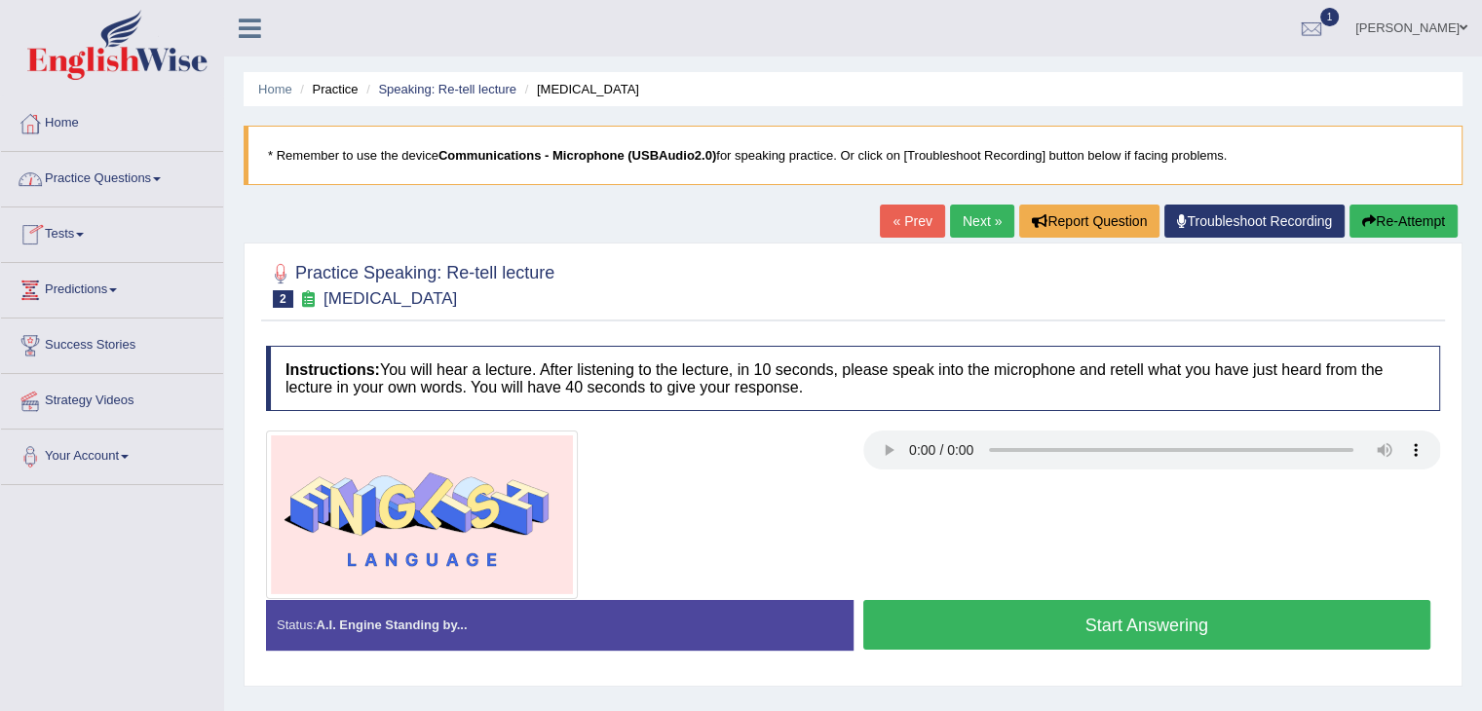
click at [62, 119] on link "Home" at bounding box center [112, 120] width 222 height 49
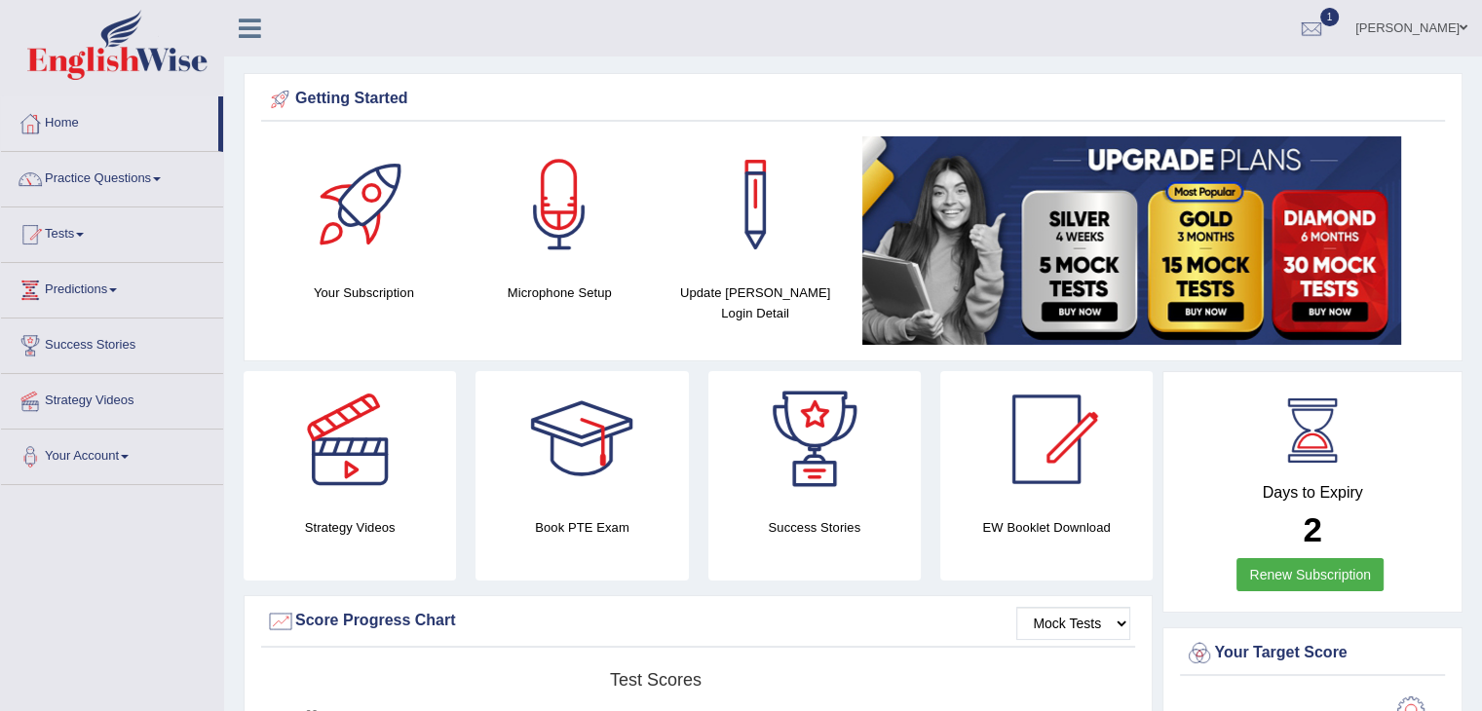
click at [155, 181] on link "Practice Questions" at bounding box center [112, 176] width 222 height 49
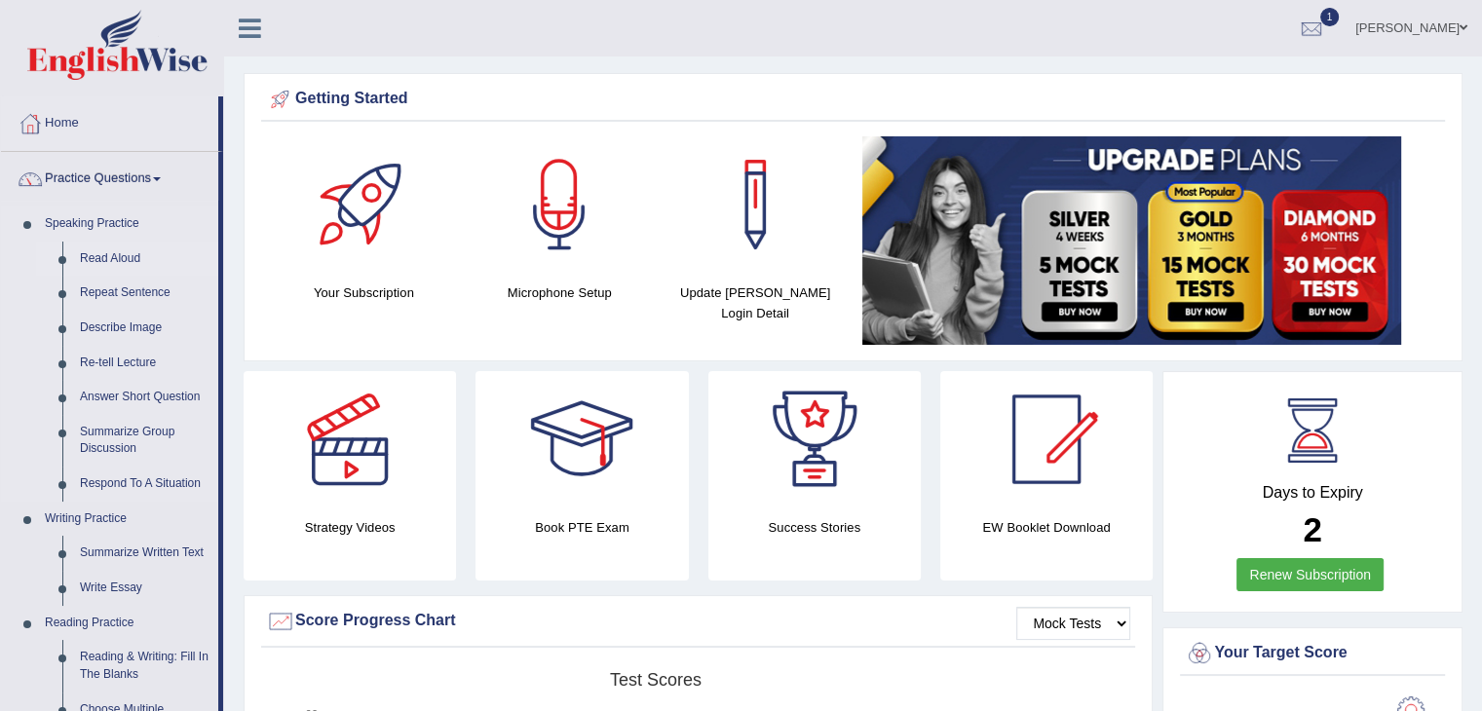
click at [120, 246] on link "Read Aloud" at bounding box center [144, 259] width 147 height 35
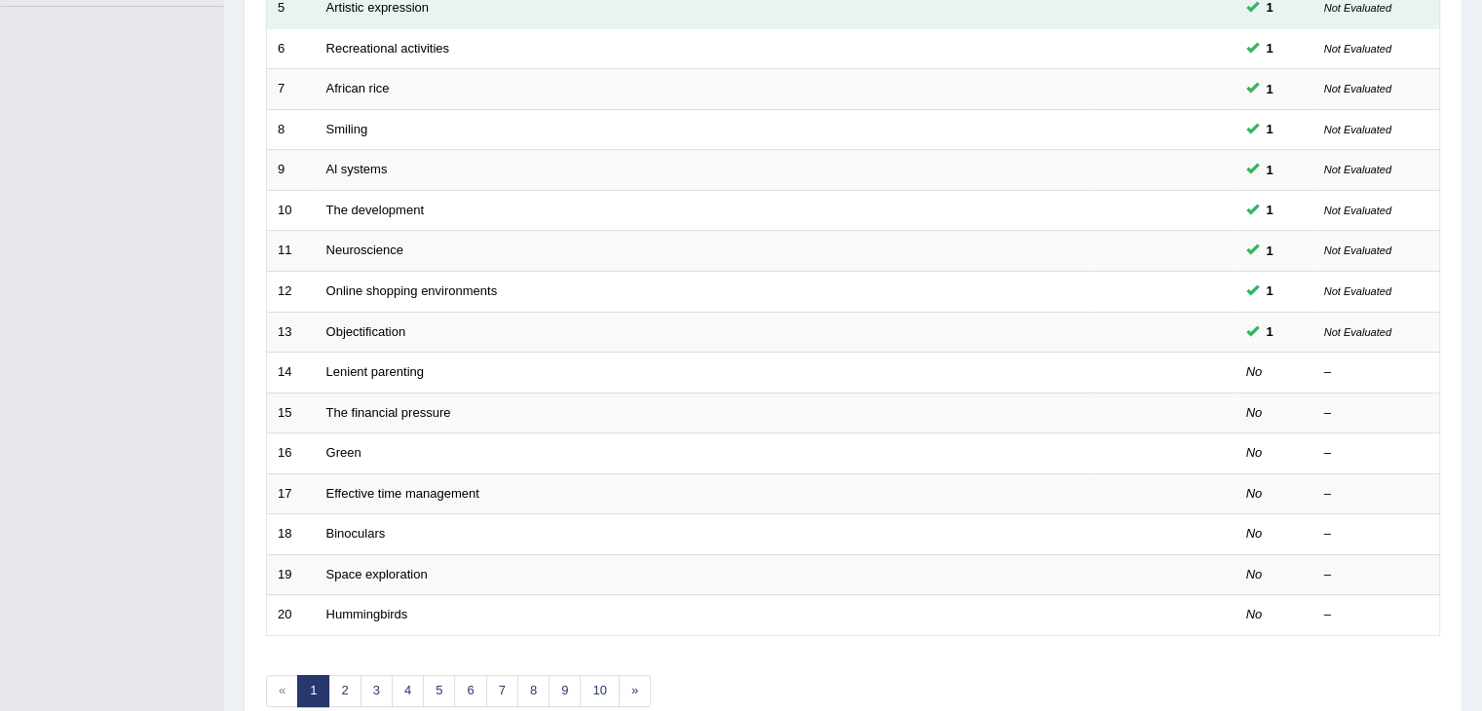
scroll to position [487, 0]
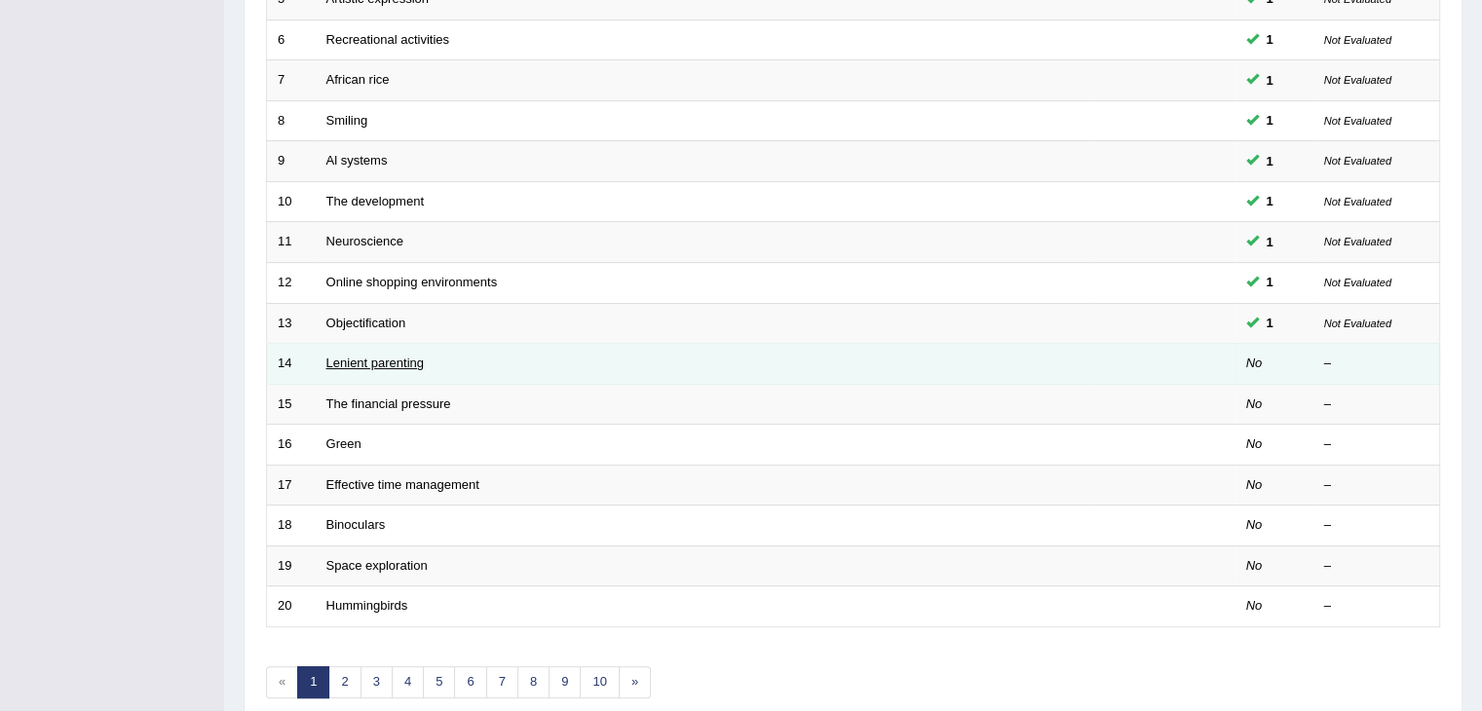
click at [413, 363] on link "Lenient parenting" at bounding box center [374, 363] width 97 height 15
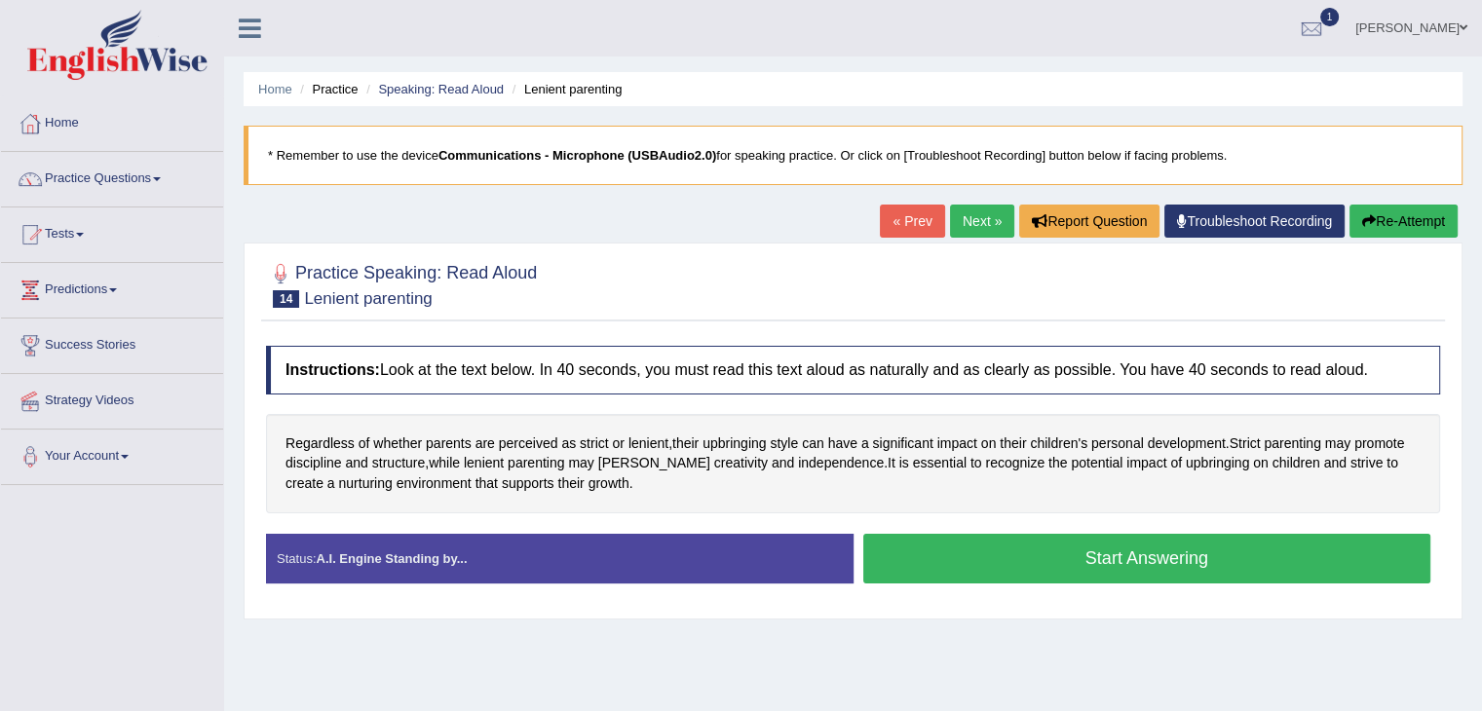
click at [1012, 555] on button "Start Answering" at bounding box center [1147, 559] width 568 height 50
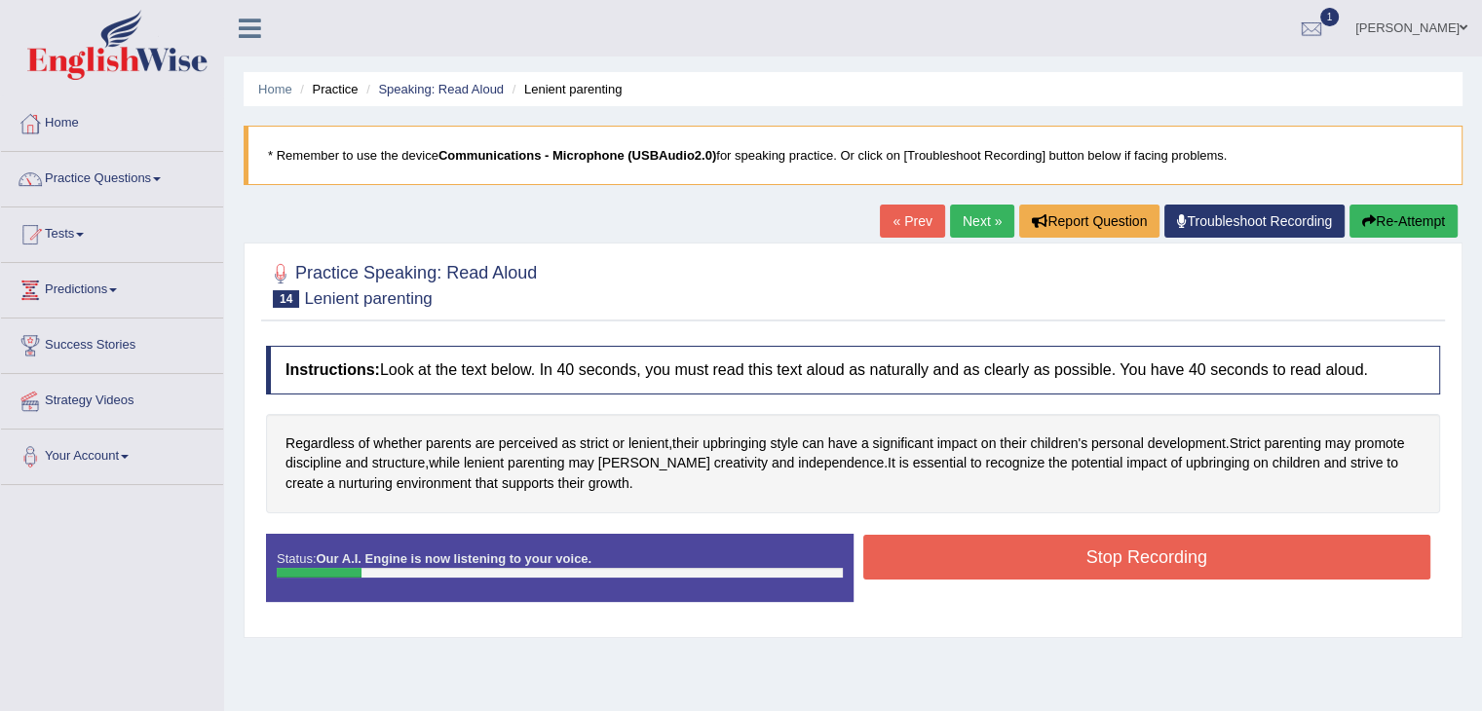
click at [1405, 220] on button "Re-Attempt" at bounding box center [1403, 221] width 108 height 33
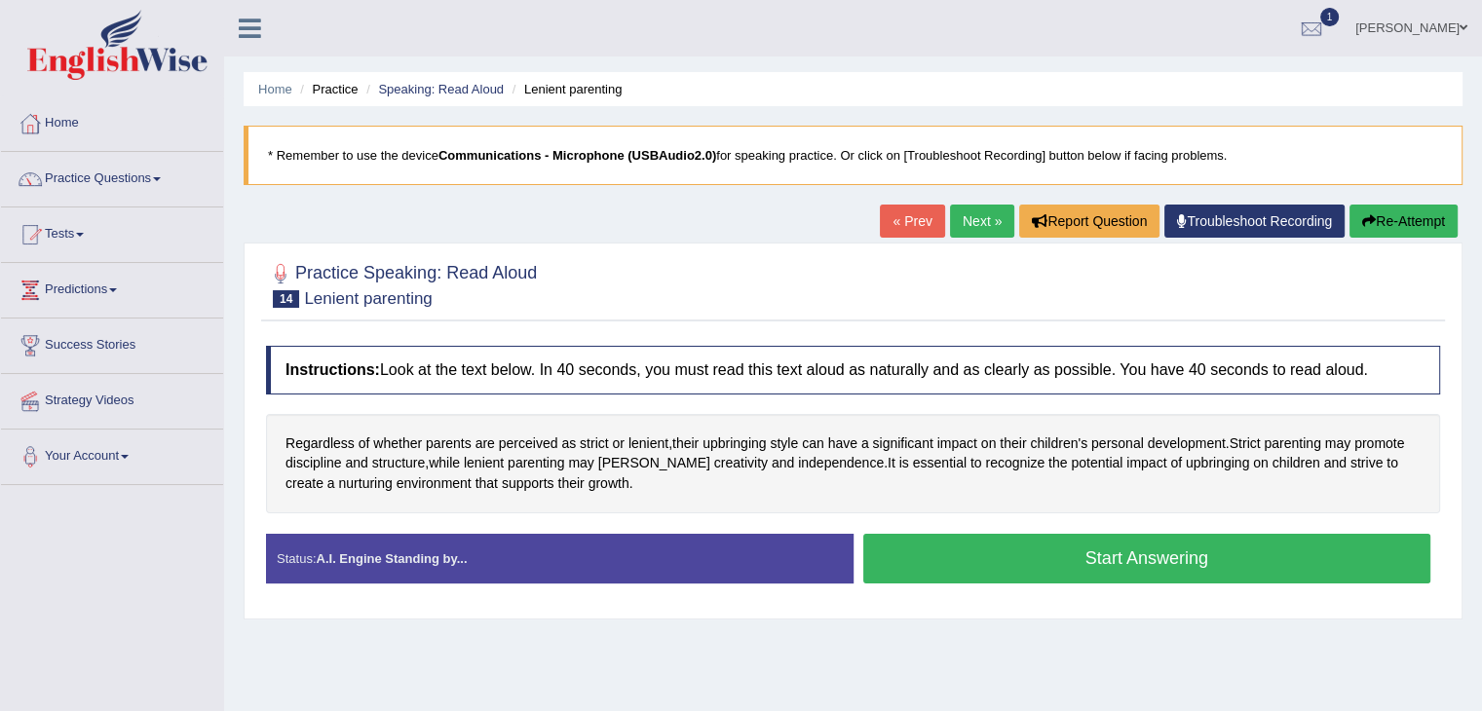
click at [1109, 555] on button "Start Answering" at bounding box center [1147, 559] width 568 height 50
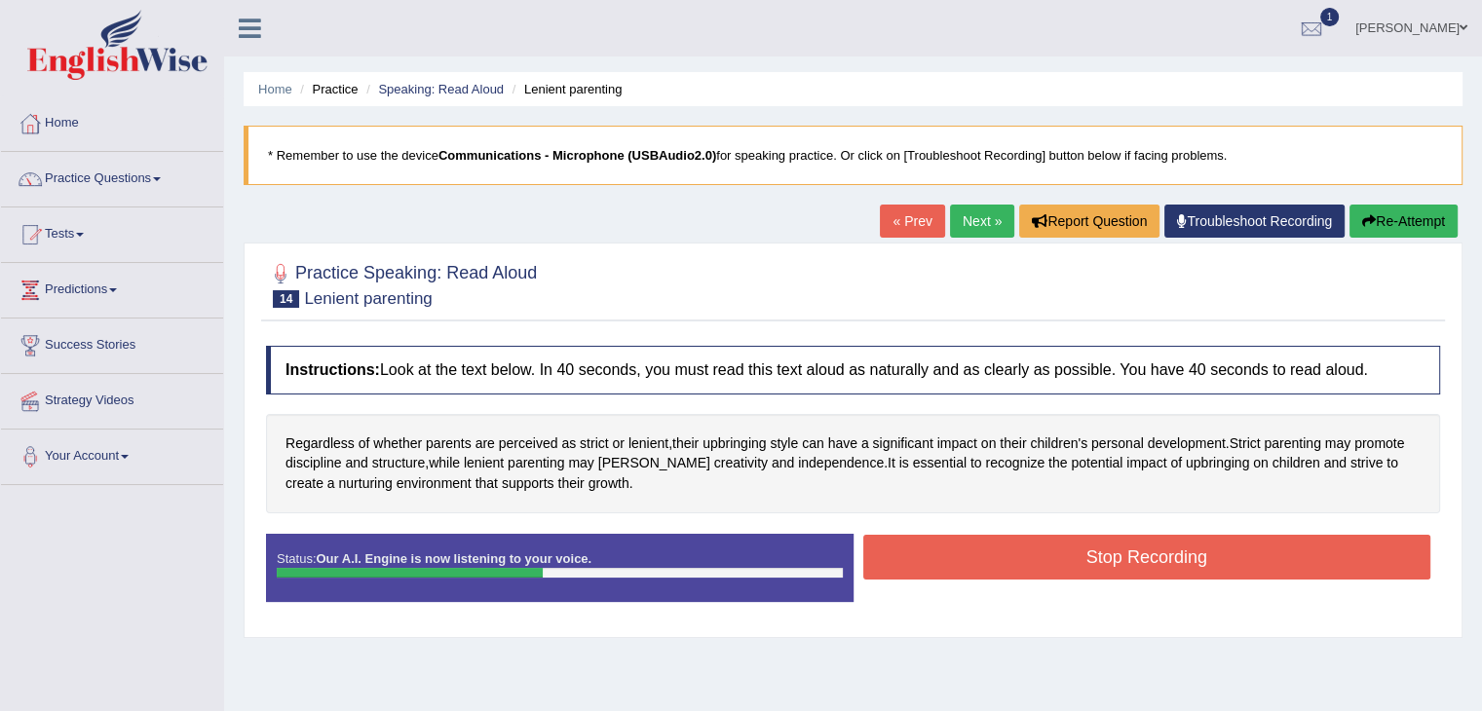
click at [1373, 227] on button "Re-Attempt" at bounding box center [1403, 221] width 108 height 33
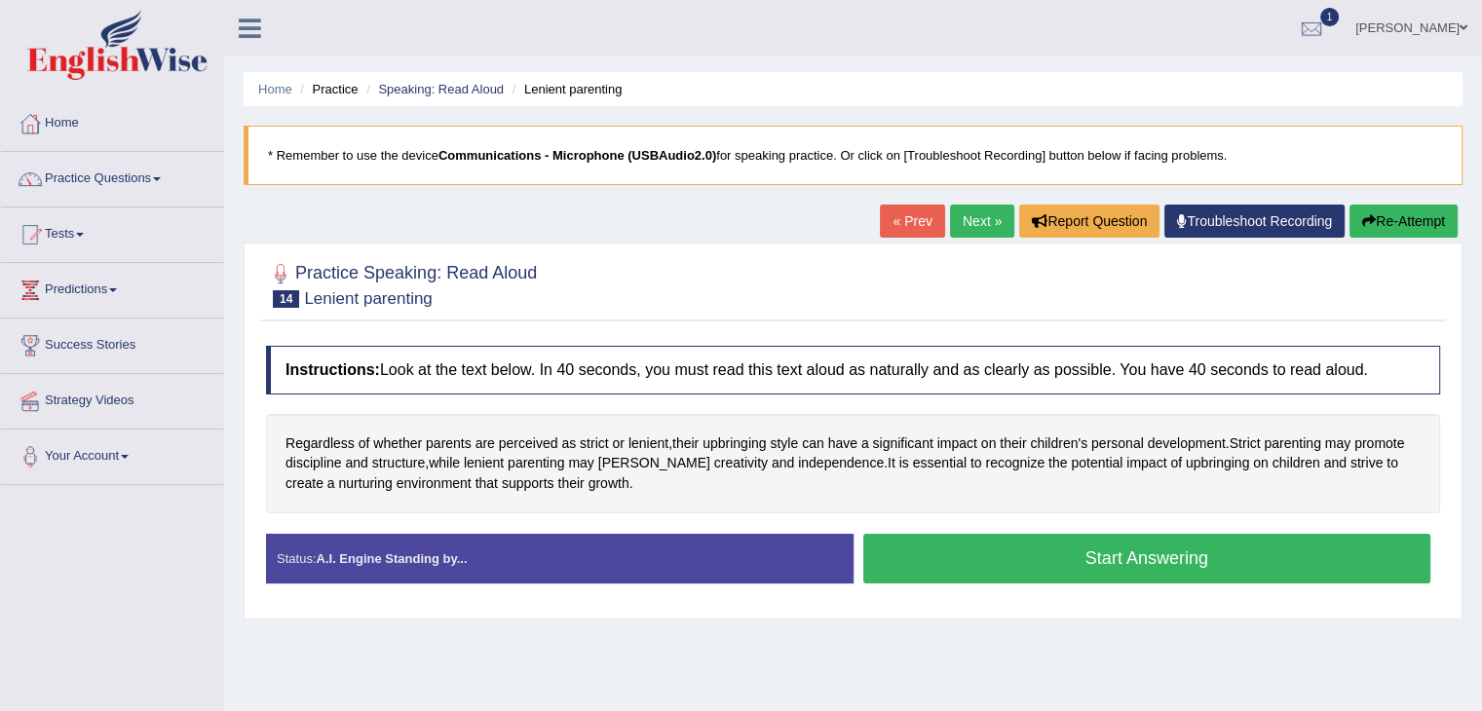
click at [1090, 557] on button "Start Answering" at bounding box center [1147, 559] width 568 height 50
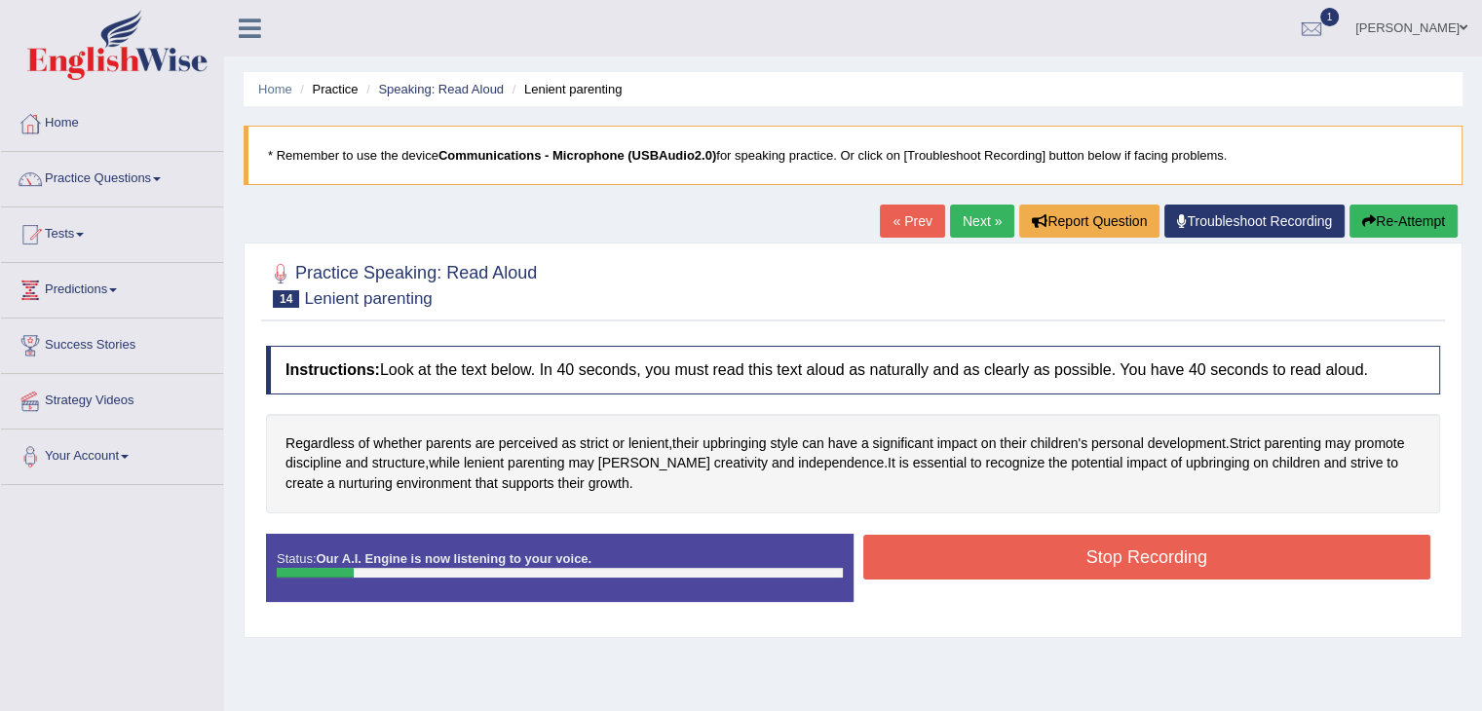
click at [1403, 224] on button "Re-Attempt" at bounding box center [1403, 221] width 108 height 33
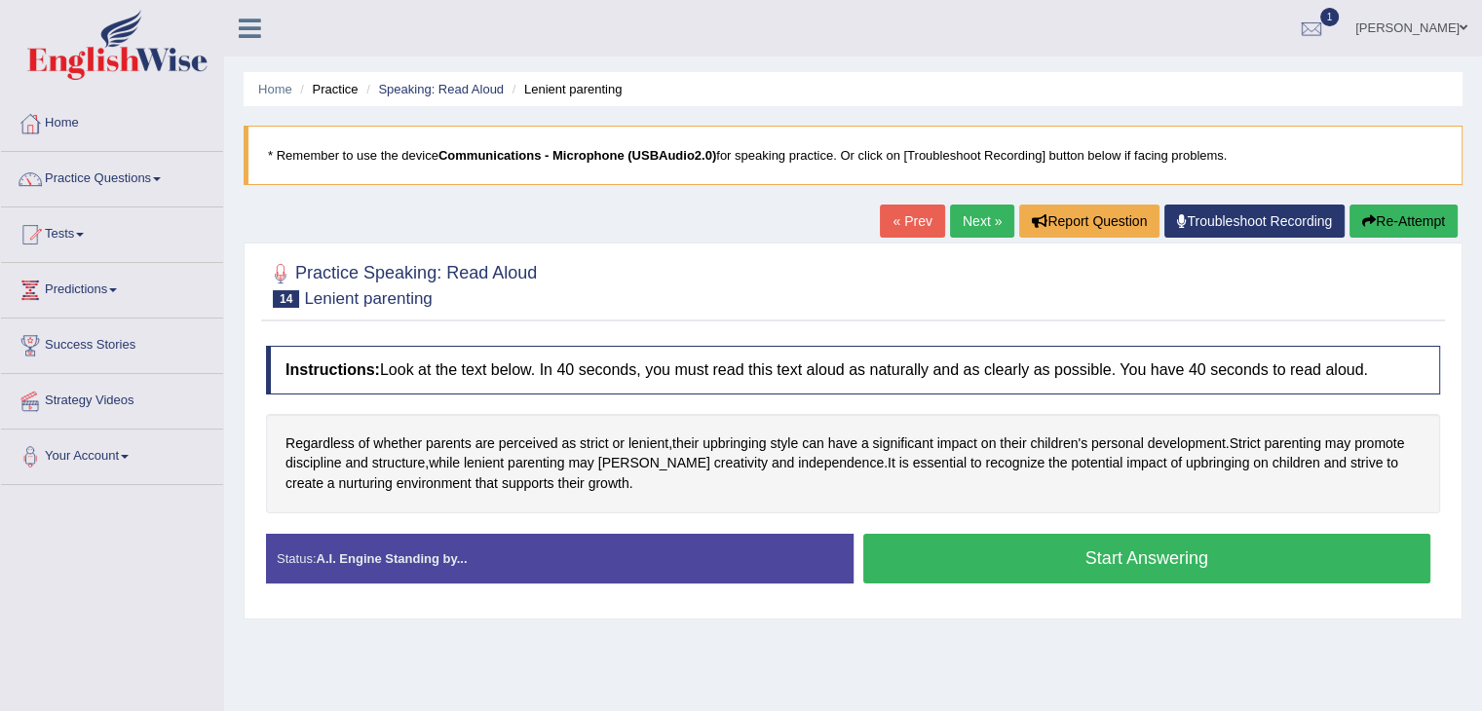
click at [1067, 553] on button "Start Answering" at bounding box center [1147, 559] width 568 height 50
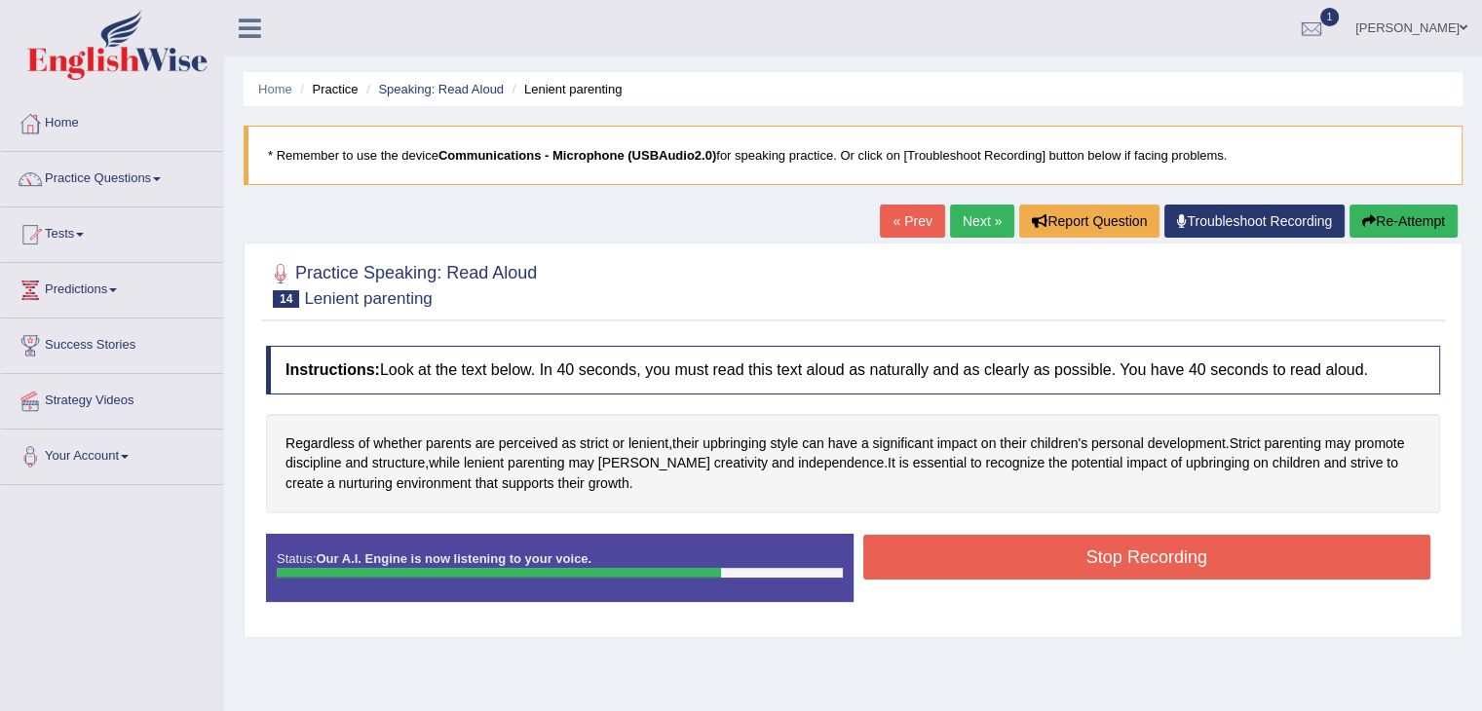
click at [1126, 550] on button "Stop Recording" at bounding box center [1147, 557] width 568 height 45
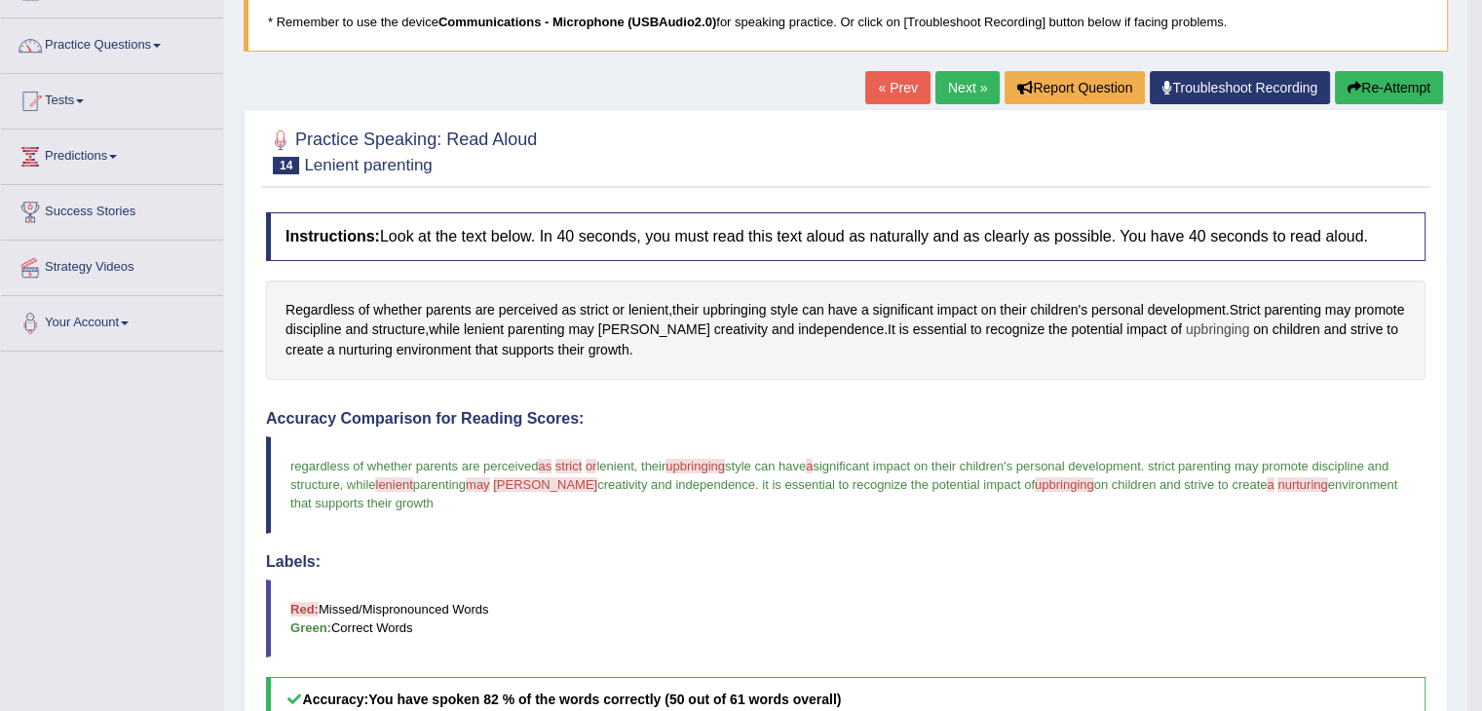
scroll to position [112, 0]
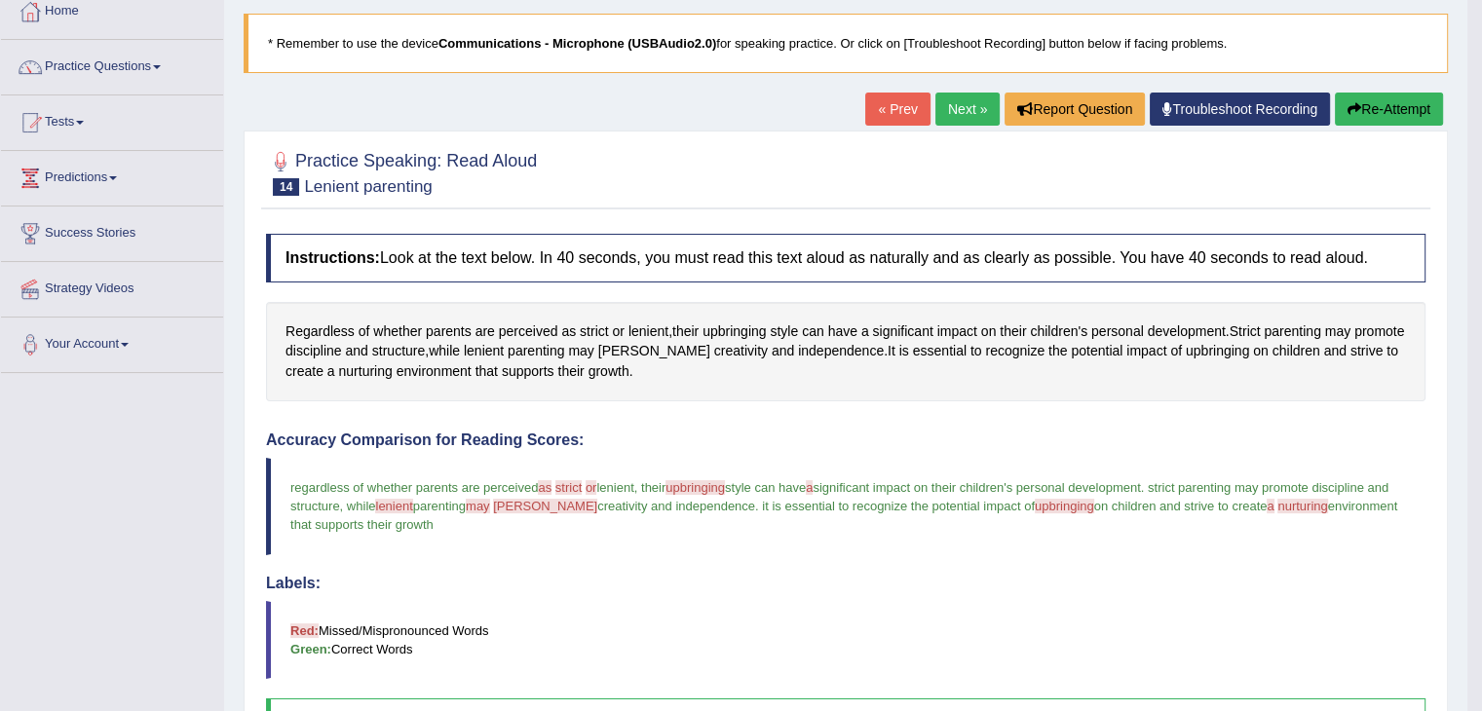
click at [1372, 109] on button "Re-Attempt" at bounding box center [1389, 109] width 108 height 33
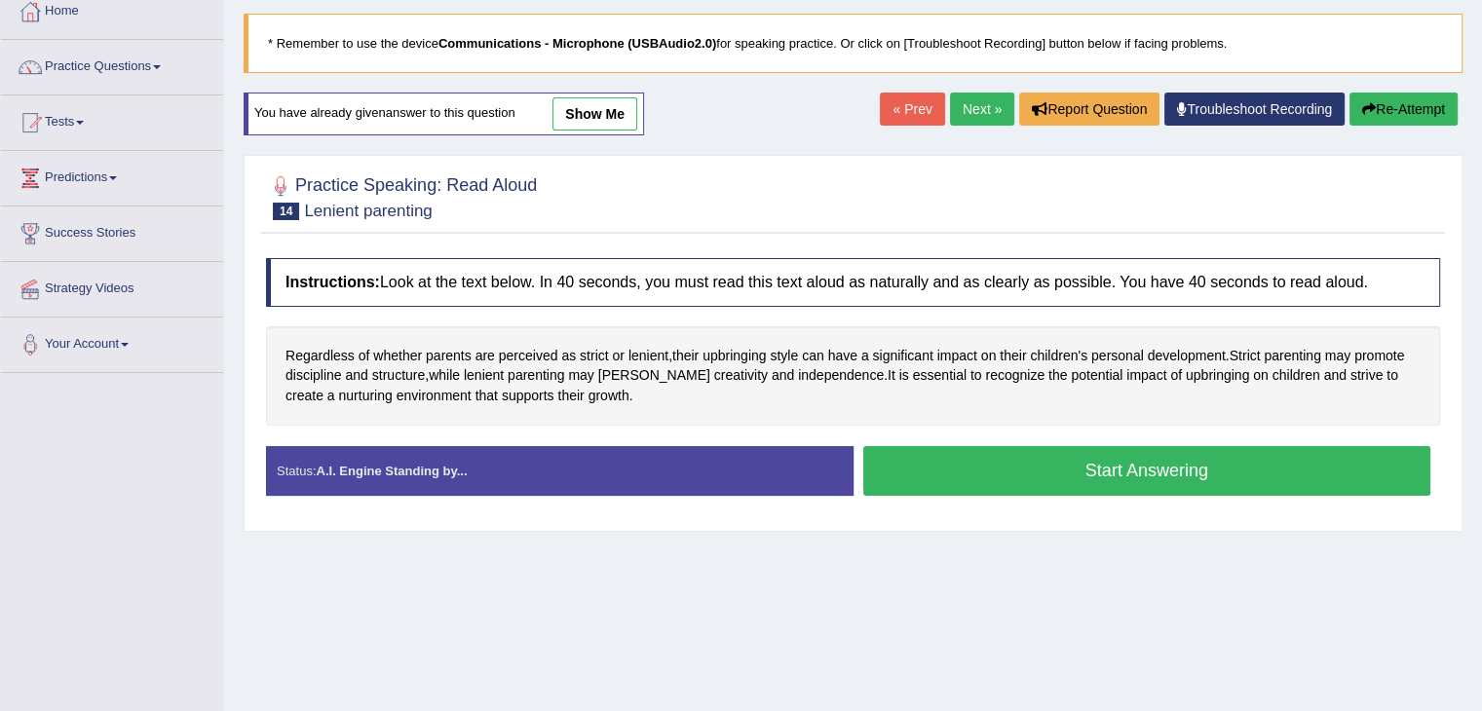
click at [1095, 461] on button "Start Answering" at bounding box center [1147, 471] width 568 height 50
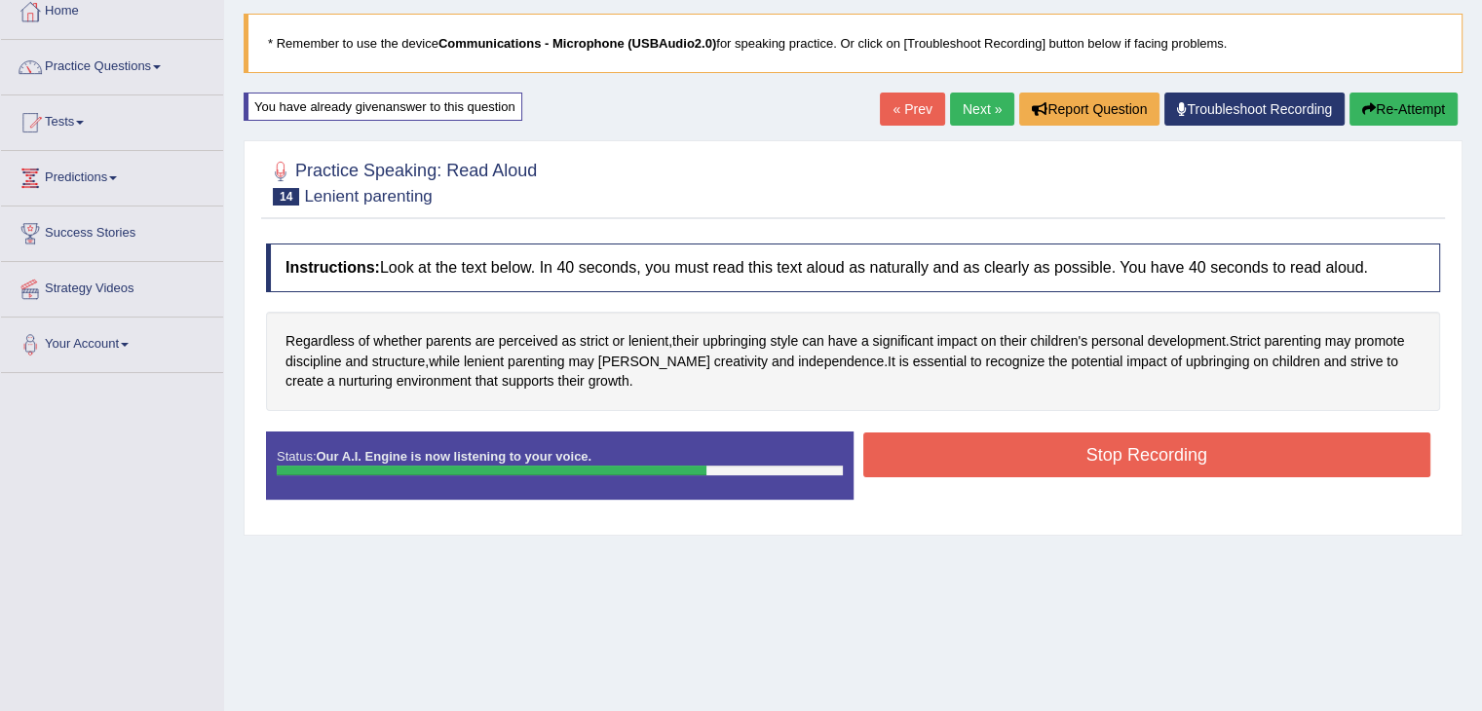
click at [1102, 465] on button "Stop Recording" at bounding box center [1147, 455] width 568 height 45
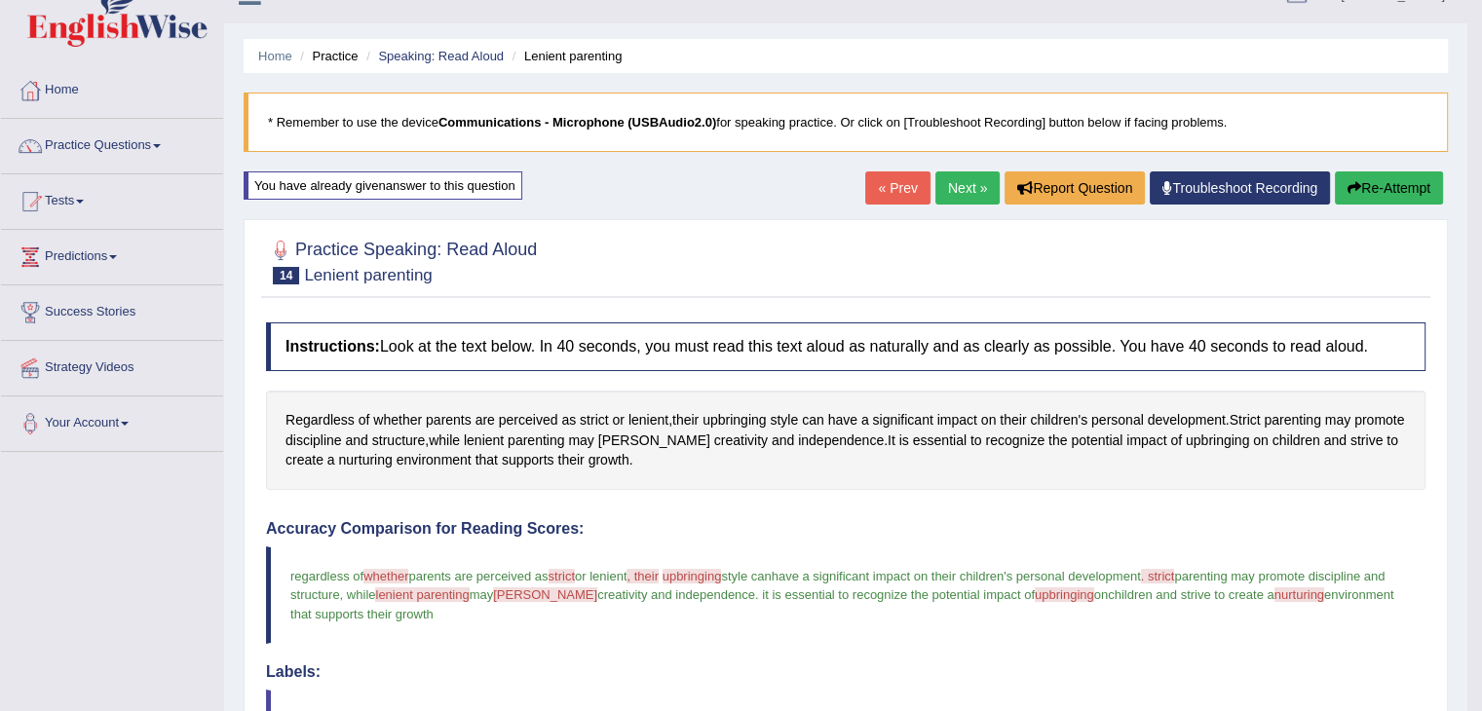
scroll to position [15, 0]
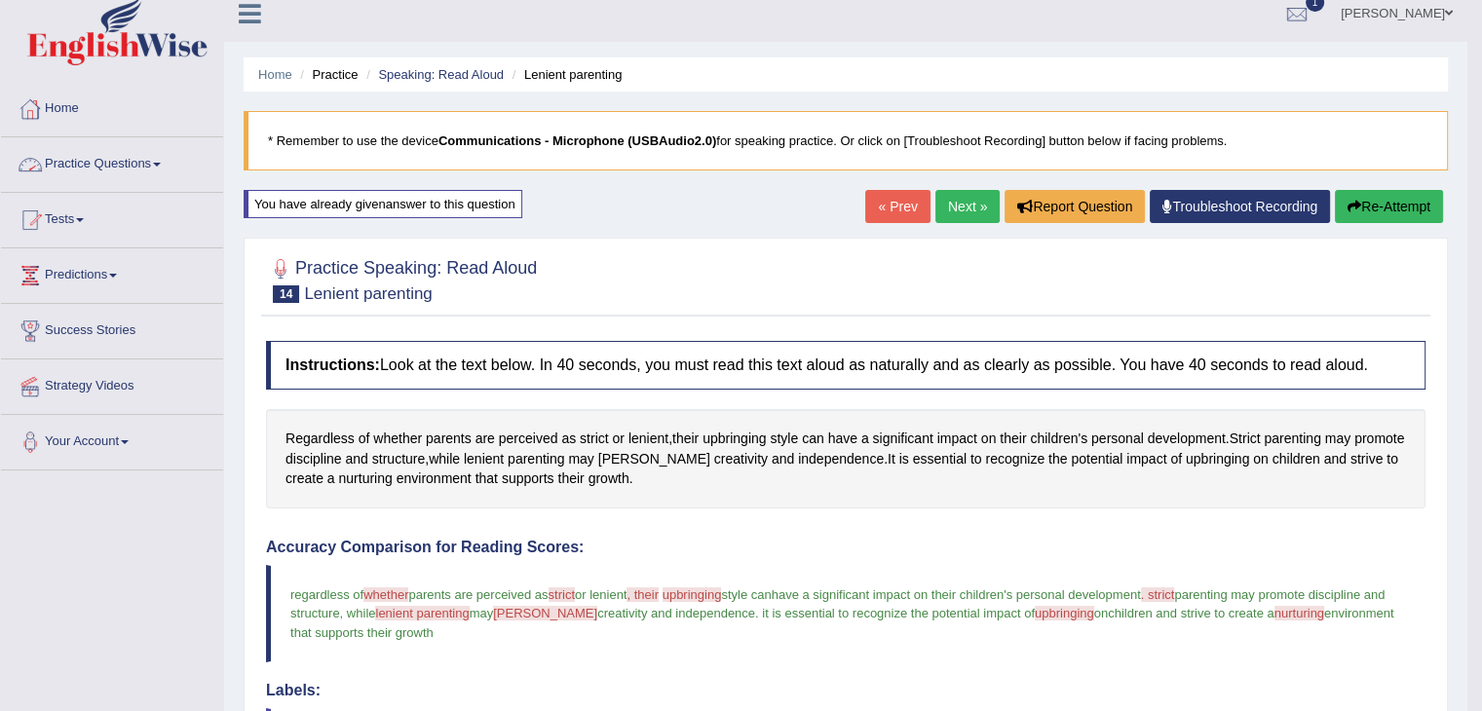
click at [161, 163] on span at bounding box center [157, 165] width 8 height 4
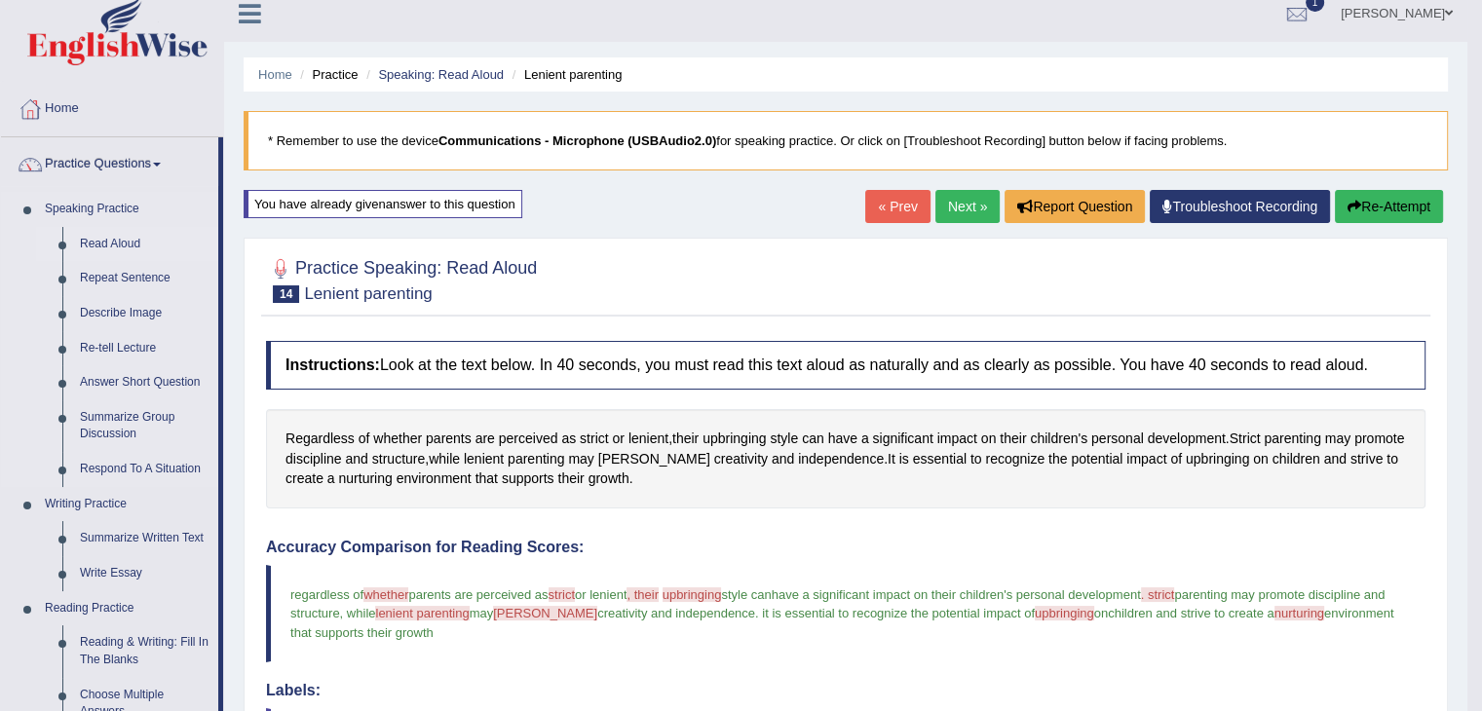
click at [123, 243] on link "Read Aloud" at bounding box center [144, 244] width 147 height 35
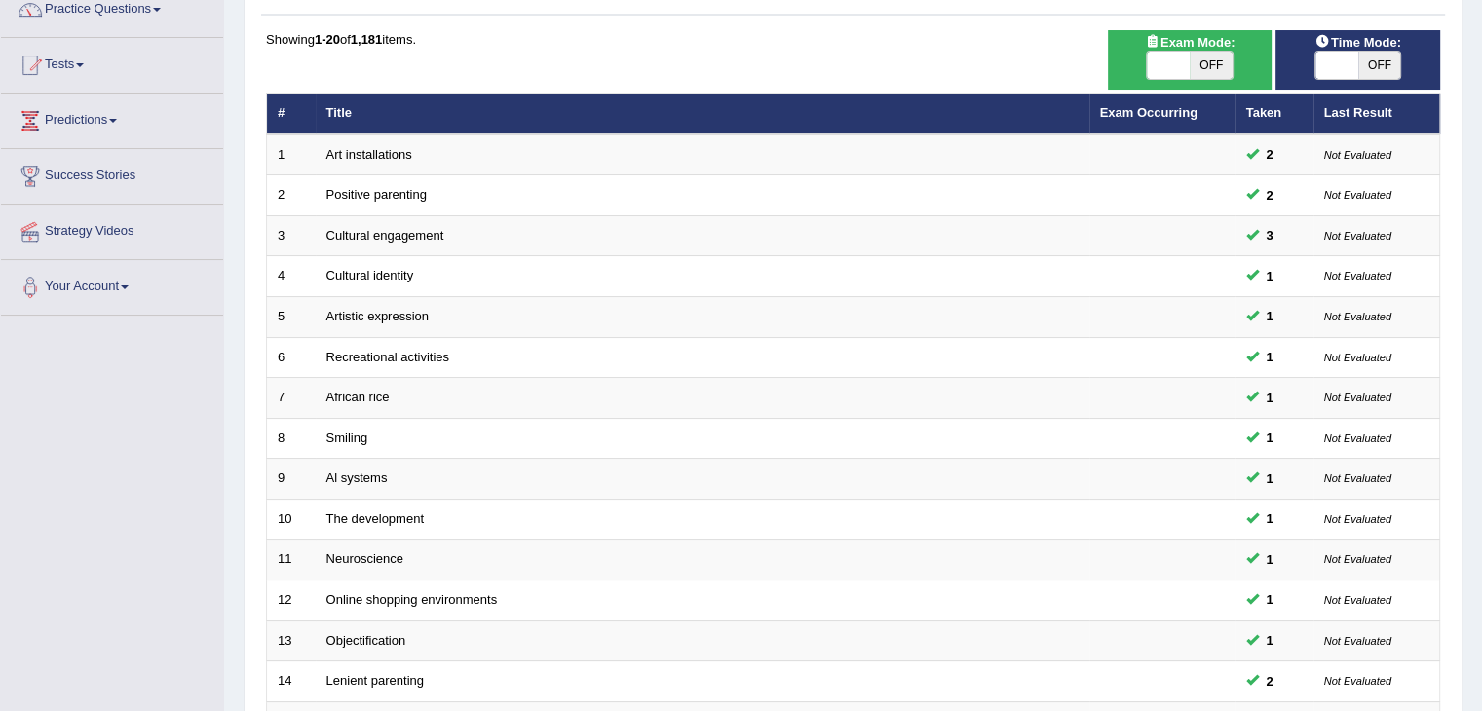
scroll to position [487, 0]
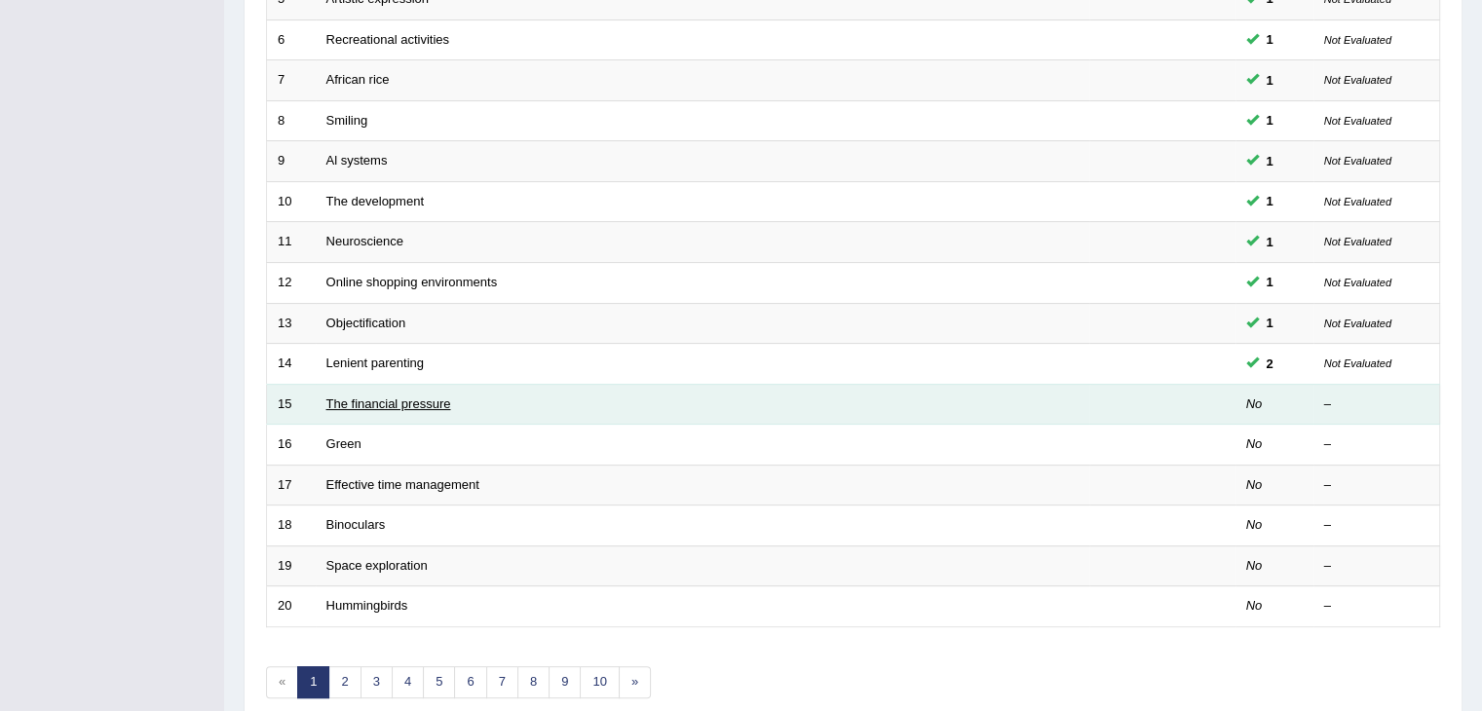
click at [397, 401] on link "The financial pressure" at bounding box center [388, 404] width 125 height 15
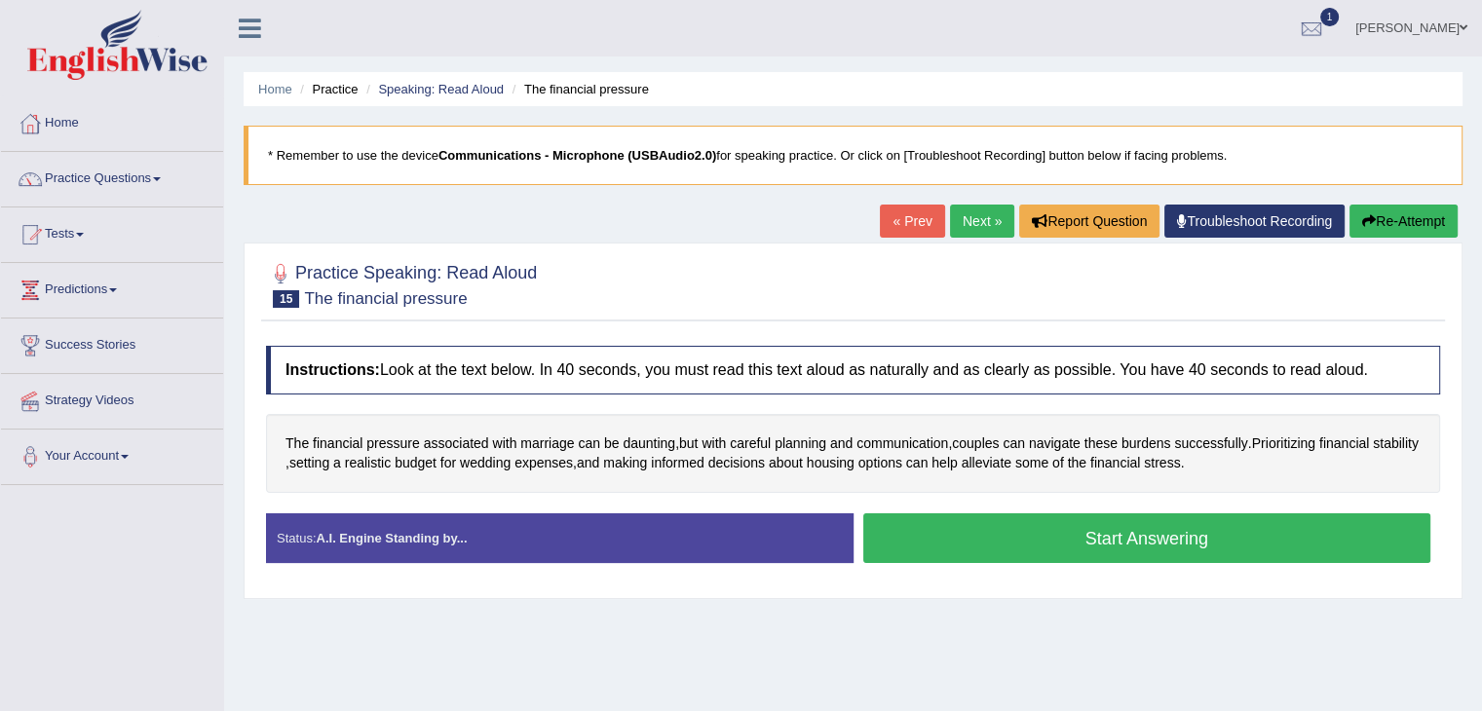
click at [1097, 539] on button "Start Answering" at bounding box center [1147, 538] width 568 height 50
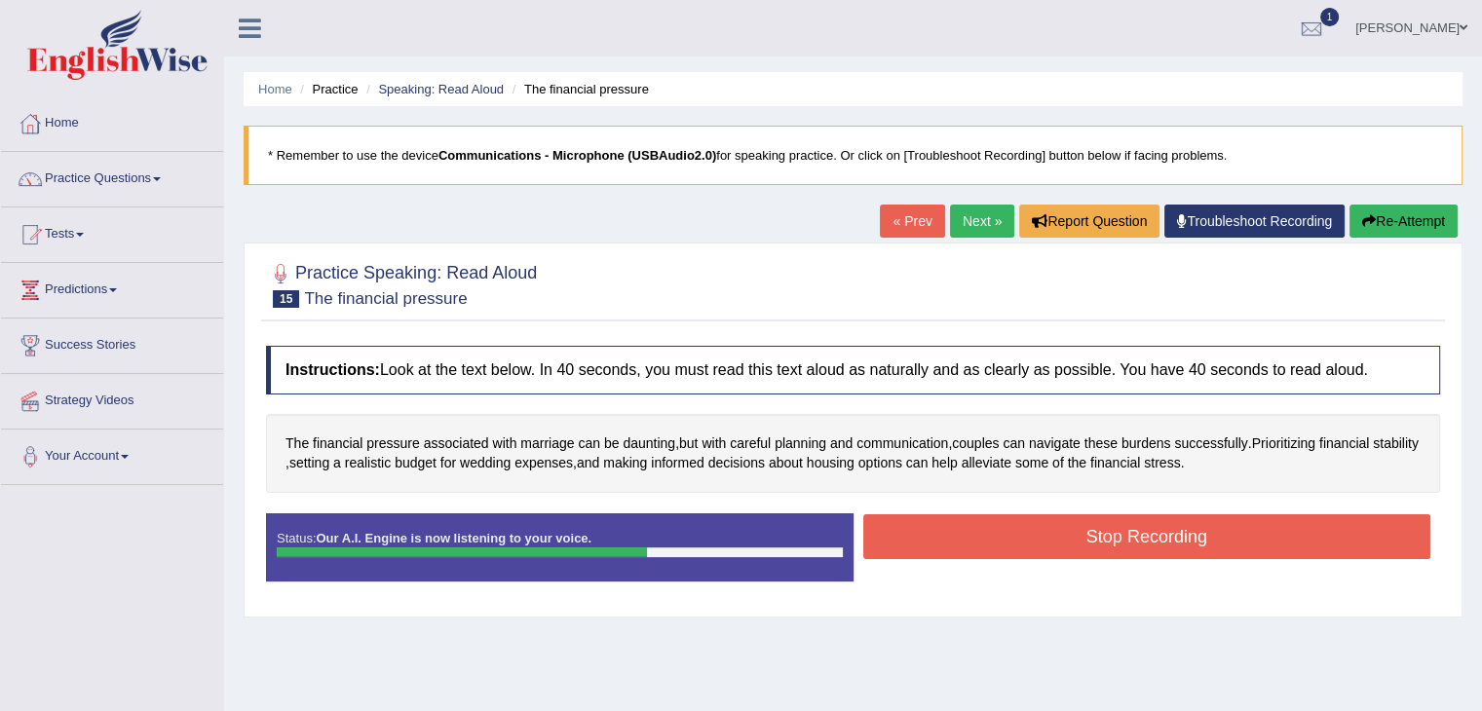
click at [1138, 527] on button "Stop Recording" at bounding box center [1147, 536] width 568 height 45
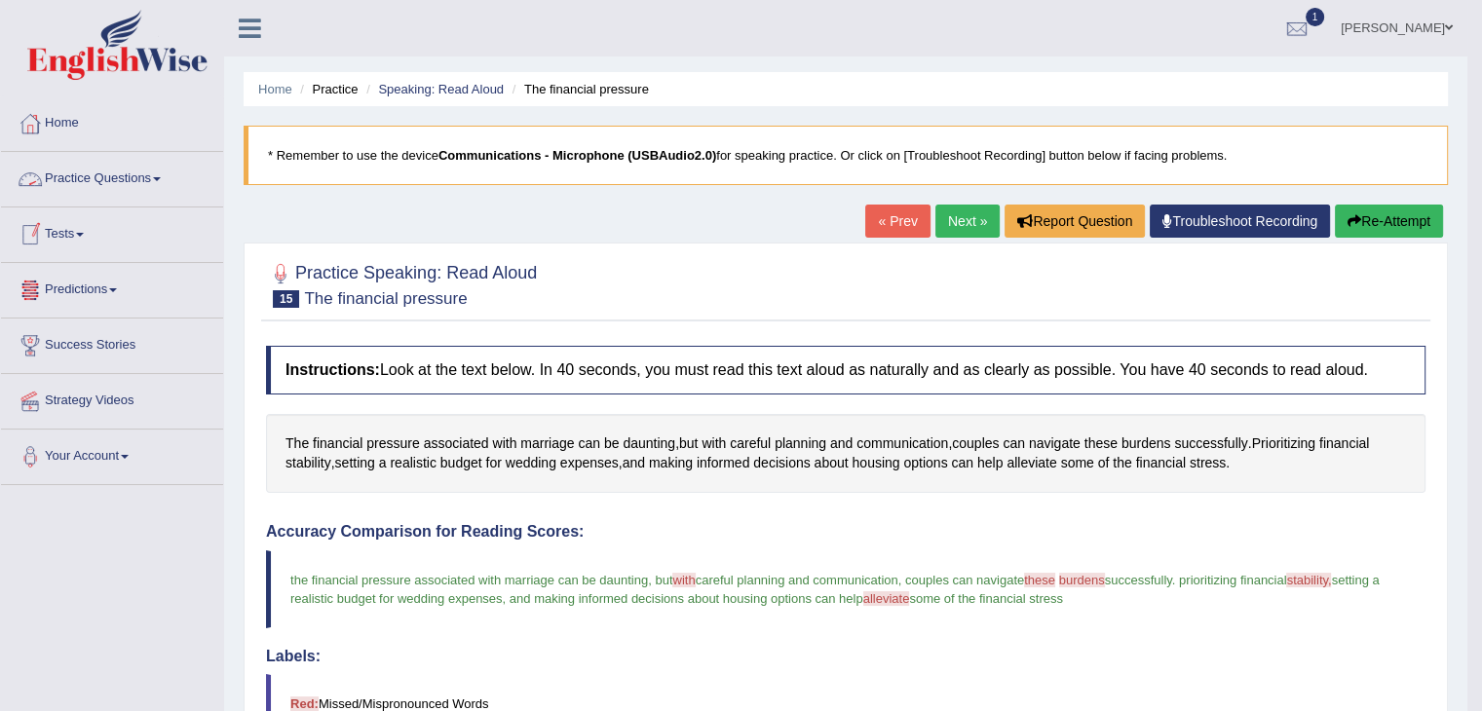
click at [167, 180] on link "Practice Questions" at bounding box center [112, 176] width 222 height 49
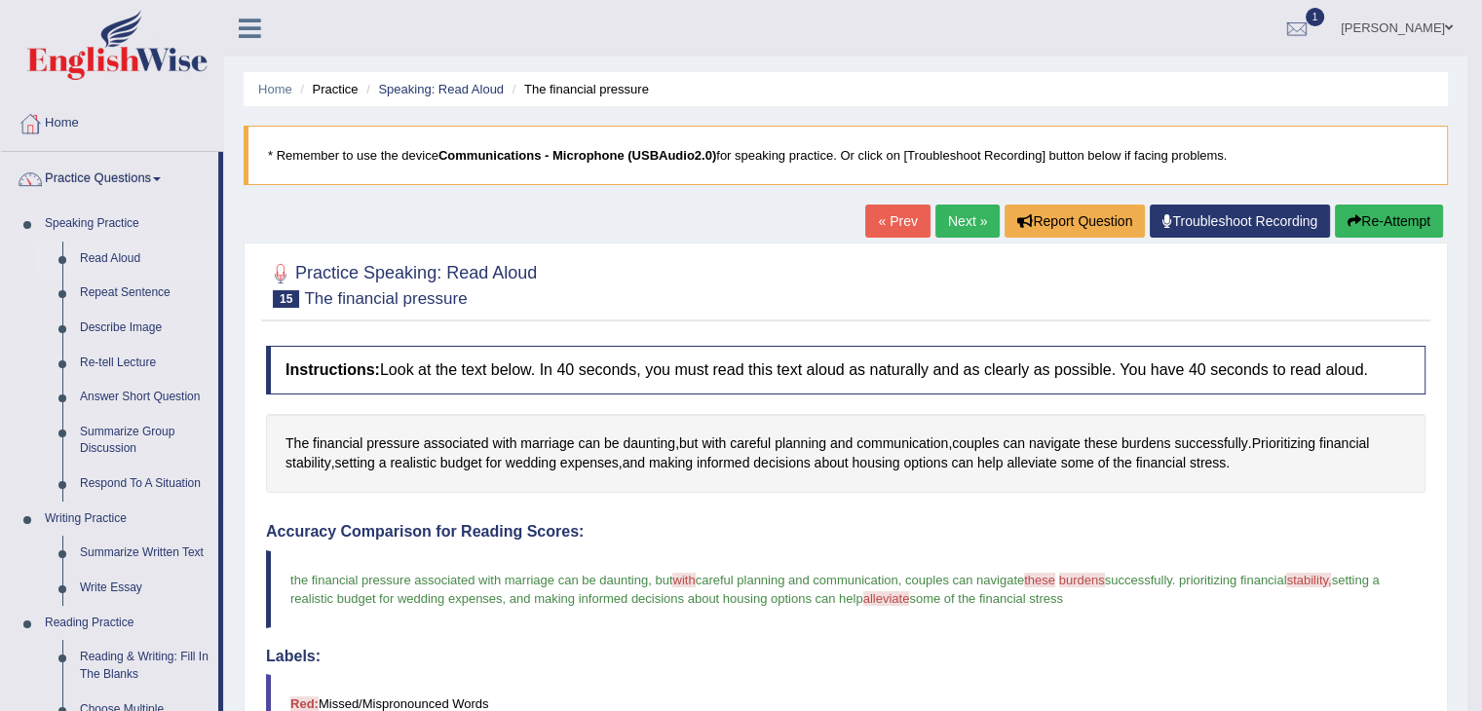
click at [117, 260] on link "Read Aloud" at bounding box center [144, 259] width 147 height 35
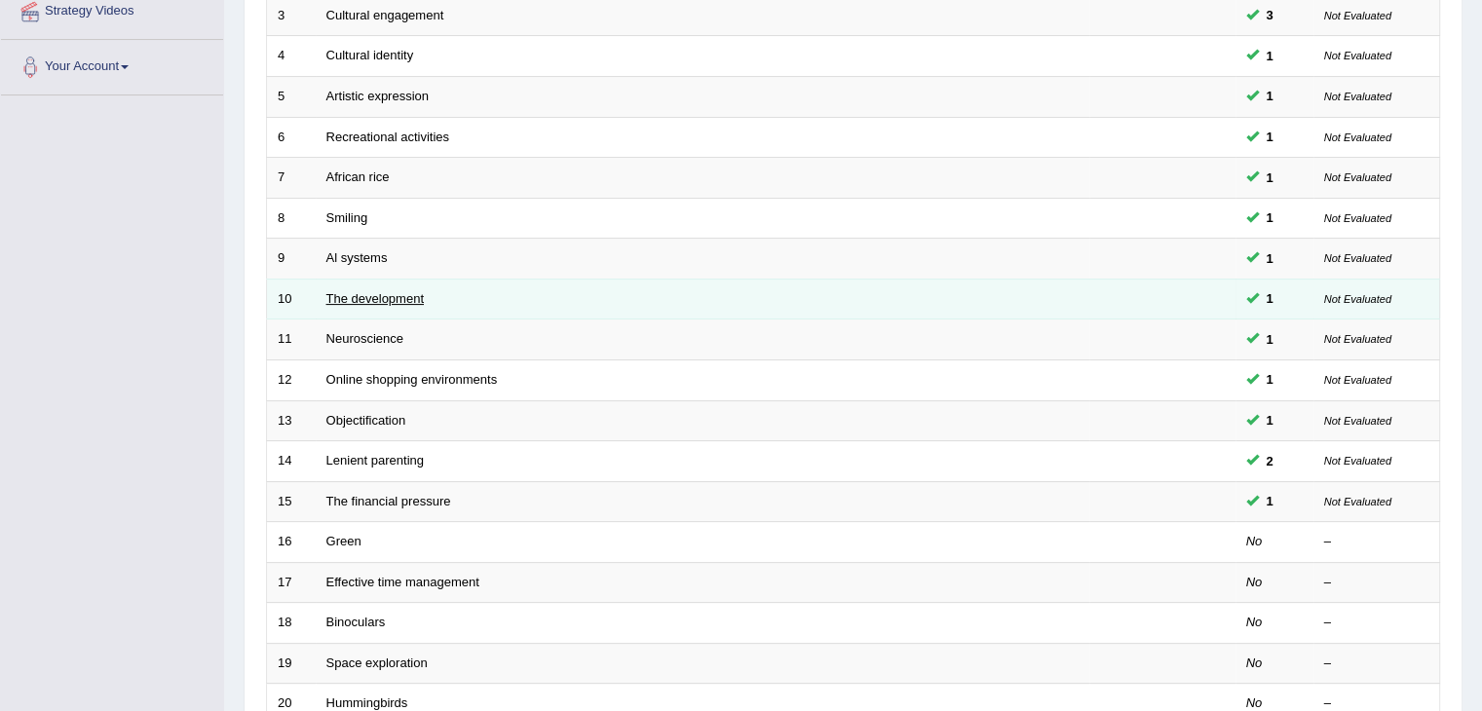
scroll to position [487, 0]
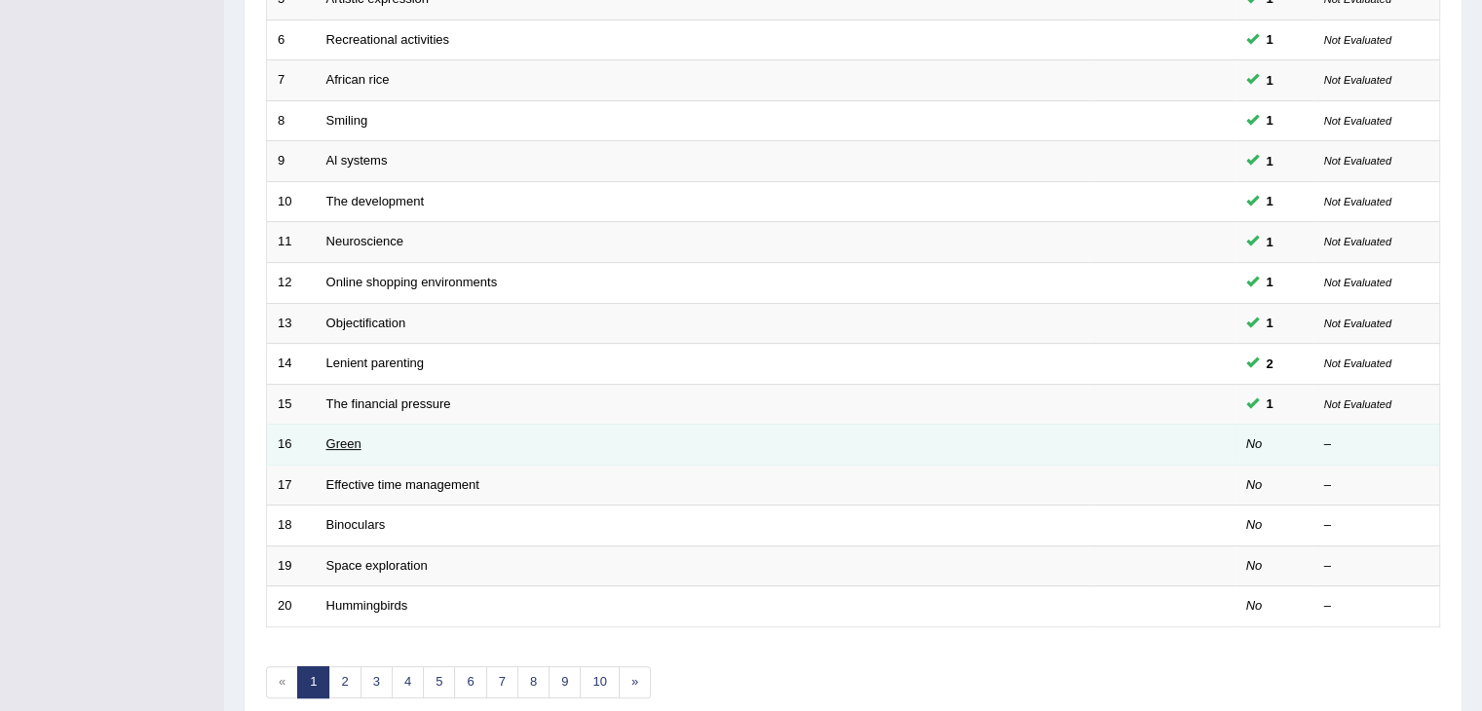
click at [336, 442] on link "Green" at bounding box center [343, 443] width 35 height 15
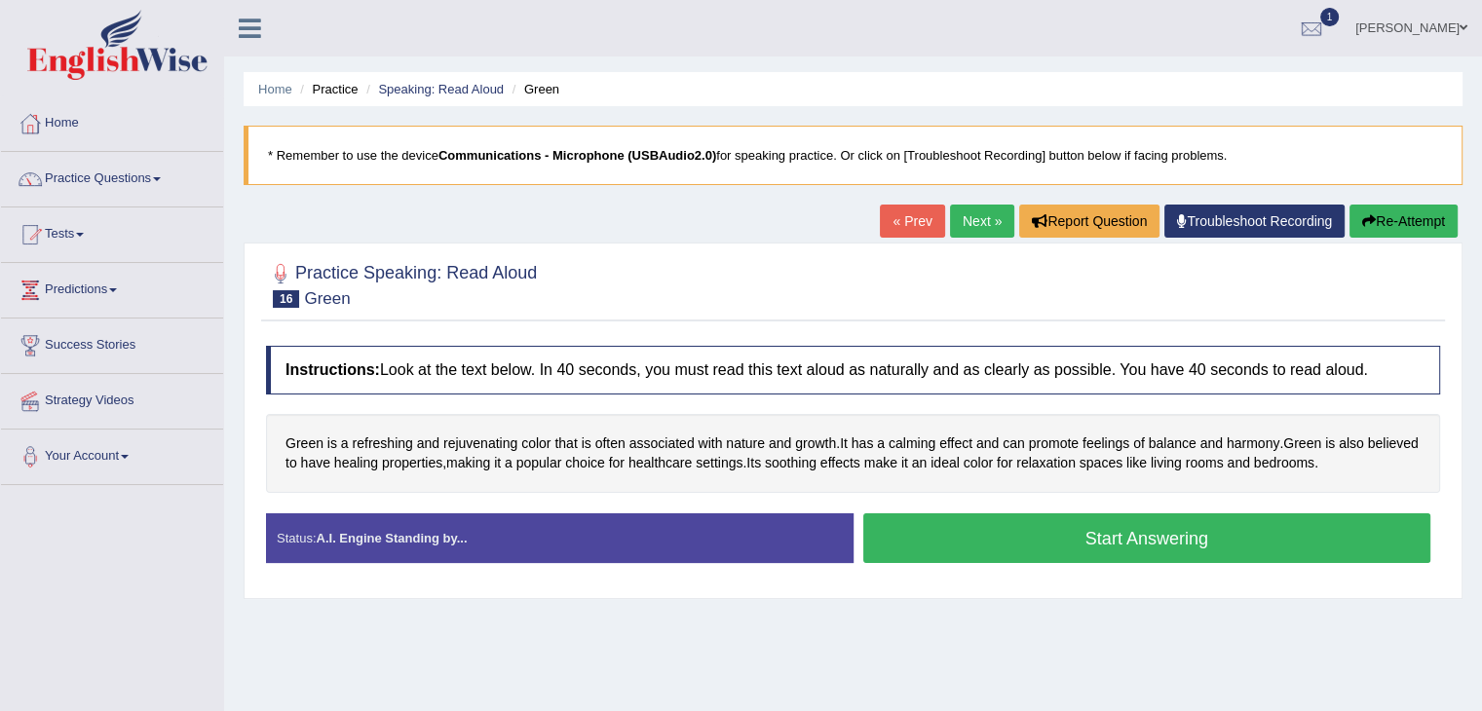
click at [1104, 539] on button "Start Answering" at bounding box center [1147, 538] width 568 height 50
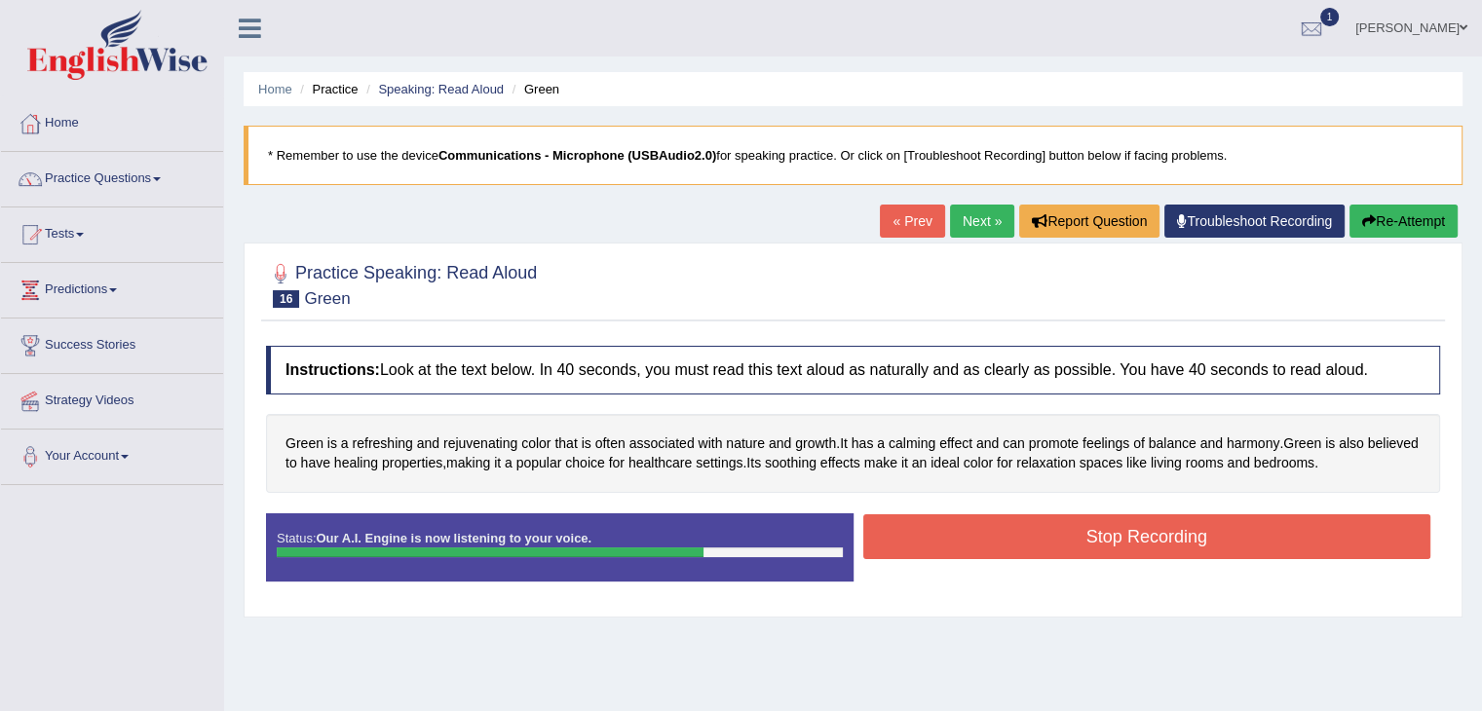
click at [1192, 539] on button "Stop Recording" at bounding box center [1147, 536] width 568 height 45
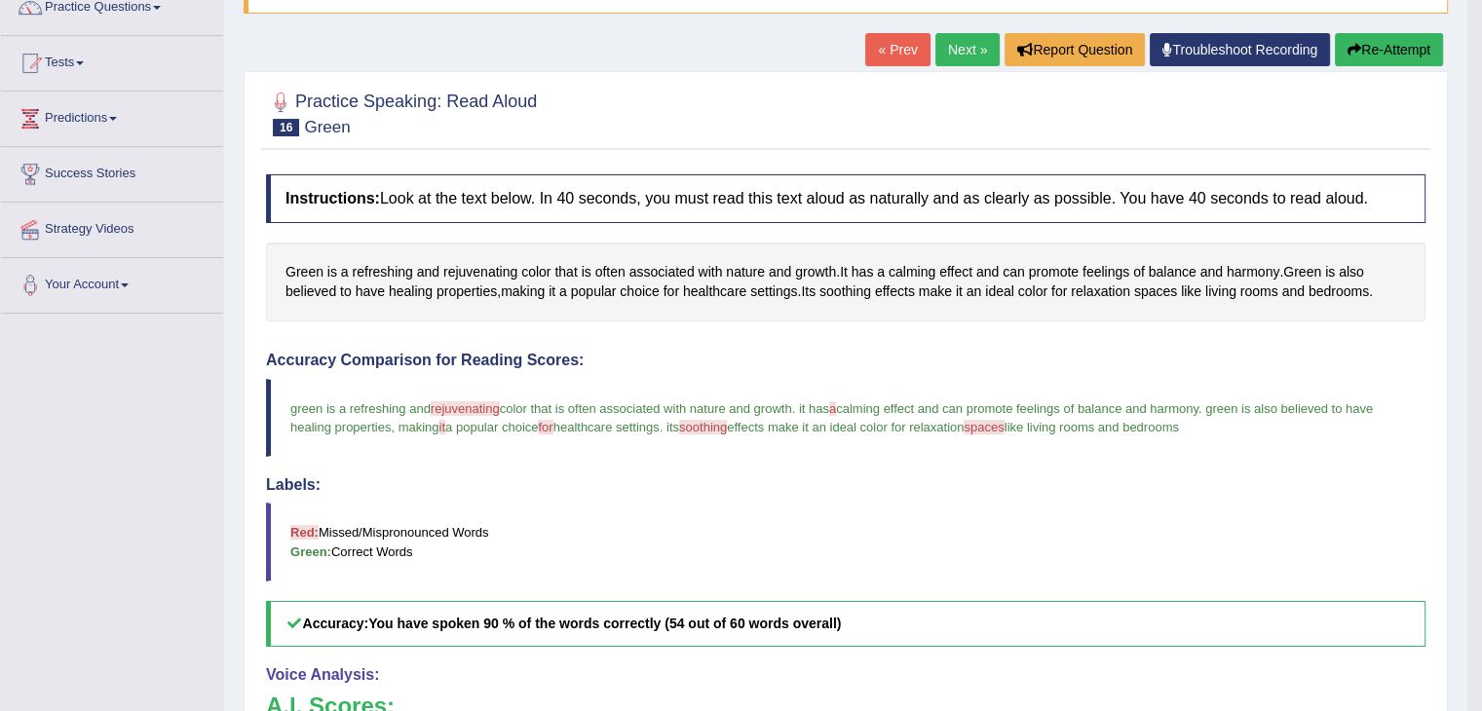
scroll to position [74, 0]
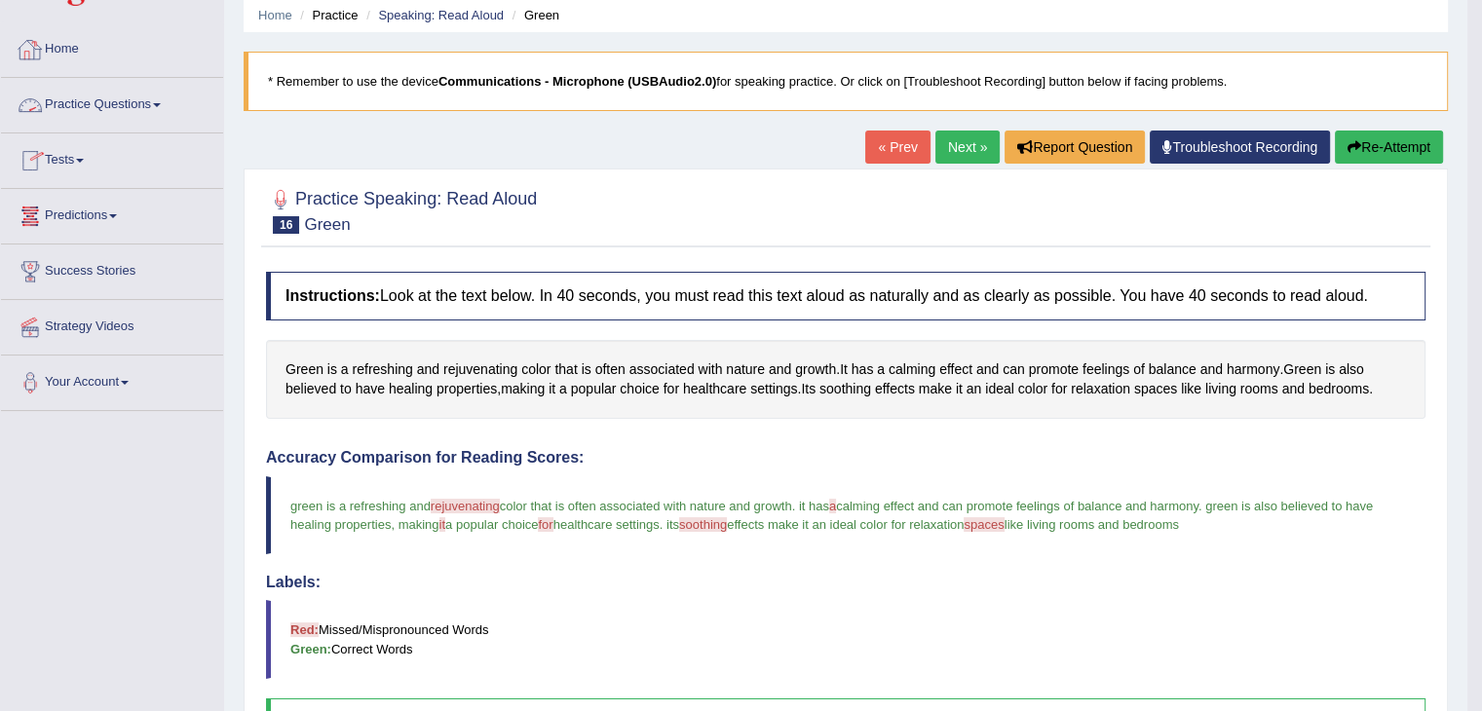
click at [163, 100] on link "Practice Questions" at bounding box center [112, 102] width 222 height 49
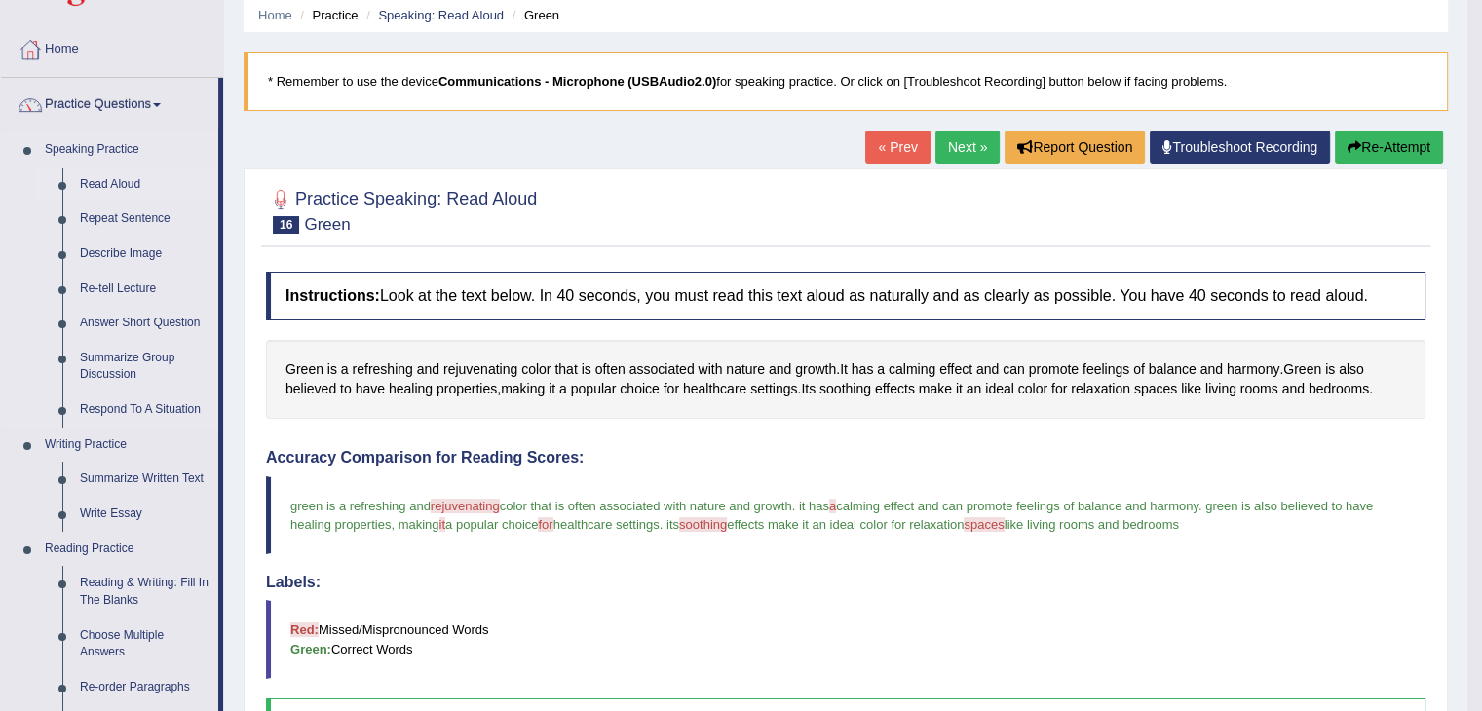
click at [102, 188] on link "Read Aloud" at bounding box center [144, 185] width 147 height 35
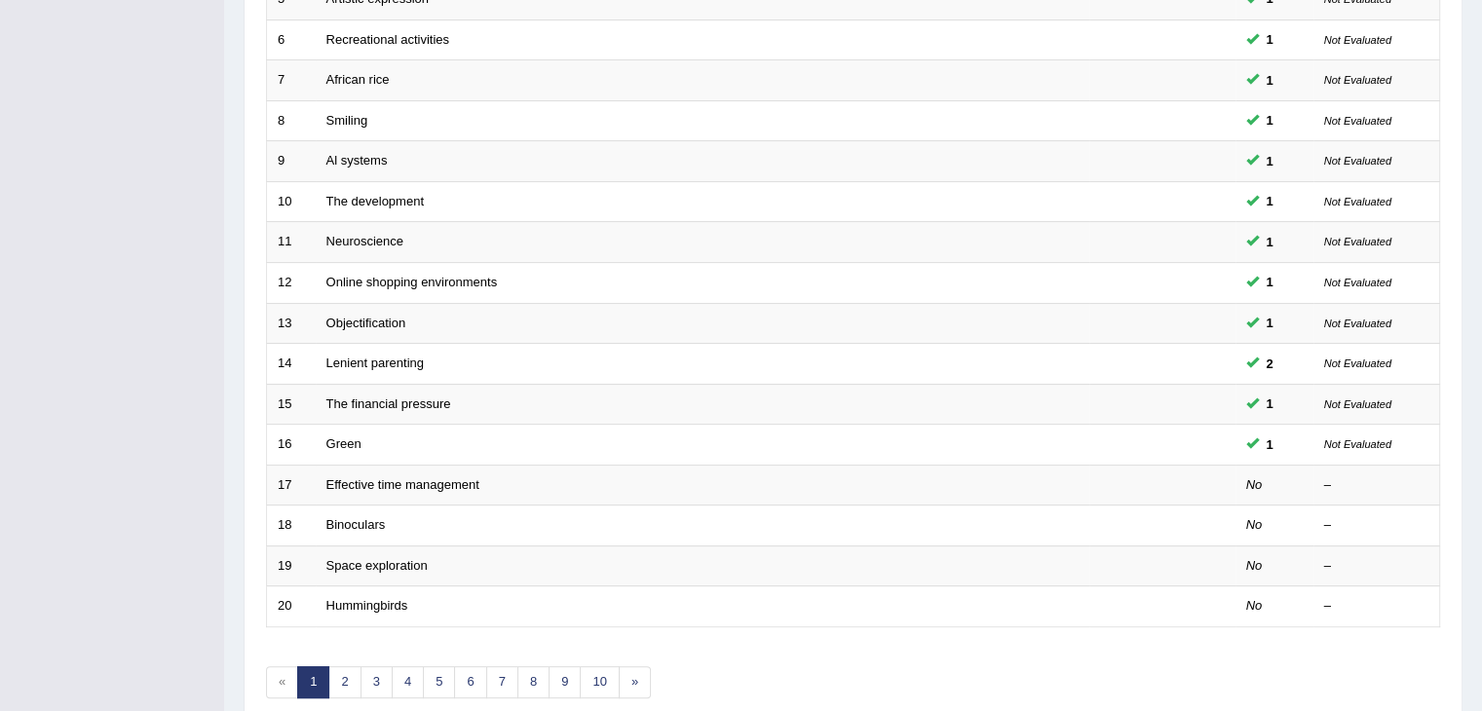
scroll to position [573, 0]
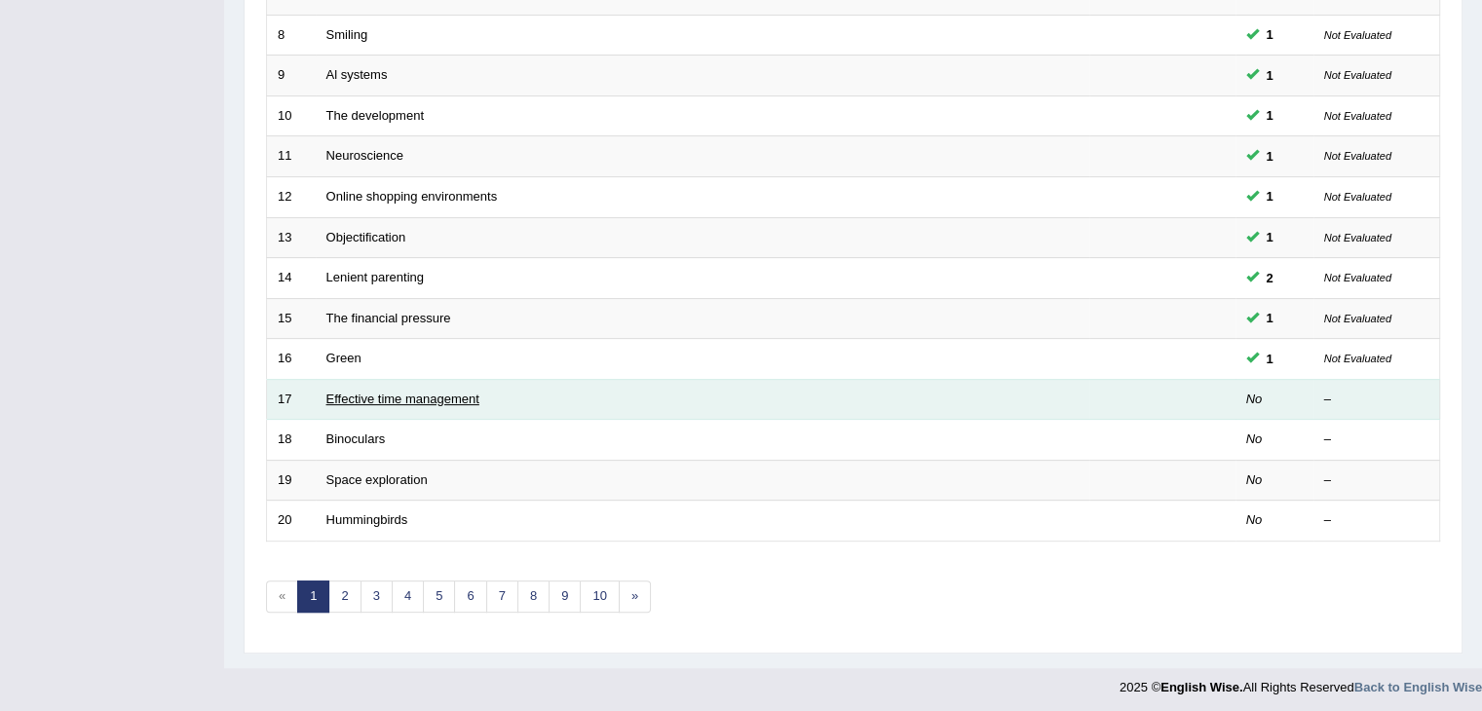
click at [446, 396] on link "Effective time management" at bounding box center [402, 399] width 153 height 15
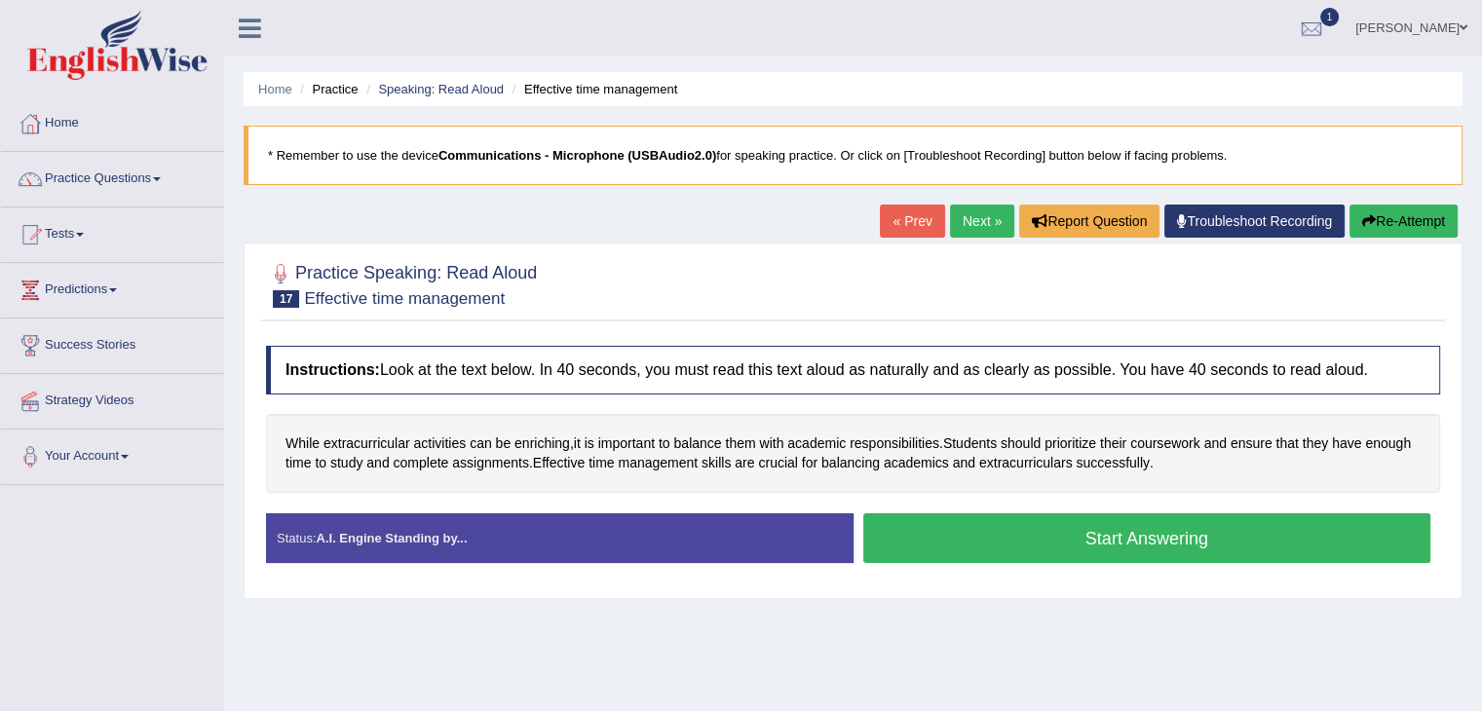
click at [1137, 537] on button "Start Answering" at bounding box center [1147, 538] width 568 height 50
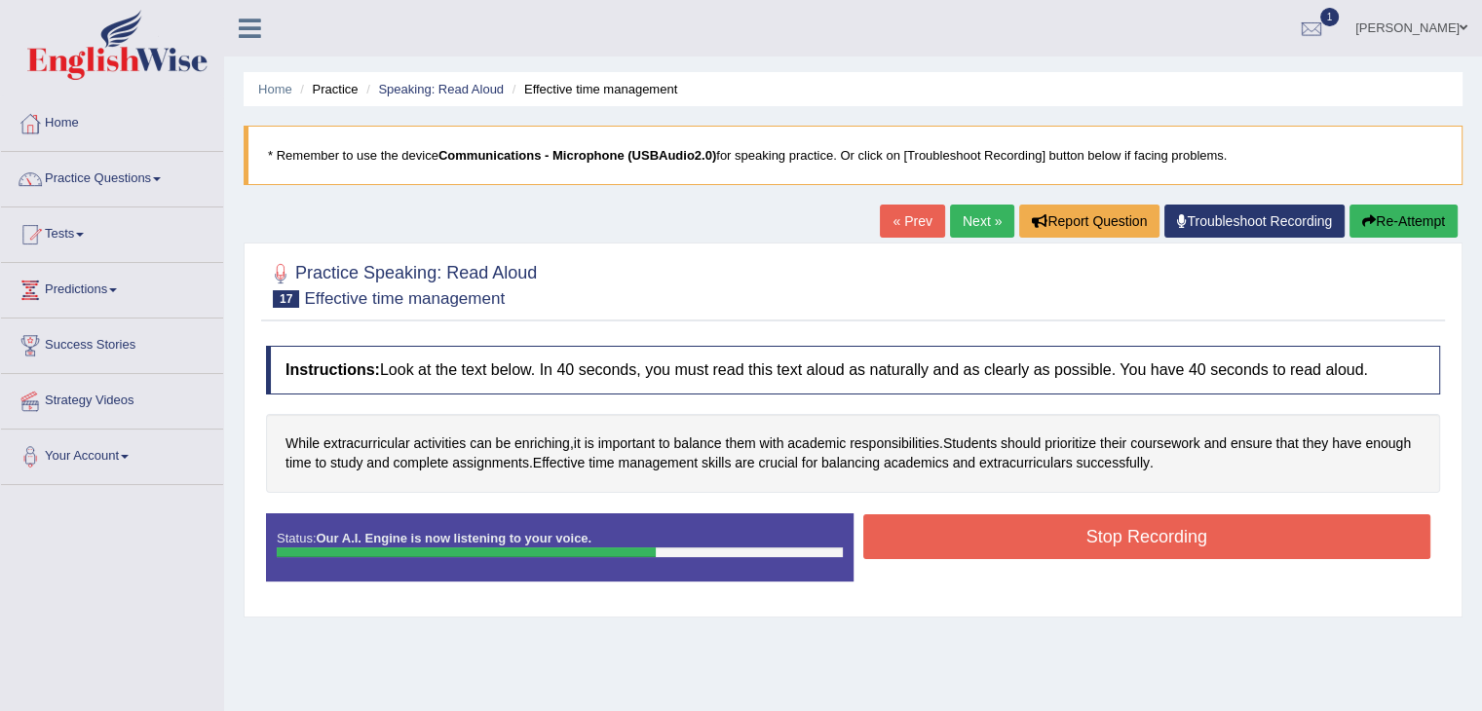
click at [1224, 540] on button "Stop Recording" at bounding box center [1147, 536] width 568 height 45
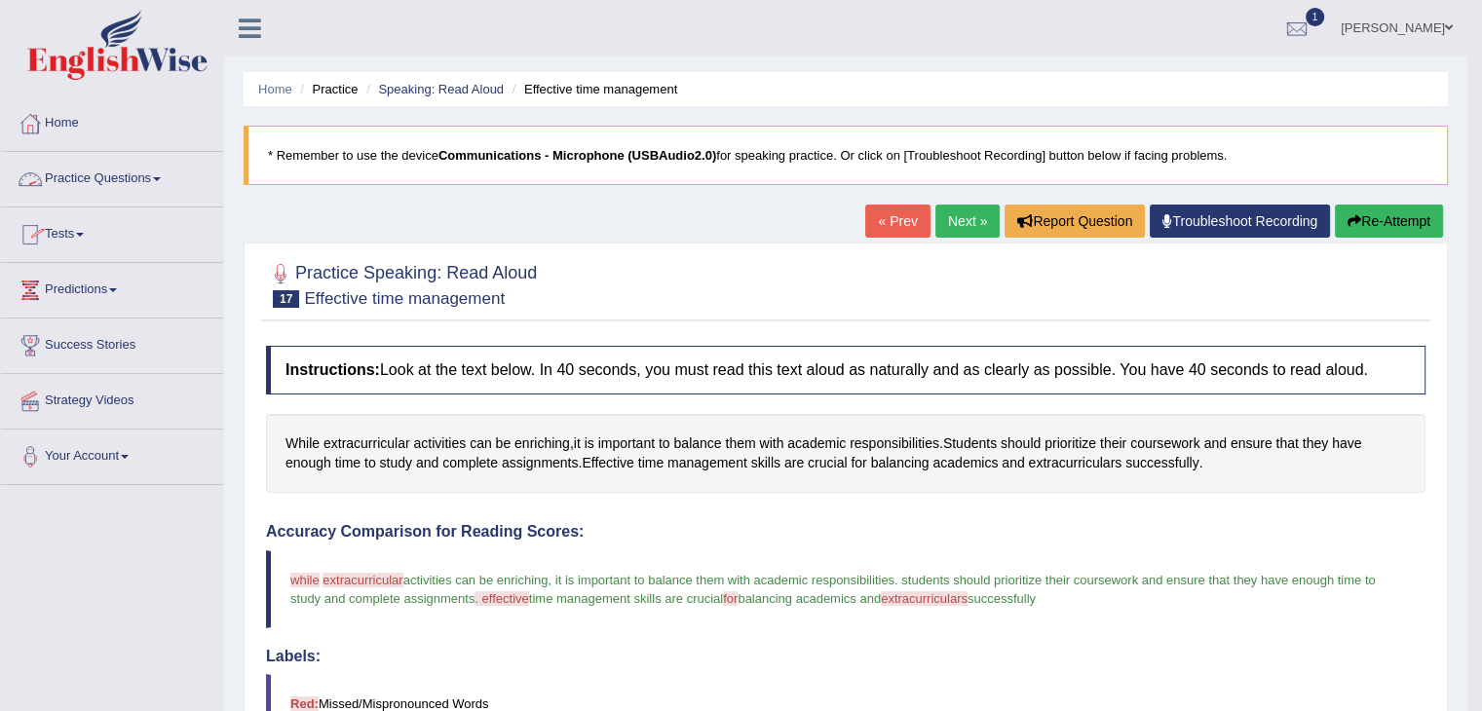
click at [165, 186] on link "Practice Questions" at bounding box center [112, 176] width 222 height 49
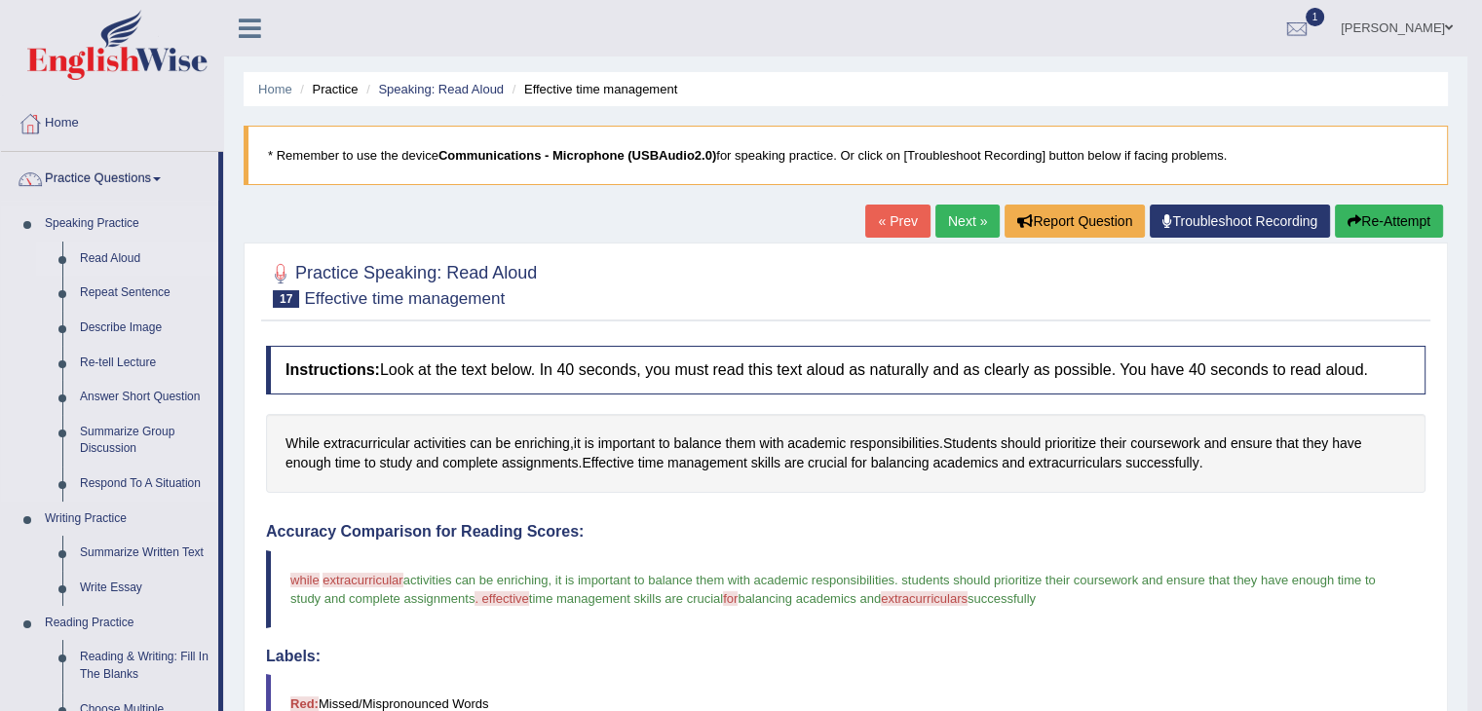
click at [113, 253] on link "Read Aloud" at bounding box center [144, 259] width 147 height 35
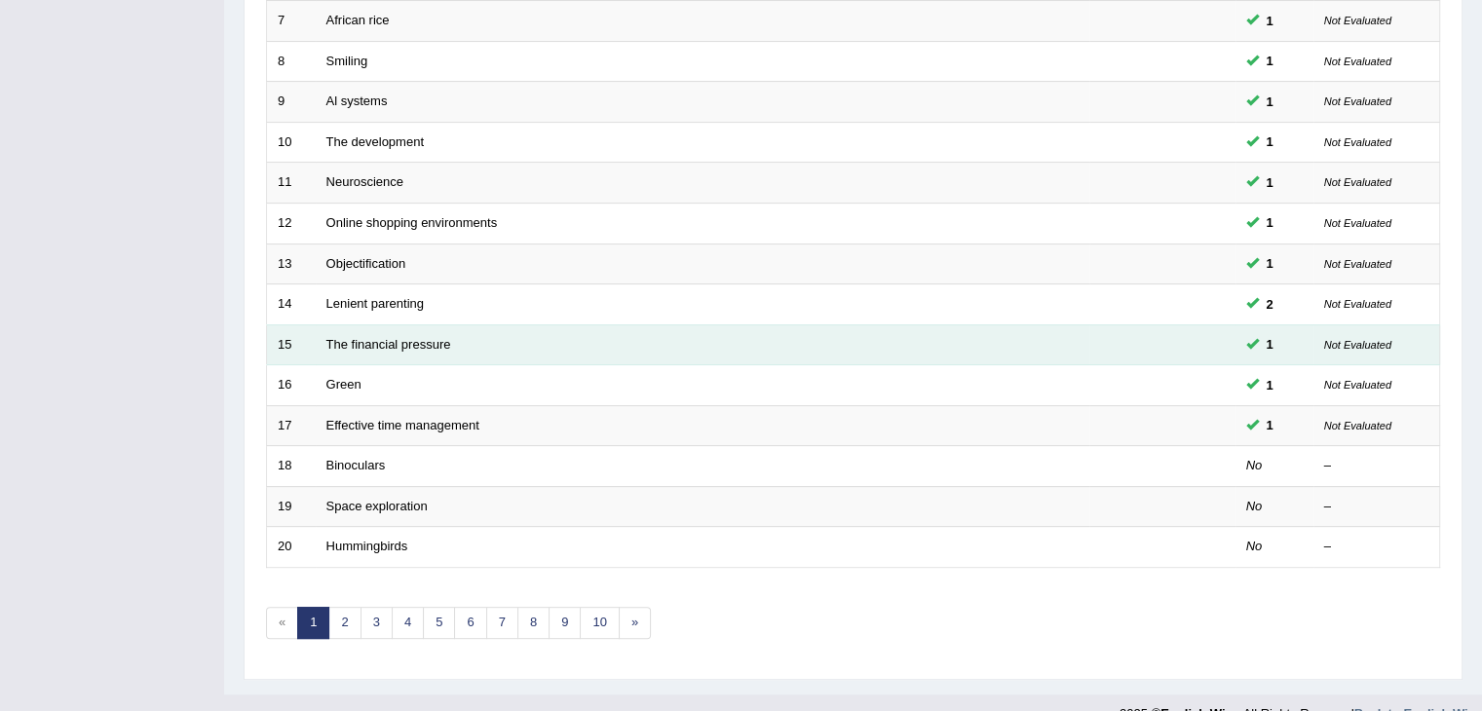
scroll to position [573, 0]
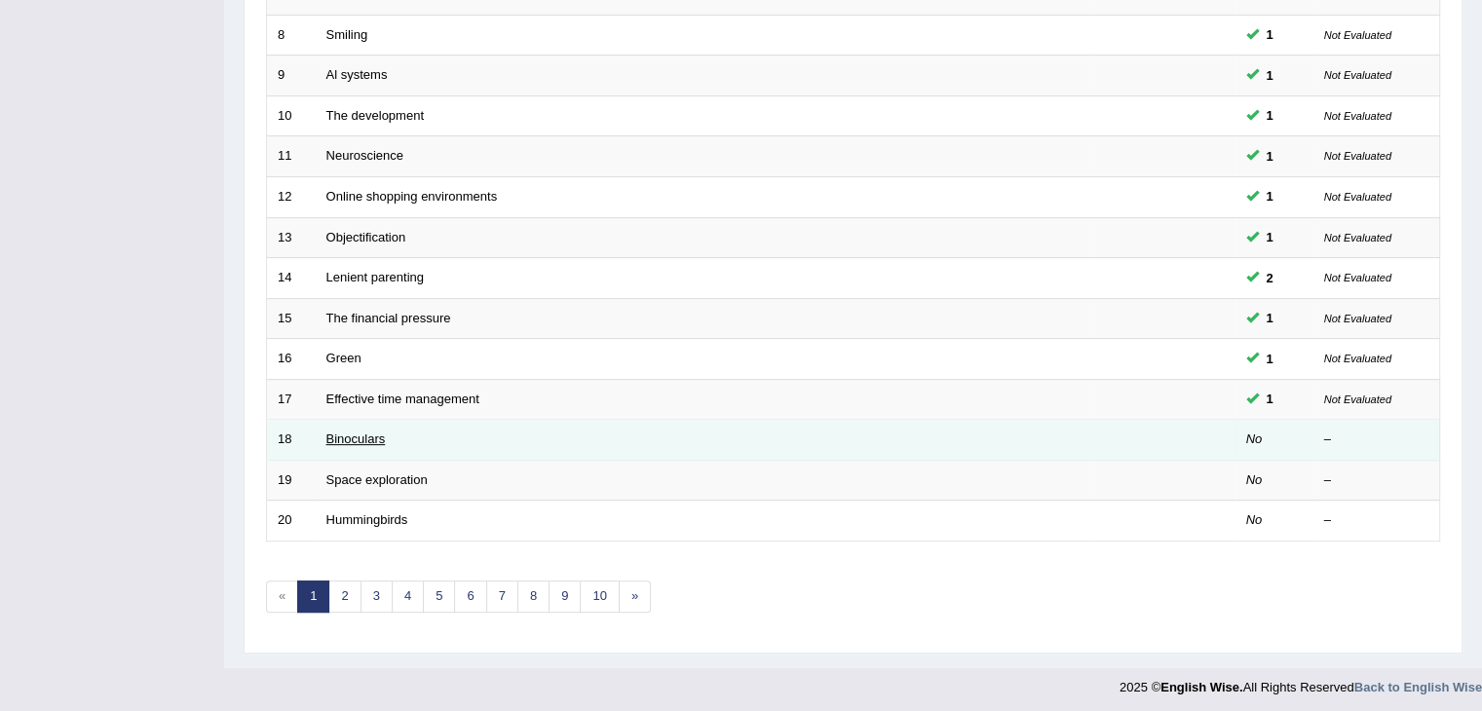
click at [370, 435] on link "Binoculars" at bounding box center [355, 439] width 59 height 15
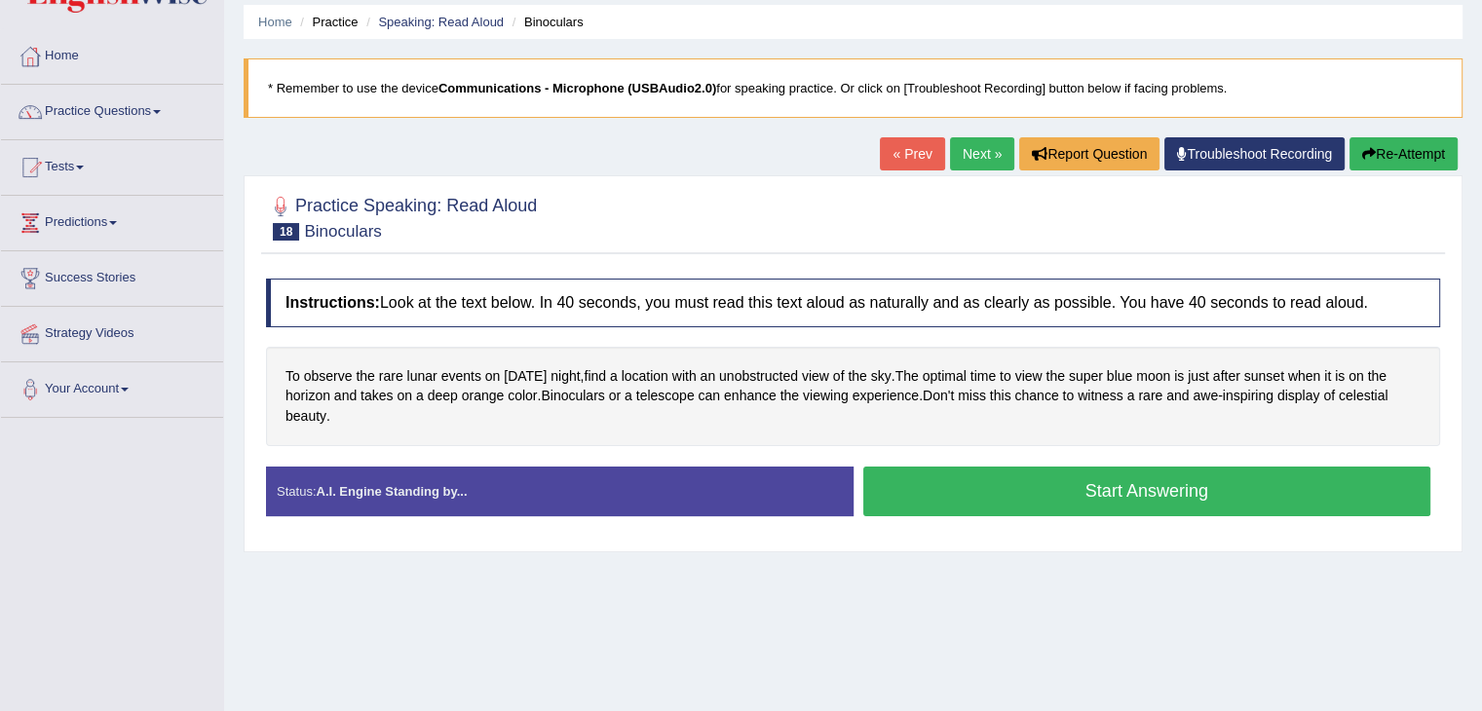
scroll to position [97, 0]
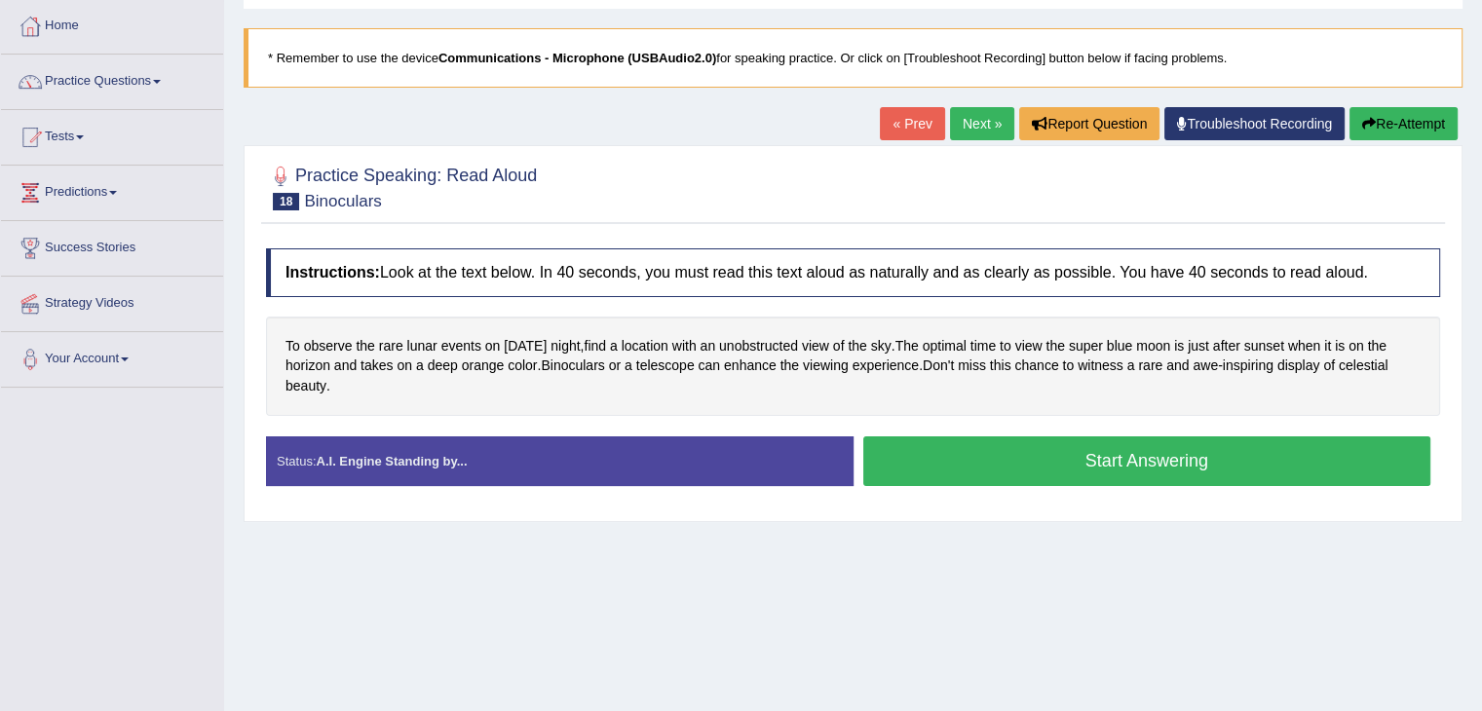
click at [1118, 461] on button "Start Answering" at bounding box center [1147, 461] width 568 height 50
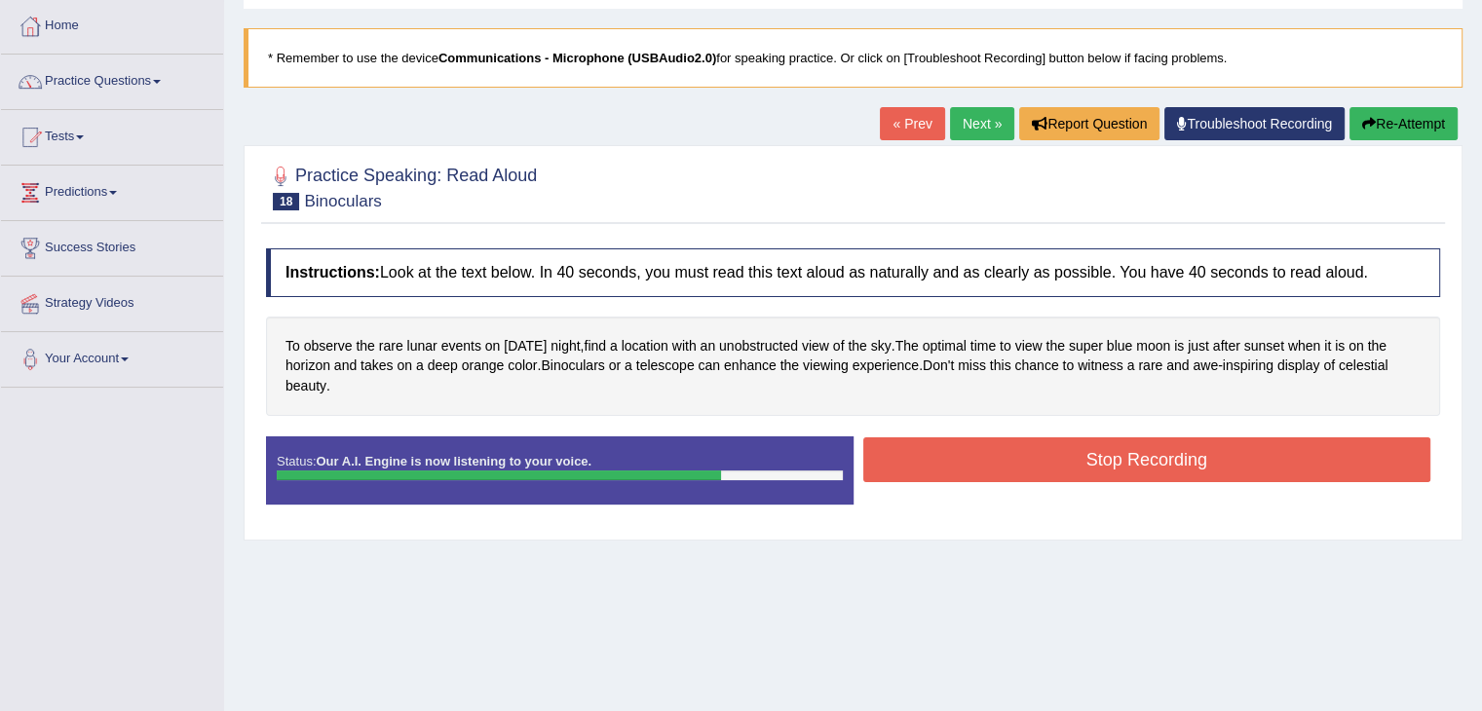
click at [1166, 467] on button "Stop Recording" at bounding box center [1147, 459] width 568 height 45
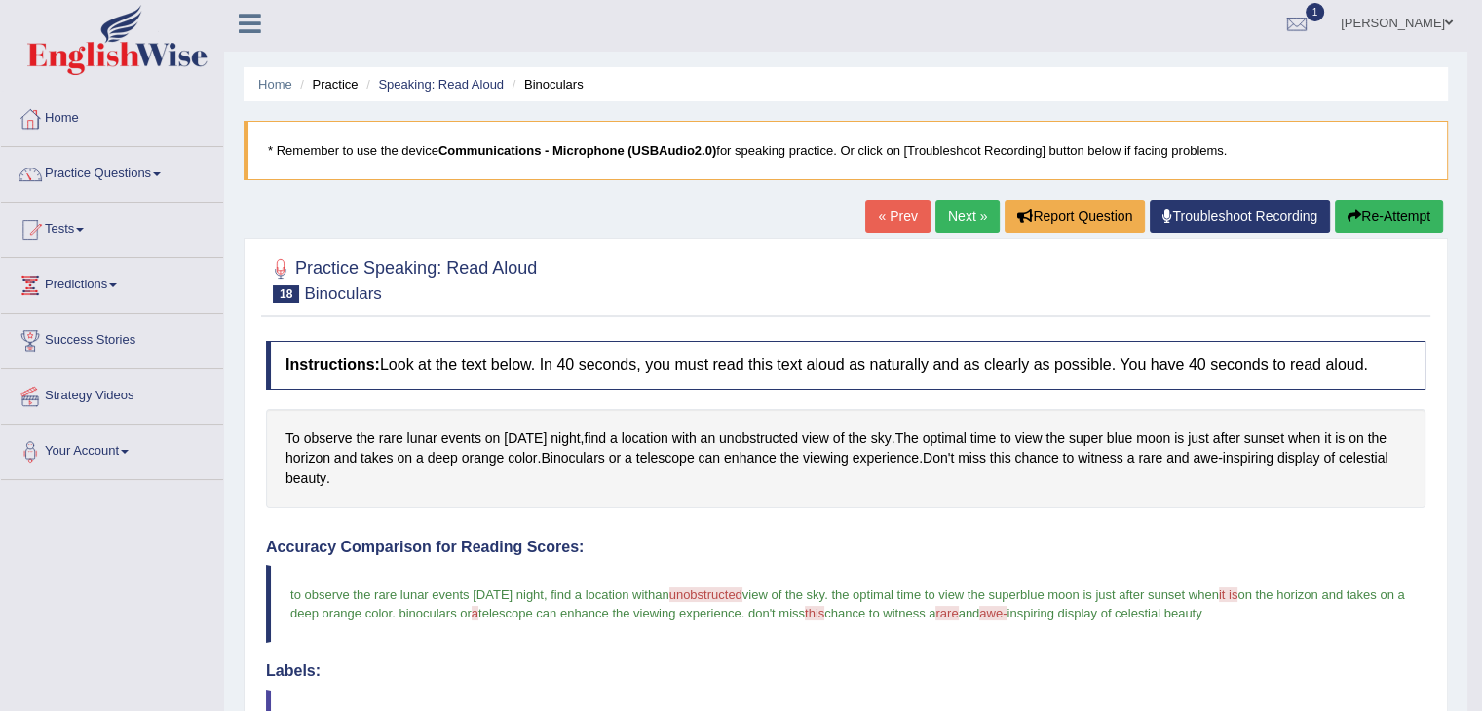
scroll to position [0, 0]
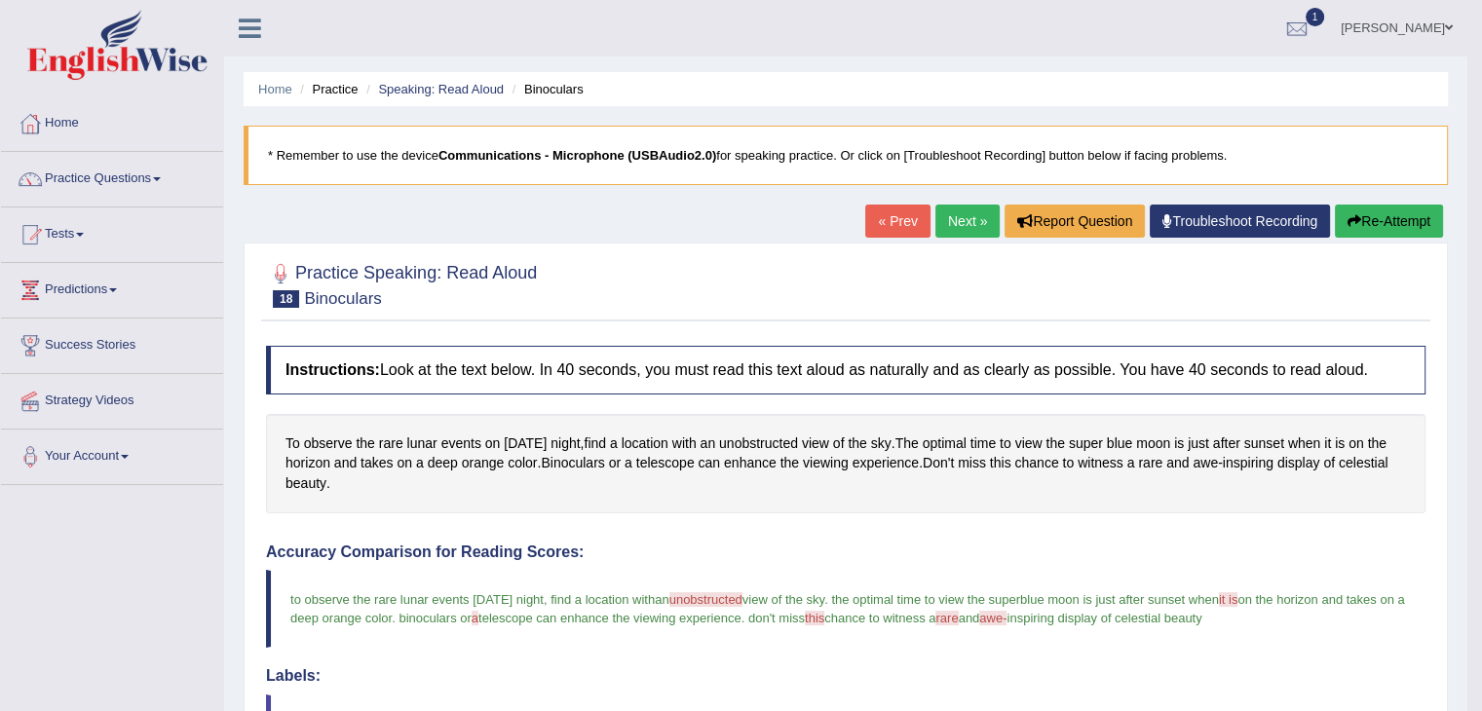
click at [166, 172] on link "Practice Questions" at bounding box center [112, 176] width 222 height 49
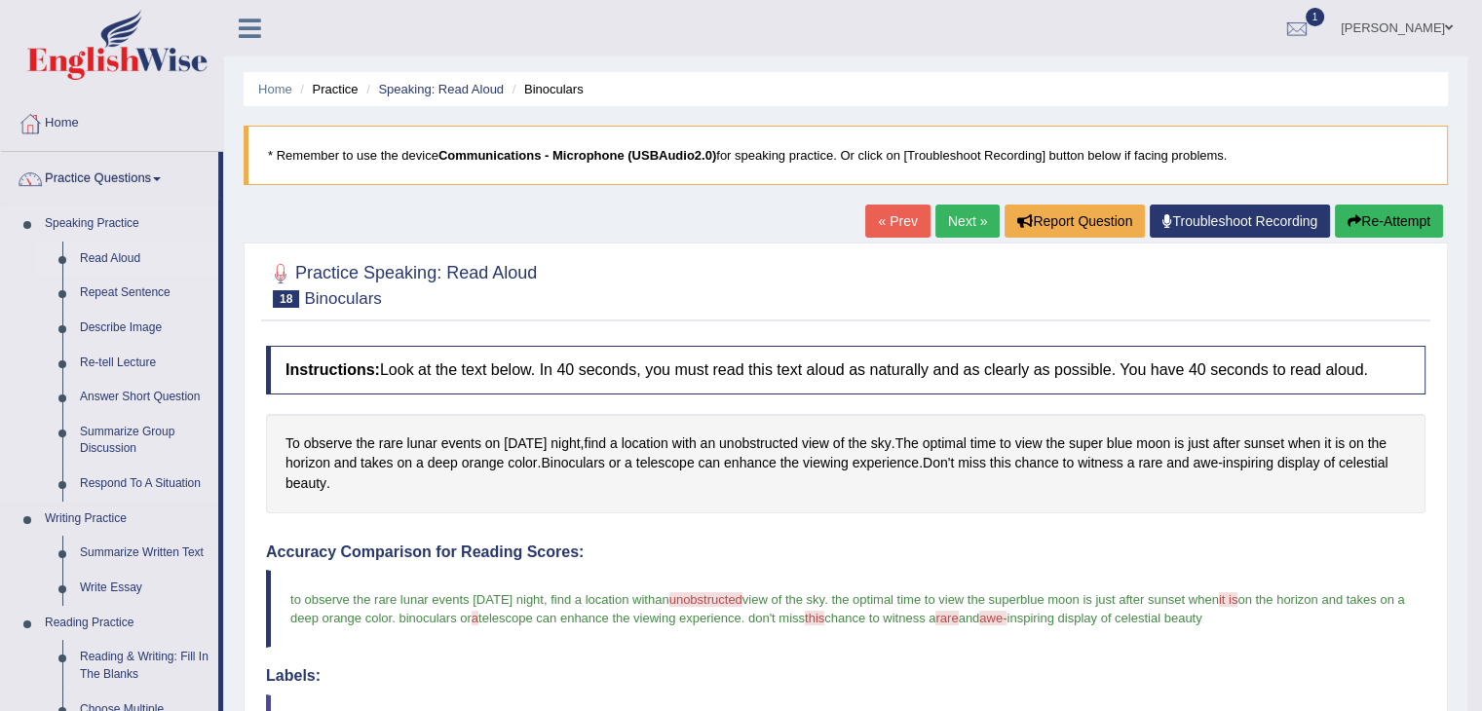
click at [114, 254] on link "Read Aloud" at bounding box center [144, 259] width 147 height 35
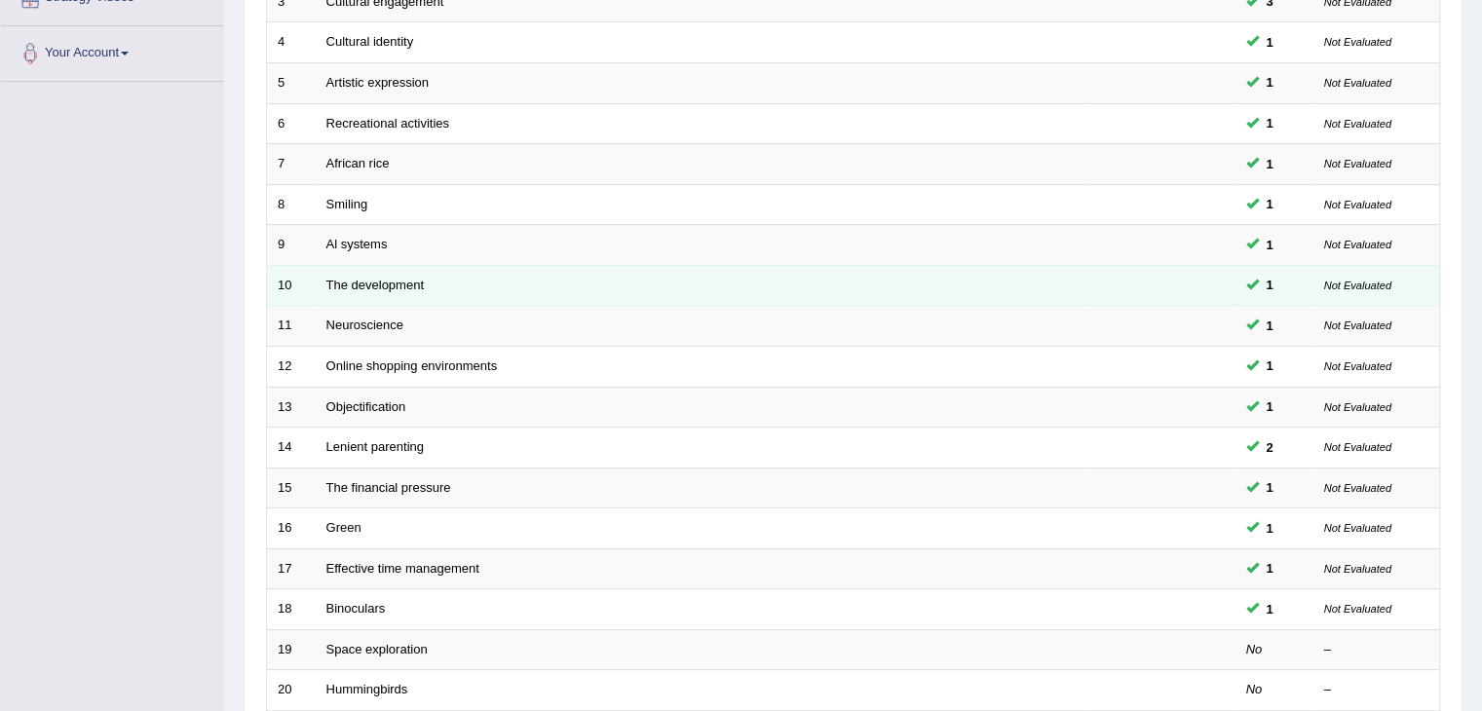
scroll to position [573, 0]
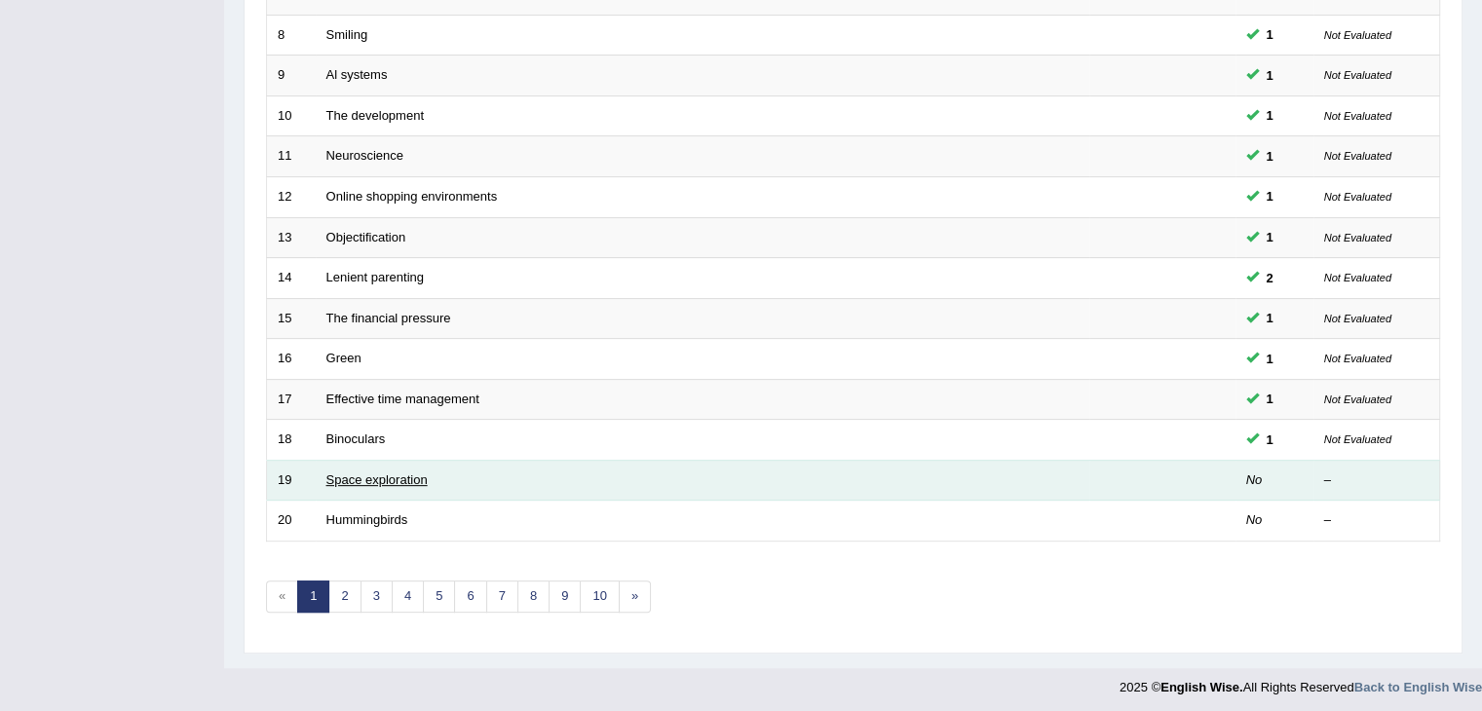
click at [377, 474] on link "Space exploration" at bounding box center [376, 480] width 101 height 15
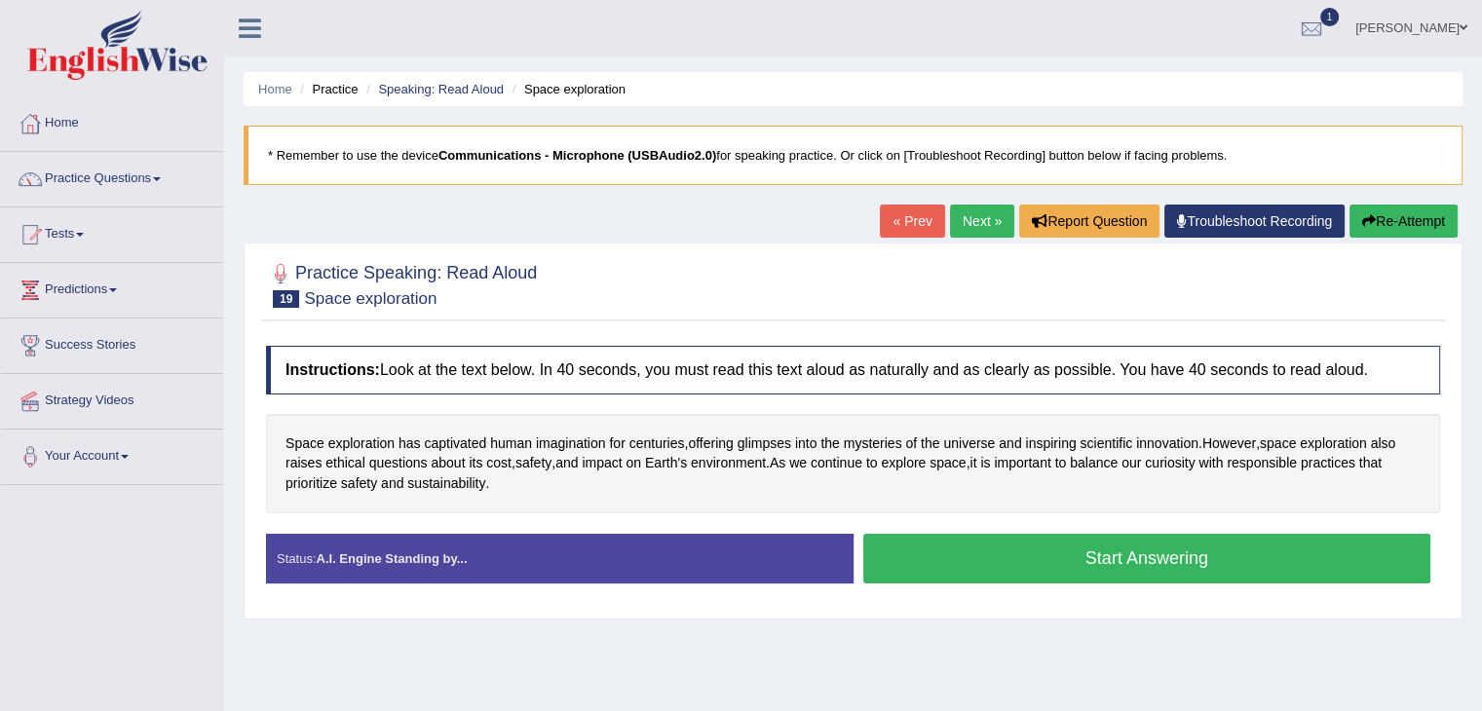
click at [1100, 557] on button "Start Answering" at bounding box center [1147, 559] width 568 height 50
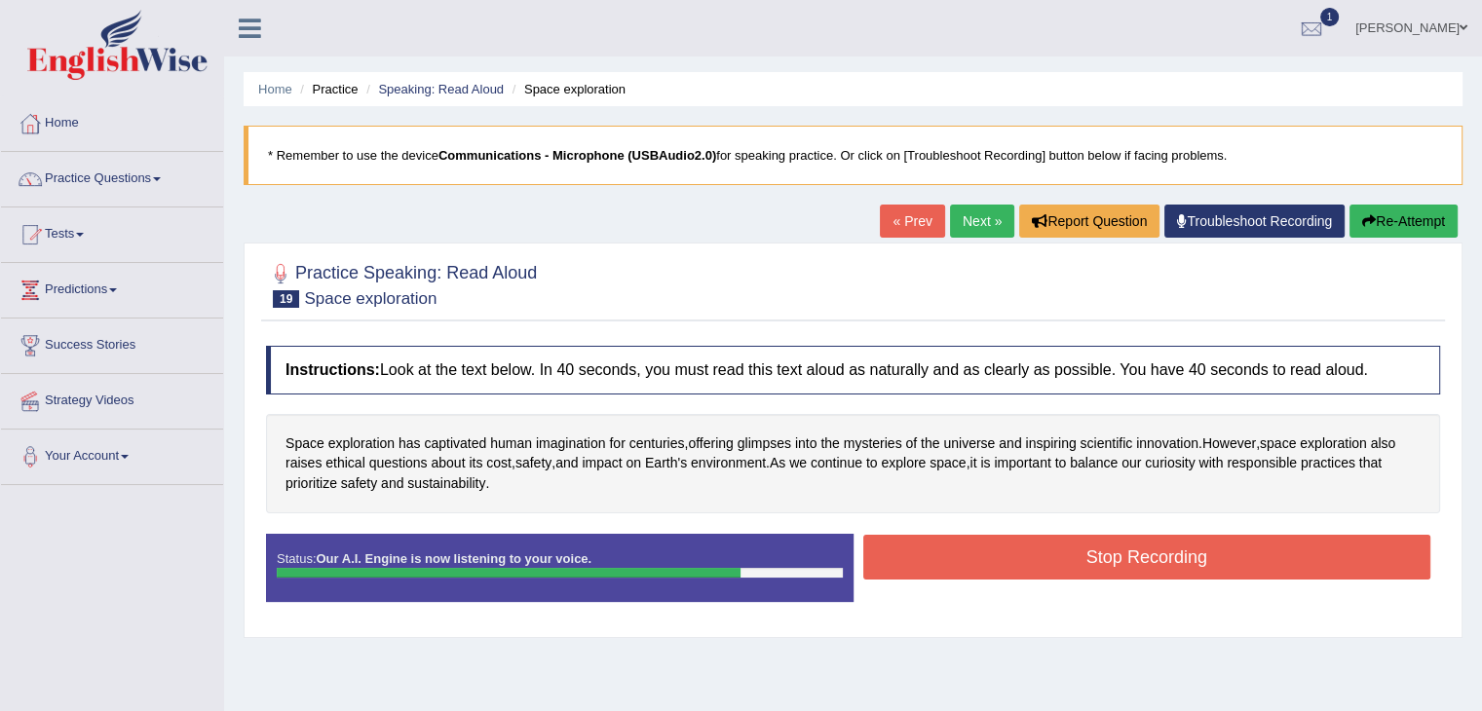
click at [1120, 566] on button "Stop Recording" at bounding box center [1147, 557] width 568 height 45
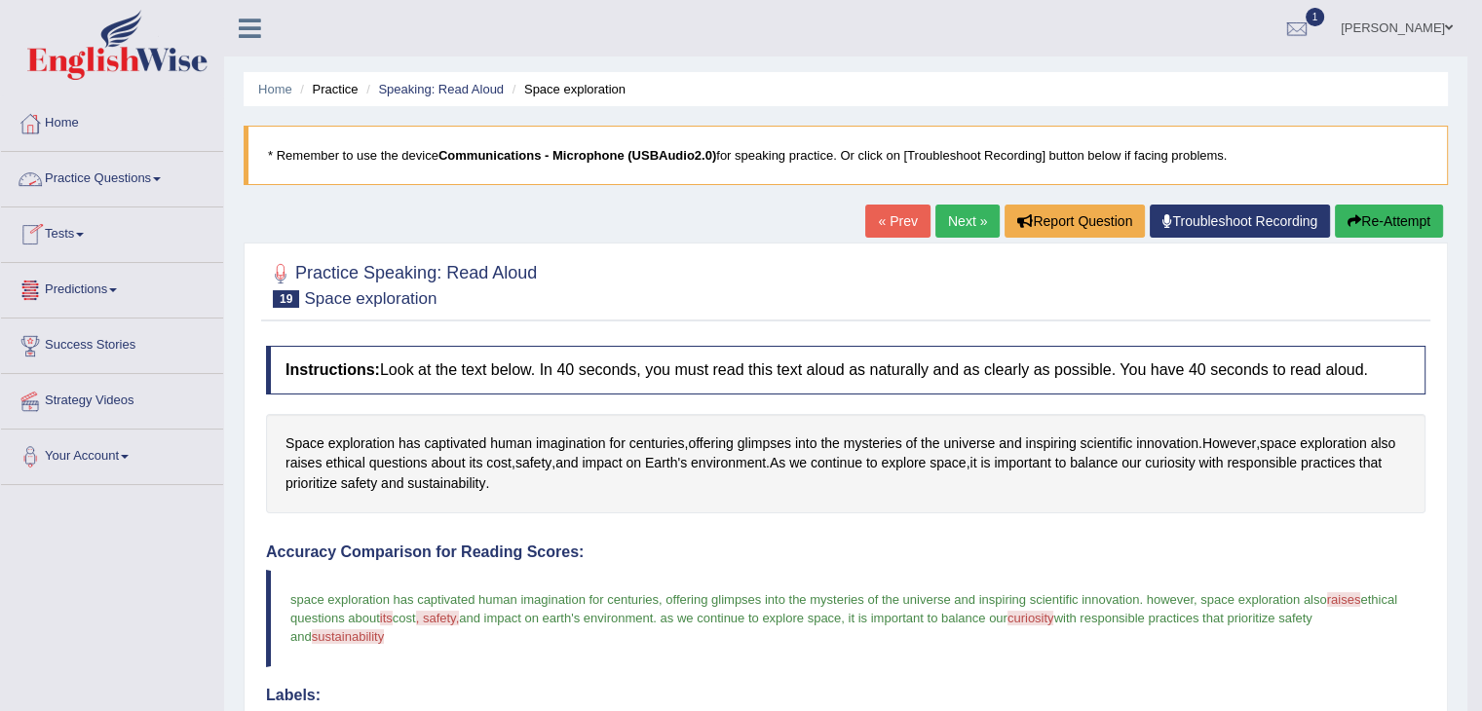
click at [159, 171] on link "Practice Questions" at bounding box center [112, 176] width 222 height 49
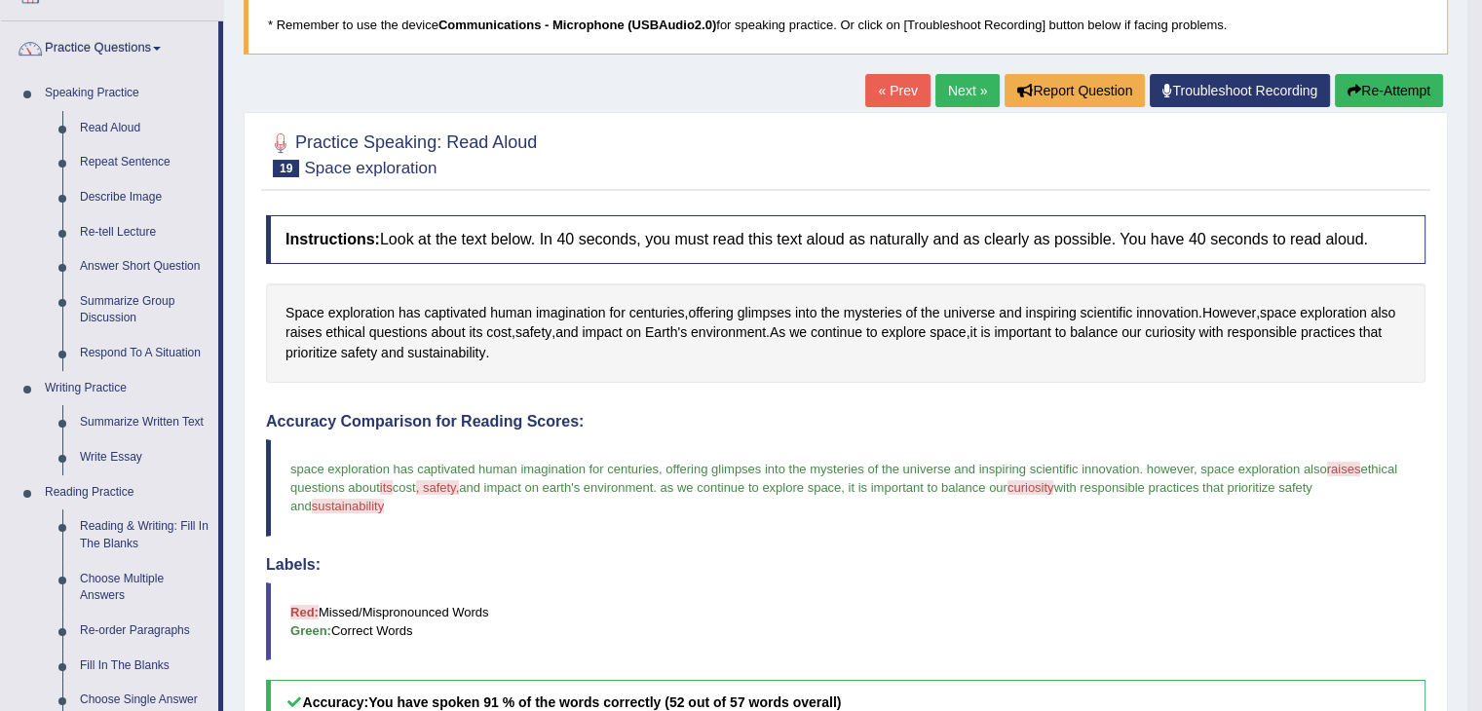
scroll to position [97, 0]
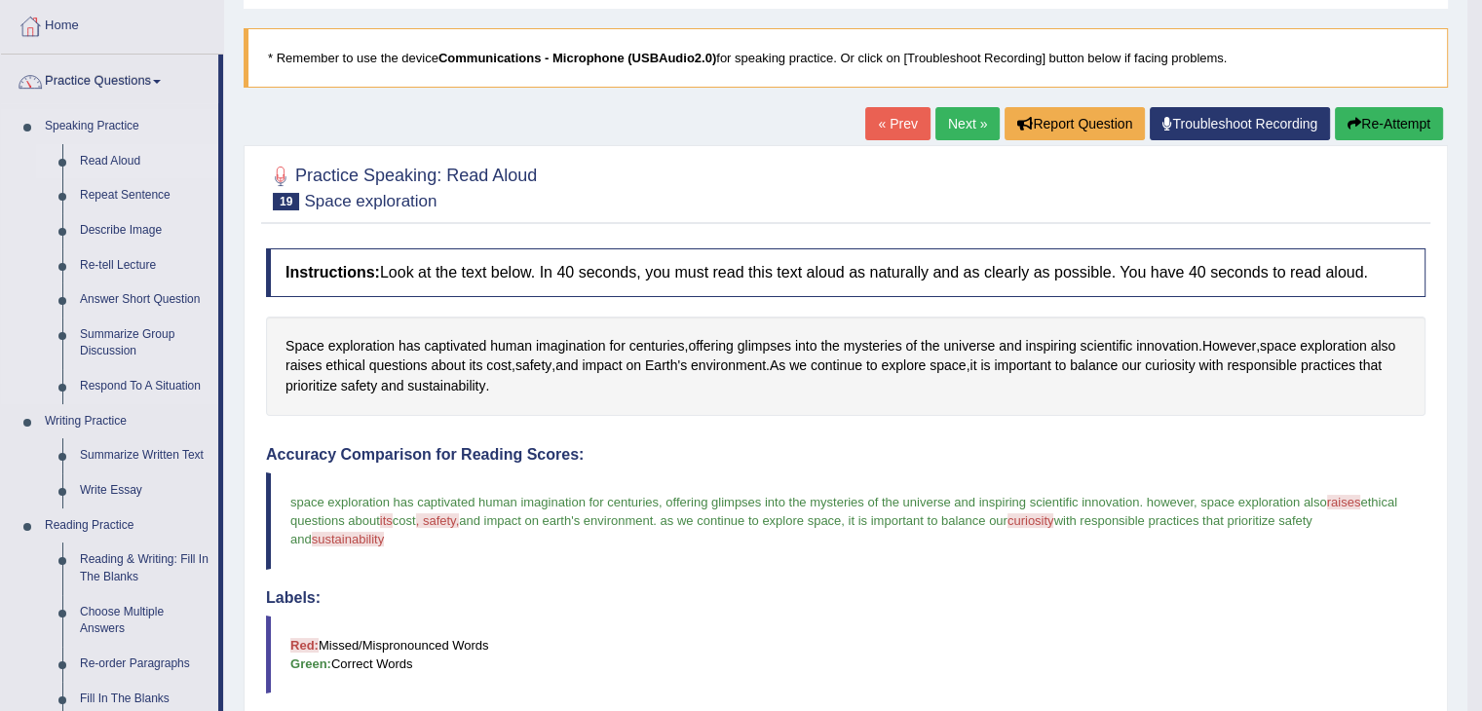
click at [107, 157] on link "Read Aloud" at bounding box center [144, 161] width 147 height 35
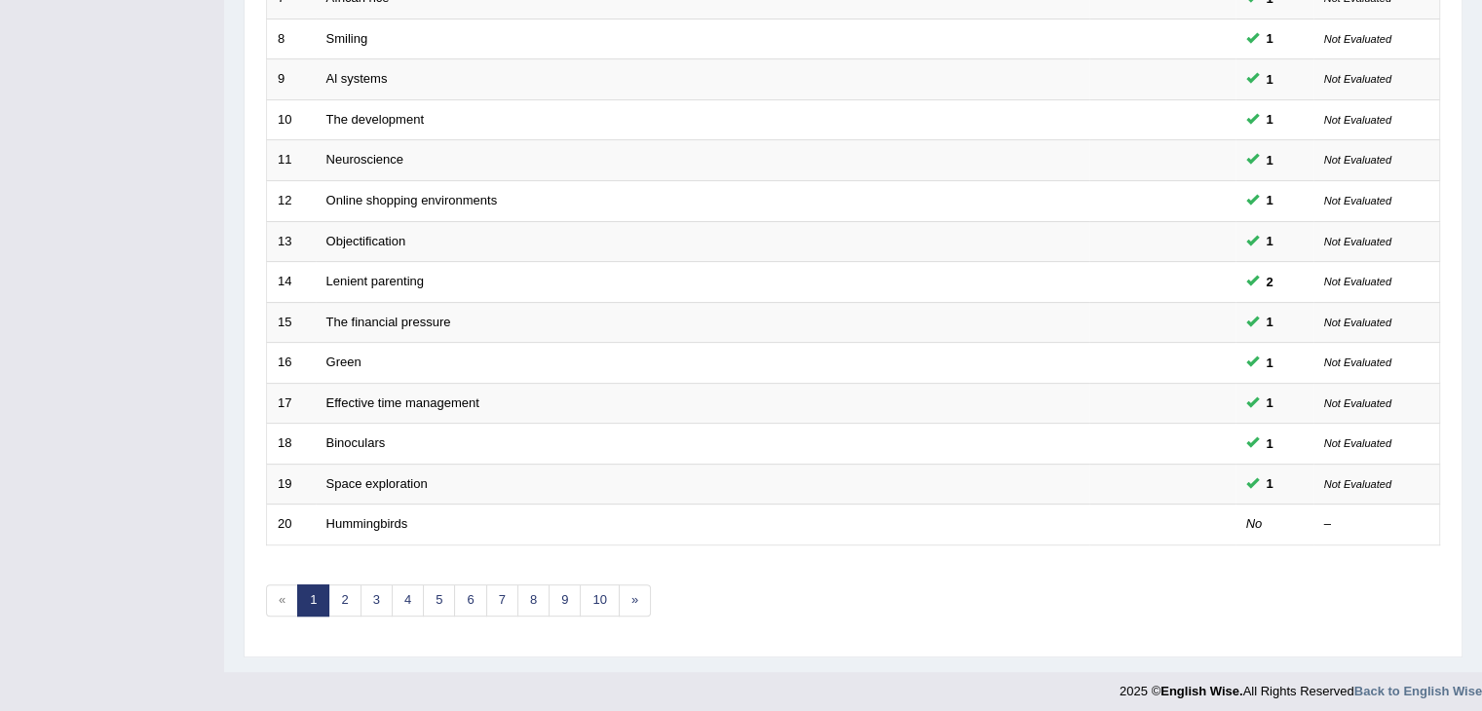
scroll to position [573, 0]
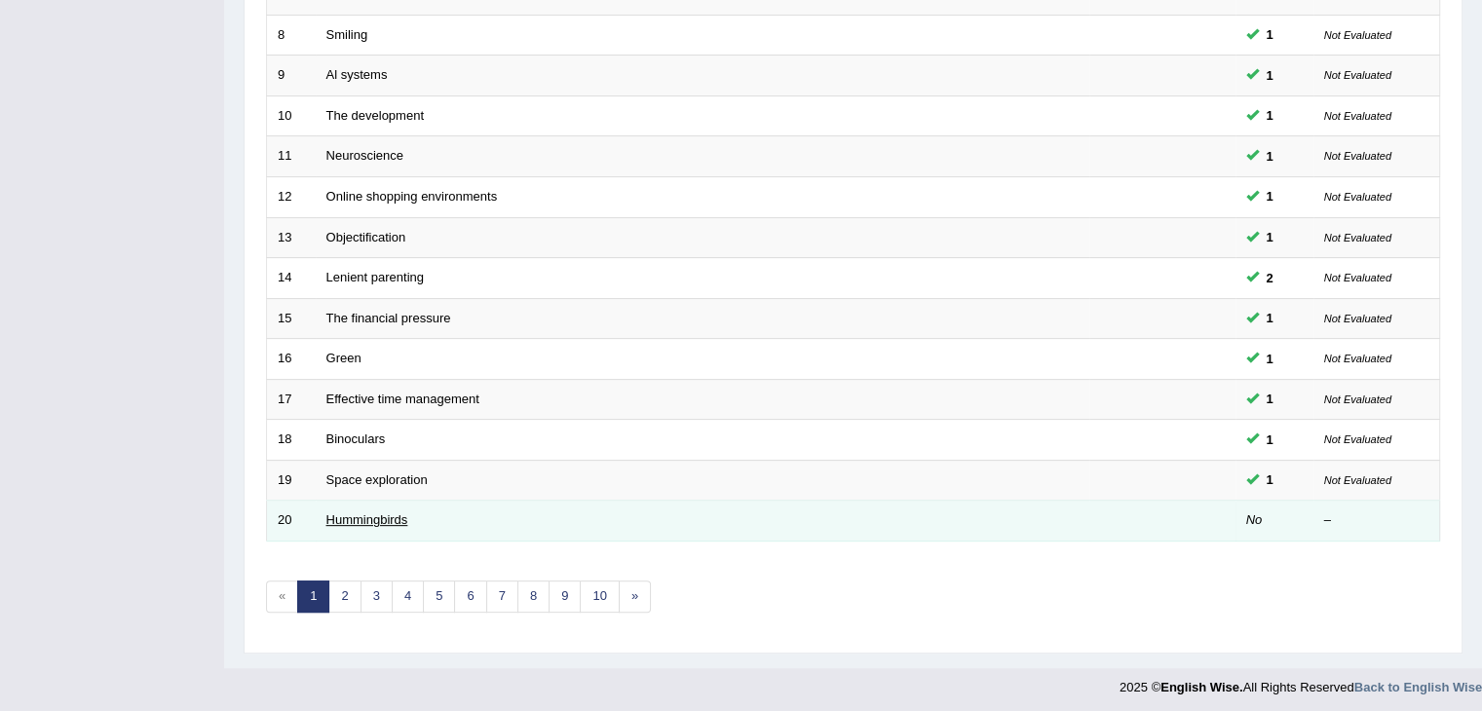
click at [365, 512] on link "Hummingbirds" at bounding box center [367, 519] width 82 height 15
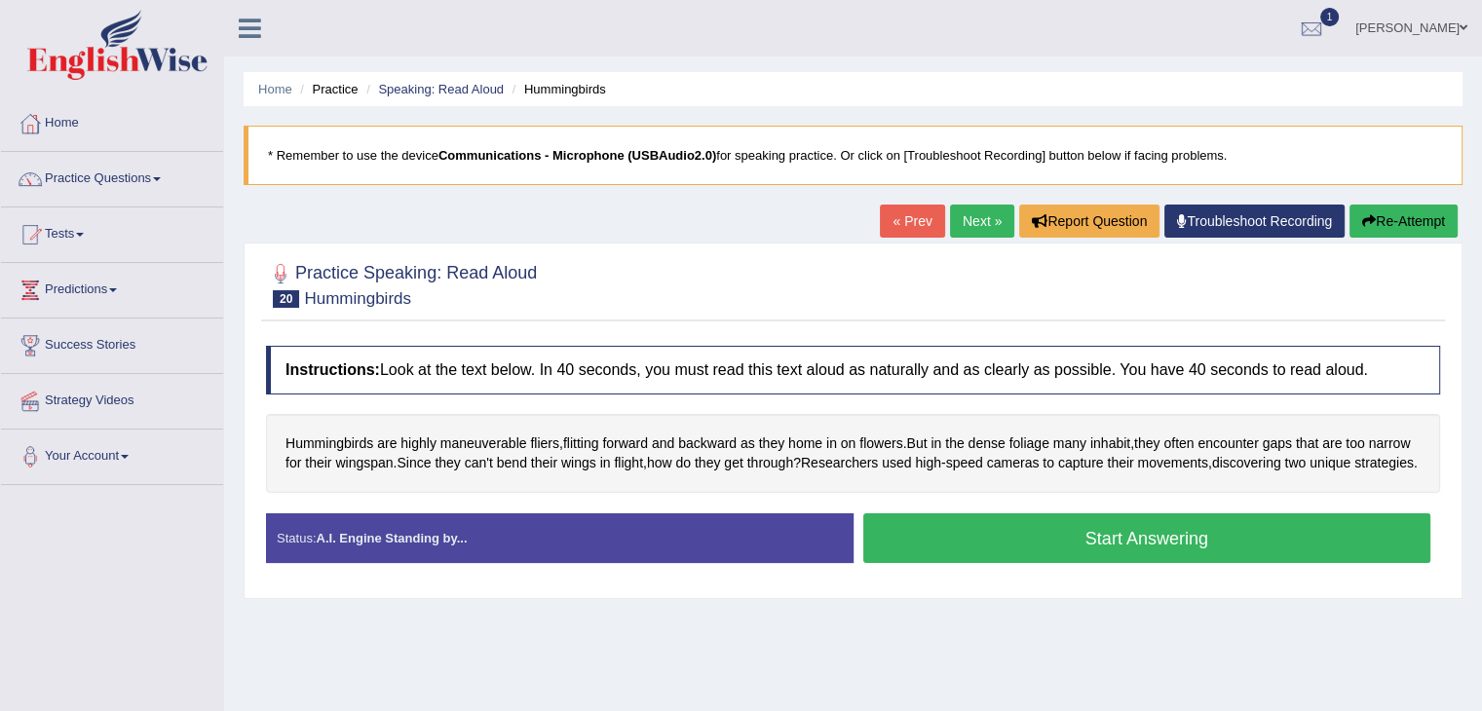
click at [1111, 556] on button "Start Answering" at bounding box center [1147, 538] width 568 height 50
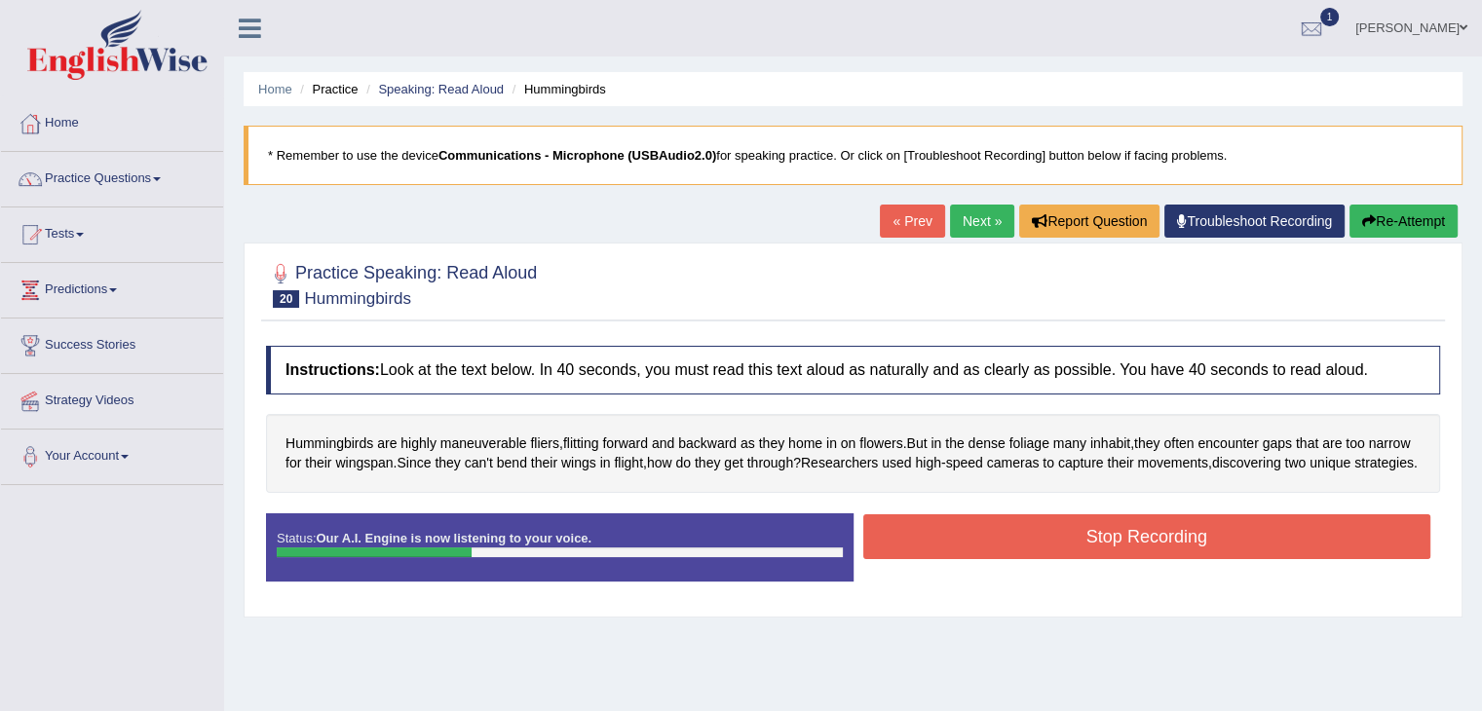
click at [1407, 219] on button "Re-Attempt" at bounding box center [1403, 221] width 108 height 33
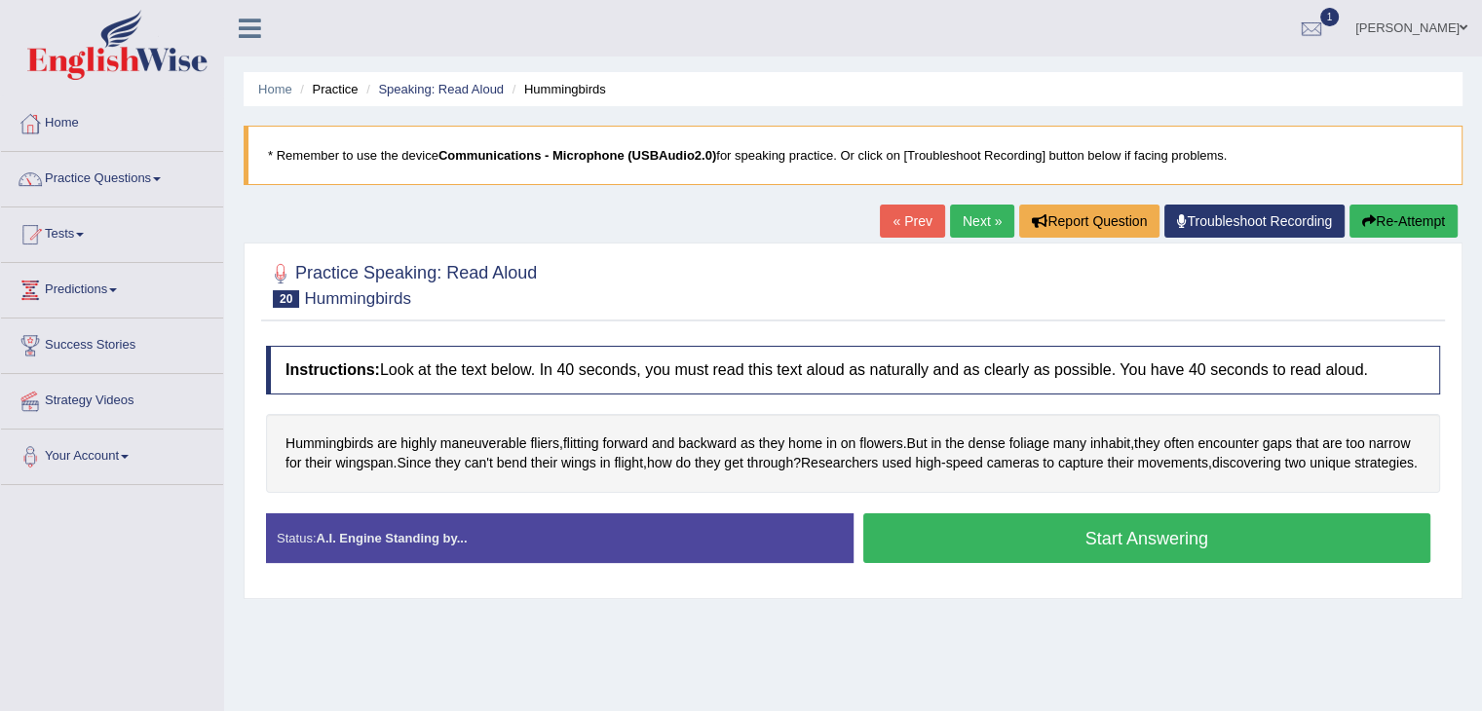
click at [1120, 562] on button "Start Answering" at bounding box center [1147, 538] width 568 height 50
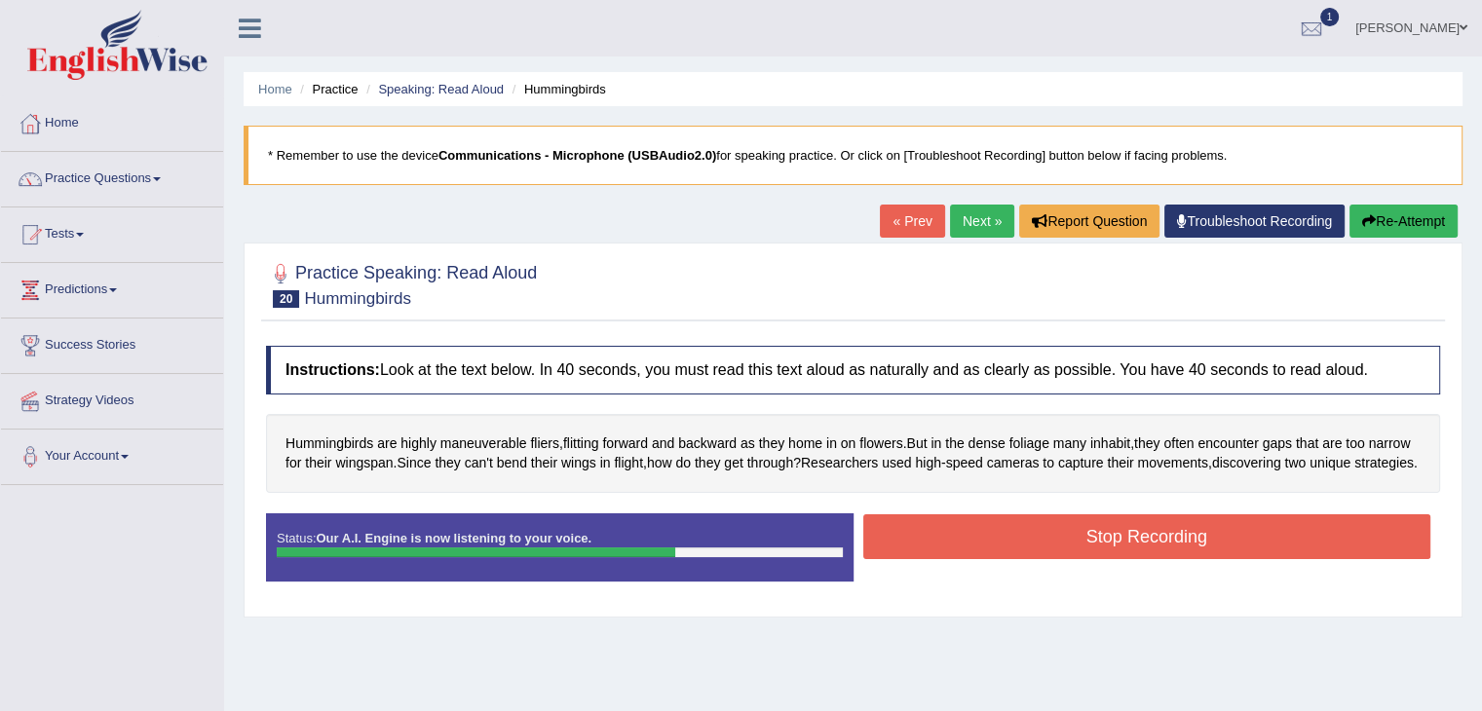
click at [1077, 556] on button "Stop Recording" at bounding box center [1147, 536] width 568 height 45
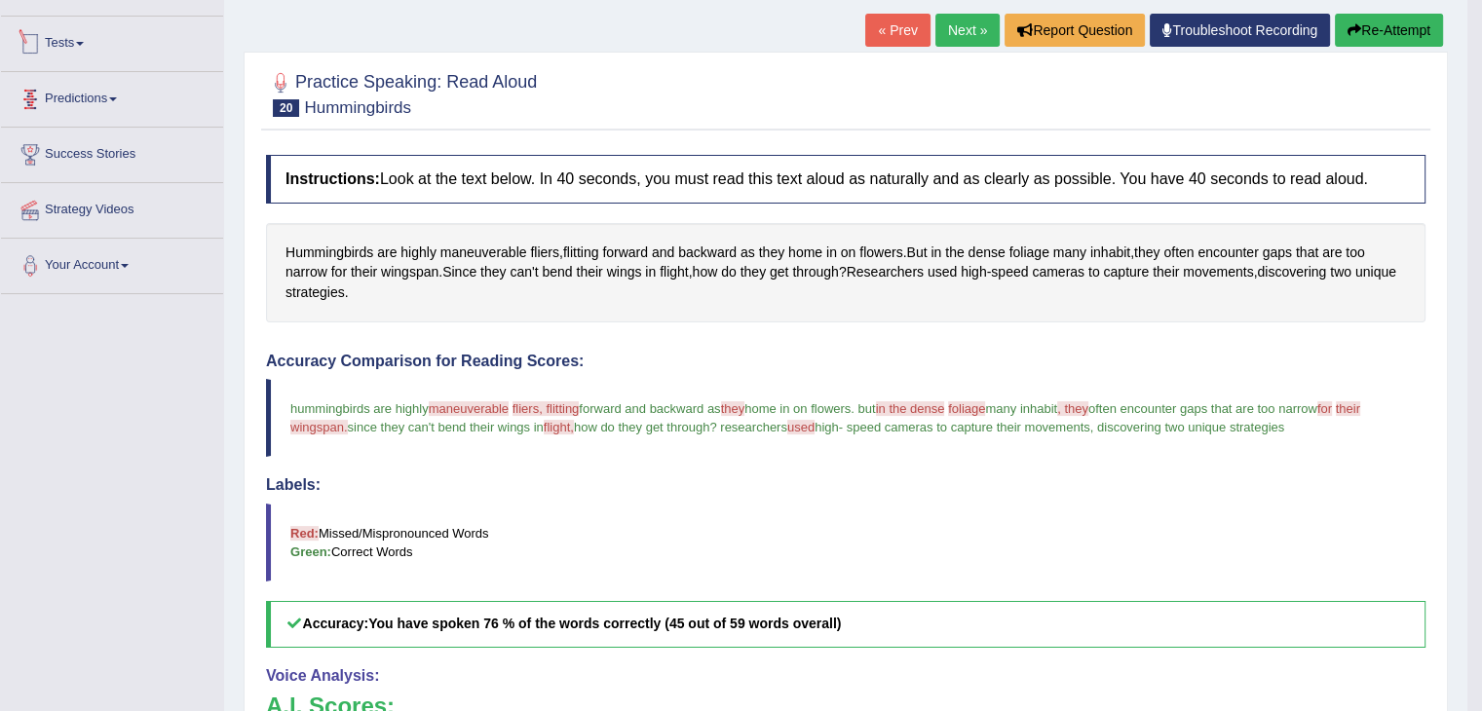
scroll to position [94, 0]
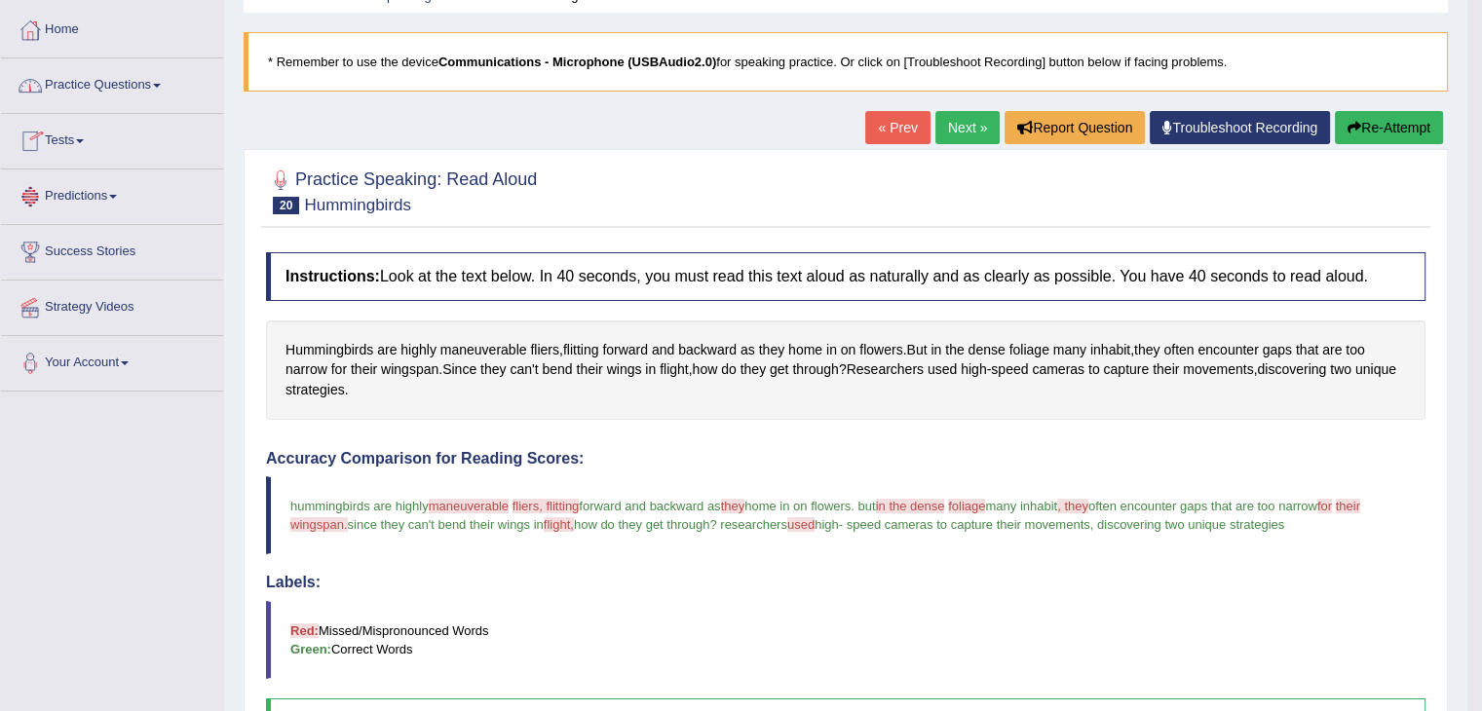
click at [148, 74] on link "Practice Questions" at bounding box center [112, 82] width 222 height 49
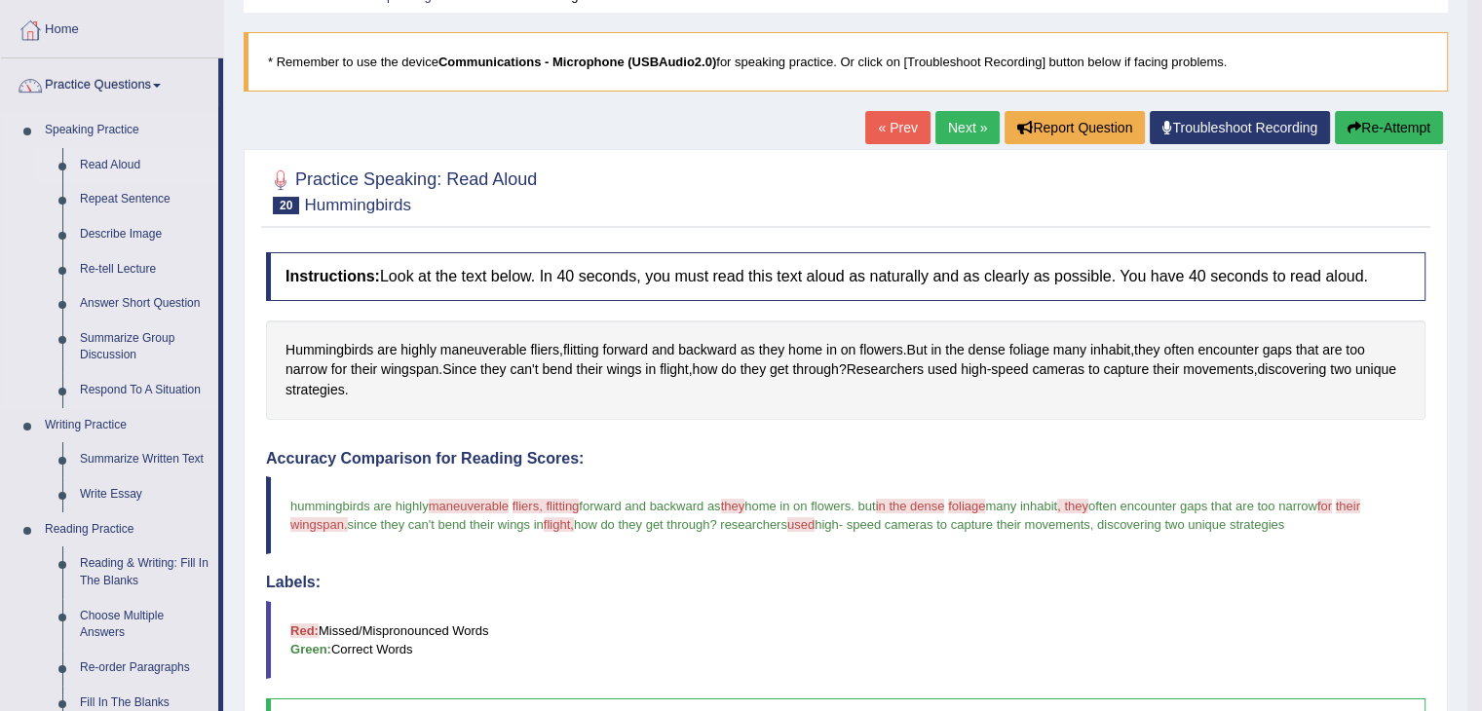
click at [127, 169] on link "Read Aloud" at bounding box center [144, 165] width 147 height 35
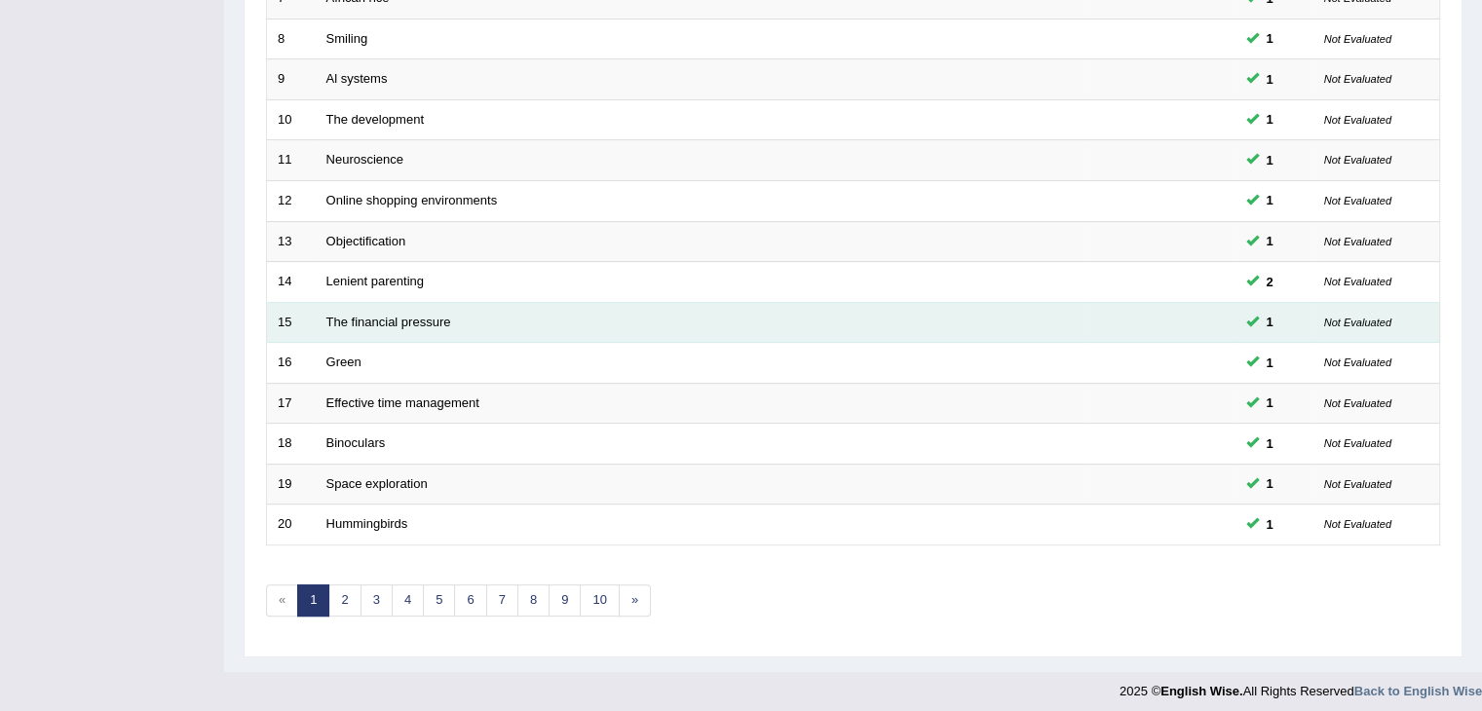
scroll to position [573, 0]
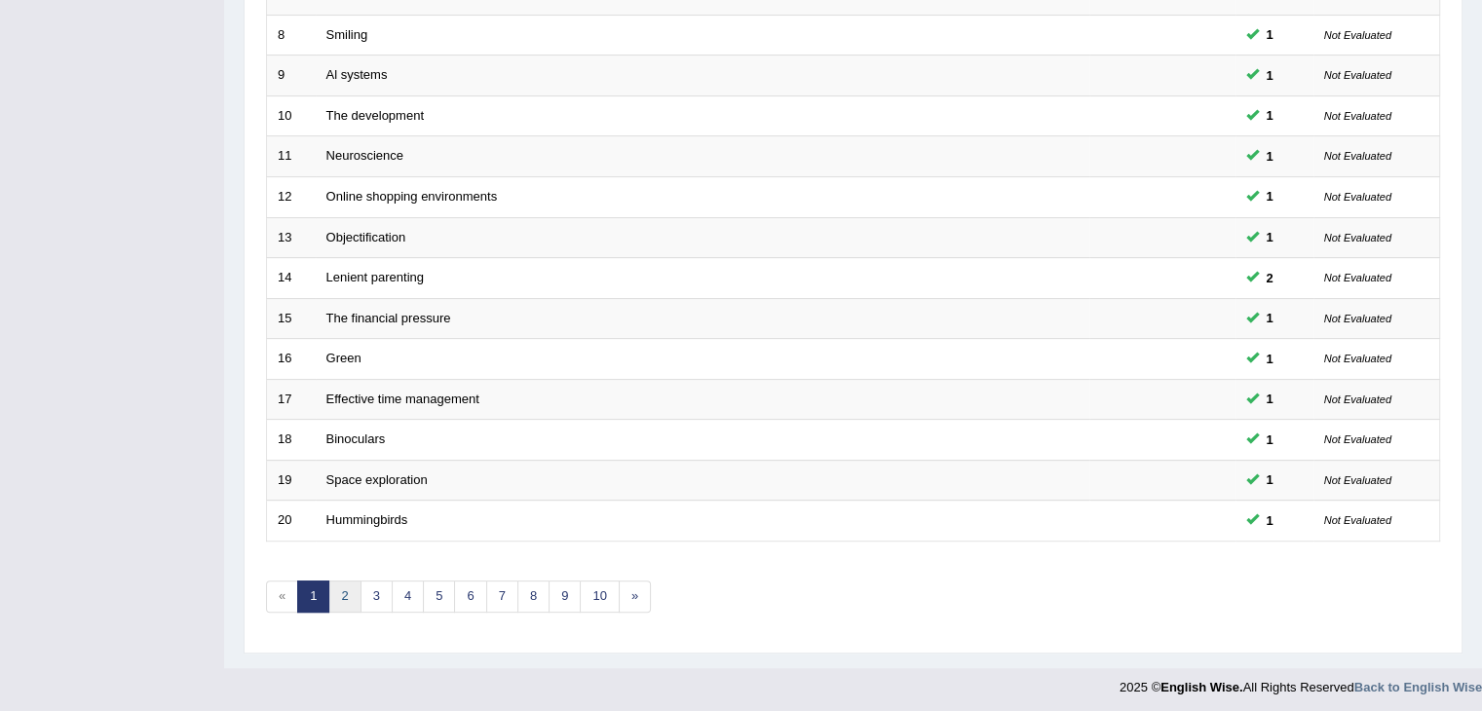
click at [351, 589] on link "2" at bounding box center [344, 597] width 32 height 32
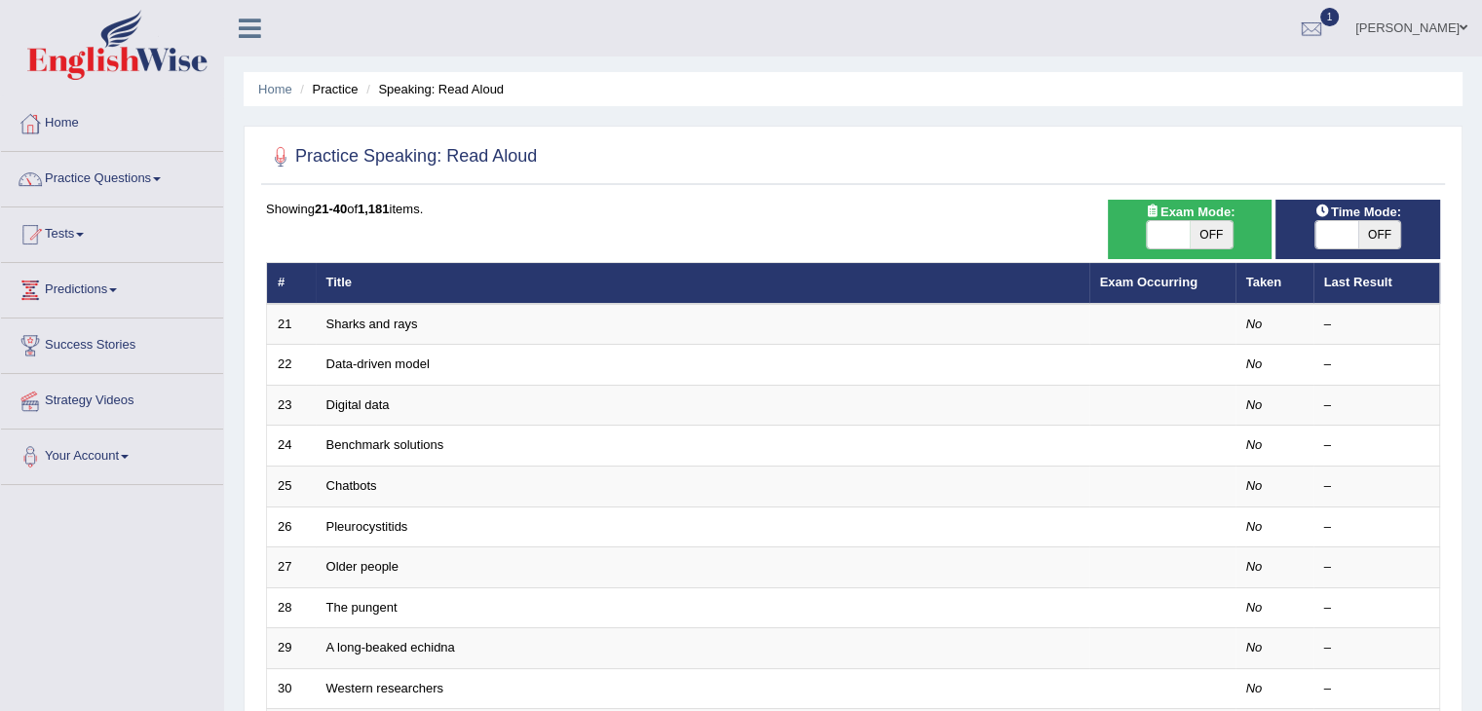
click at [1199, 233] on span "OFF" at bounding box center [1211, 234] width 43 height 27
checkbox input "true"
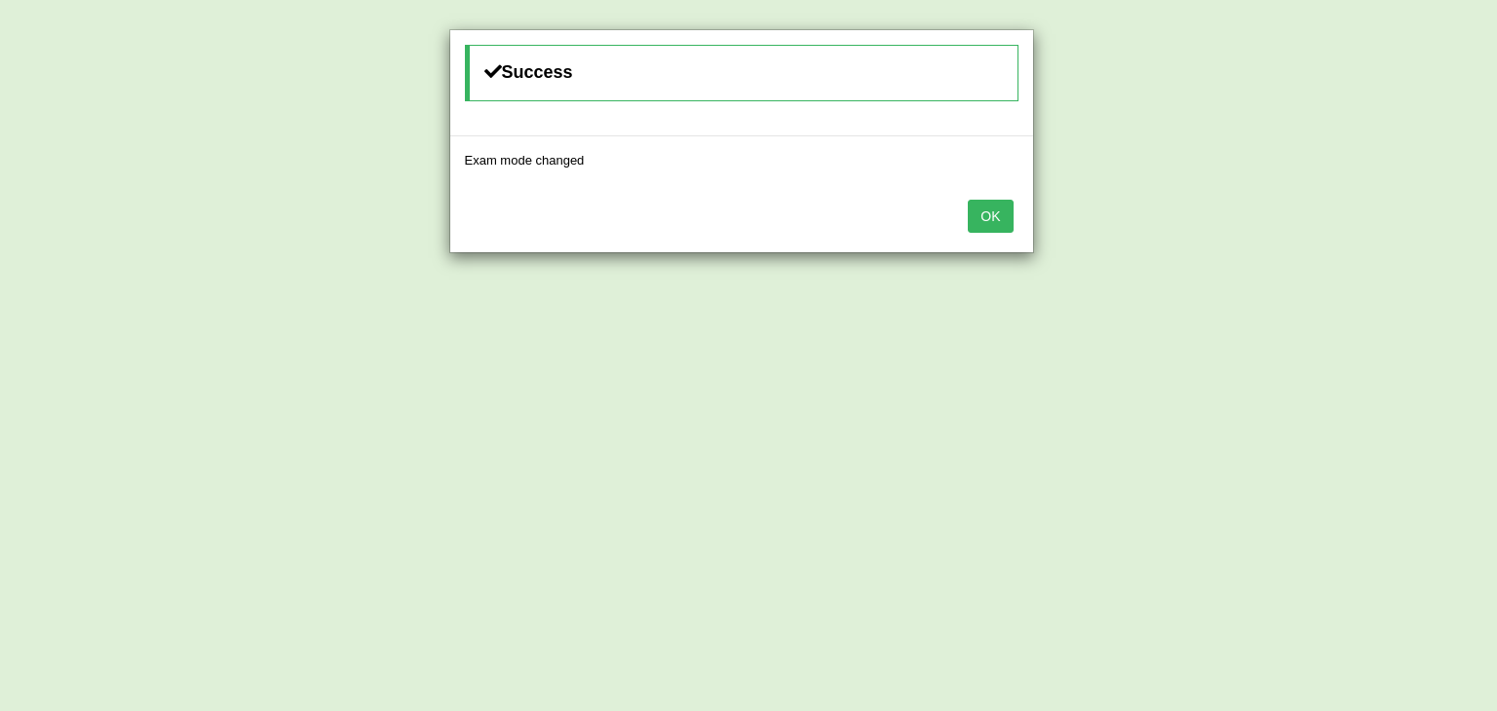
click at [982, 222] on button "OK" at bounding box center [989, 216] width 45 height 33
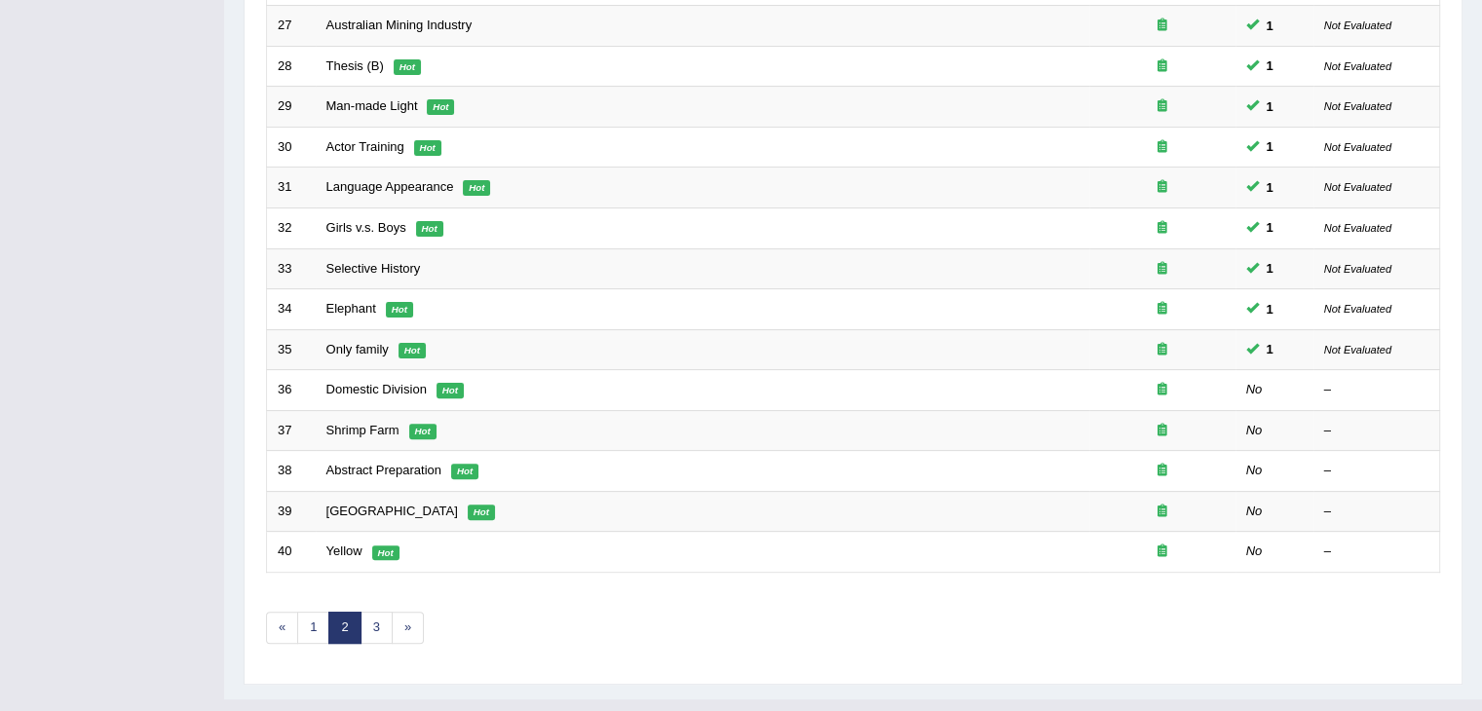
scroll to position [573, 0]
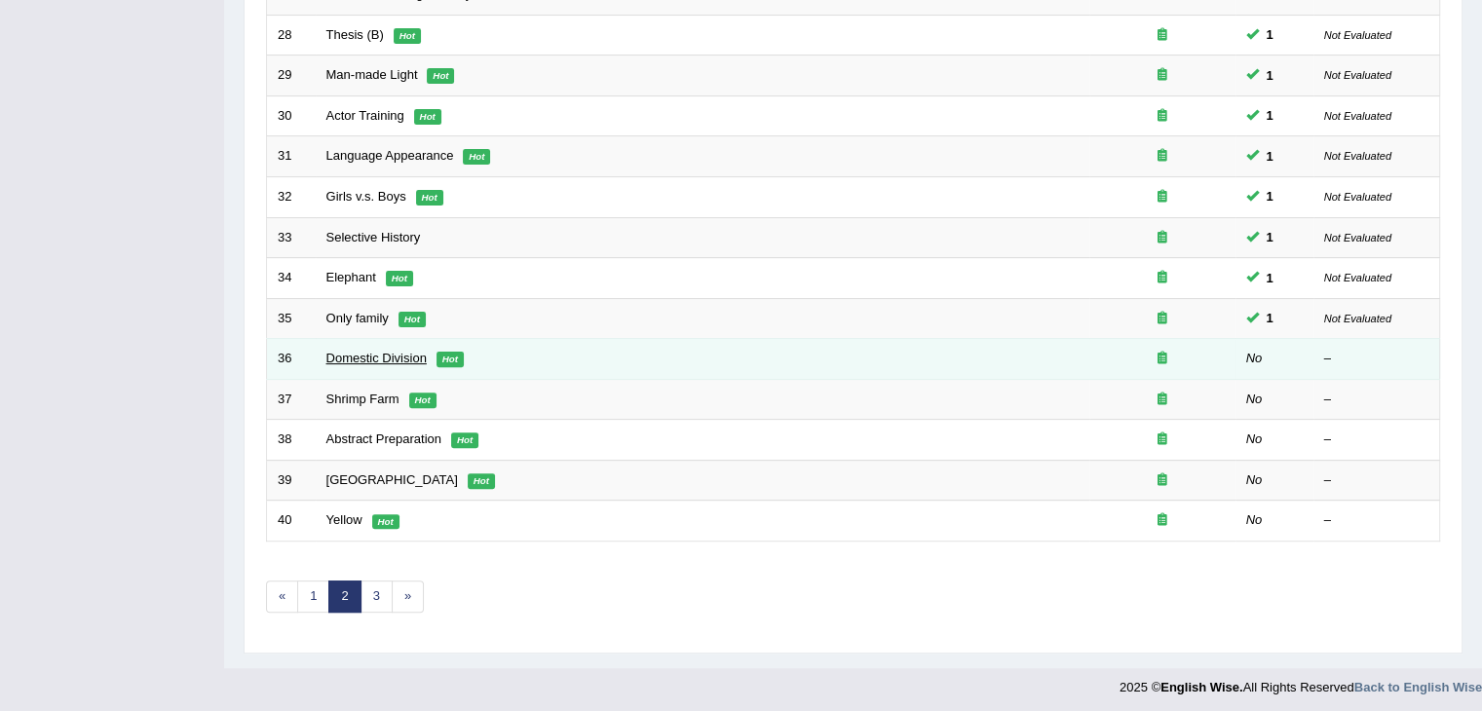
click at [402, 360] on link "Domestic Division" at bounding box center [376, 358] width 100 height 15
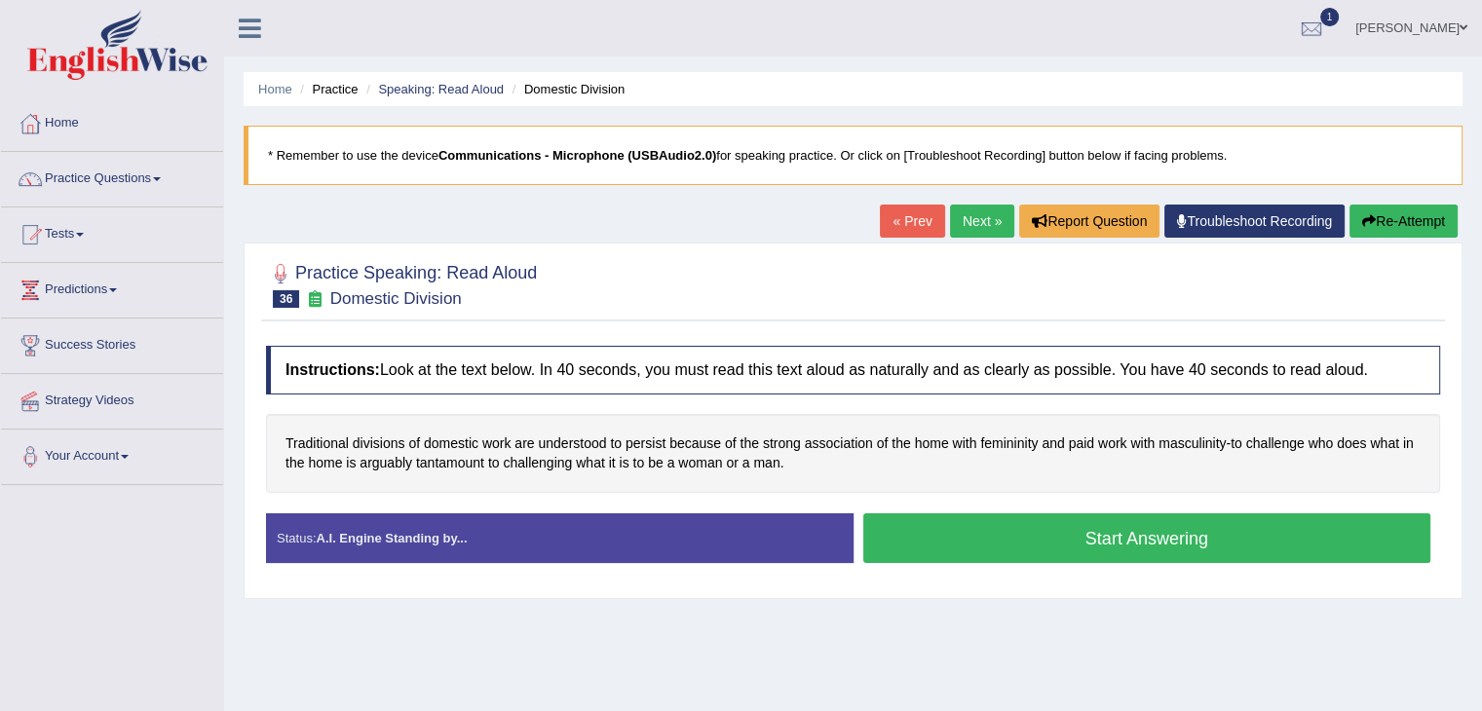
click at [1117, 536] on button "Start Answering" at bounding box center [1147, 538] width 568 height 50
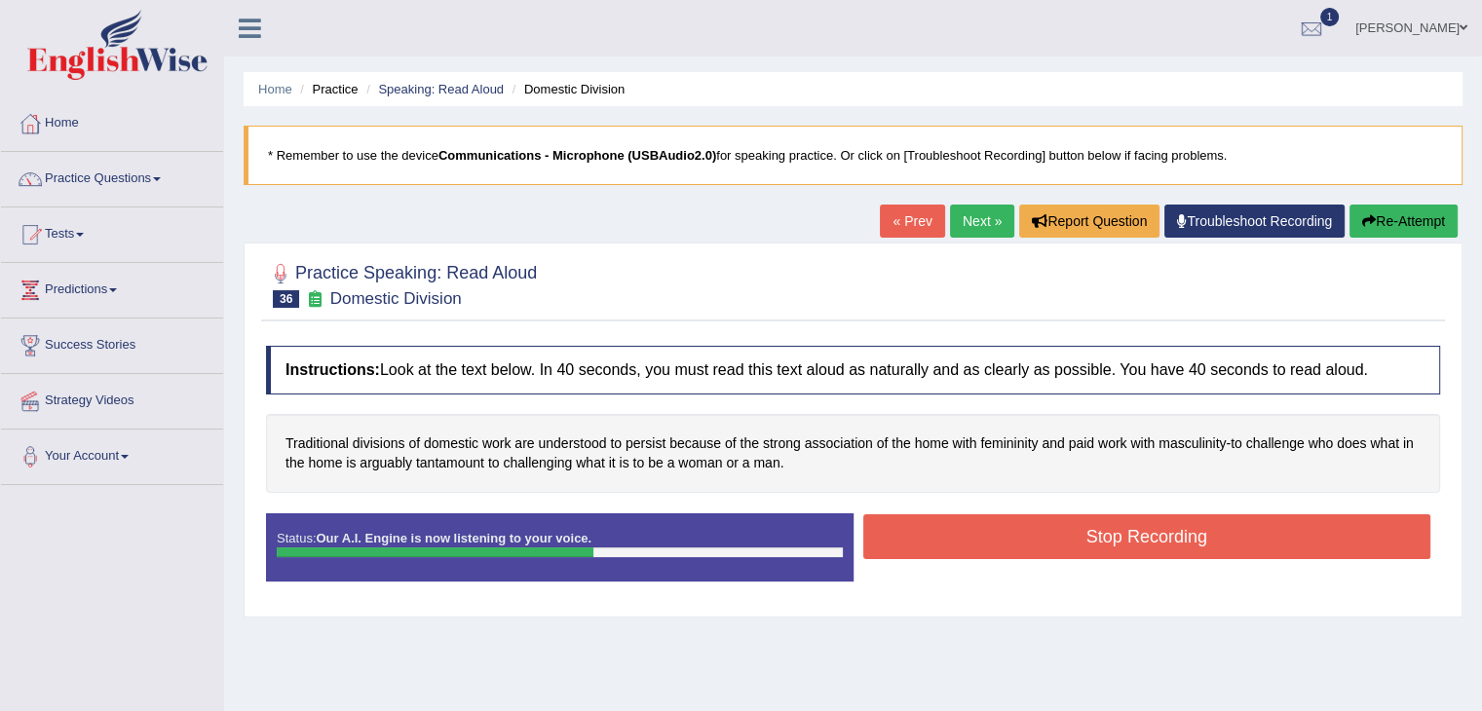
click at [1211, 533] on button "Stop Recording" at bounding box center [1147, 536] width 568 height 45
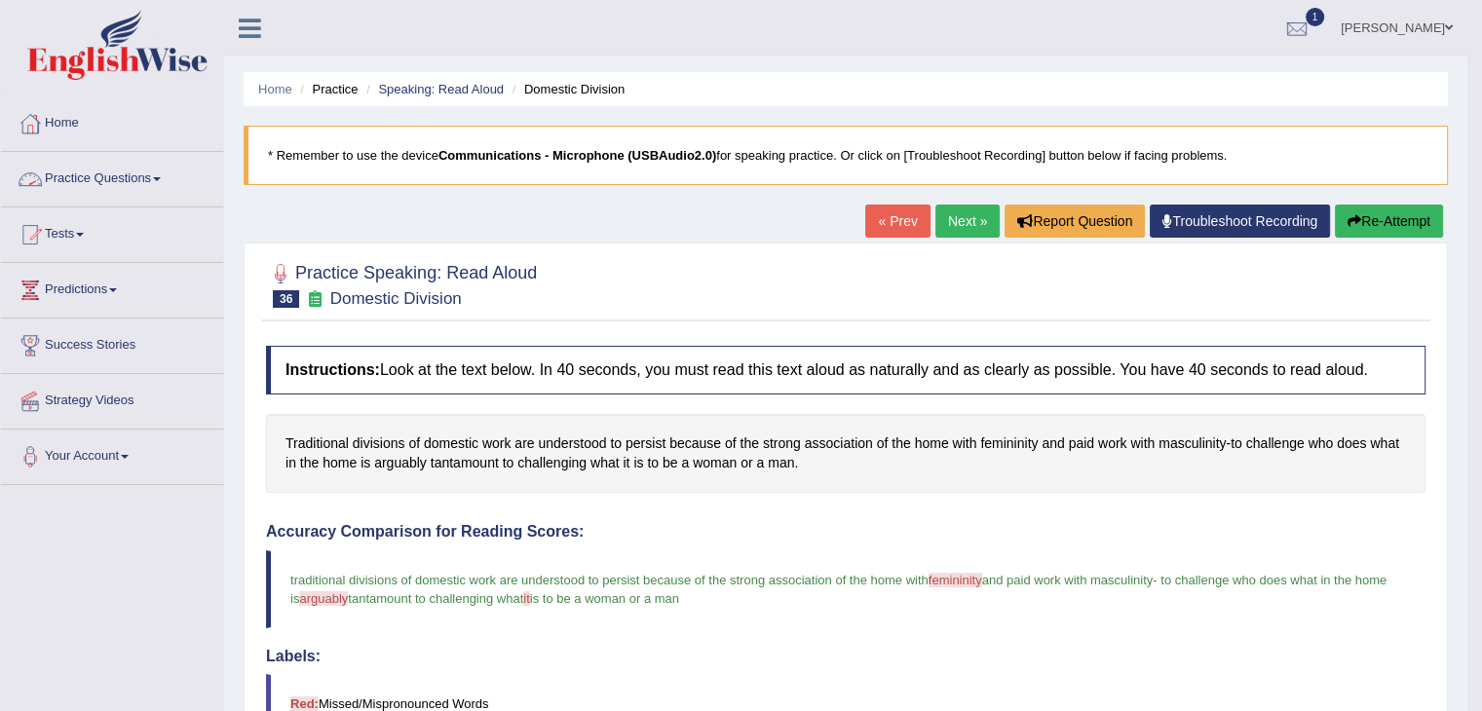
click at [145, 173] on link "Practice Questions" at bounding box center [112, 176] width 222 height 49
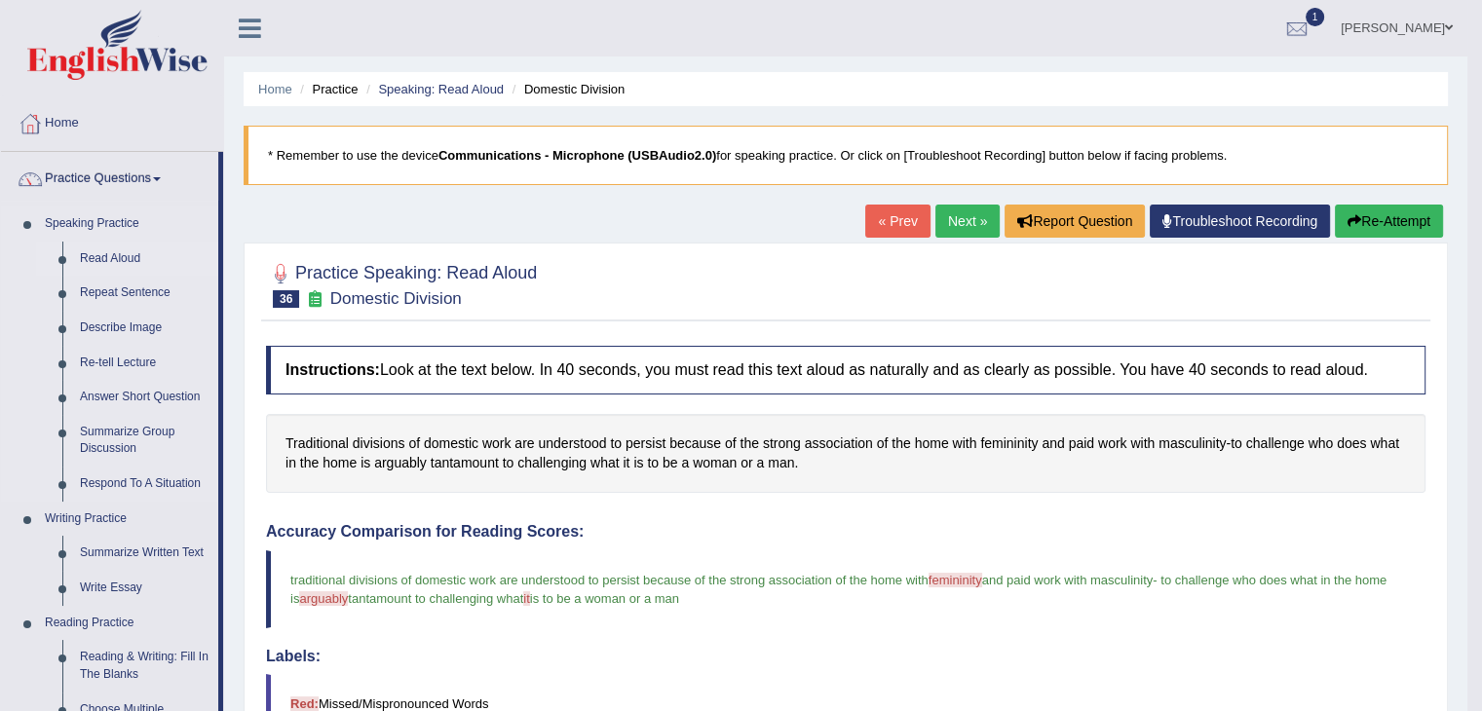
click at [132, 256] on link "Read Aloud" at bounding box center [144, 259] width 147 height 35
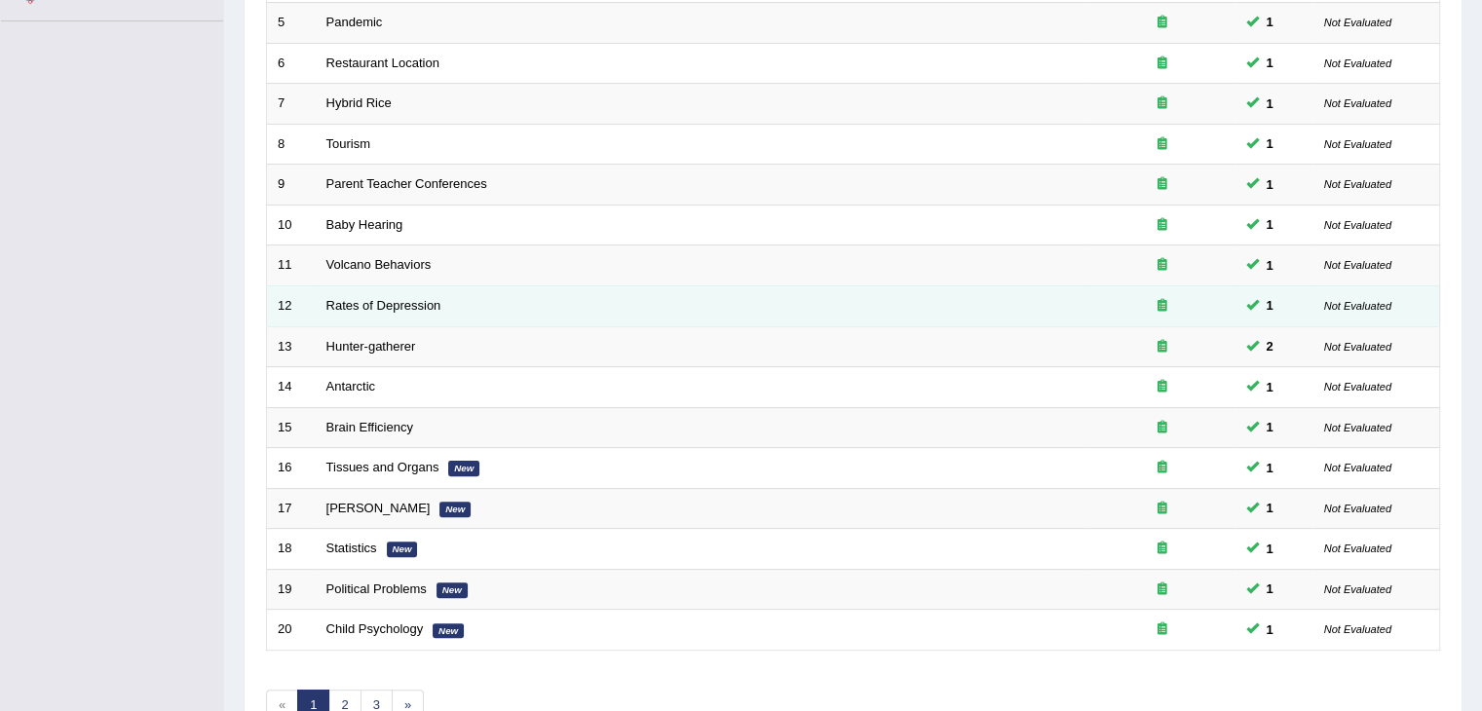
scroll to position [573, 0]
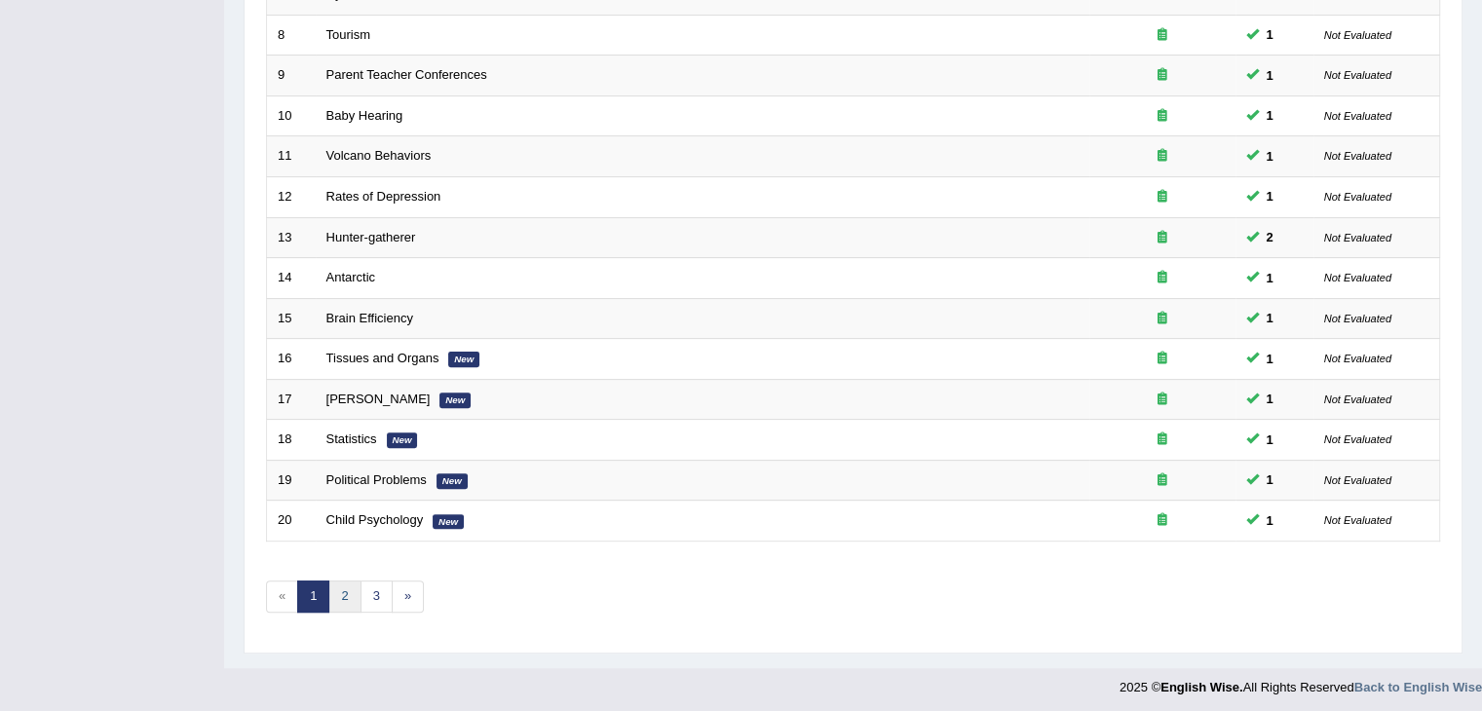
click at [339, 583] on link "2" at bounding box center [344, 597] width 32 height 32
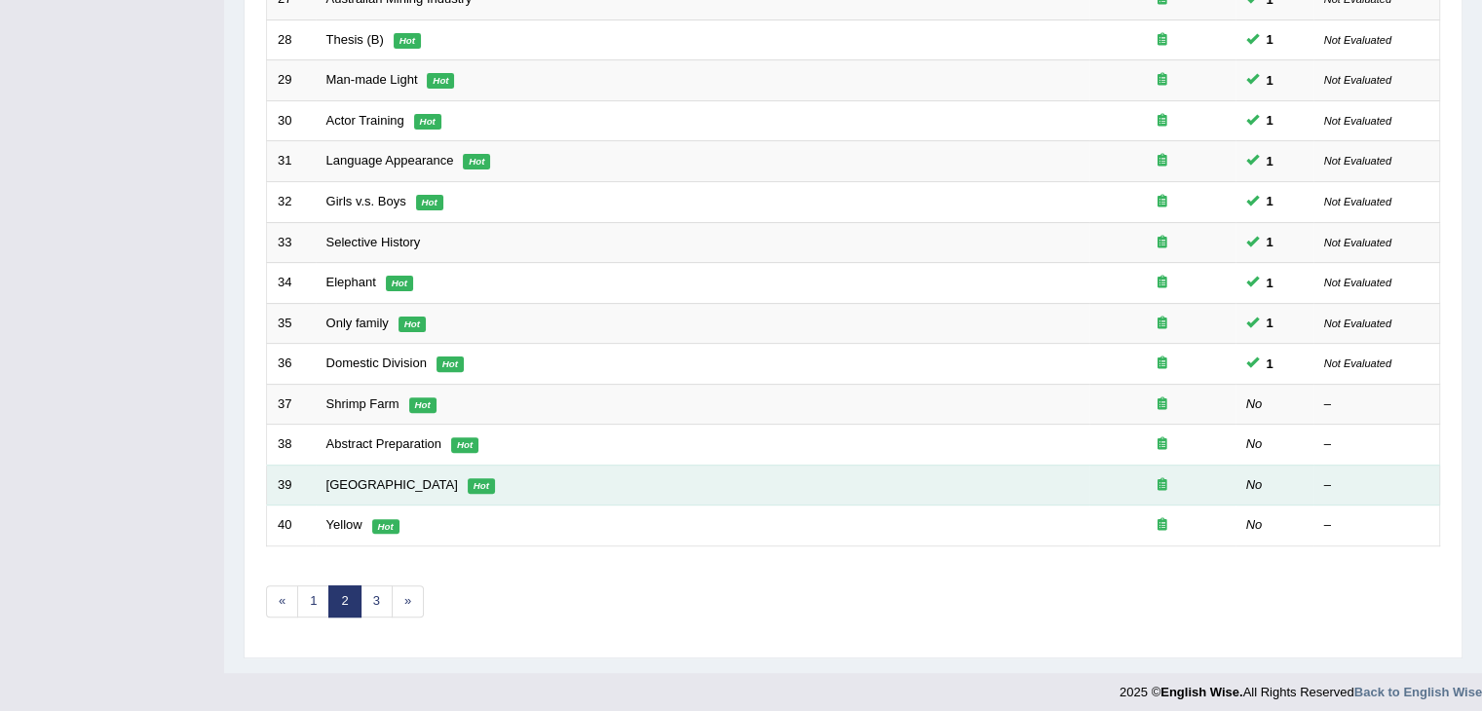
scroll to position [573, 0]
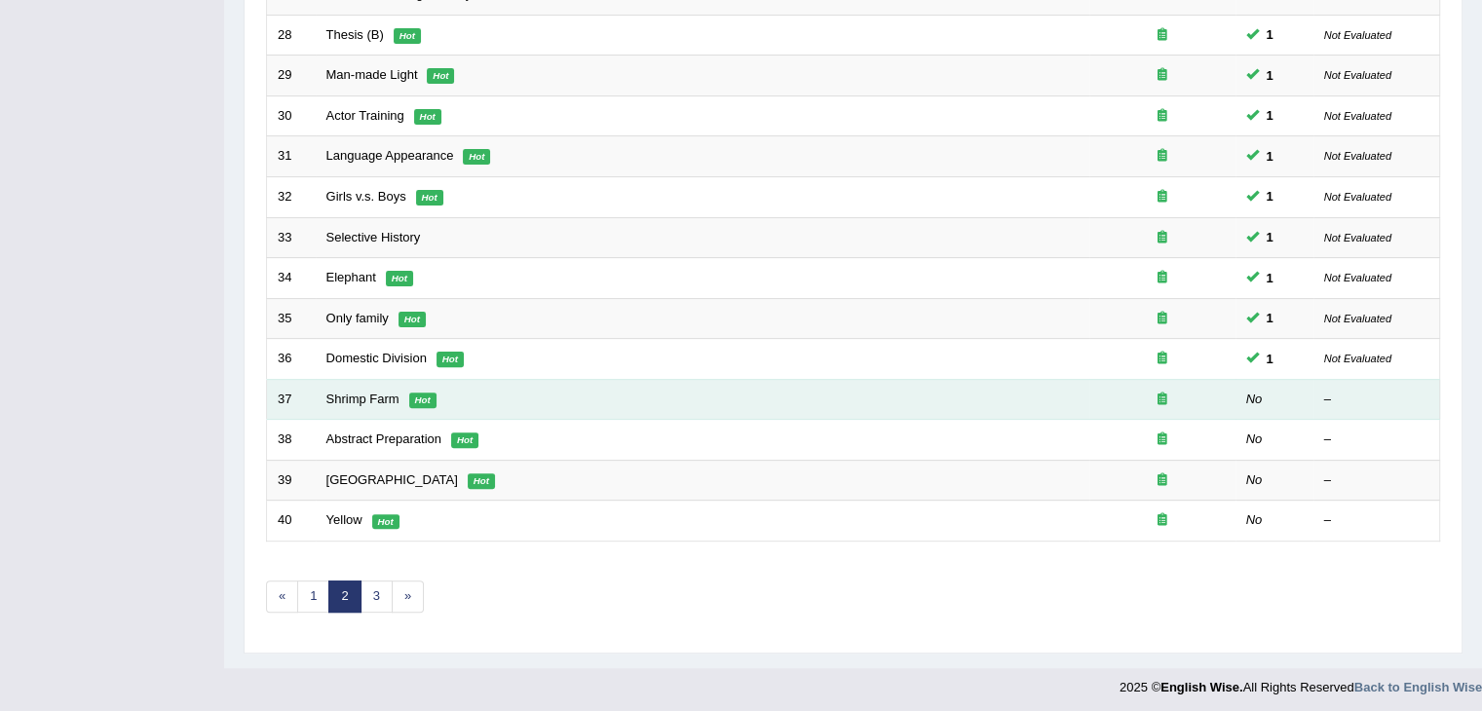
click at [378, 404] on td "Shrimp Farm Hot" at bounding box center [703, 399] width 774 height 41
click at [378, 394] on link "Shrimp Farm" at bounding box center [362, 399] width 73 height 15
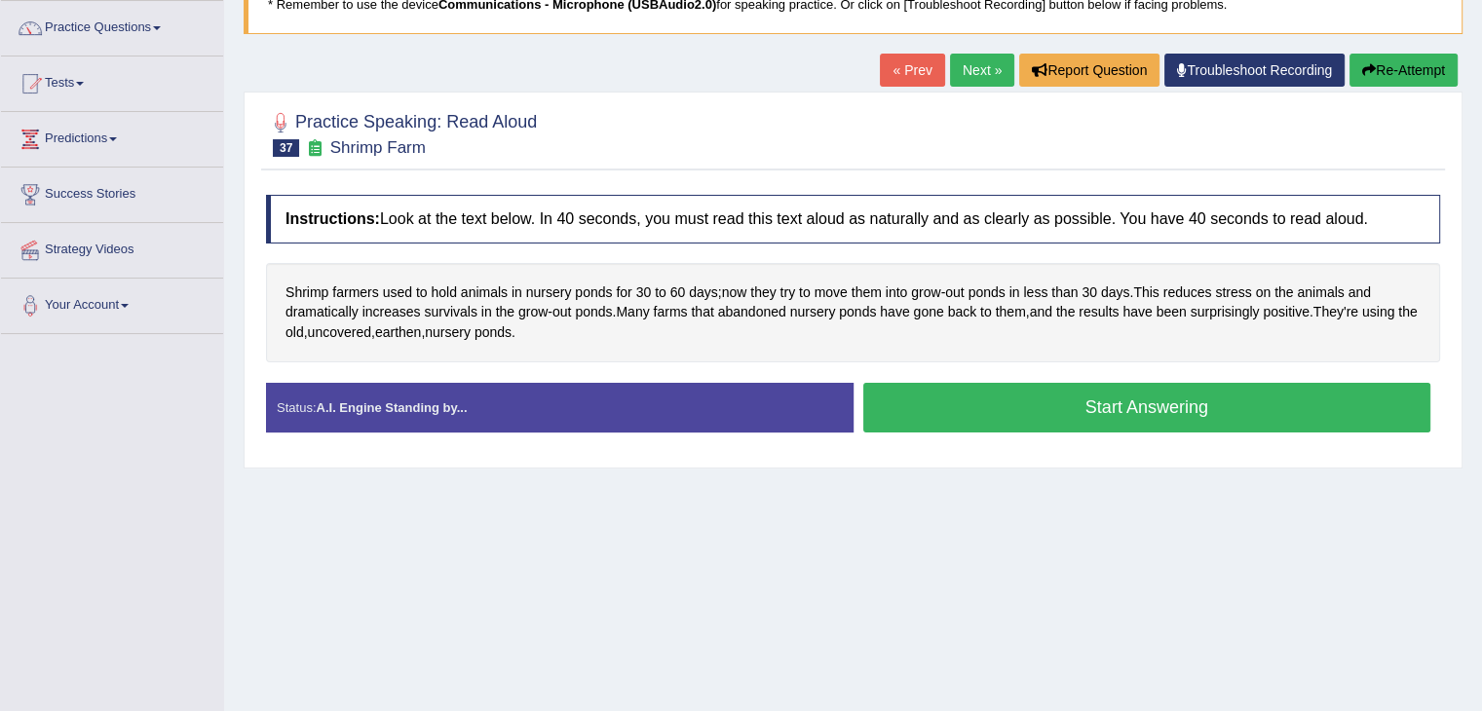
scroll to position [195, 0]
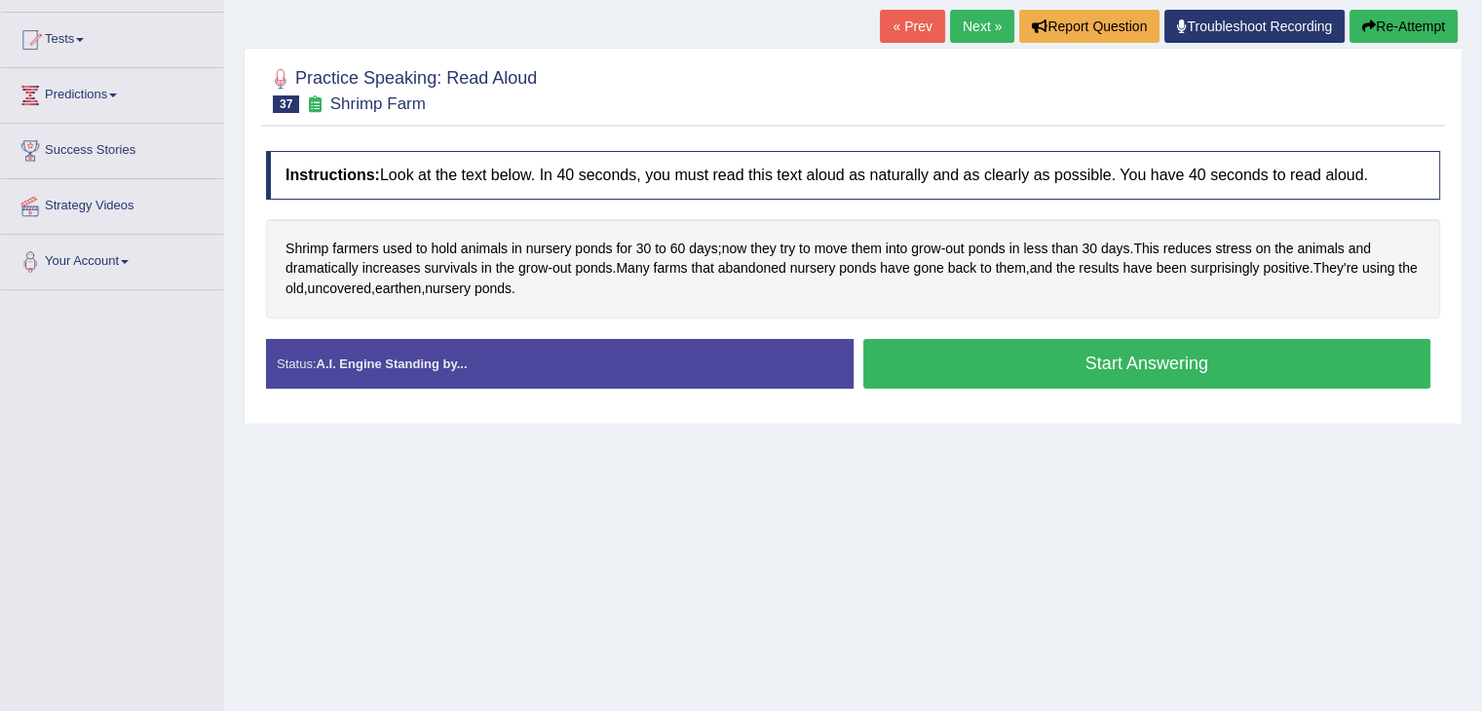
click at [1118, 358] on button "Start Answering" at bounding box center [1147, 364] width 568 height 50
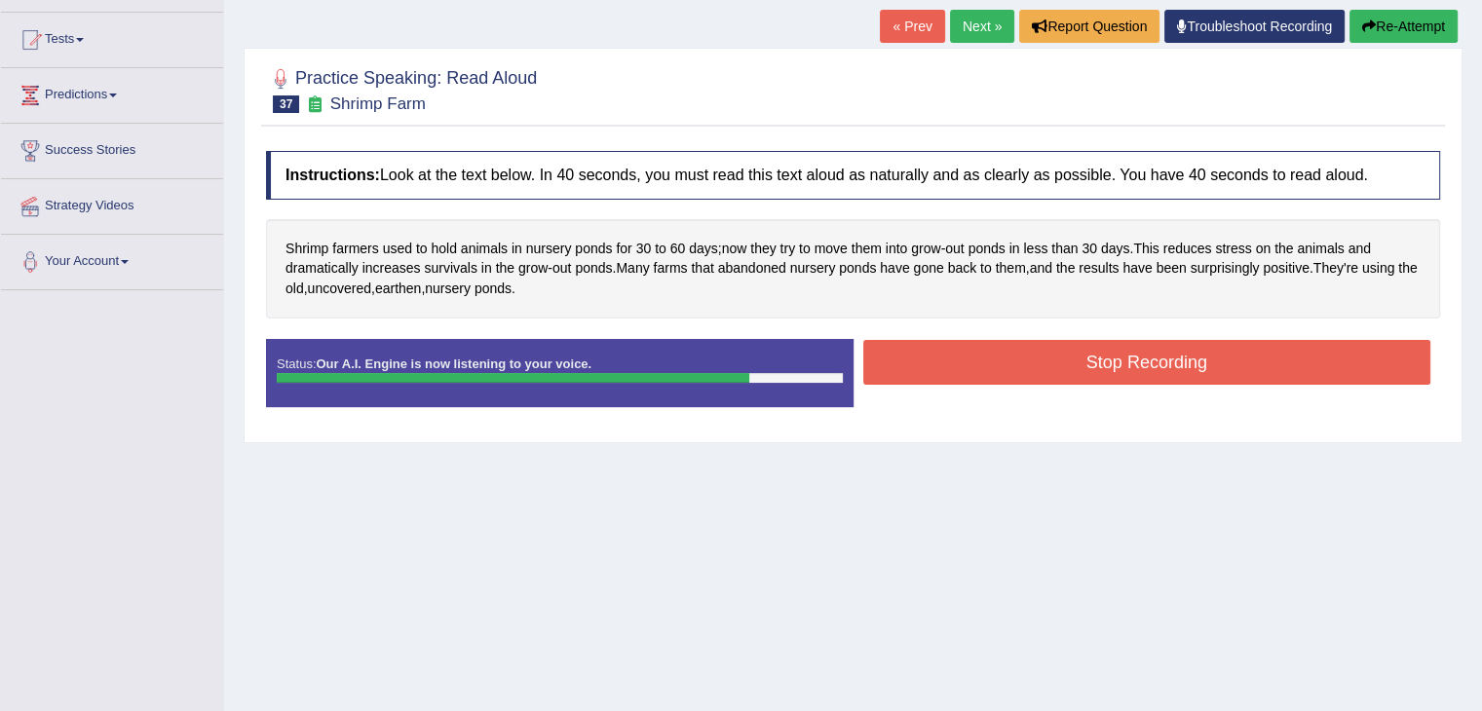
click at [1124, 363] on button "Stop Recording" at bounding box center [1147, 362] width 568 height 45
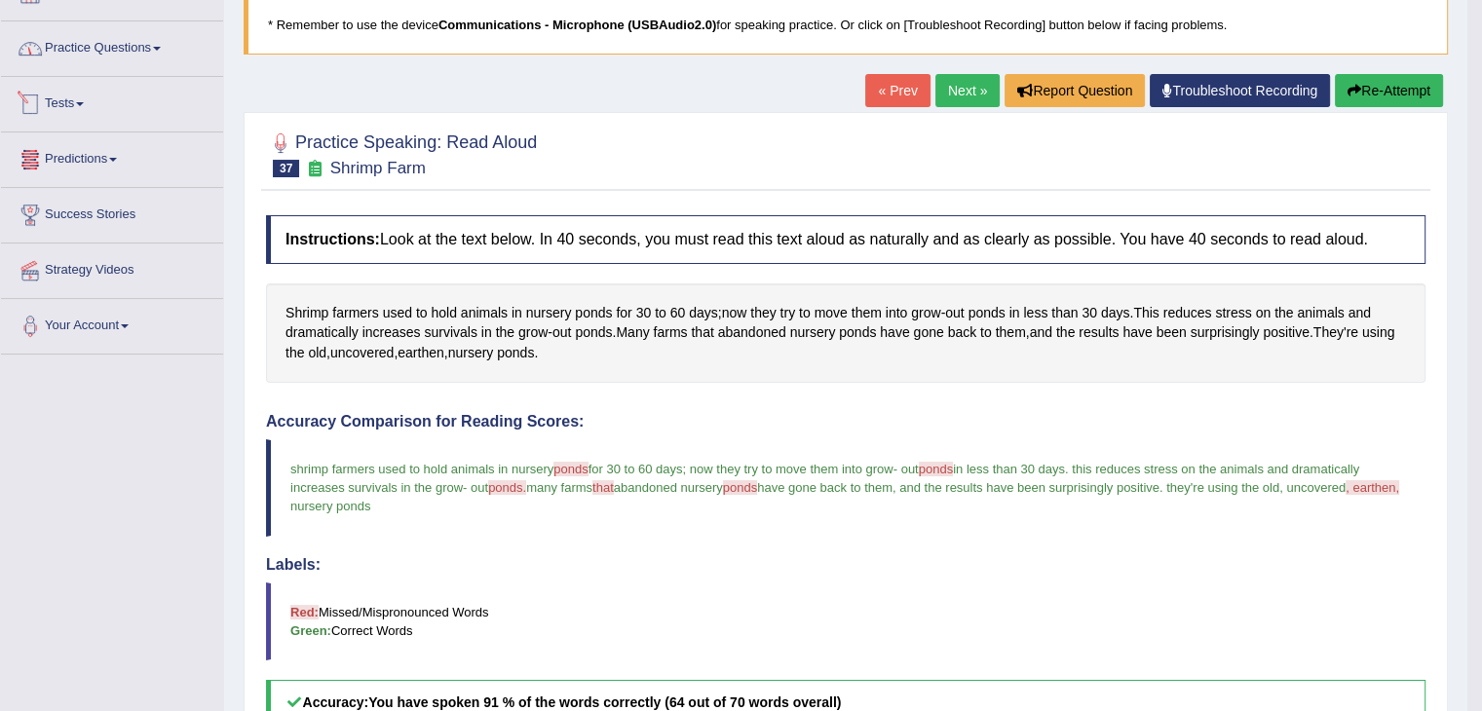
scroll to position [0, 0]
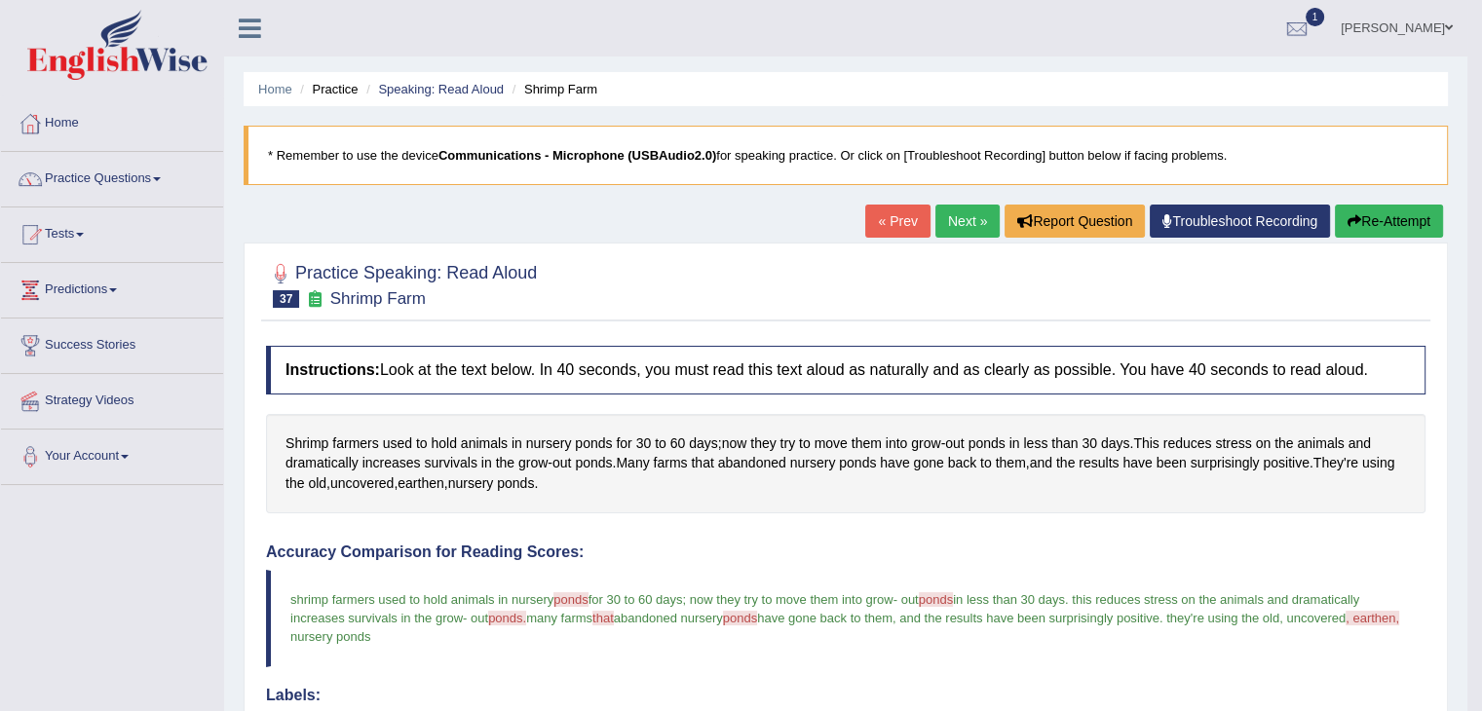
click at [168, 170] on link "Practice Questions" at bounding box center [112, 176] width 222 height 49
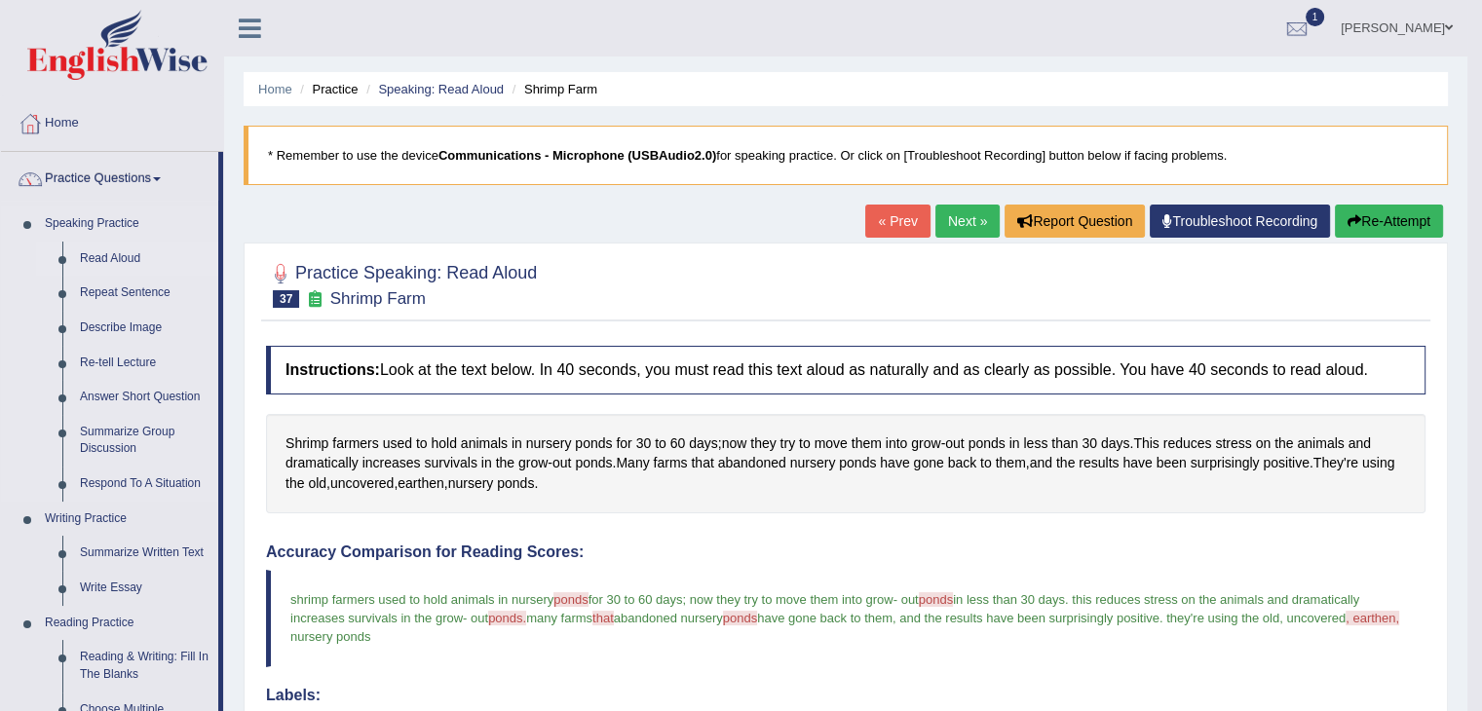
click at [113, 257] on link "Read Aloud" at bounding box center [144, 259] width 147 height 35
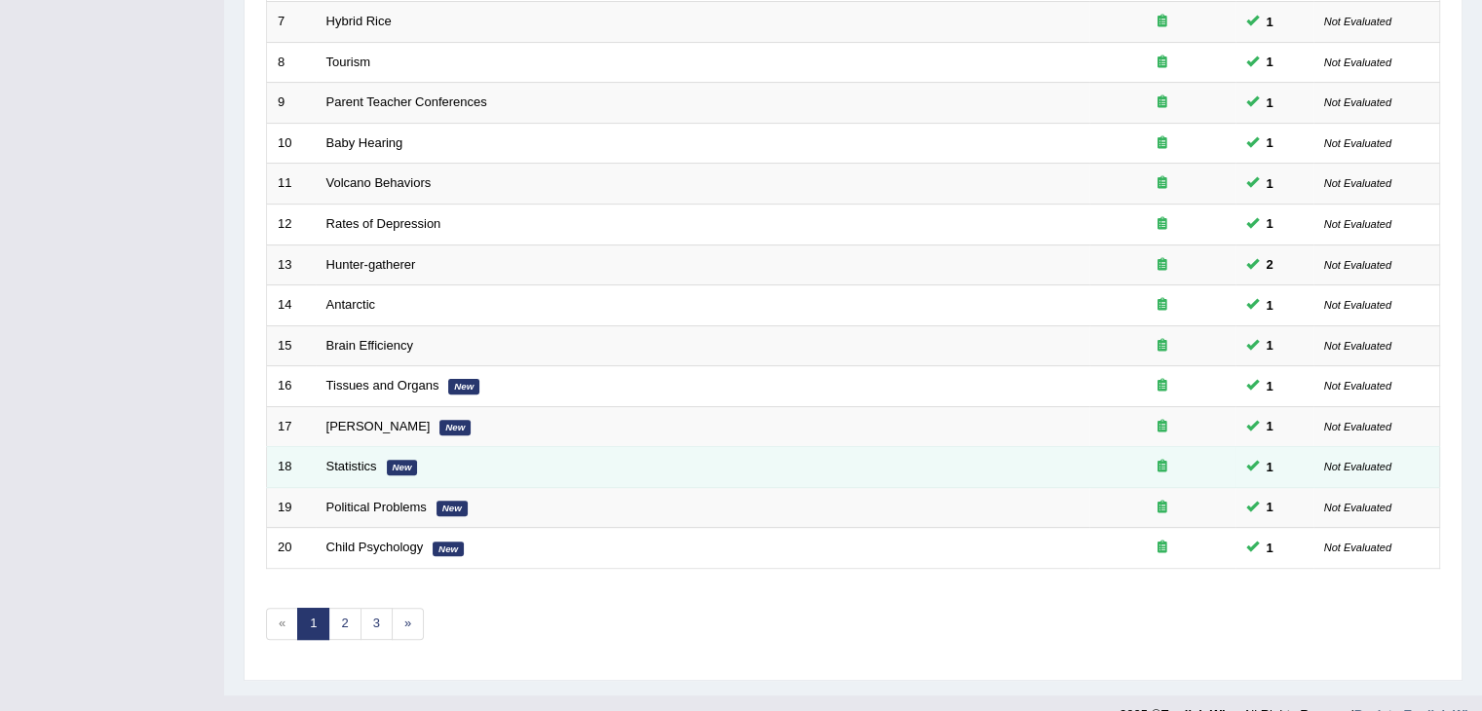
scroll to position [573, 0]
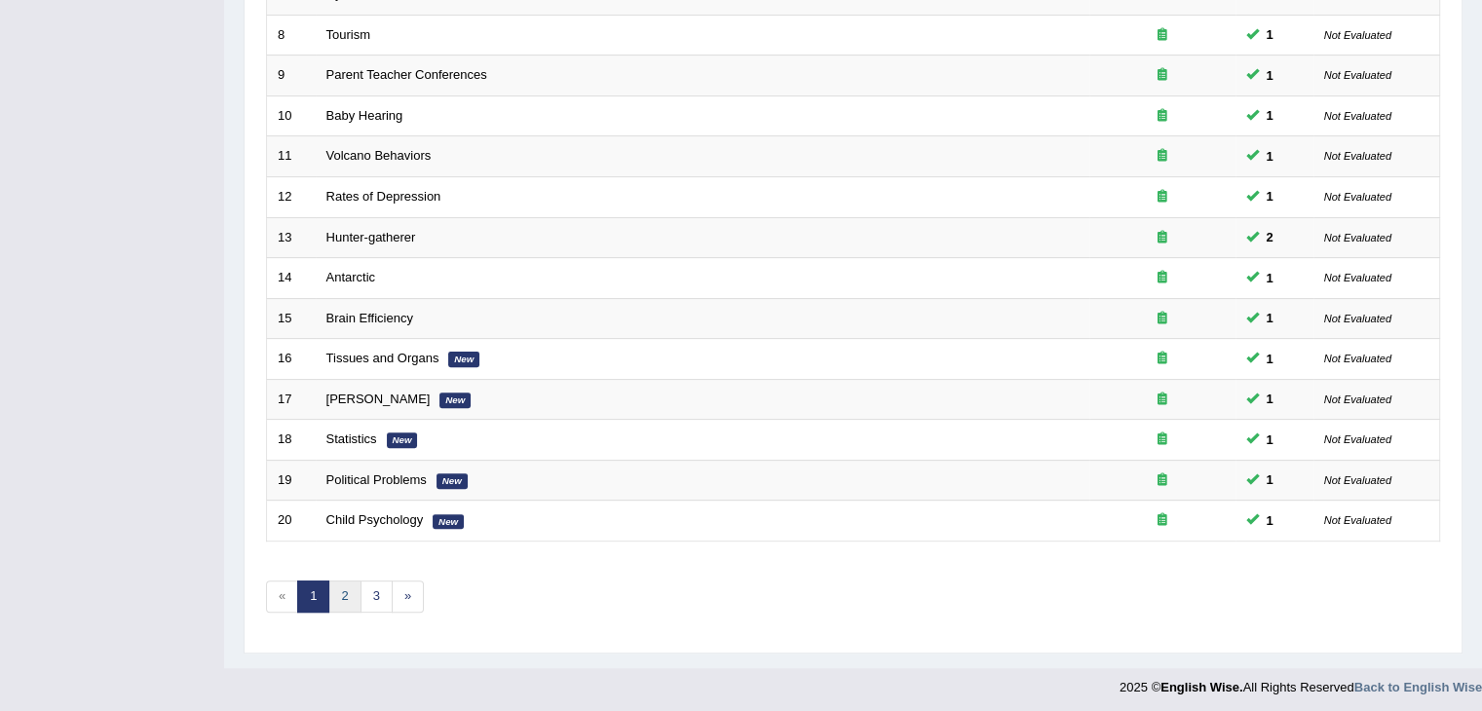
click at [351, 599] on link "2" at bounding box center [344, 597] width 32 height 32
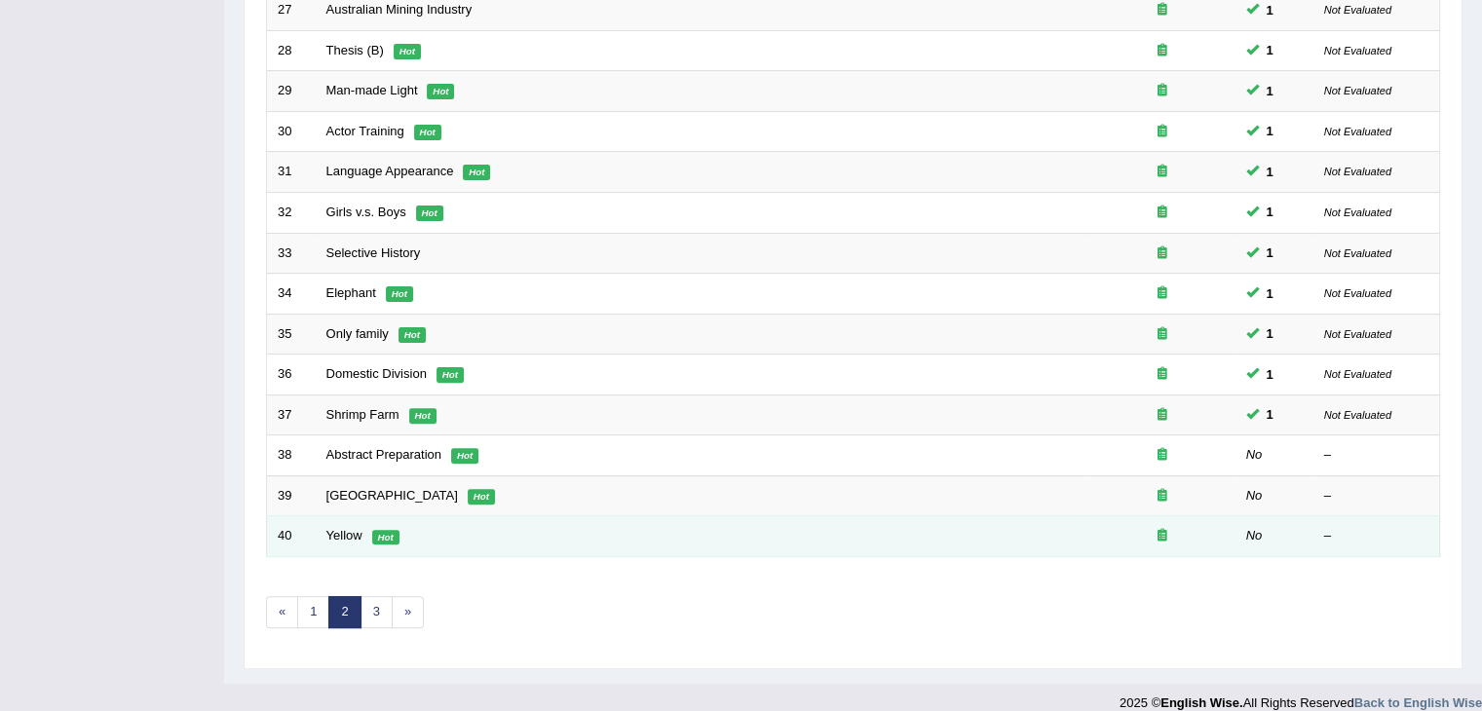
scroll to position [573, 0]
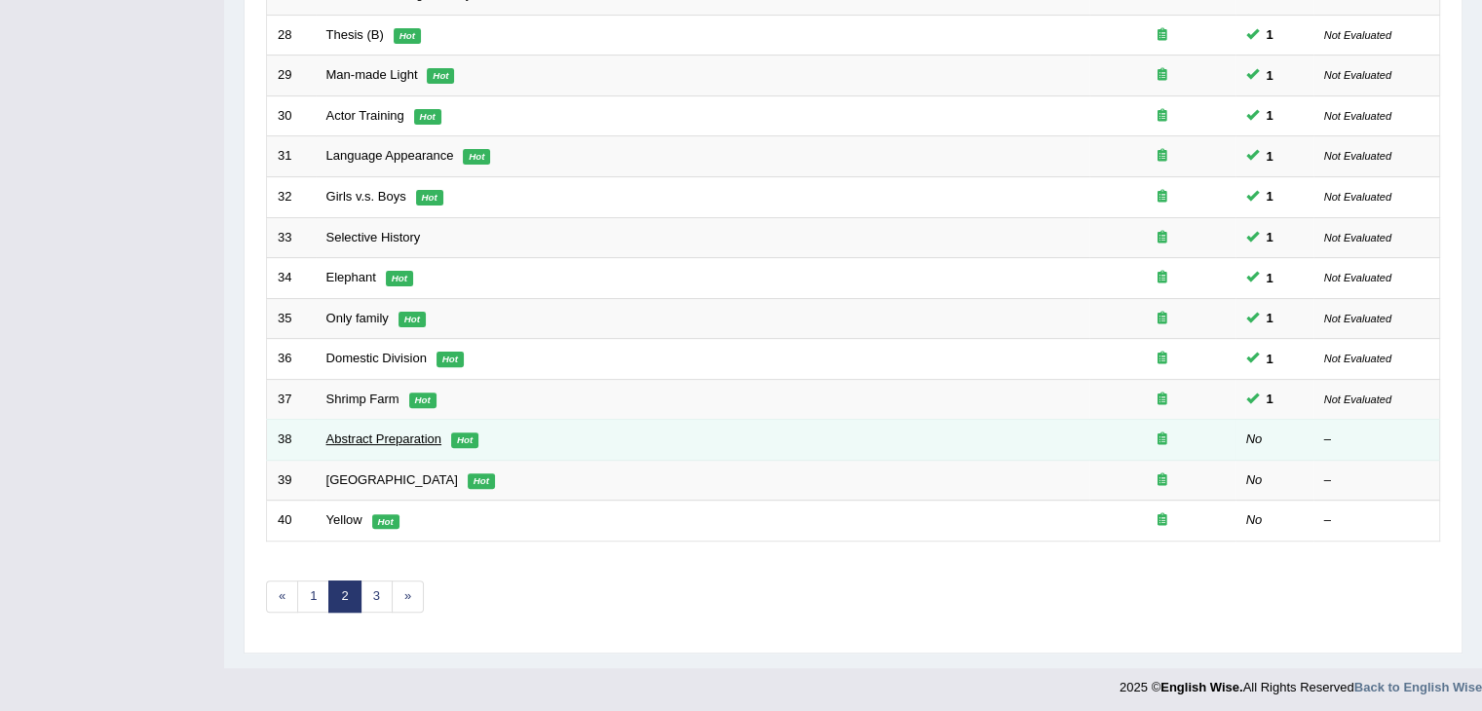
click at [386, 437] on link "Abstract Preparation" at bounding box center [384, 439] width 116 height 15
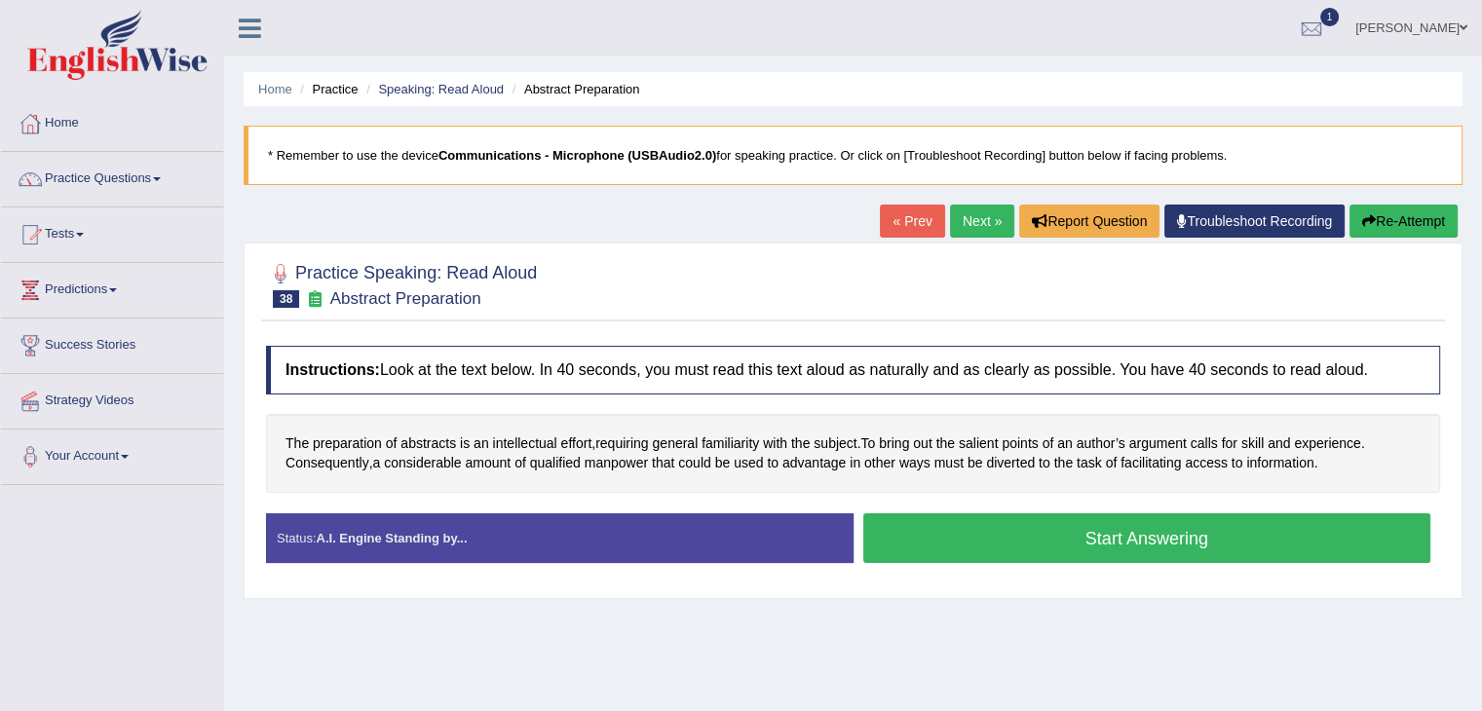
click at [1029, 548] on button "Start Answering" at bounding box center [1147, 538] width 568 height 50
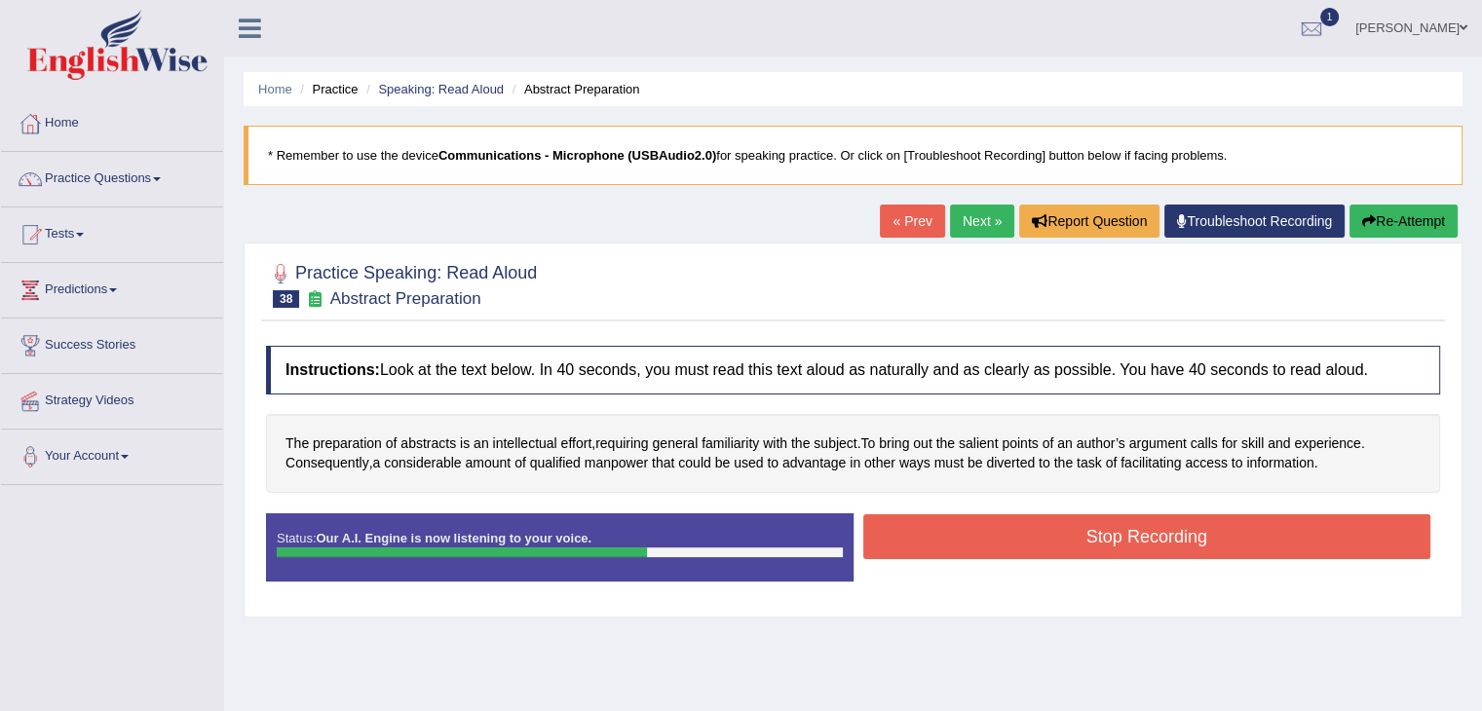
click at [1147, 528] on button "Stop Recording" at bounding box center [1147, 536] width 568 height 45
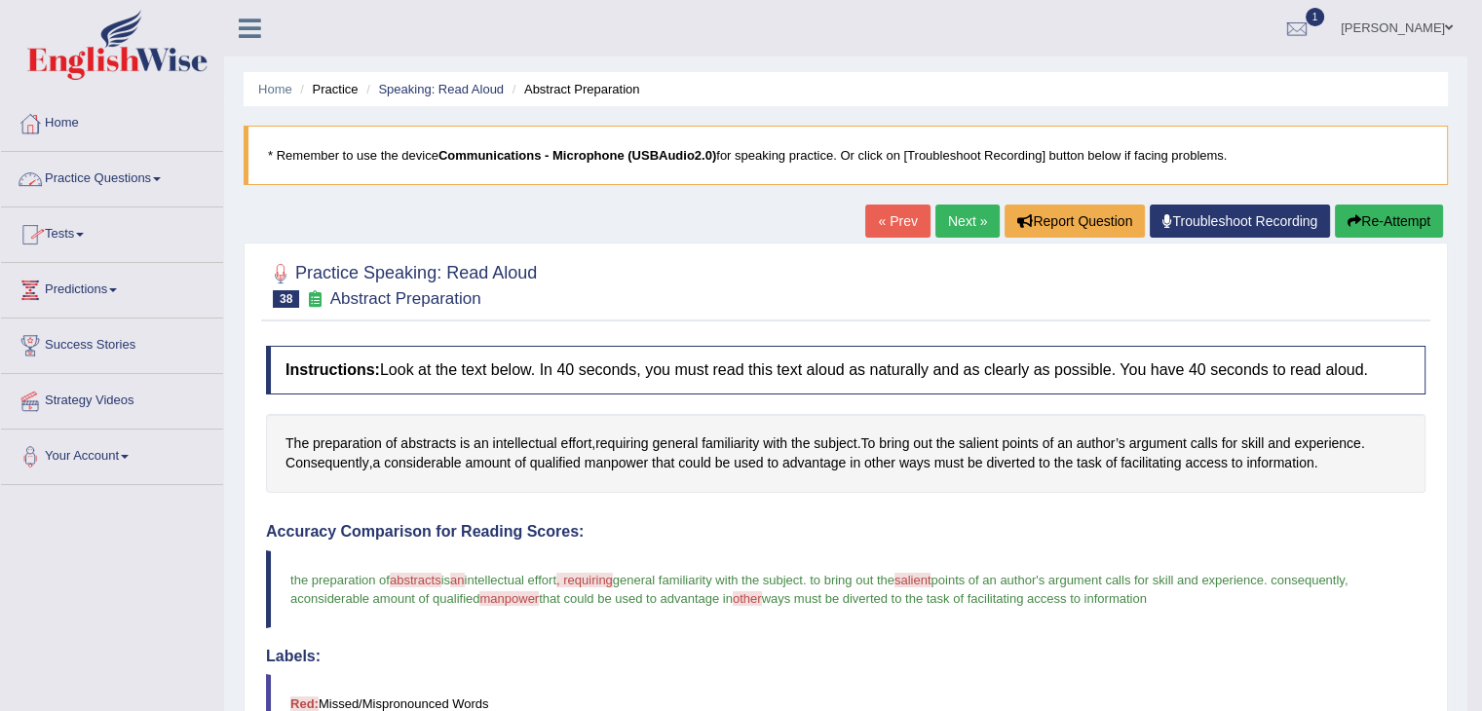
click at [160, 184] on link "Practice Questions" at bounding box center [112, 176] width 222 height 49
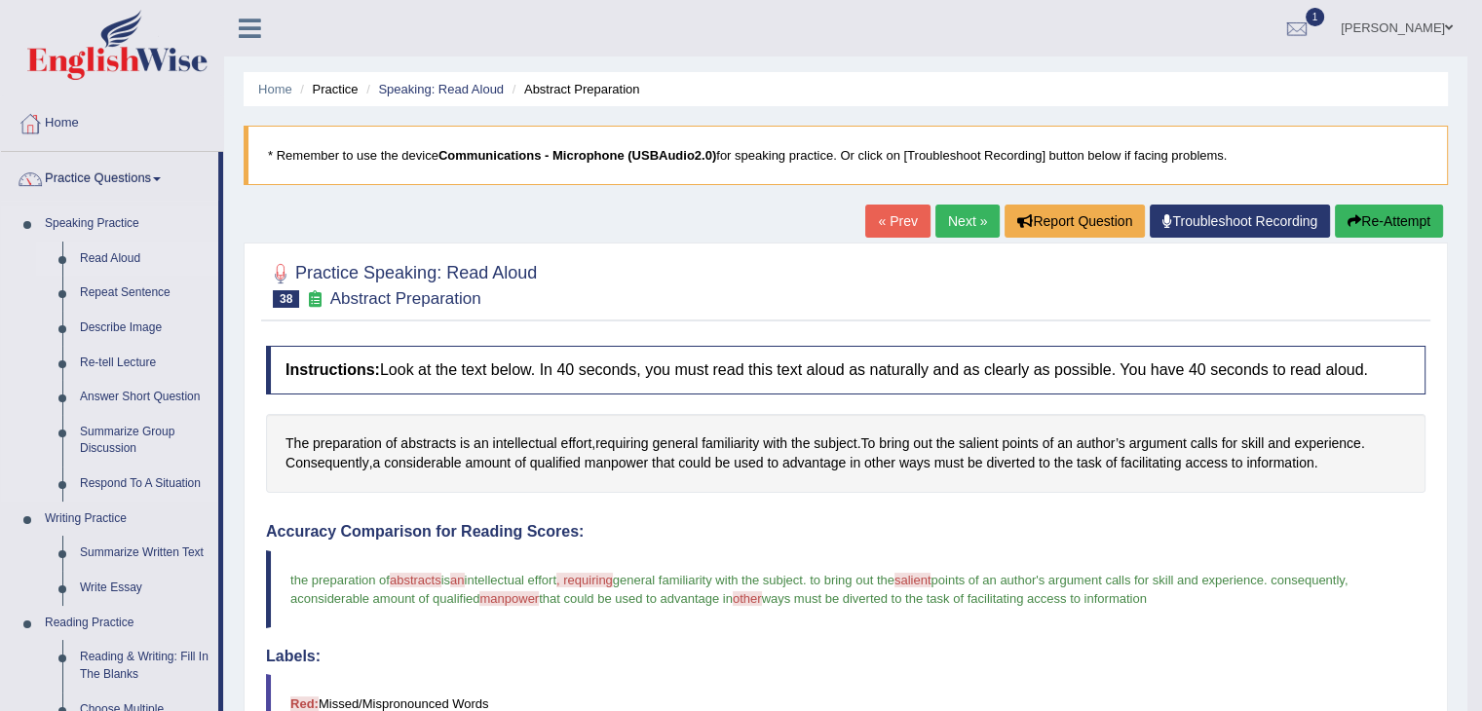
click at [136, 258] on link "Read Aloud" at bounding box center [144, 259] width 147 height 35
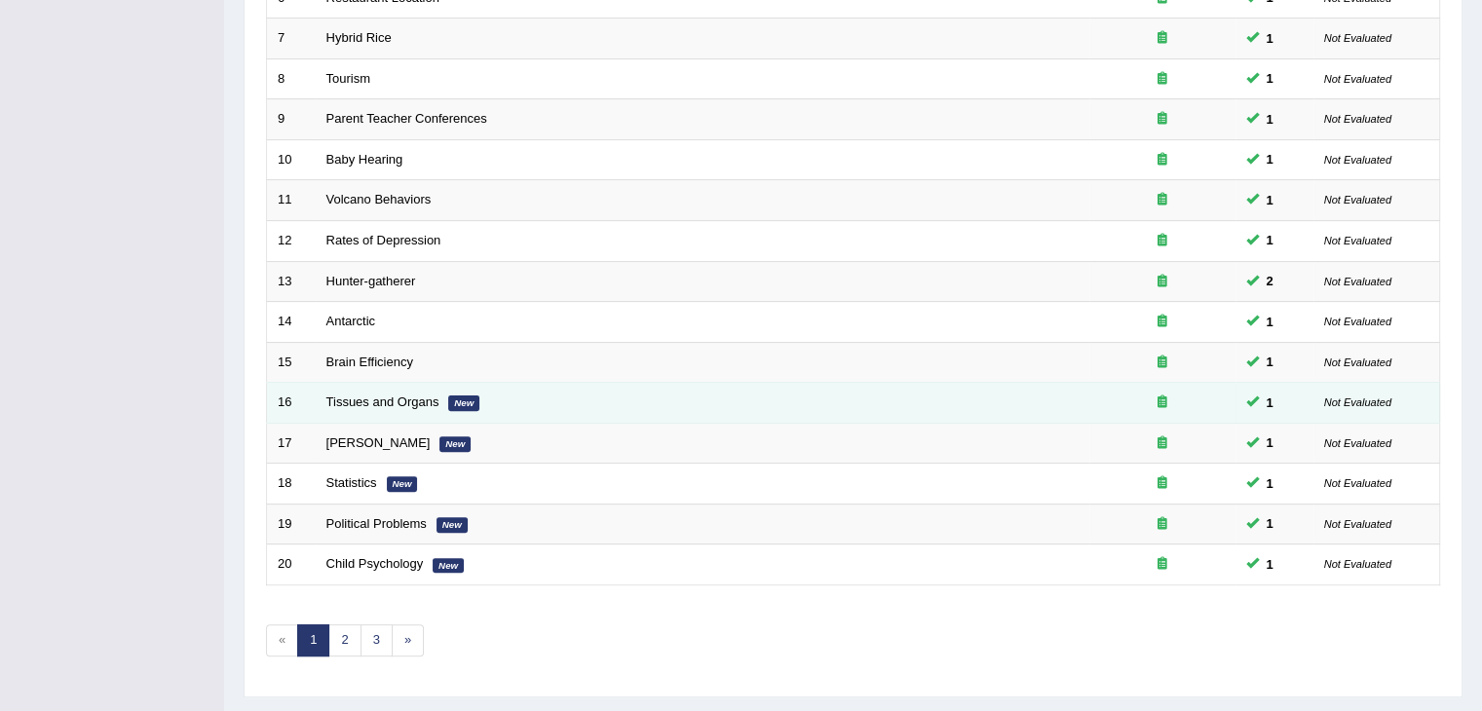
scroll to position [573, 0]
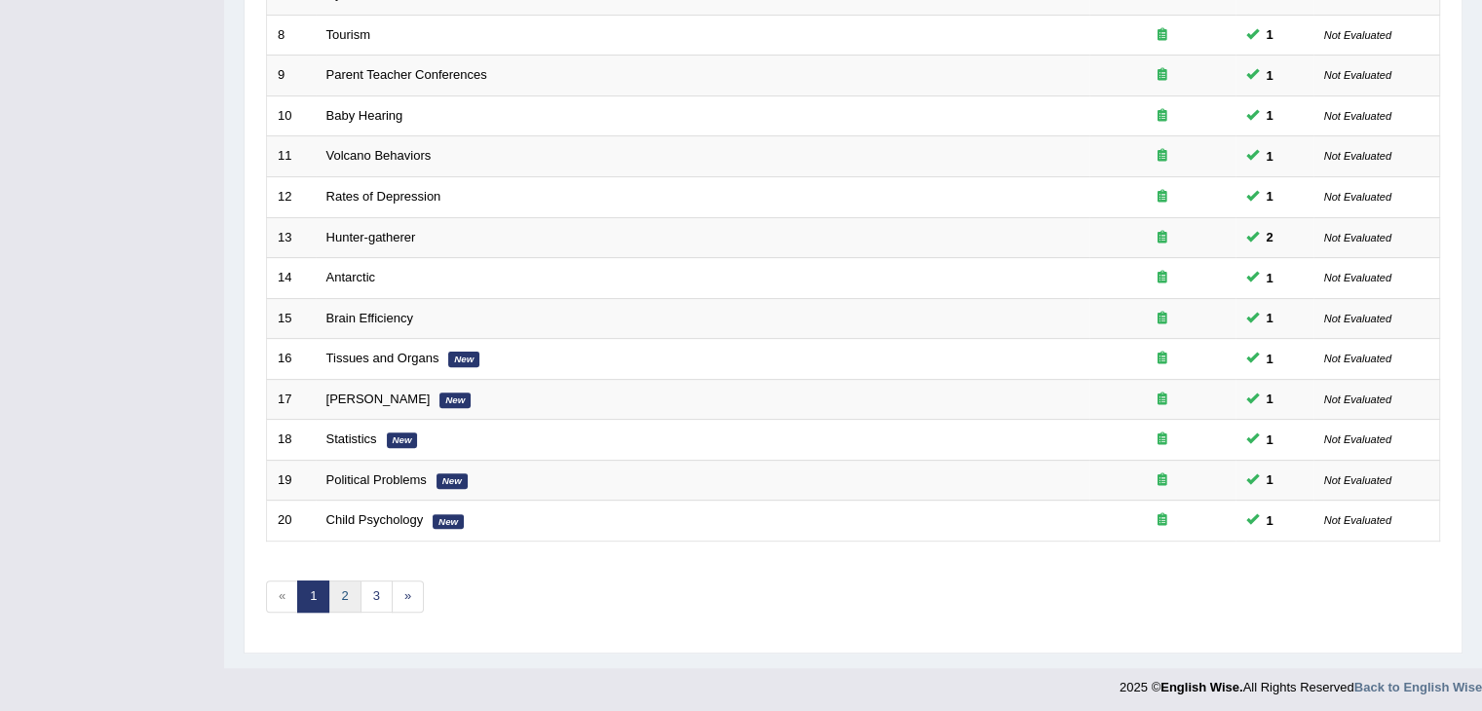
click at [356, 587] on link "2" at bounding box center [344, 597] width 32 height 32
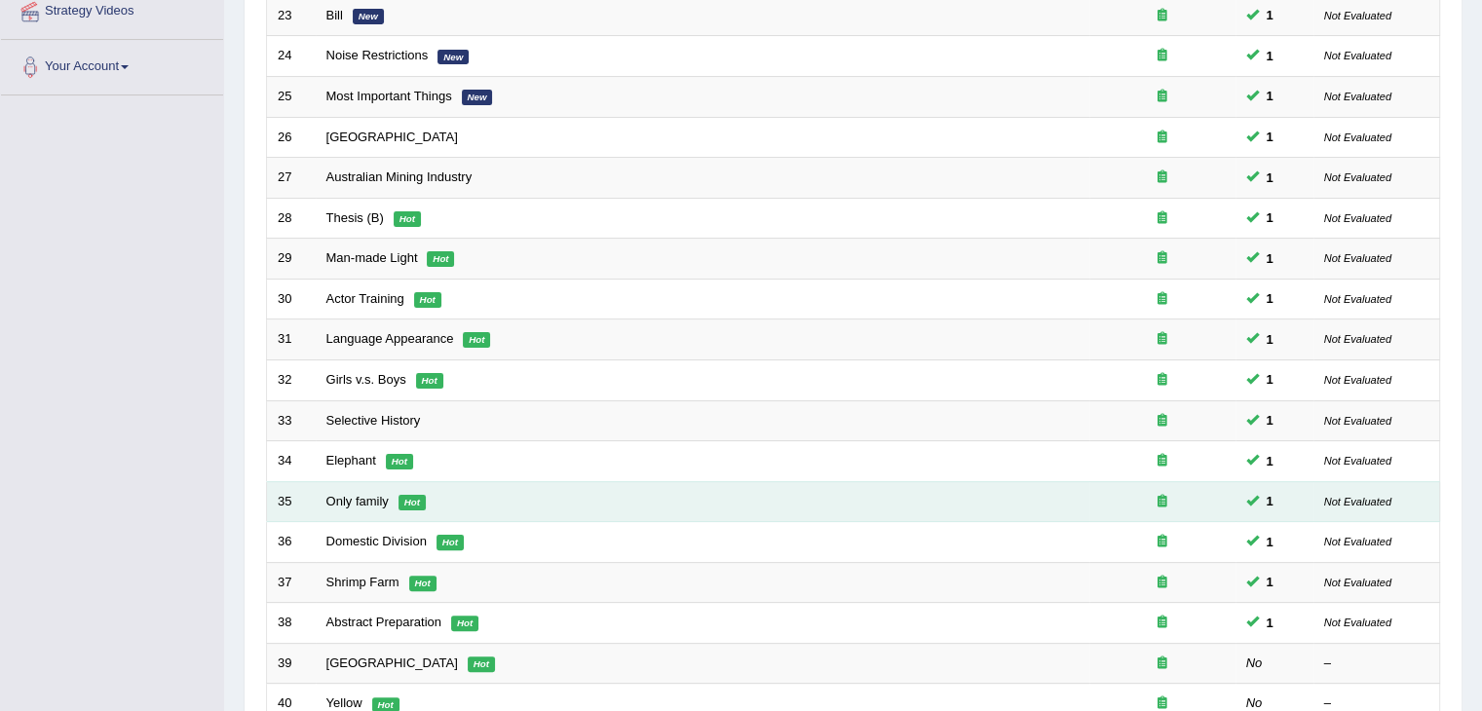
scroll to position [573, 0]
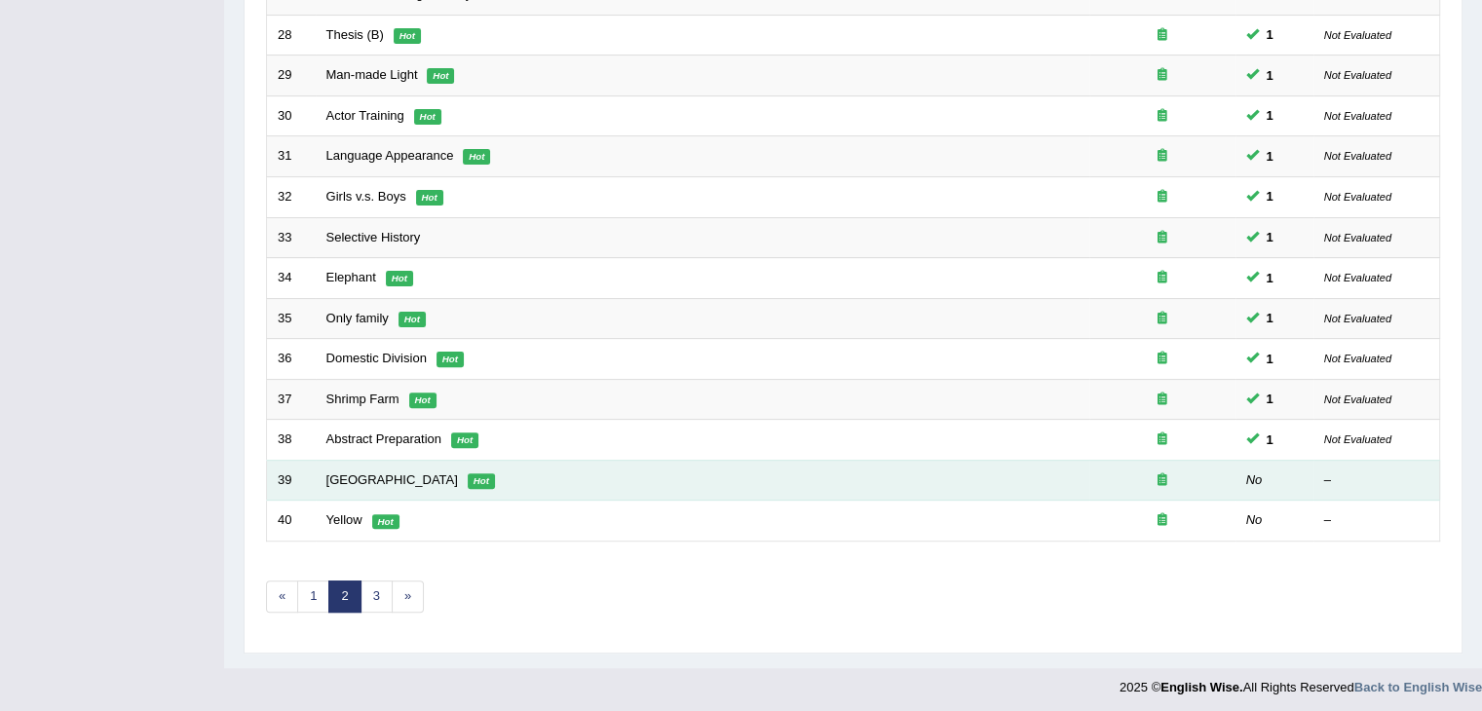
click at [365, 472] on td "Russia Hot" at bounding box center [703, 480] width 774 height 41
click at [351, 473] on link "[GEOGRAPHIC_DATA]" at bounding box center [392, 480] width 132 height 15
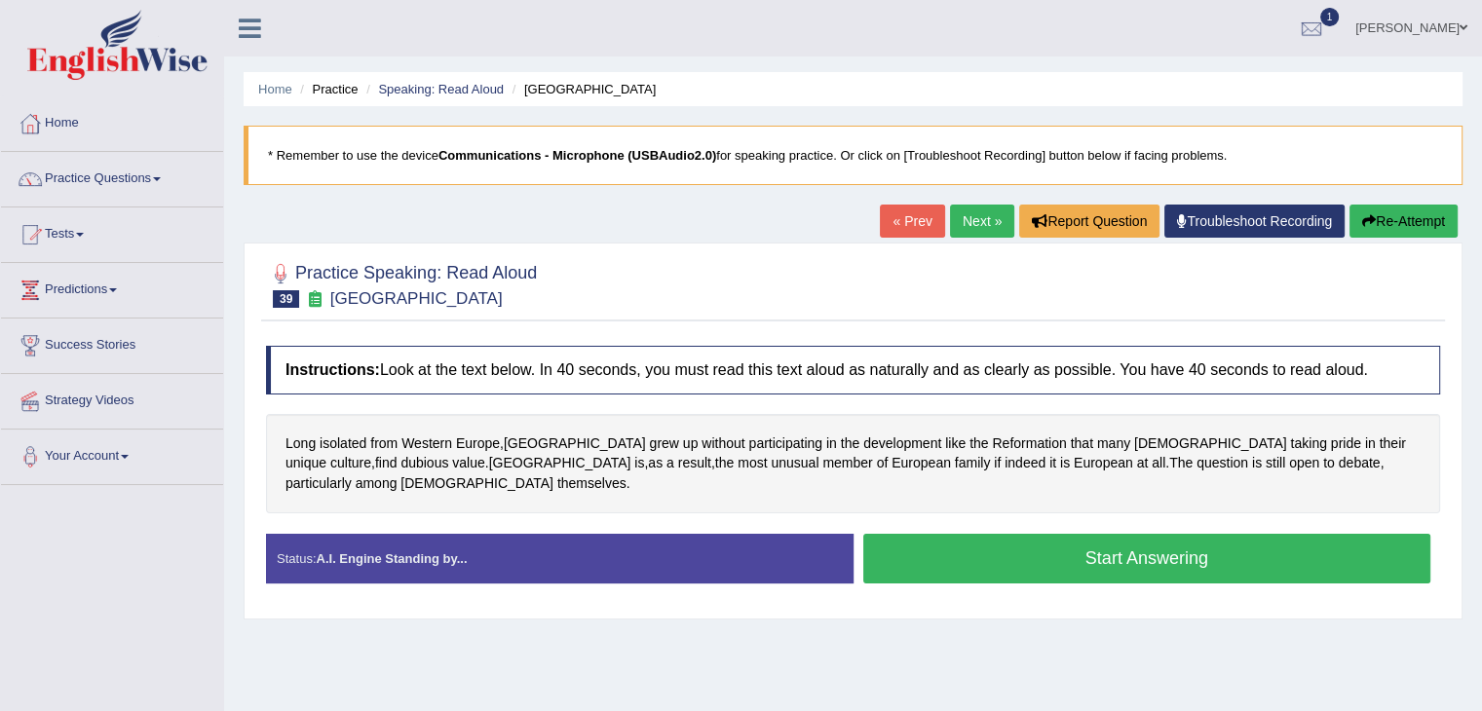
click at [1047, 534] on button "Start Answering" at bounding box center [1147, 559] width 568 height 50
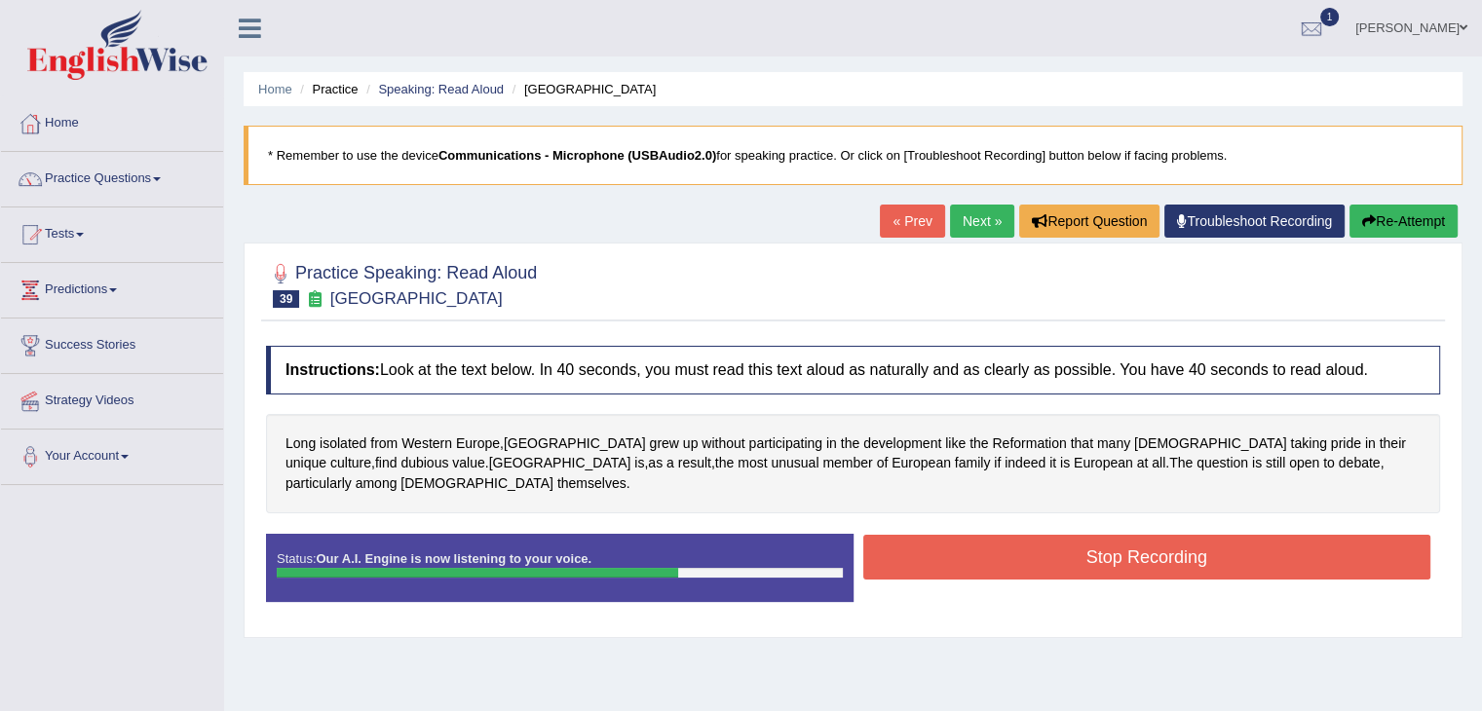
click at [1126, 535] on button "Stop Recording" at bounding box center [1147, 557] width 568 height 45
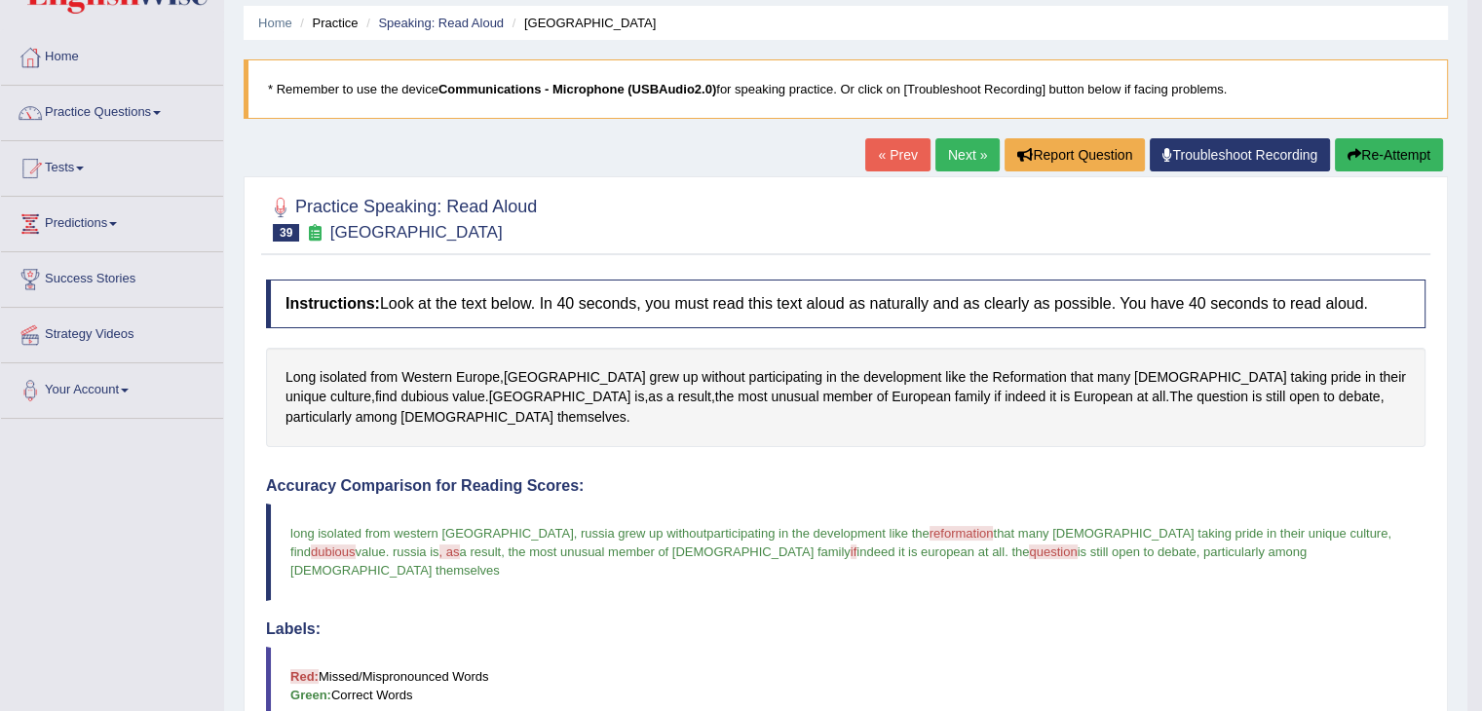
scroll to position [57, 0]
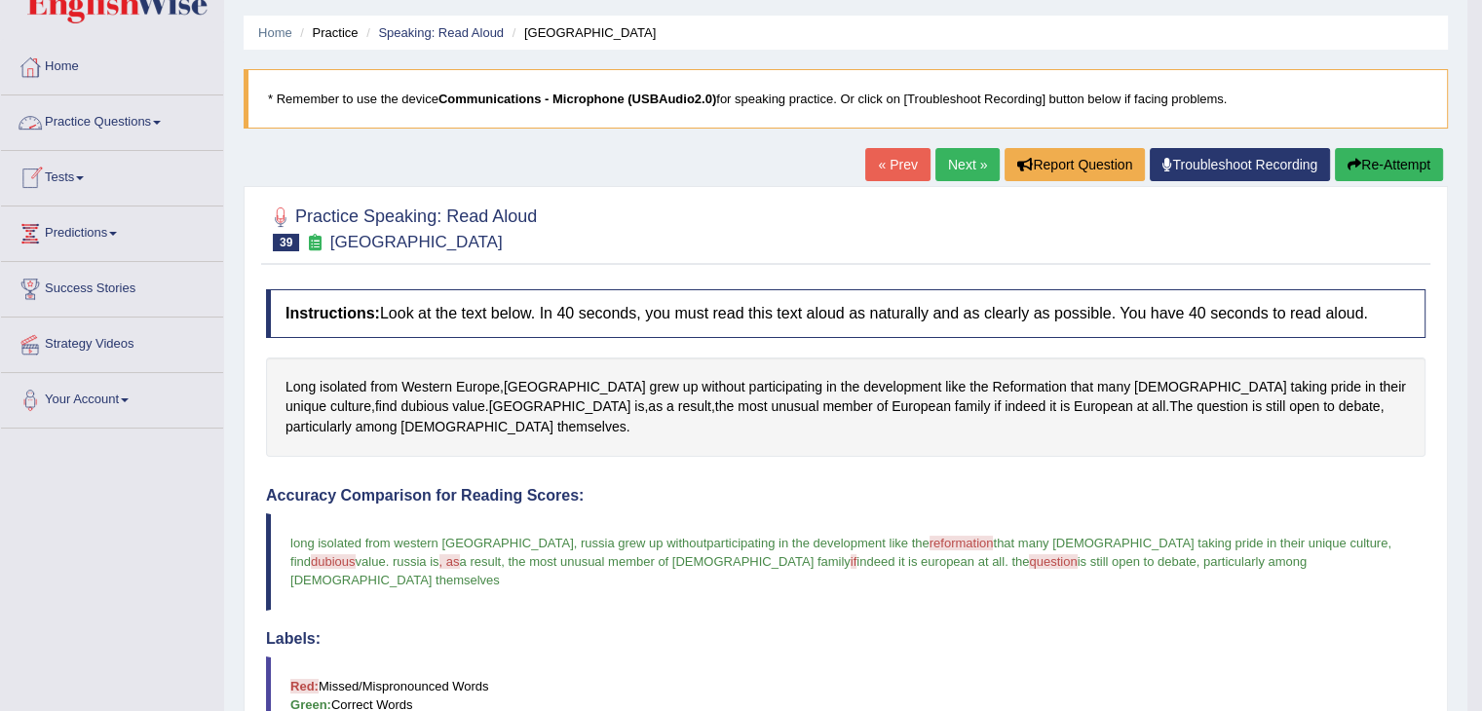
click at [169, 122] on link "Practice Questions" at bounding box center [112, 119] width 222 height 49
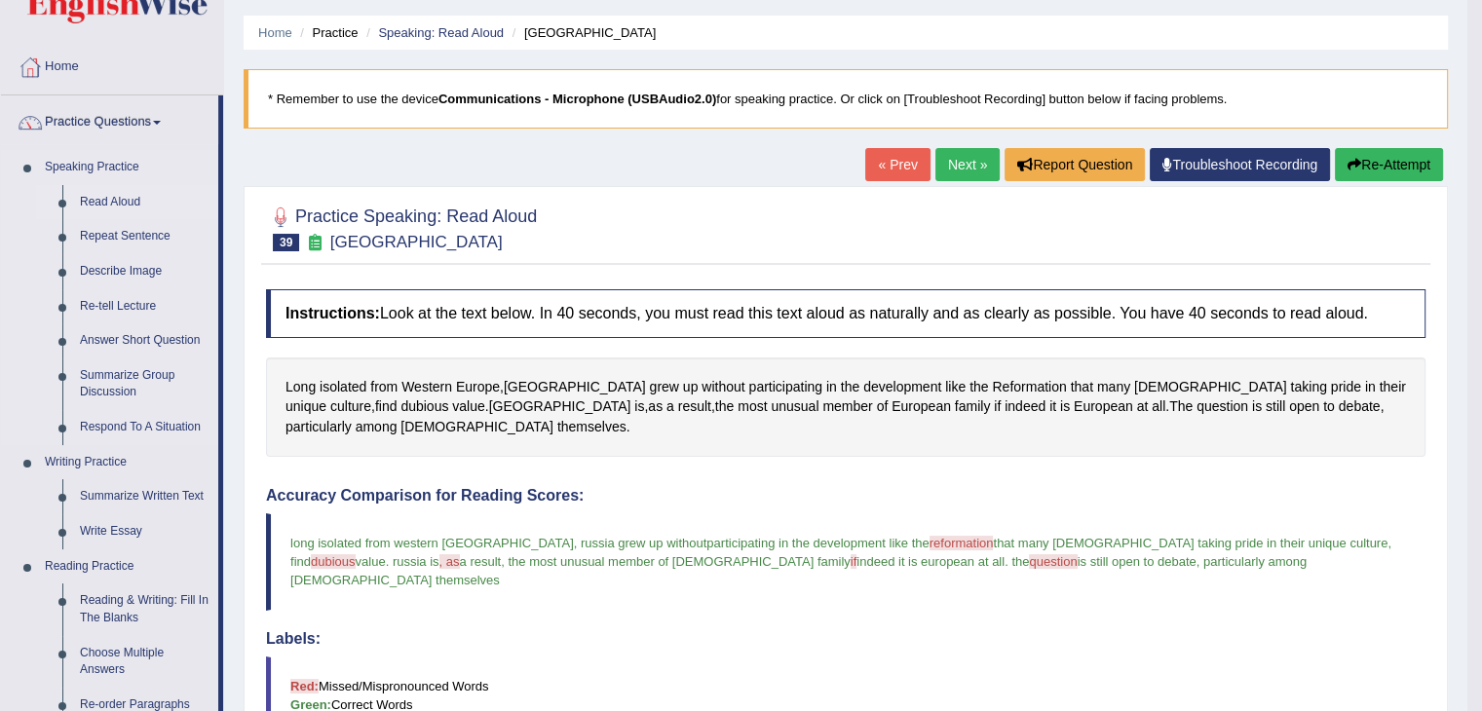
click at [138, 200] on link "Read Aloud" at bounding box center [144, 202] width 147 height 35
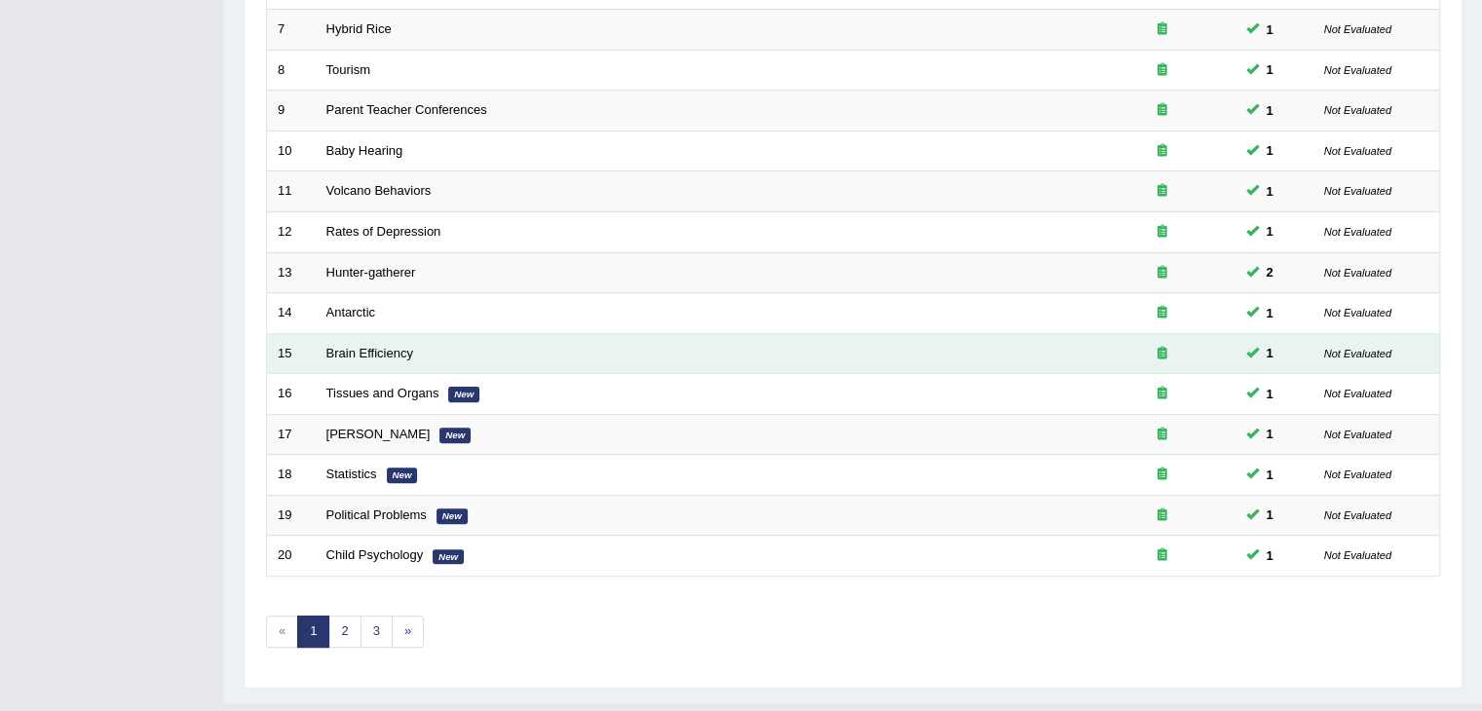
scroll to position [573, 0]
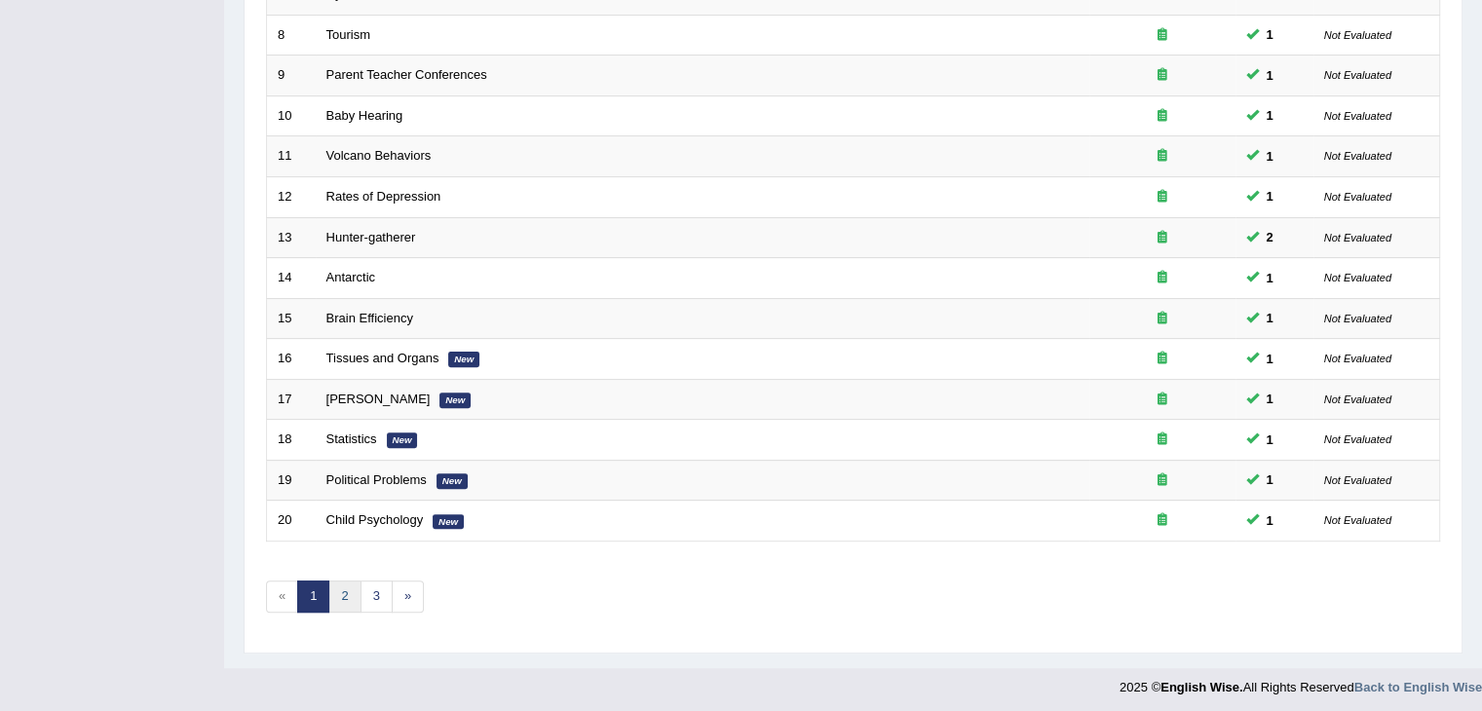
click at [347, 597] on link "2" at bounding box center [344, 597] width 32 height 32
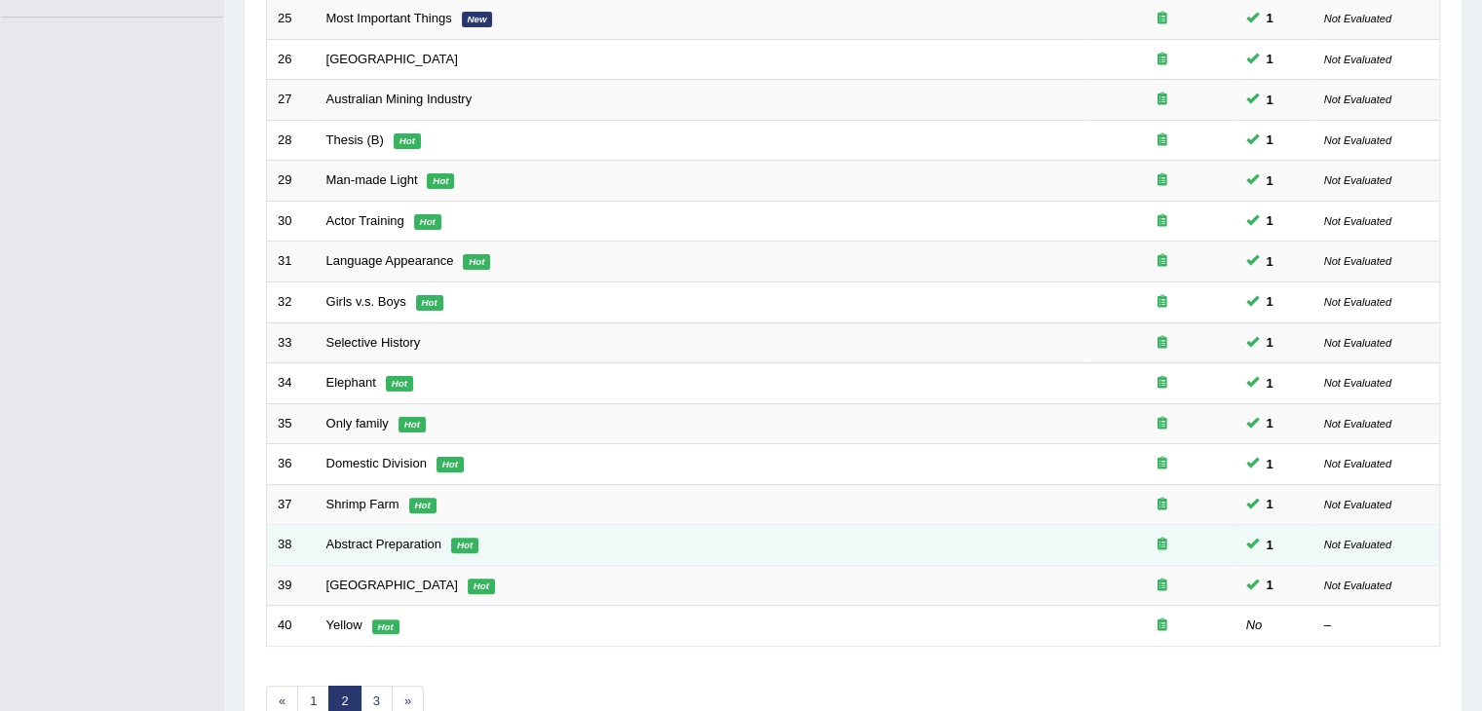
scroll to position [573, 0]
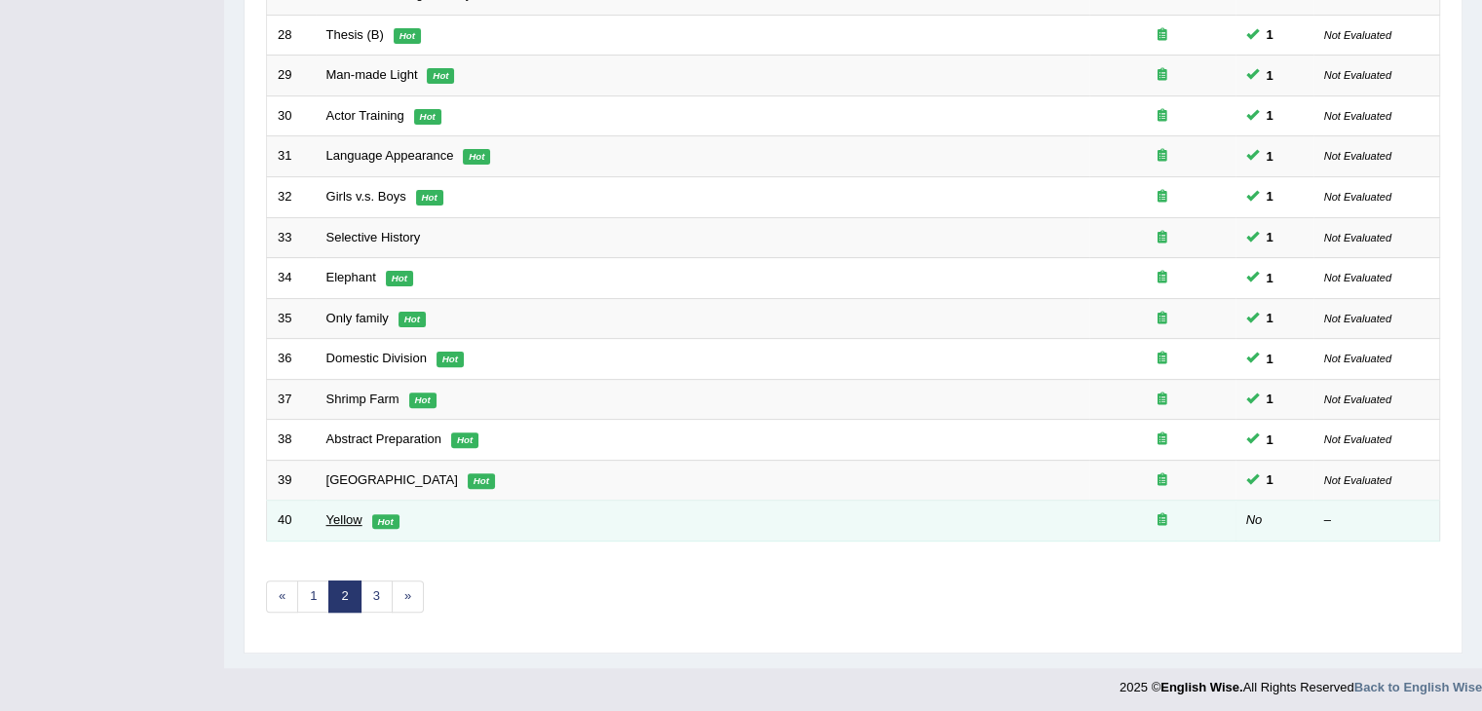
click at [331, 516] on link "Yellow" at bounding box center [344, 519] width 36 height 15
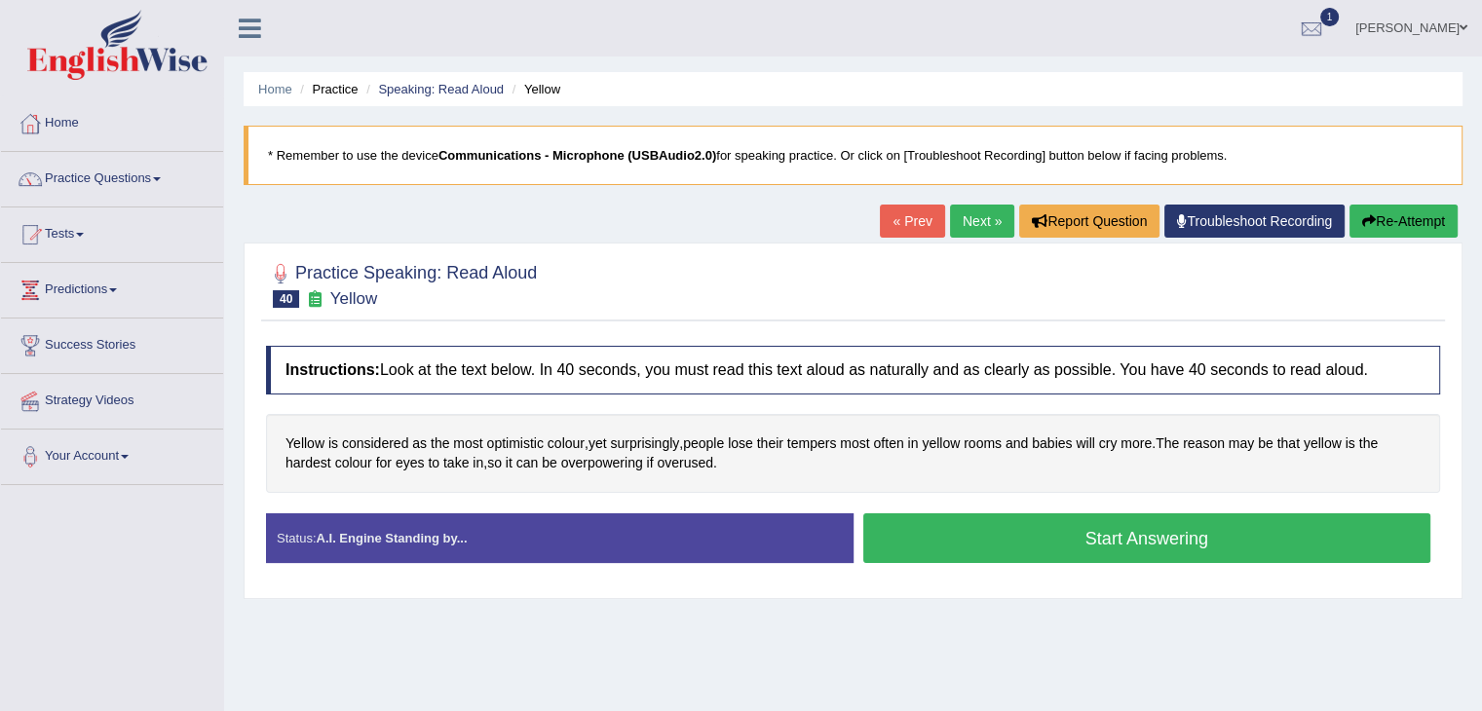
click at [1085, 528] on button "Start Answering" at bounding box center [1147, 538] width 568 height 50
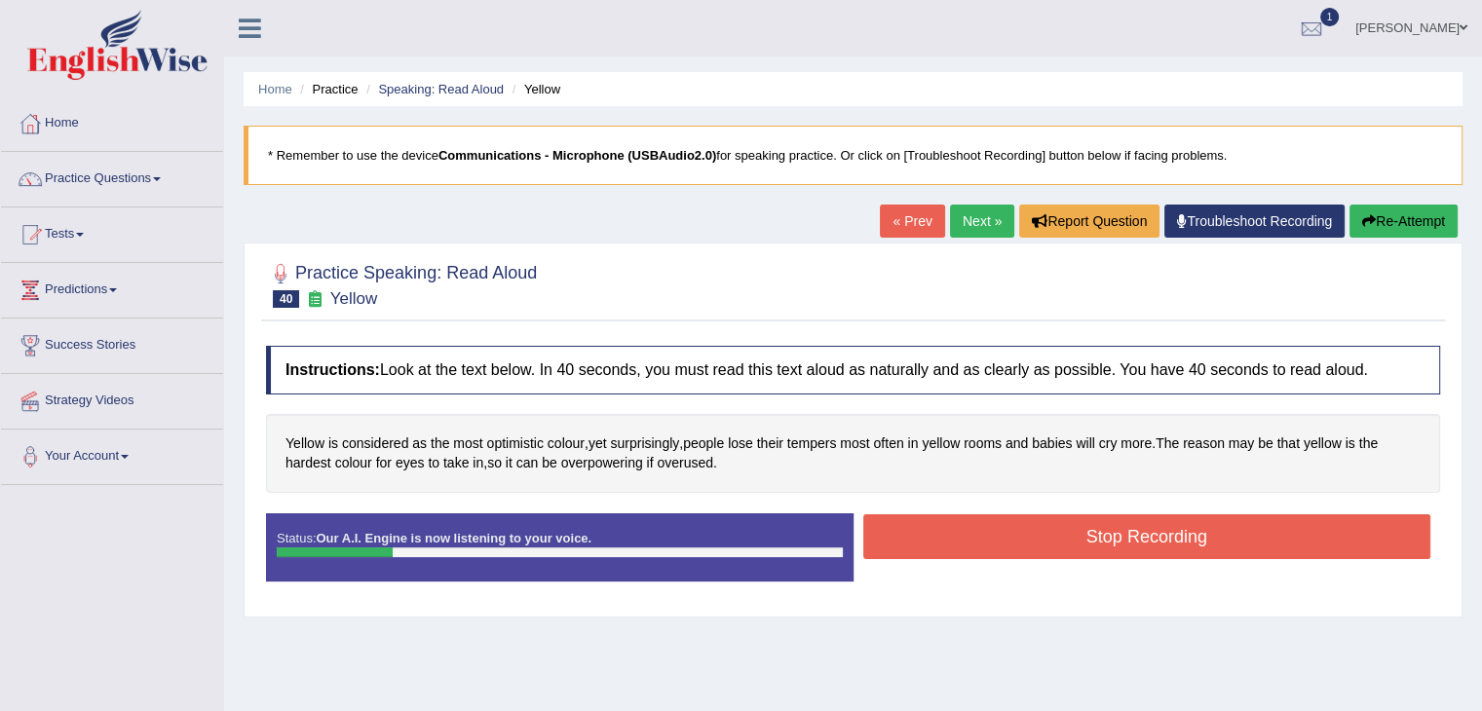
click at [1403, 223] on button "Re-Attempt" at bounding box center [1403, 221] width 108 height 33
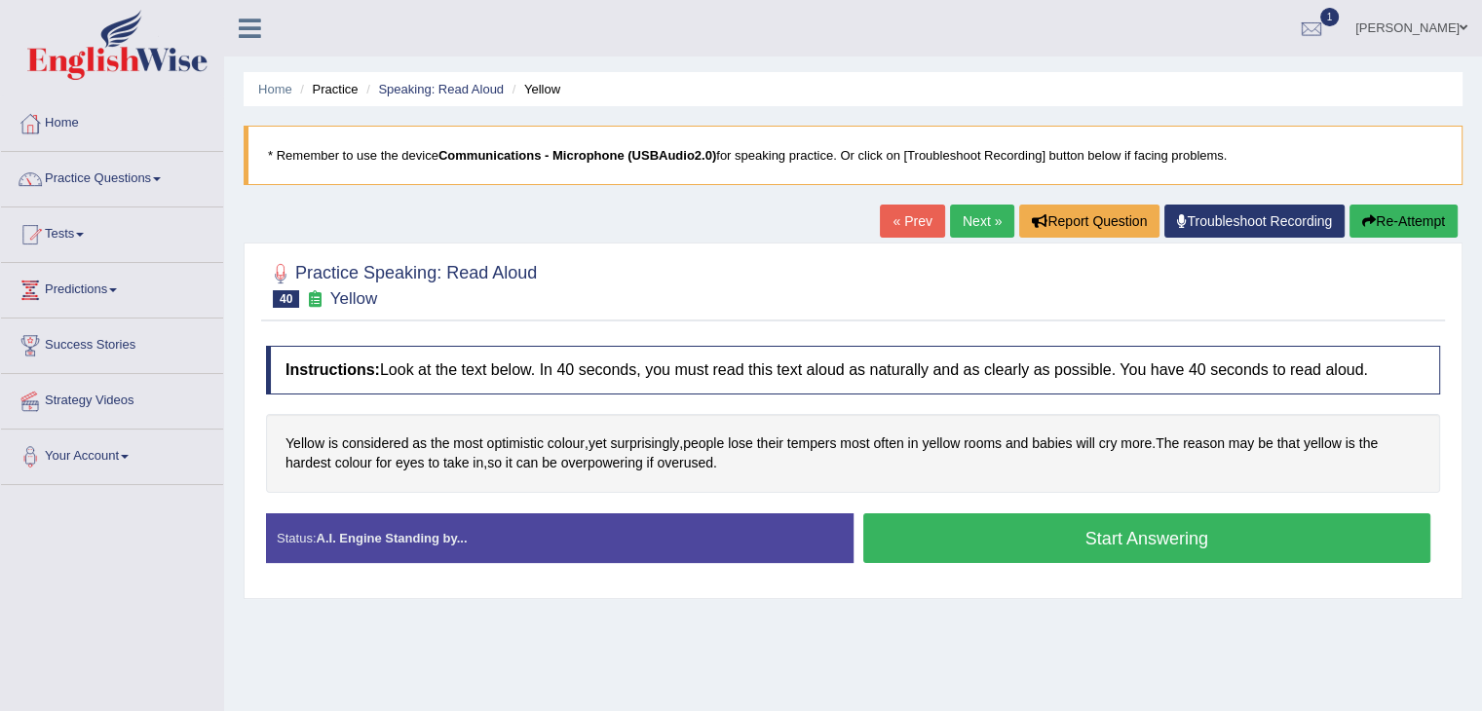
click at [1239, 543] on button "Start Answering" at bounding box center [1147, 538] width 568 height 50
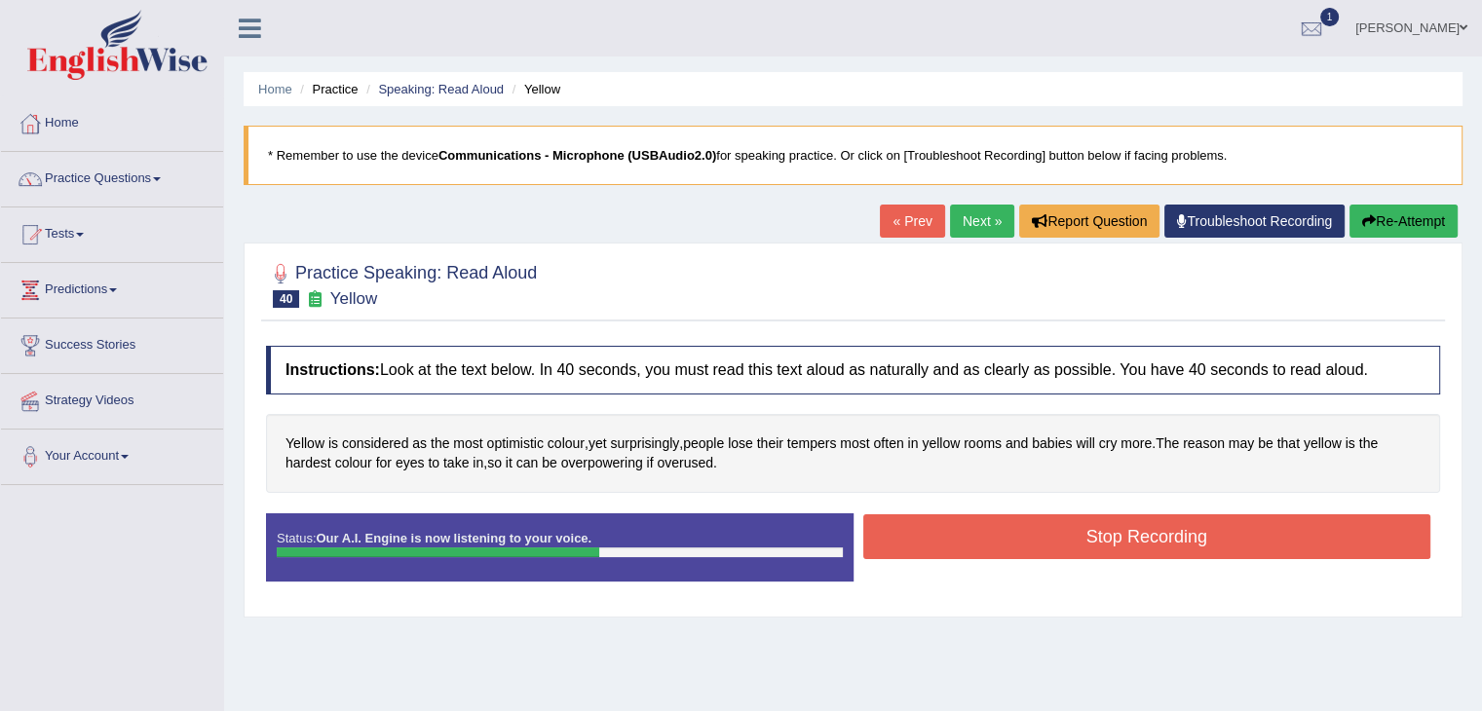
click at [982, 539] on button "Stop Recording" at bounding box center [1147, 536] width 568 height 45
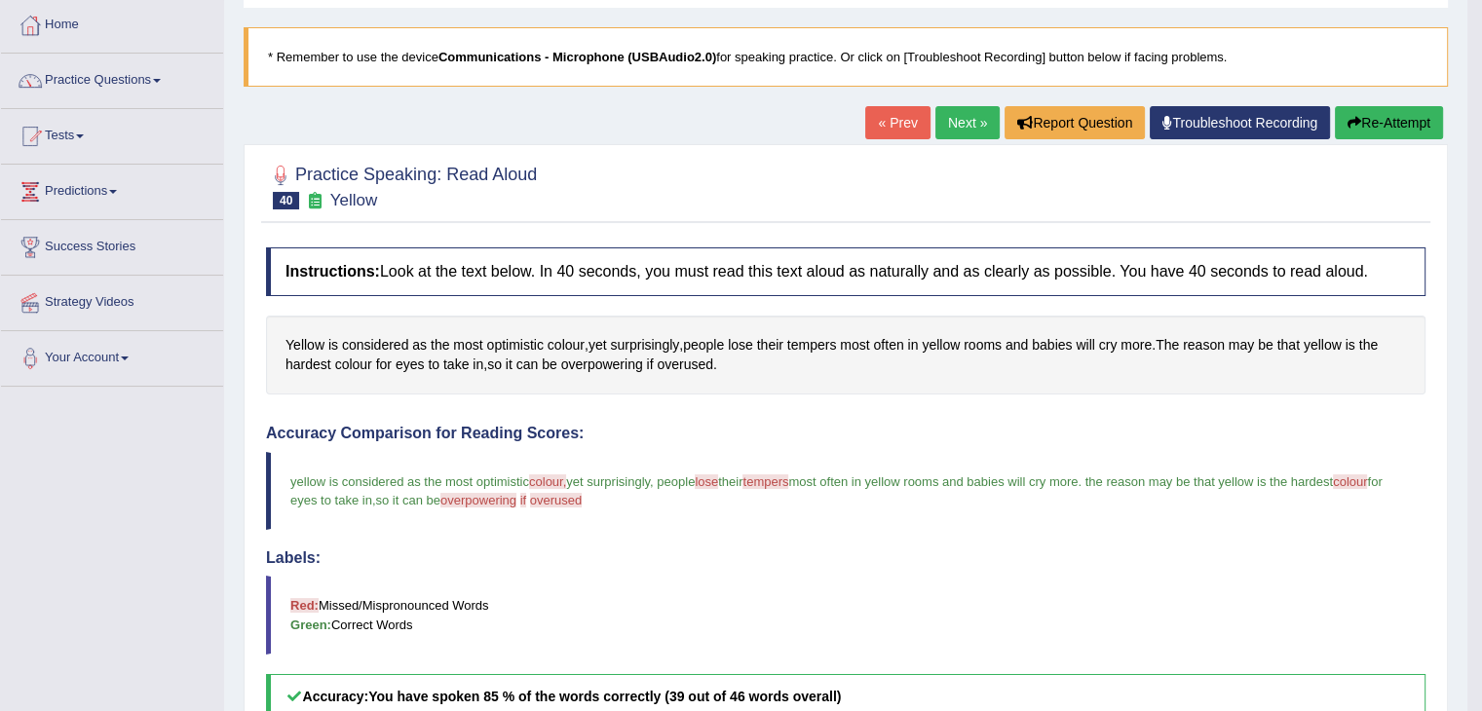
scroll to position [195, 0]
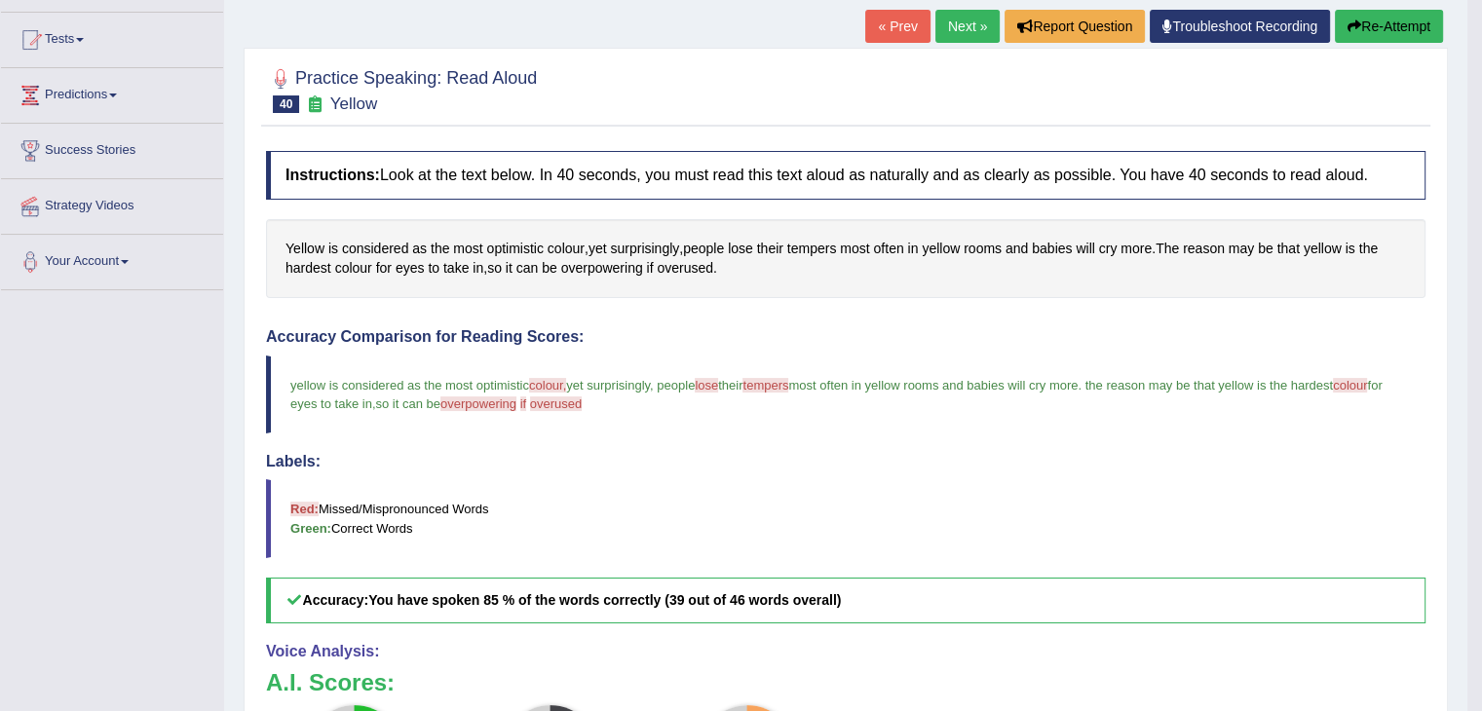
click at [1375, 26] on button "Re-Attempt" at bounding box center [1389, 26] width 108 height 33
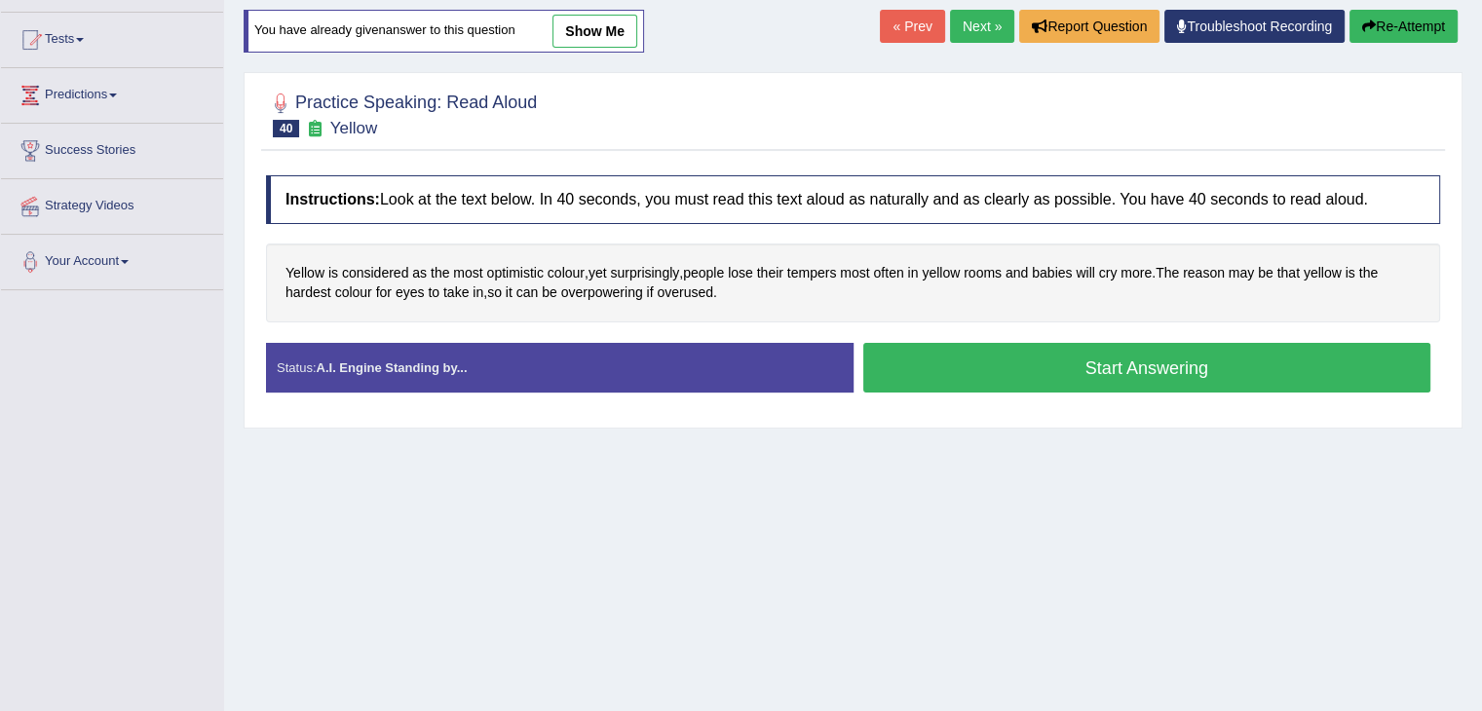
click at [1036, 374] on button "Start Answering" at bounding box center [1147, 368] width 568 height 50
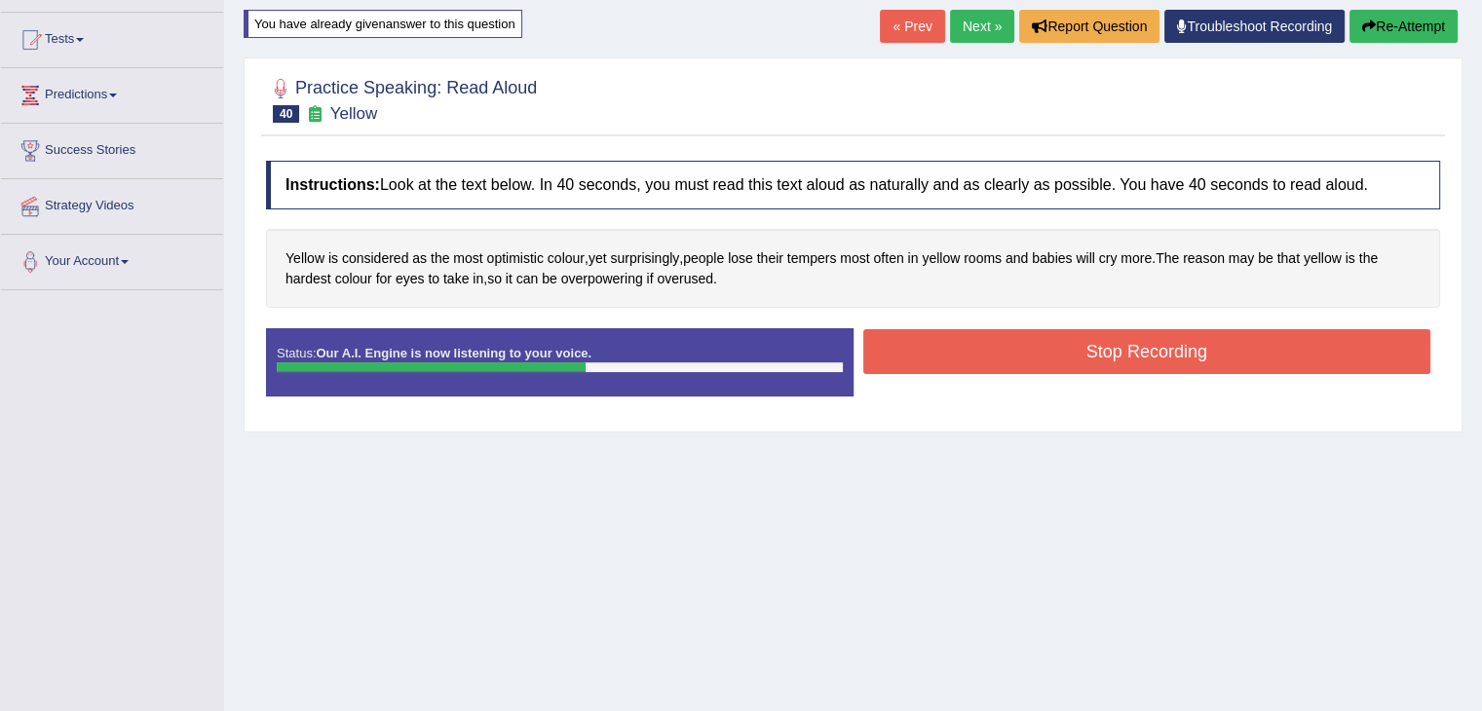
click at [1097, 340] on button "Stop Recording" at bounding box center [1147, 351] width 568 height 45
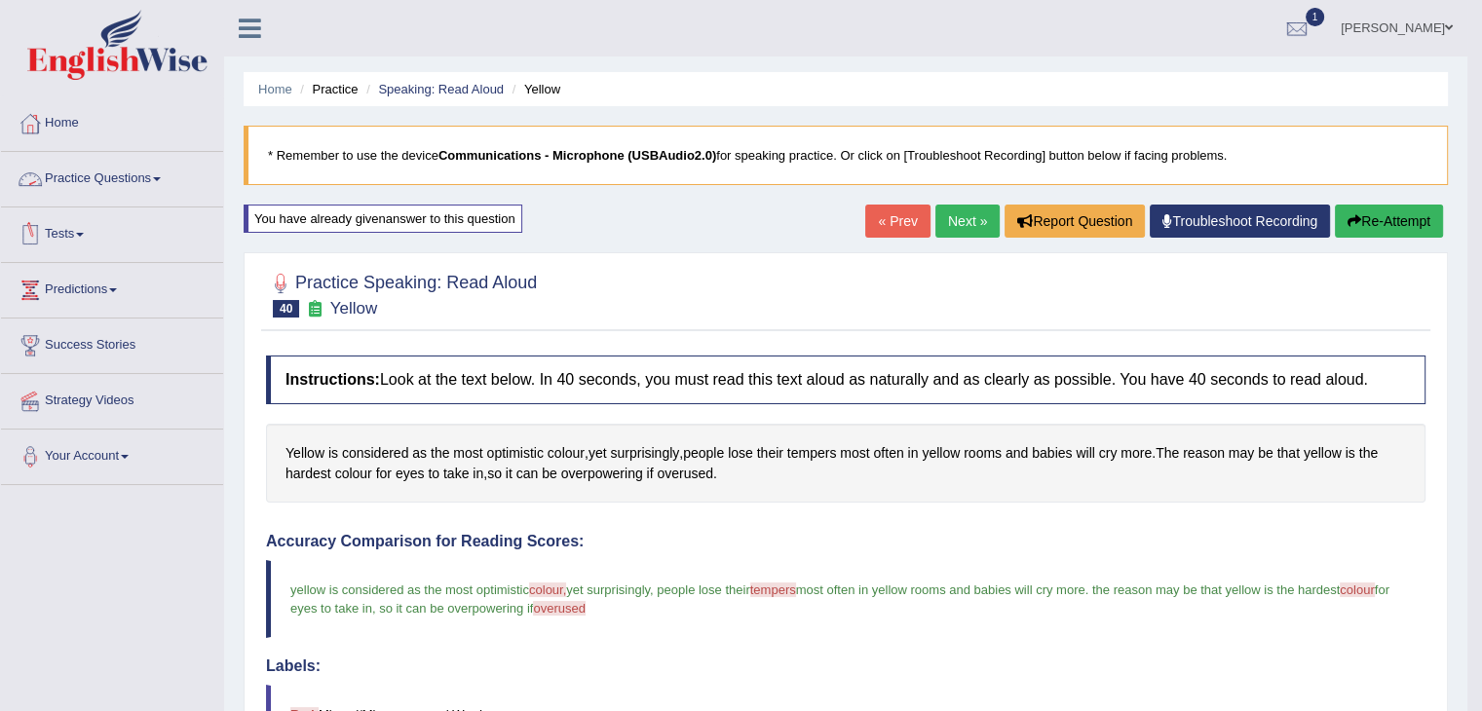
click at [164, 172] on link "Practice Questions" at bounding box center [112, 176] width 222 height 49
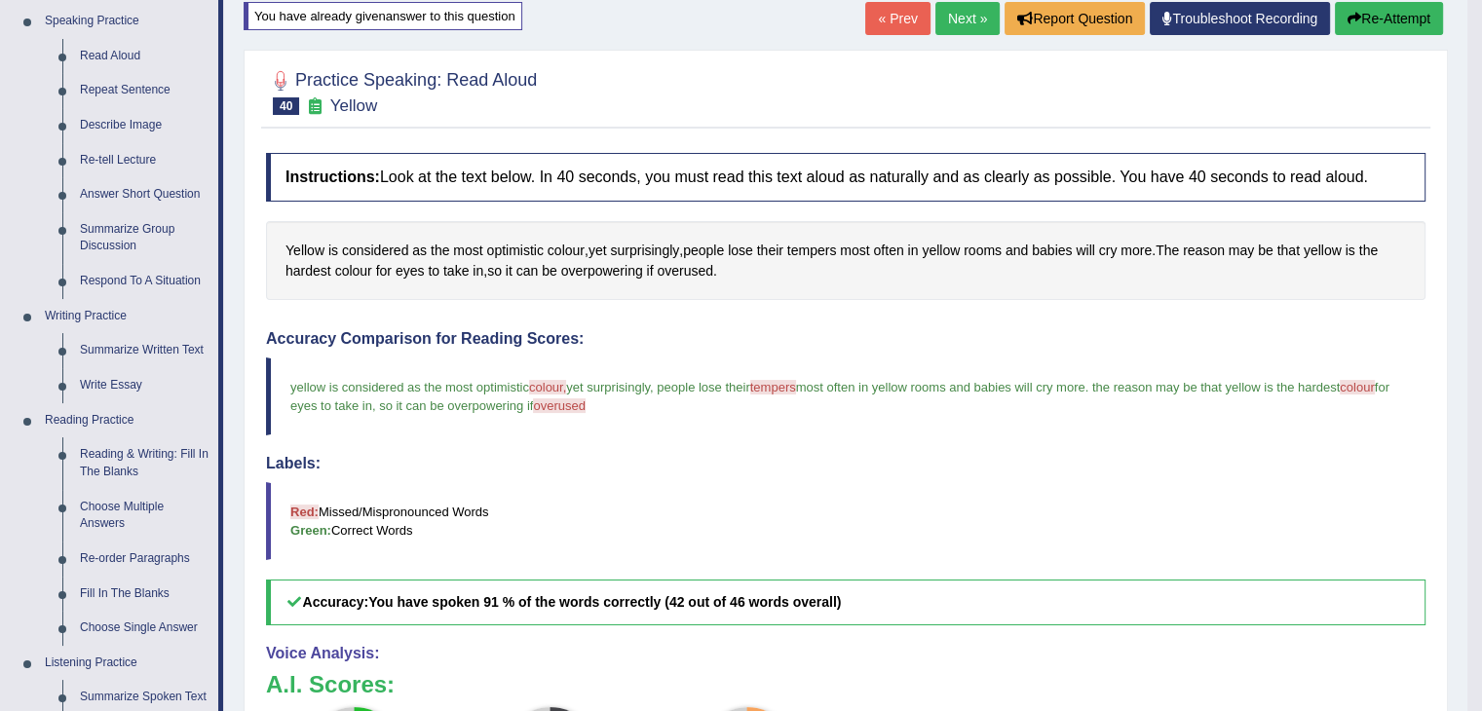
scroll to position [195, 0]
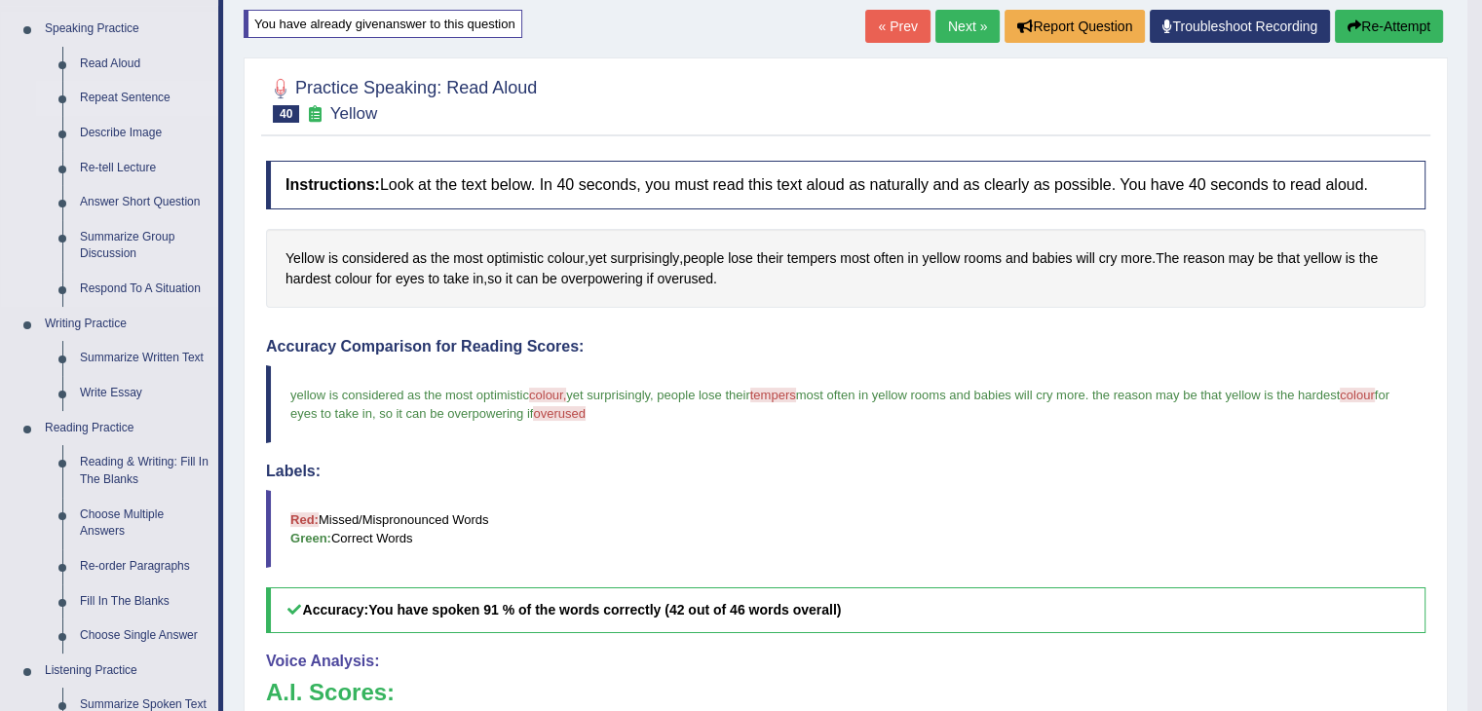
click at [154, 98] on link "Repeat Sentence" at bounding box center [144, 98] width 147 height 35
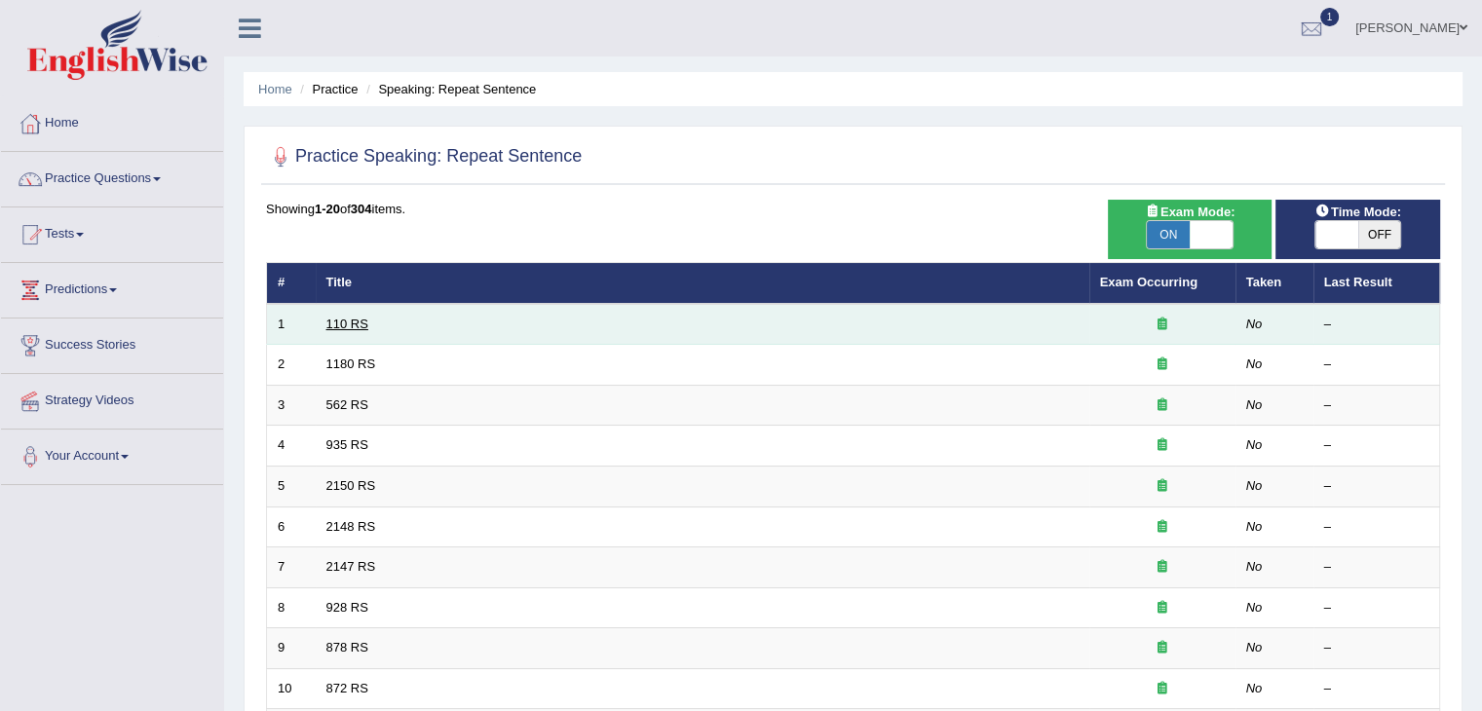
click at [352, 324] on link "110 RS" at bounding box center [347, 324] width 42 height 15
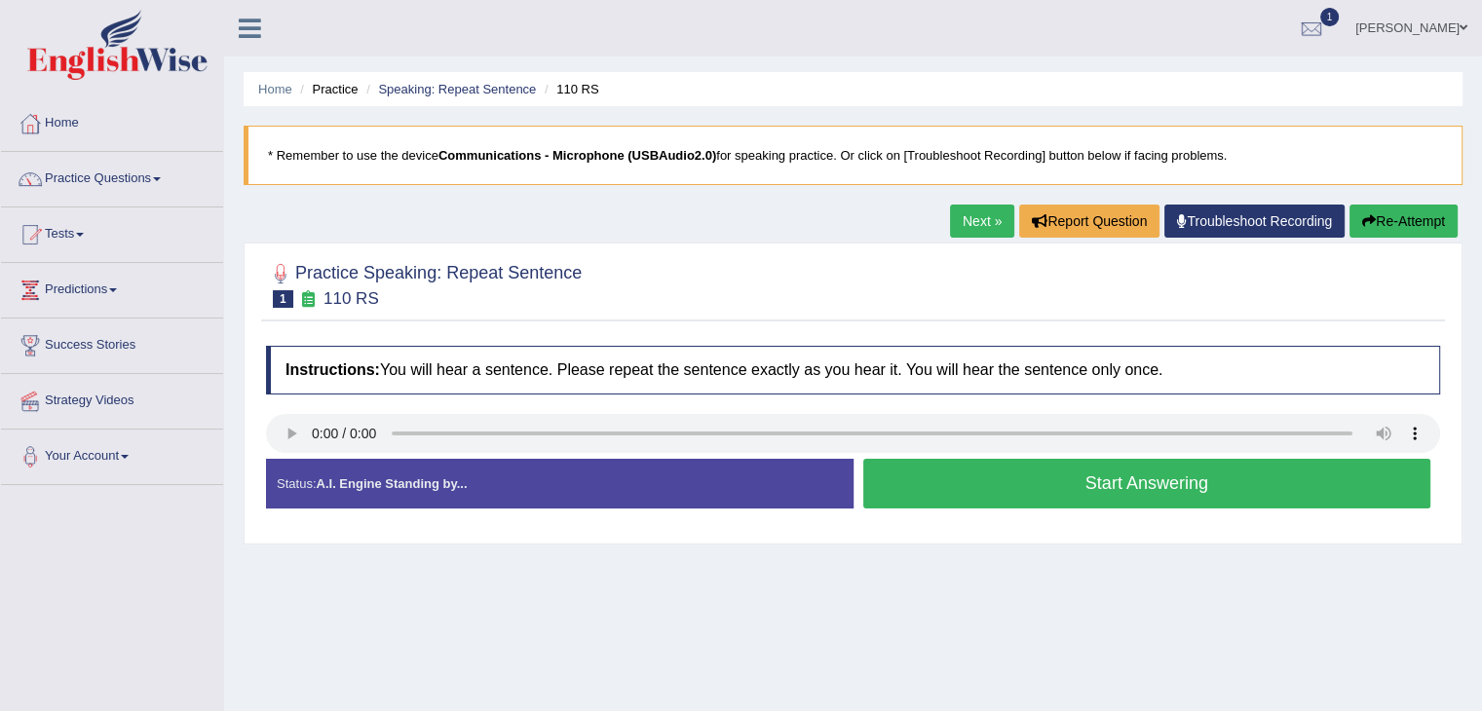
click at [1016, 474] on button "Start Answering" at bounding box center [1147, 484] width 568 height 50
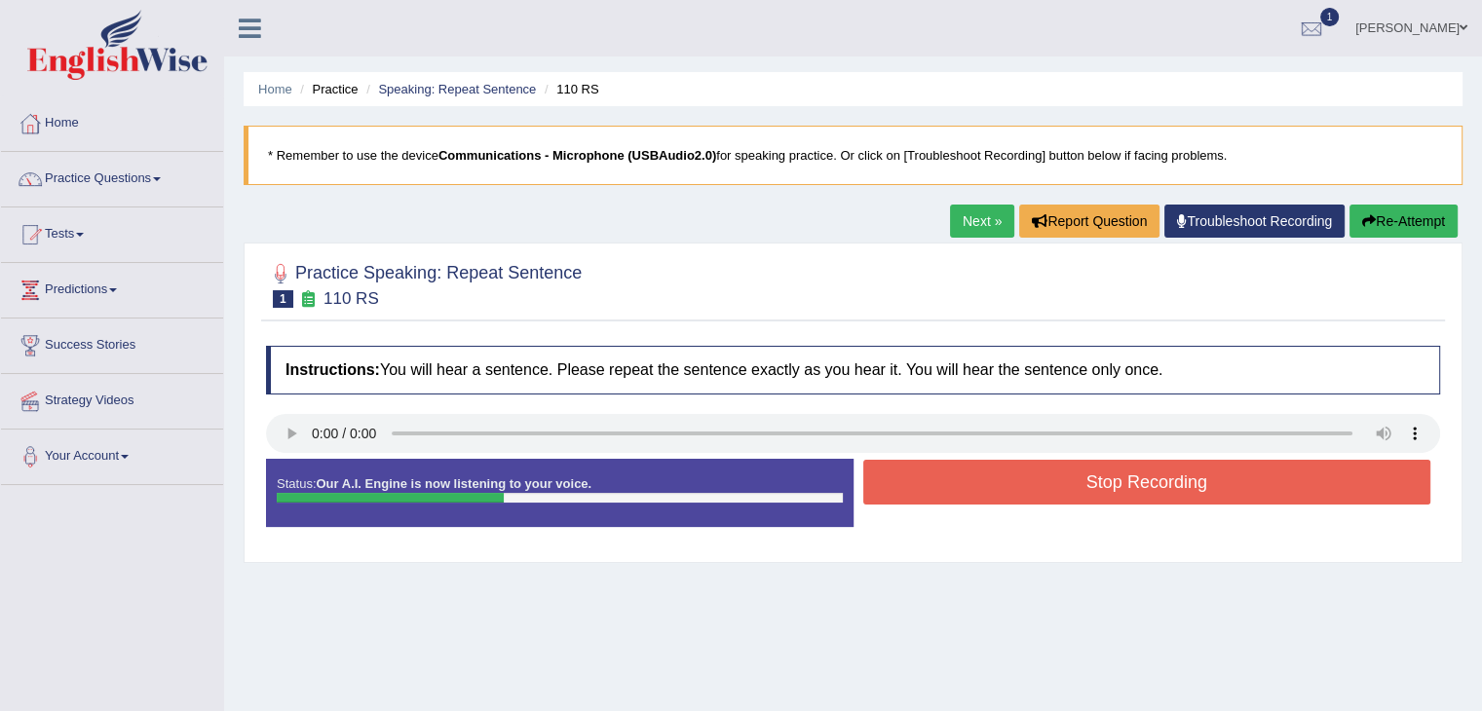
click at [1018, 476] on button "Stop Recording" at bounding box center [1147, 482] width 568 height 45
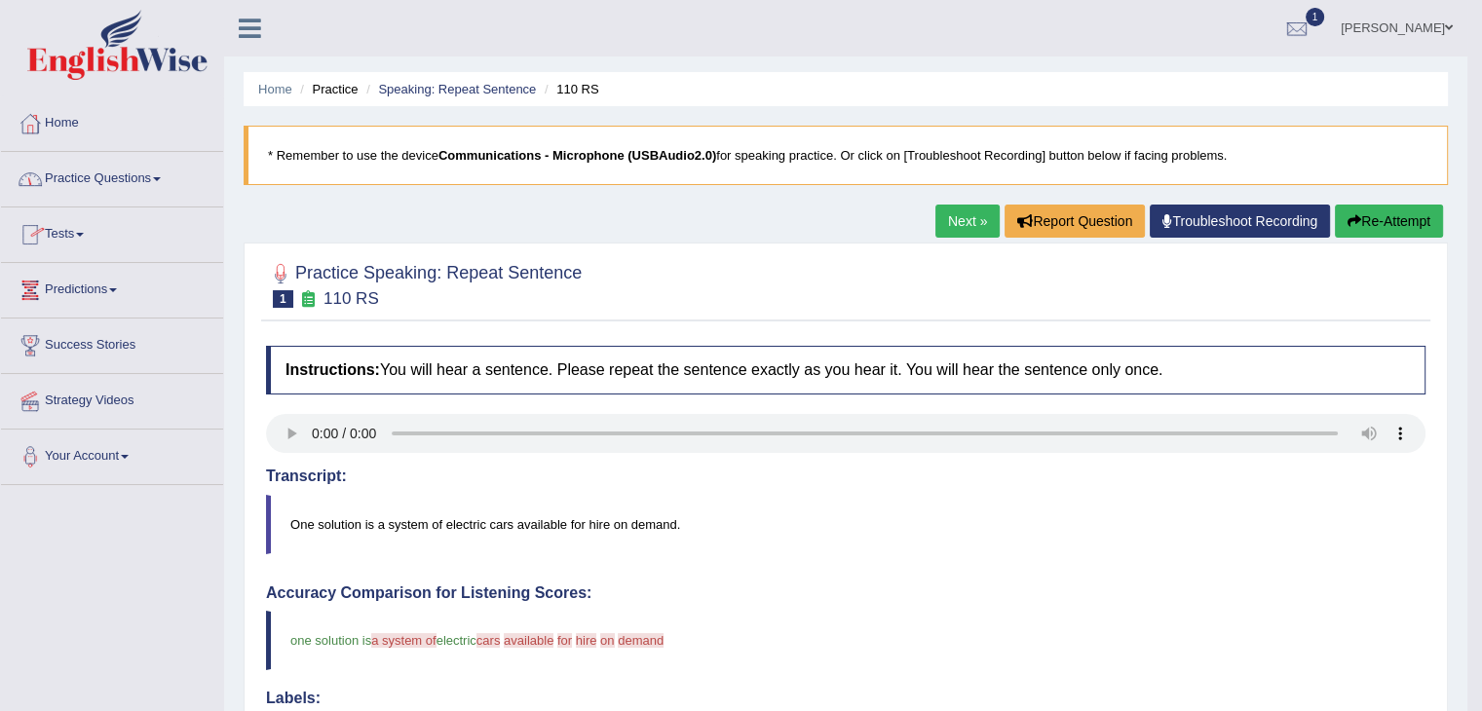
click at [156, 178] on link "Practice Questions" at bounding box center [112, 176] width 222 height 49
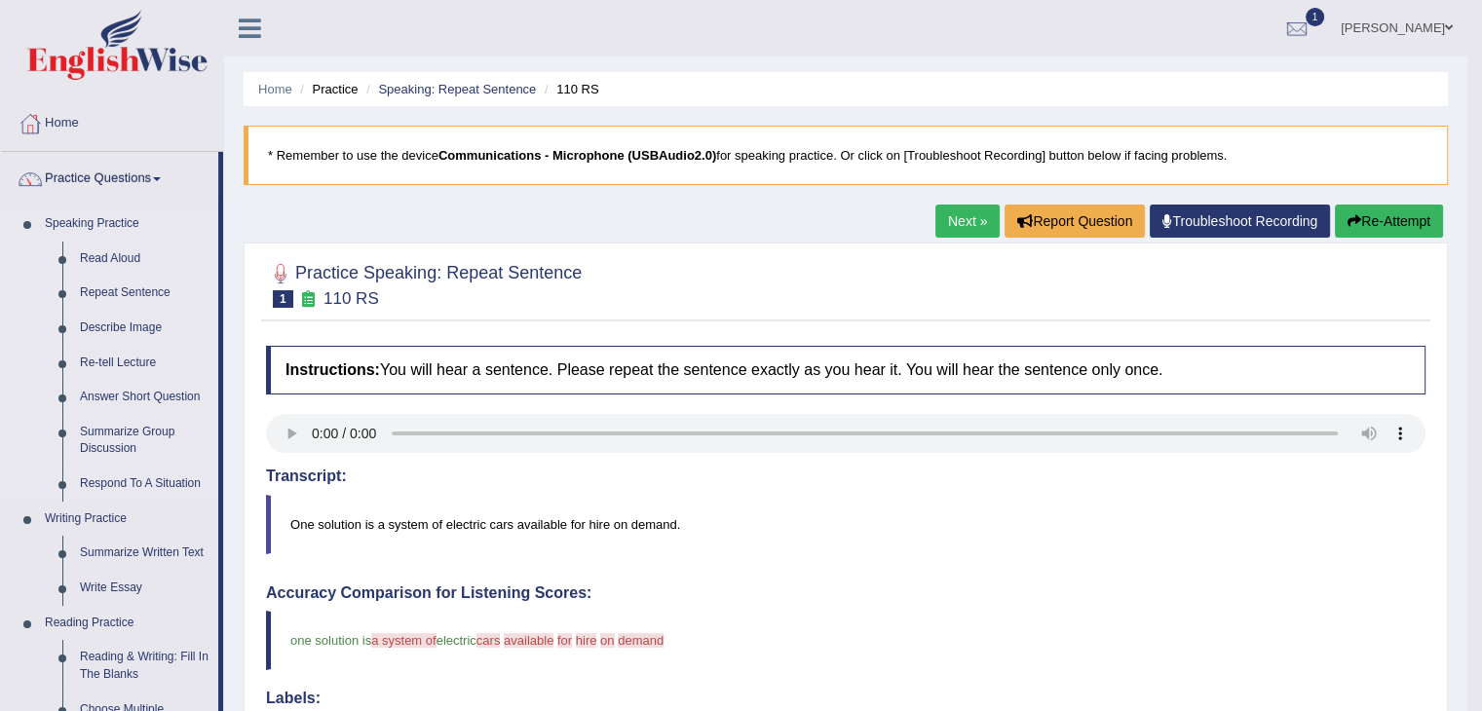
click at [117, 285] on link "Repeat Sentence" at bounding box center [144, 293] width 147 height 35
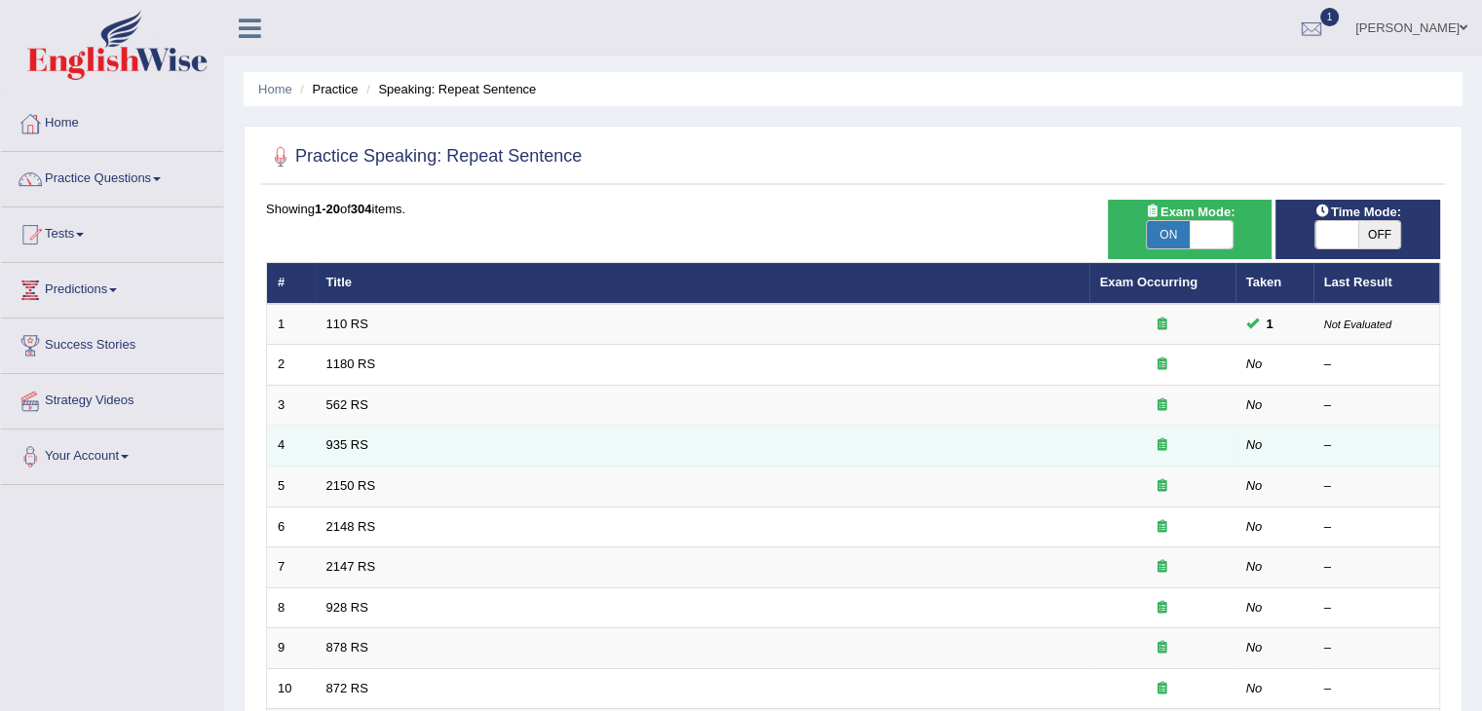
scroll to position [97, 0]
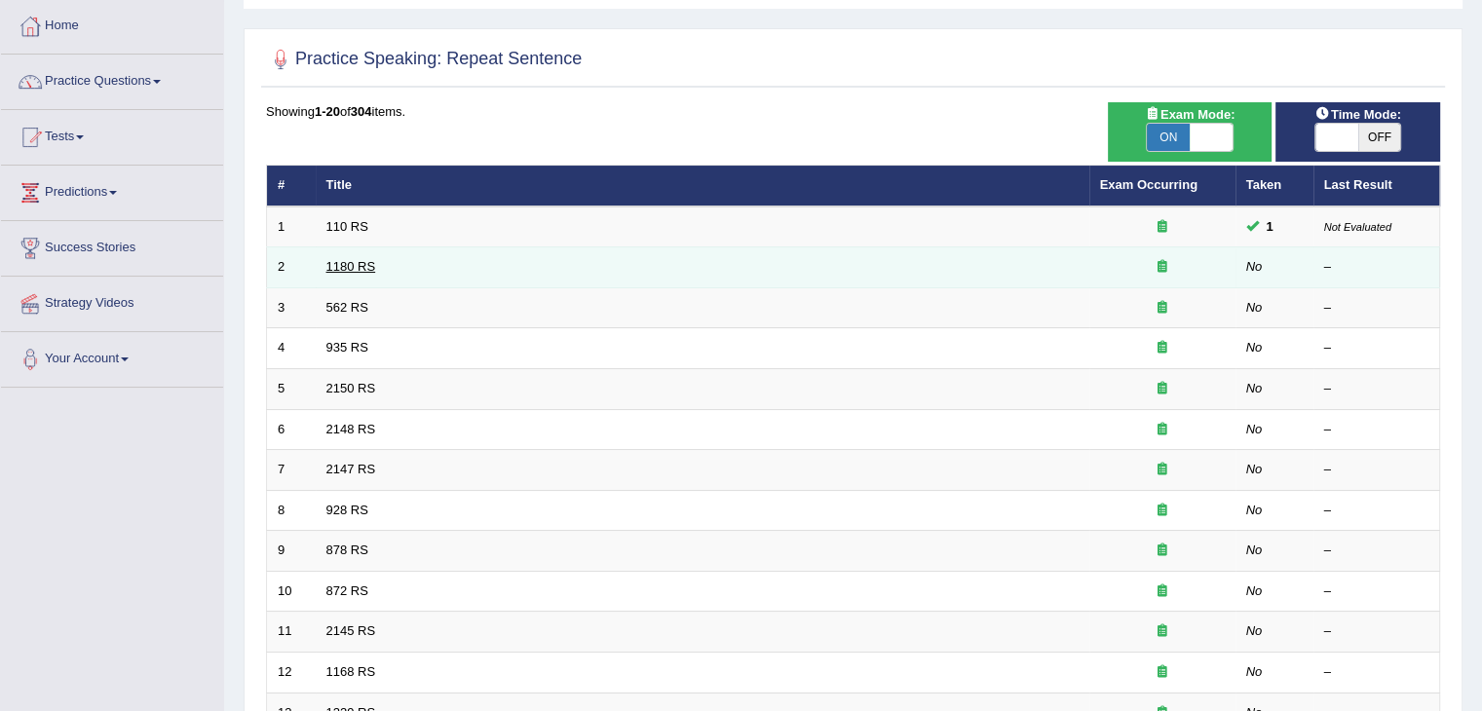
click at [327, 268] on link "1180 RS" at bounding box center [351, 266] width 50 height 15
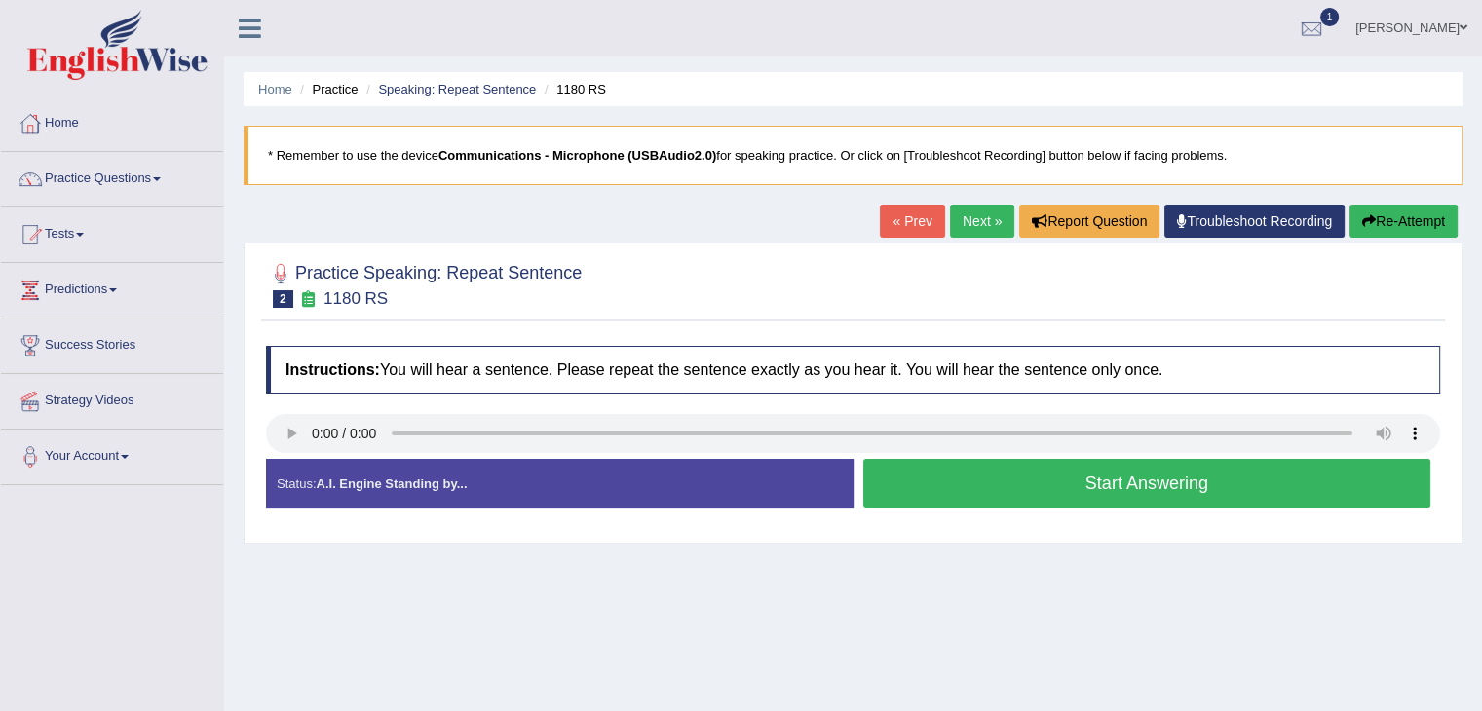
click at [1187, 488] on button "Start Answering" at bounding box center [1147, 484] width 568 height 50
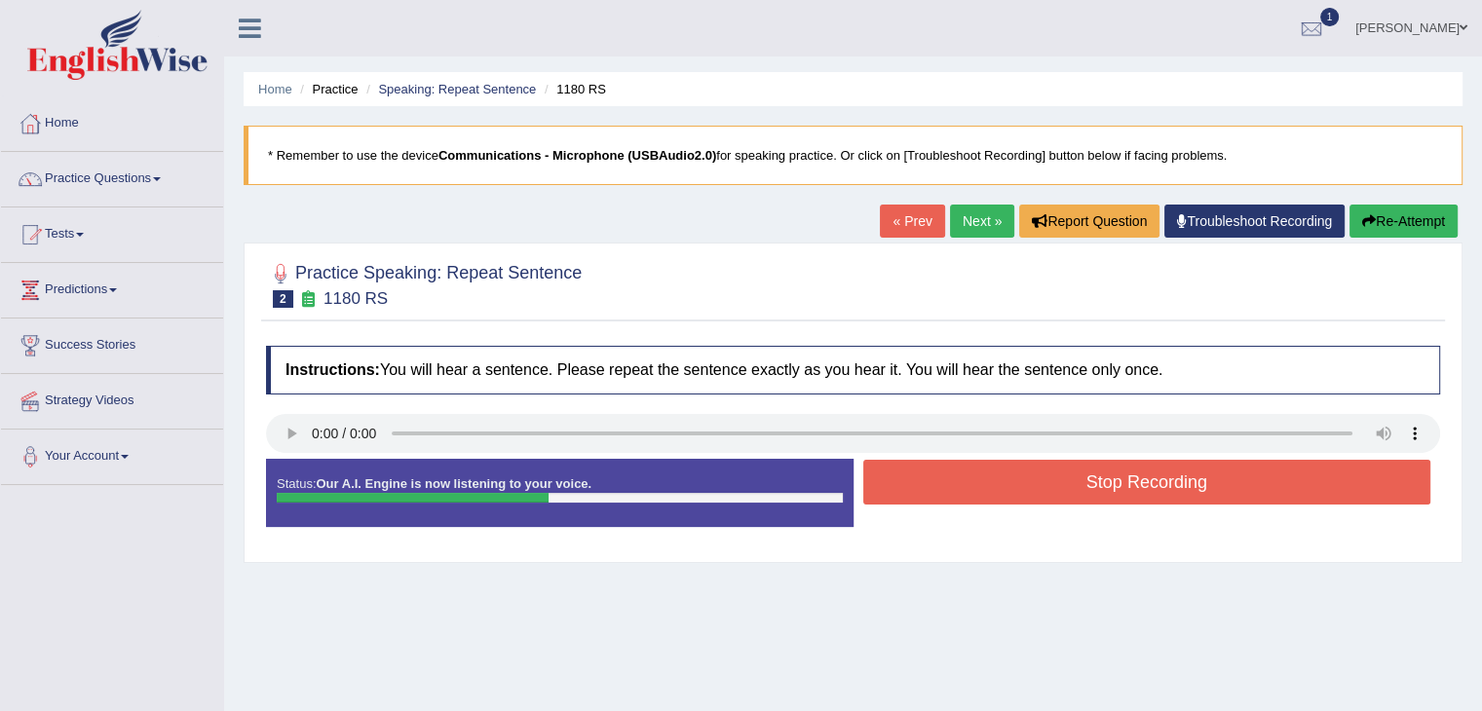
click at [1182, 477] on button "Stop Recording" at bounding box center [1147, 482] width 568 height 45
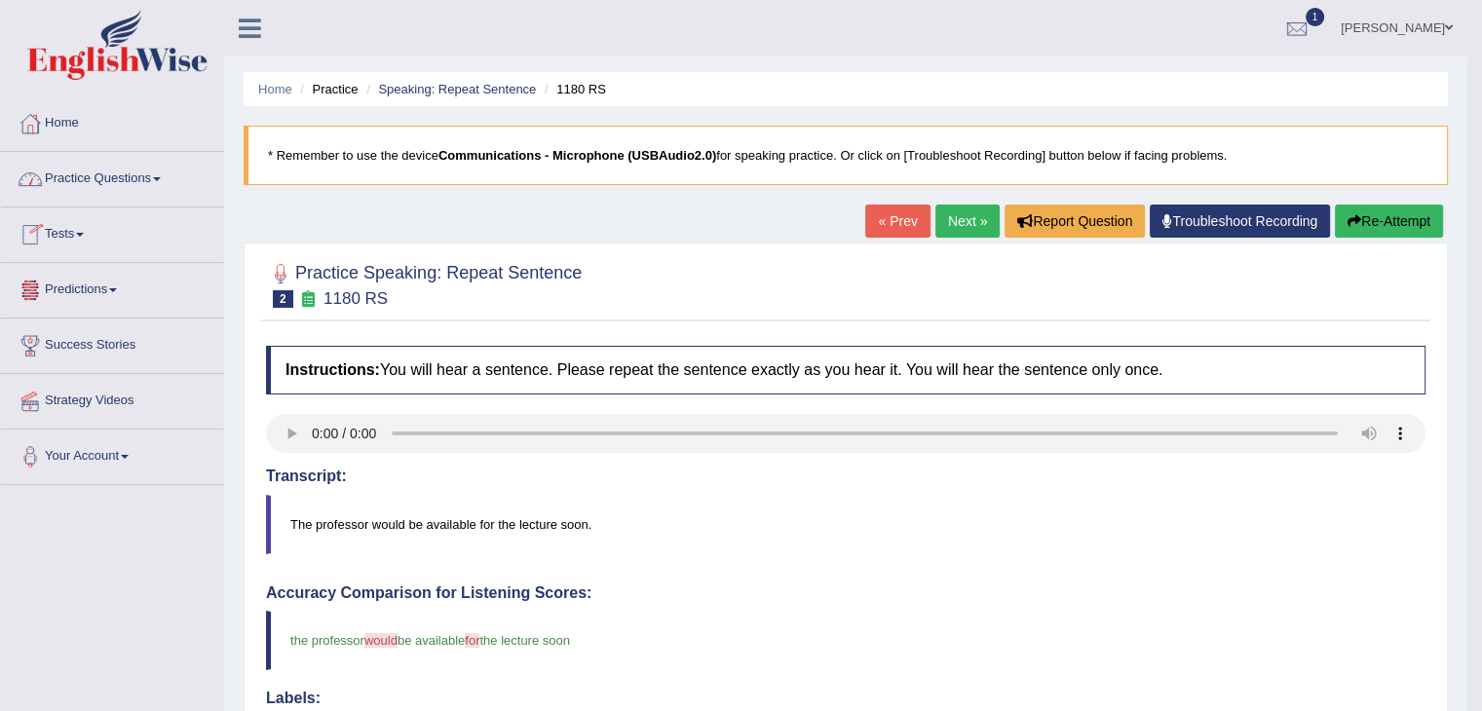
click at [143, 172] on link "Practice Questions" at bounding box center [112, 176] width 222 height 49
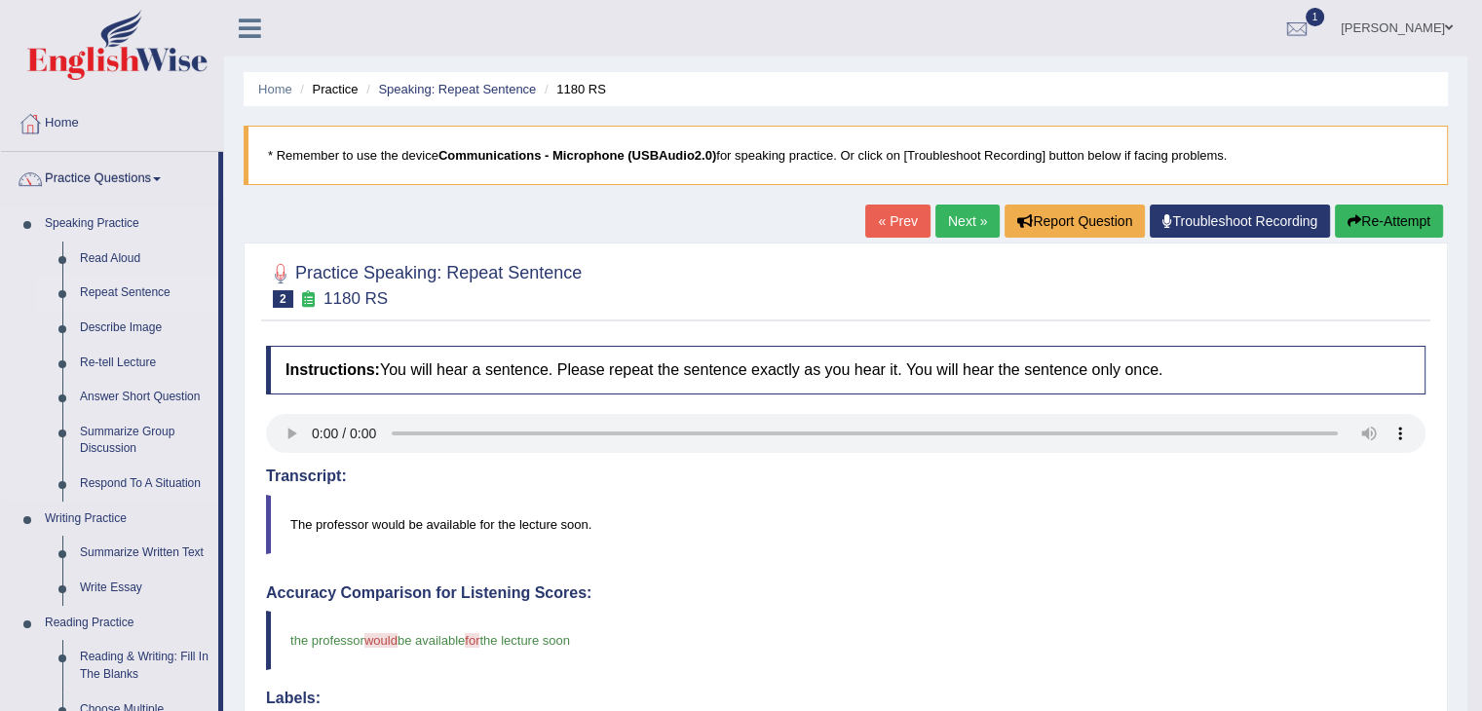
click at [122, 291] on link "Repeat Sentence" at bounding box center [144, 293] width 147 height 35
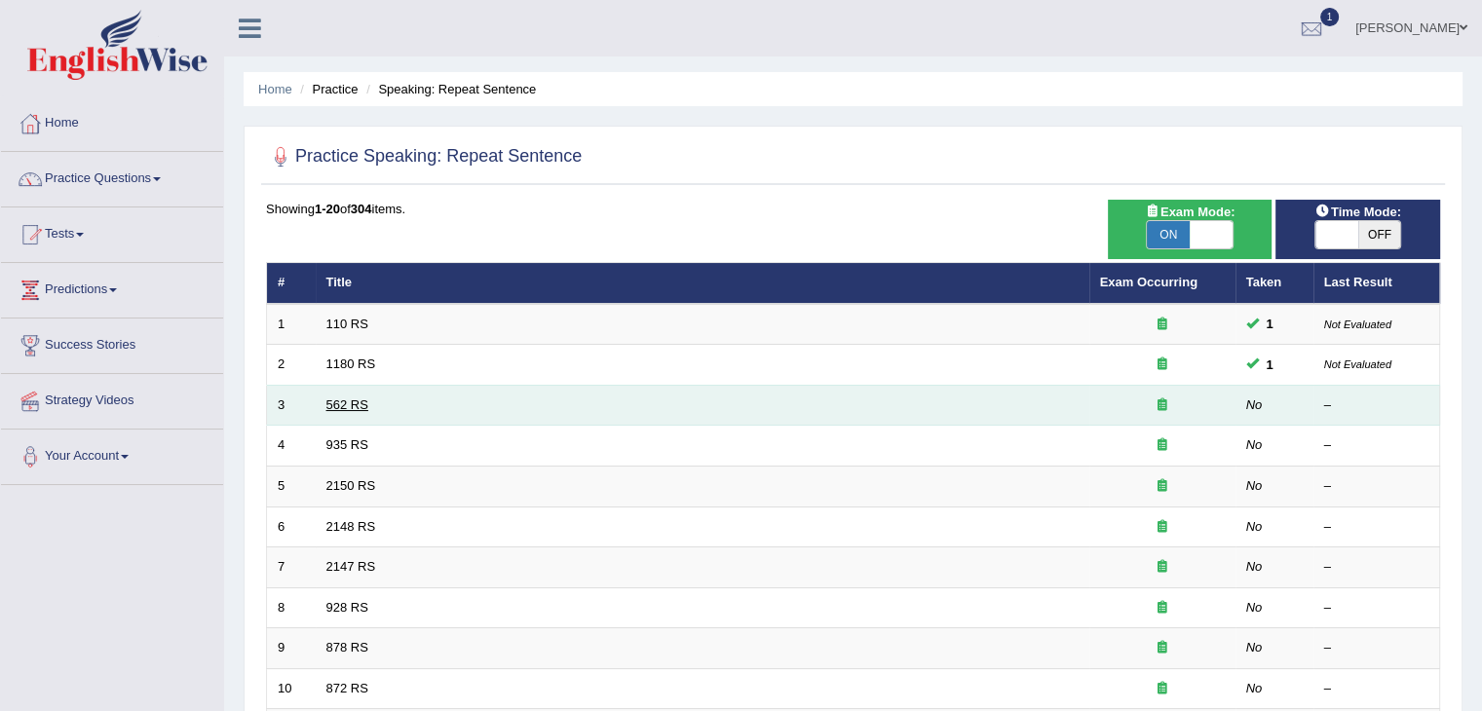
click at [366, 398] on td "562 RS" at bounding box center [703, 405] width 774 height 41
click at [362, 399] on link "562 RS" at bounding box center [347, 405] width 42 height 15
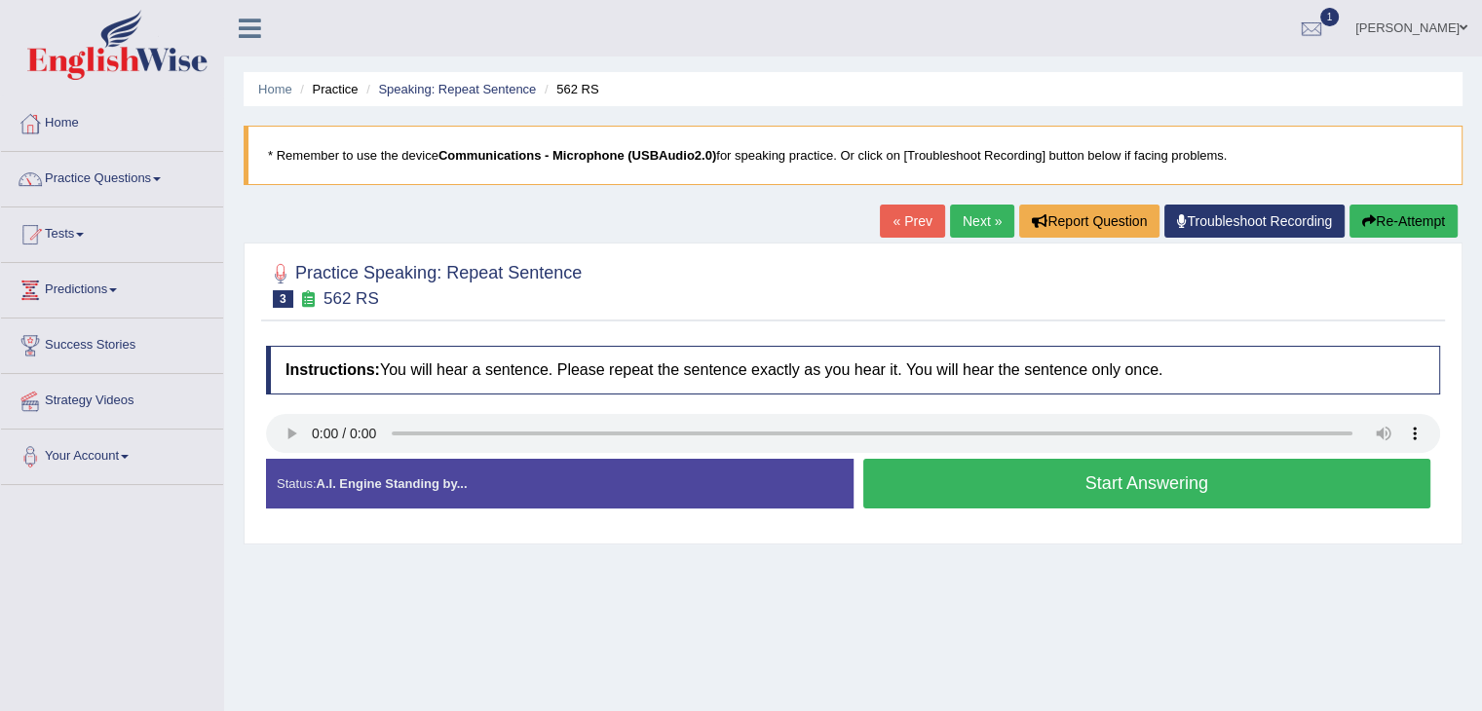
click at [1005, 471] on button "Start Answering" at bounding box center [1147, 484] width 568 height 50
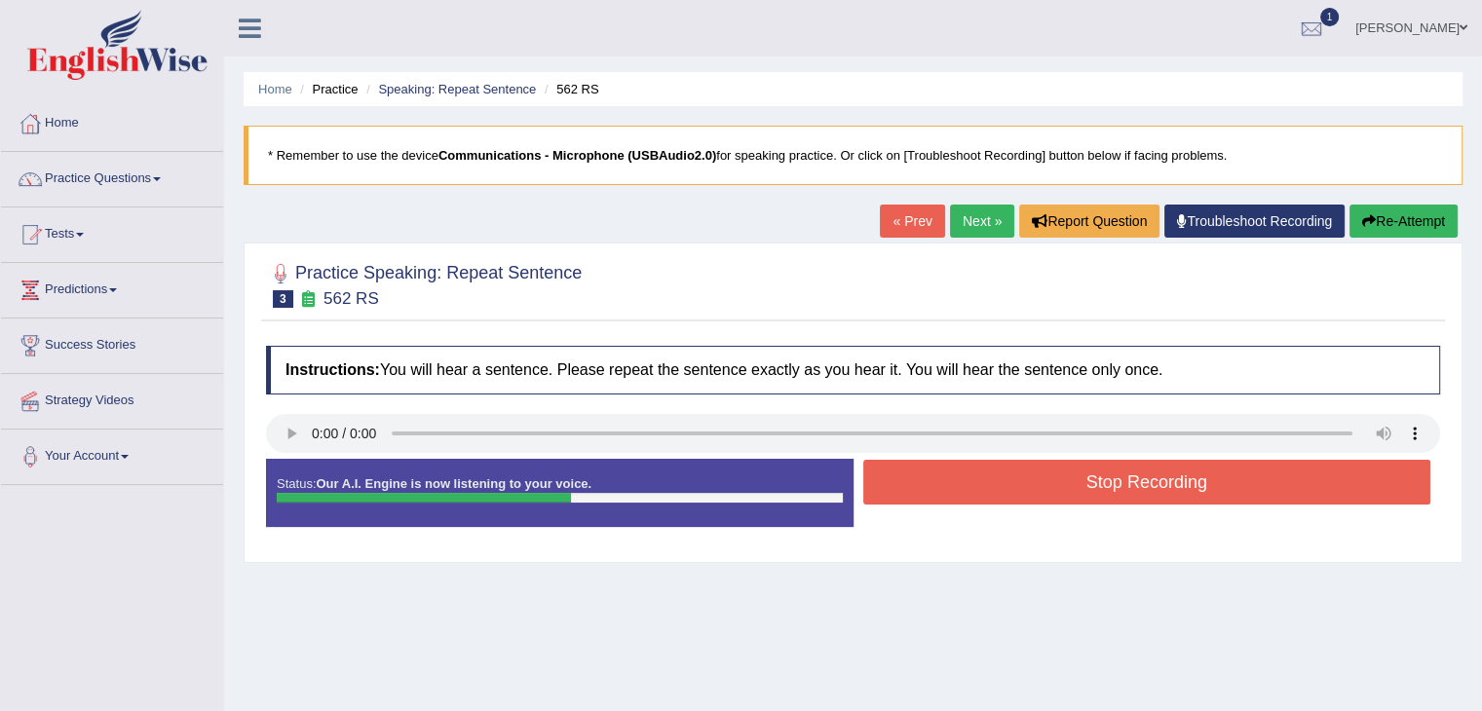
click at [1036, 485] on button "Stop Recording" at bounding box center [1147, 482] width 568 height 45
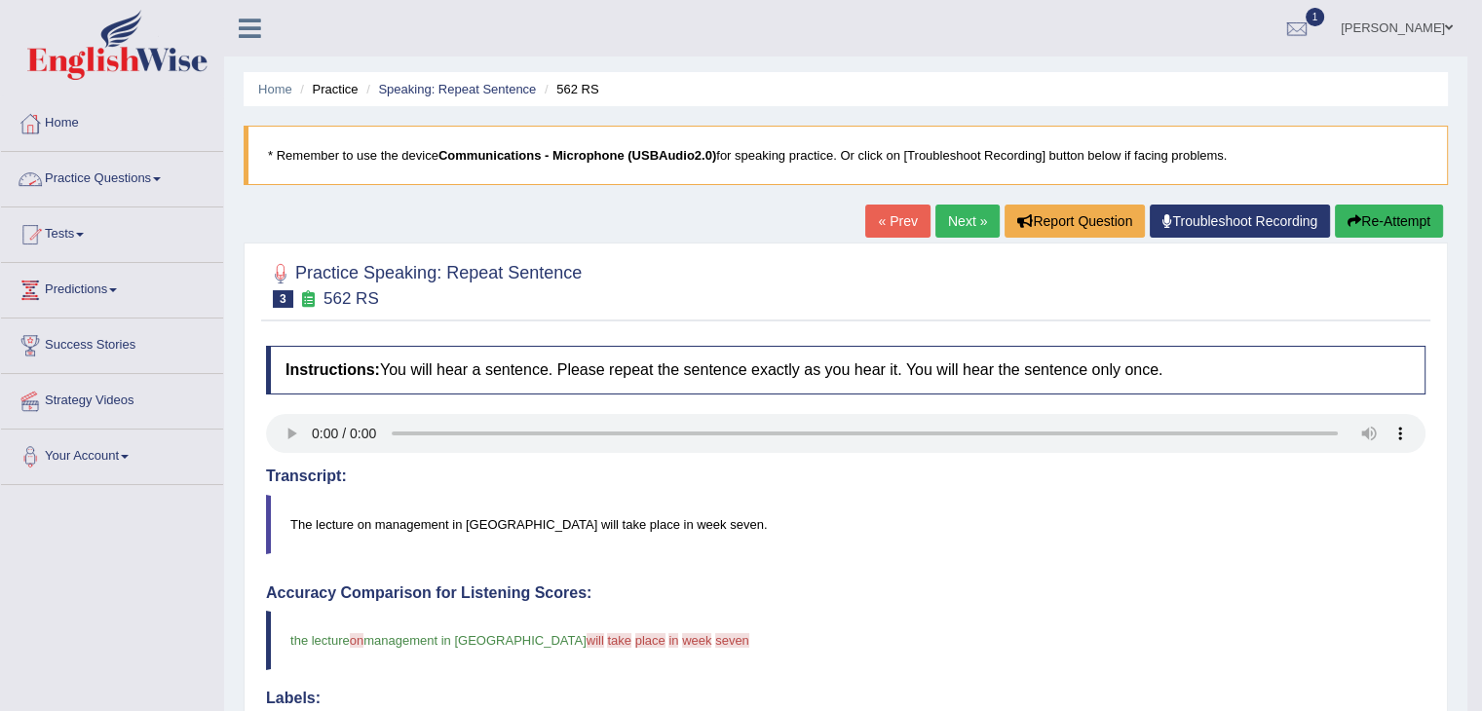
click at [152, 177] on link "Practice Questions" at bounding box center [112, 176] width 222 height 49
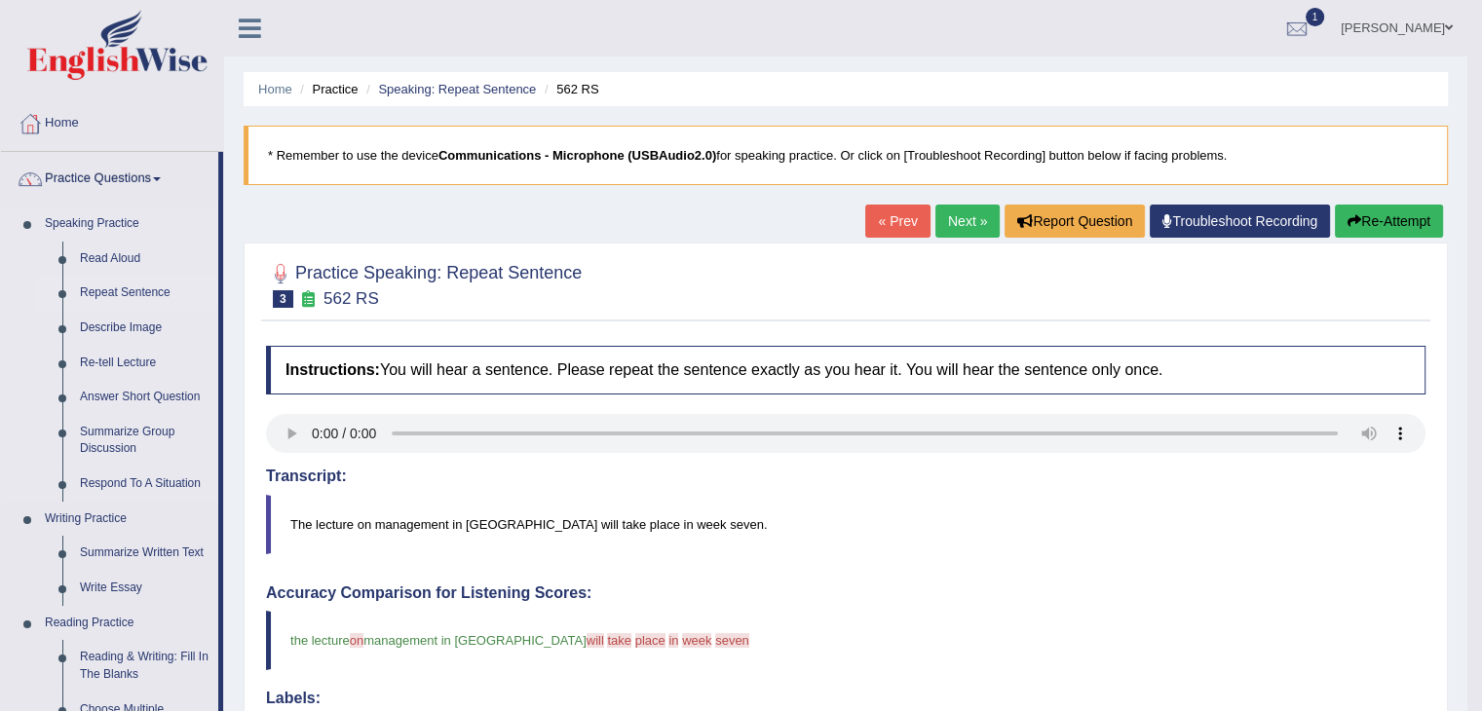
click at [117, 289] on link "Repeat Sentence" at bounding box center [144, 293] width 147 height 35
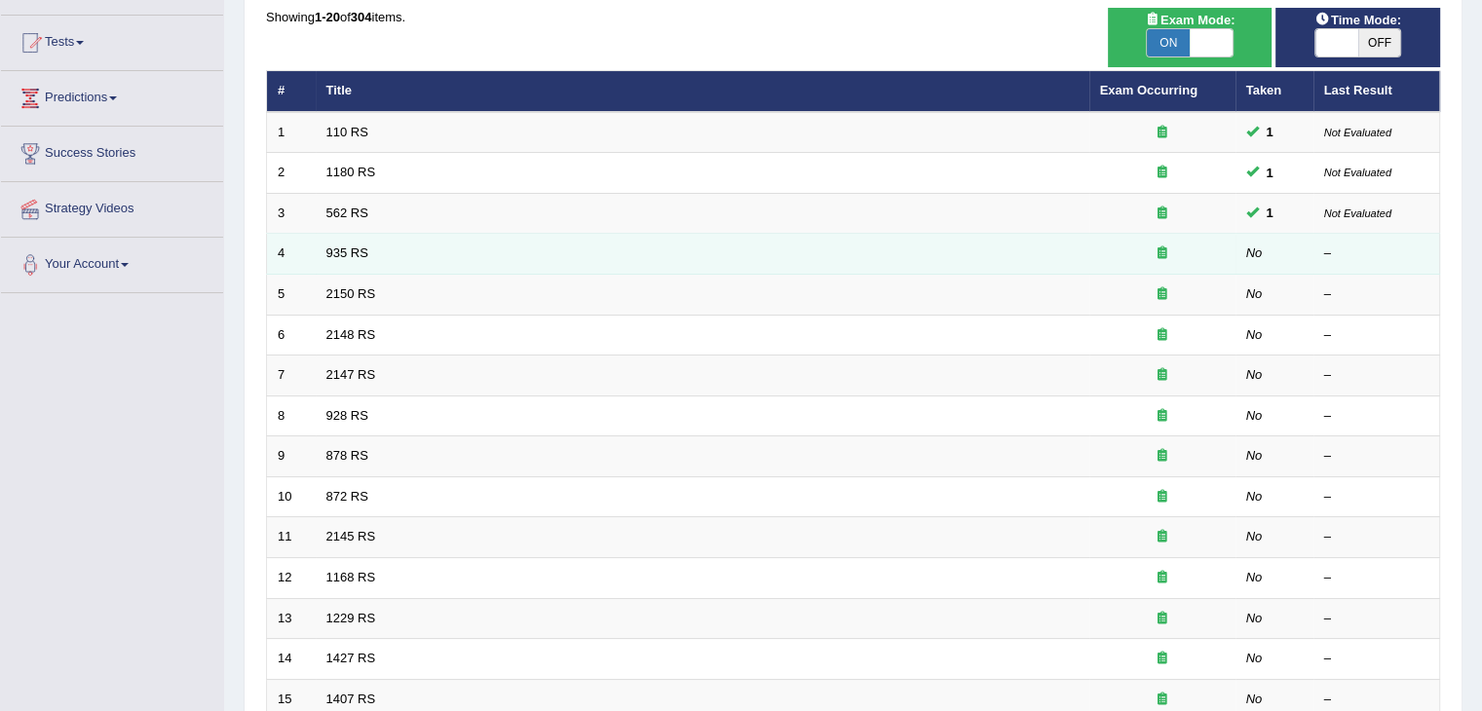
scroll to position [195, 0]
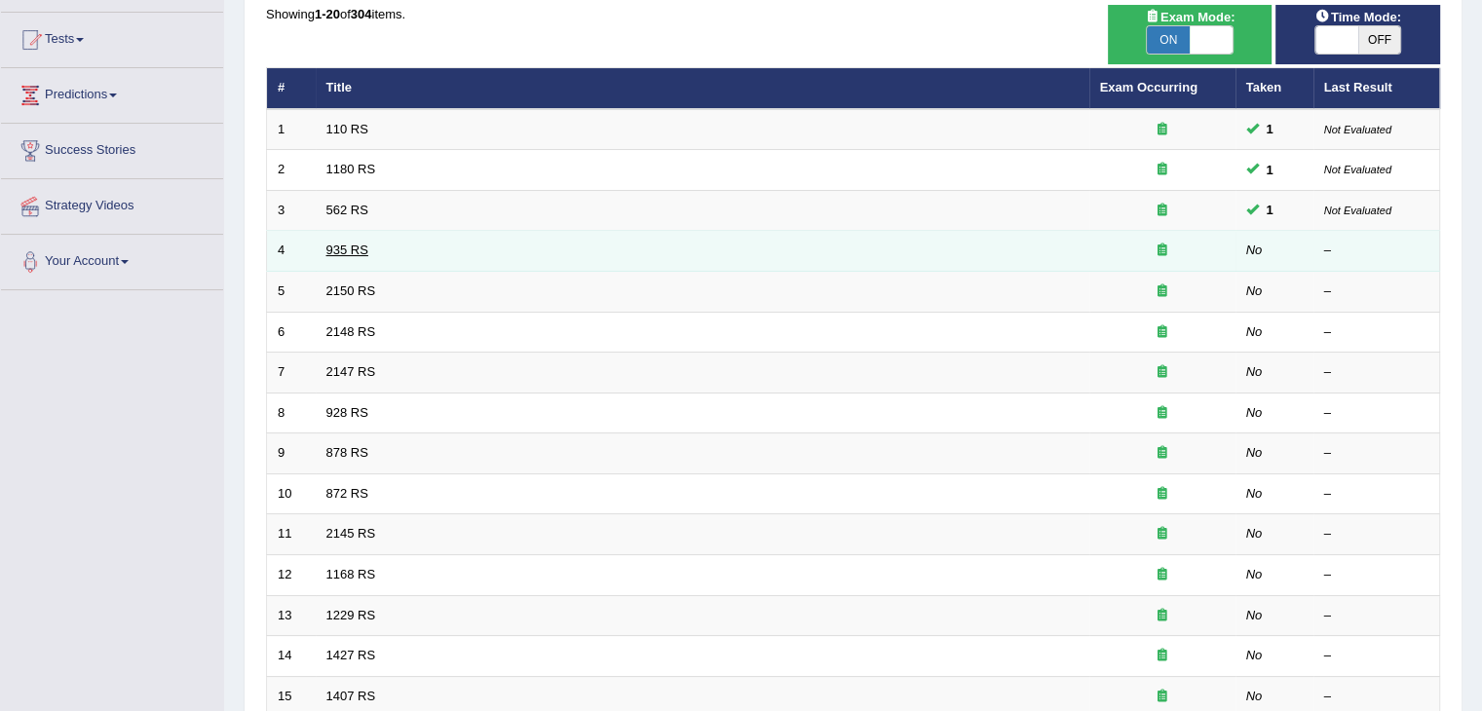
click at [348, 251] on link "935 RS" at bounding box center [347, 250] width 42 height 15
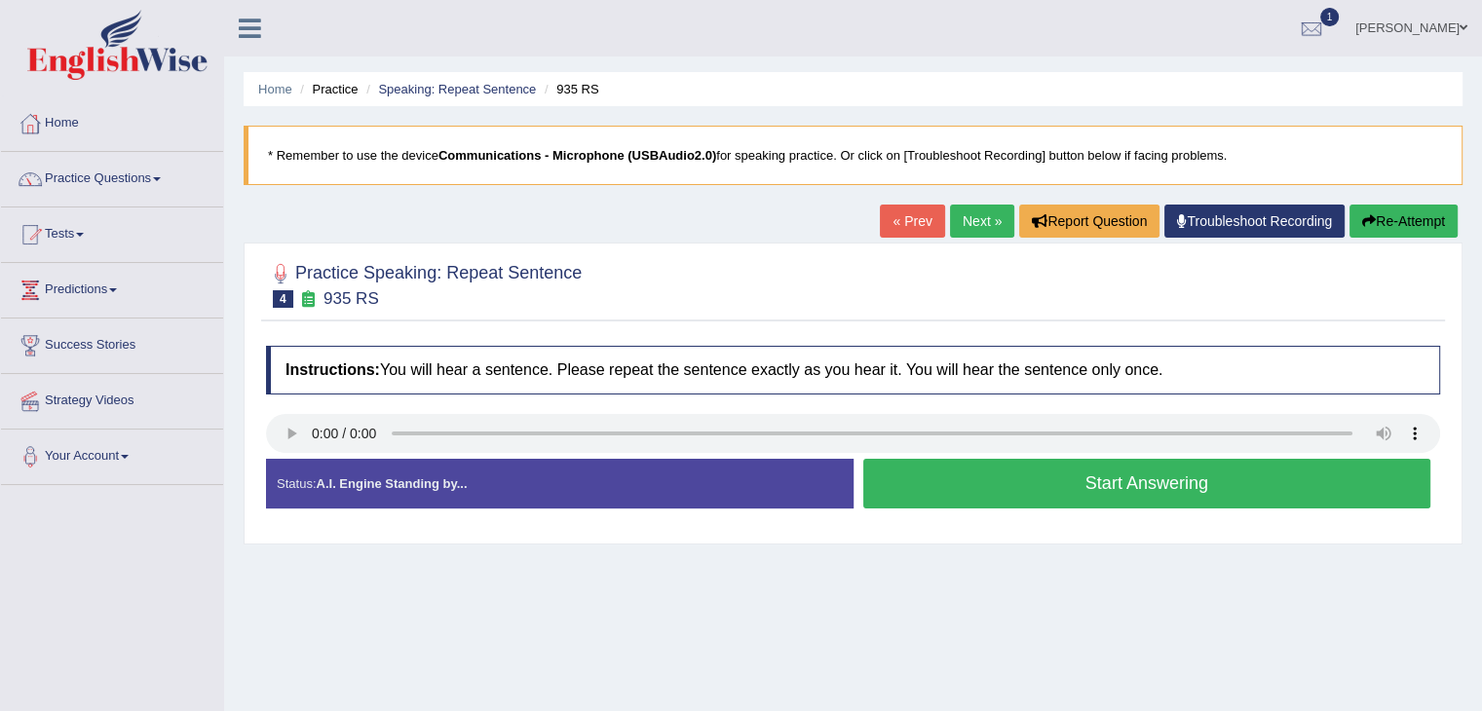
click at [1109, 487] on button "Start Answering" at bounding box center [1147, 484] width 568 height 50
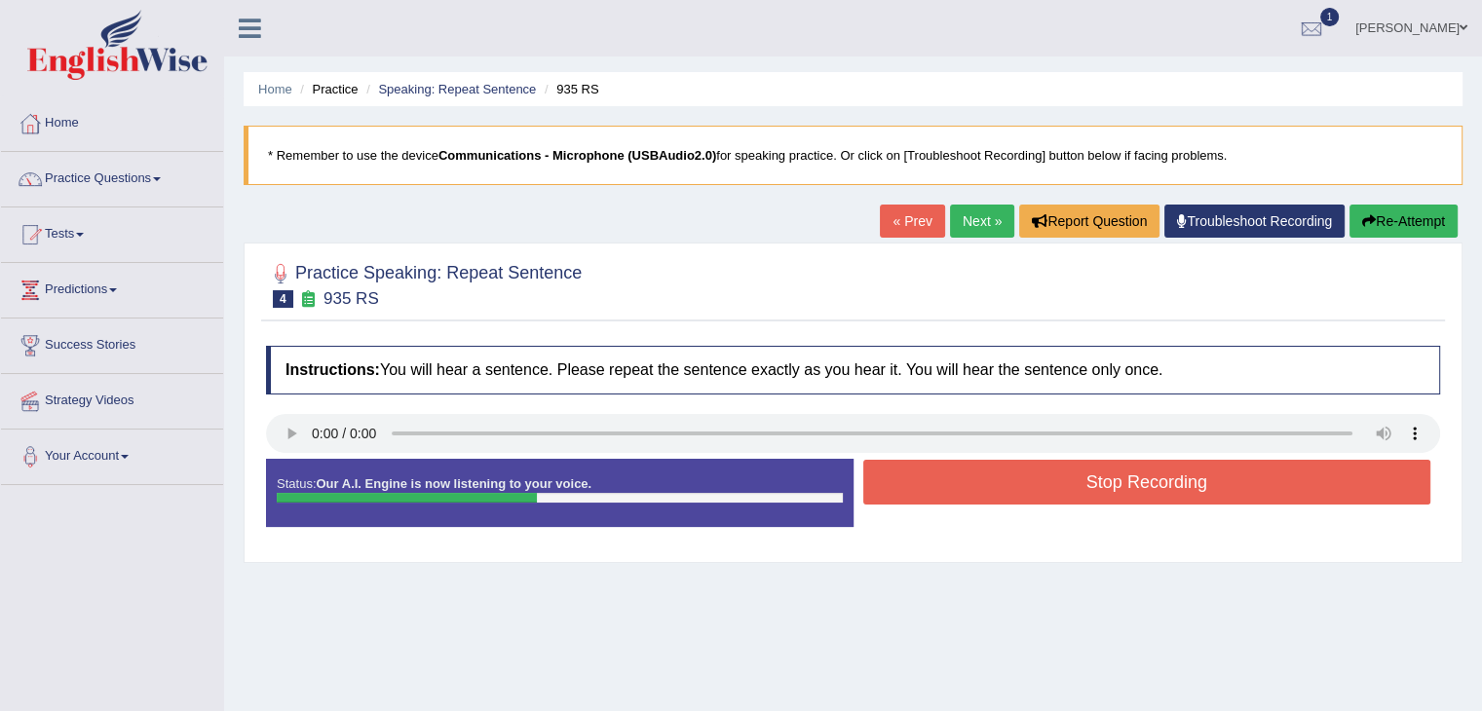
click at [1111, 484] on button "Stop Recording" at bounding box center [1147, 482] width 568 height 45
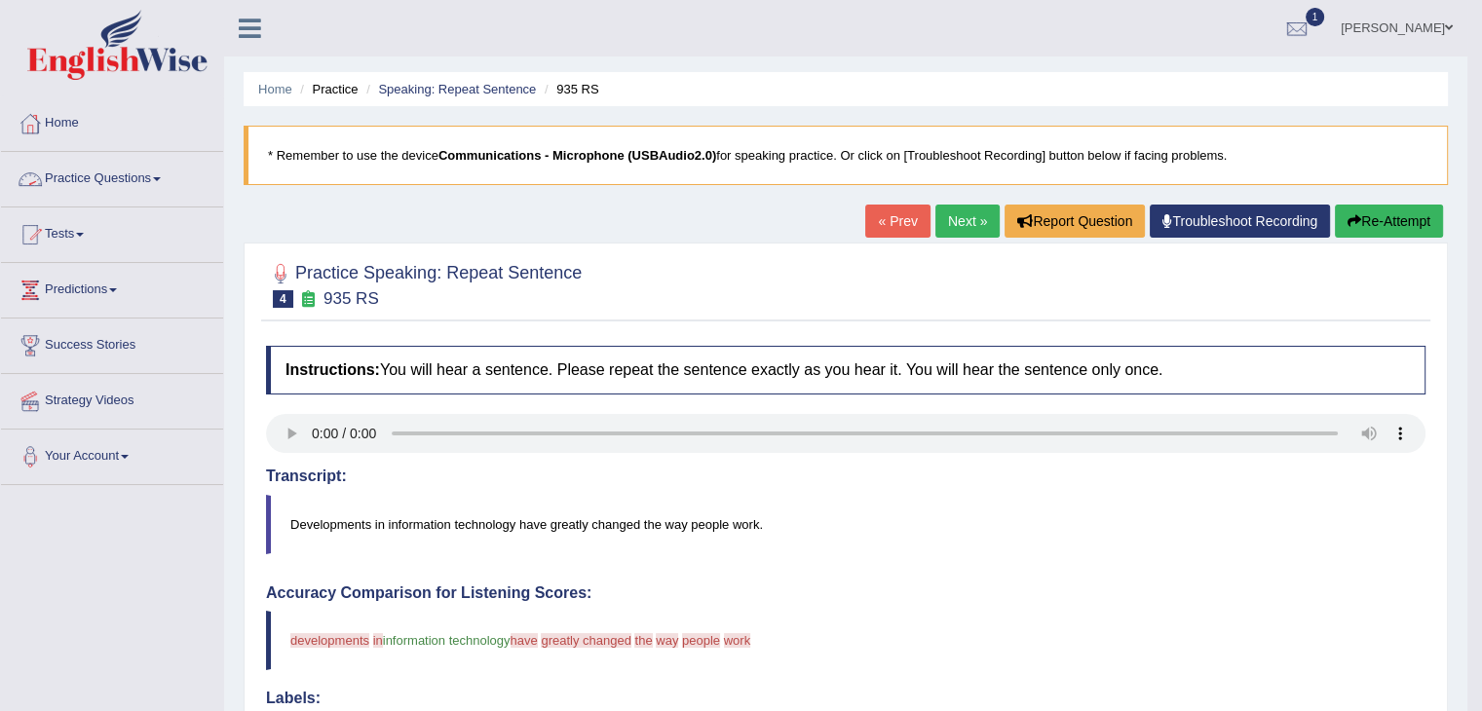
click at [161, 177] on span at bounding box center [157, 179] width 8 height 4
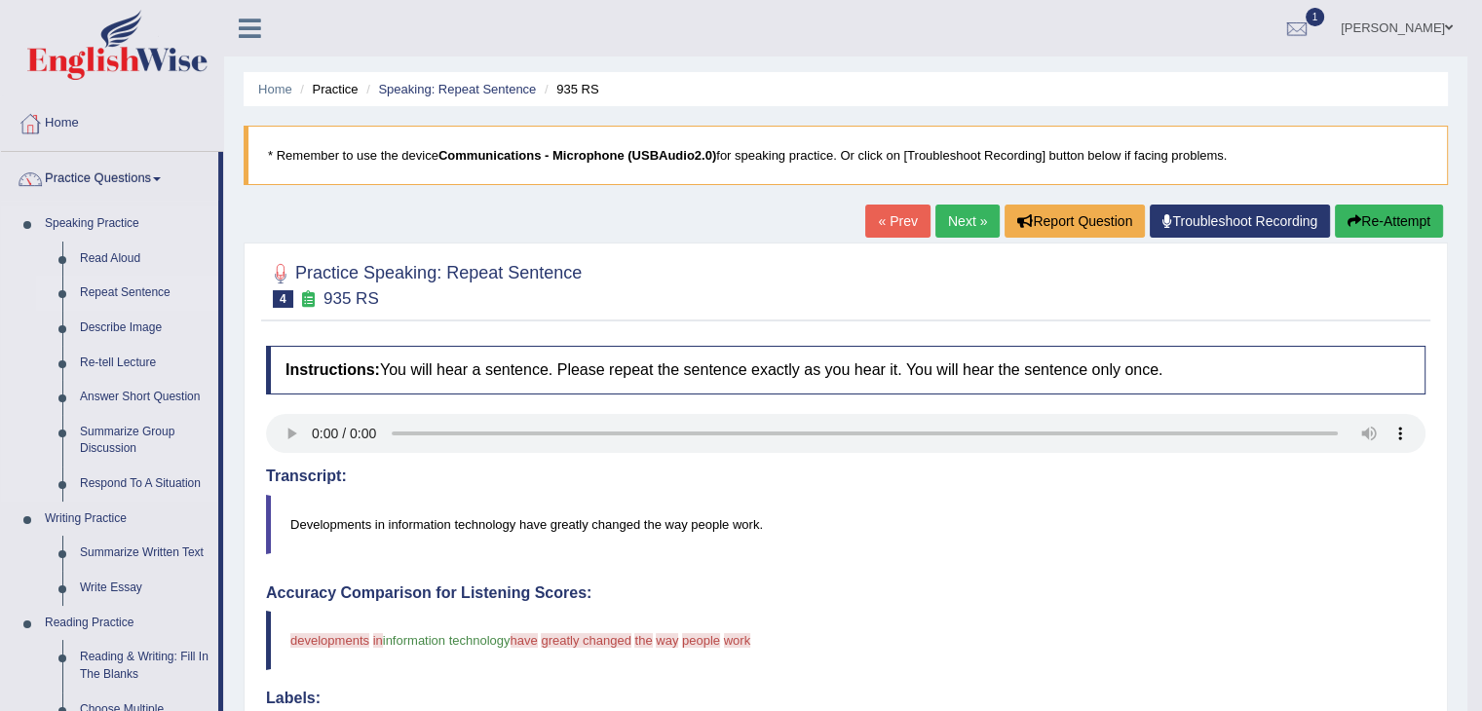
click at [109, 285] on link "Repeat Sentence" at bounding box center [144, 293] width 147 height 35
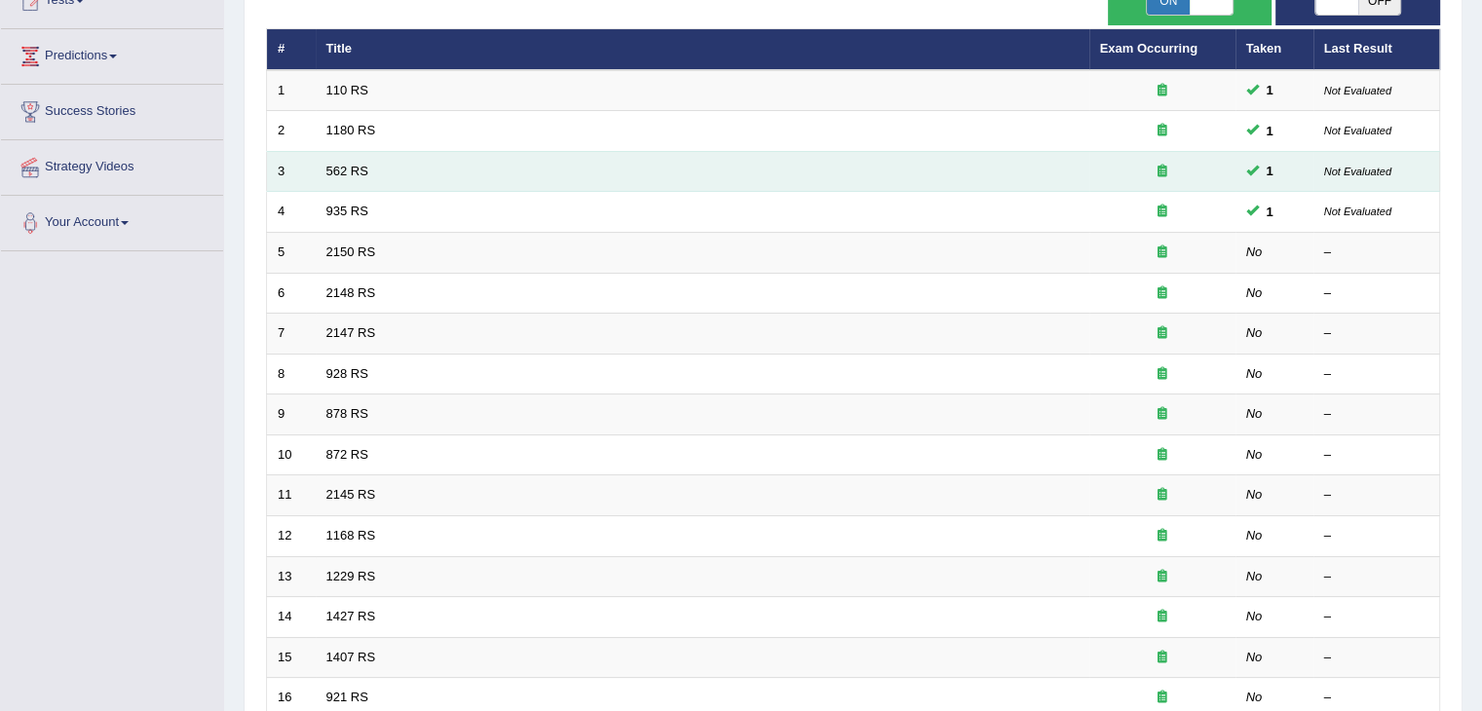
scroll to position [292, 0]
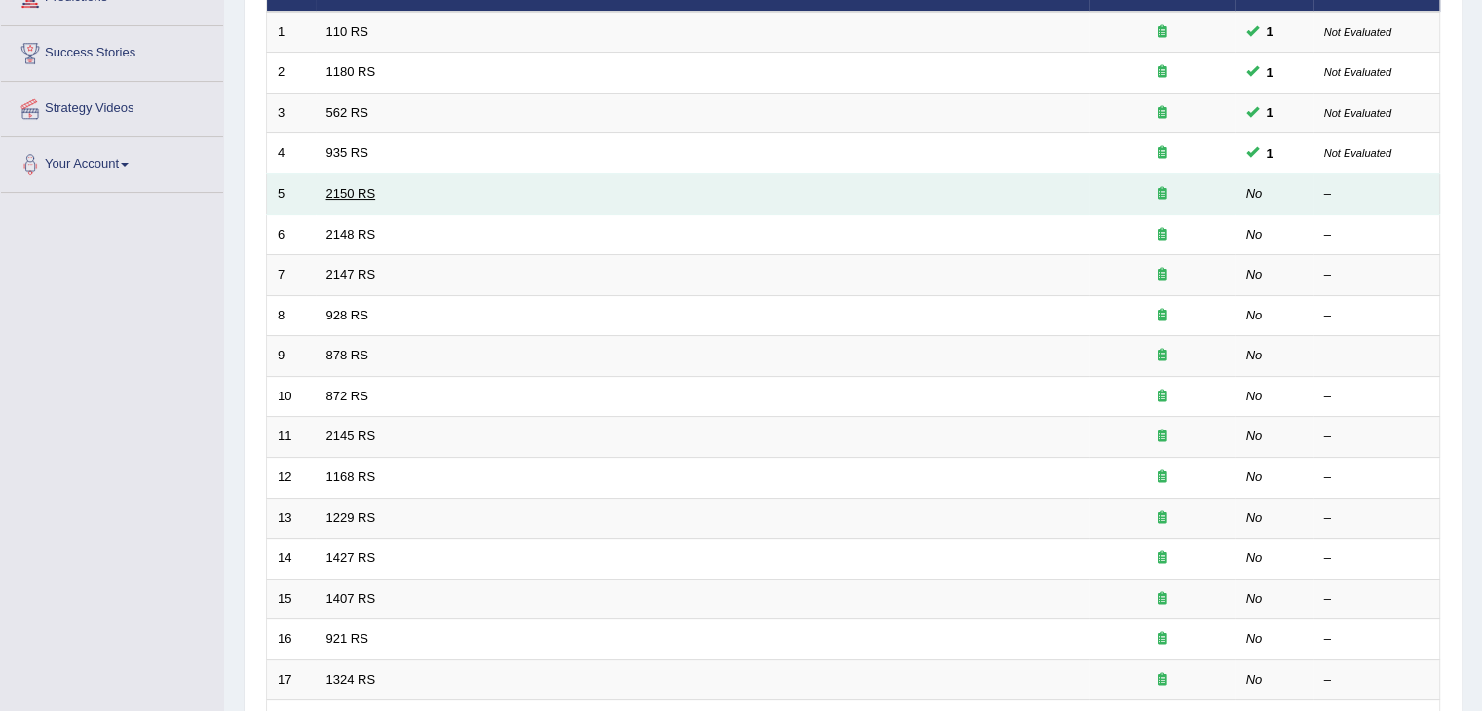
click at [370, 192] on link "2150 RS" at bounding box center [351, 193] width 50 height 15
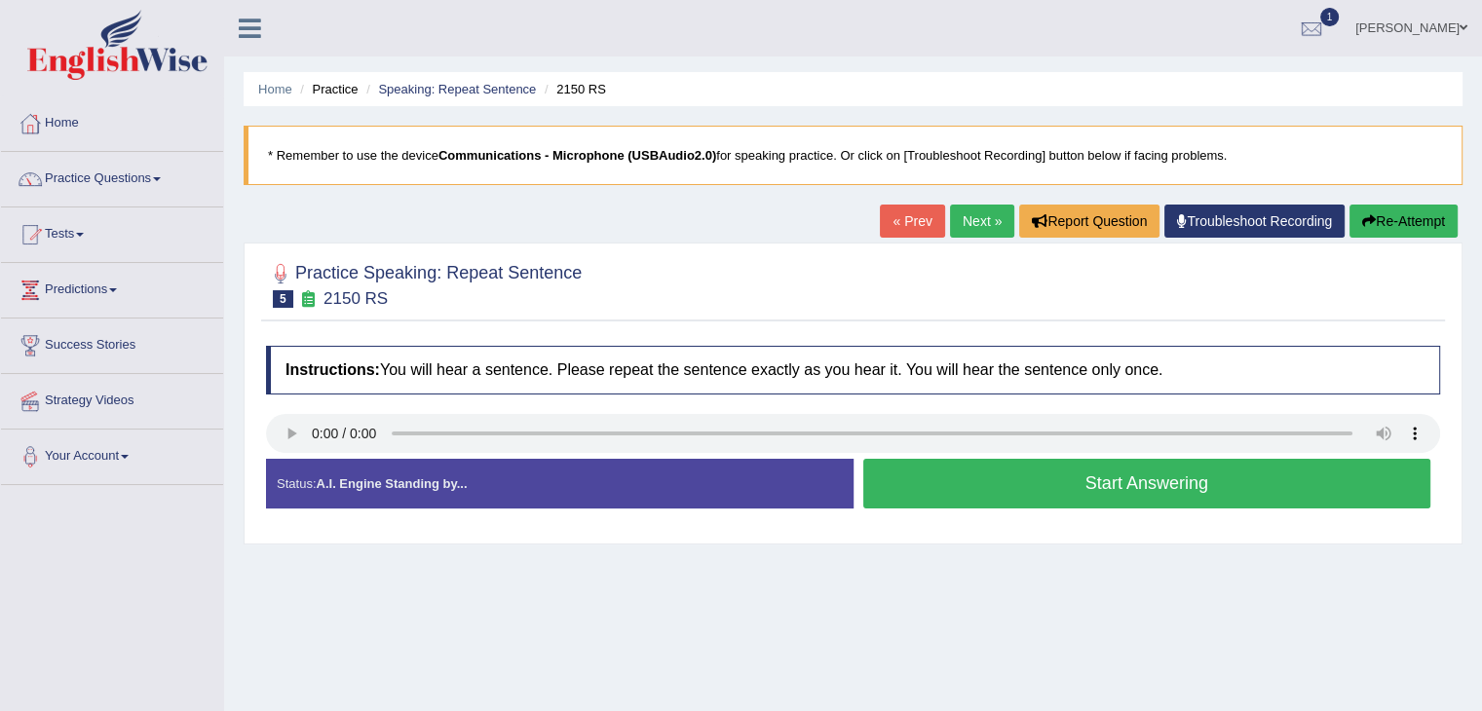
click at [1193, 481] on button "Start Answering" at bounding box center [1147, 484] width 568 height 50
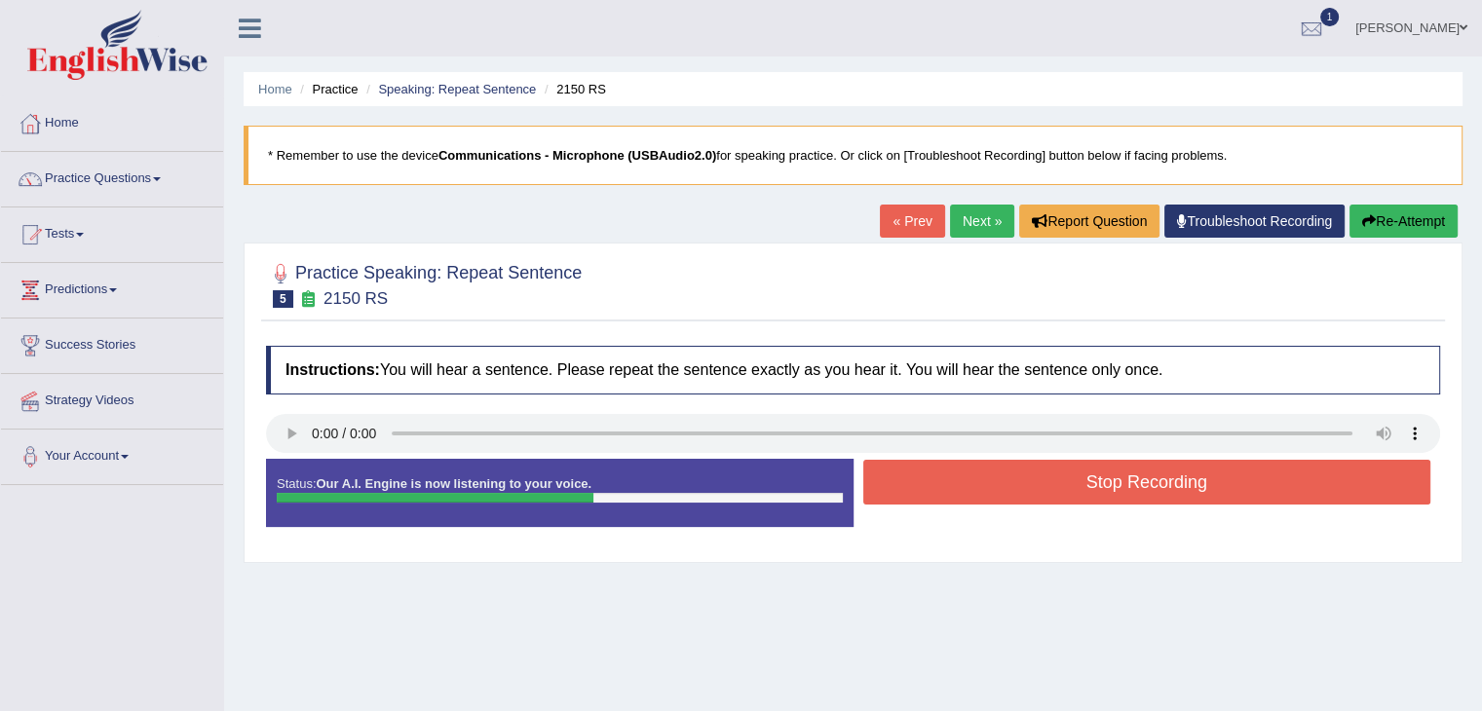
click at [1194, 479] on button "Stop Recording" at bounding box center [1147, 482] width 568 height 45
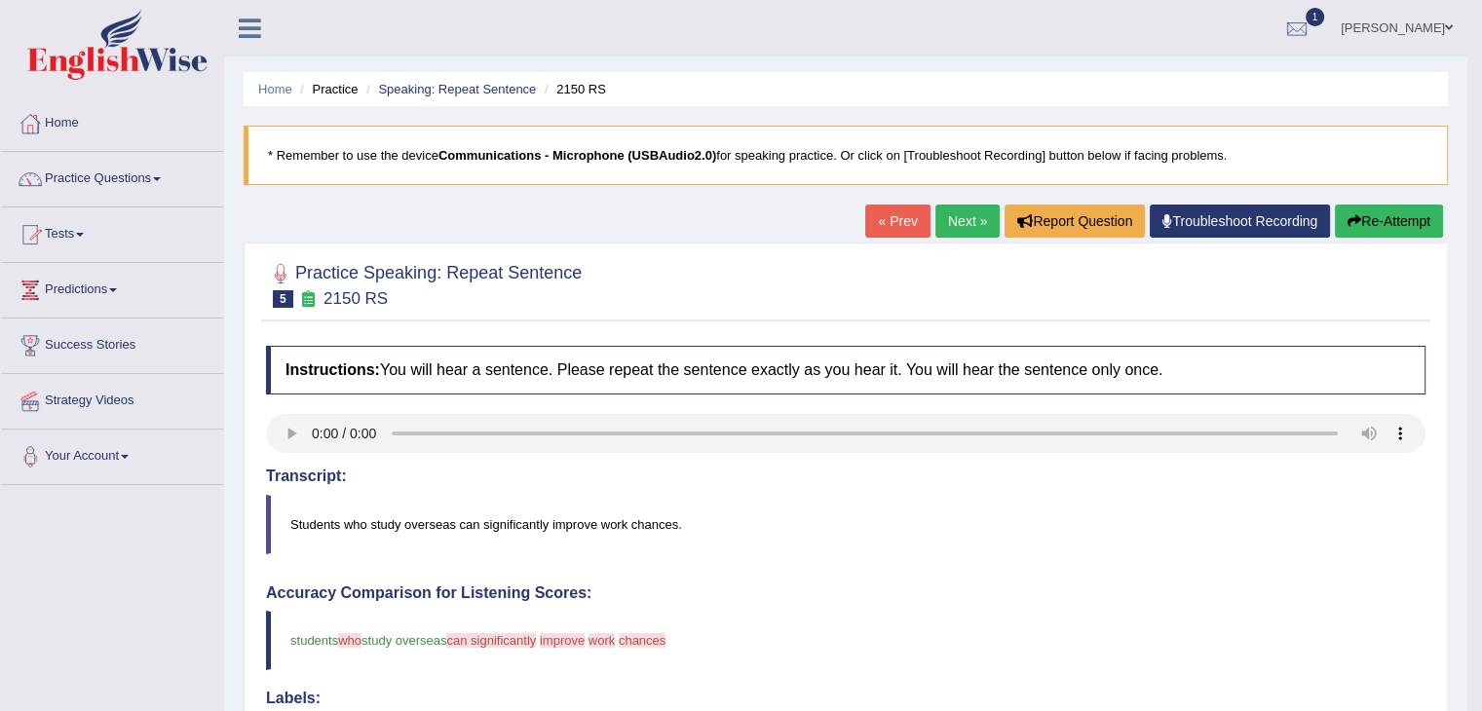
click at [168, 182] on link "Practice Questions" at bounding box center [112, 176] width 222 height 49
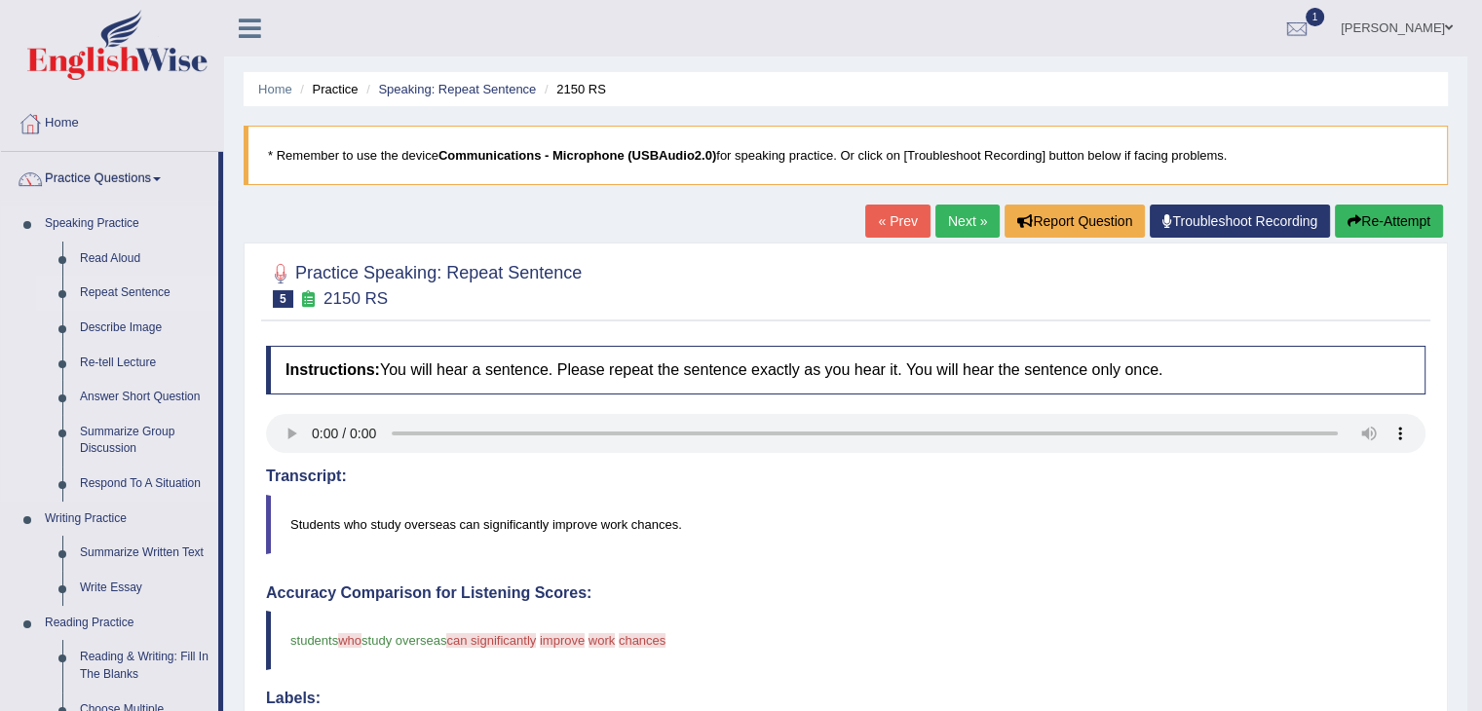
click at [144, 289] on link "Repeat Sentence" at bounding box center [144, 293] width 147 height 35
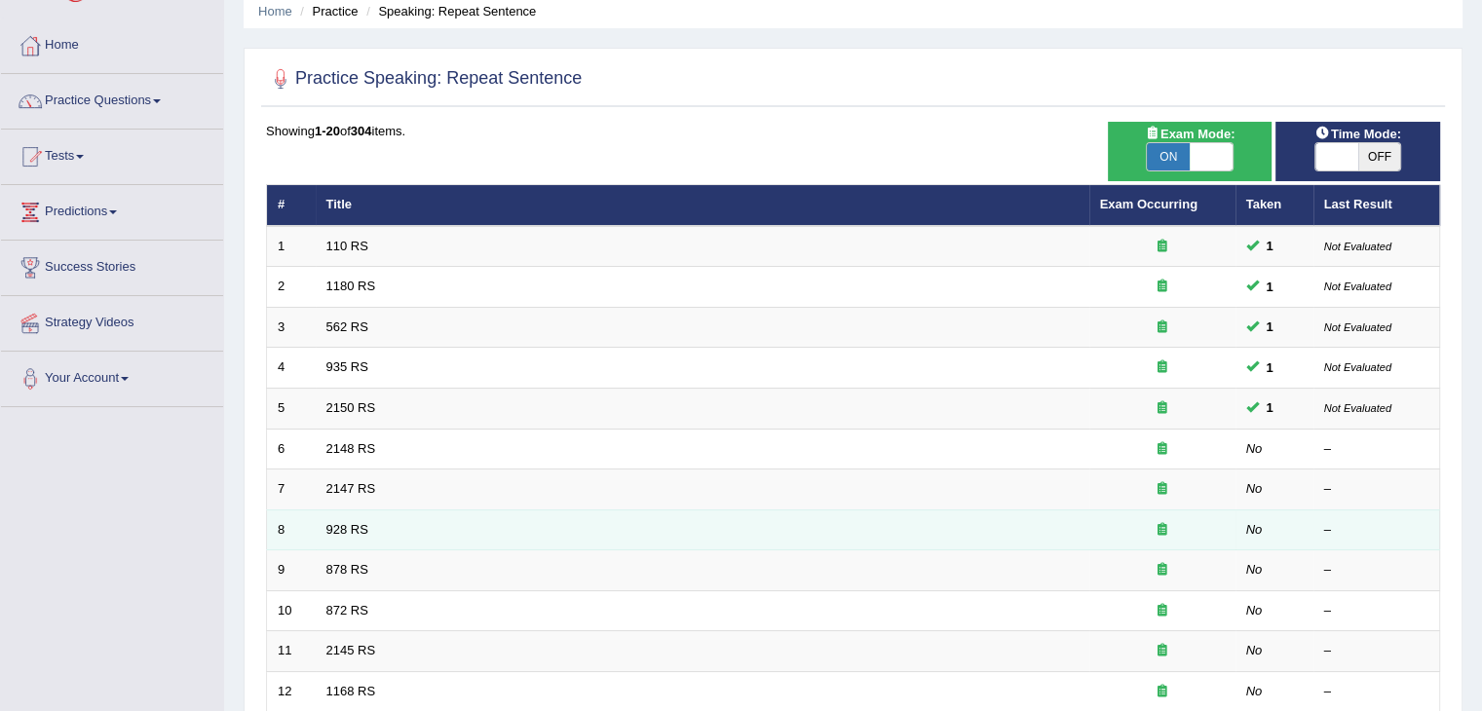
scroll to position [195, 0]
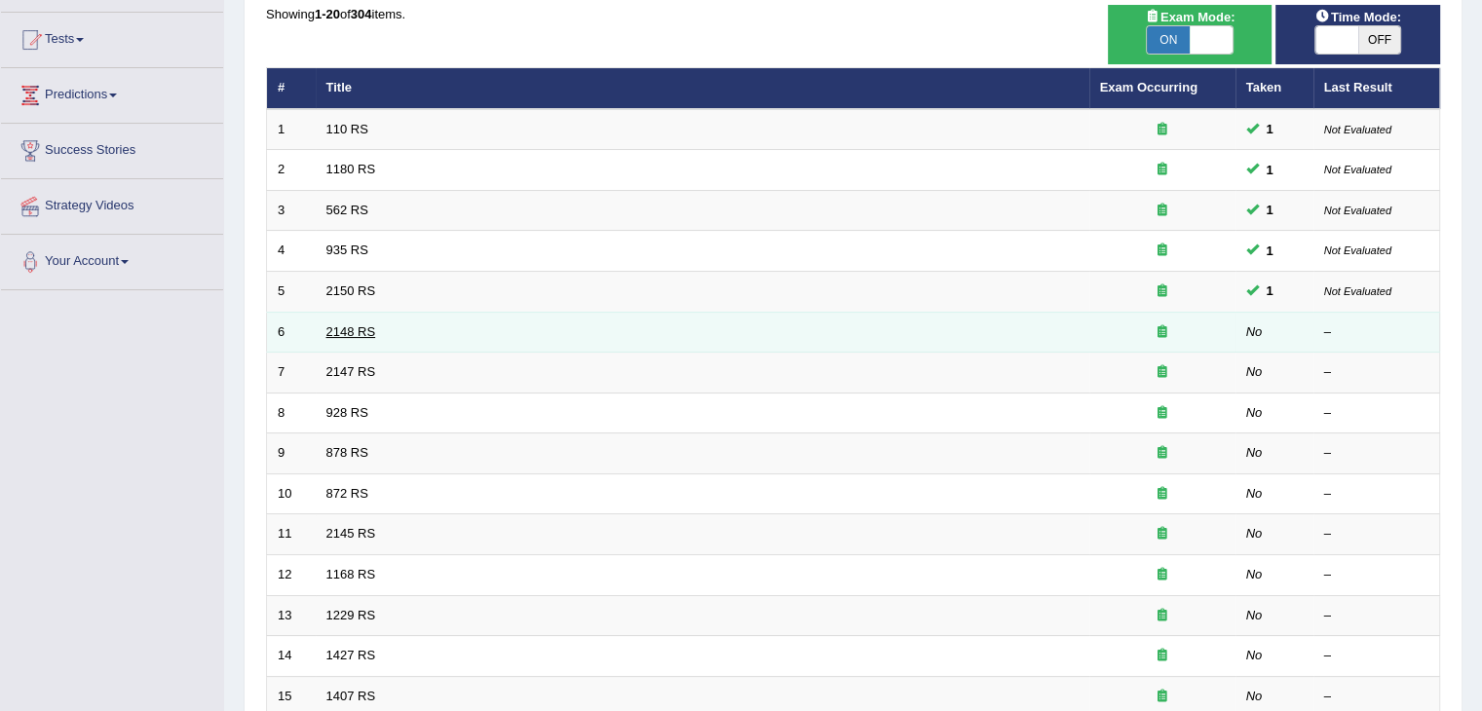
click at [355, 333] on link "2148 RS" at bounding box center [351, 331] width 50 height 15
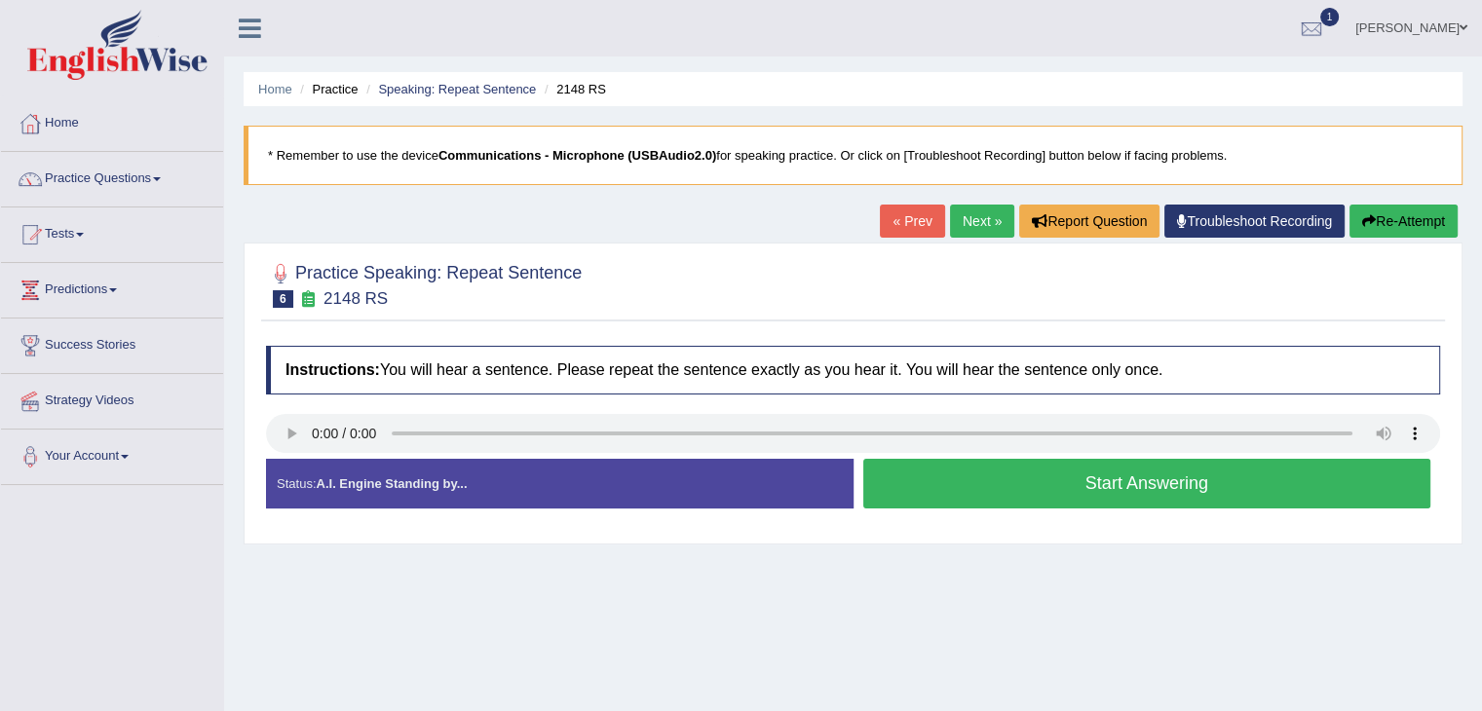
click at [1089, 477] on button "Start Answering" at bounding box center [1147, 484] width 568 height 50
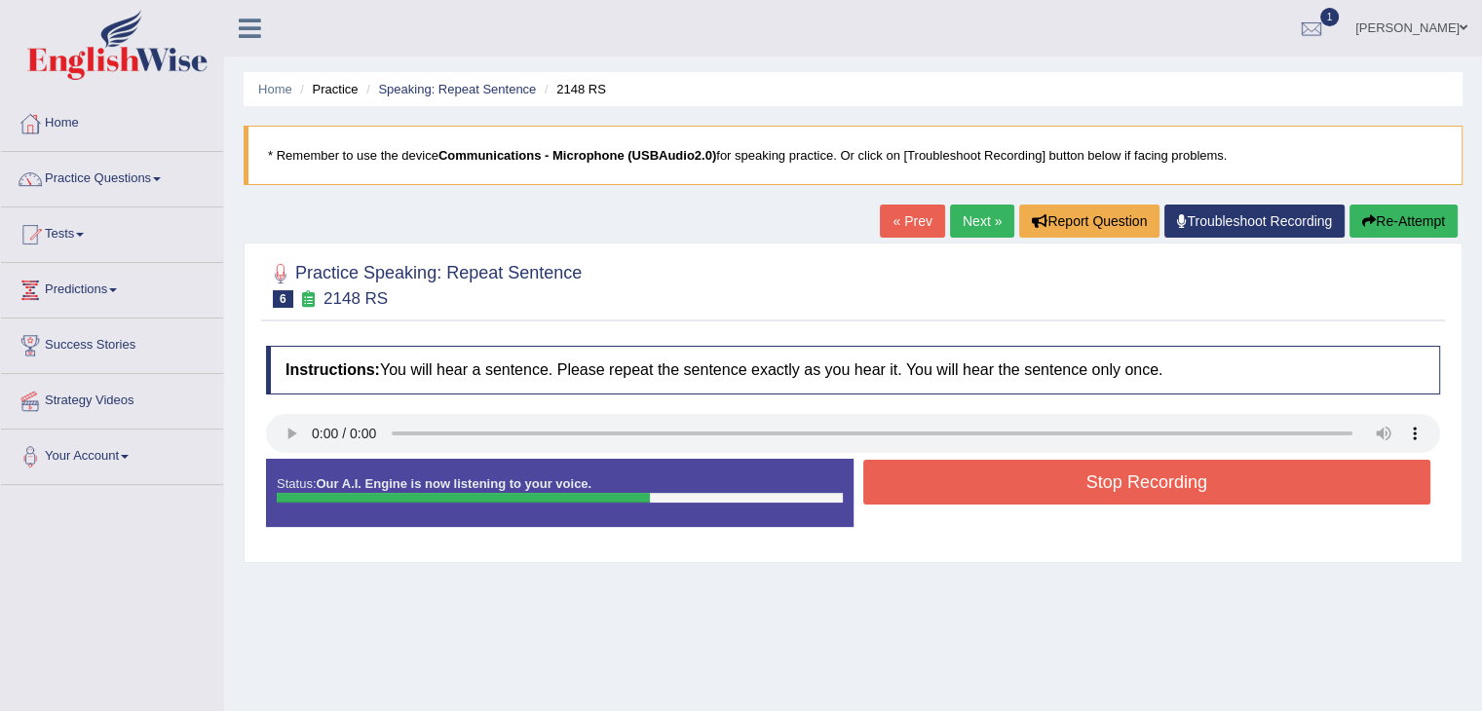
click at [1086, 479] on button "Stop Recording" at bounding box center [1147, 482] width 568 height 45
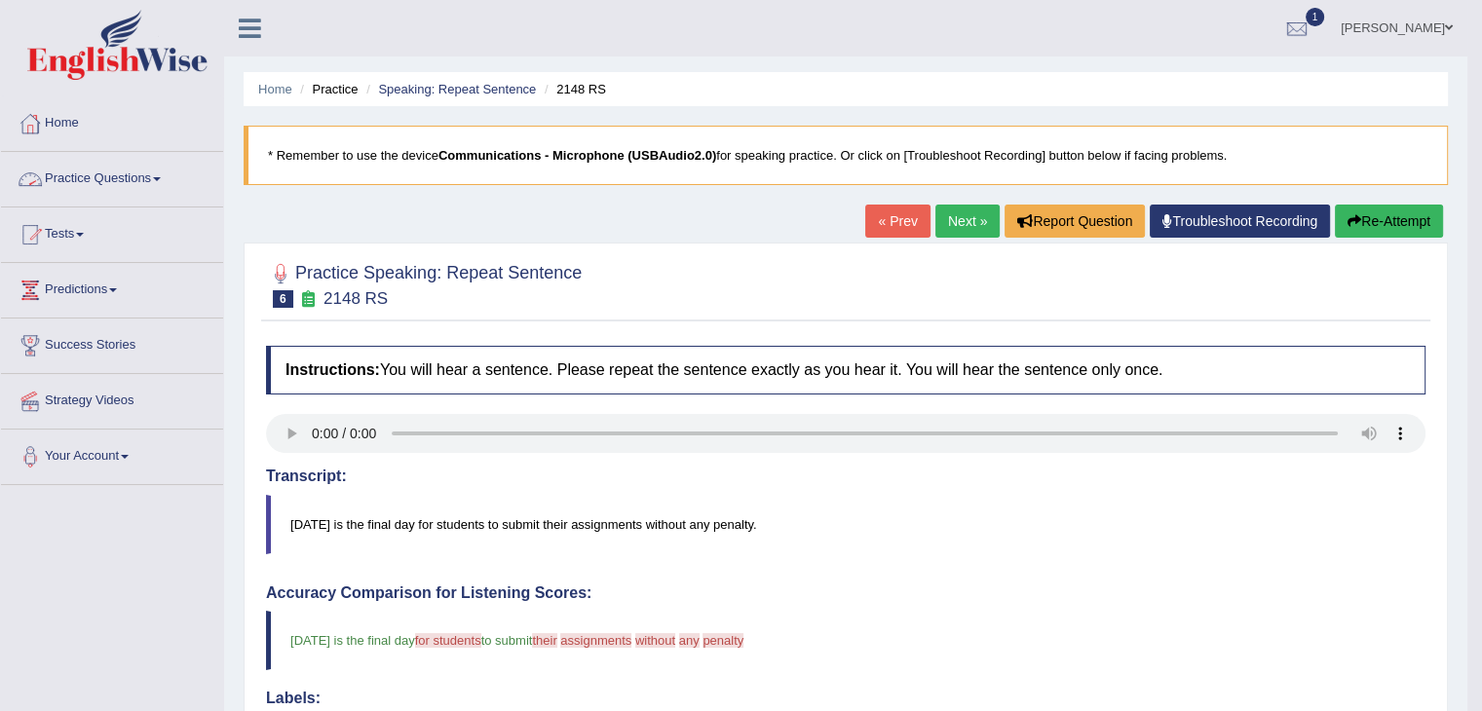
click at [164, 180] on link "Practice Questions" at bounding box center [112, 176] width 222 height 49
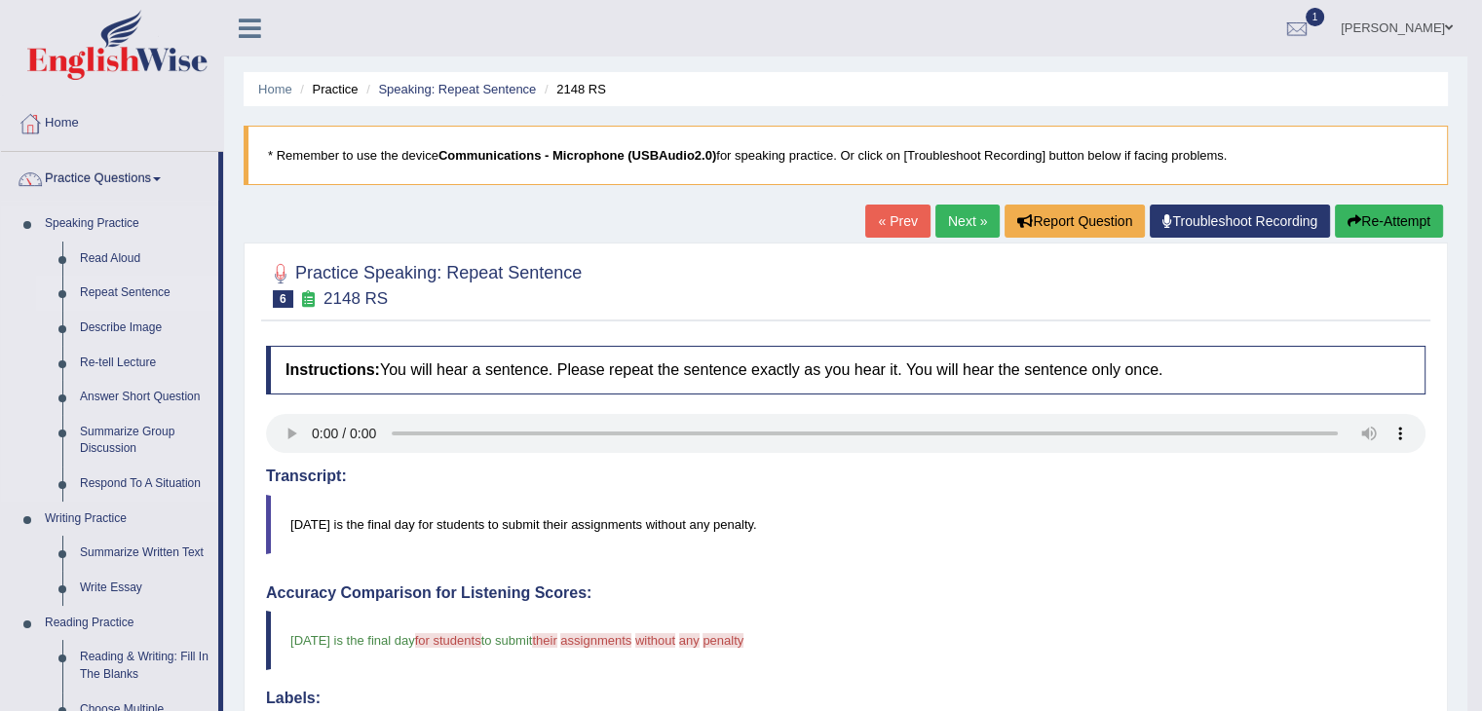
click at [156, 290] on link "Repeat Sentence" at bounding box center [144, 293] width 147 height 35
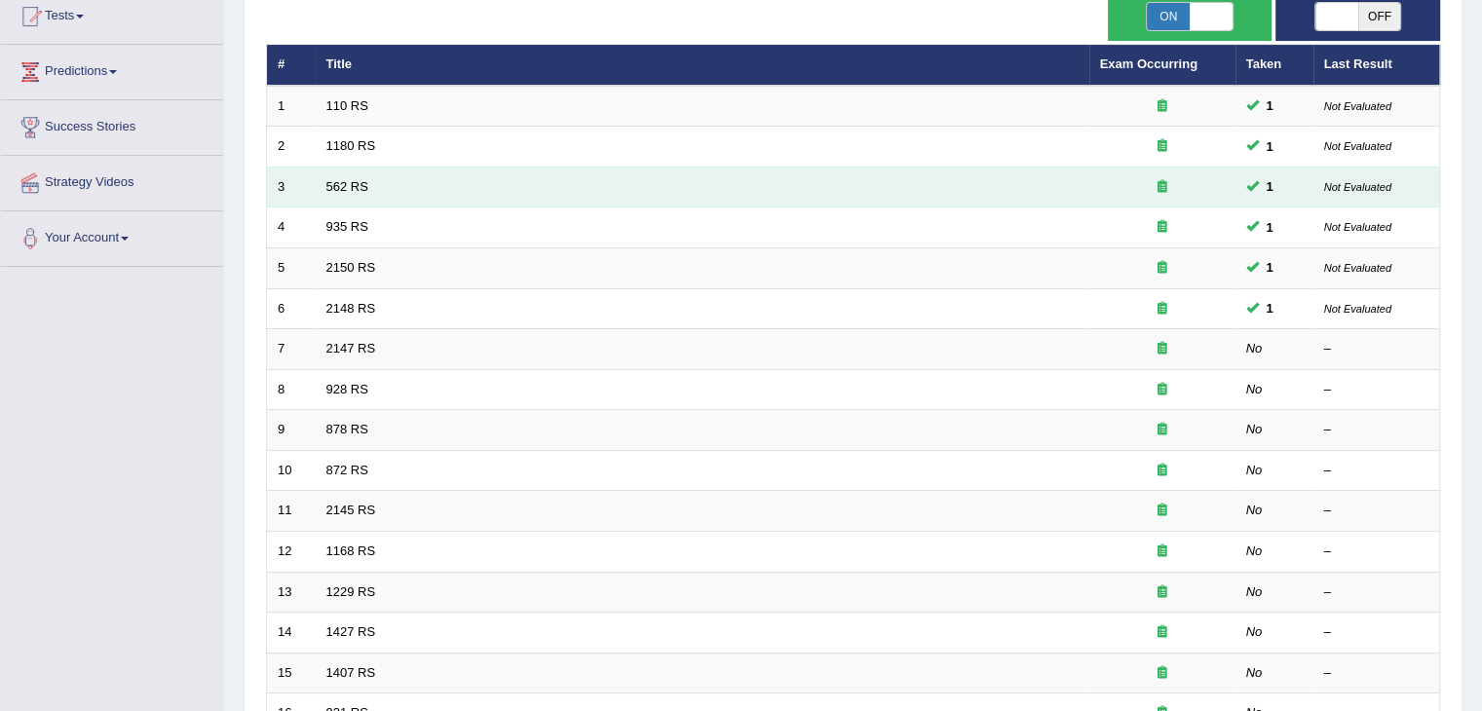
scroll to position [292, 0]
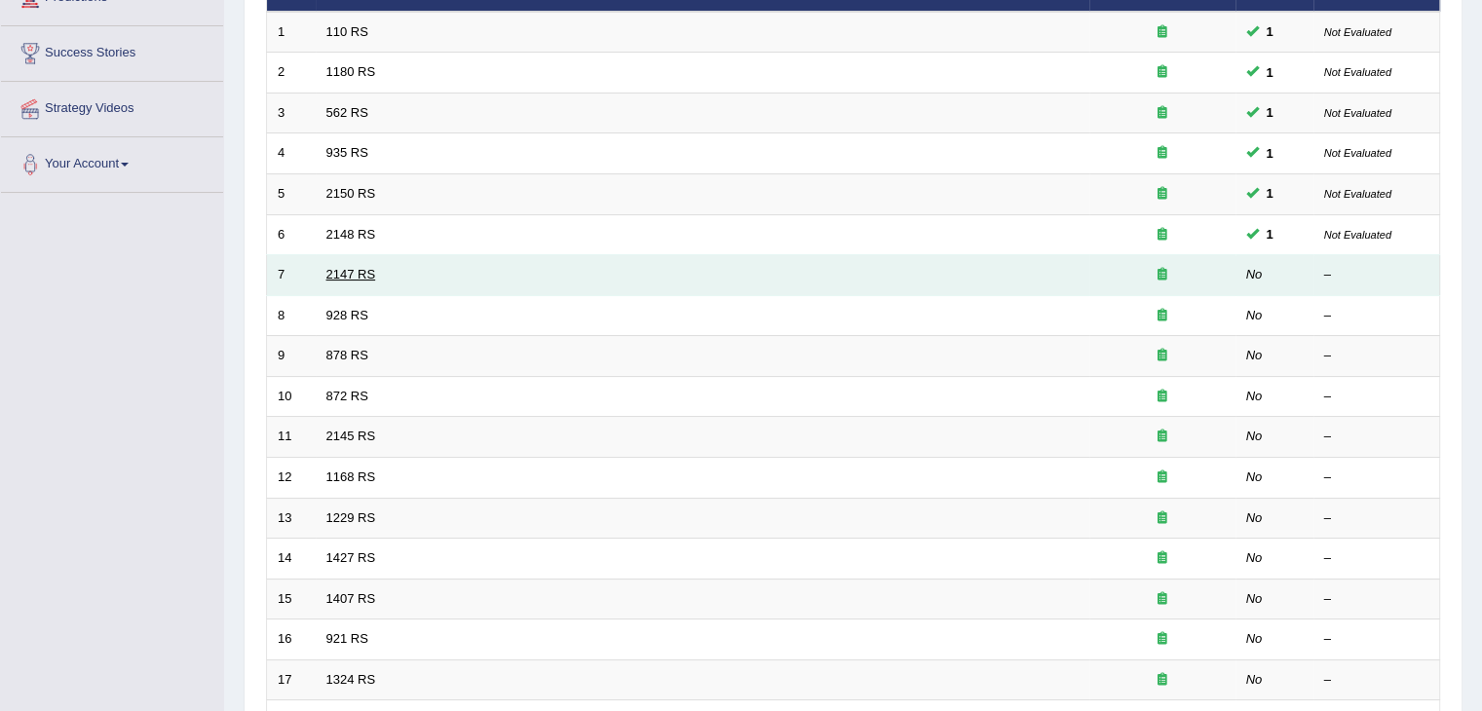
click at [327, 272] on link "2147 RS" at bounding box center [351, 274] width 50 height 15
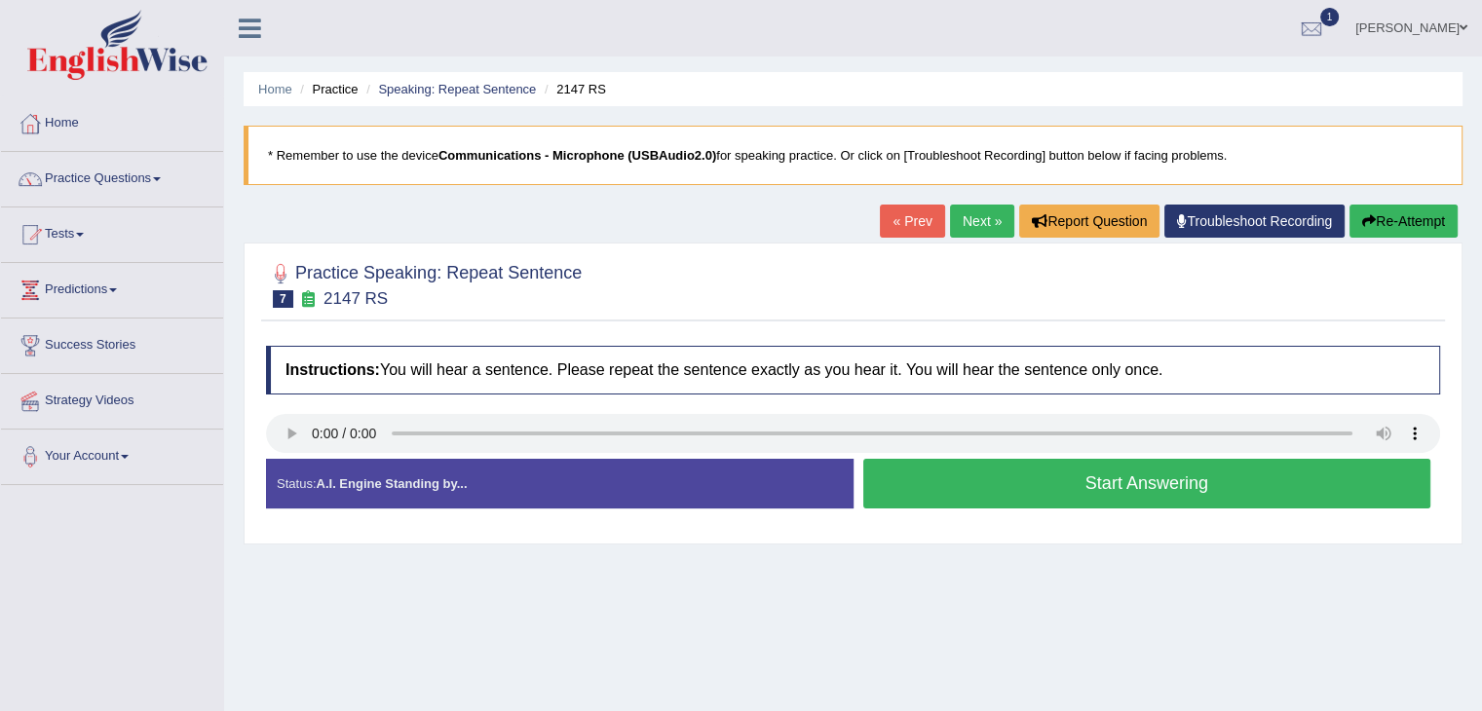
scroll to position [97, 0]
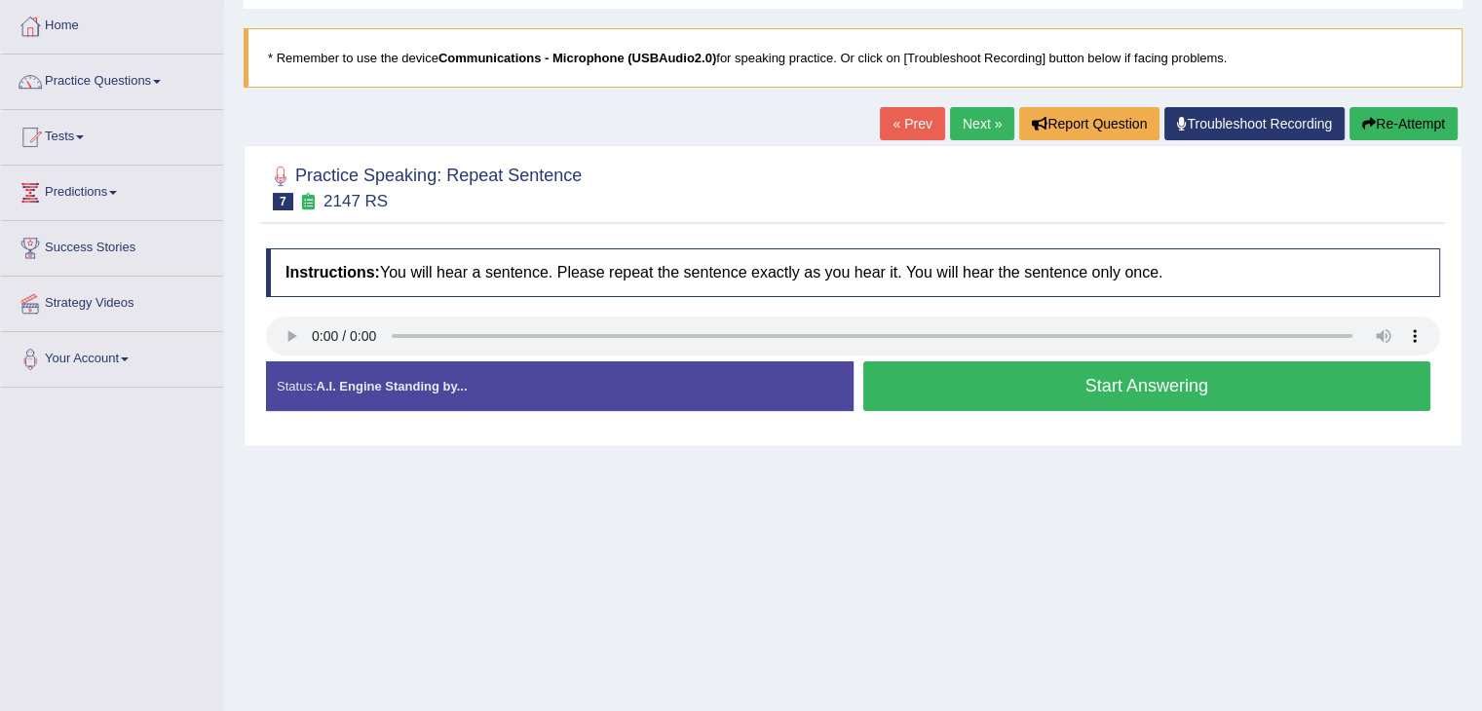
click at [1209, 392] on button "Start Answering" at bounding box center [1147, 386] width 568 height 50
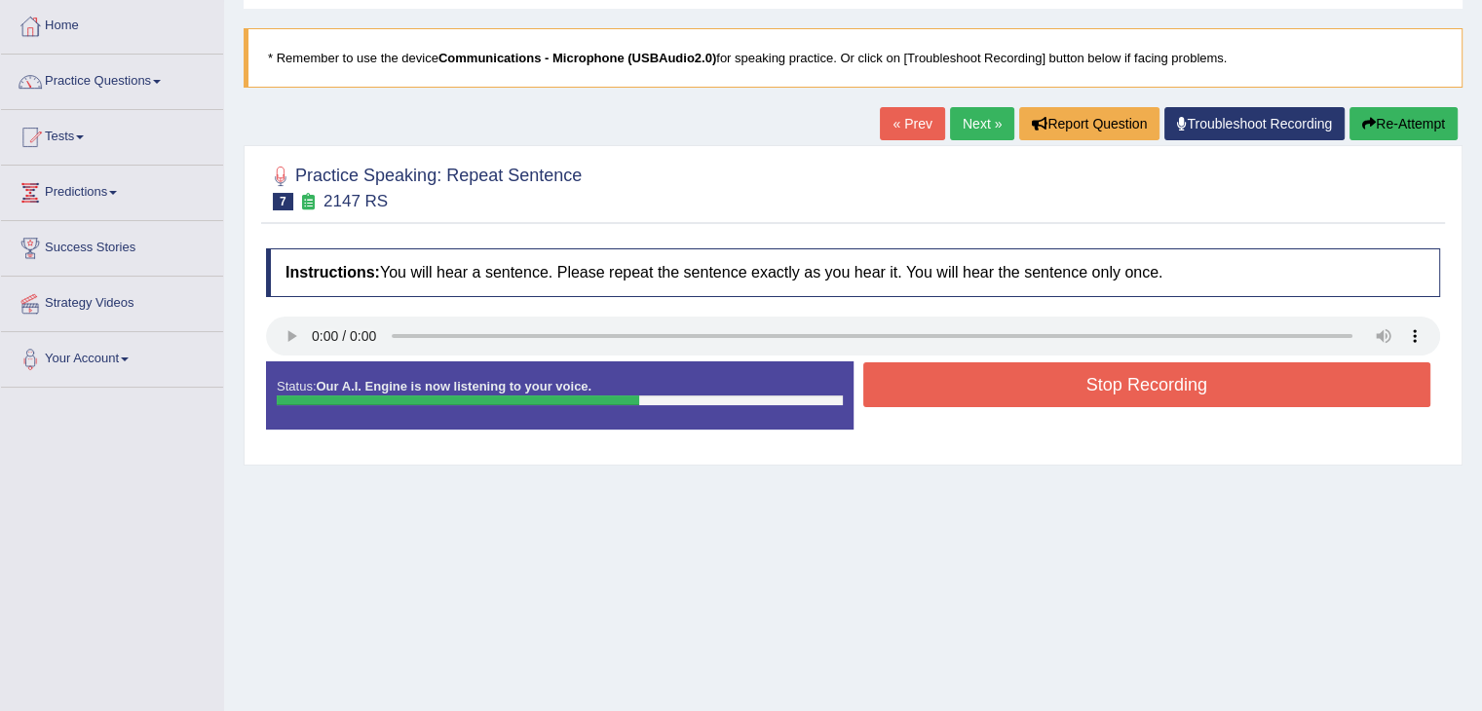
click at [1208, 392] on button "Stop Recording" at bounding box center [1147, 384] width 568 height 45
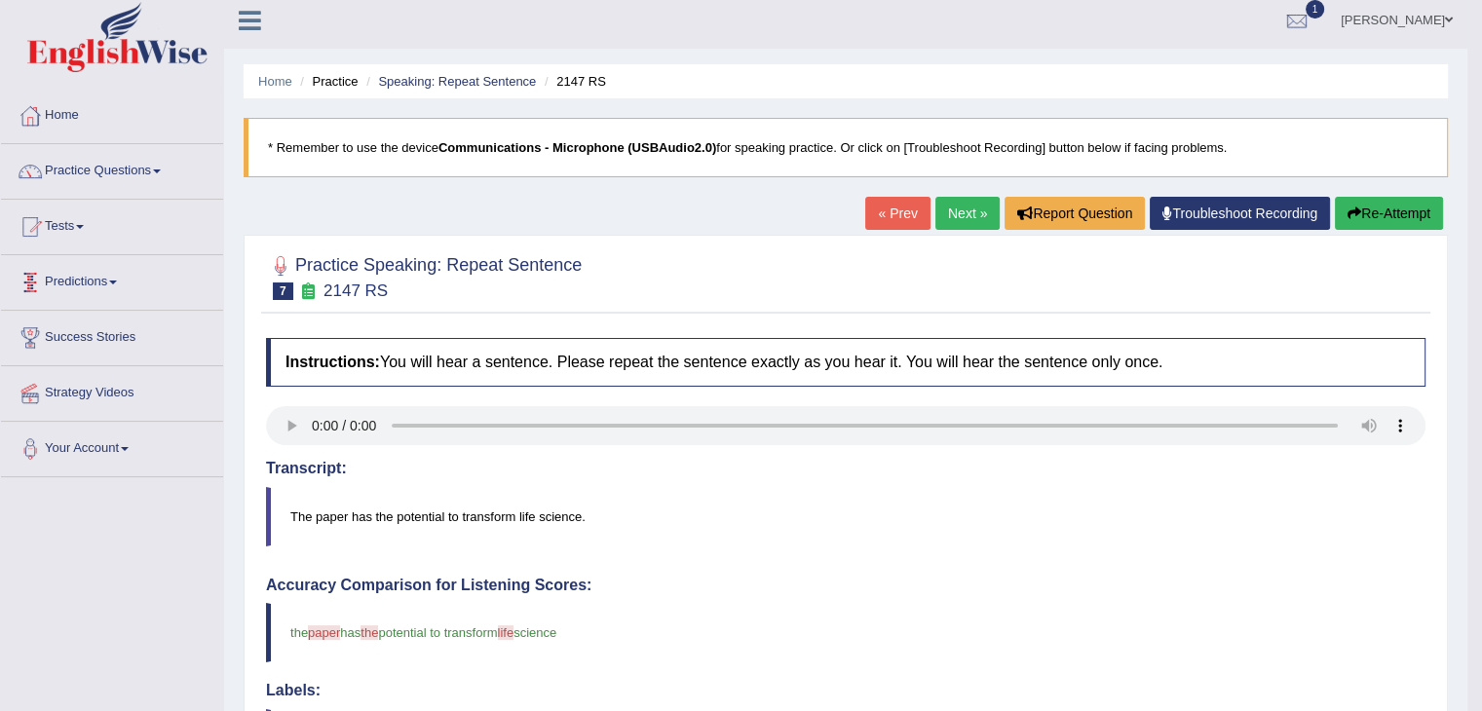
scroll to position [0, 0]
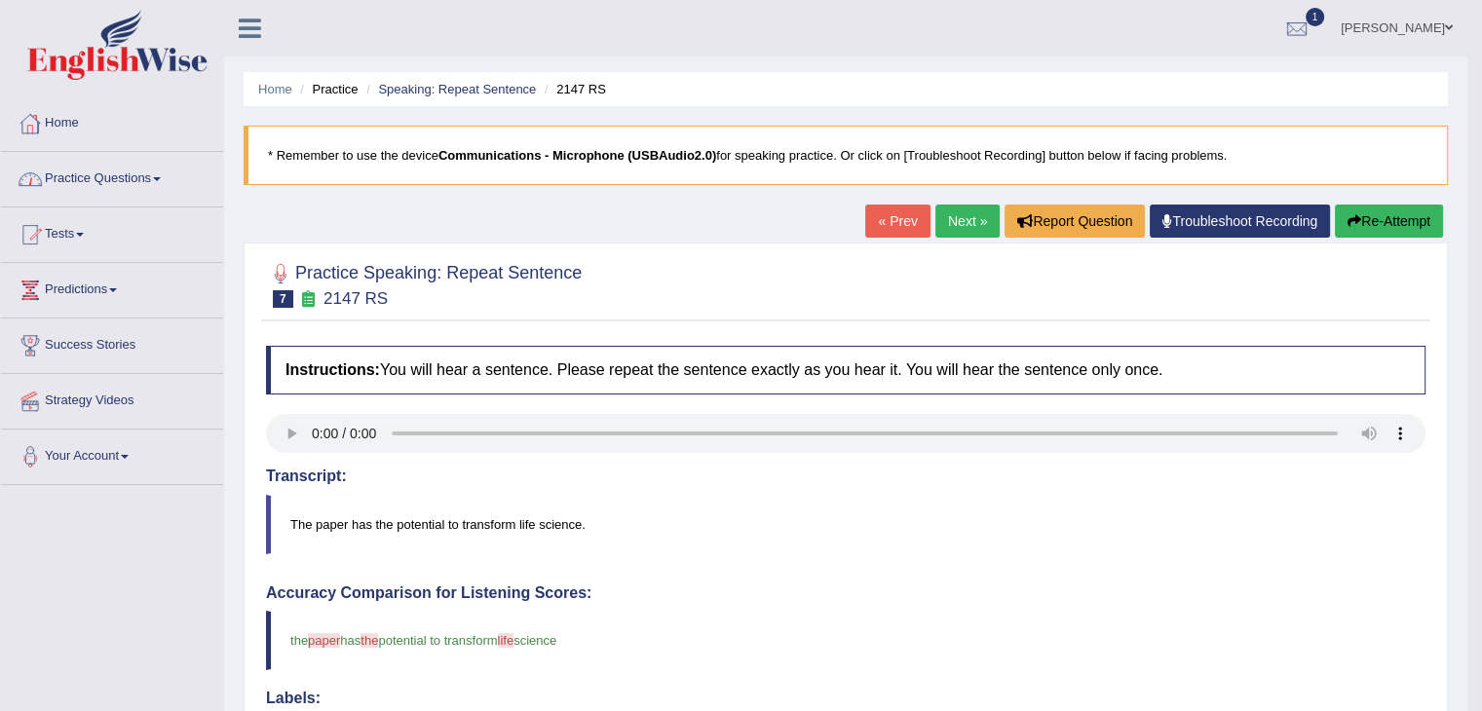
click at [163, 173] on link "Practice Questions" at bounding box center [112, 176] width 222 height 49
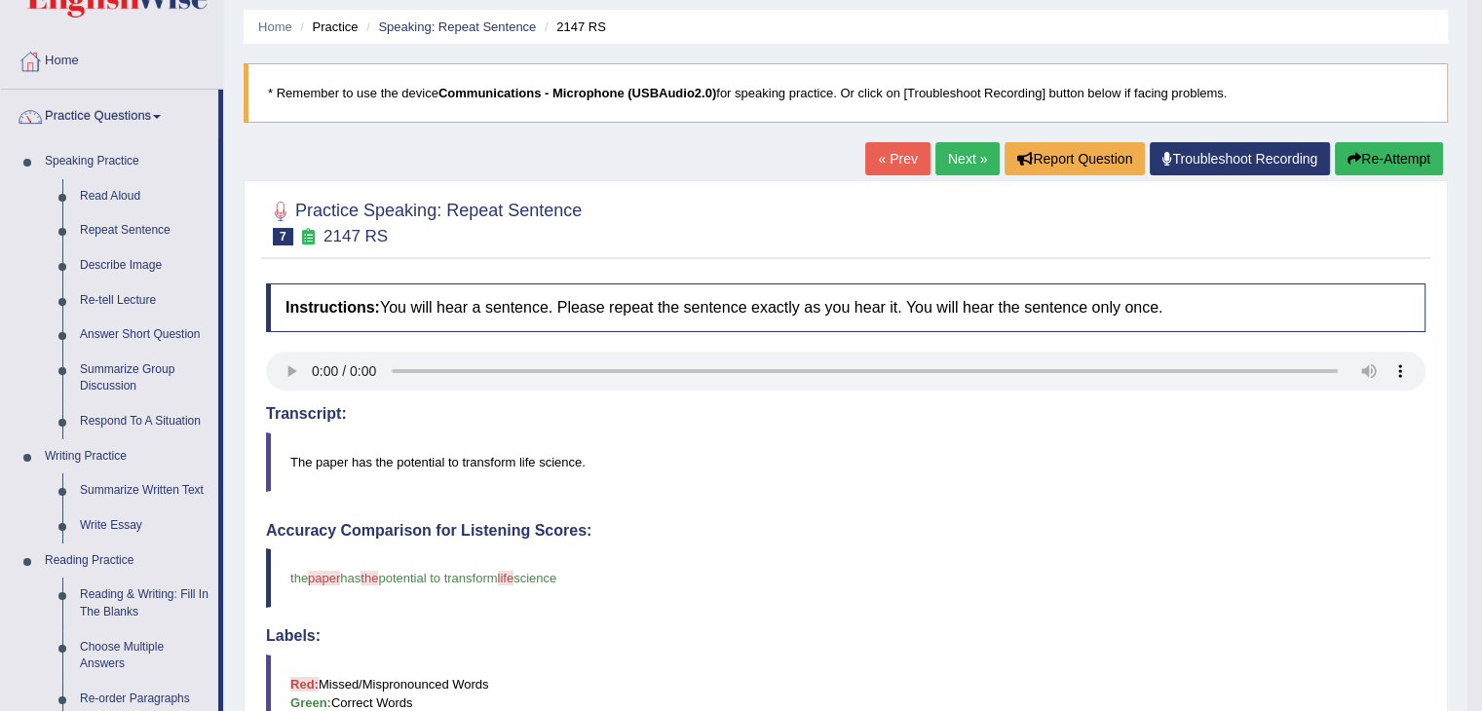
scroll to position [97, 0]
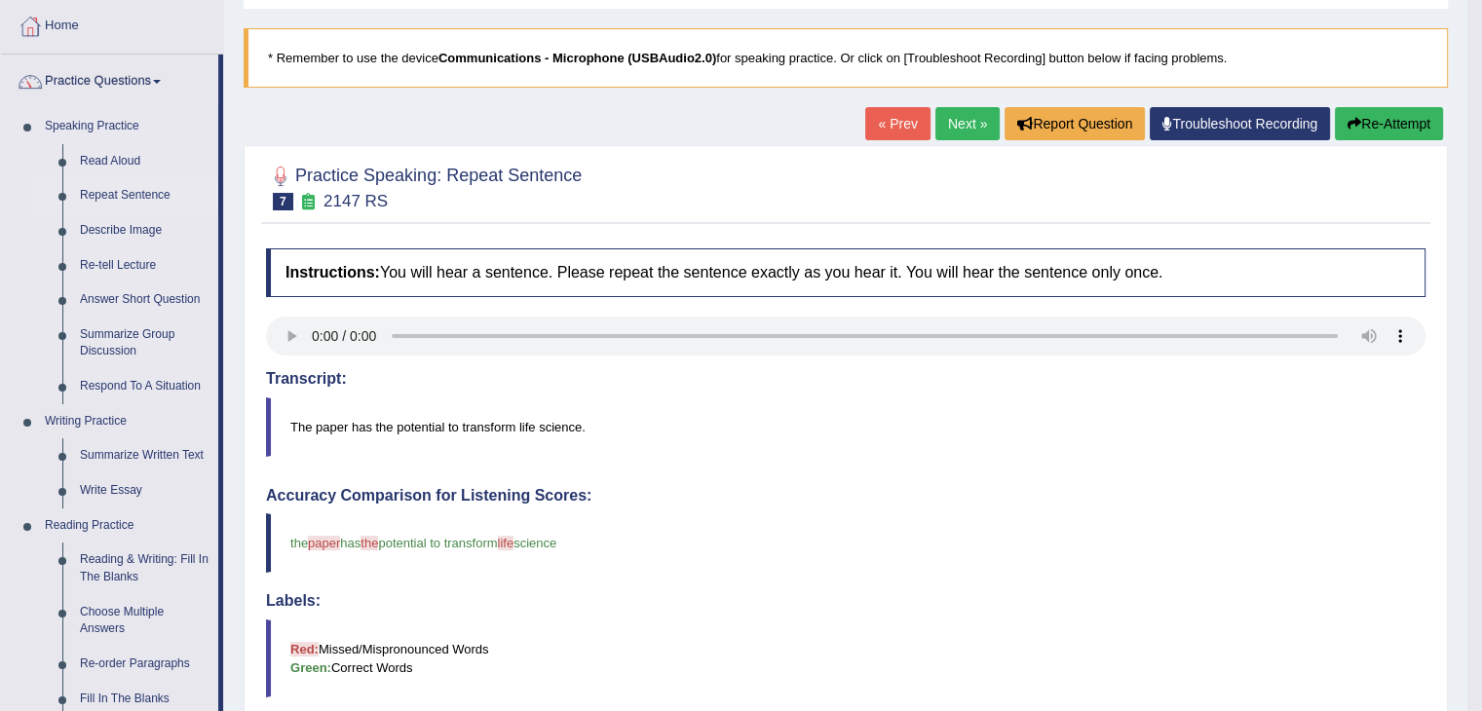
click at [125, 189] on link "Repeat Sentence" at bounding box center [144, 195] width 147 height 35
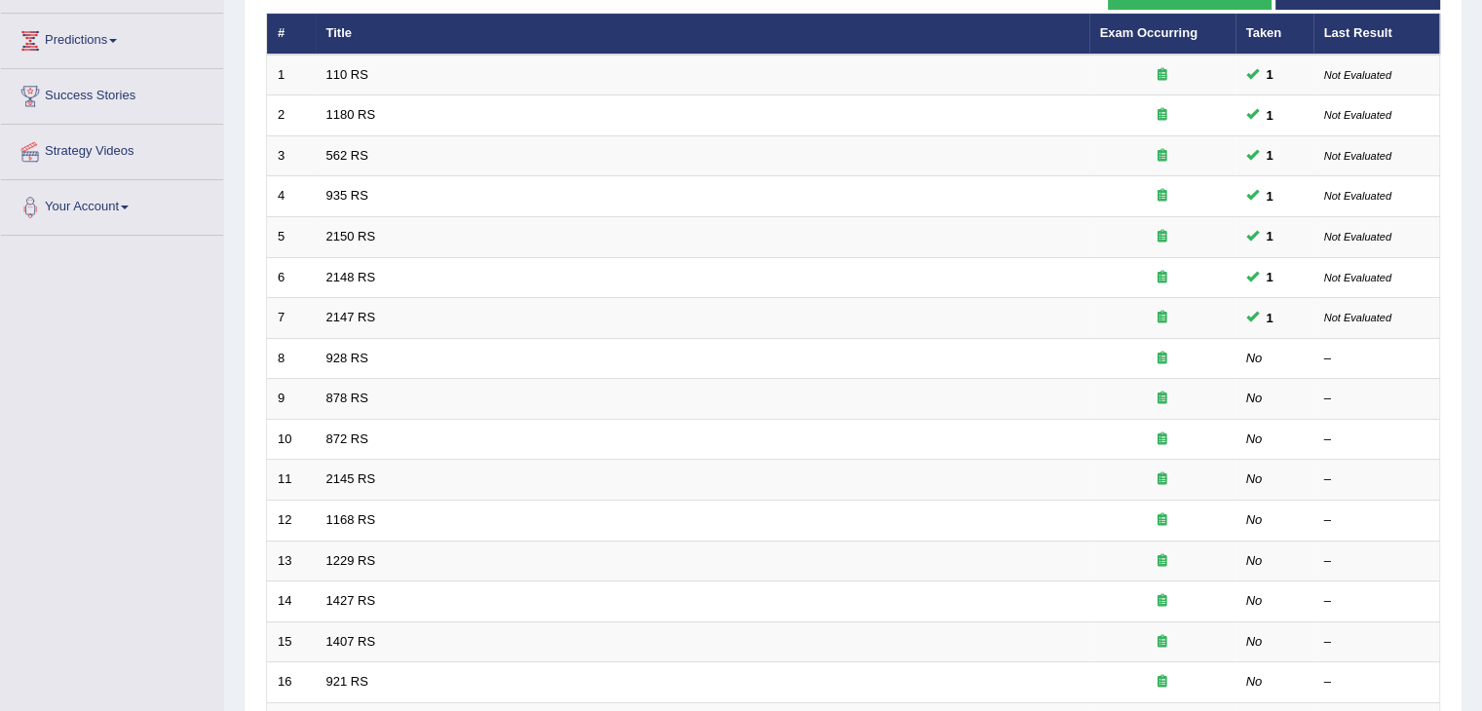
scroll to position [292, 0]
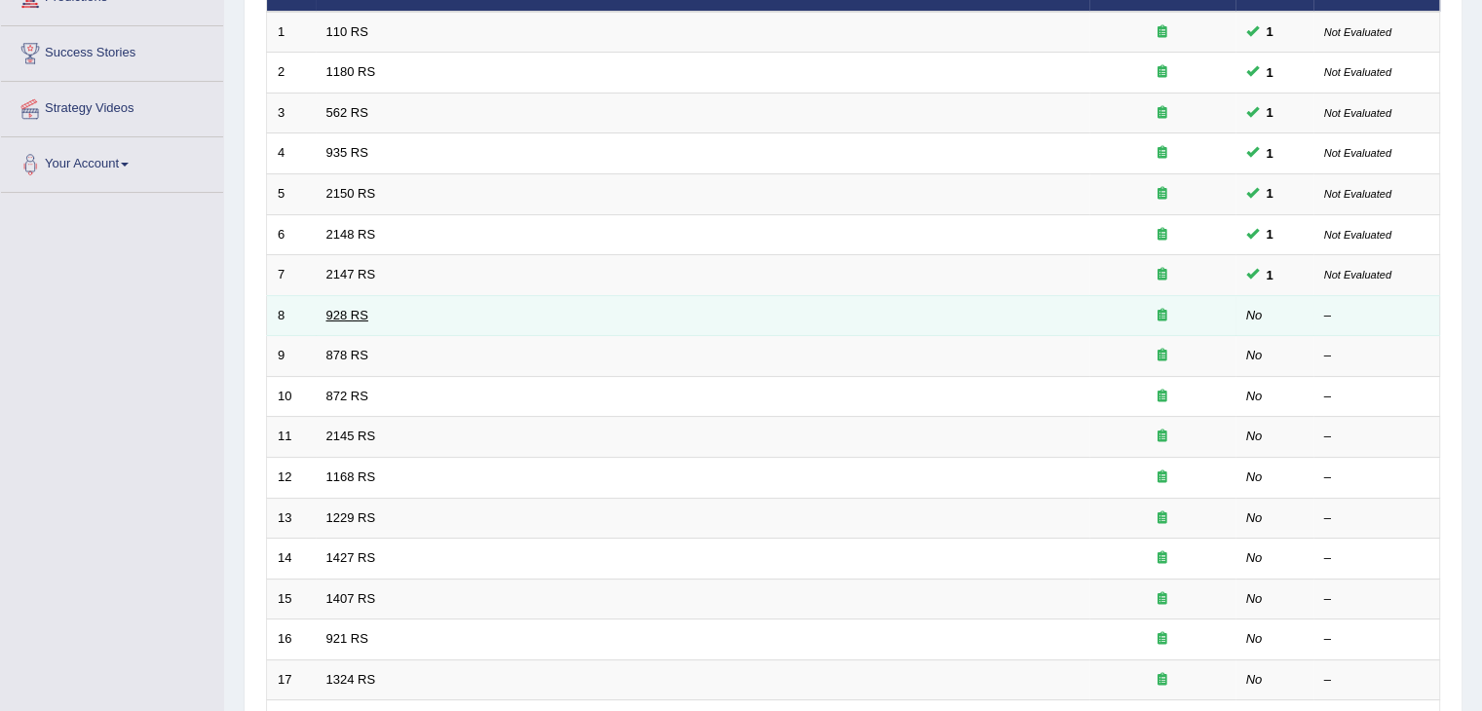
click at [355, 312] on link "928 RS" at bounding box center [347, 315] width 42 height 15
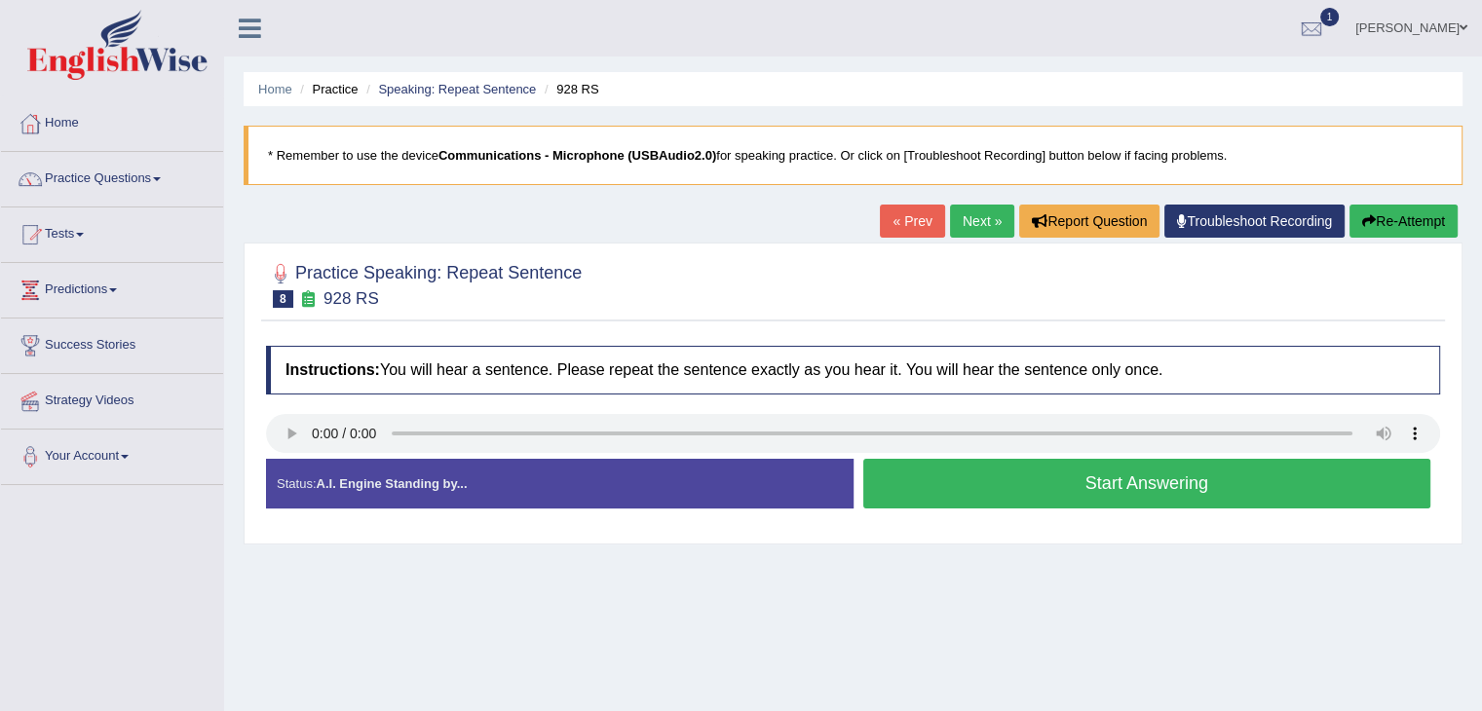
click at [1042, 478] on button "Start Answering" at bounding box center [1147, 484] width 568 height 50
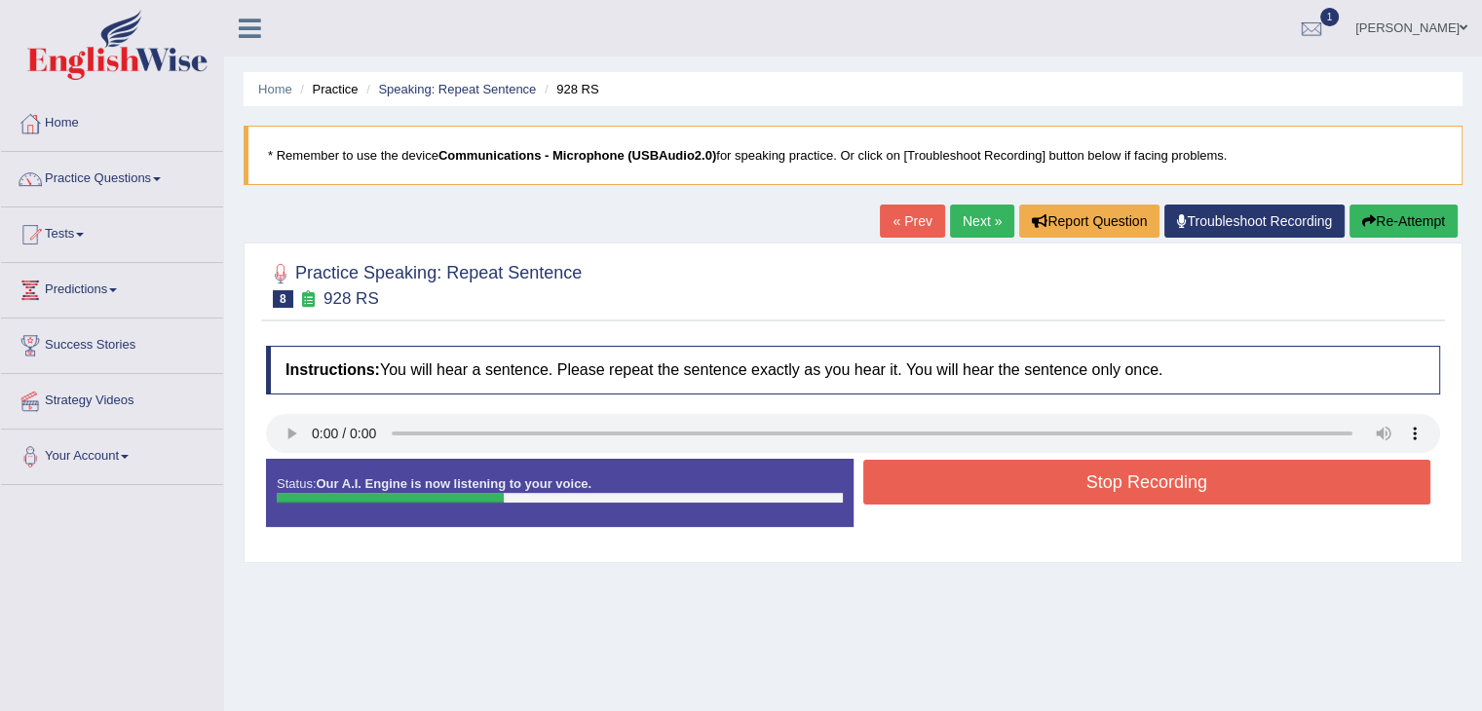
click at [1042, 474] on button "Stop Recording" at bounding box center [1147, 482] width 568 height 45
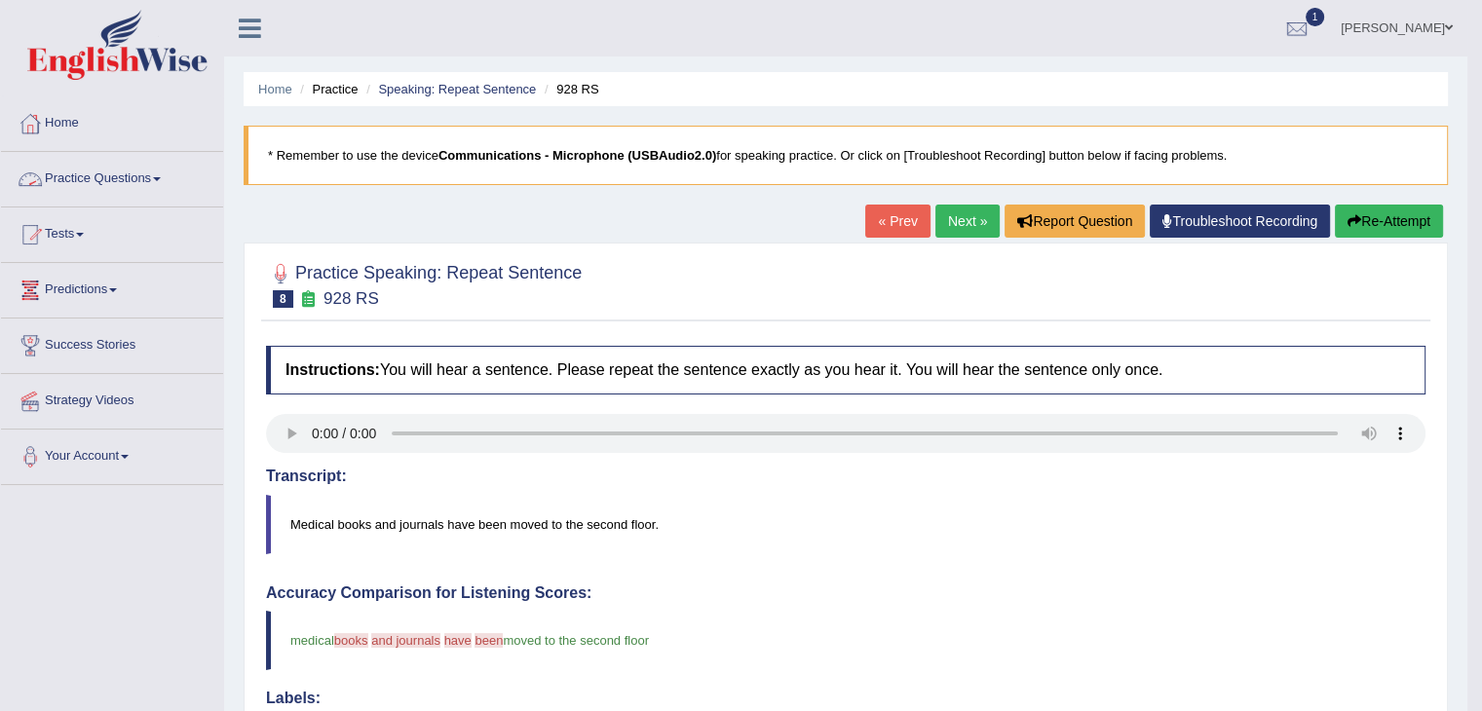
click span
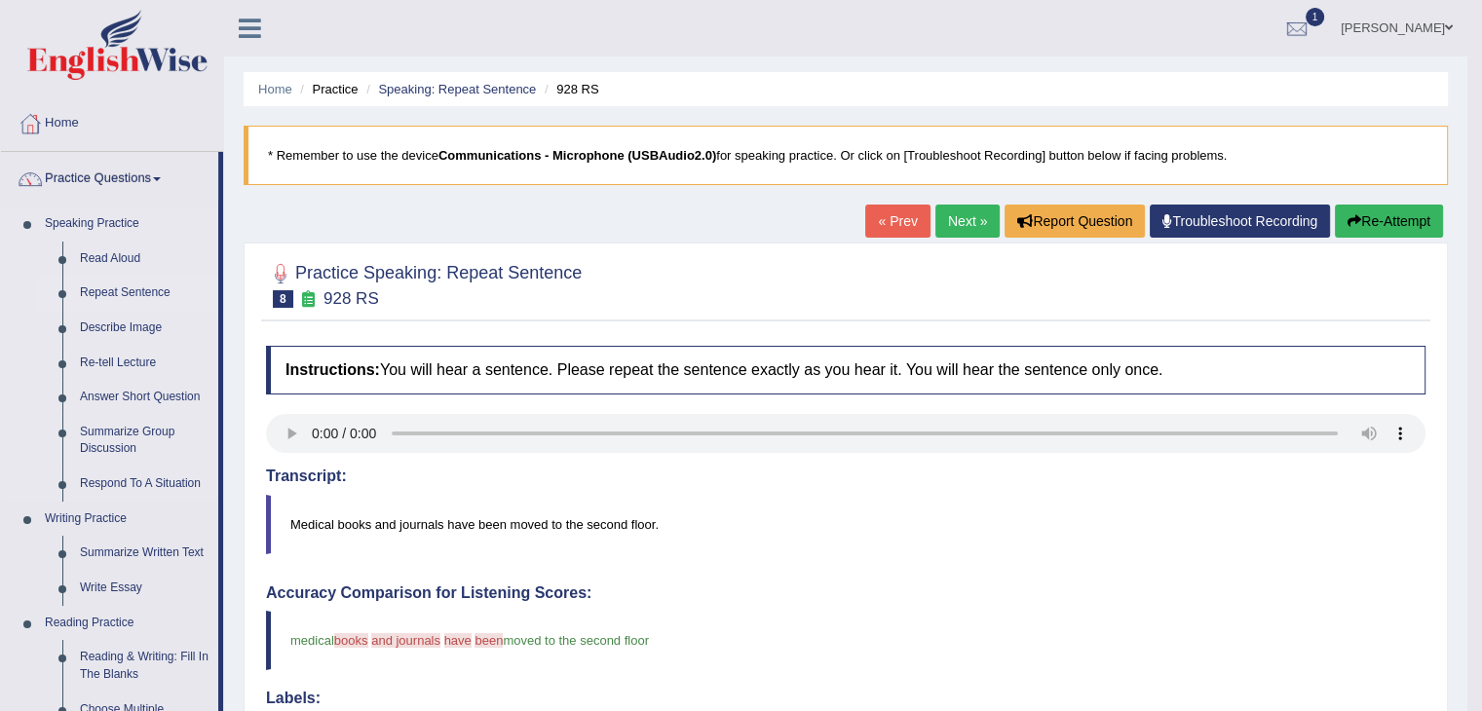
click link "Repeat Sentence"
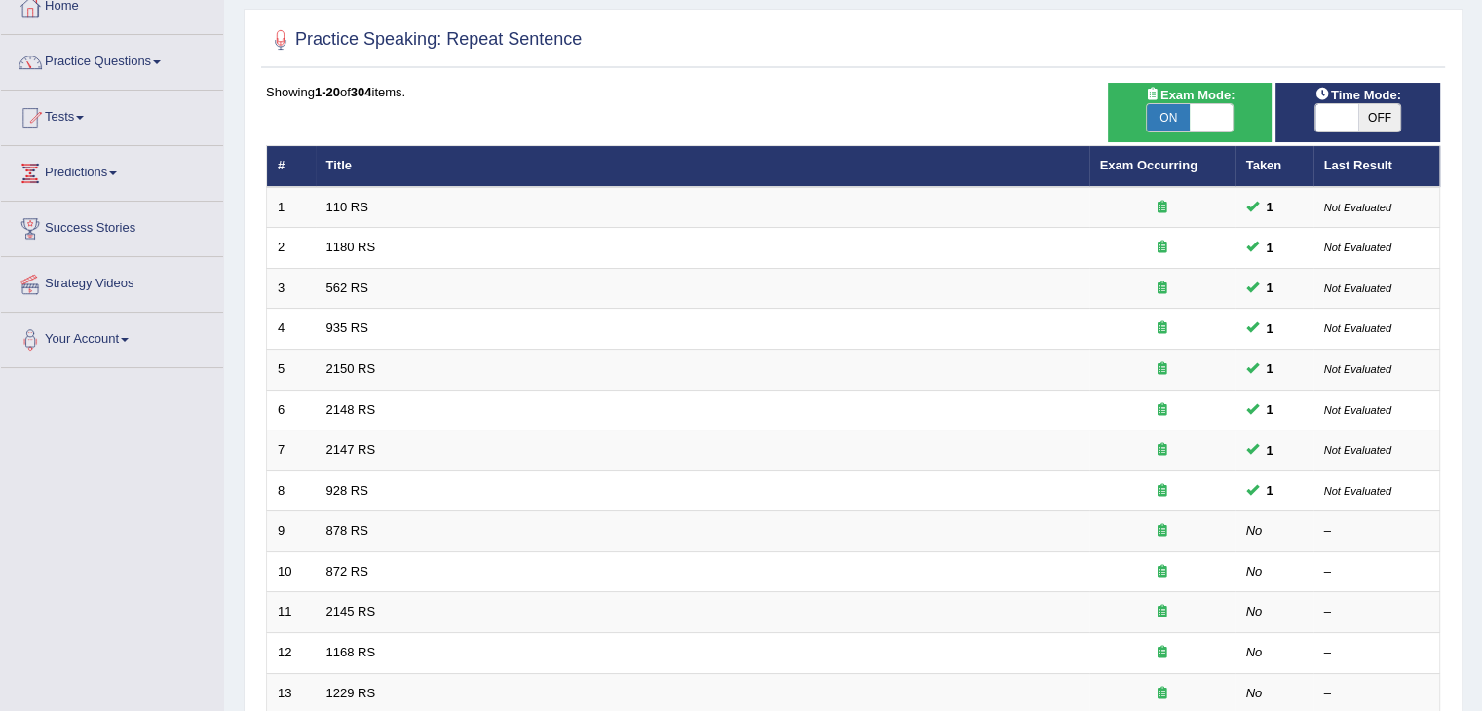
scroll to position [292, 0]
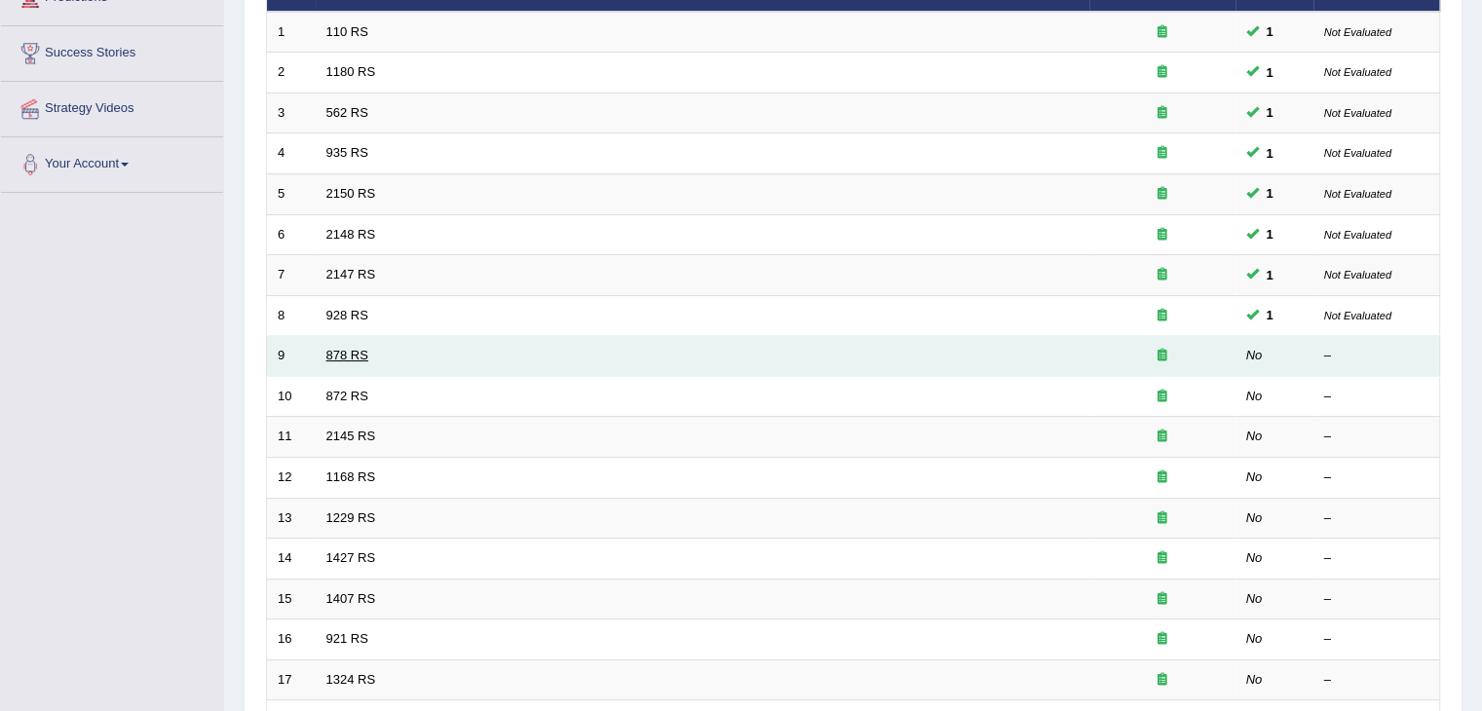
click at [337, 352] on link "878 RS" at bounding box center [347, 355] width 42 height 15
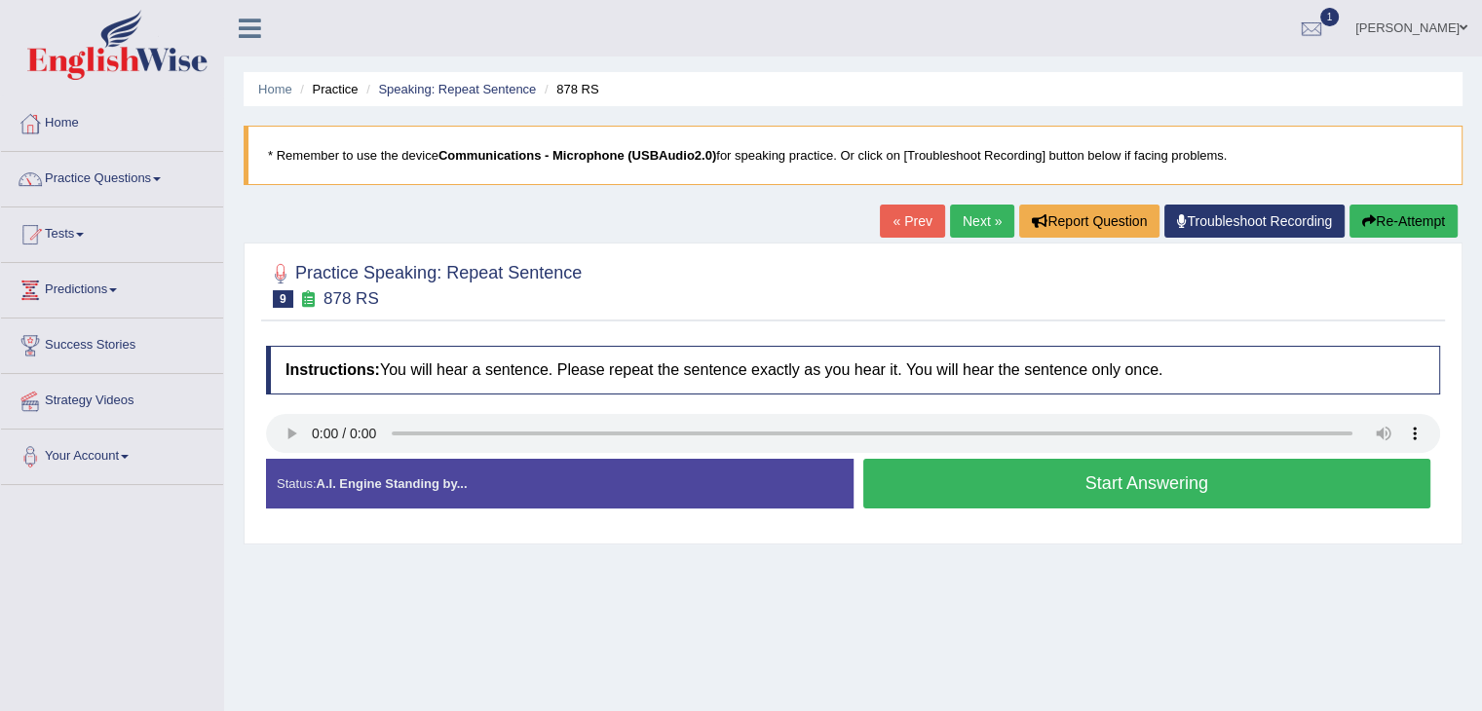
click at [1163, 482] on button "Start Answering" at bounding box center [1147, 484] width 568 height 50
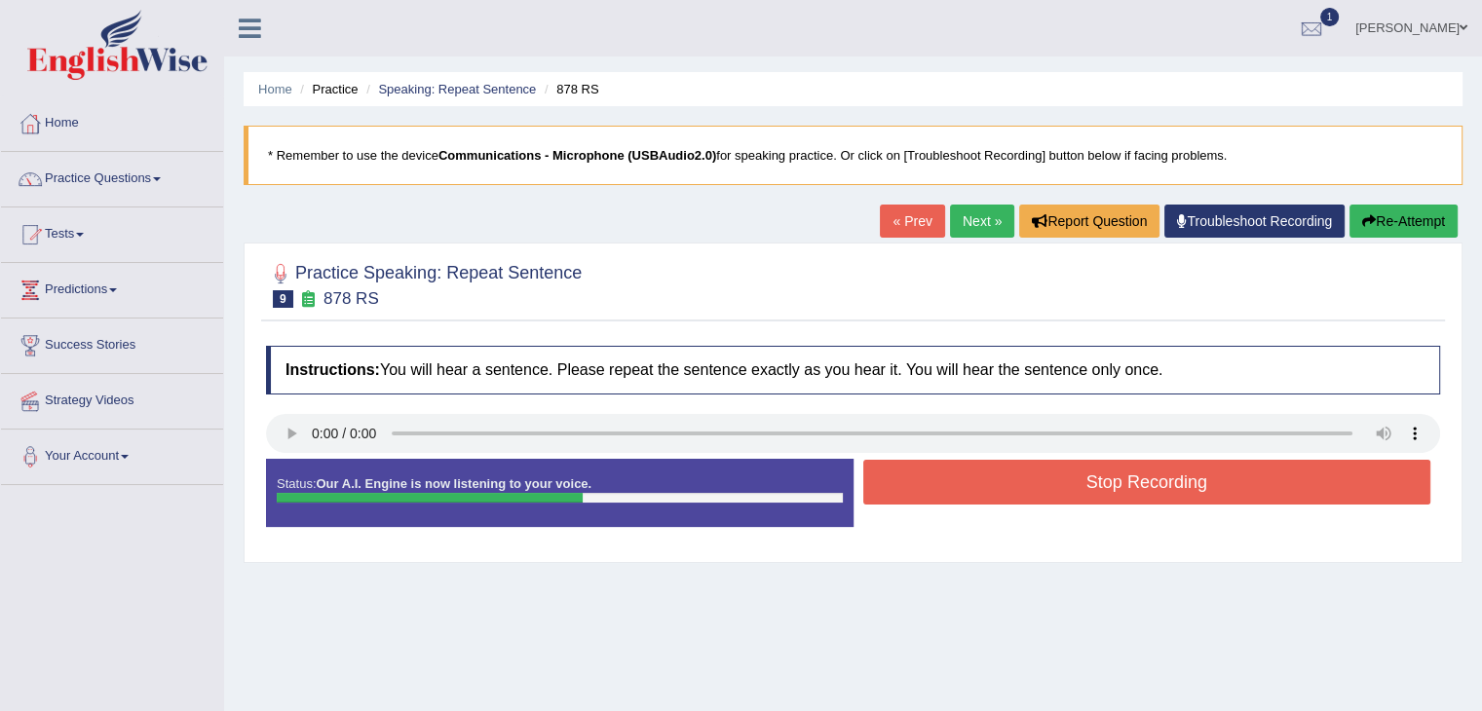
click at [1127, 476] on button "Stop Recording" at bounding box center [1147, 482] width 568 height 45
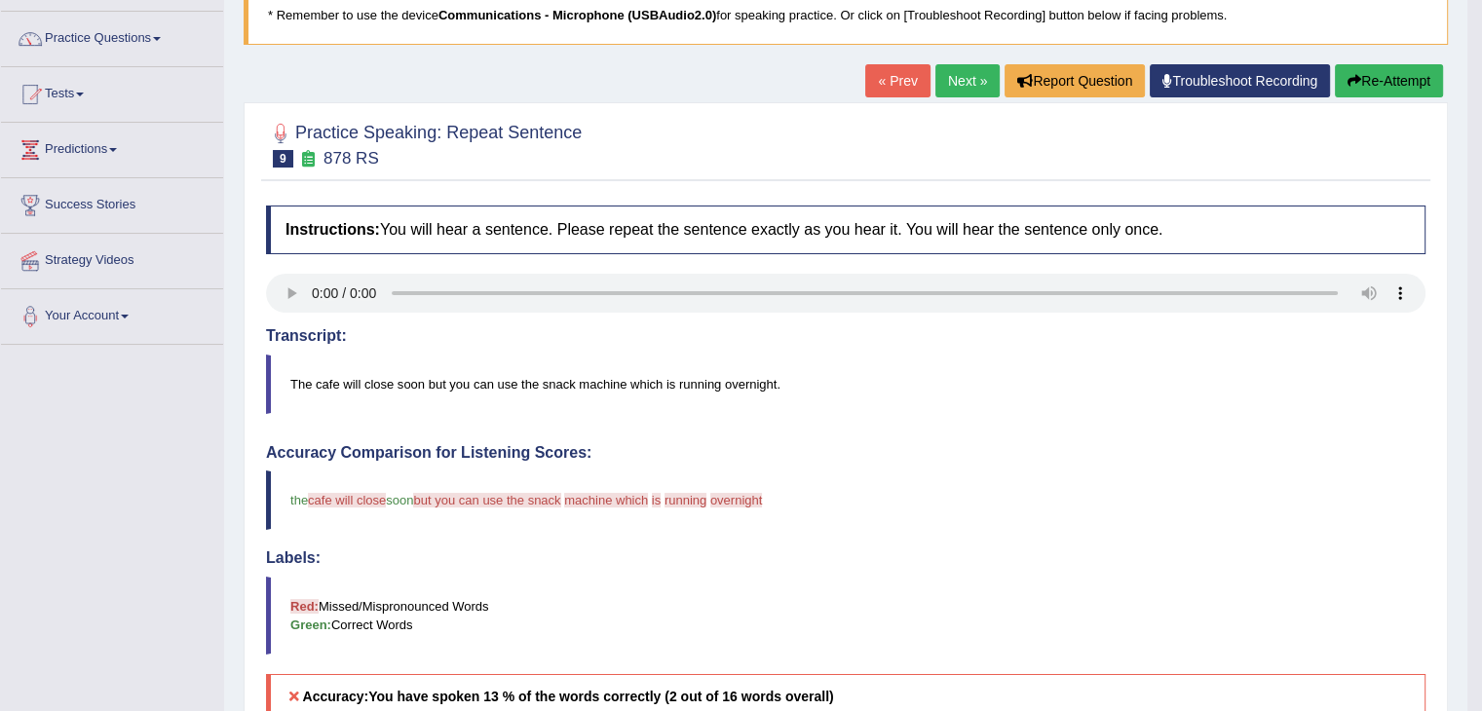
scroll to position [97, 0]
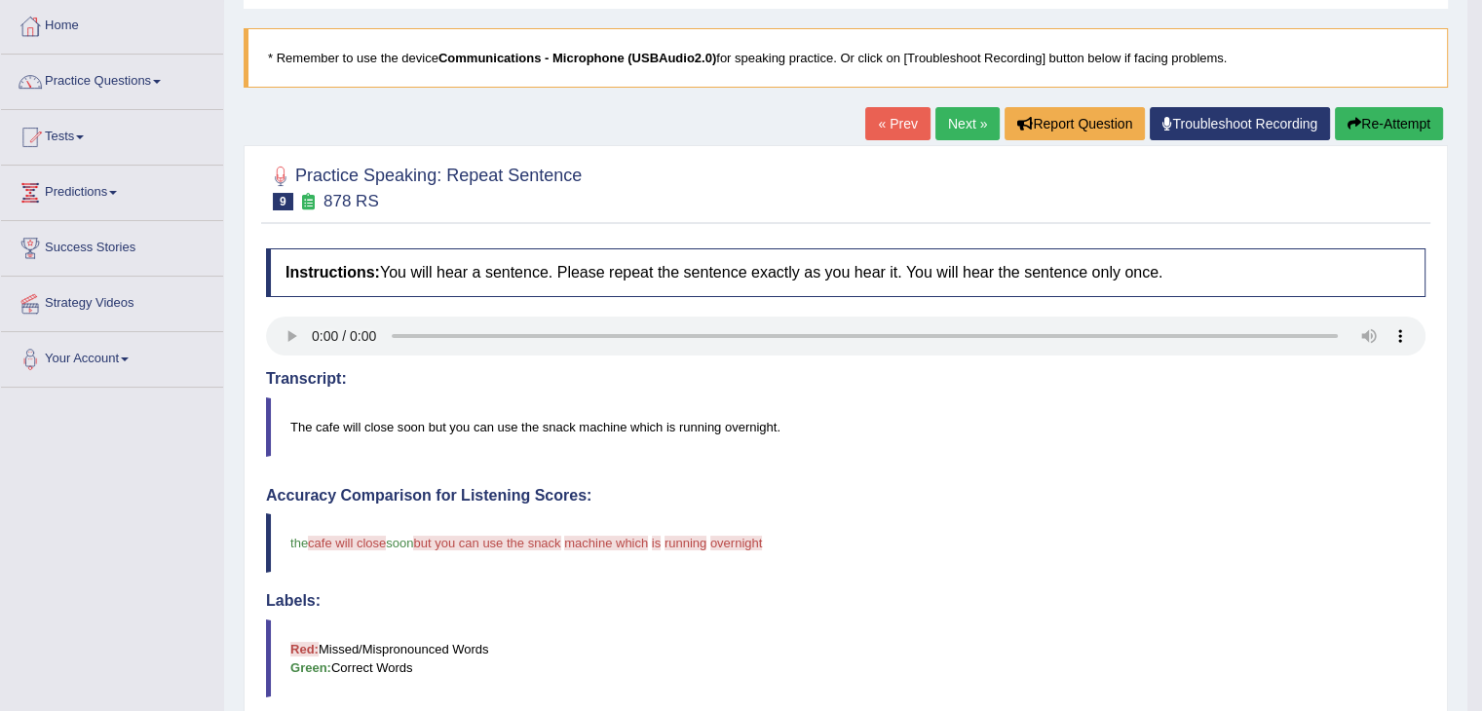
click at [1387, 126] on button "Re-Attempt" at bounding box center [1389, 123] width 108 height 33
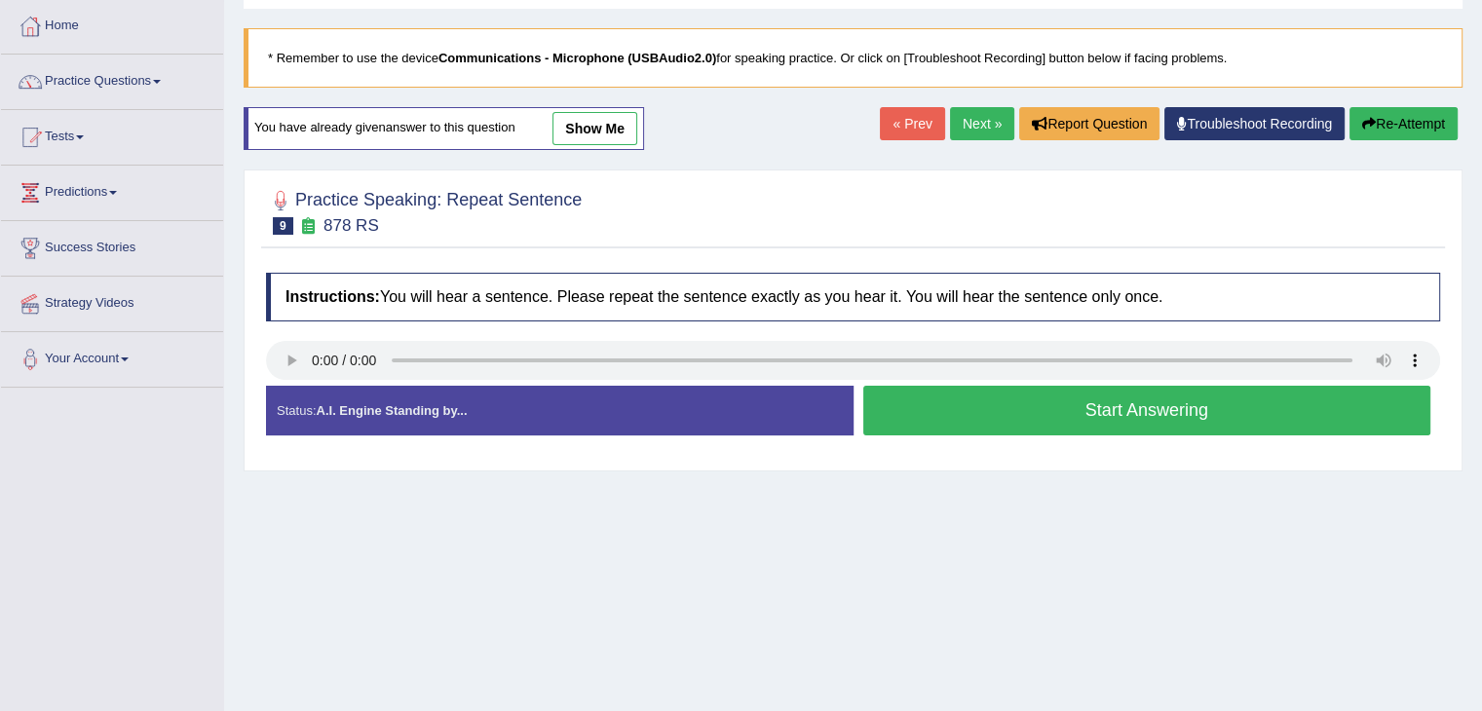
click at [1057, 406] on button "Start Answering" at bounding box center [1147, 411] width 568 height 50
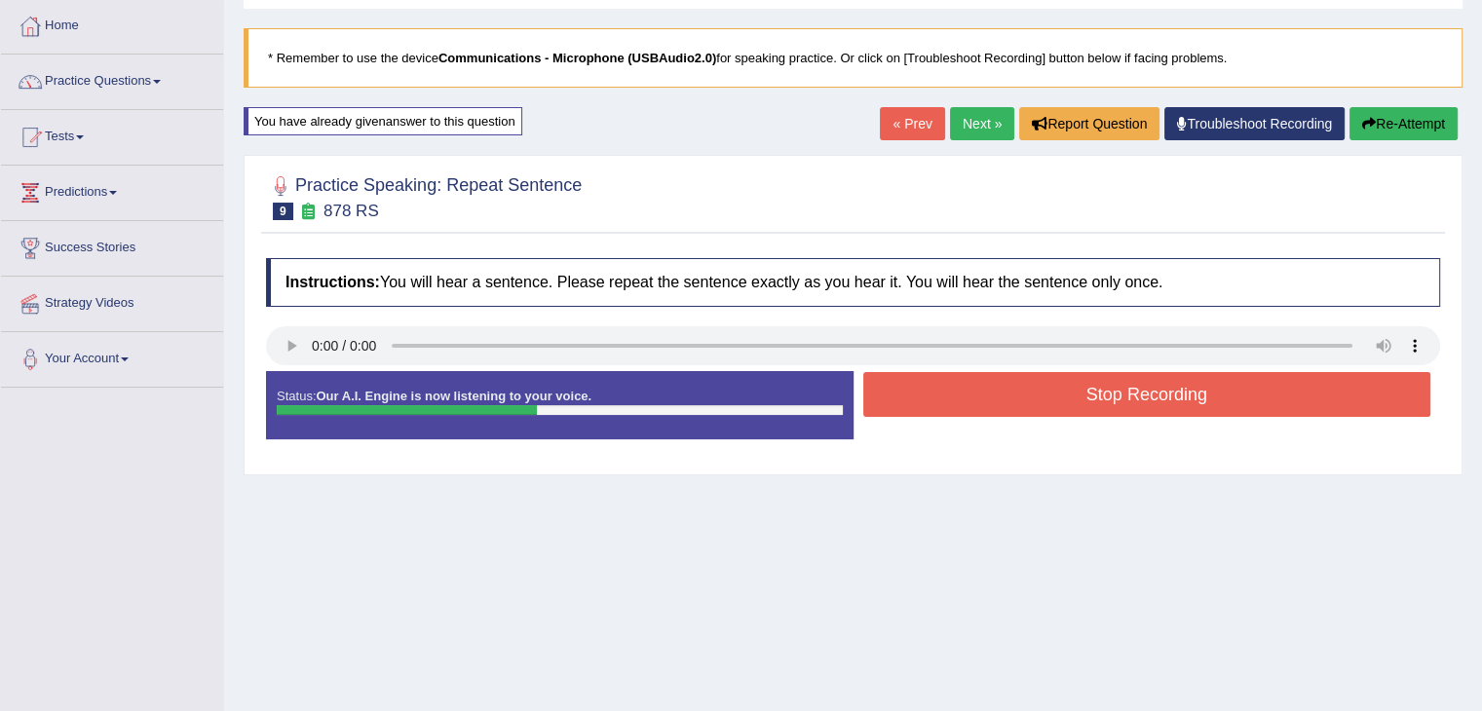
click at [1117, 397] on button "Stop Recording" at bounding box center [1147, 394] width 568 height 45
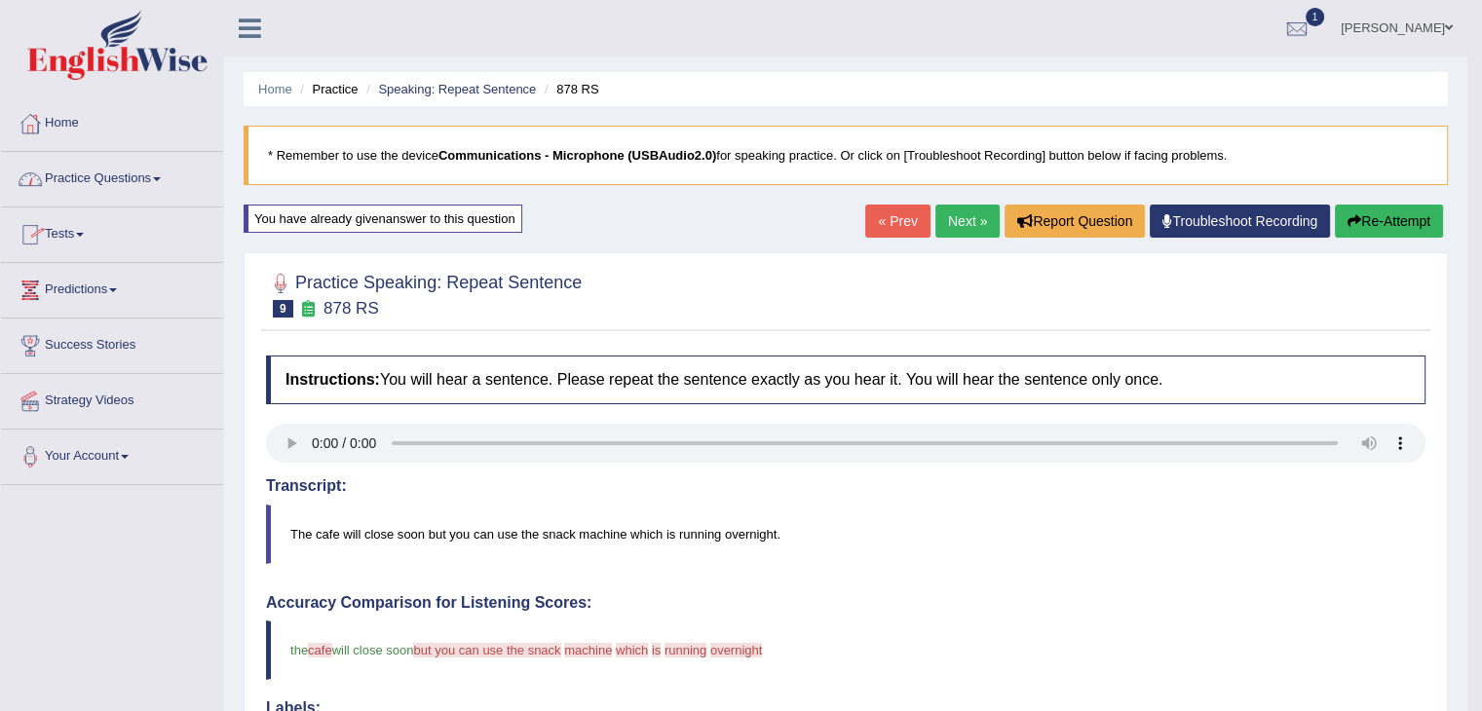
click at [163, 181] on link "Practice Questions" at bounding box center [112, 176] width 222 height 49
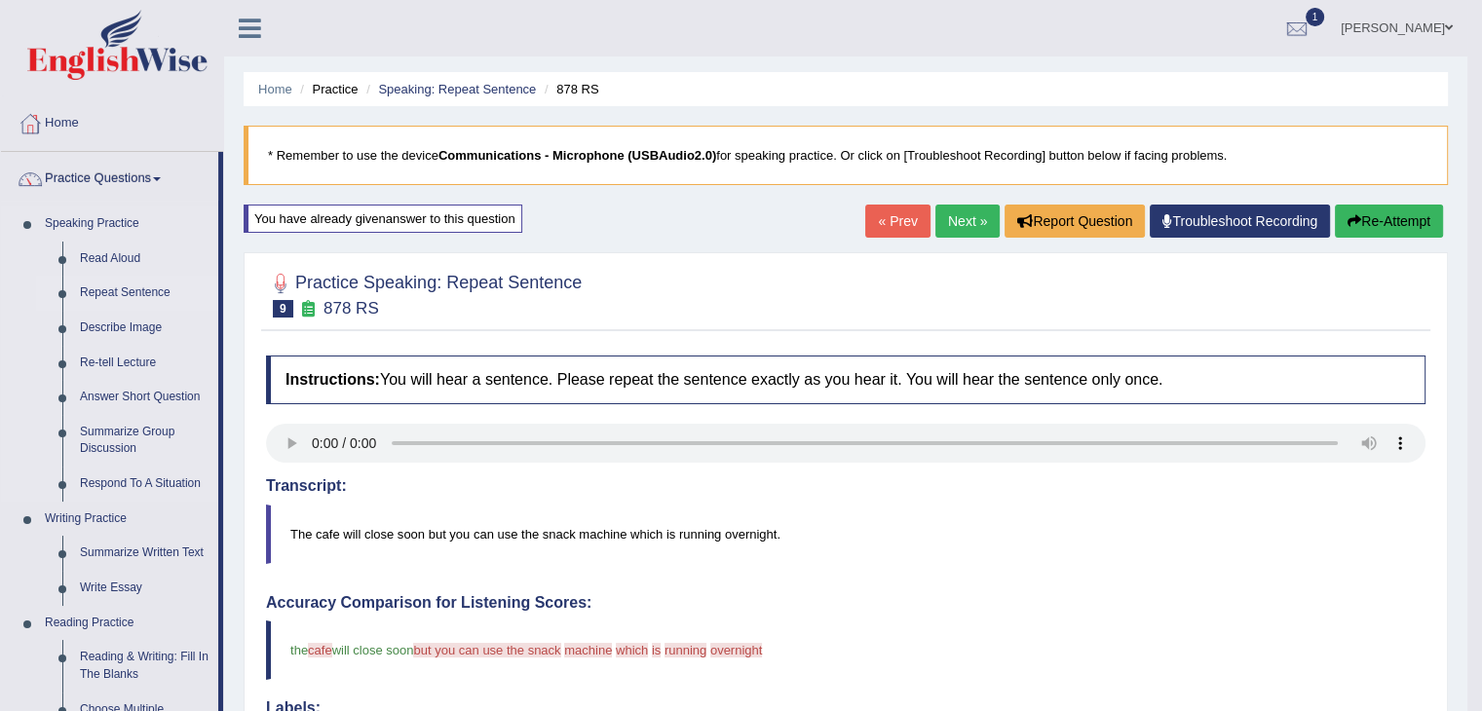
click at [126, 296] on link "Repeat Sentence" at bounding box center [144, 293] width 147 height 35
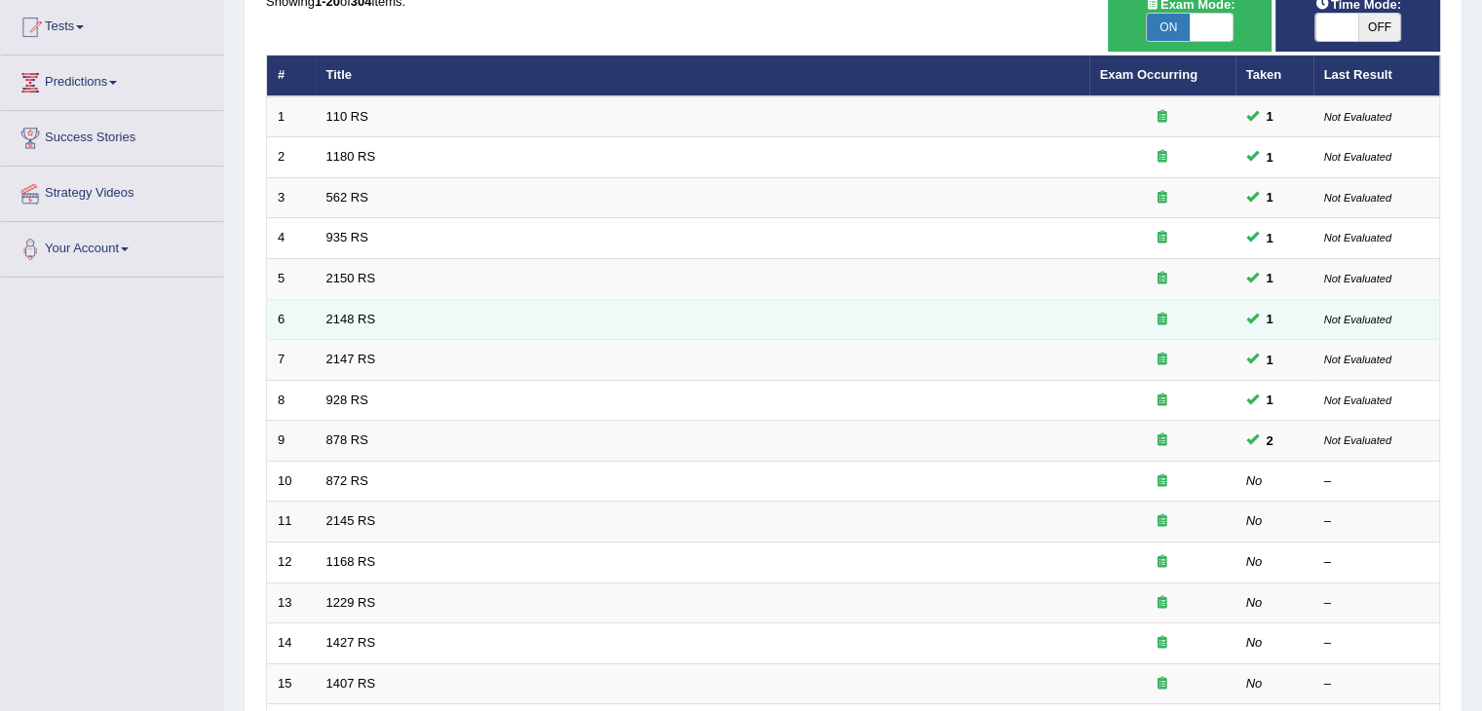
scroll to position [292, 0]
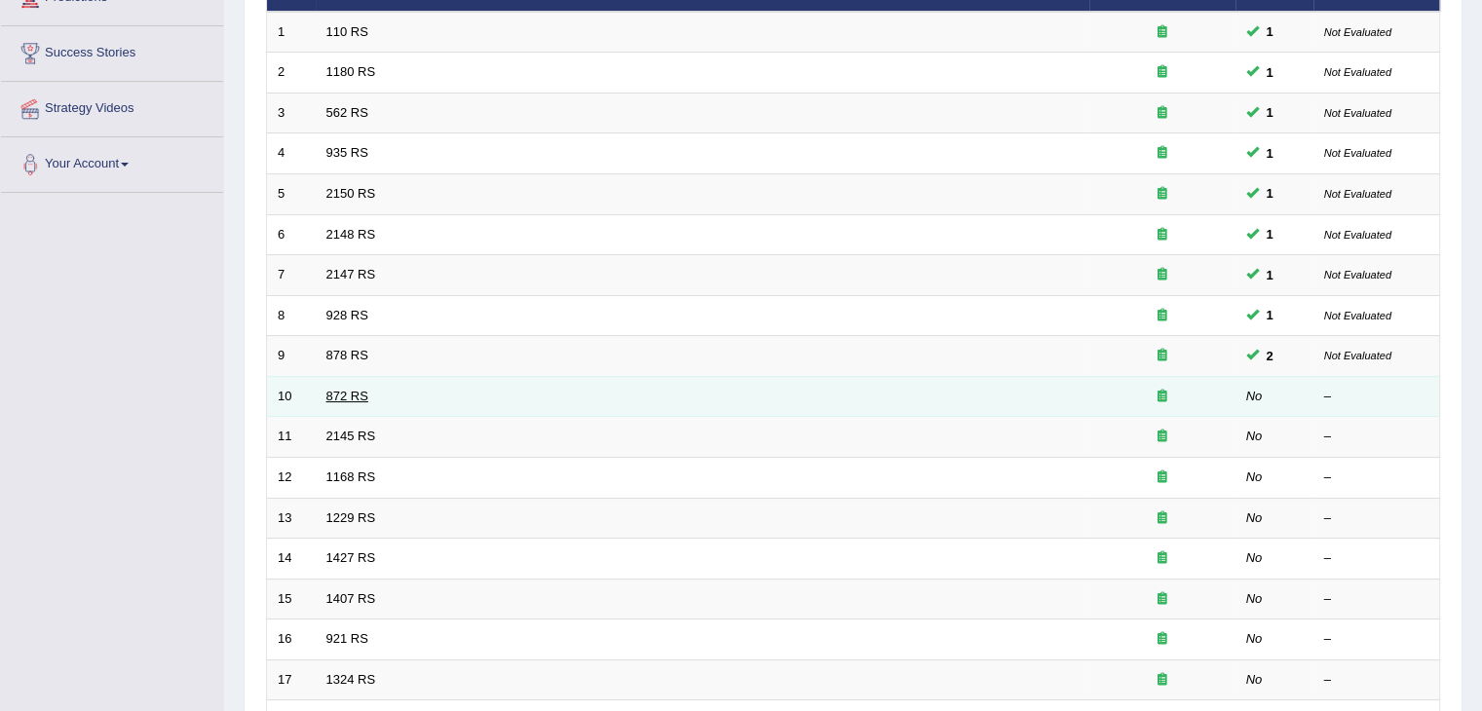
click at [364, 395] on link "872 RS" at bounding box center [347, 396] width 42 height 15
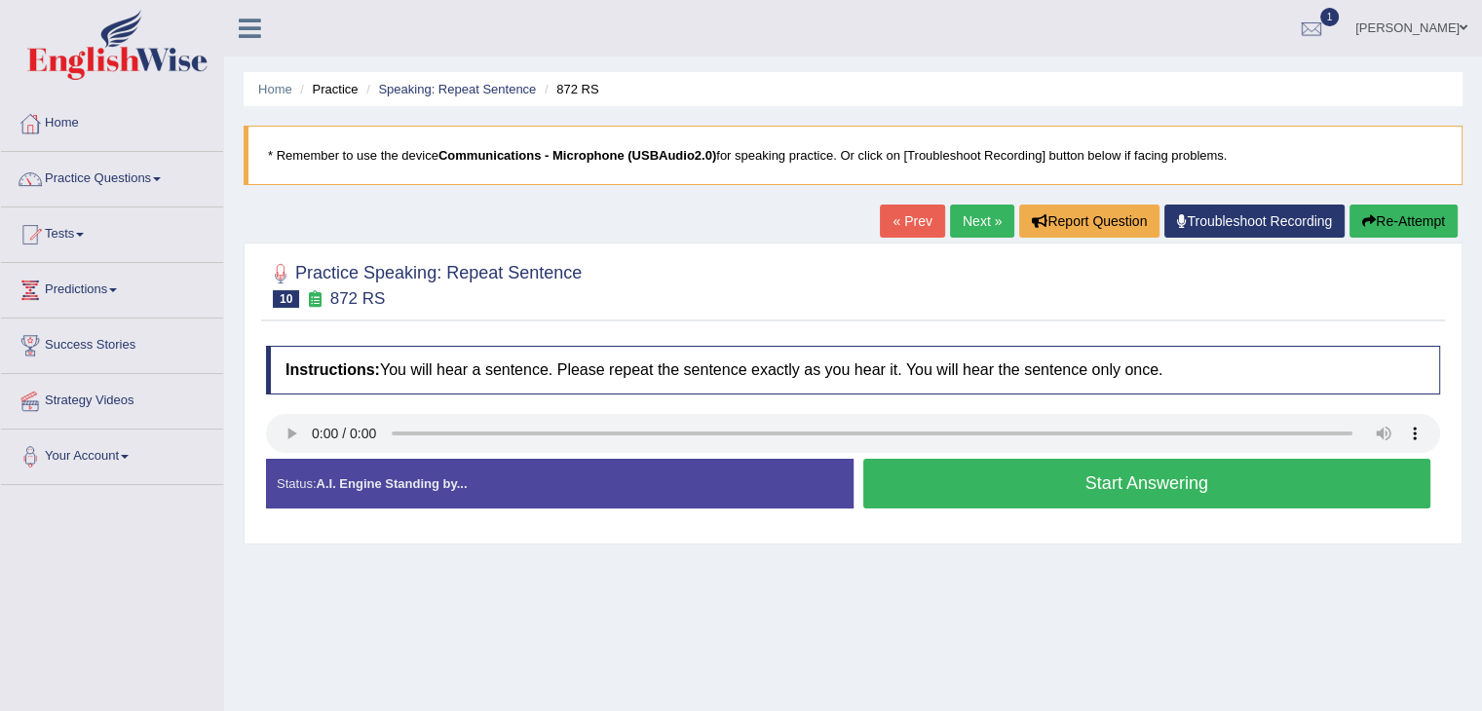
click at [1216, 480] on button "Start Answering" at bounding box center [1147, 484] width 568 height 50
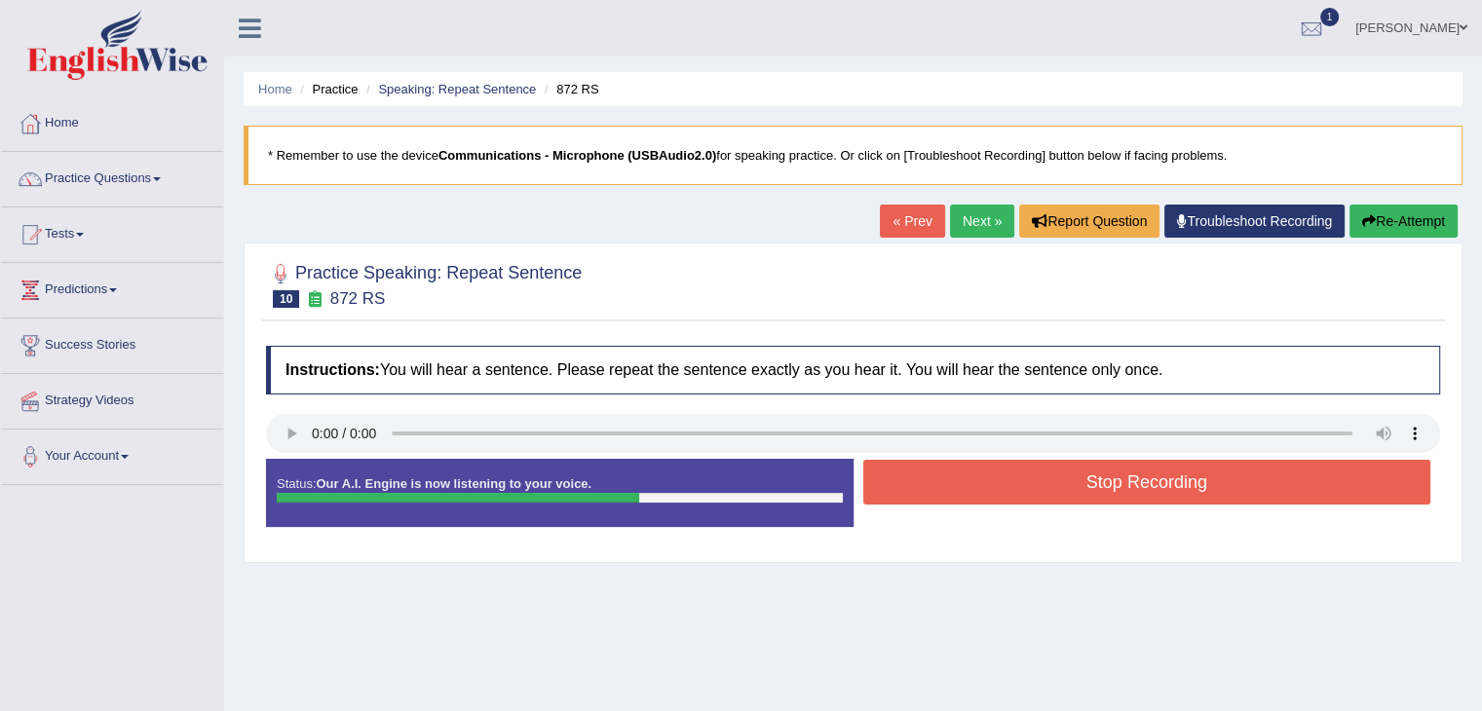
click at [1121, 473] on button "Stop Recording" at bounding box center [1147, 482] width 568 height 45
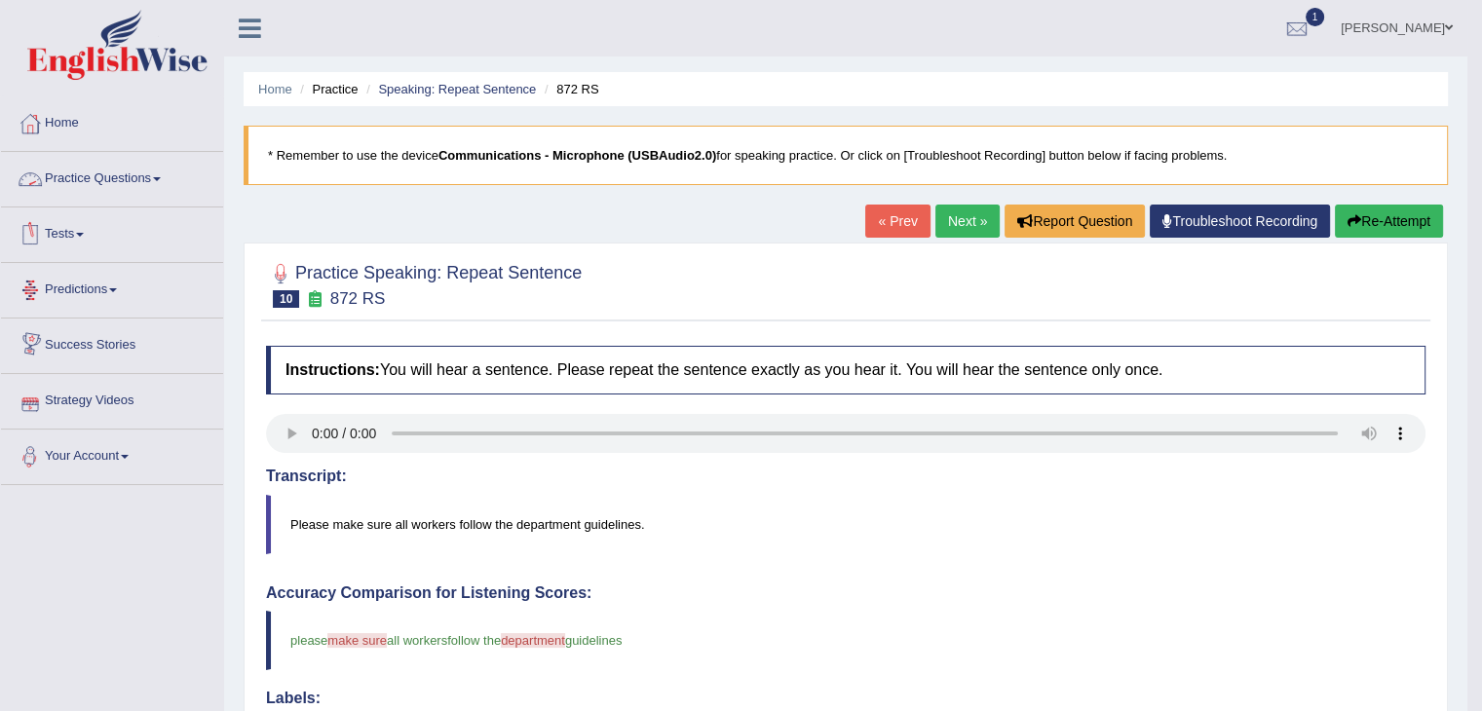
click at [148, 174] on link "Practice Questions" at bounding box center [112, 176] width 222 height 49
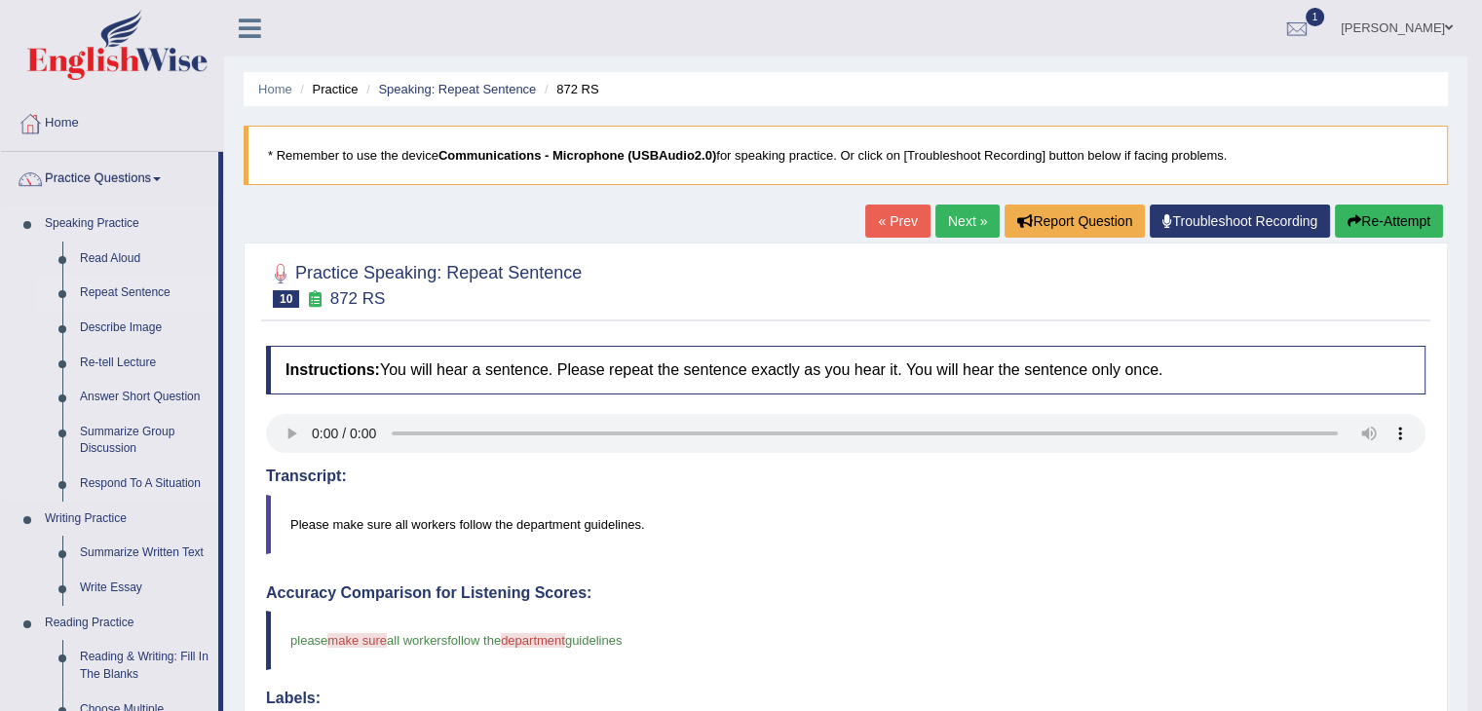
click at [132, 283] on link "Repeat Sentence" at bounding box center [144, 293] width 147 height 35
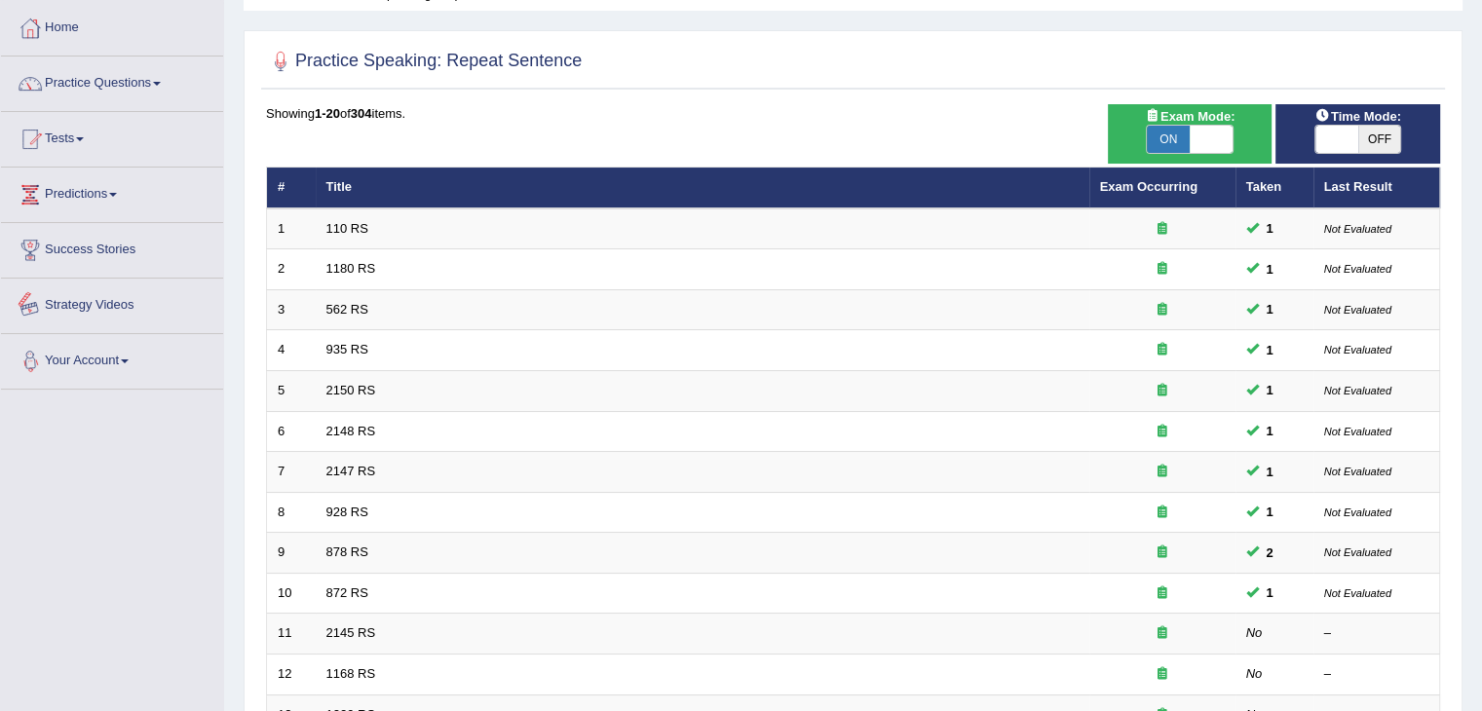
scroll to position [292, 0]
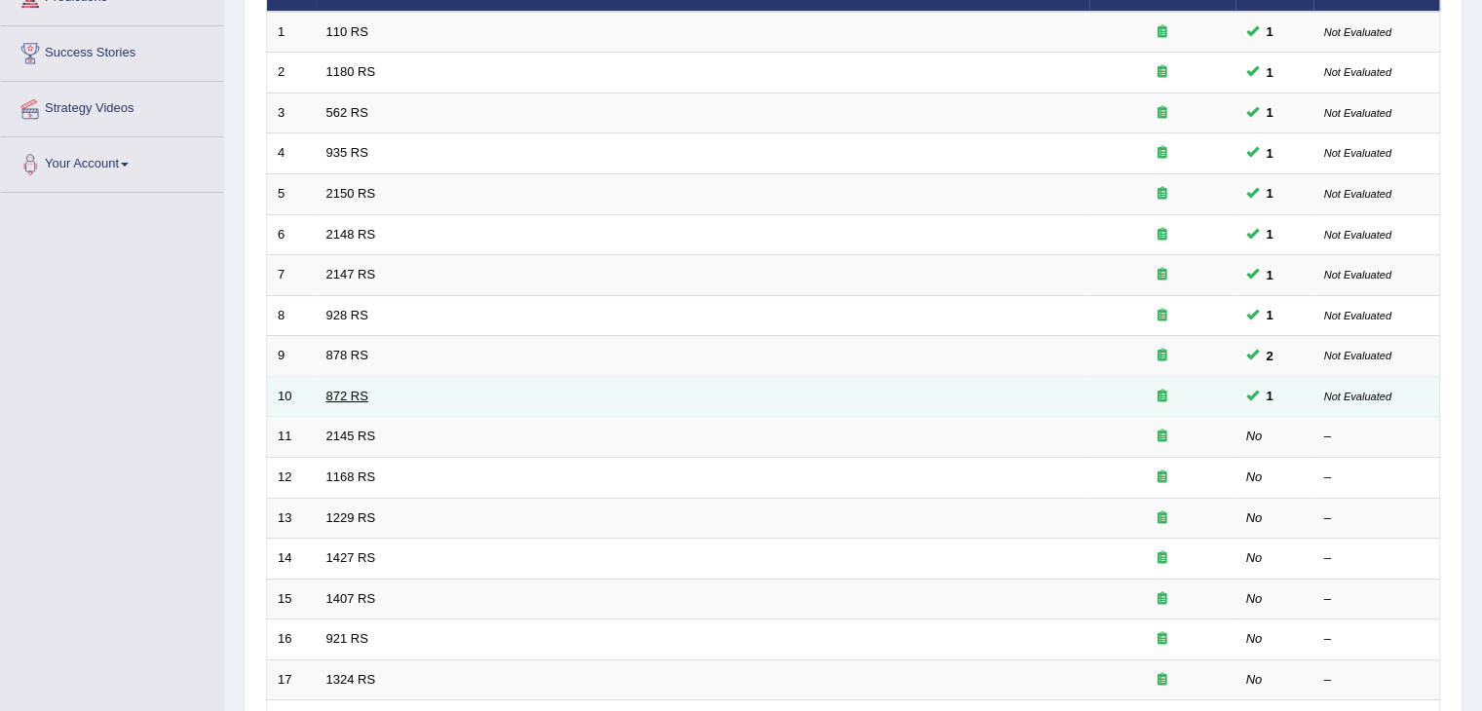
click at [341, 390] on link "872 RS" at bounding box center [347, 396] width 42 height 15
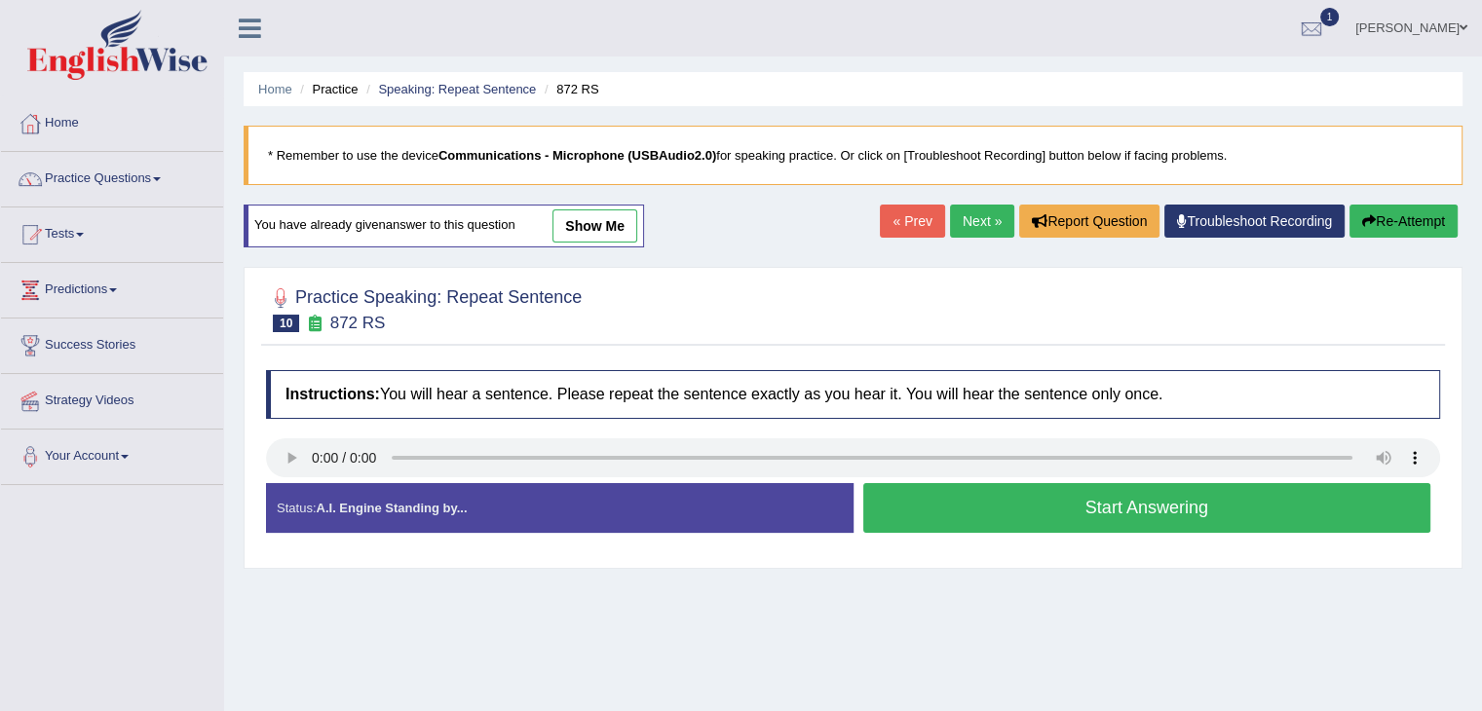
click at [945, 504] on button "Start Answering" at bounding box center [1147, 508] width 568 height 50
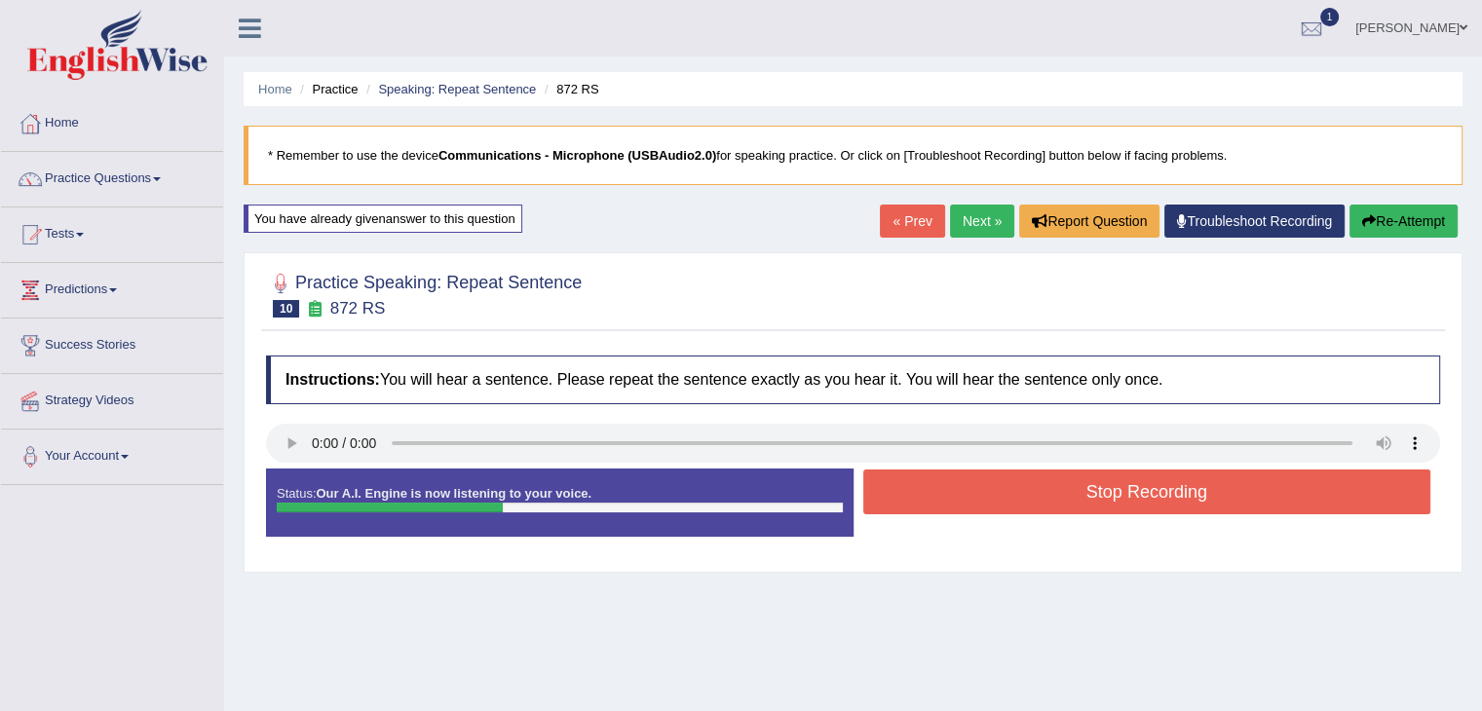
click at [975, 496] on button "Stop Recording" at bounding box center [1147, 492] width 568 height 45
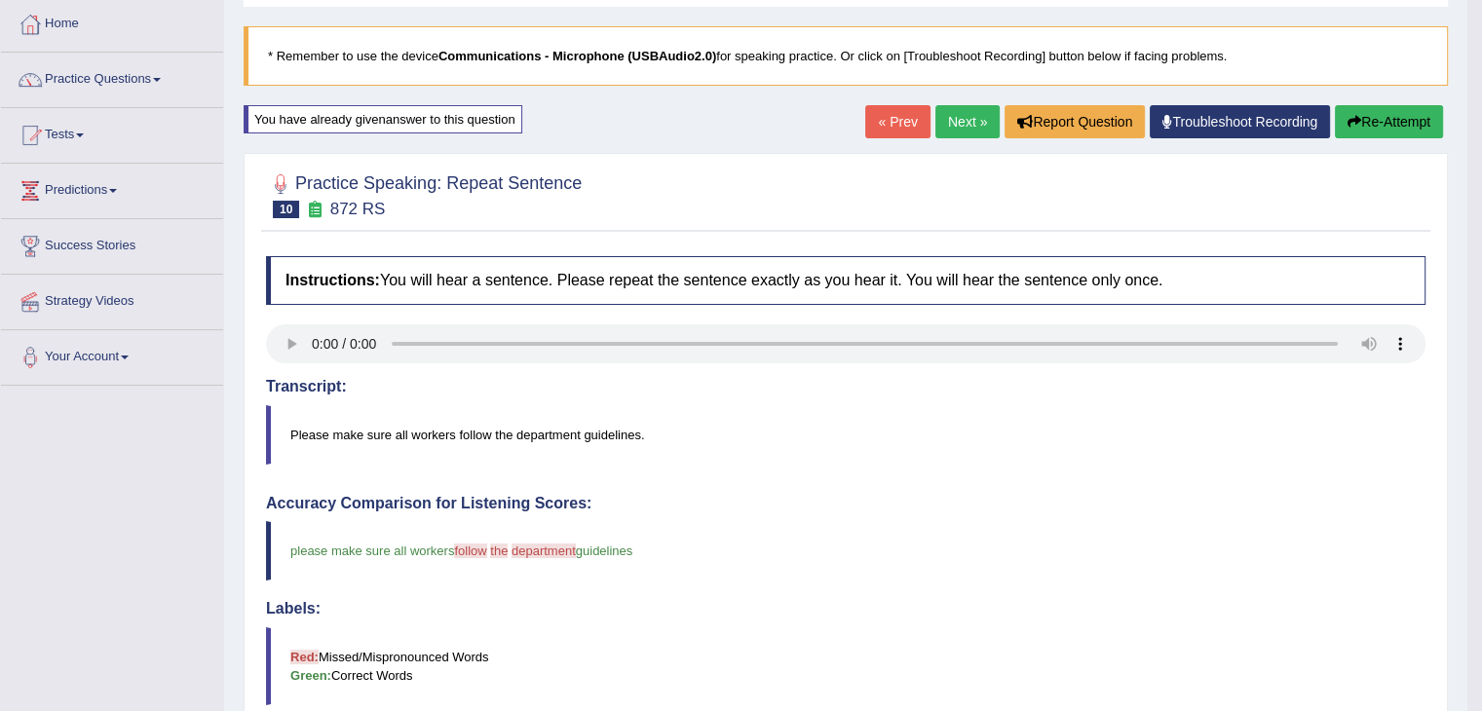
scroll to position [97, 0]
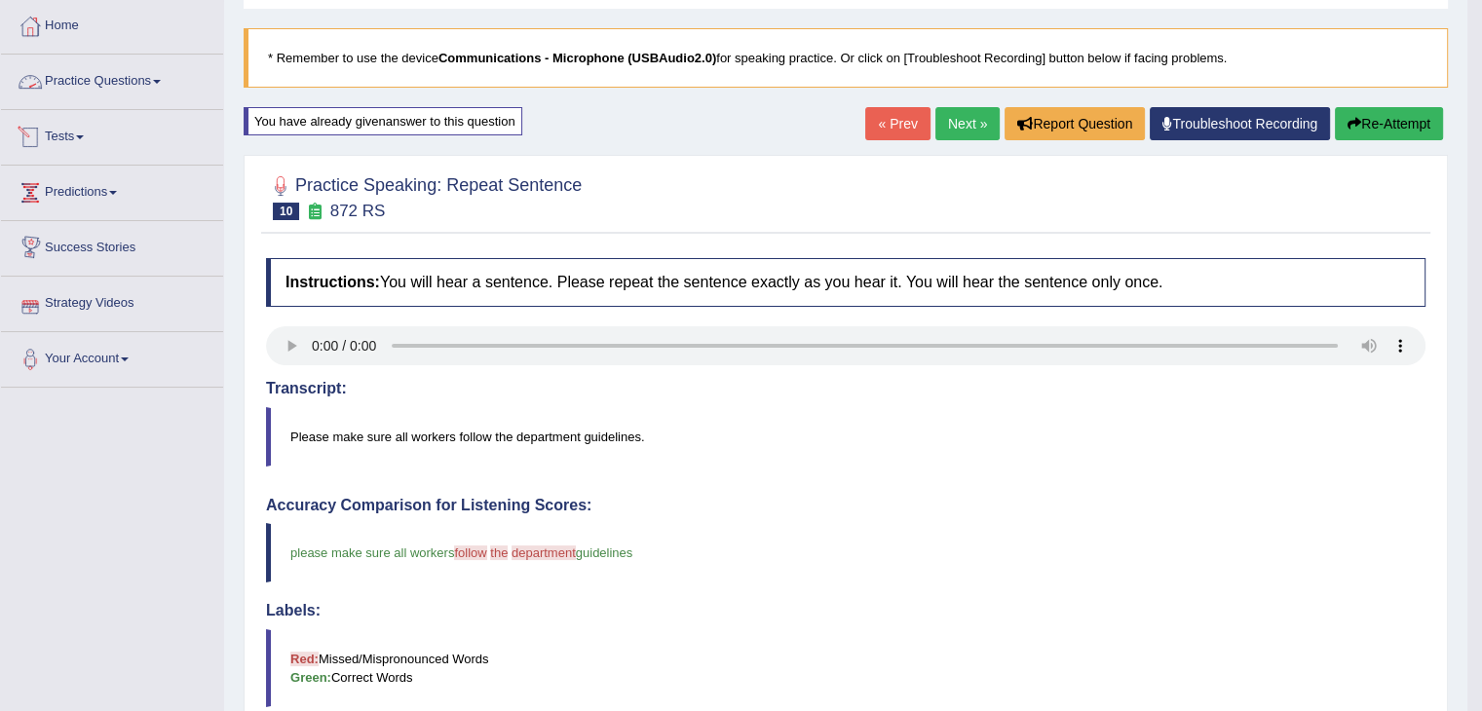
click at [125, 82] on link "Practice Questions" at bounding box center [112, 79] width 222 height 49
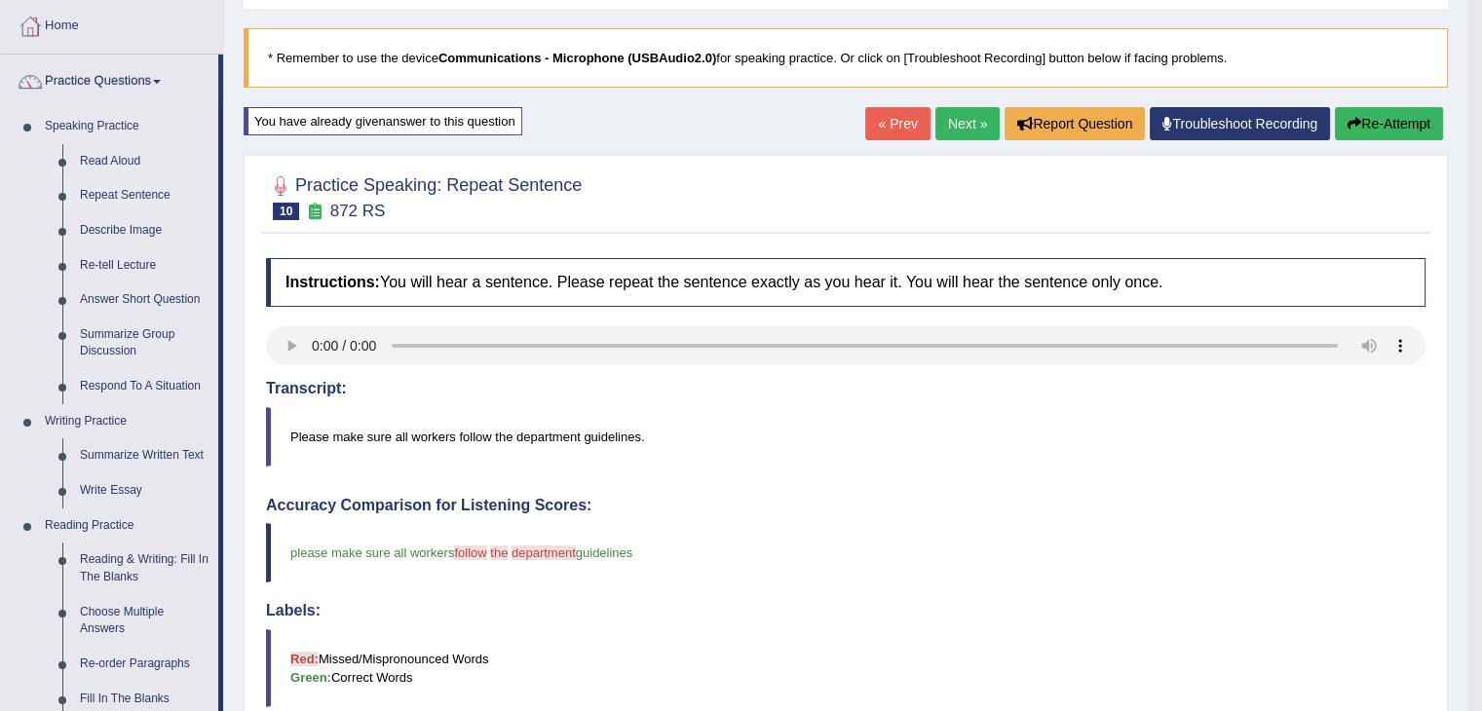
click at [139, 194] on link "Repeat Sentence" at bounding box center [144, 195] width 147 height 35
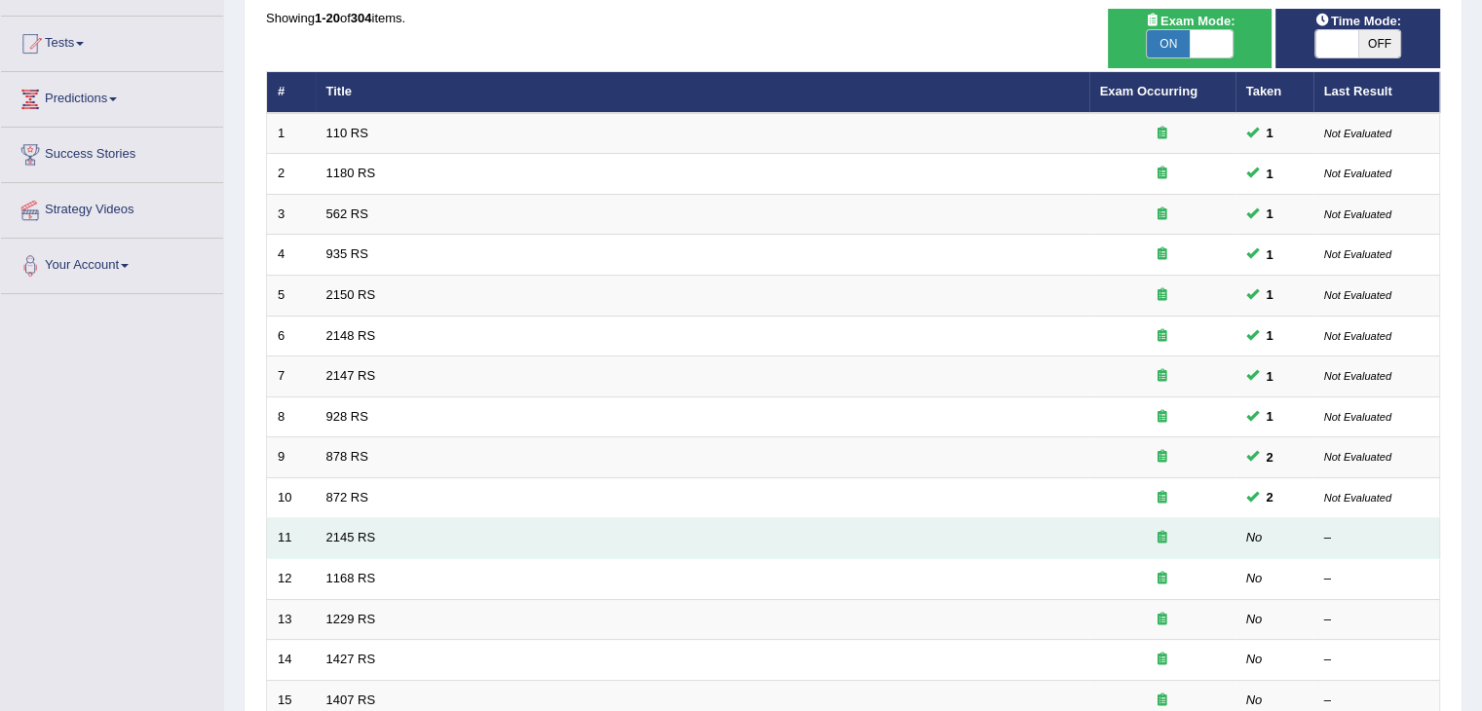
scroll to position [210, 0]
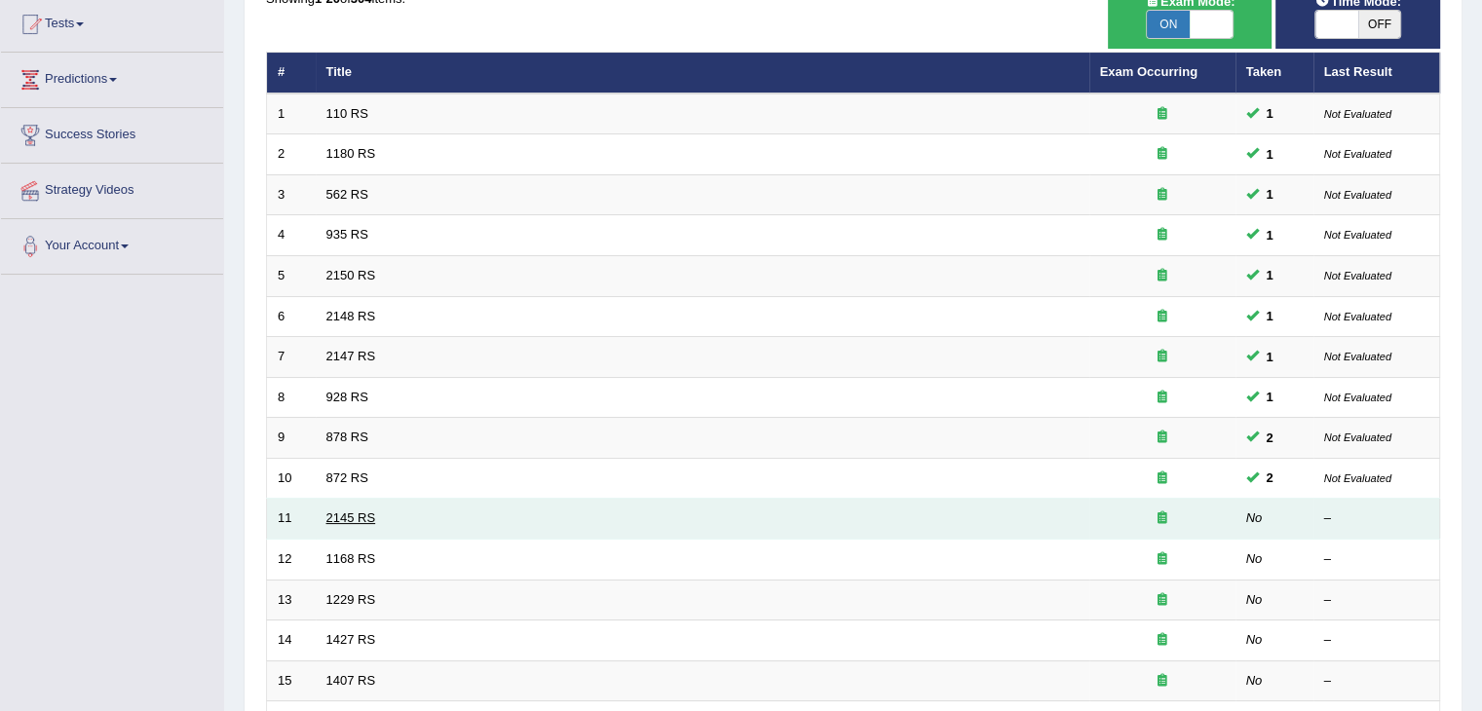
click at [339, 517] on link "2145 RS" at bounding box center [351, 518] width 50 height 15
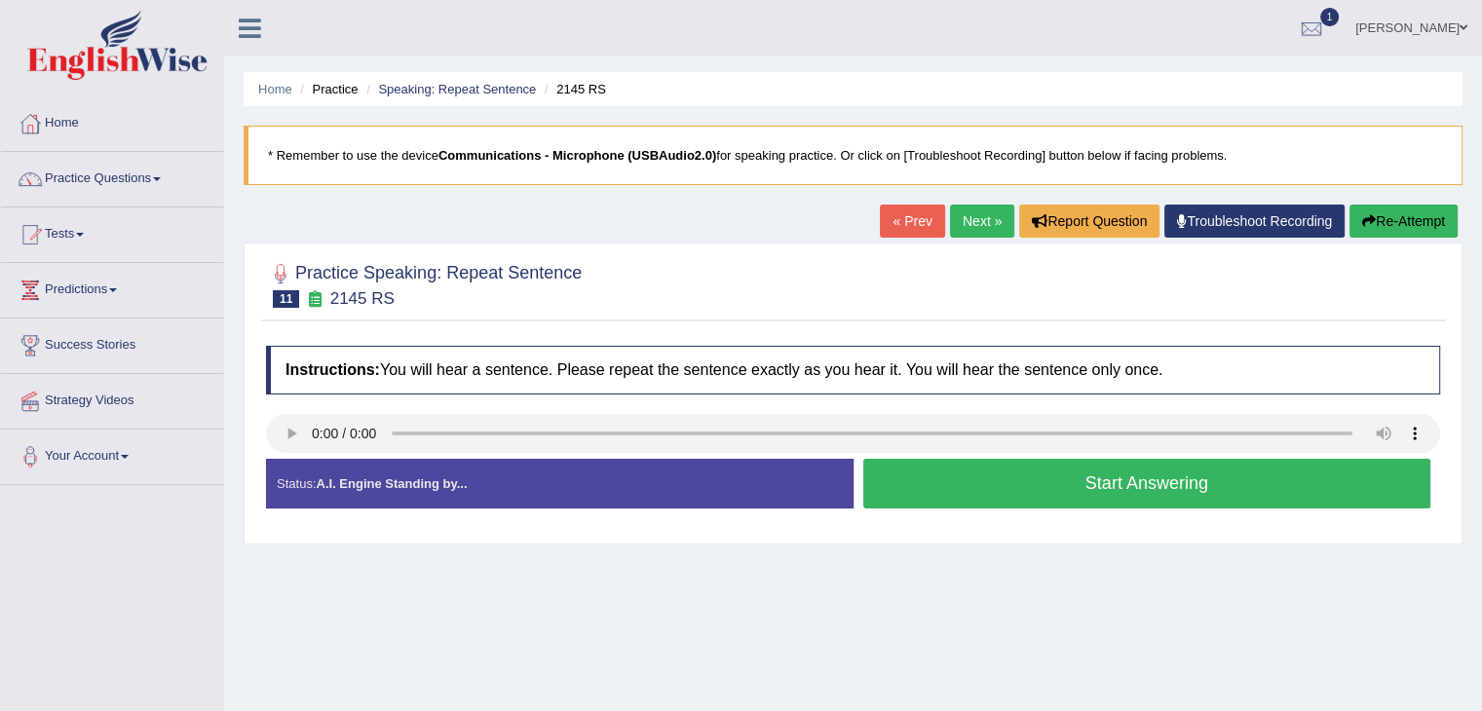
click at [1164, 489] on button "Start Answering" at bounding box center [1147, 484] width 568 height 50
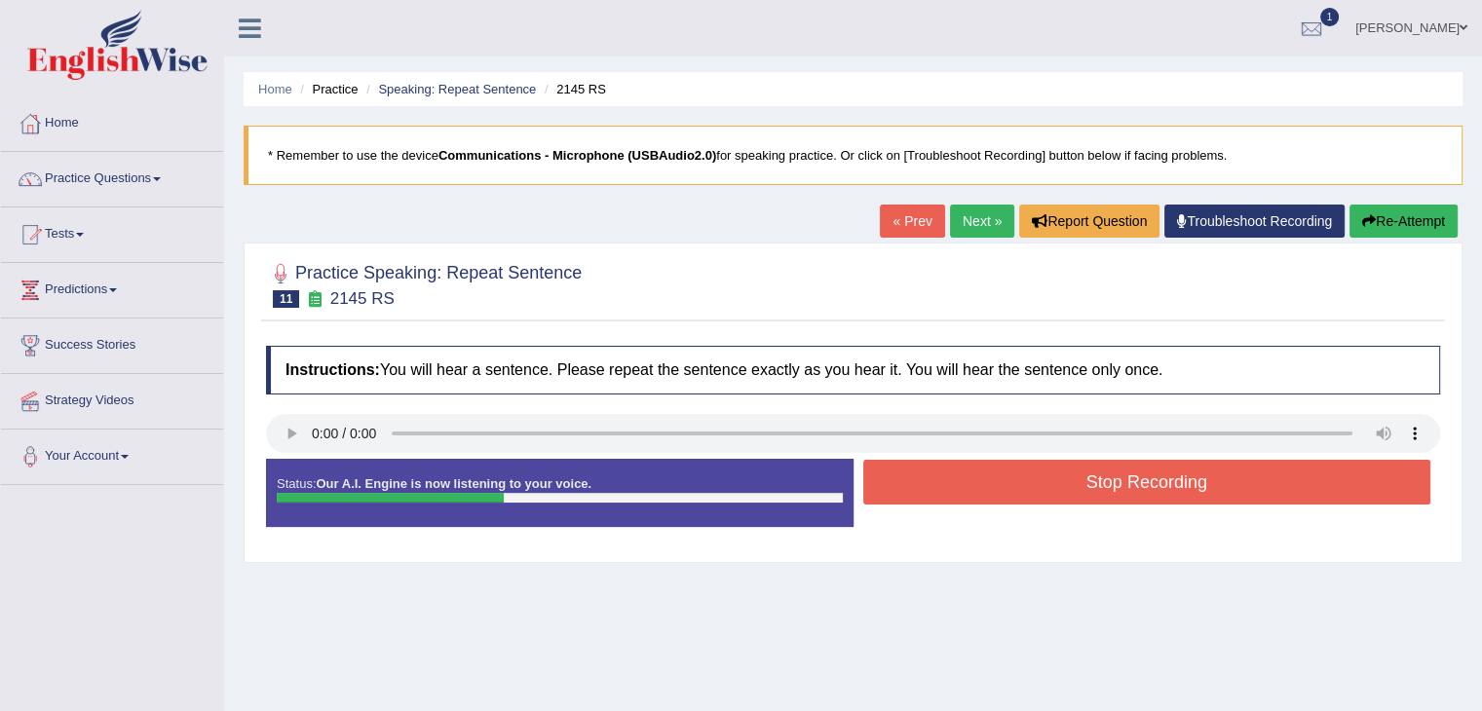
click at [1165, 485] on button "Stop Recording" at bounding box center [1147, 482] width 568 height 45
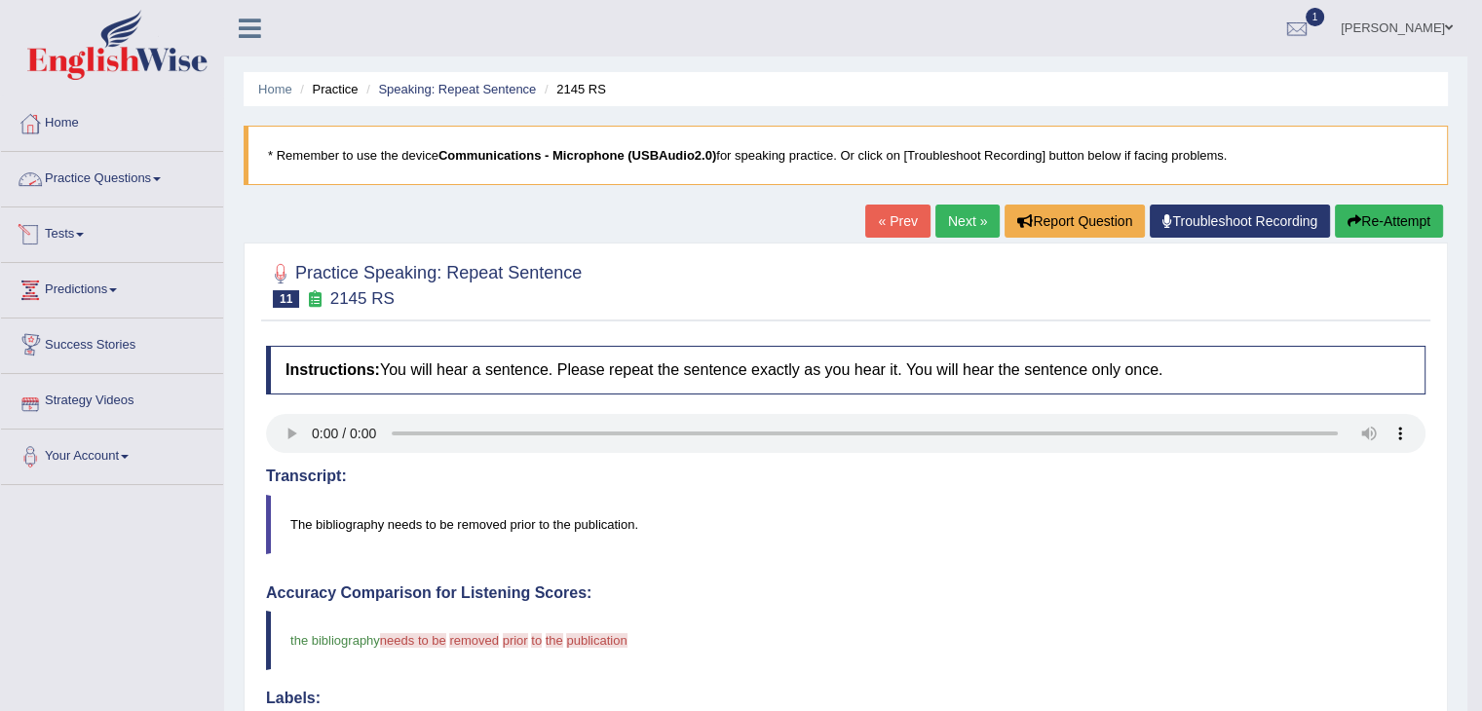
click at [147, 172] on link "Practice Questions" at bounding box center [112, 176] width 222 height 49
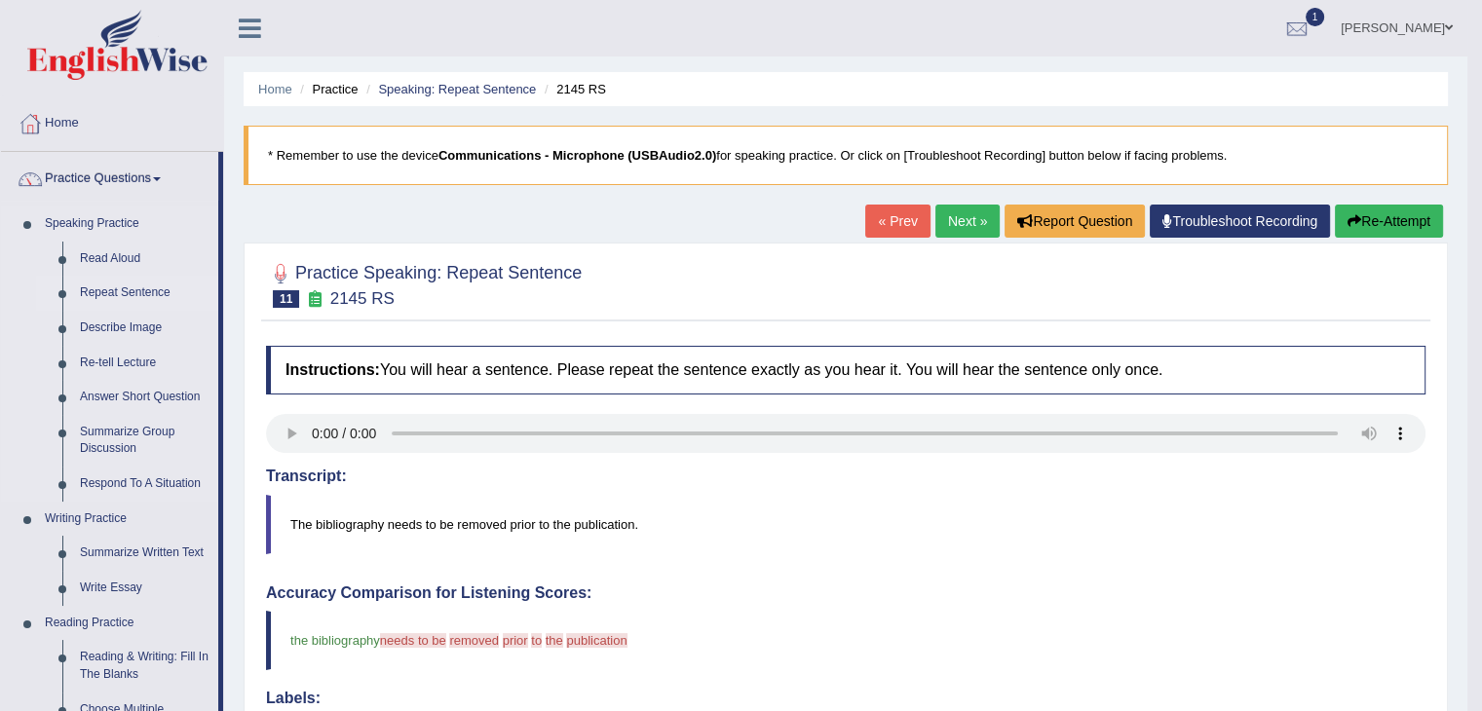
click at [132, 292] on link "Repeat Sentence" at bounding box center [144, 293] width 147 height 35
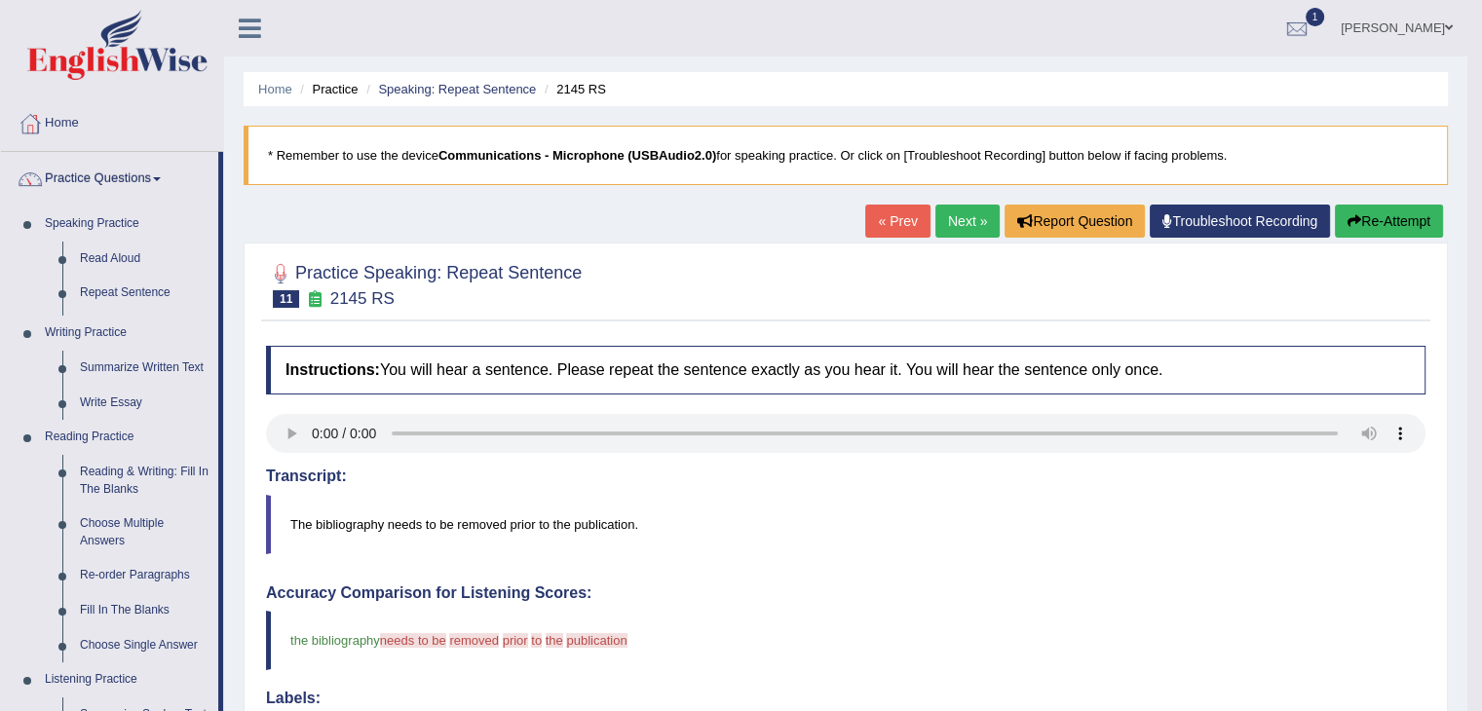
scroll to position [22, 0]
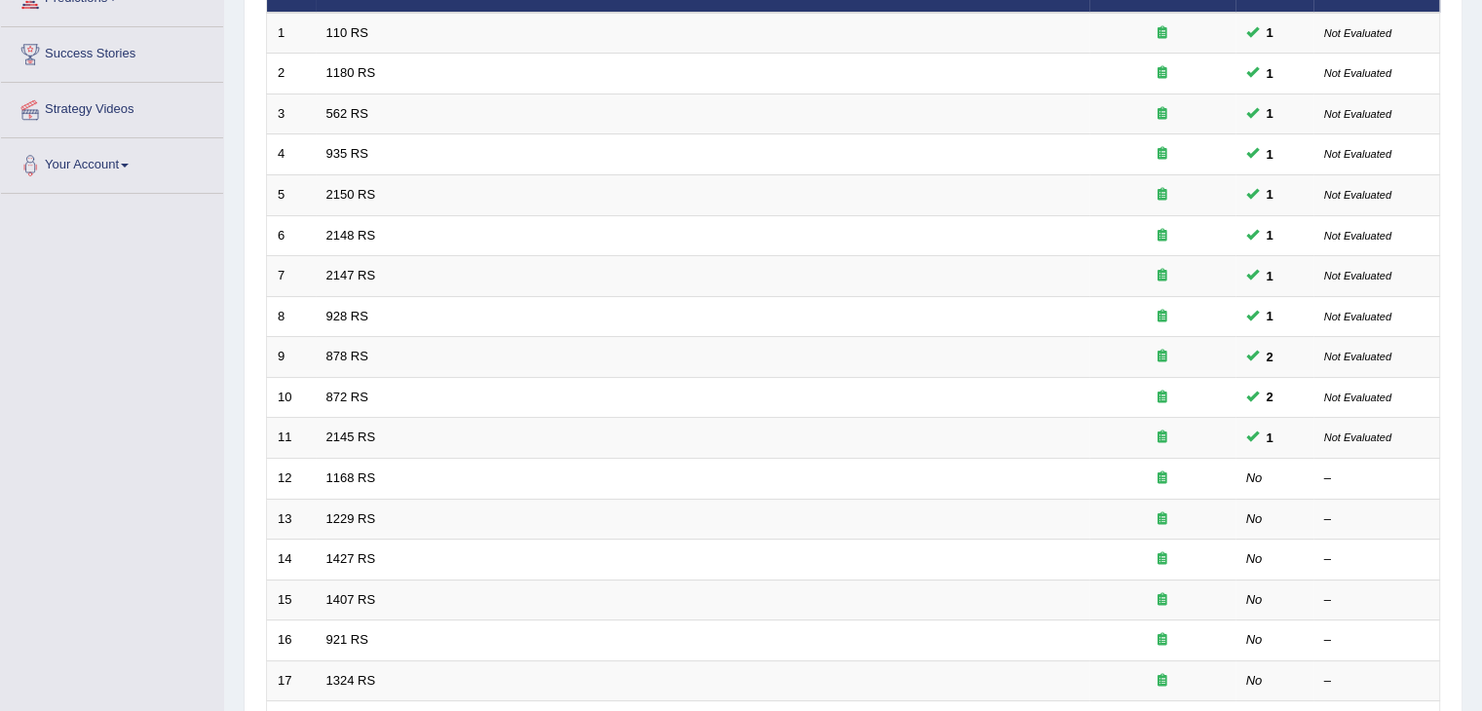
scroll to position [292, 0]
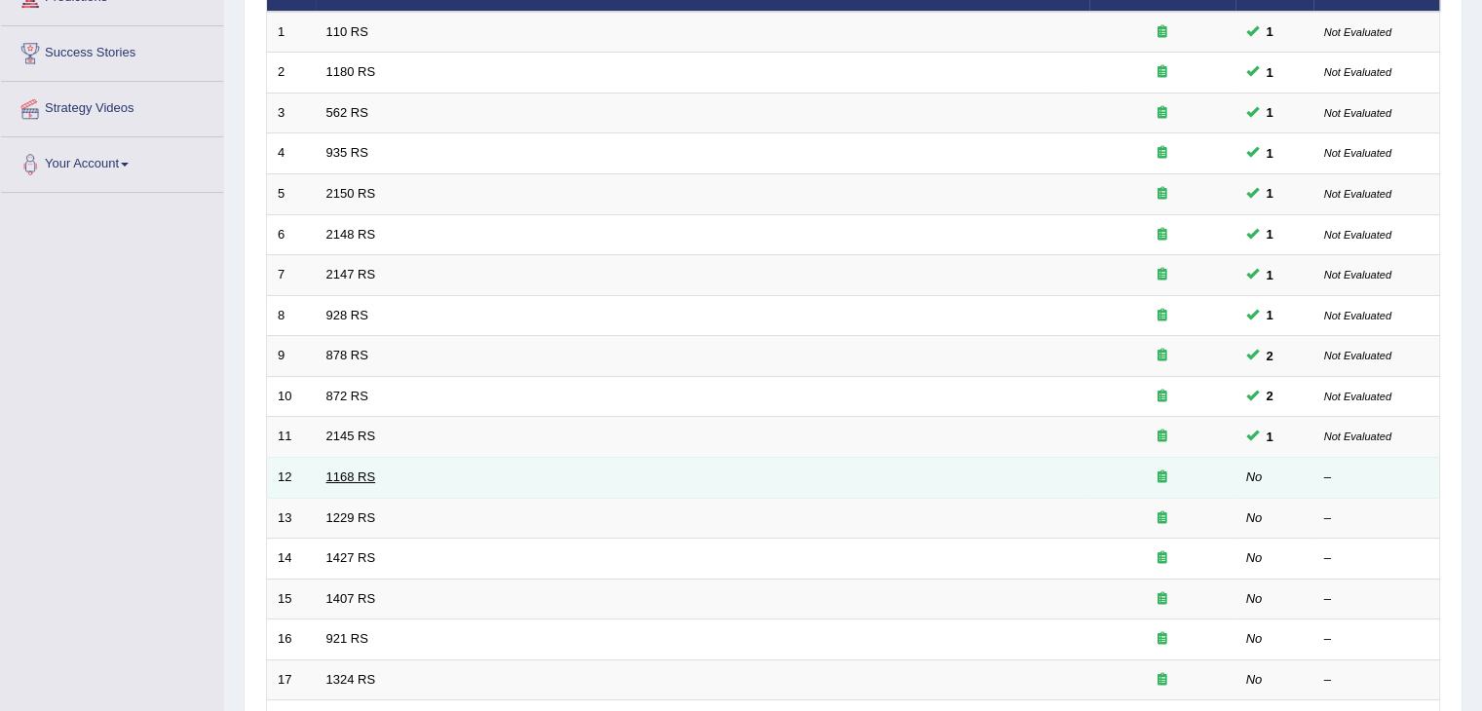
click at [370, 472] on link "1168 RS" at bounding box center [351, 477] width 50 height 15
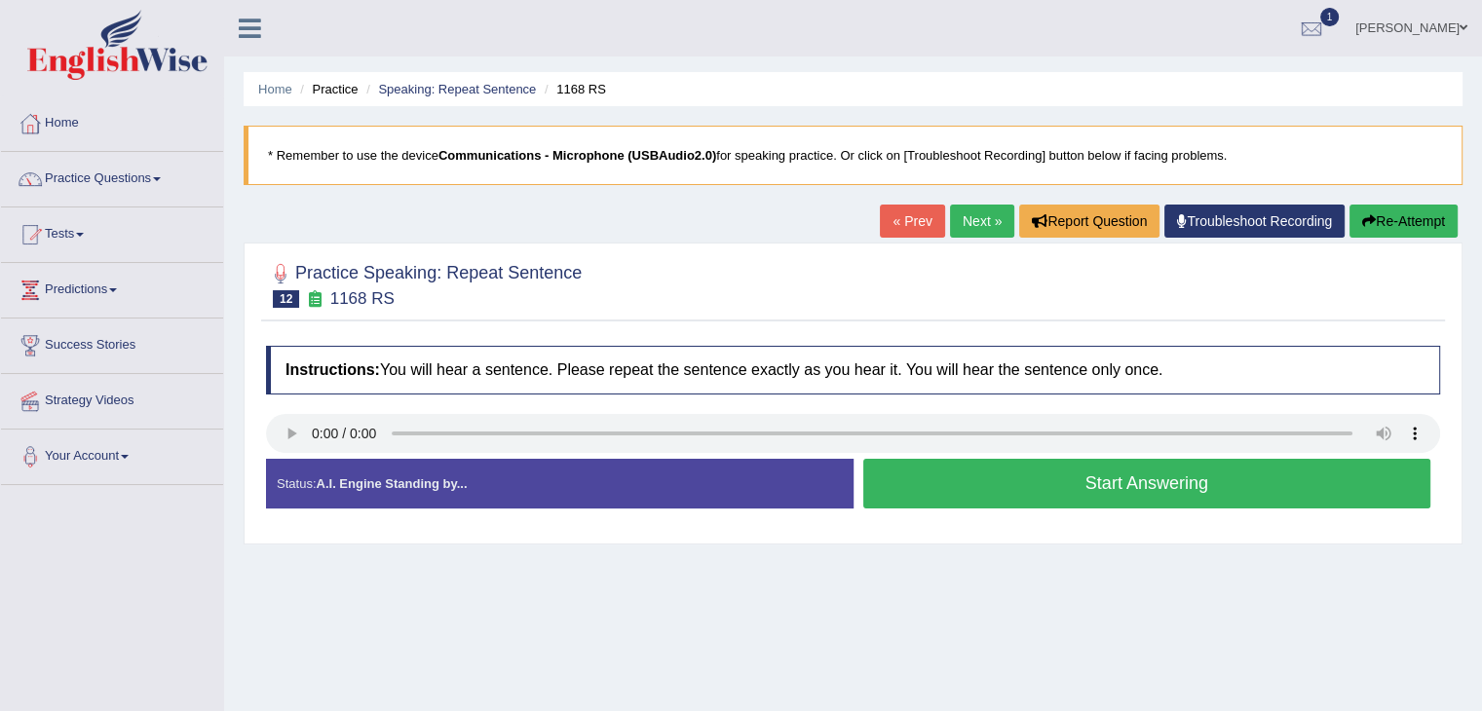
click at [1138, 482] on button "Start Answering" at bounding box center [1147, 484] width 568 height 50
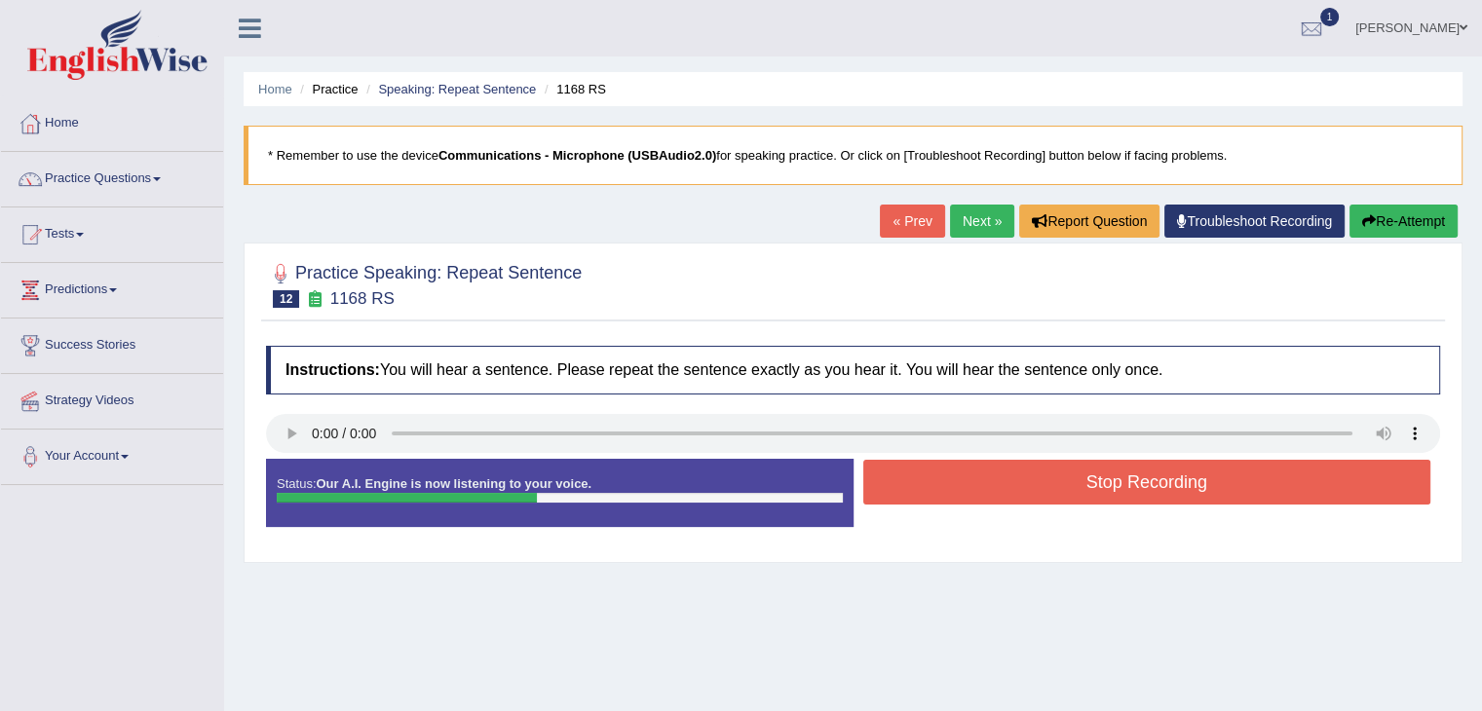
click at [1138, 482] on button "Stop Recording" at bounding box center [1147, 482] width 568 height 45
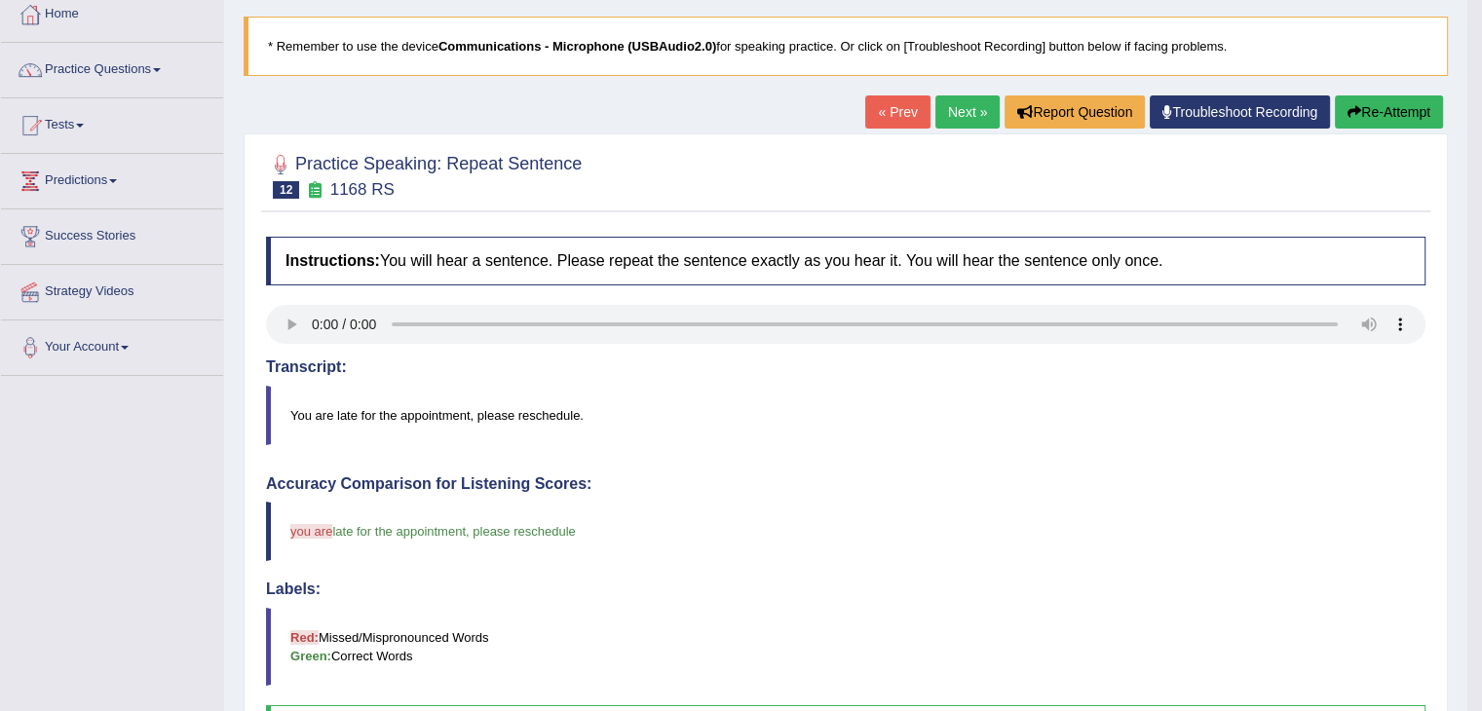
scroll to position [97, 0]
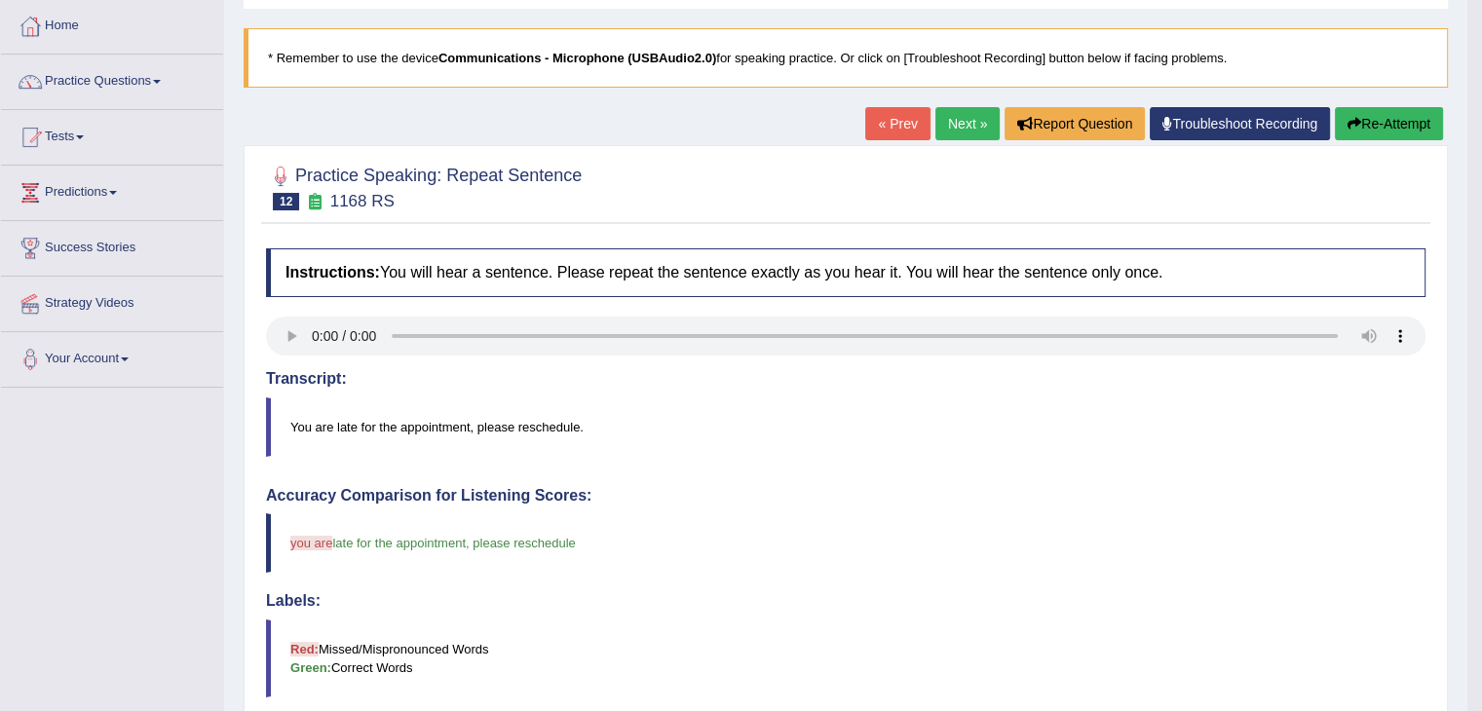
click at [1387, 129] on button "Re-Attempt" at bounding box center [1389, 123] width 108 height 33
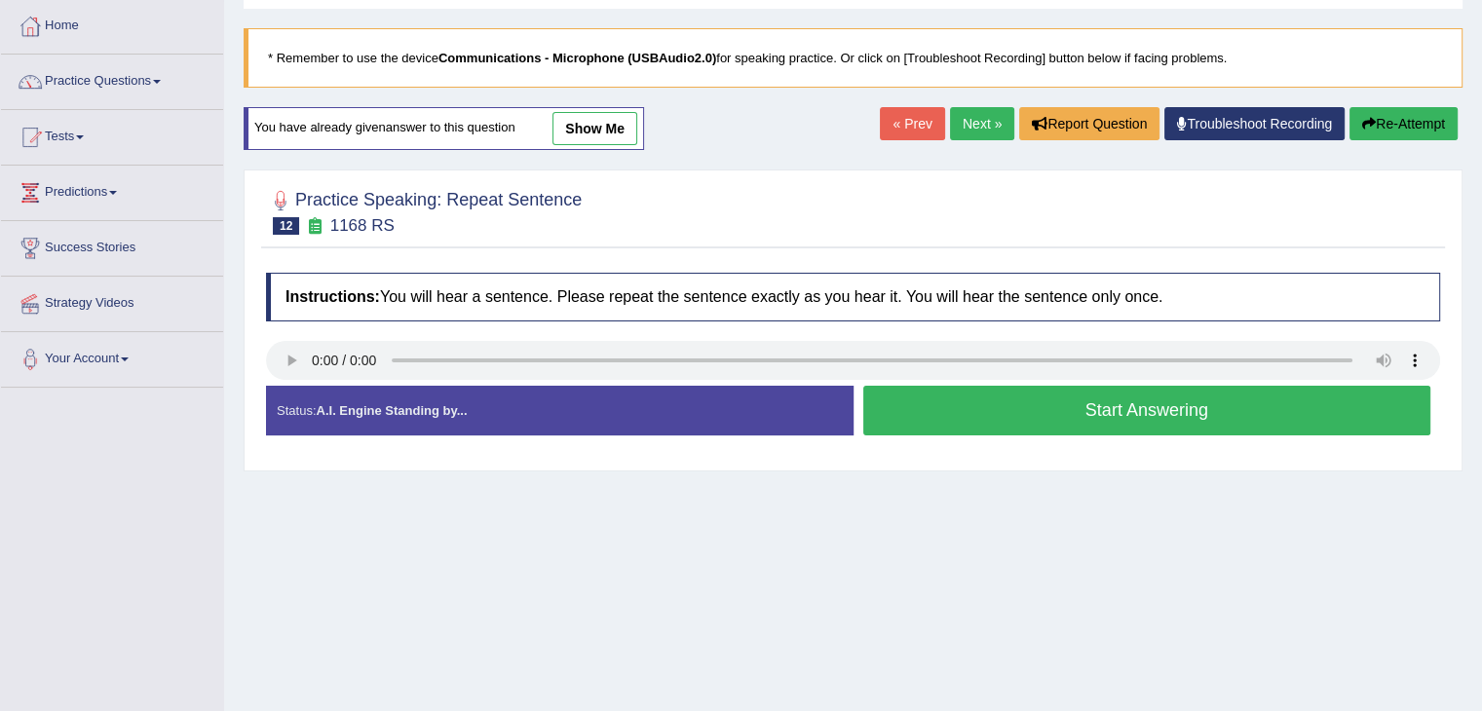
click at [1163, 407] on button "Start Answering" at bounding box center [1147, 411] width 568 height 50
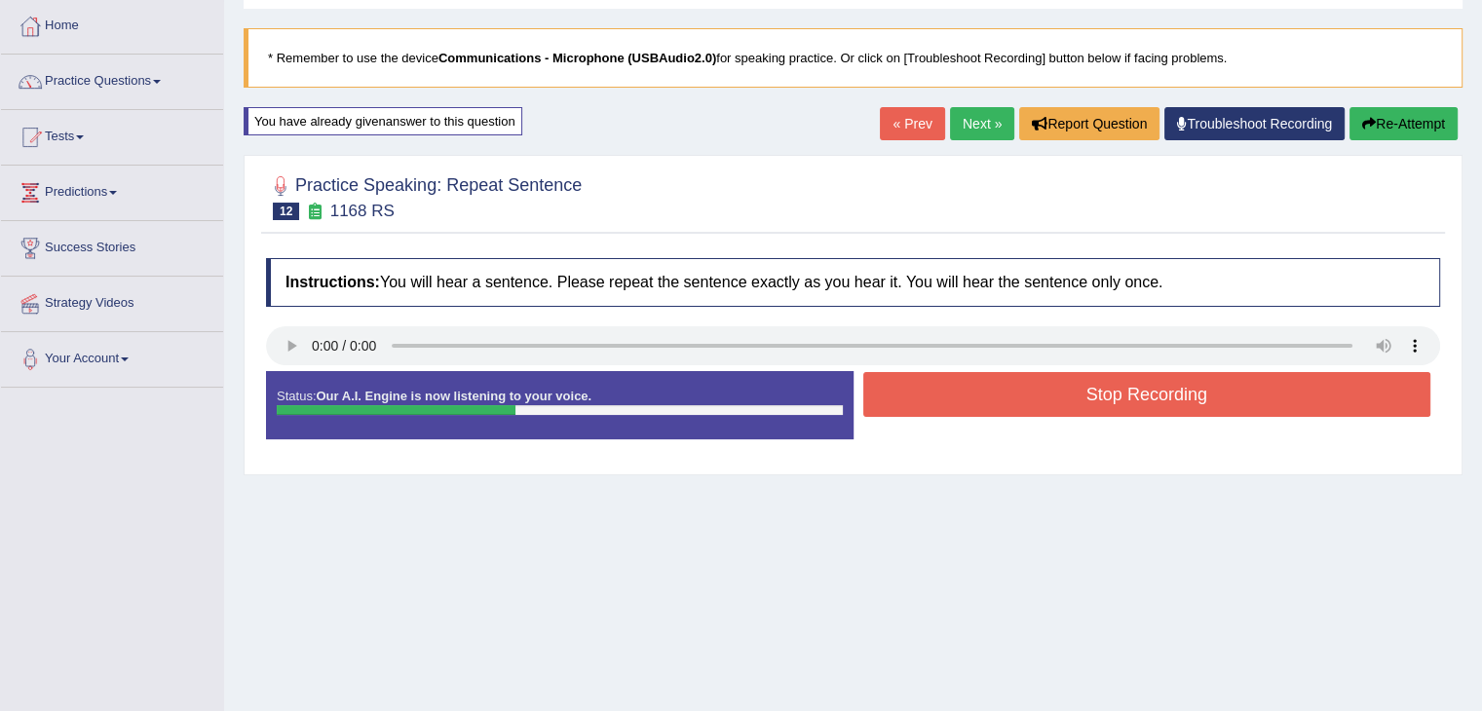
click at [1162, 397] on button "Stop Recording" at bounding box center [1147, 394] width 568 height 45
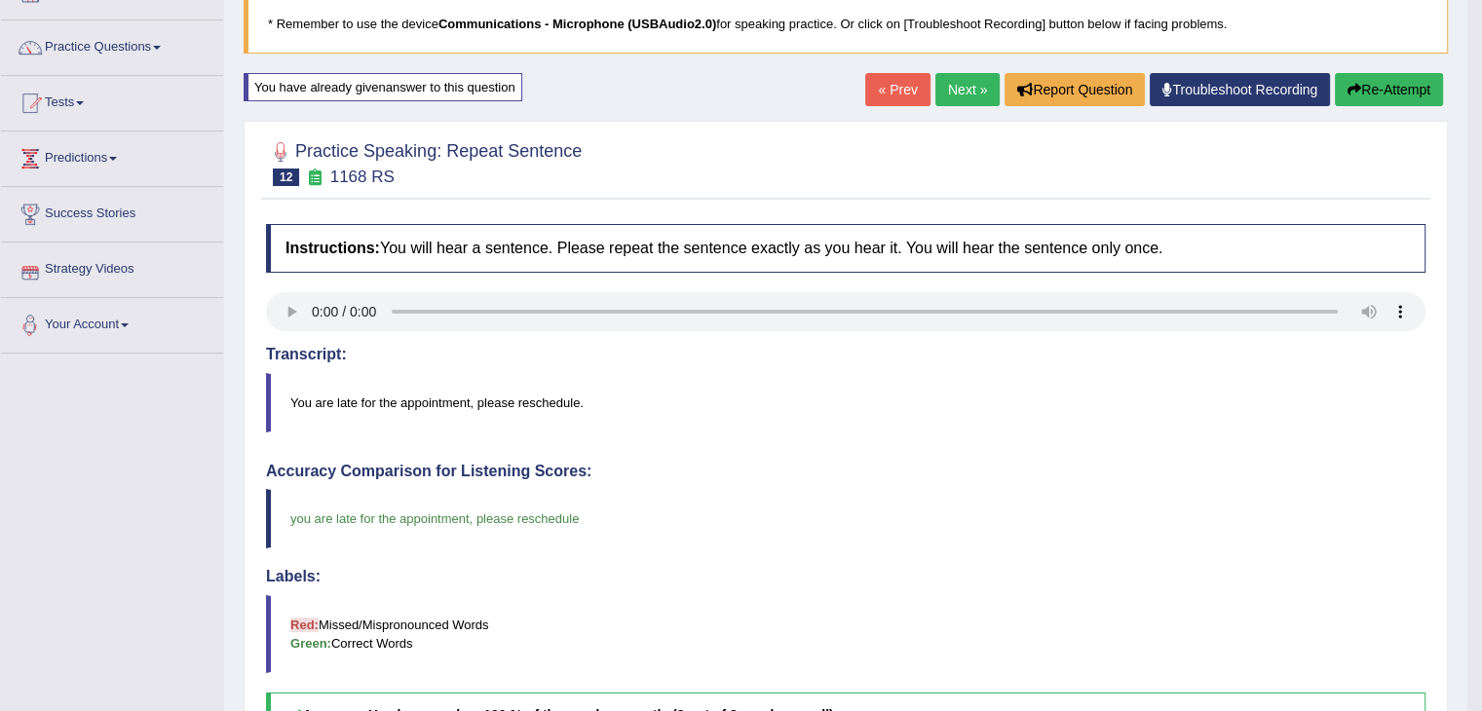
scroll to position [97, 0]
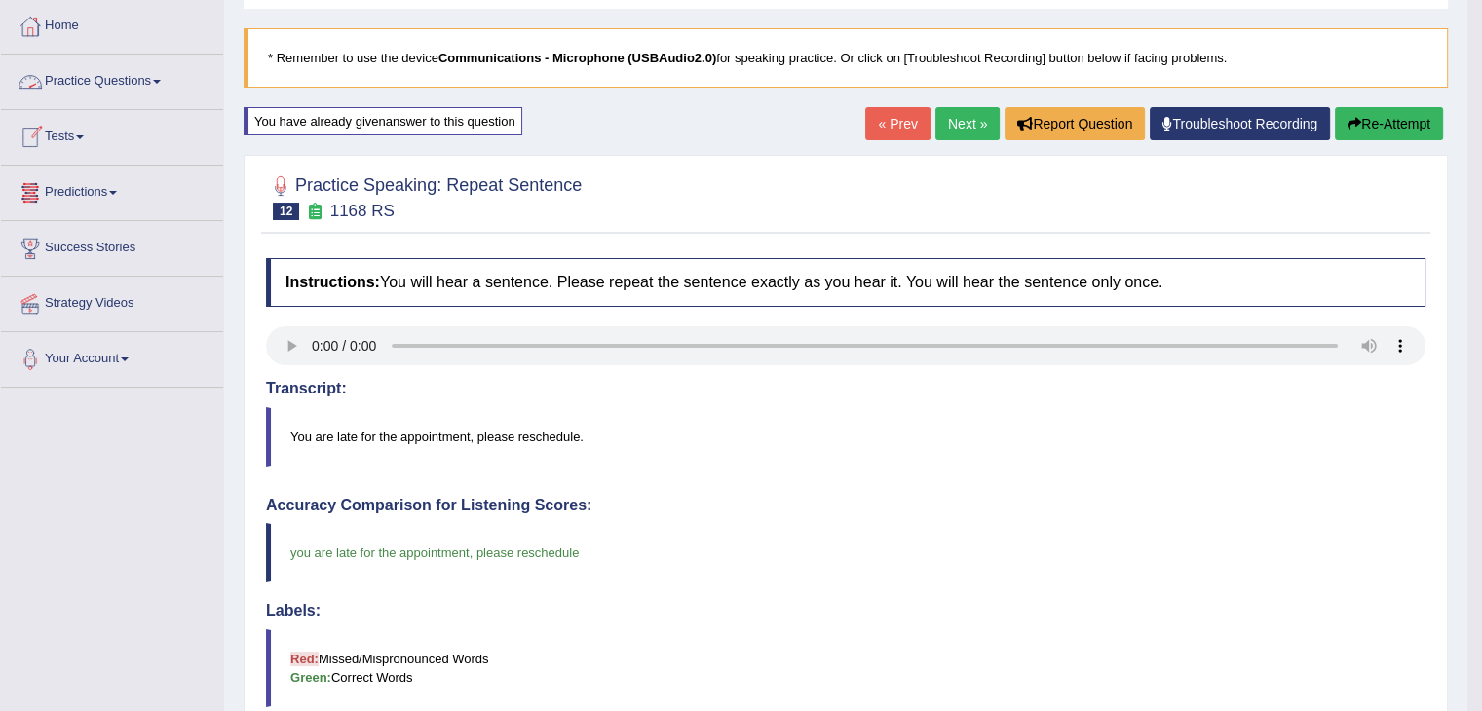
click at [169, 78] on link "Practice Questions" at bounding box center [112, 79] width 222 height 49
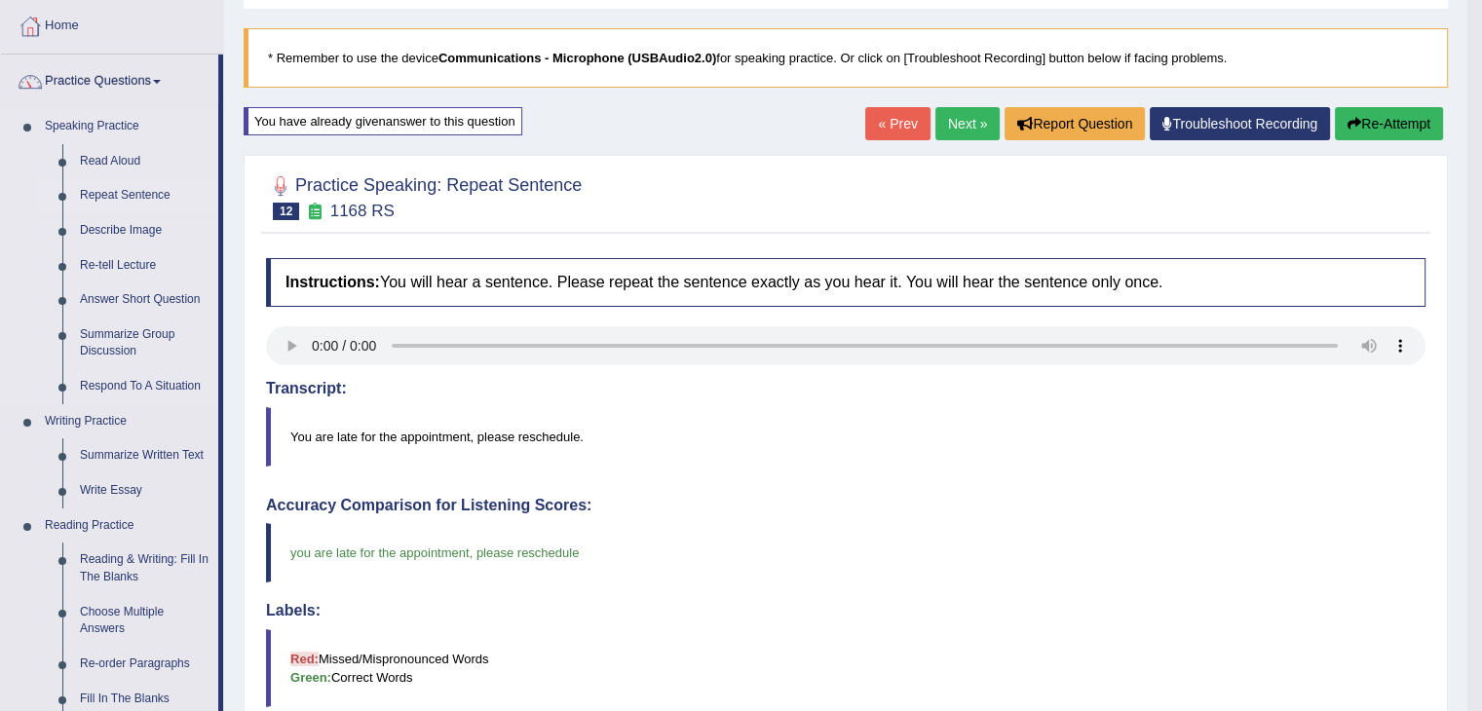
click at [132, 189] on link "Repeat Sentence" at bounding box center [144, 195] width 147 height 35
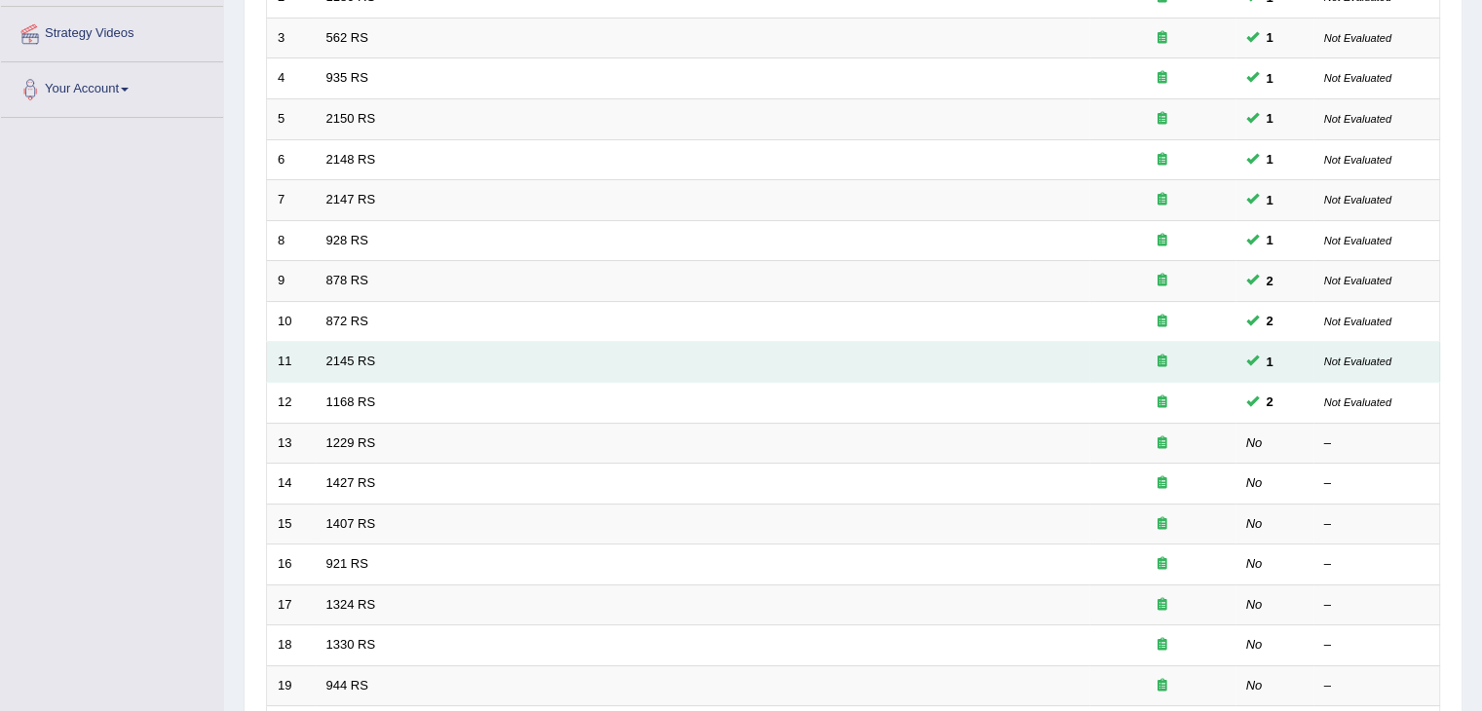
scroll to position [390, 0]
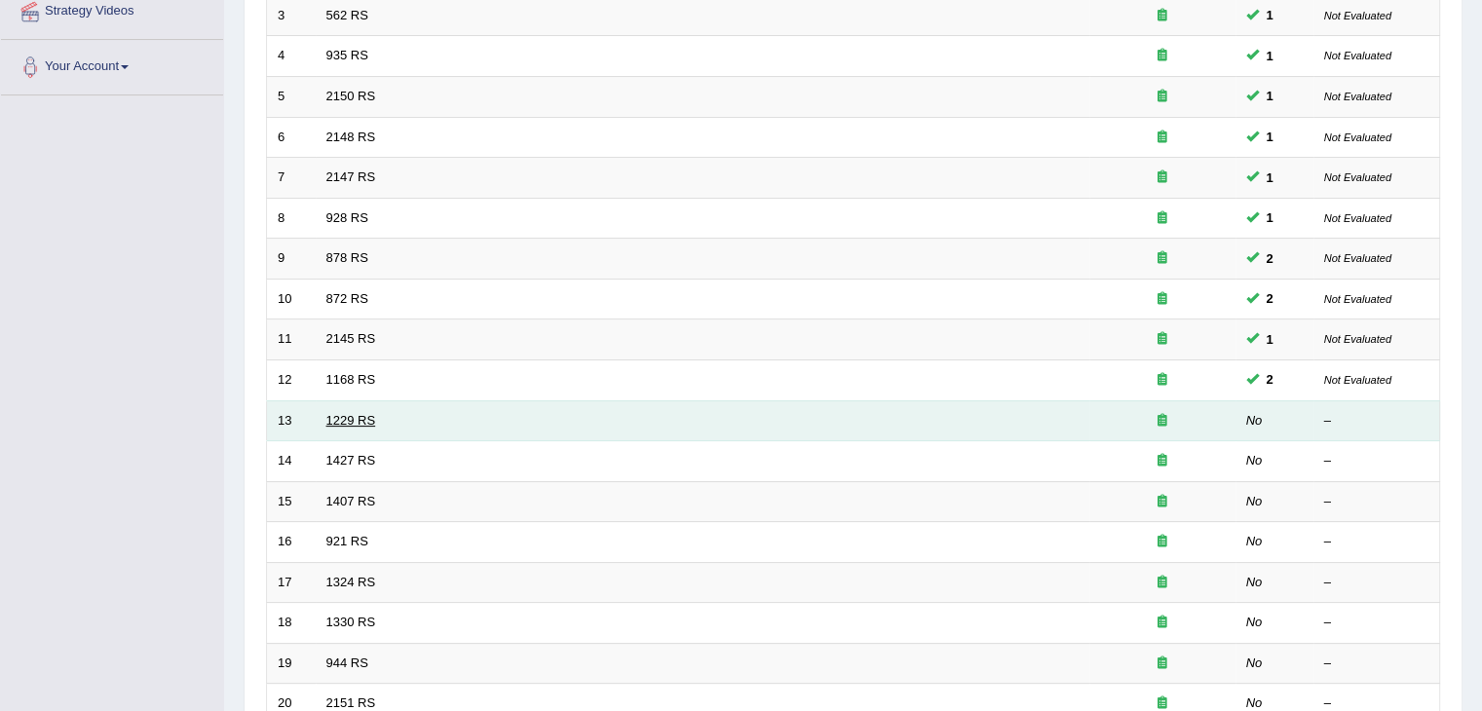
click at [364, 414] on link "1229 RS" at bounding box center [351, 420] width 50 height 15
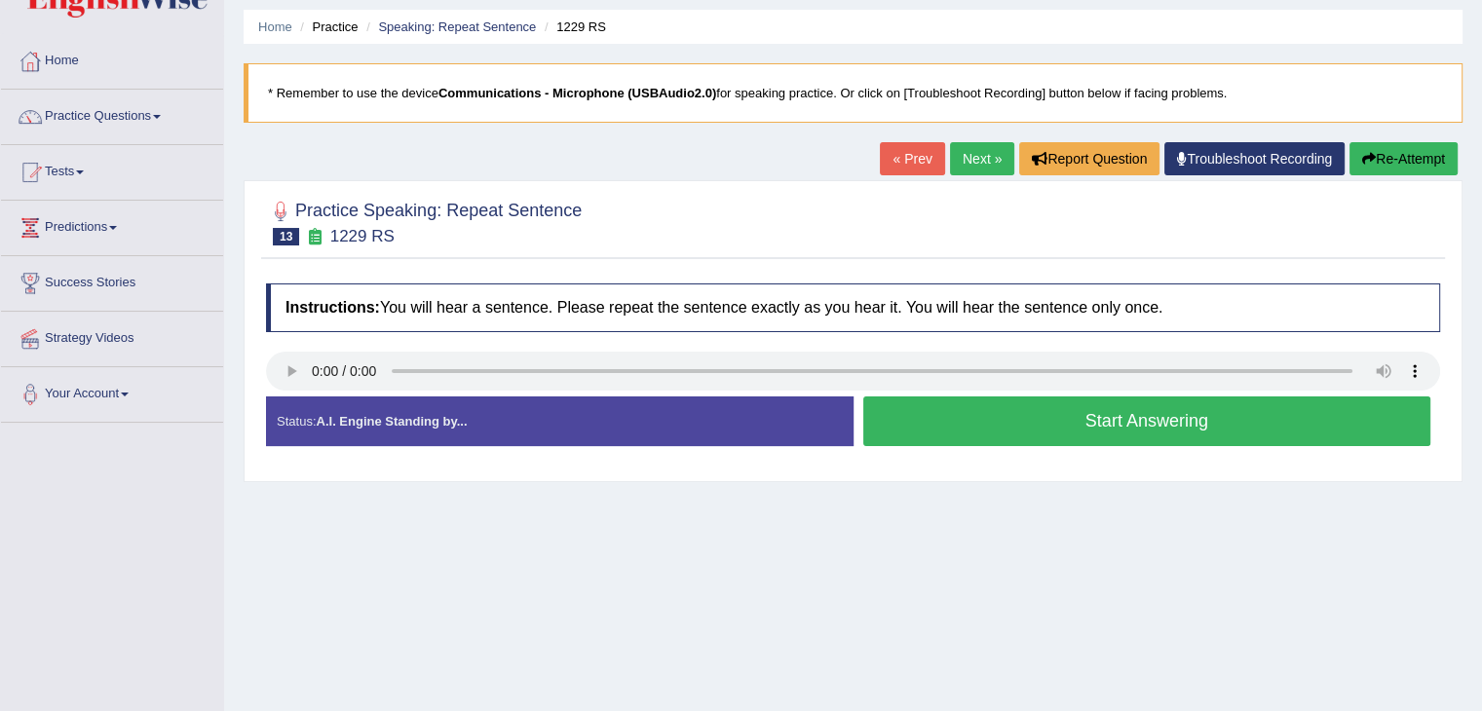
scroll to position [97, 0]
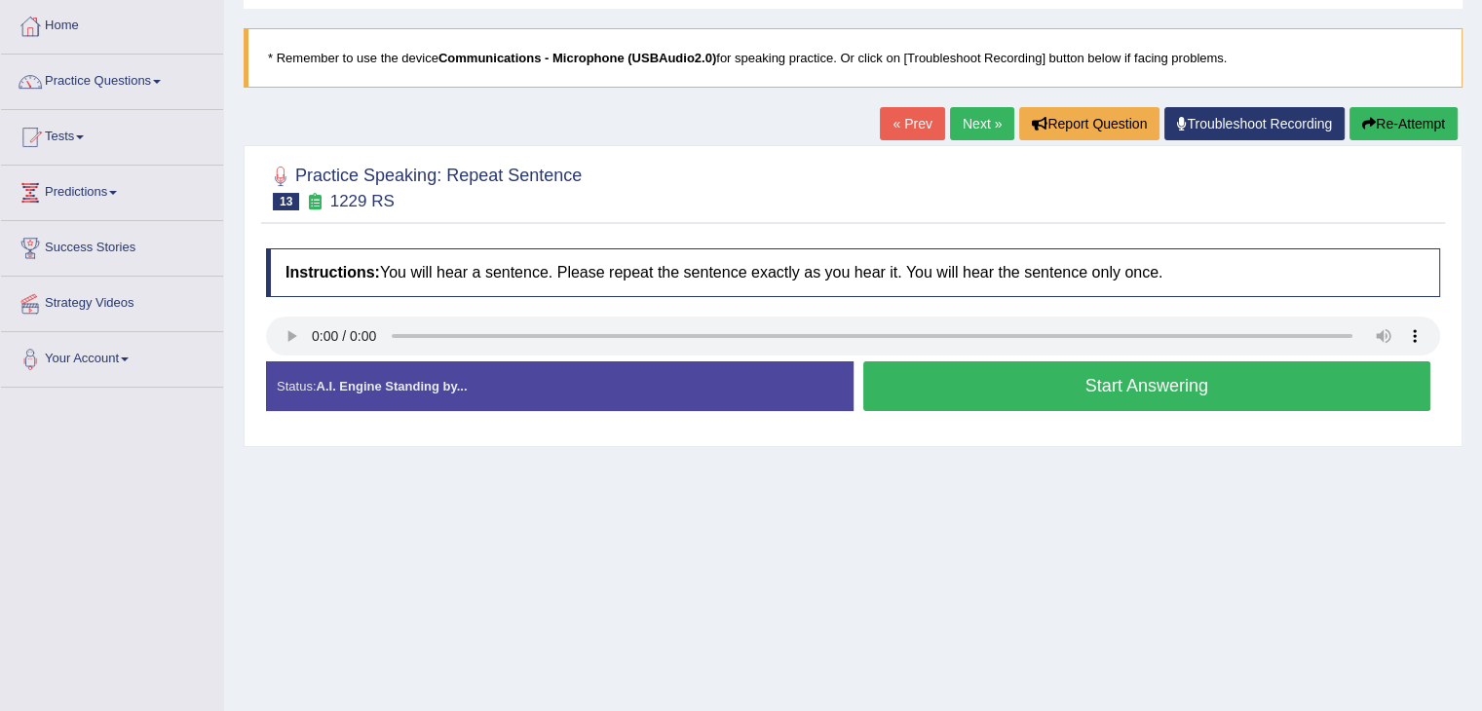
click at [1114, 387] on button "Start Answering" at bounding box center [1147, 386] width 568 height 50
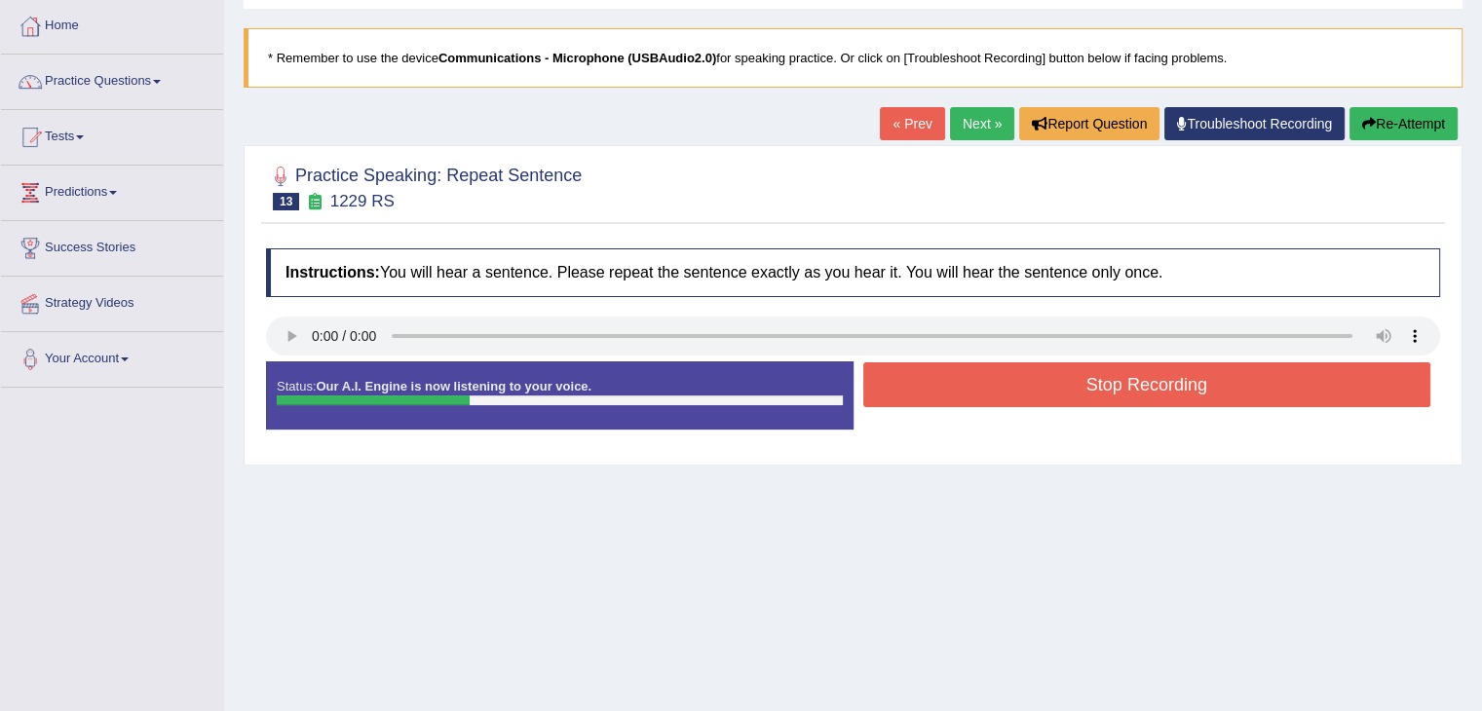
click at [1114, 386] on button "Stop Recording" at bounding box center [1147, 384] width 568 height 45
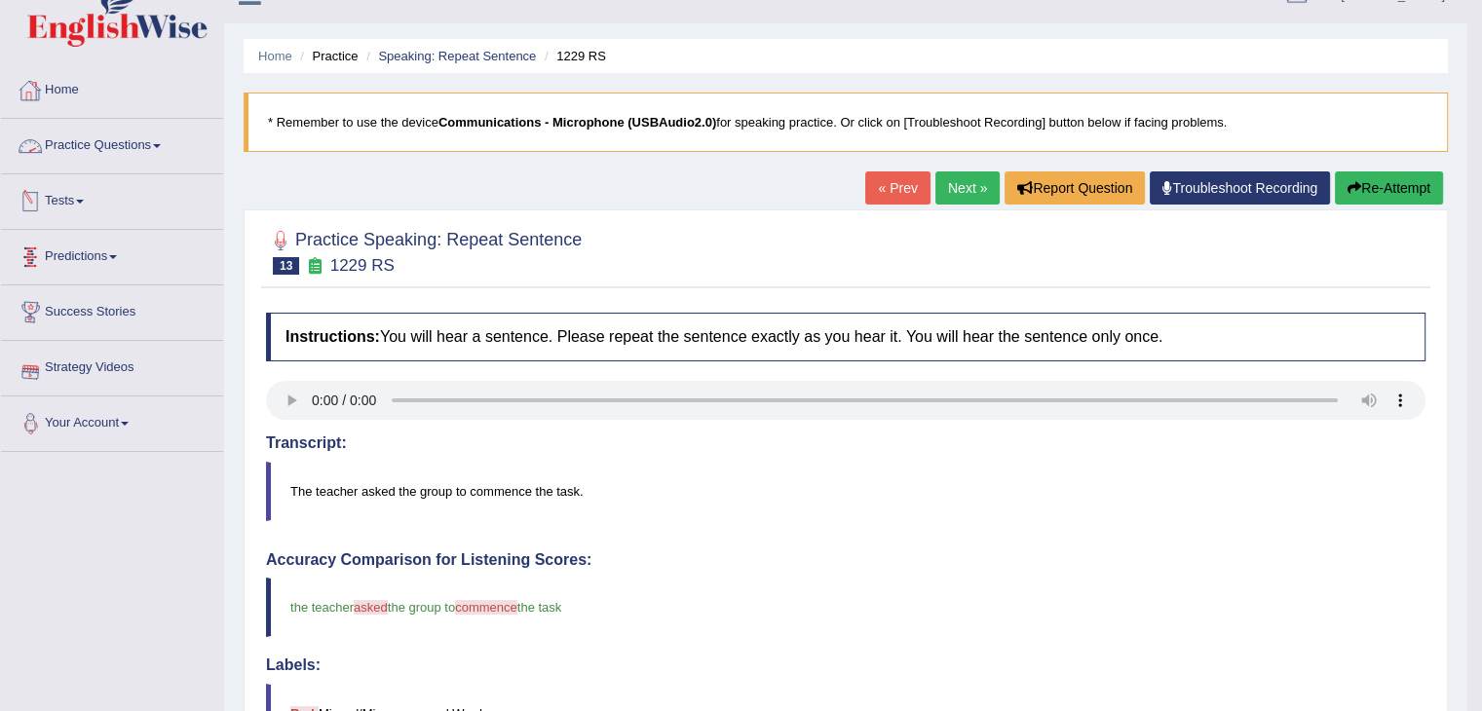
scroll to position [0, 0]
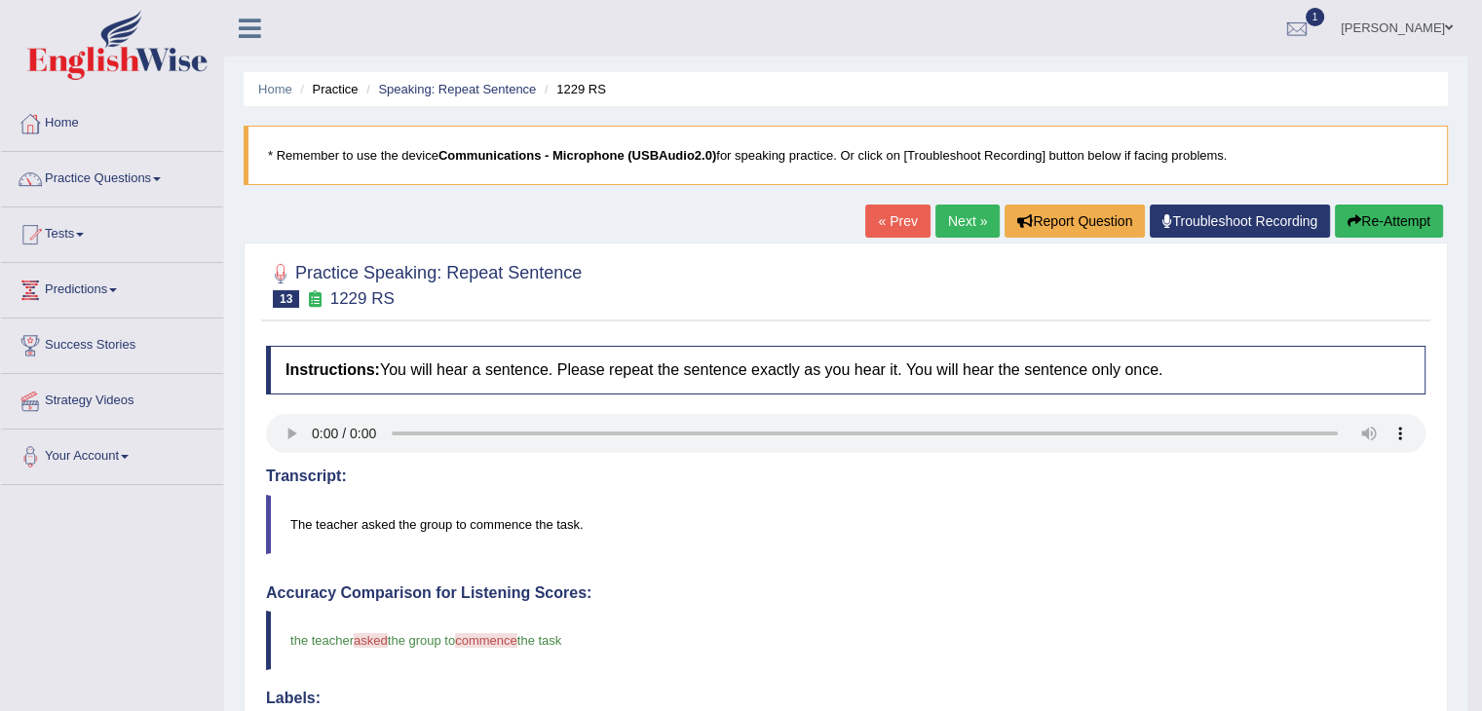
click at [160, 166] on link "Practice Questions" at bounding box center [112, 176] width 222 height 49
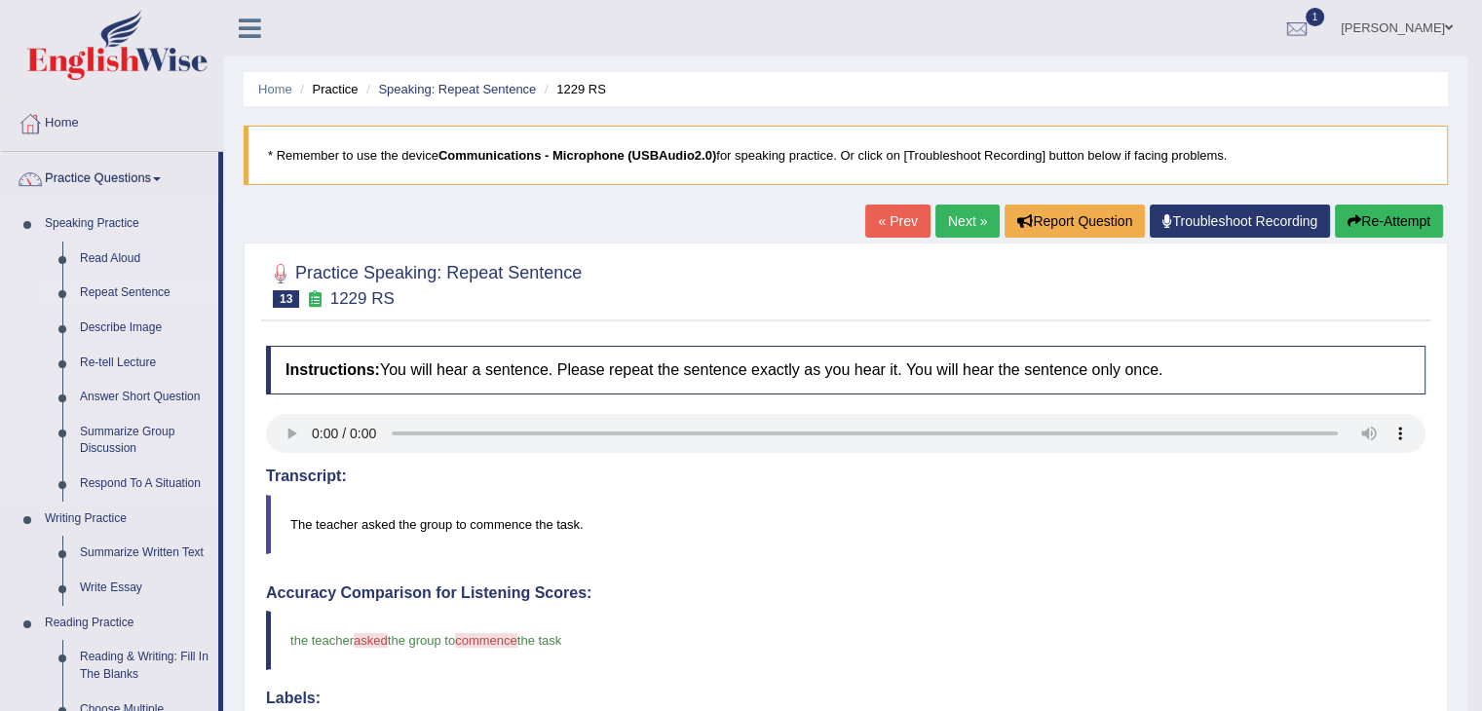
click at [140, 289] on link "Repeat Sentence" at bounding box center [144, 293] width 147 height 35
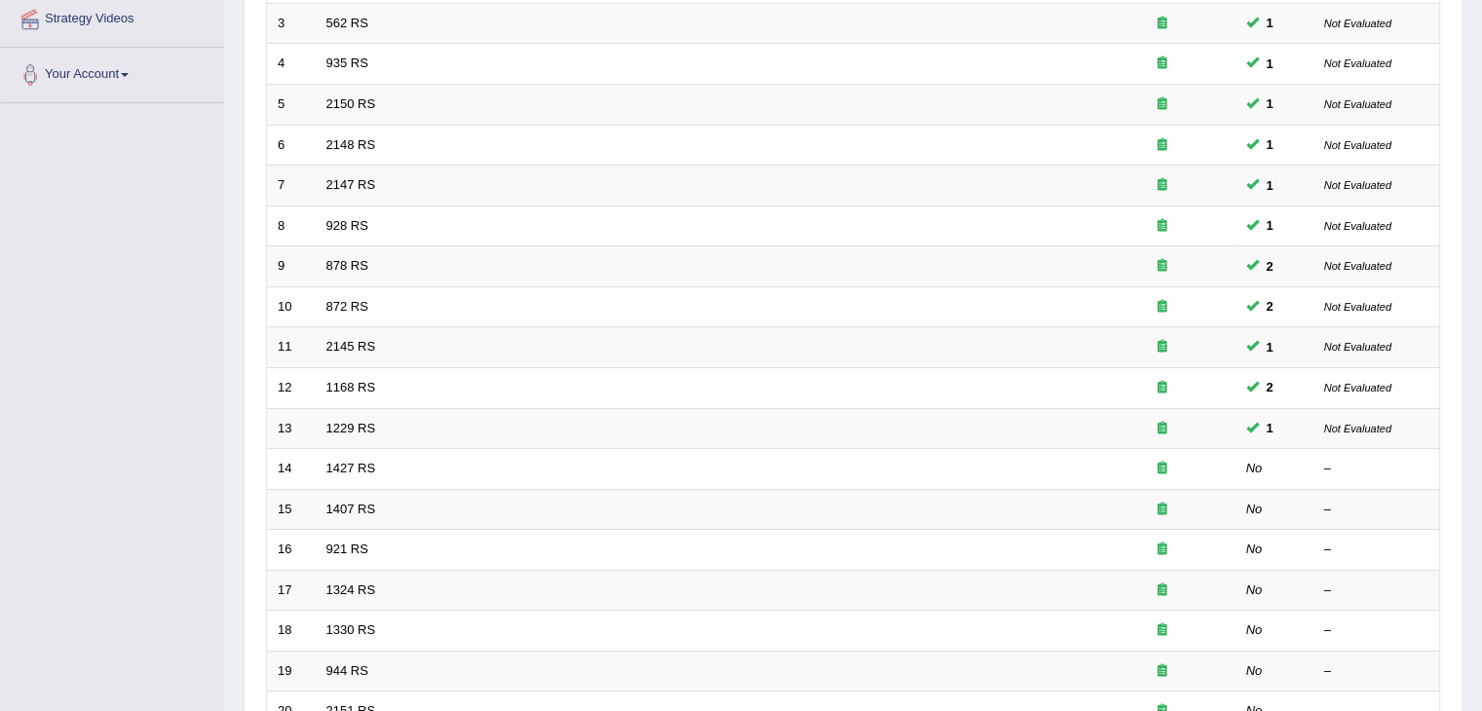
scroll to position [394, 0]
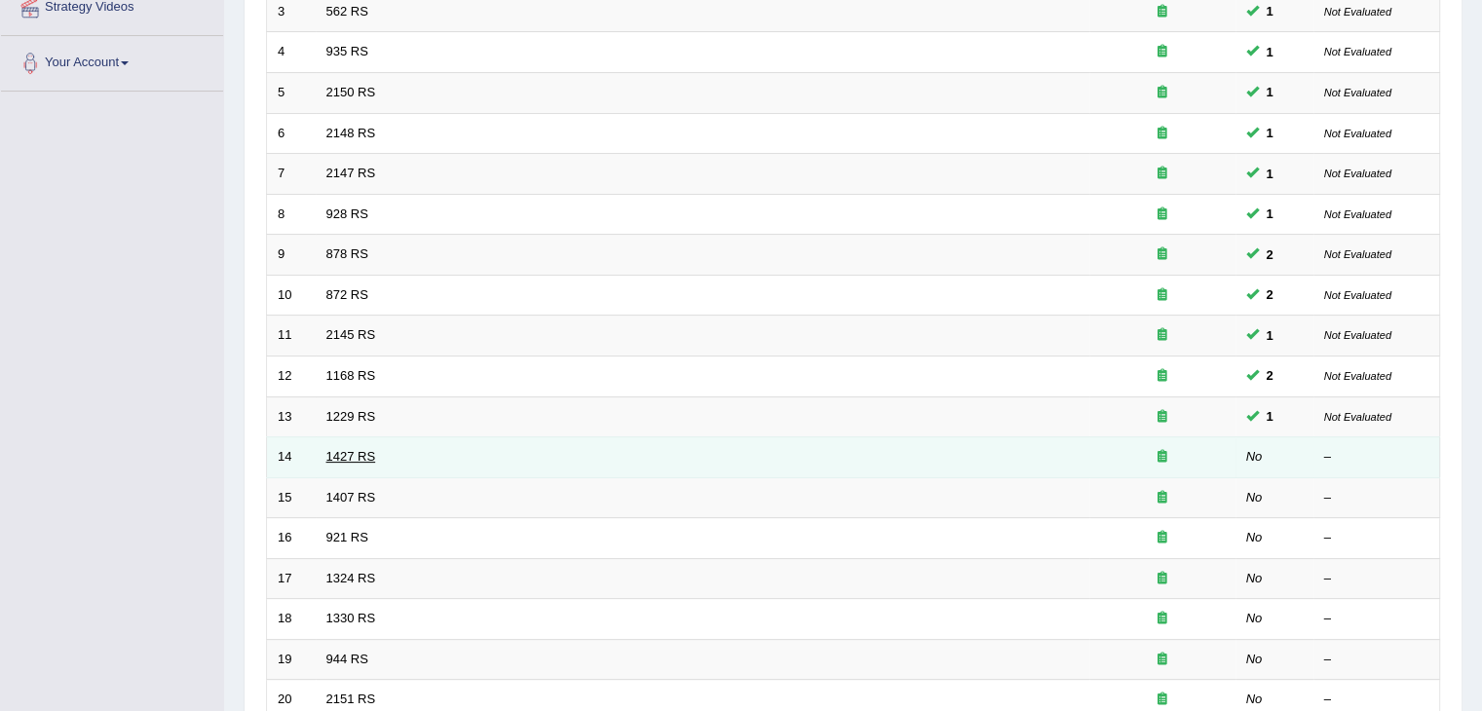
click at [365, 449] on link "1427 RS" at bounding box center [351, 456] width 50 height 15
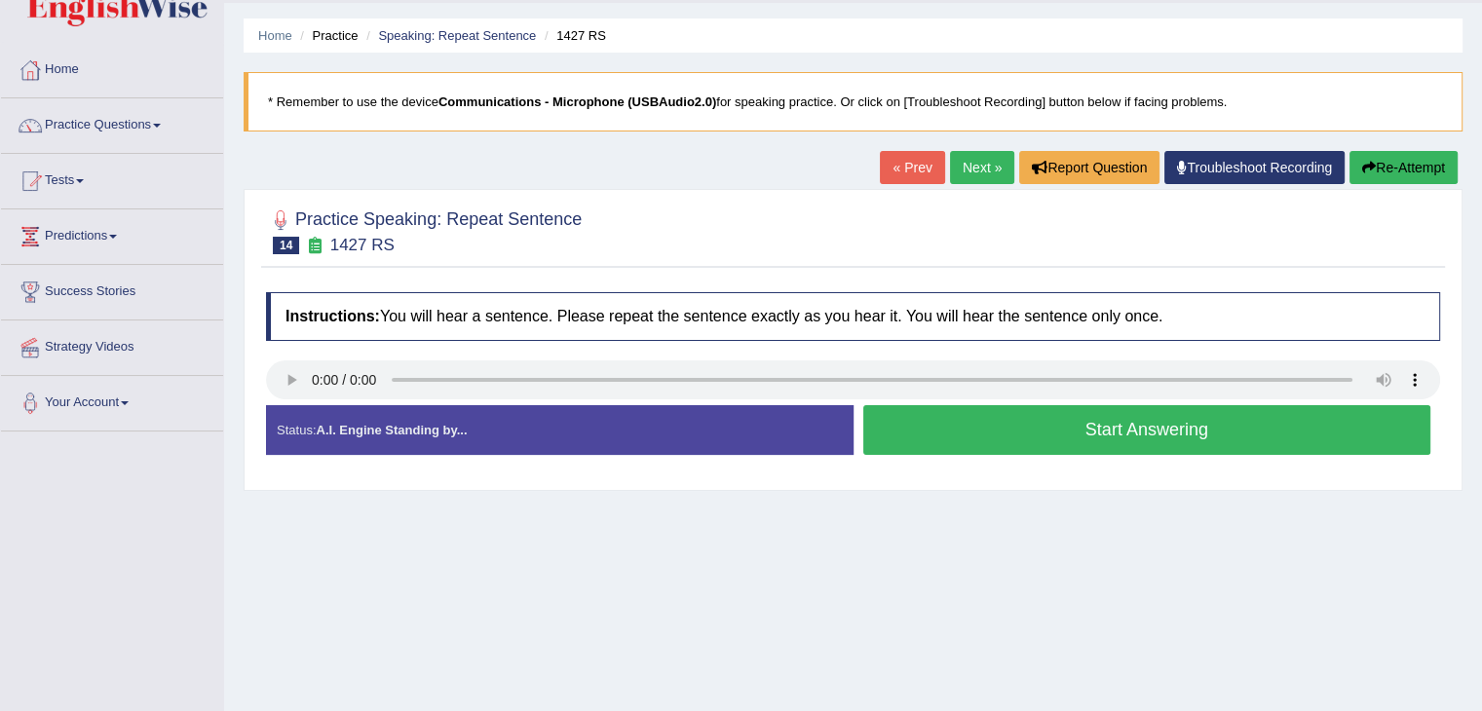
scroll to position [97, 0]
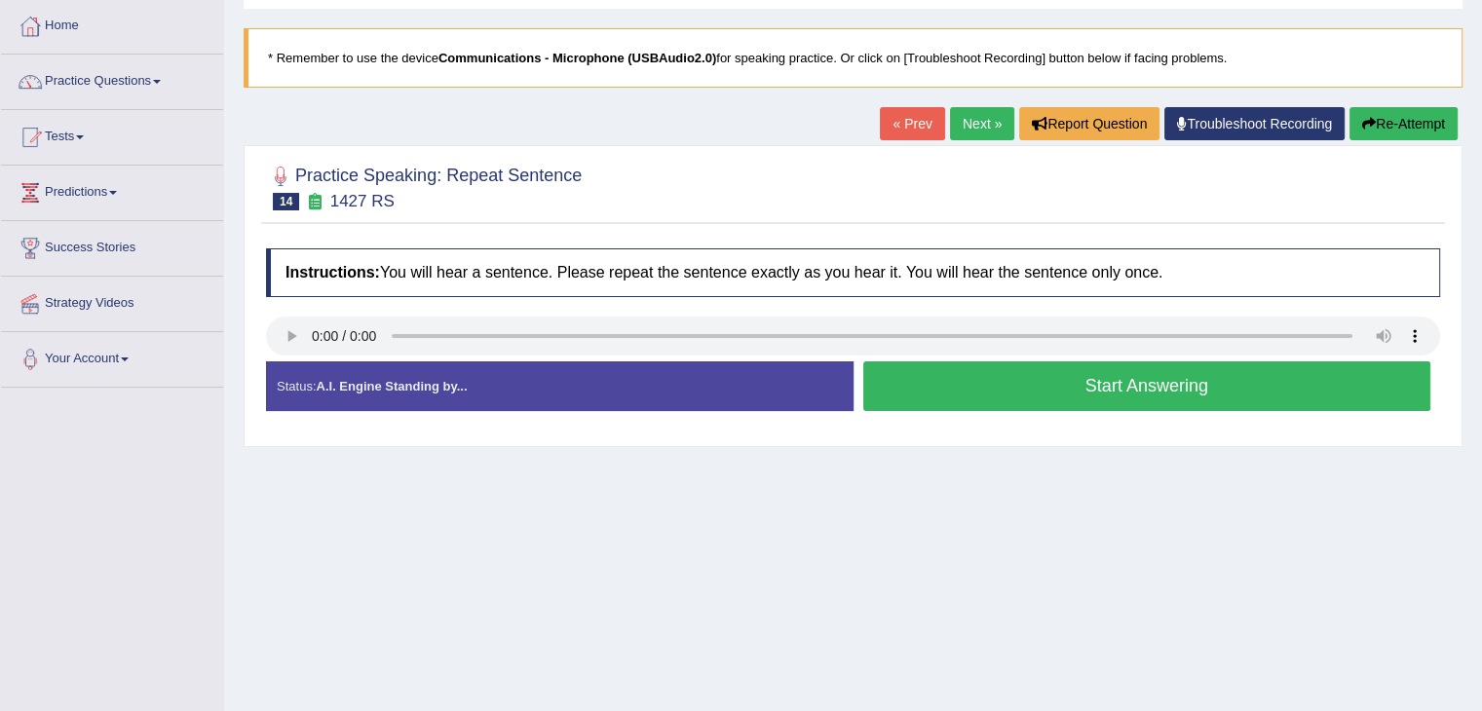
click at [1174, 376] on button "Start Answering" at bounding box center [1147, 386] width 568 height 50
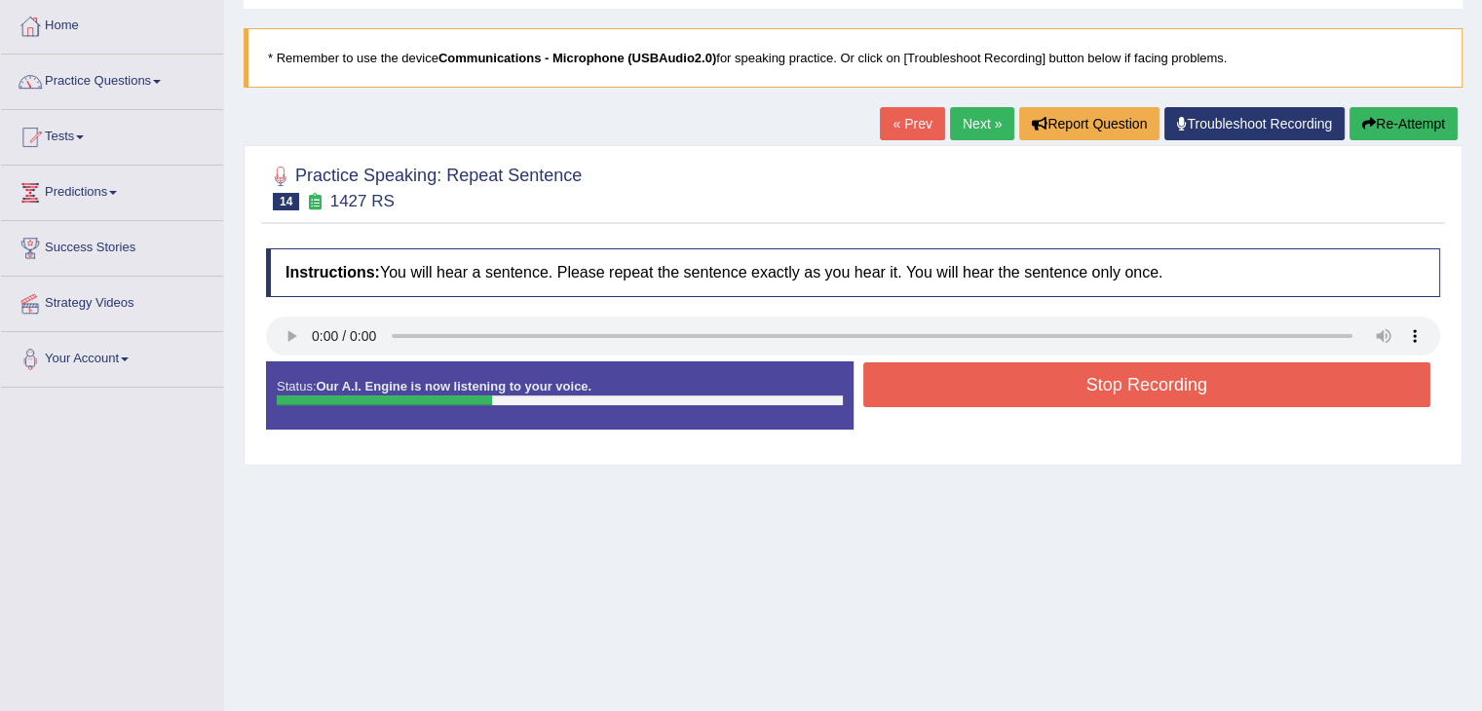
click at [1183, 387] on button "Stop Recording" at bounding box center [1147, 384] width 568 height 45
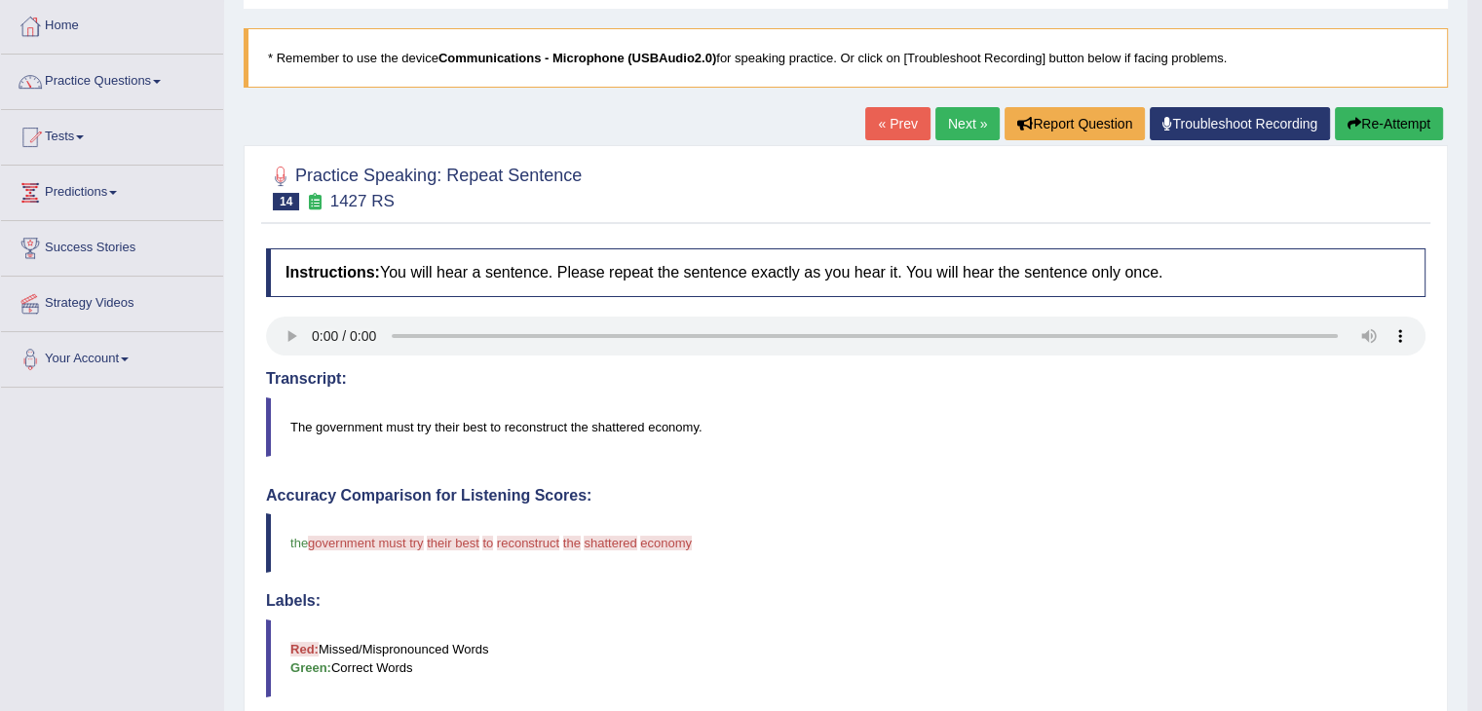
click at [1383, 120] on button "Re-Attempt" at bounding box center [1389, 123] width 108 height 33
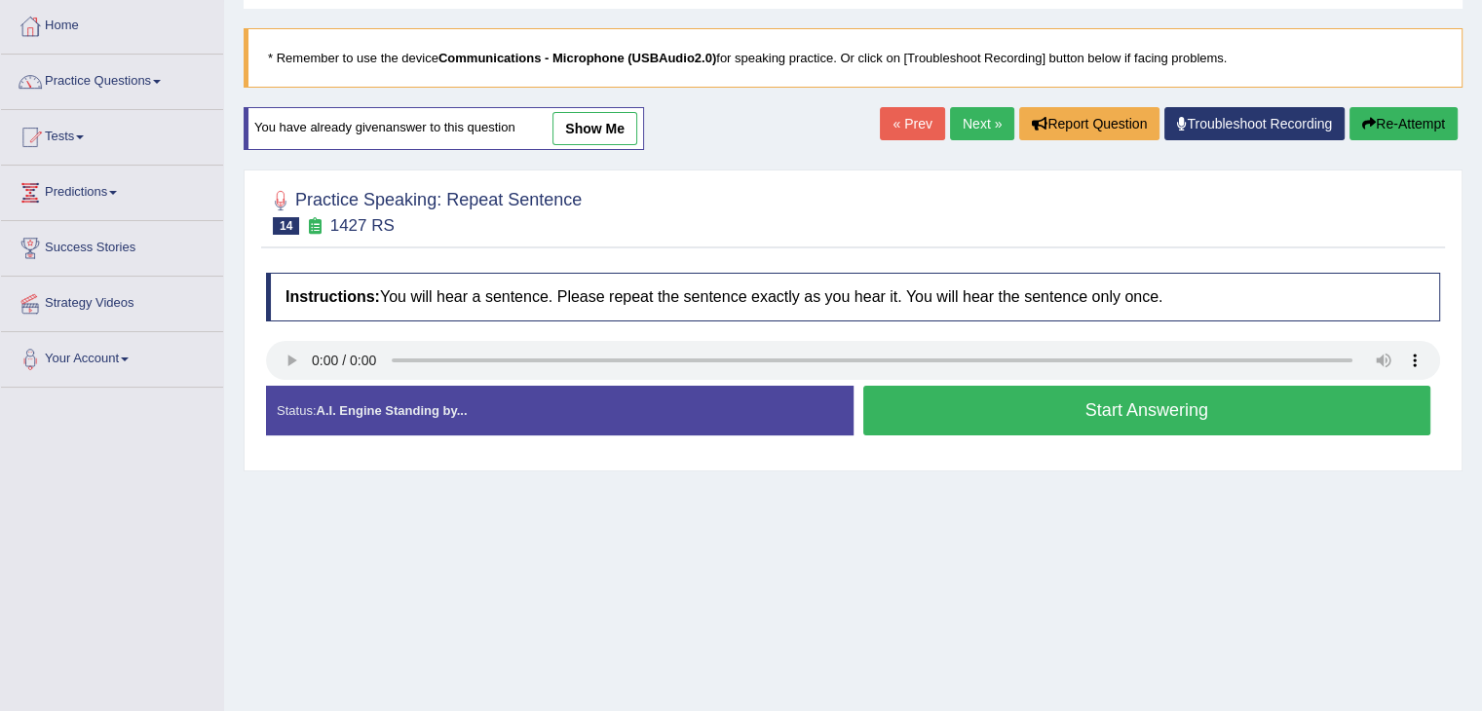
click at [1039, 400] on button "Start Answering" at bounding box center [1147, 411] width 568 height 50
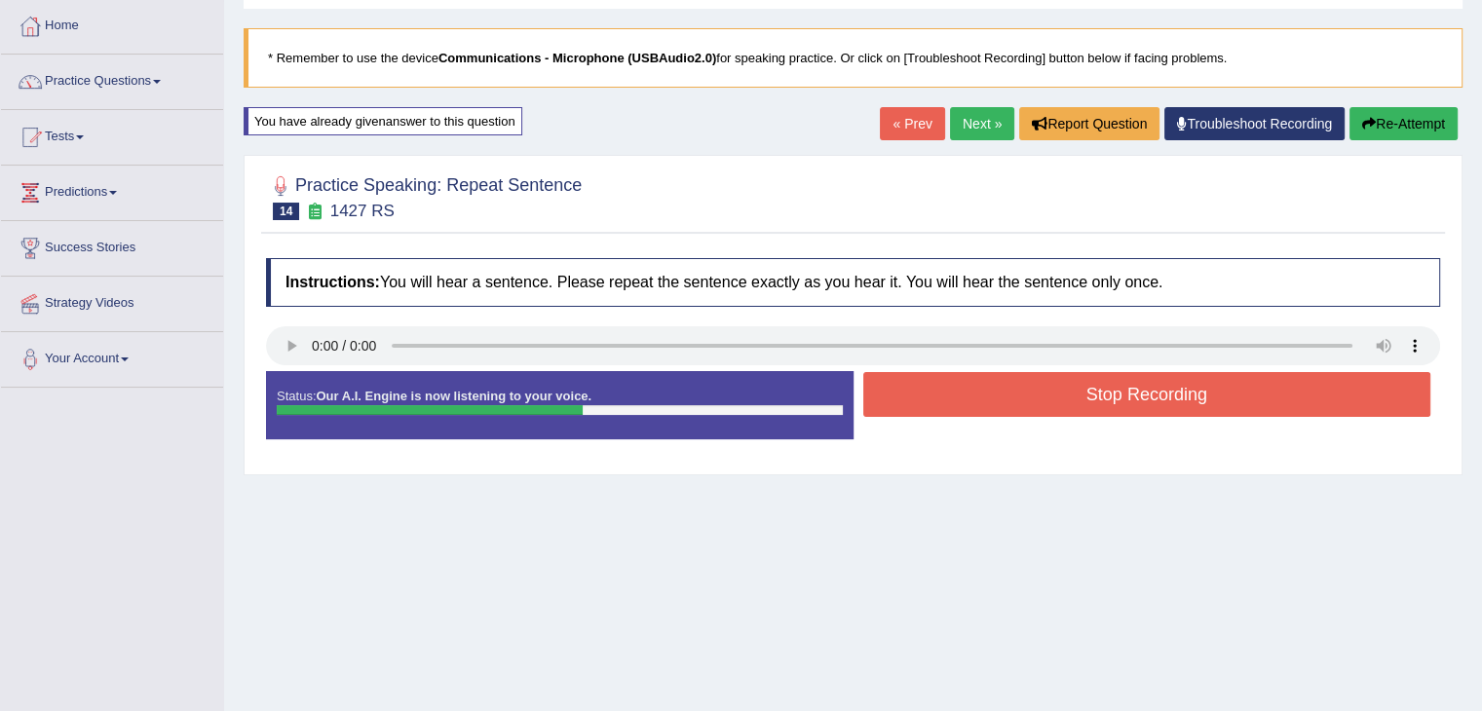
click at [1084, 389] on button "Stop Recording" at bounding box center [1147, 394] width 568 height 45
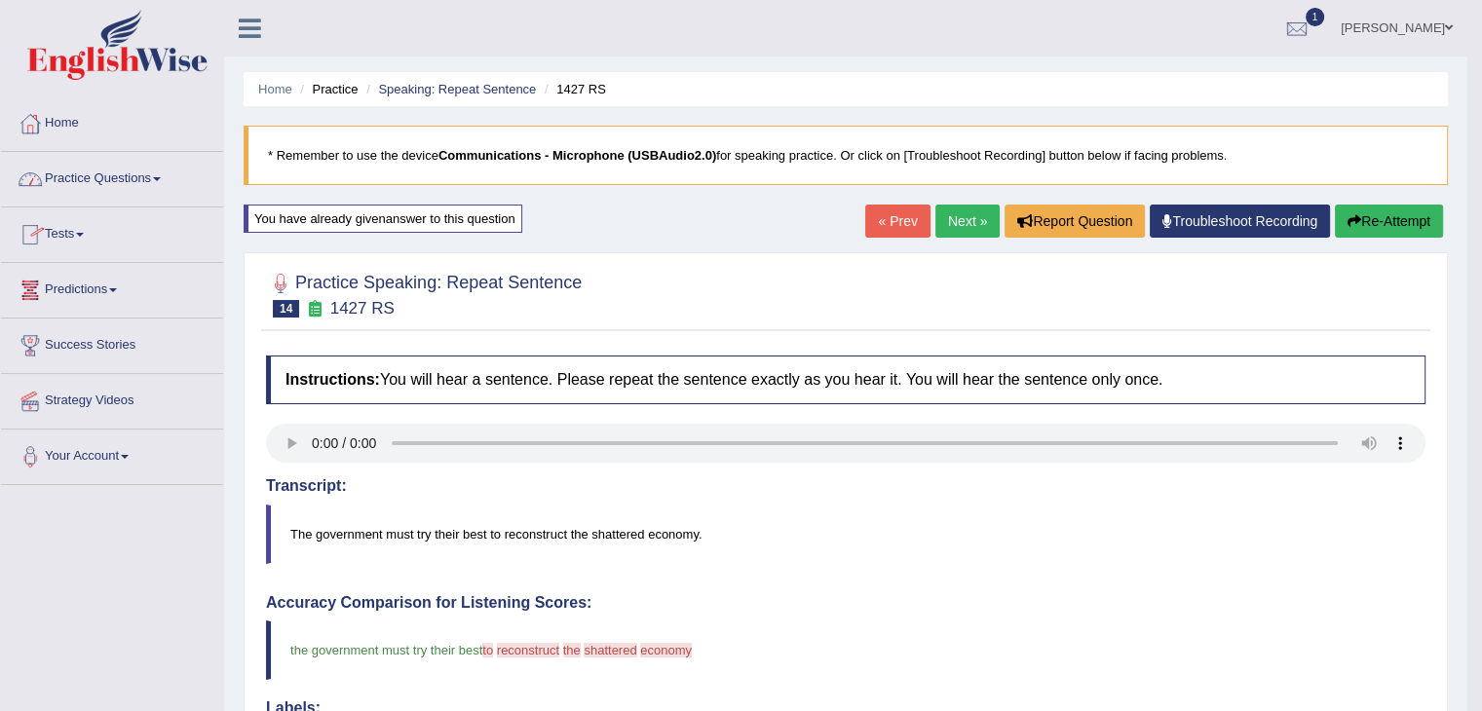
click at [168, 168] on link "Practice Questions" at bounding box center [112, 176] width 222 height 49
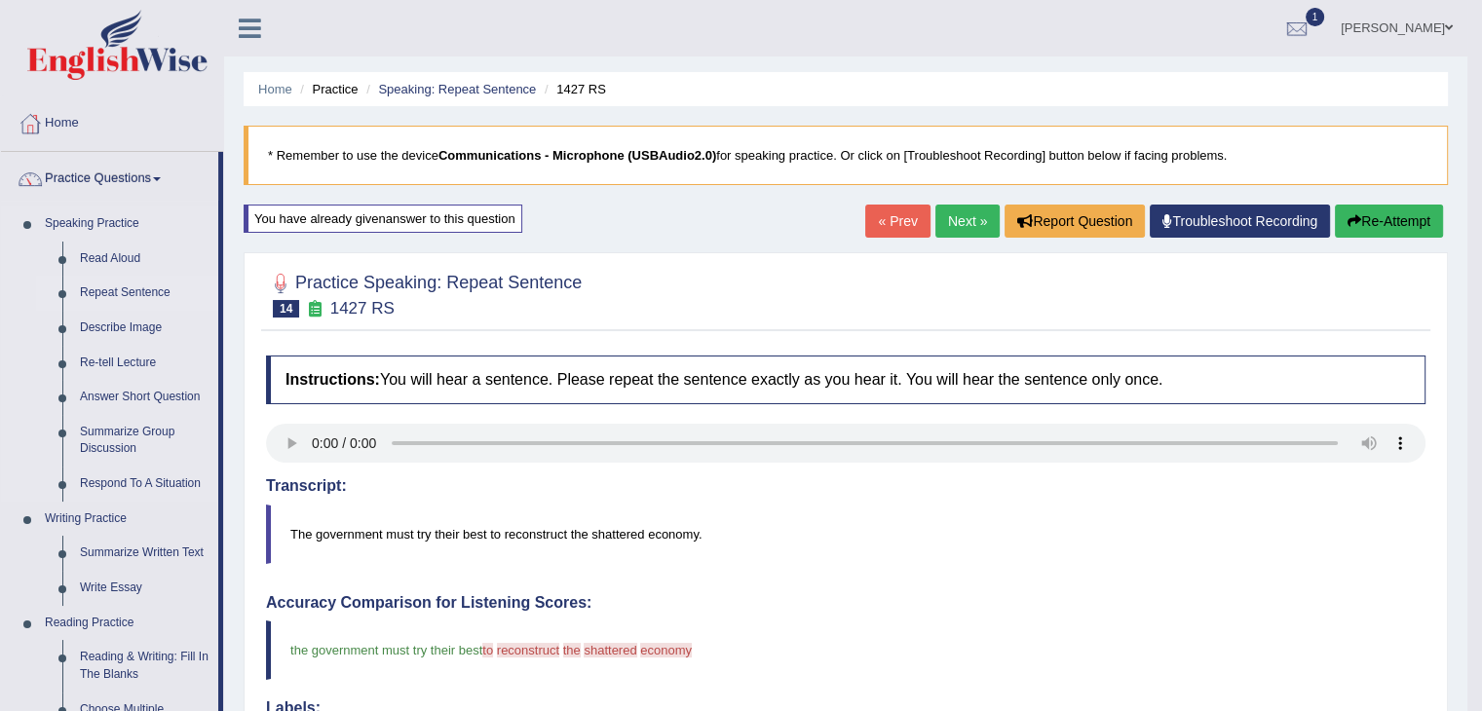
click at [136, 294] on link "Repeat Sentence" at bounding box center [144, 293] width 147 height 35
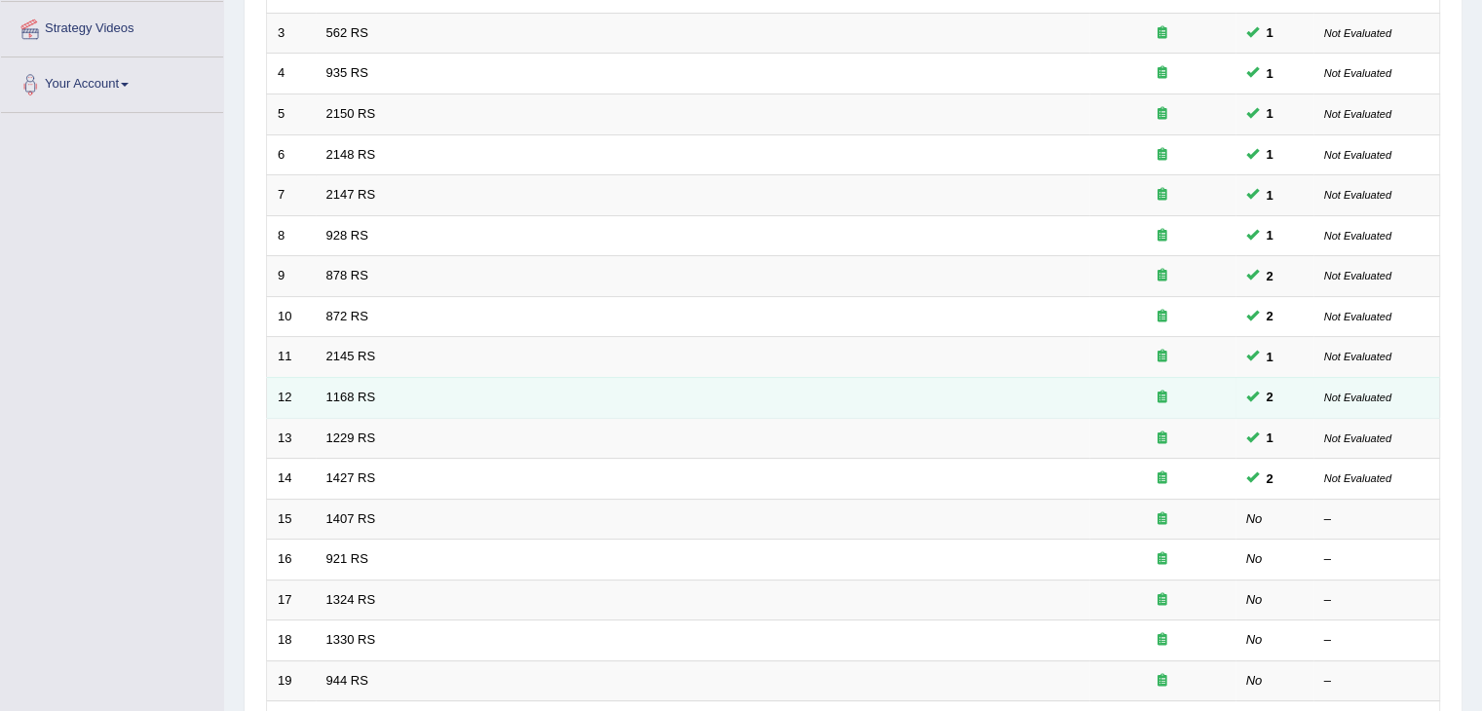
scroll to position [487, 0]
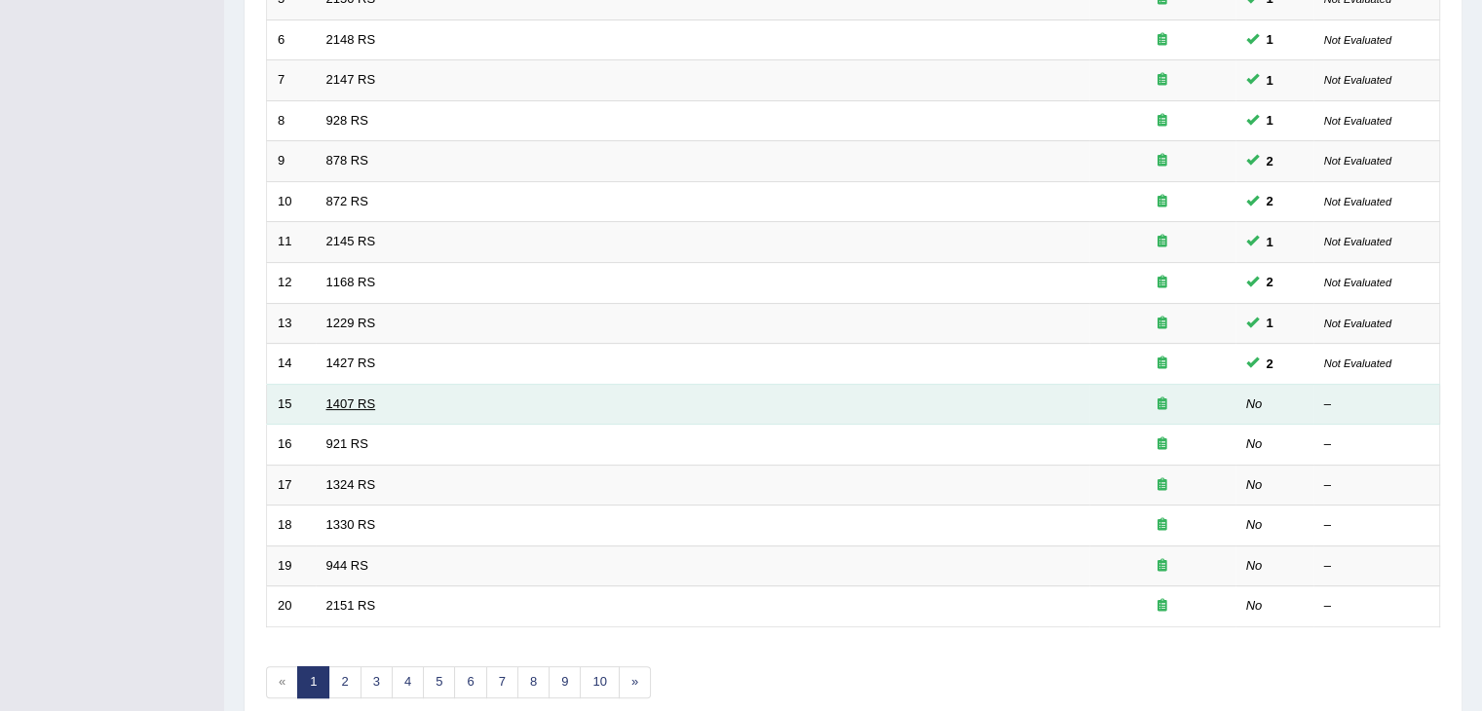
click at [360, 397] on link "1407 RS" at bounding box center [351, 404] width 50 height 15
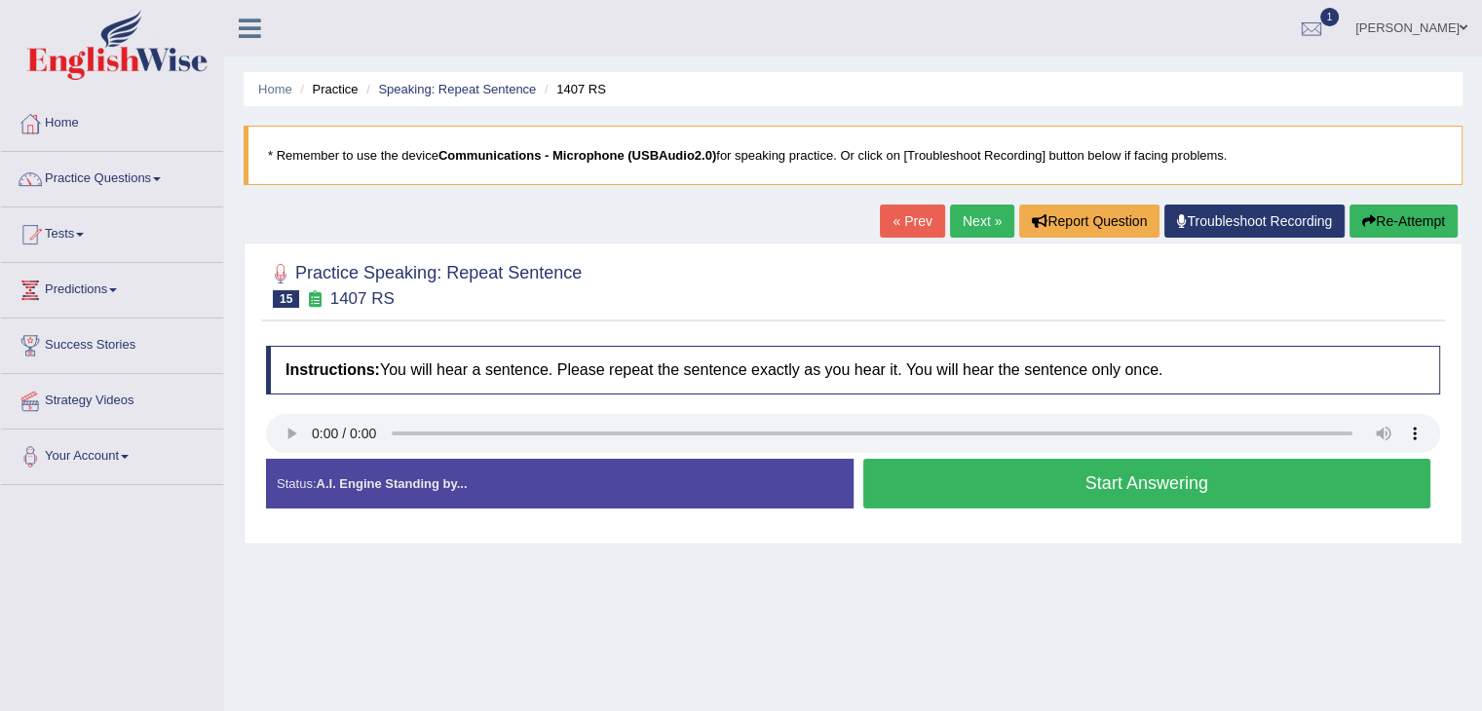
click at [1064, 475] on button "Start Answering" at bounding box center [1147, 484] width 568 height 50
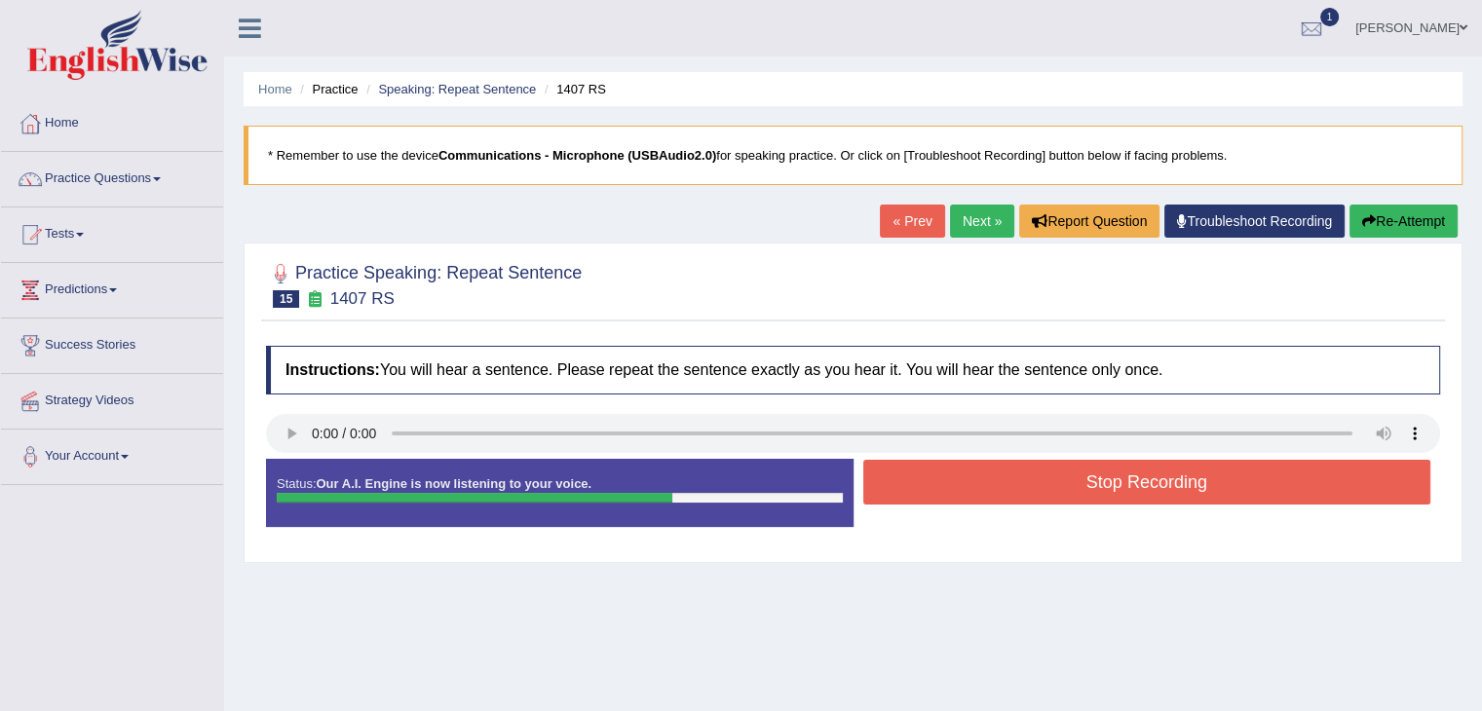
click at [1064, 473] on button "Stop Recording" at bounding box center [1147, 482] width 568 height 45
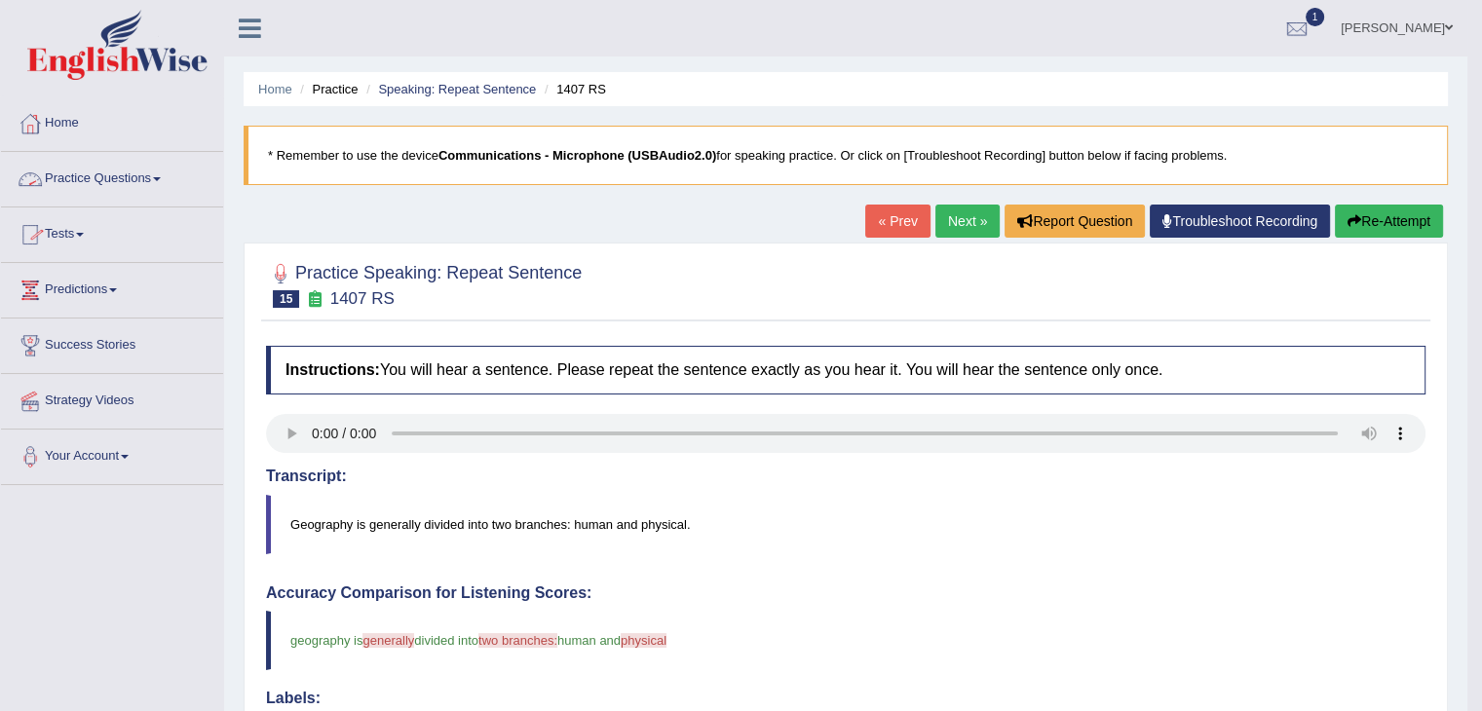
click at [157, 171] on link "Practice Questions" at bounding box center [112, 176] width 222 height 49
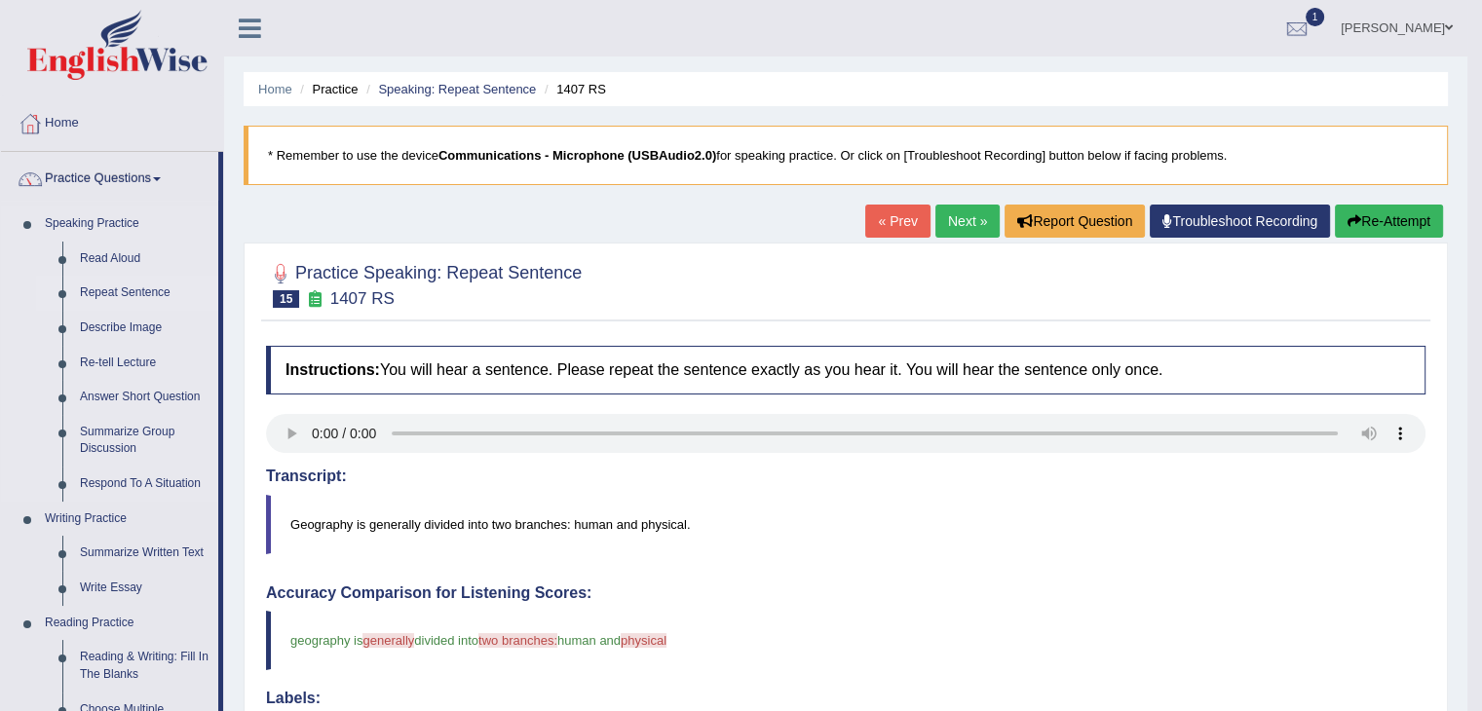
click at [134, 290] on link "Repeat Sentence" at bounding box center [144, 293] width 147 height 35
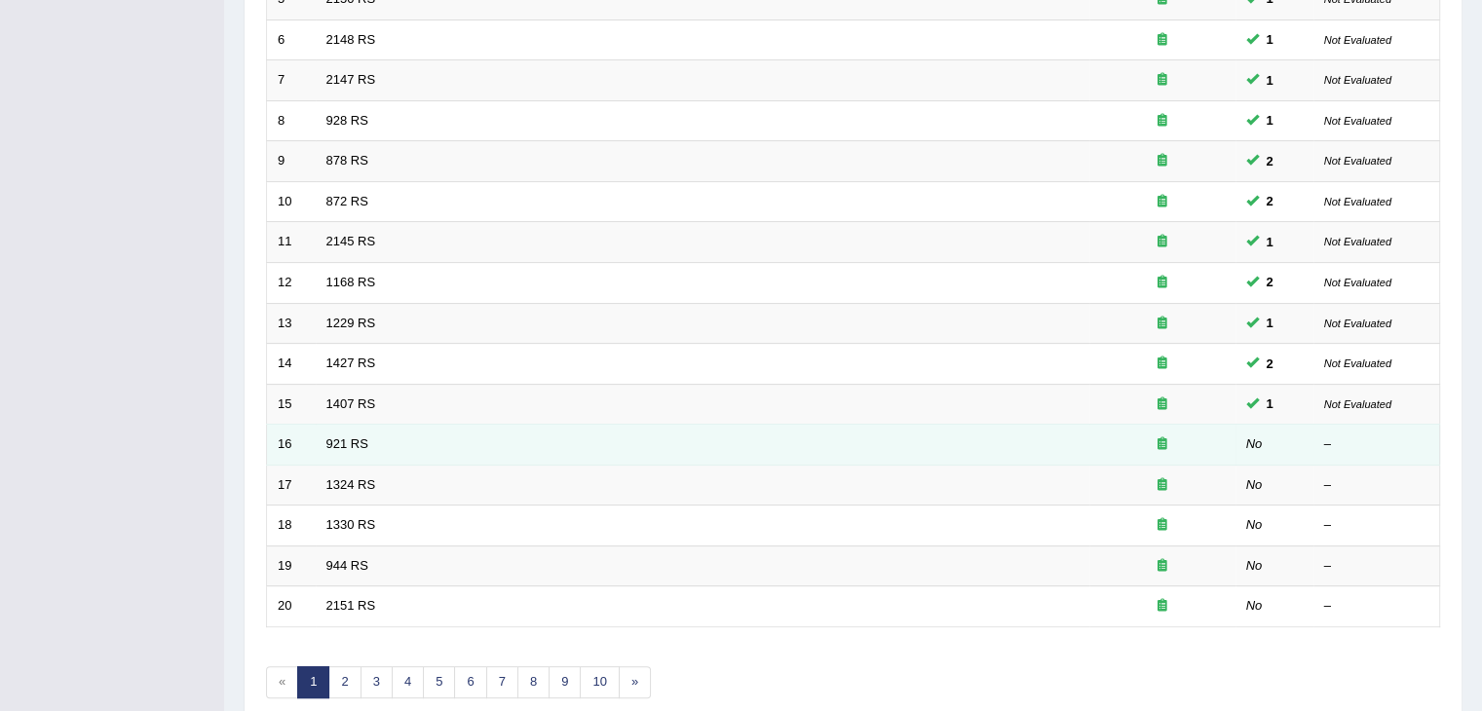
scroll to position [573, 0]
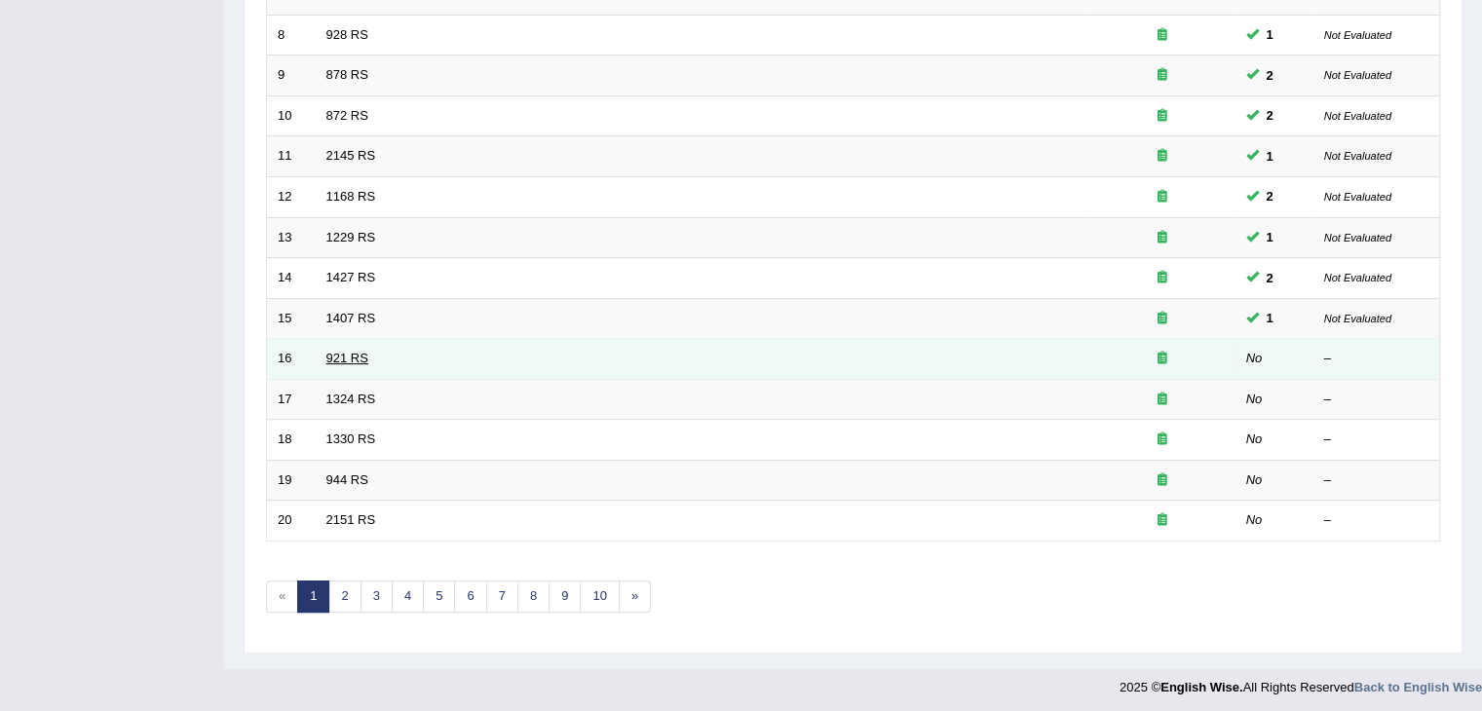
click at [350, 358] on link "921 RS" at bounding box center [347, 358] width 42 height 15
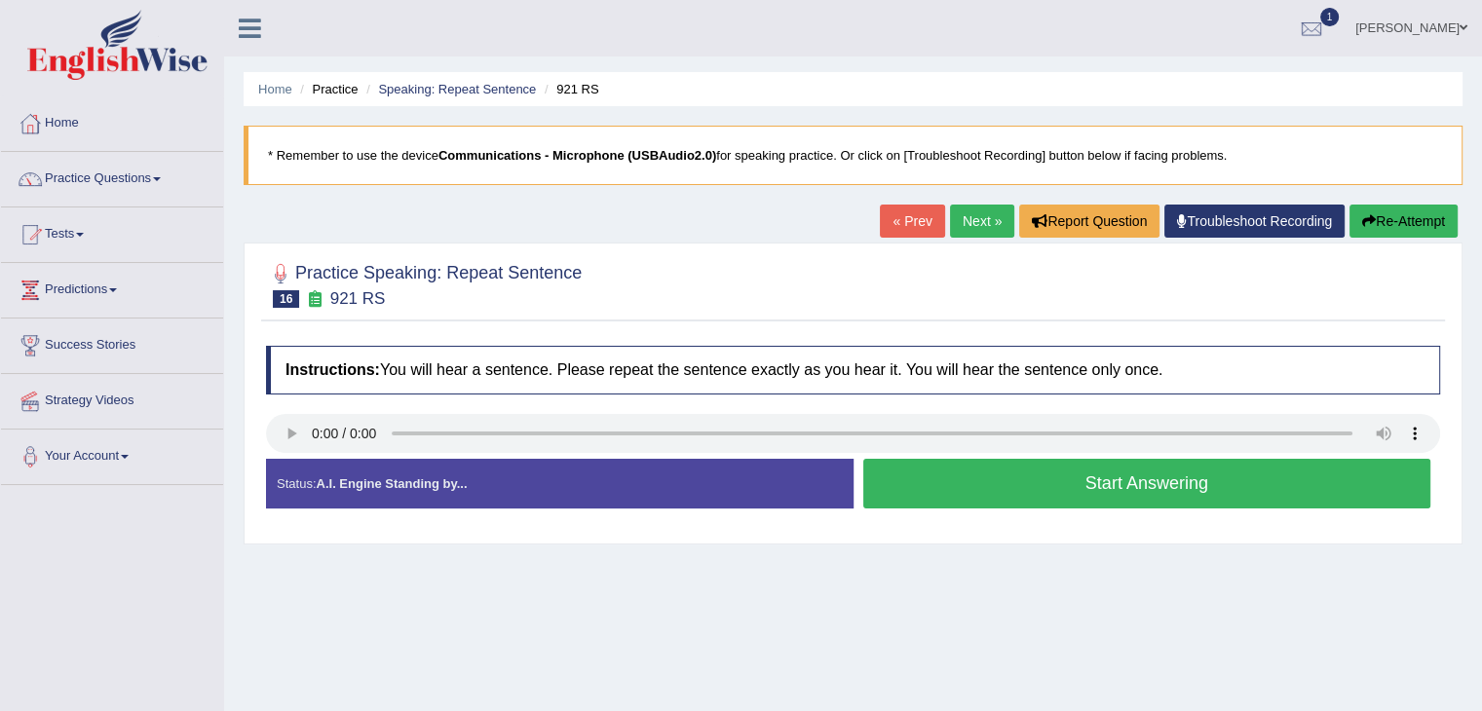
click at [1152, 485] on button "Start Answering" at bounding box center [1147, 484] width 568 height 50
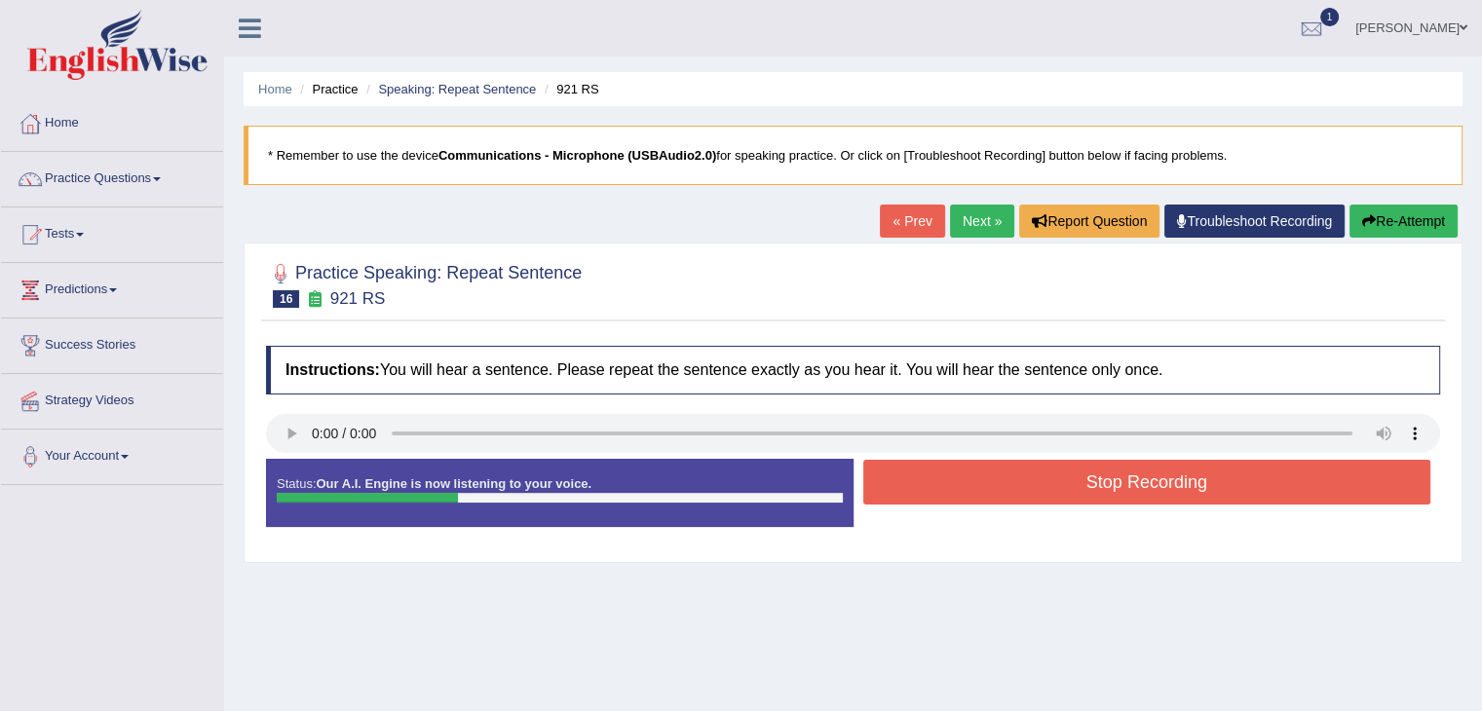
click at [1158, 482] on button "Stop Recording" at bounding box center [1147, 482] width 568 height 45
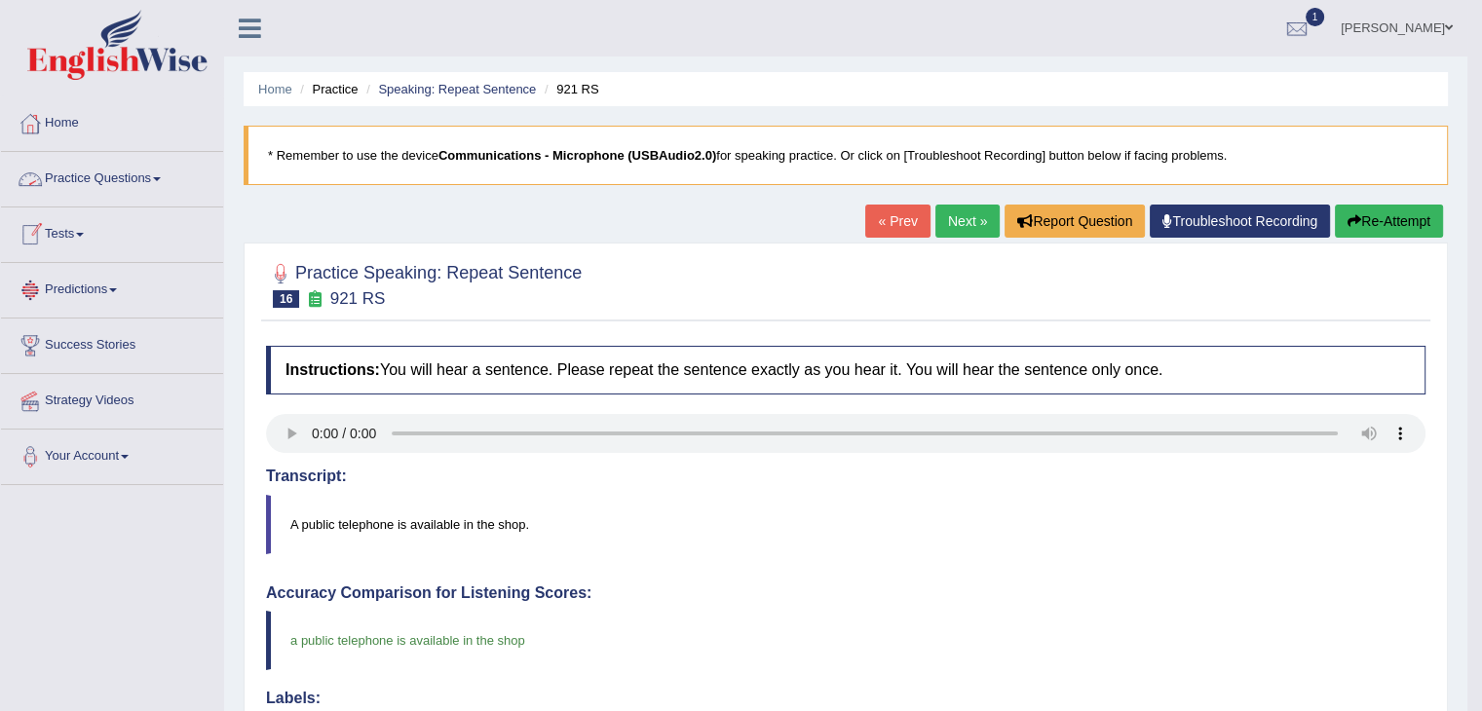
click at [161, 178] on span at bounding box center [157, 179] width 8 height 4
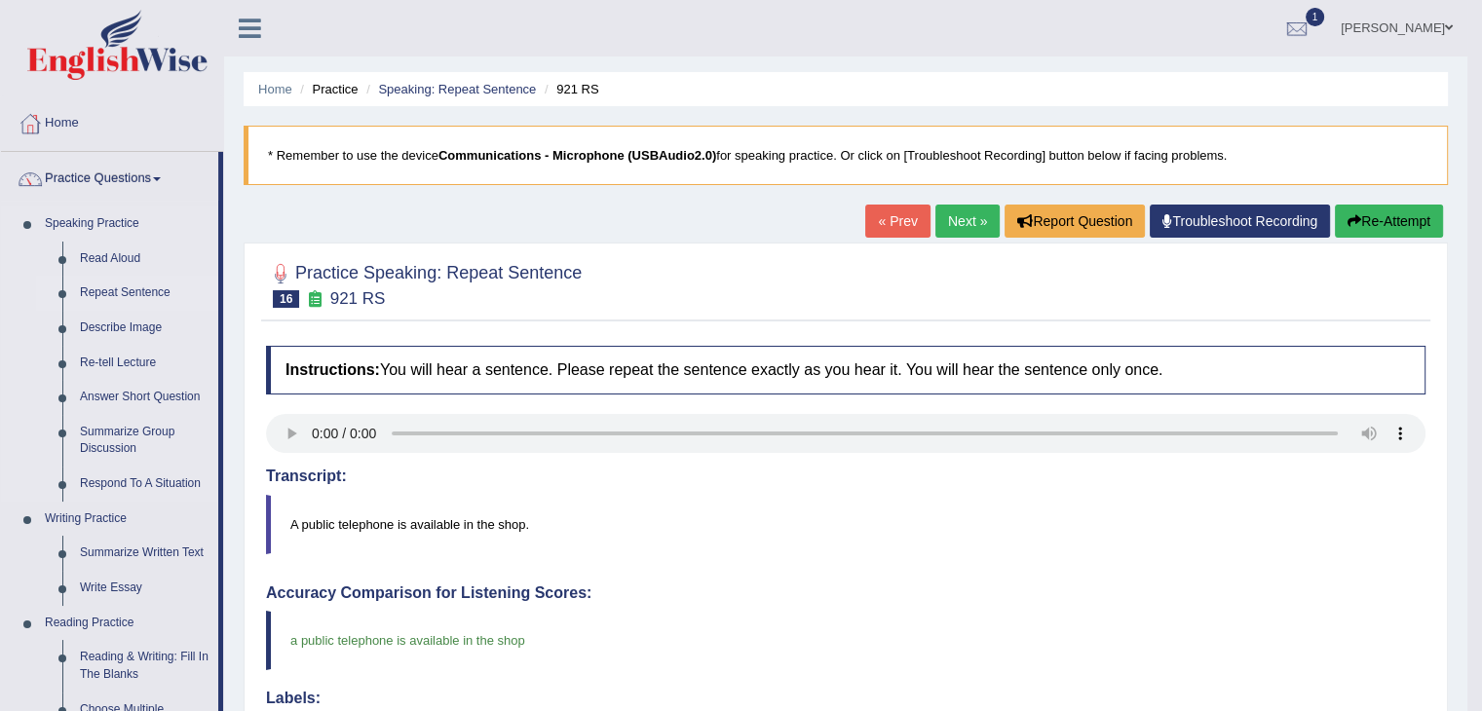
click at [129, 287] on link "Repeat Sentence" at bounding box center [144, 293] width 147 height 35
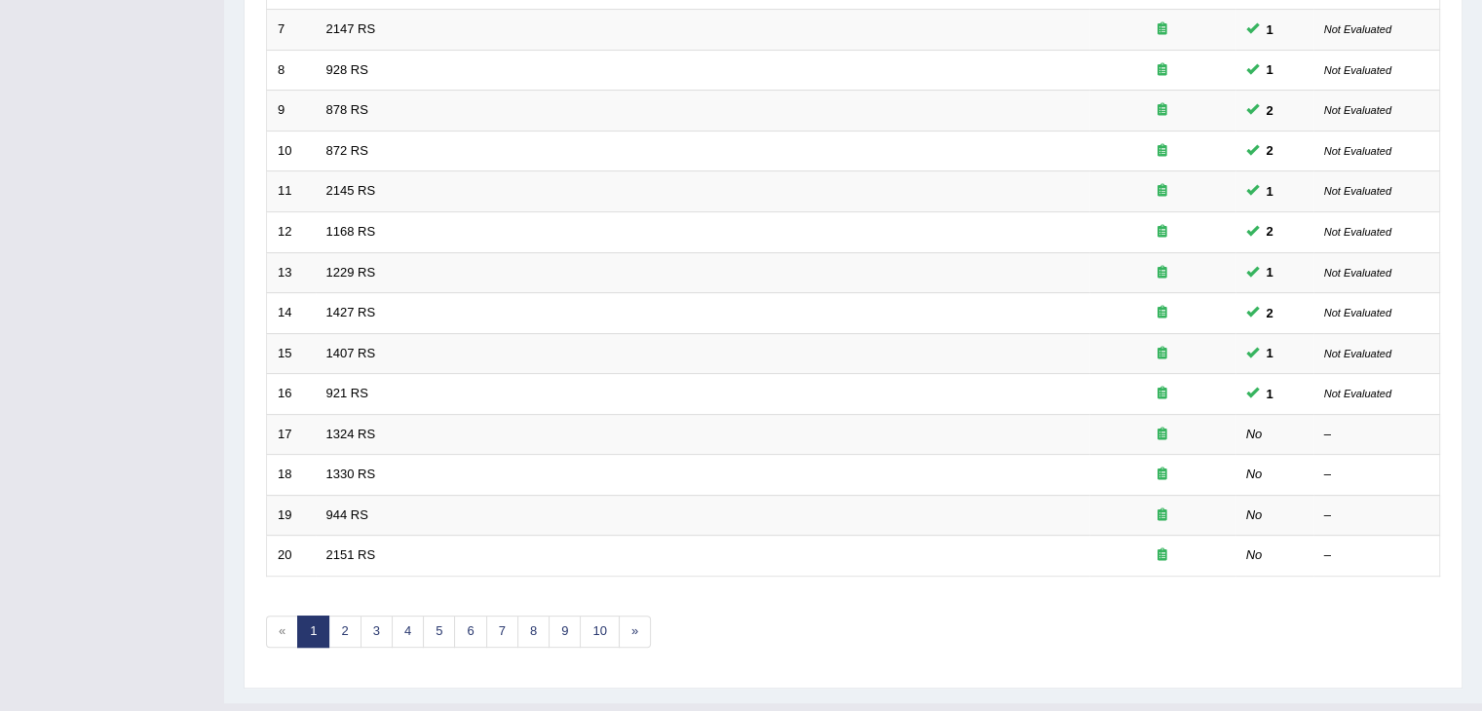
scroll to position [573, 0]
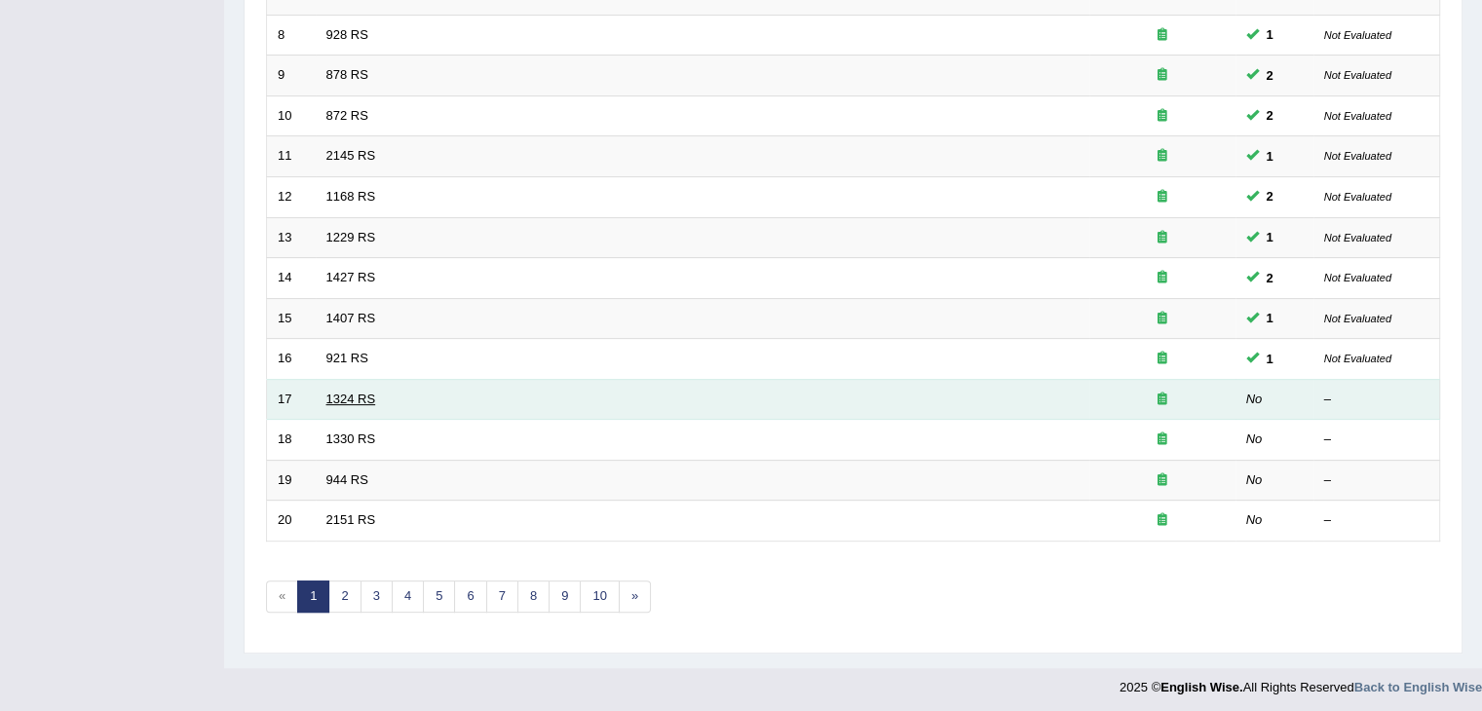
click at [372, 397] on link "1324 RS" at bounding box center [351, 399] width 50 height 15
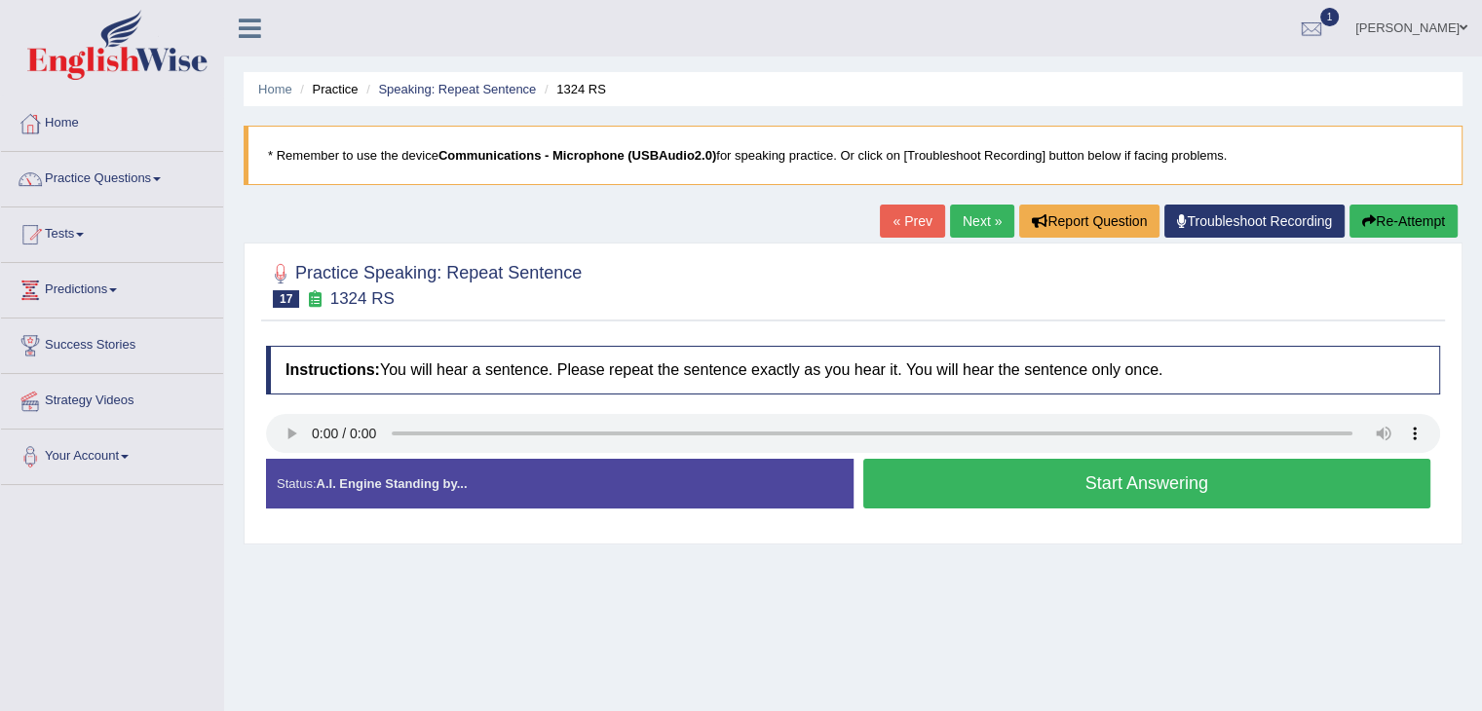
click at [1068, 475] on button "Start Answering" at bounding box center [1147, 484] width 568 height 50
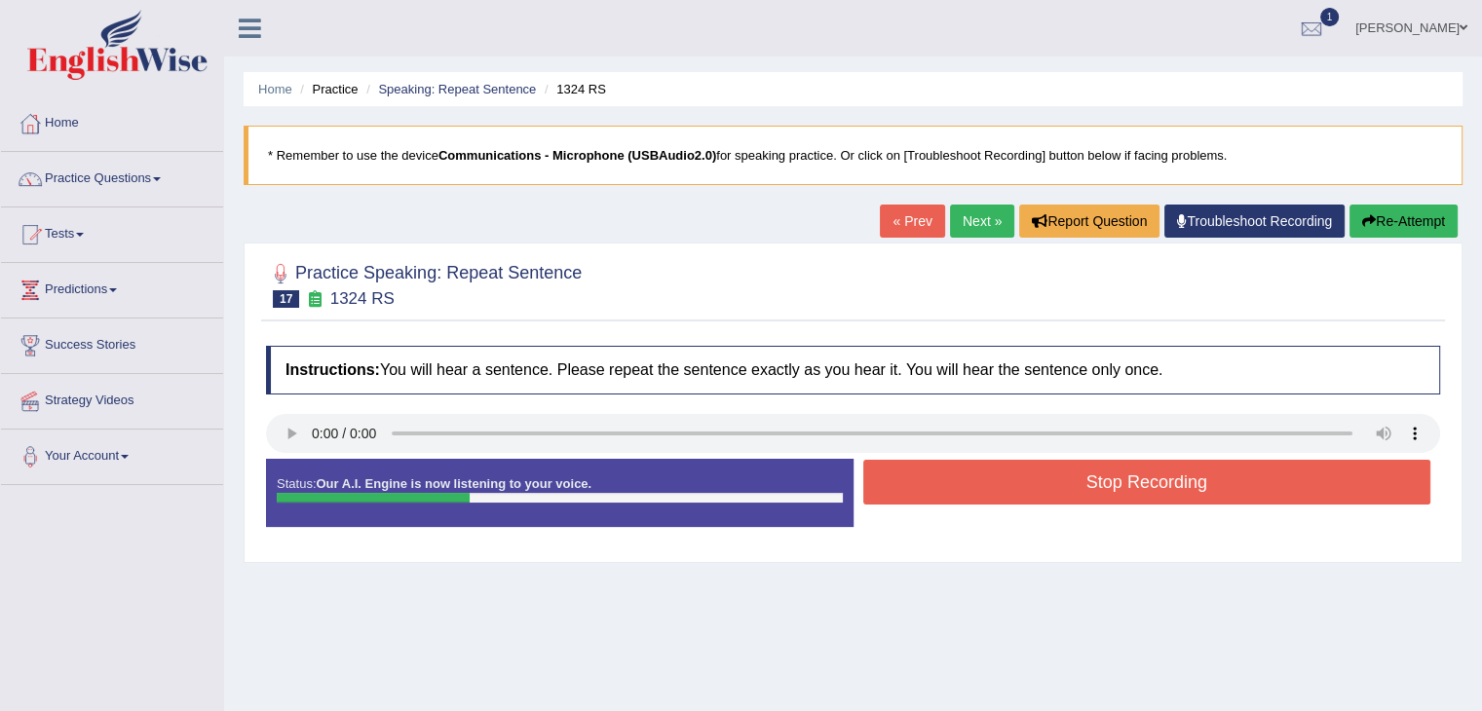
click at [1069, 473] on button "Stop Recording" at bounding box center [1147, 482] width 568 height 45
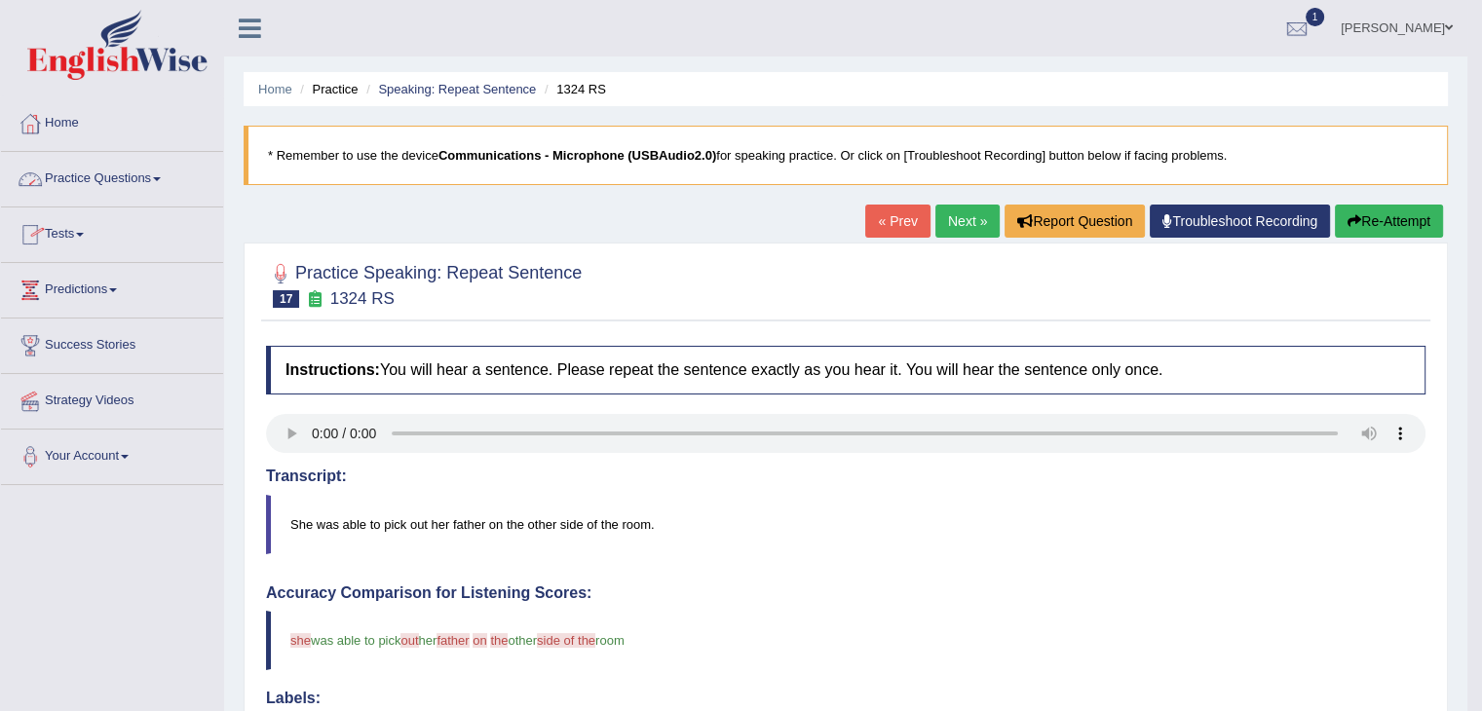
click at [156, 172] on link "Practice Questions" at bounding box center [112, 176] width 222 height 49
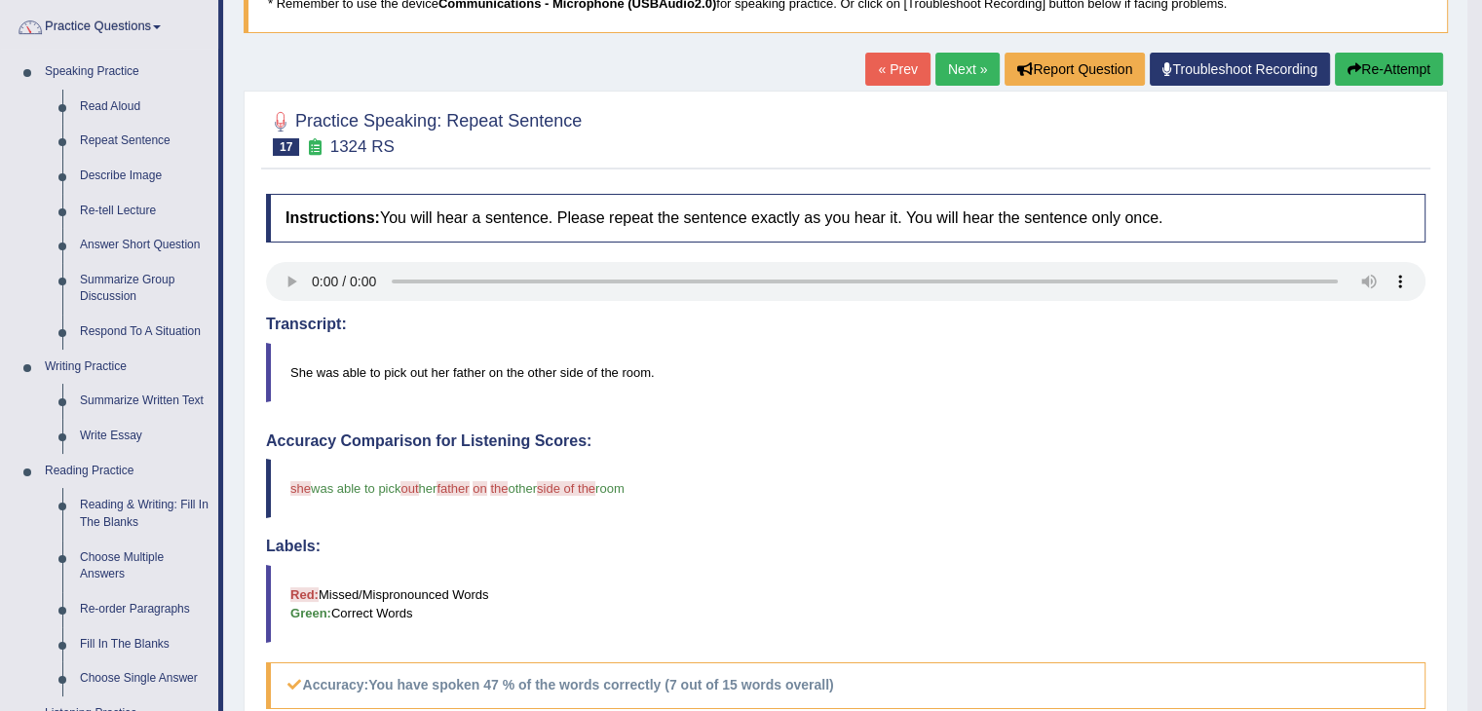
scroll to position [195, 0]
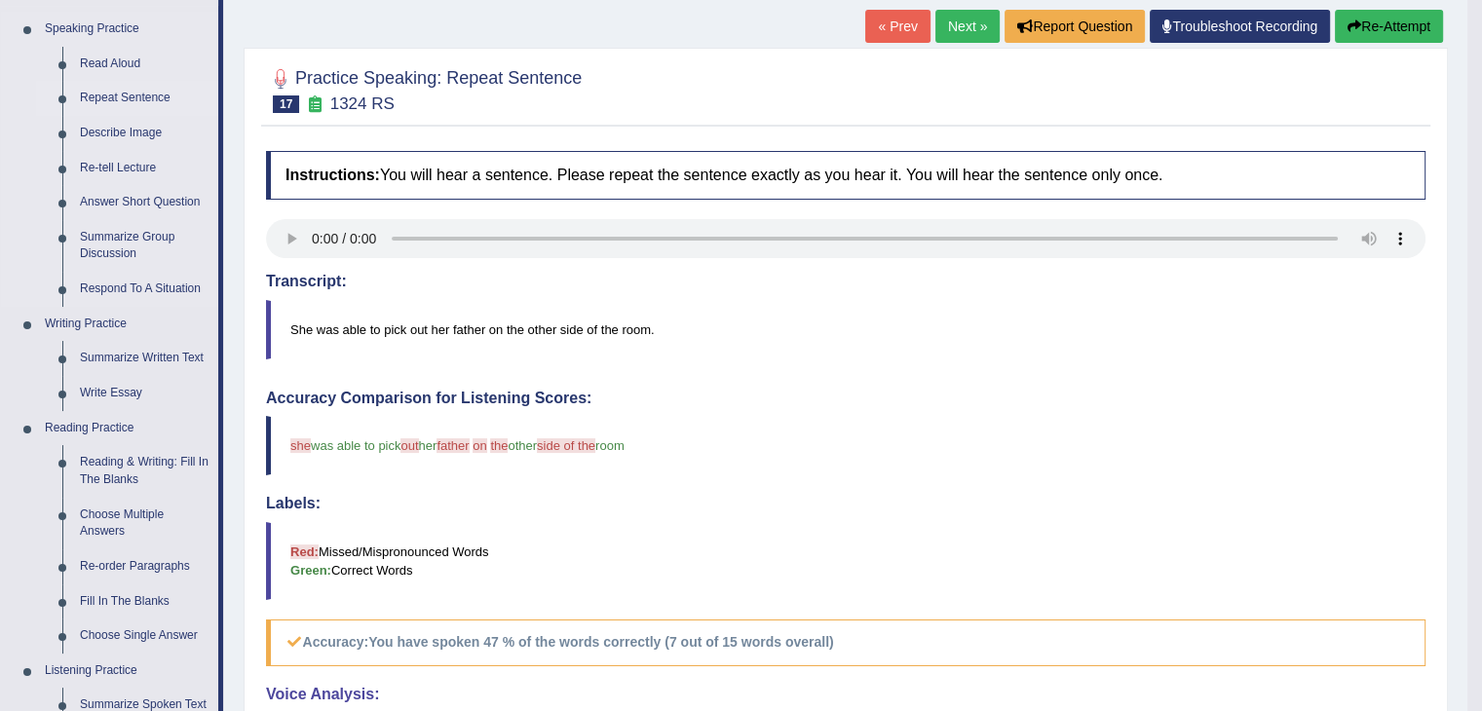
click at [144, 97] on link "Repeat Sentence" at bounding box center [144, 98] width 147 height 35
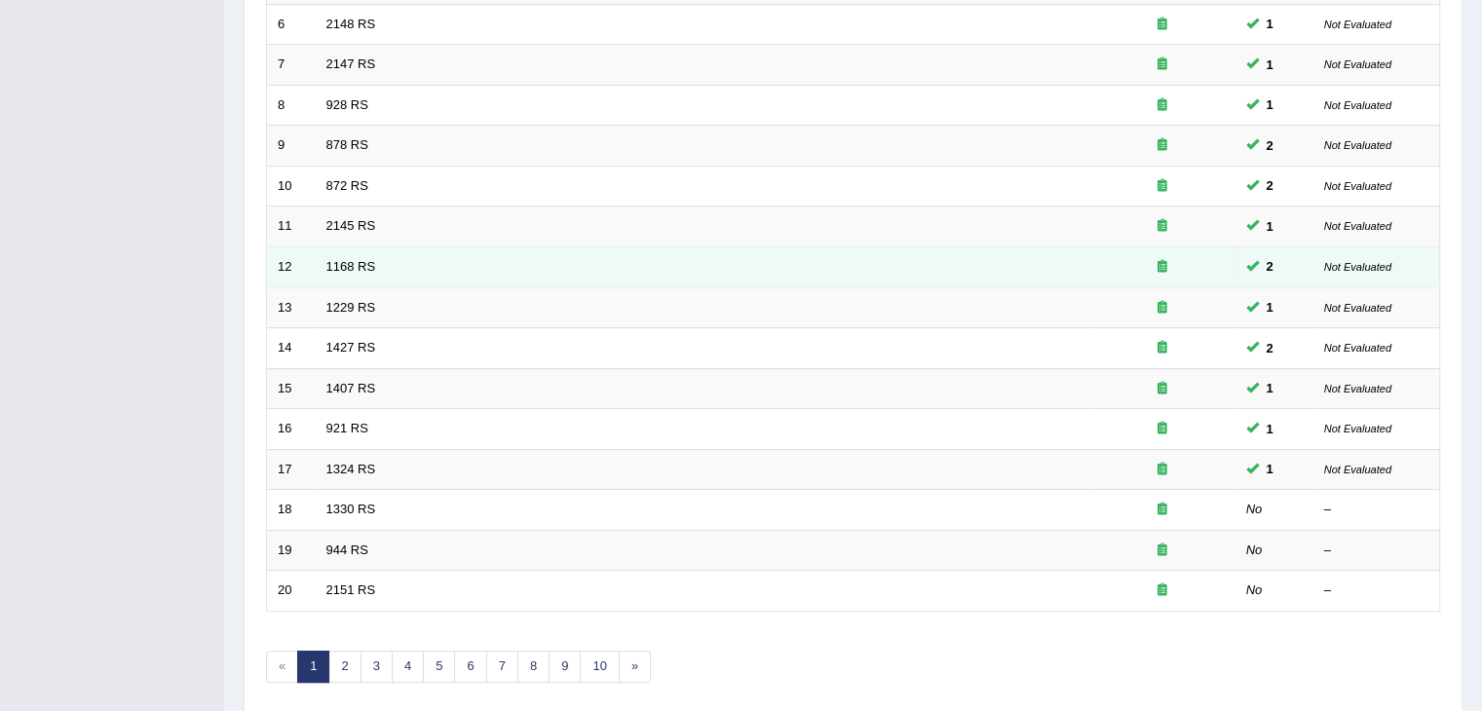
scroll to position [573, 0]
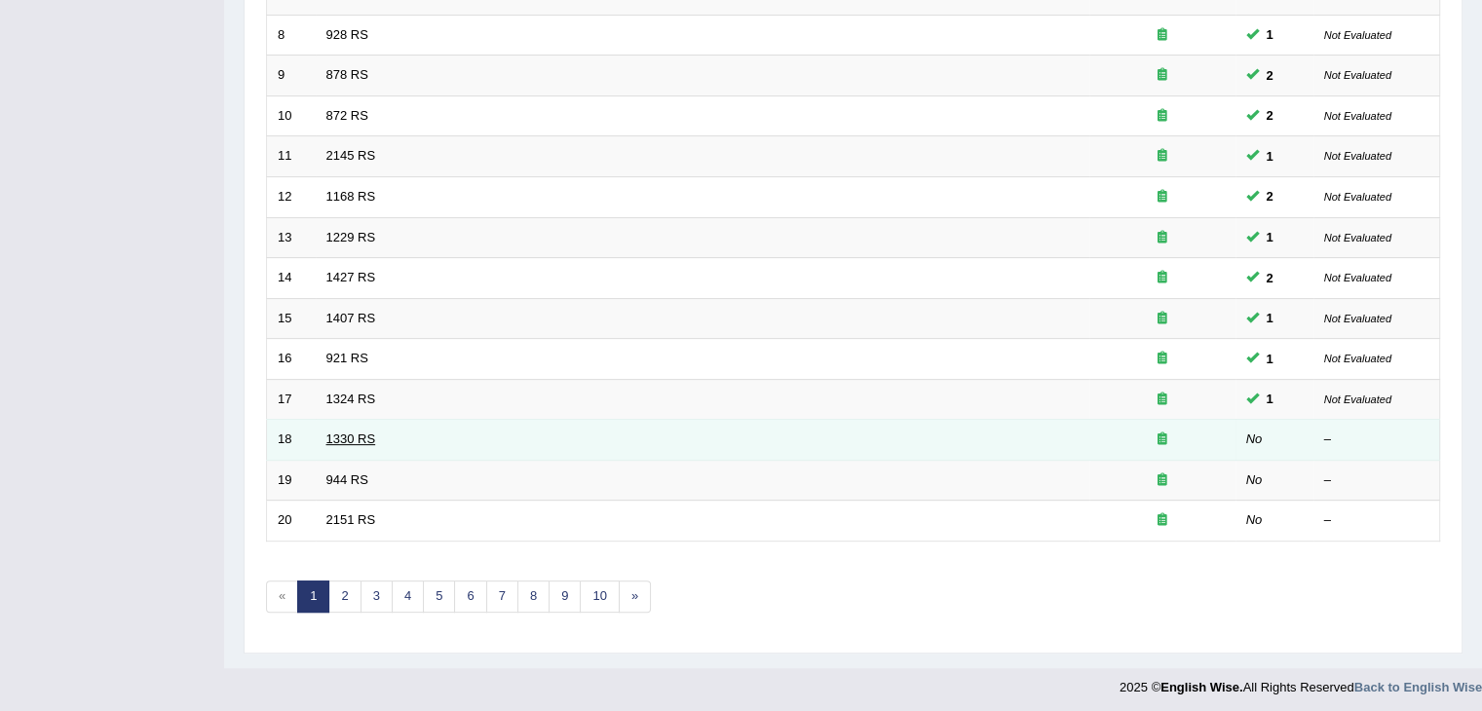
click at [355, 432] on link "1330 RS" at bounding box center [351, 439] width 50 height 15
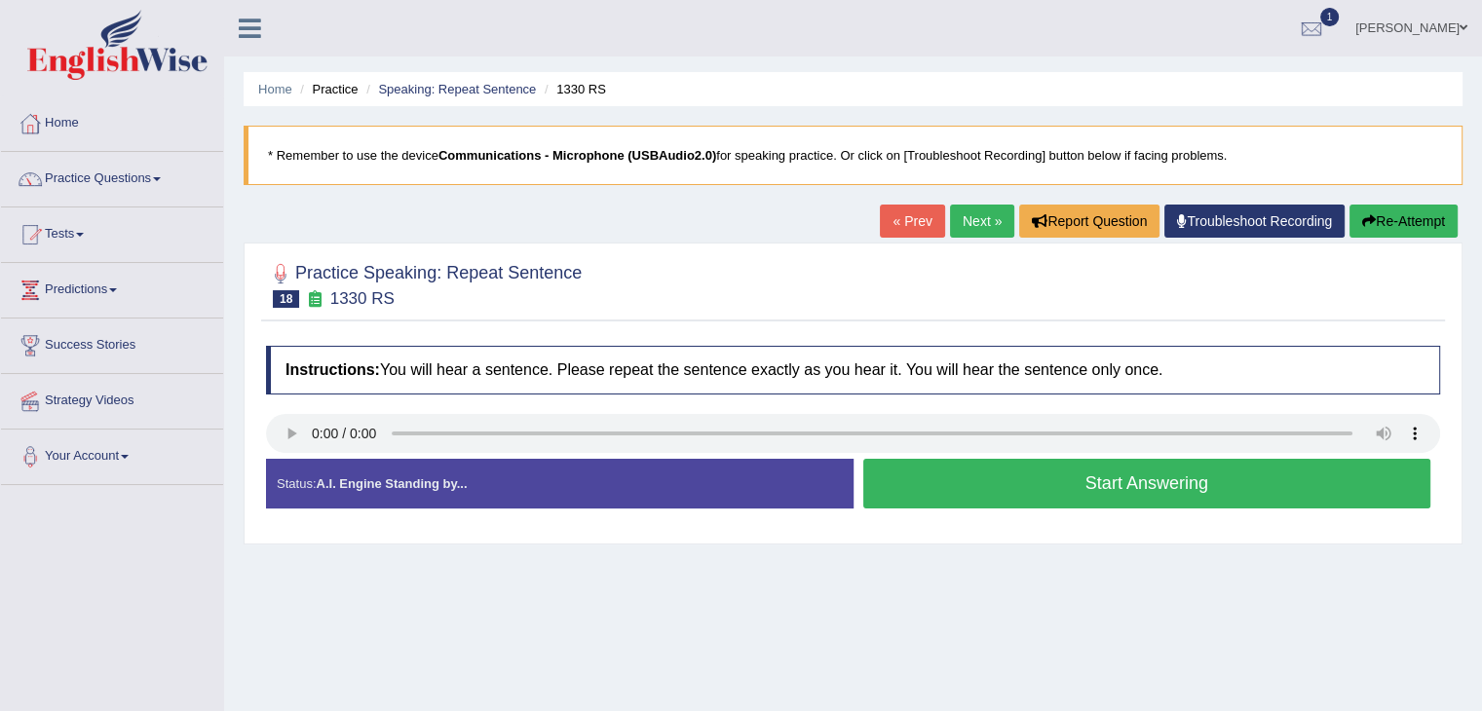
click at [1025, 482] on button "Start Answering" at bounding box center [1147, 484] width 568 height 50
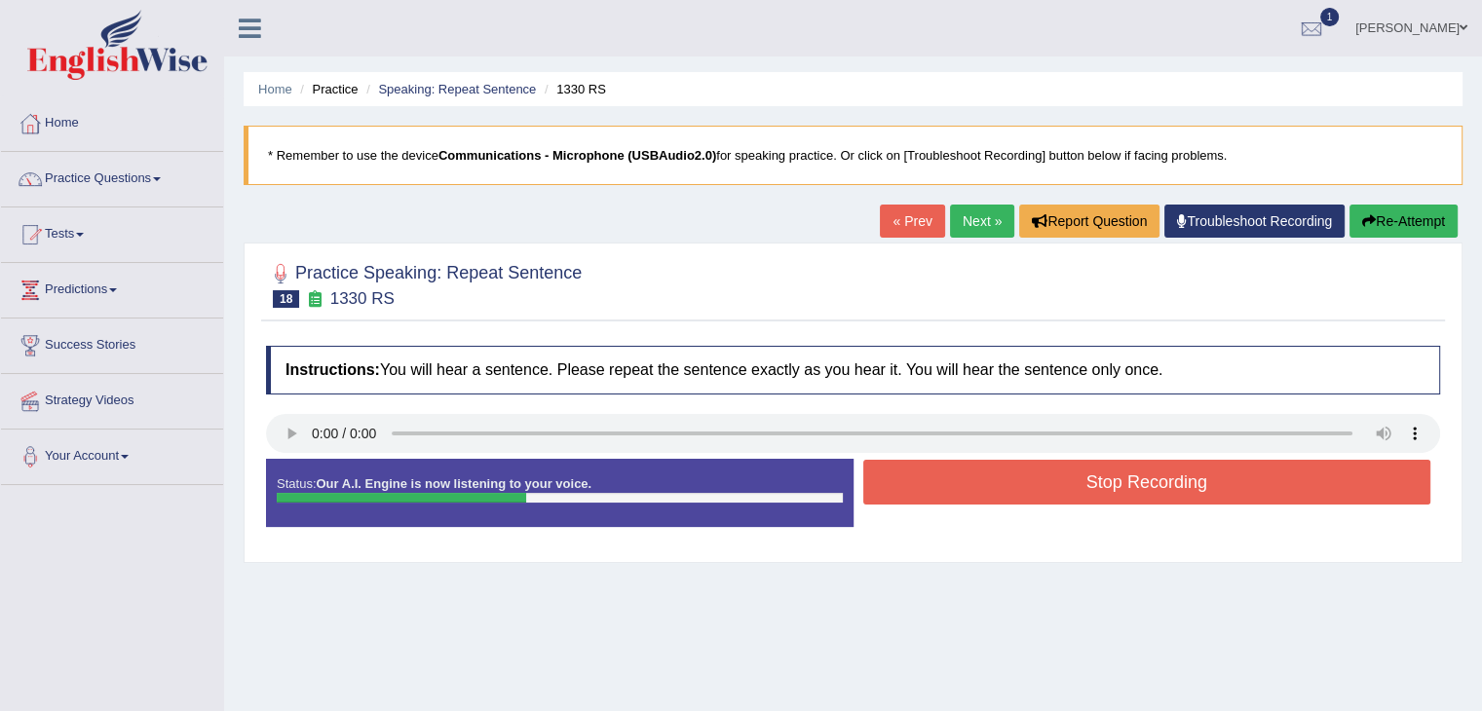
click at [1046, 480] on button "Stop Recording" at bounding box center [1147, 482] width 568 height 45
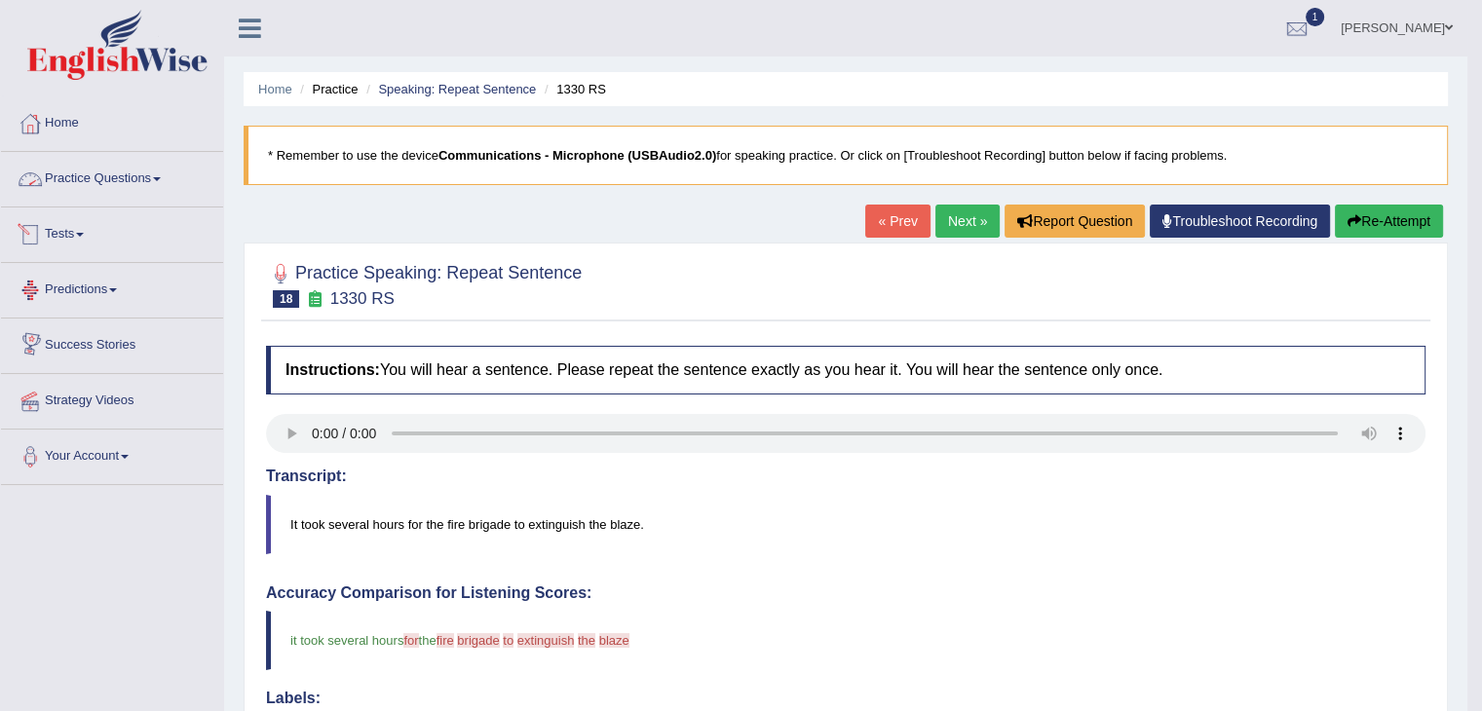
click at [148, 171] on link "Practice Questions" at bounding box center [112, 176] width 222 height 49
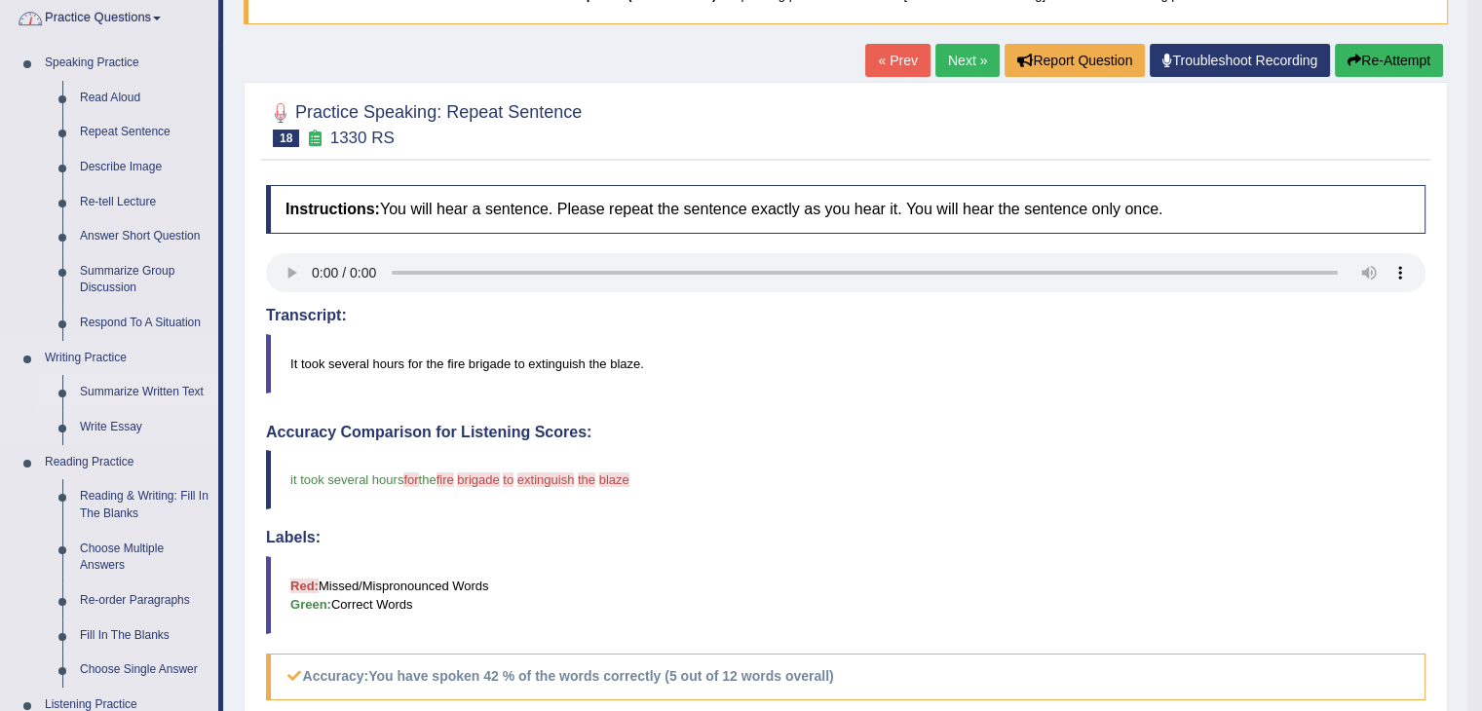
scroll to position [195, 0]
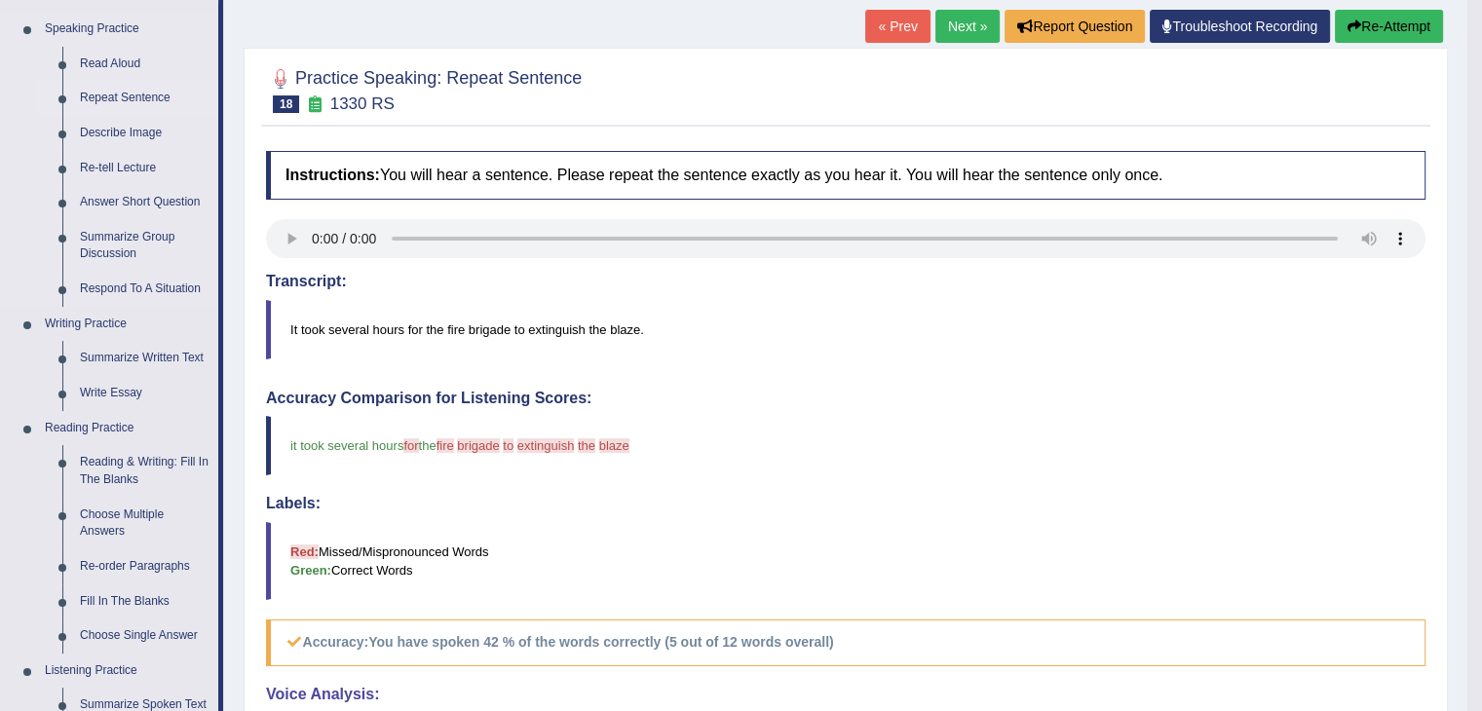
click at [140, 98] on link "Repeat Sentence" at bounding box center [144, 98] width 147 height 35
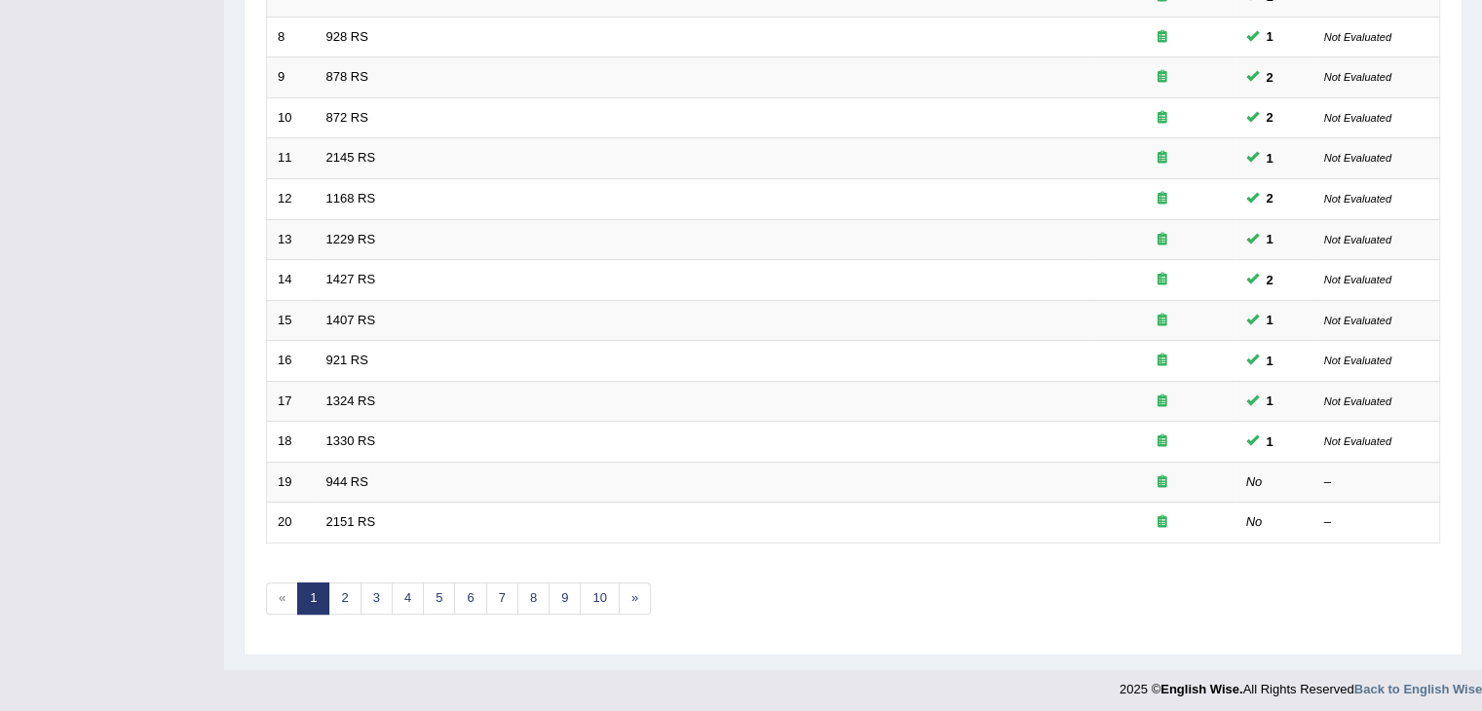
scroll to position [573, 0]
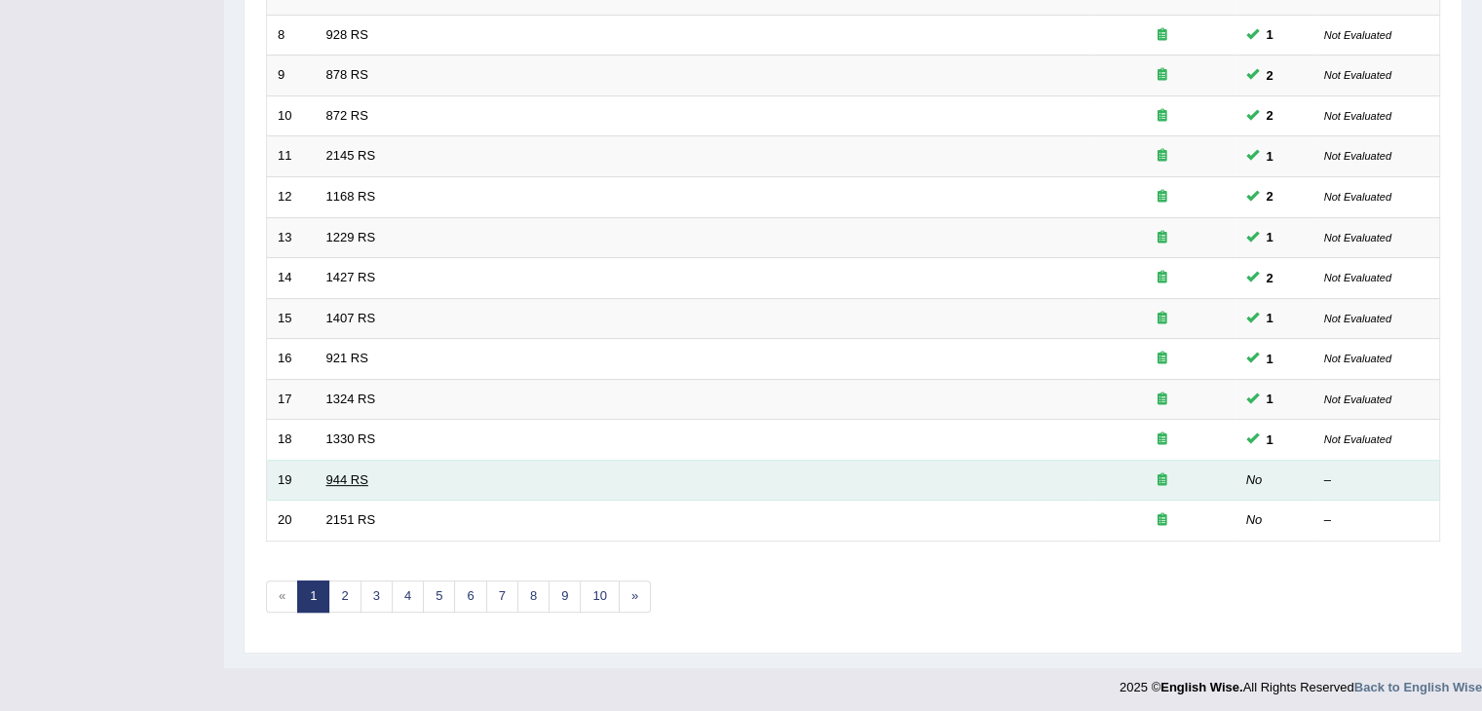
click at [347, 473] on link "944 RS" at bounding box center [347, 480] width 42 height 15
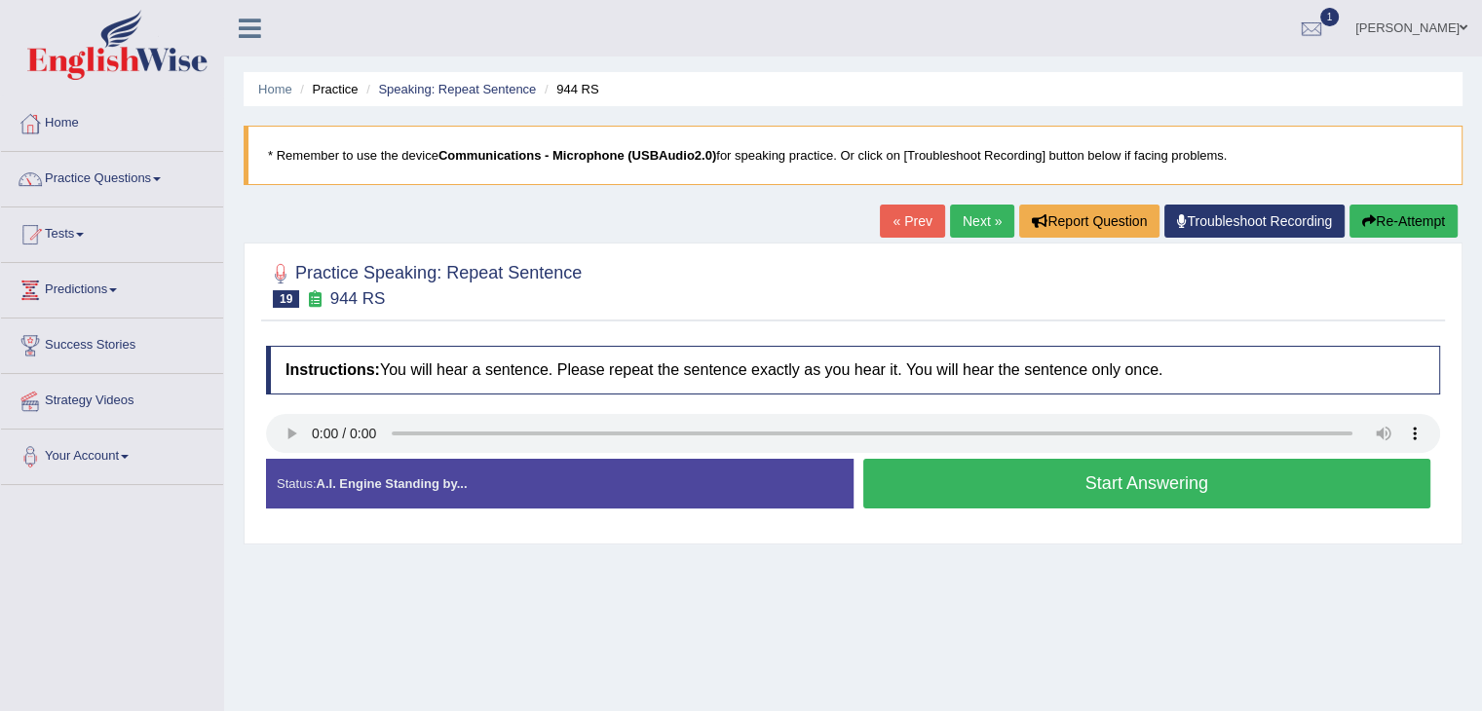
click at [1153, 486] on button "Start Answering" at bounding box center [1147, 484] width 568 height 50
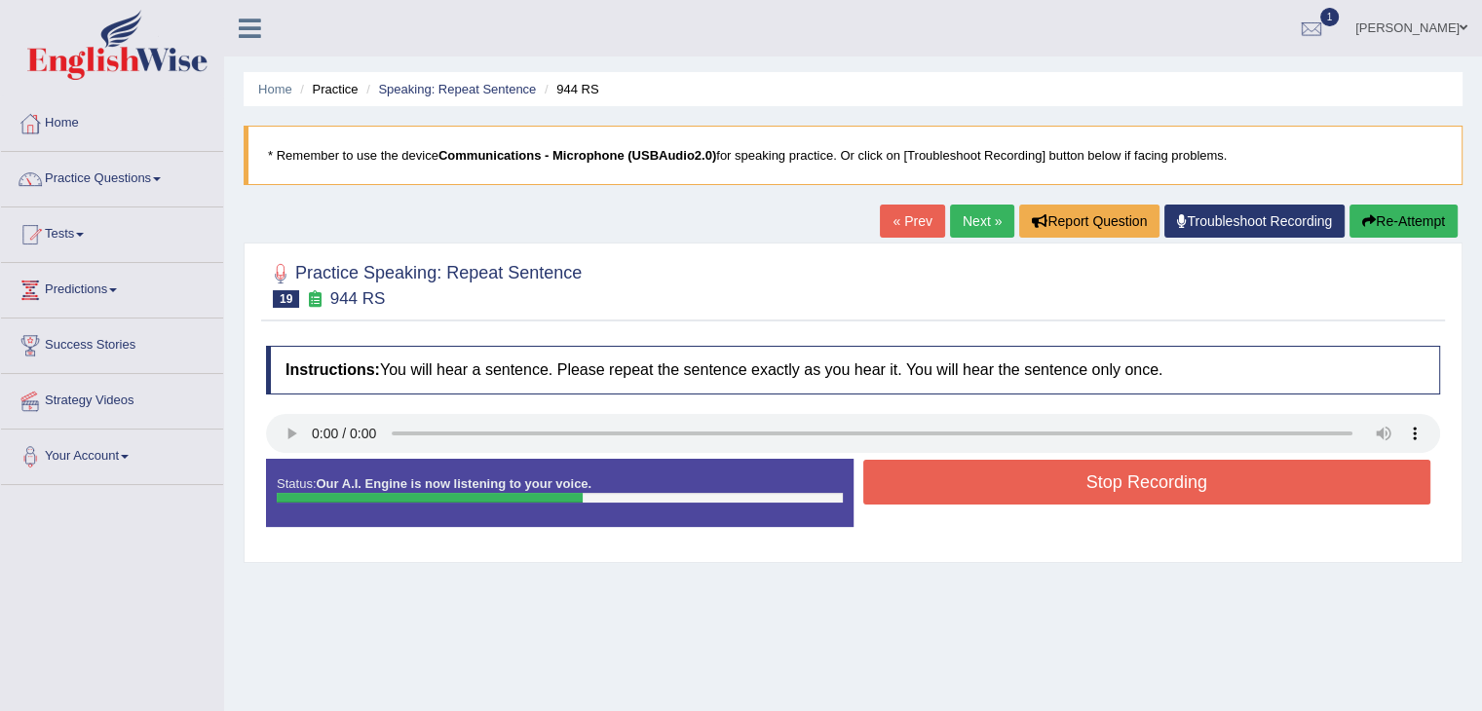
click at [1152, 486] on button "Stop Recording" at bounding box center [1147, 482] width 568 height 45
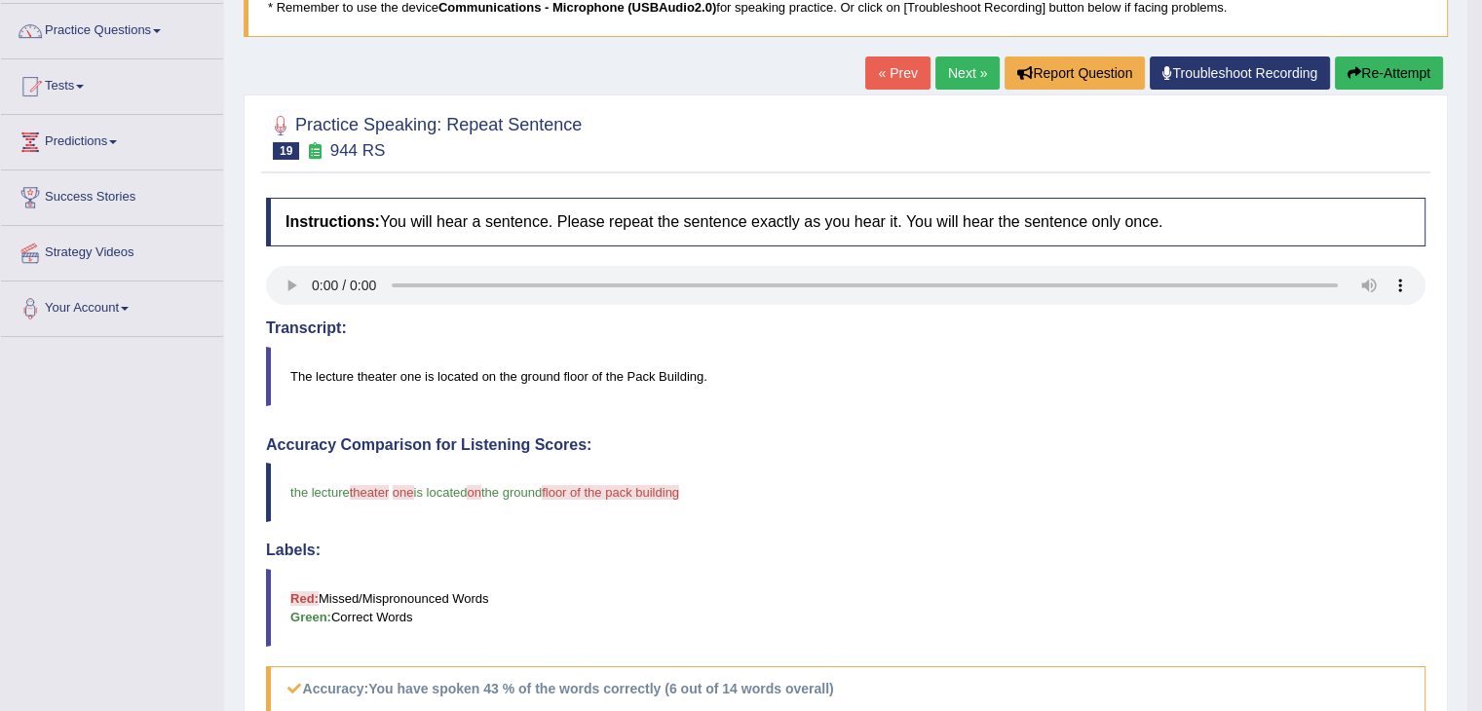
scroll to position [97, 0]
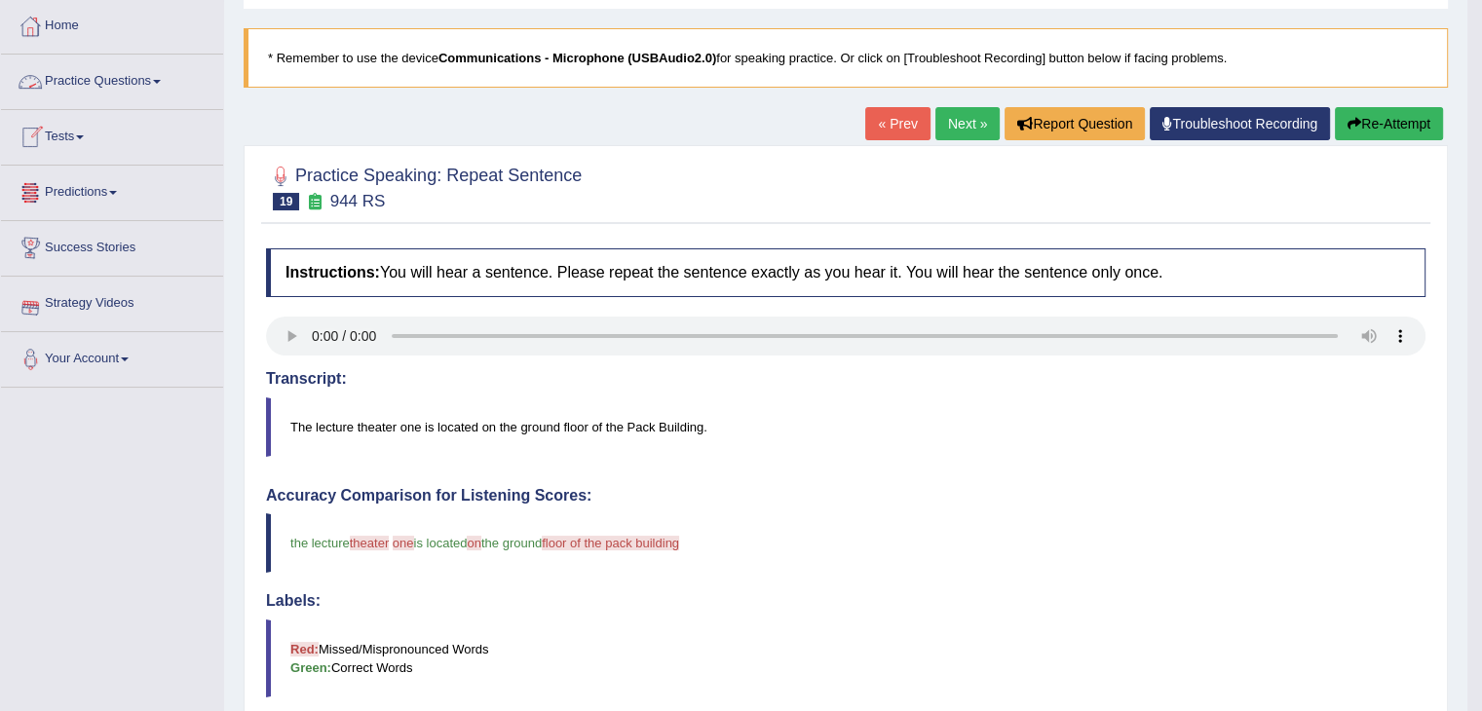
click at [149, 77] on link "Practice Questions" at bounding box center [112, 79] width 222 height 49
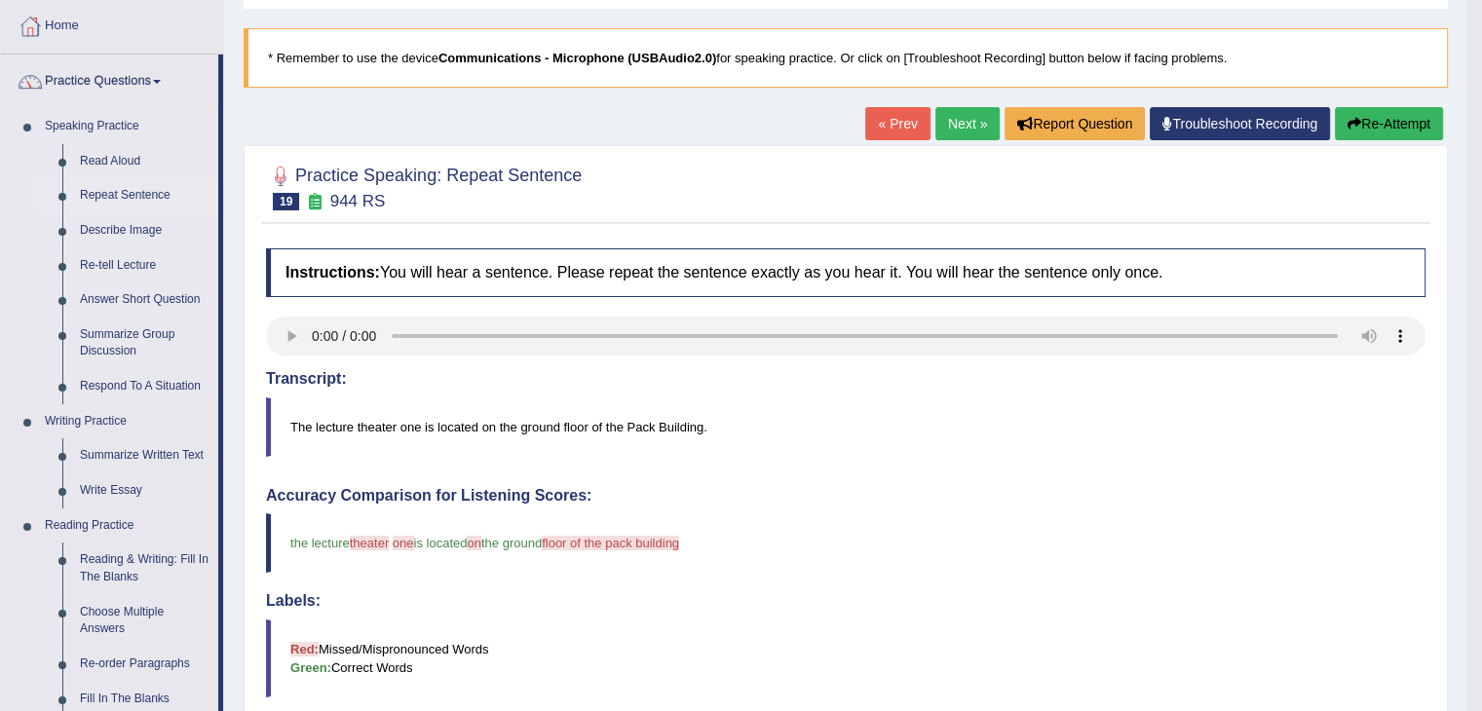
click at [148, 198] on link "Repeat Sentence" at bounding box center [144, 195] width 147 height 35
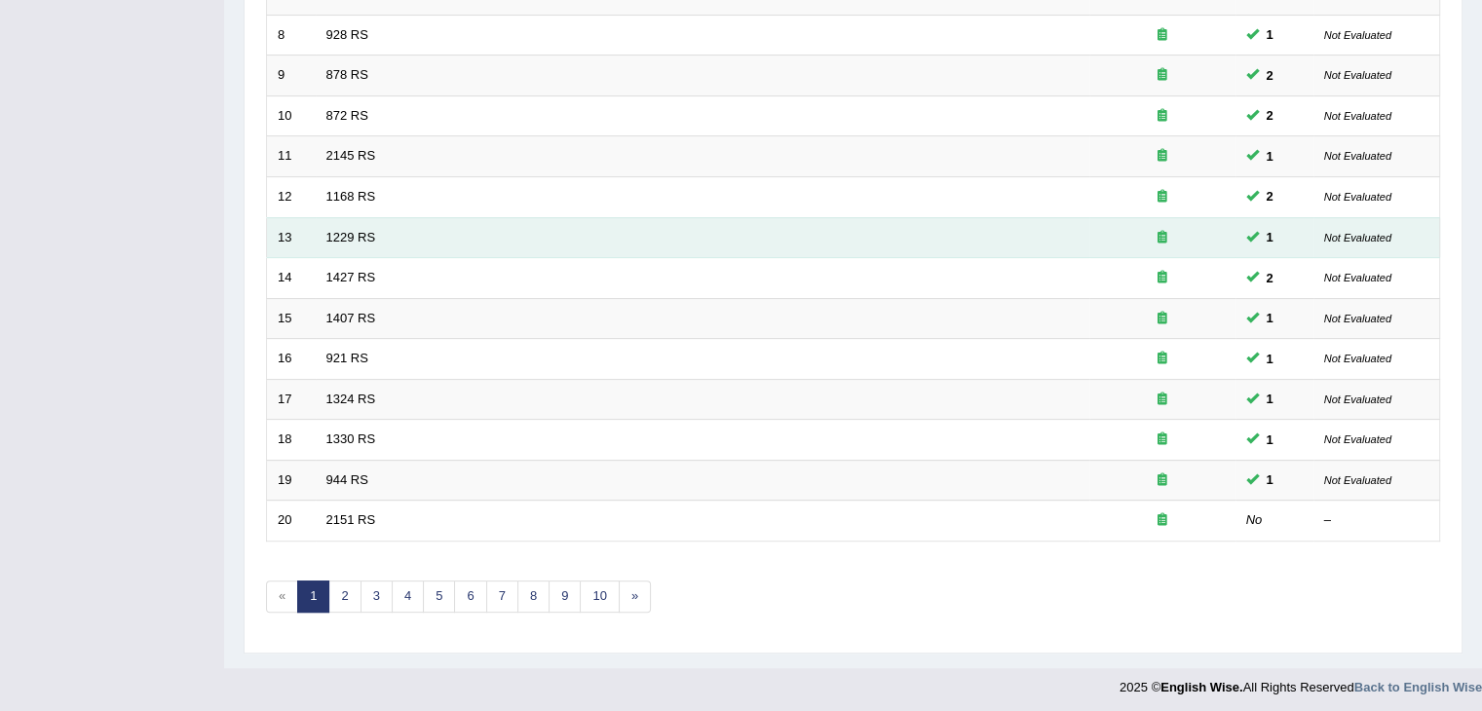
scroll to position [573, 0]
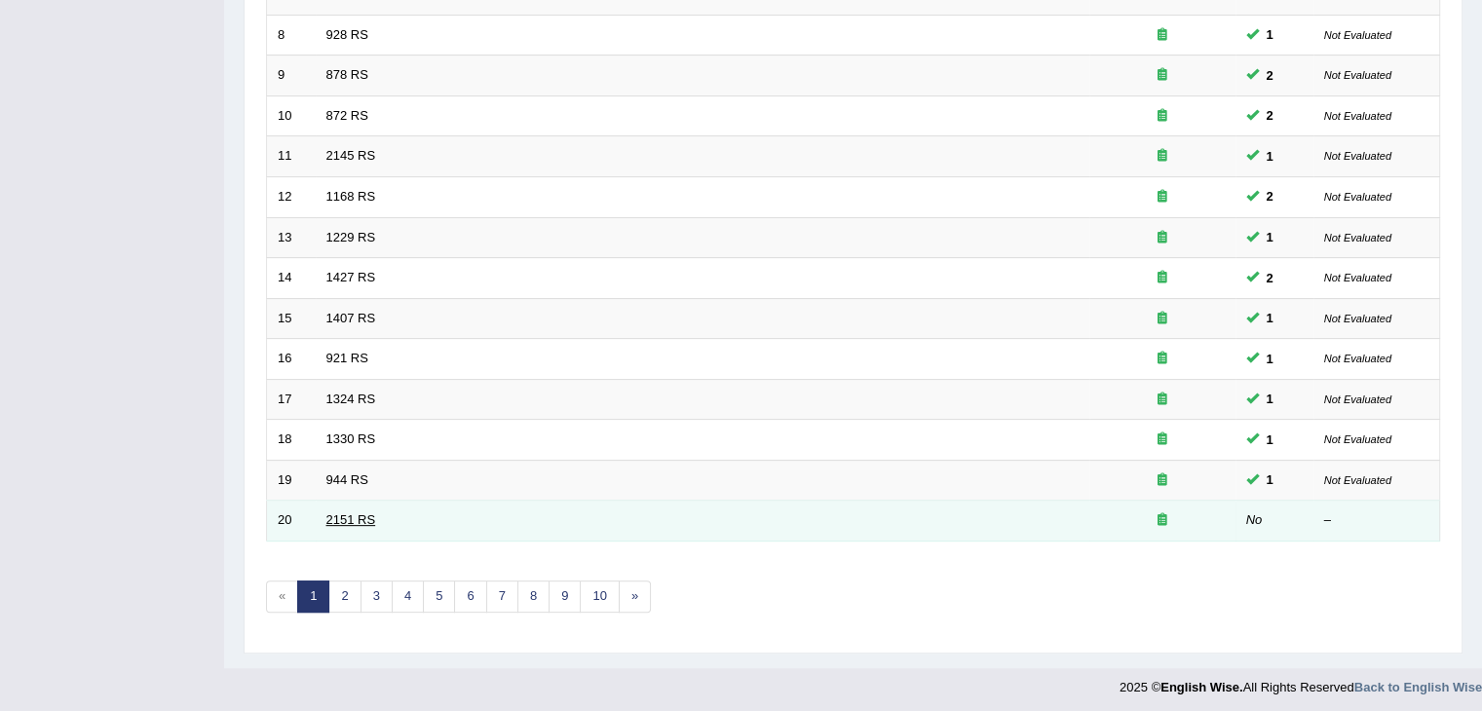
click at [336, 513] on link "2151 RS" at bounding box center [351, 519] width 50 height 15
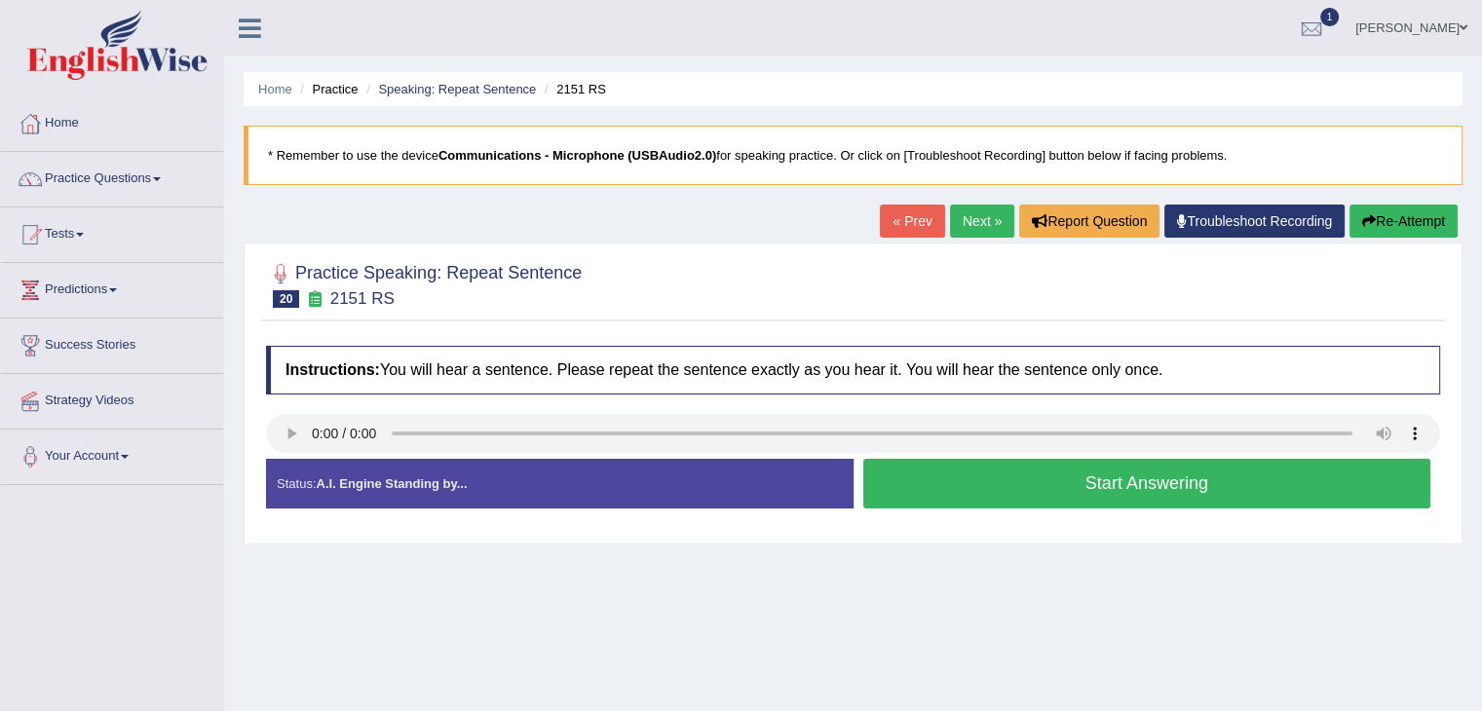
click at [1181, 488] on button "Start Answering" at bounding box center [1147, 484] width 568 height 50
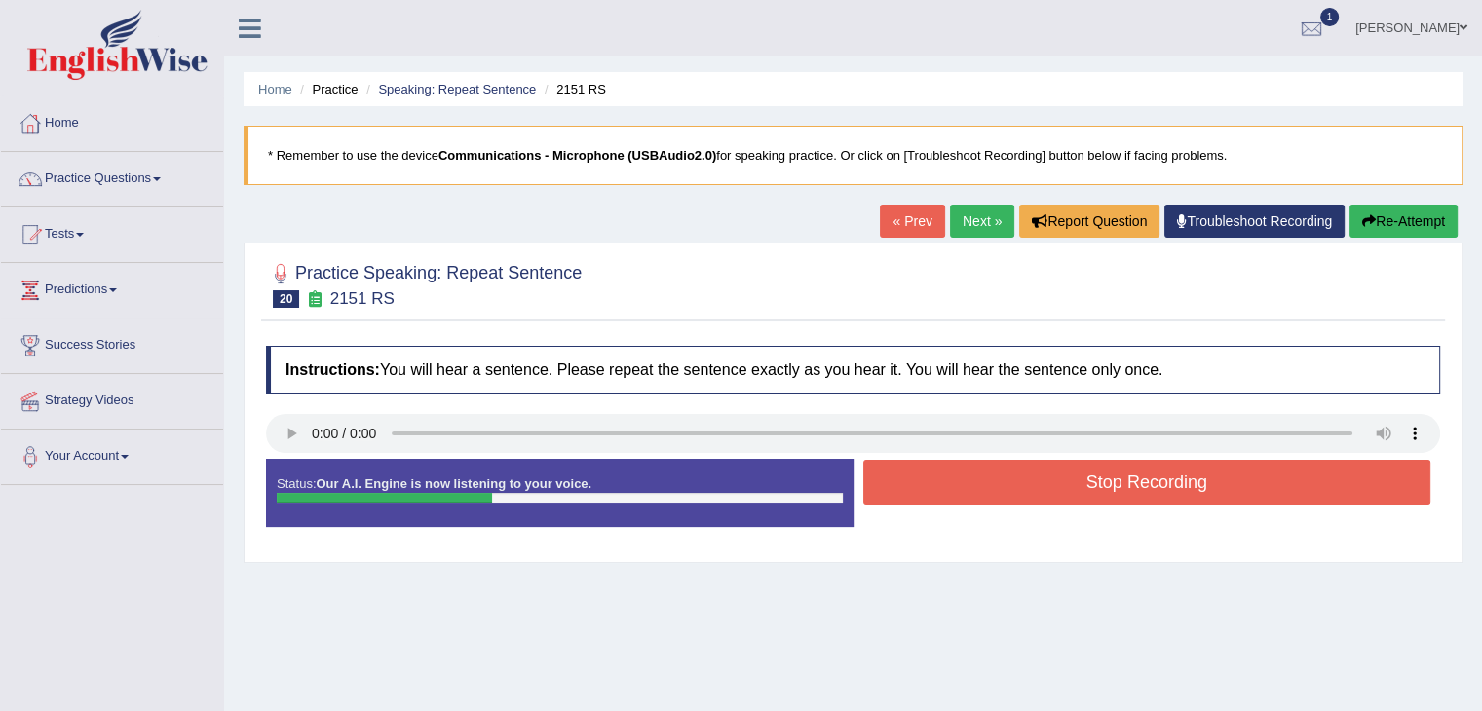
click at [1181, 488] on button "Stop Recording" at bounding box center [1147, 482] width 568 height 45
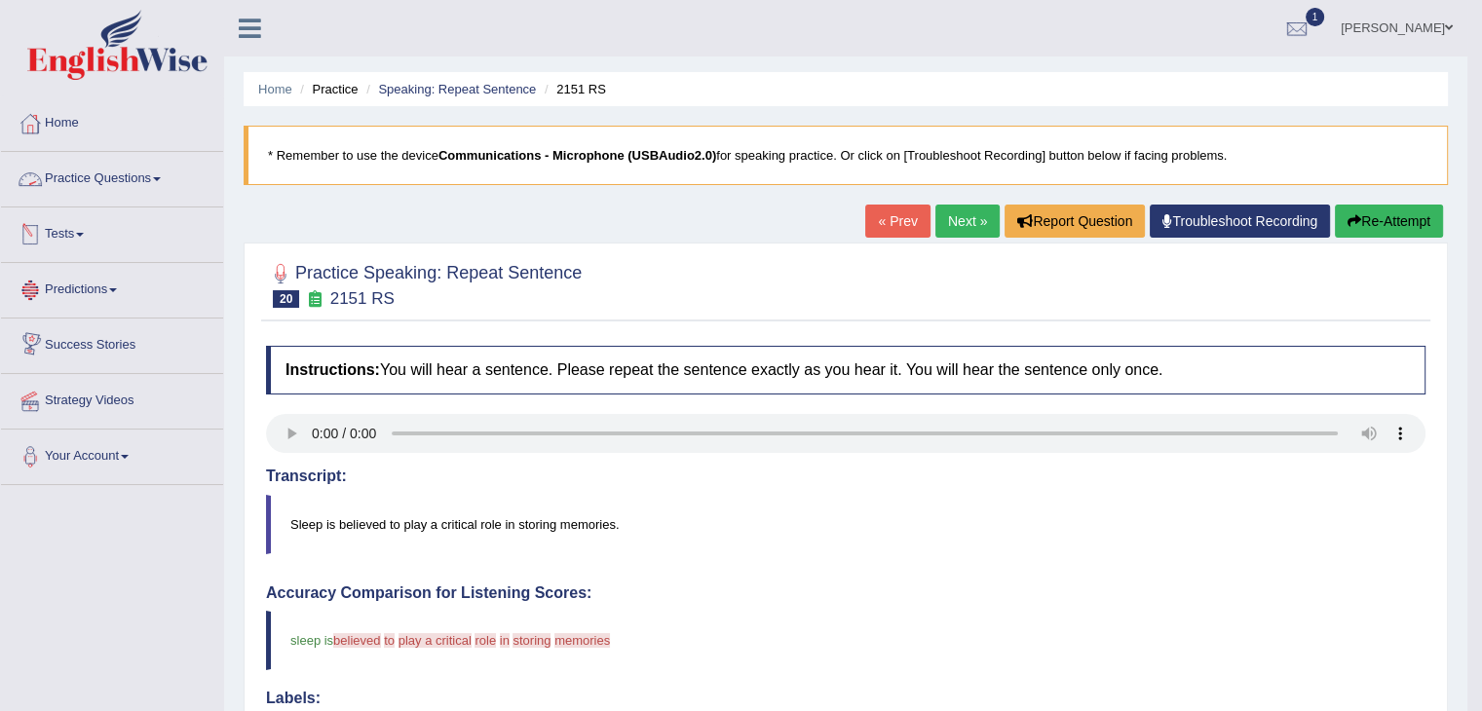
click at [161, 178] on span at bounding box center [157, 179] width 8 height 4
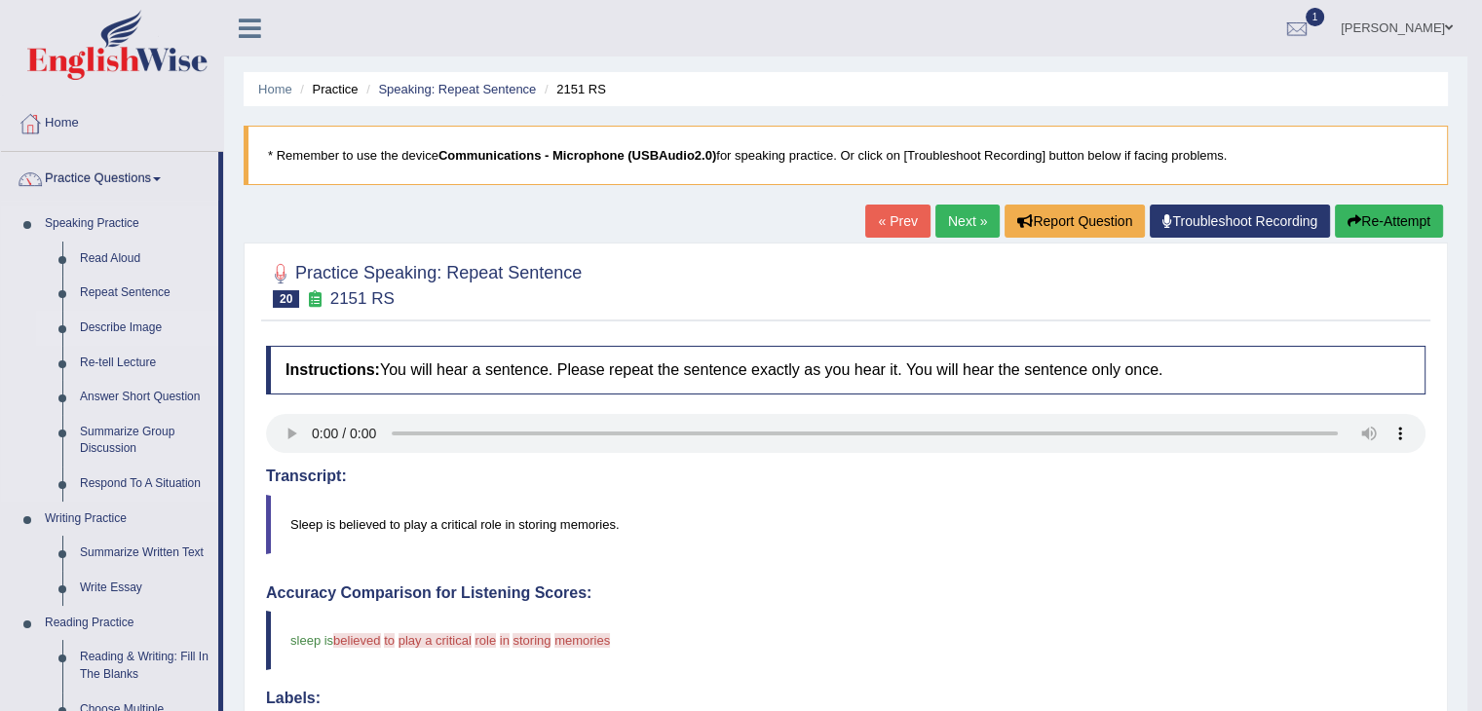
click at [137, 325] on link "Describe Image" at bounding box center [144, 328] width 147 height 35
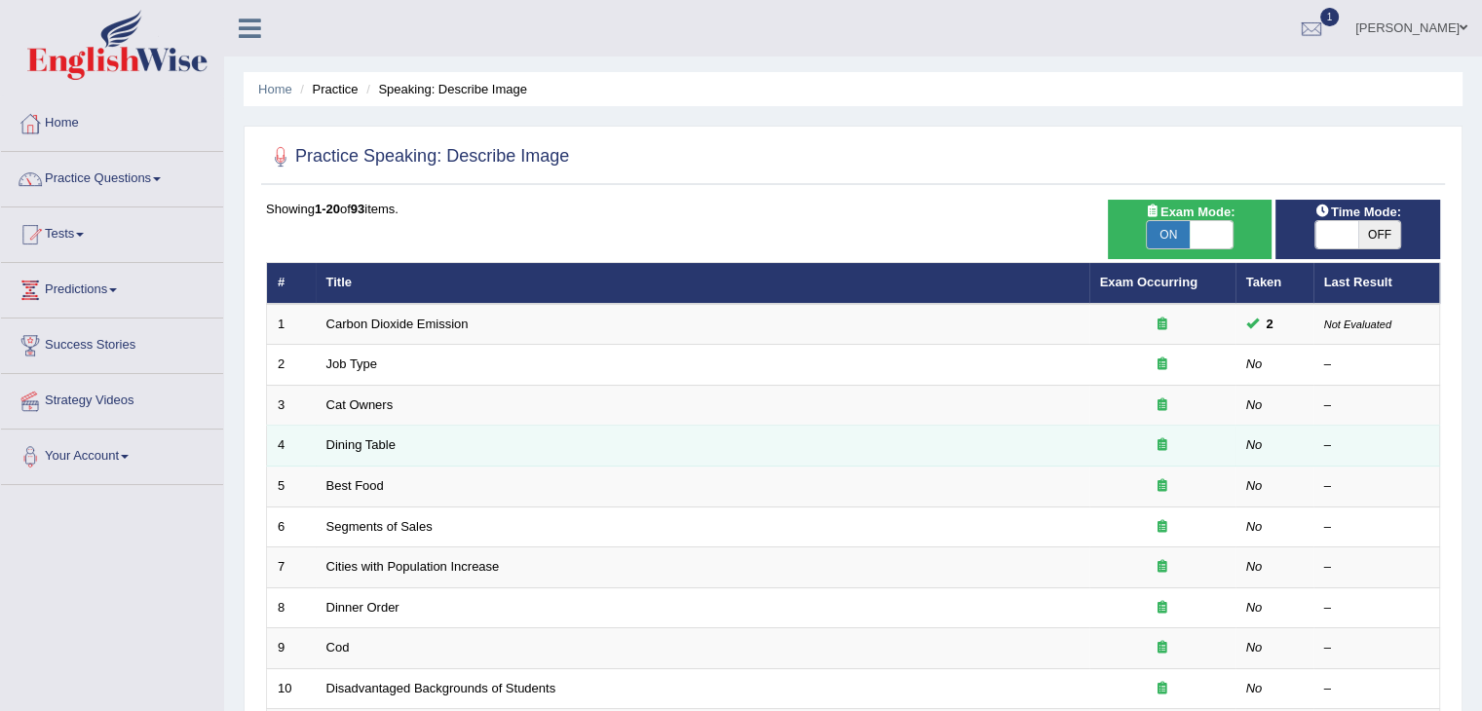
scroll to position [97, 0]
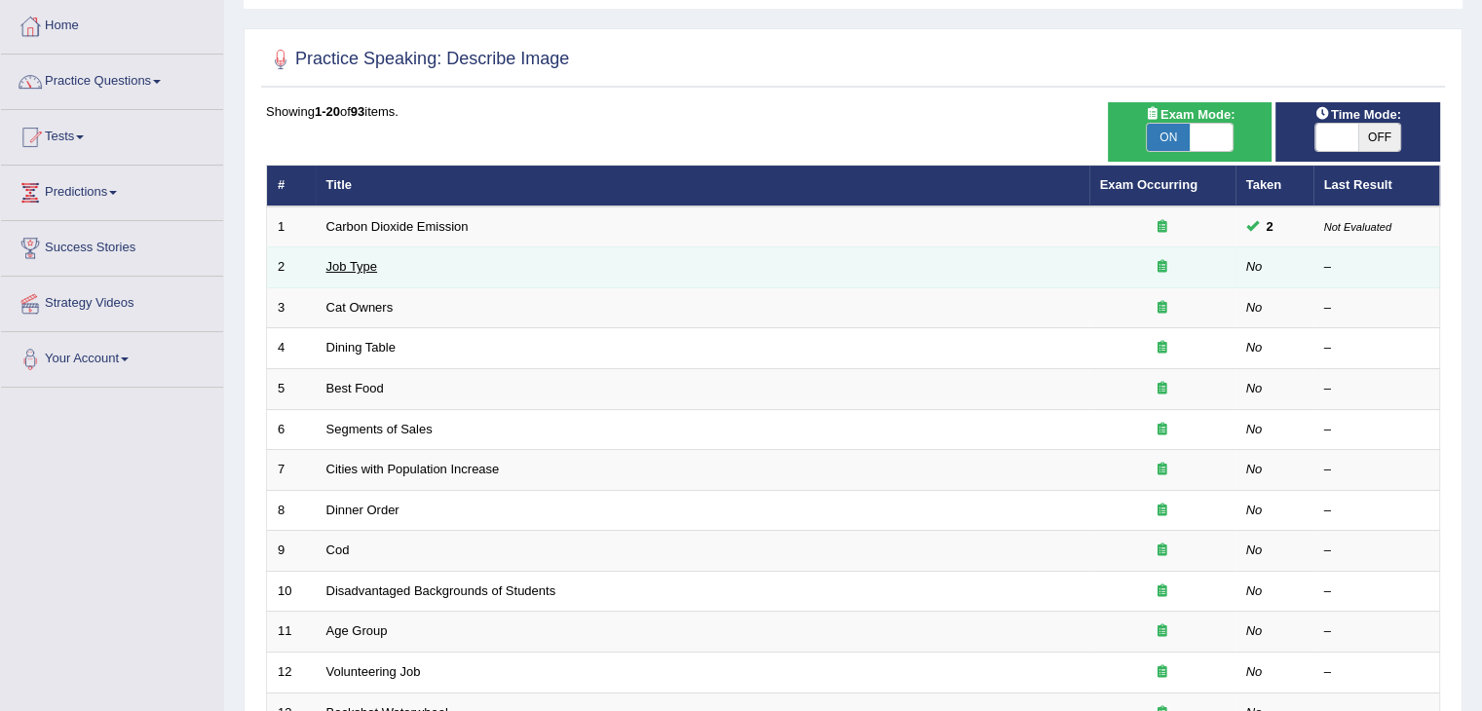
click at [347, 261] on link "Job Type" at bounding box center [352, 266] width 52 height 15
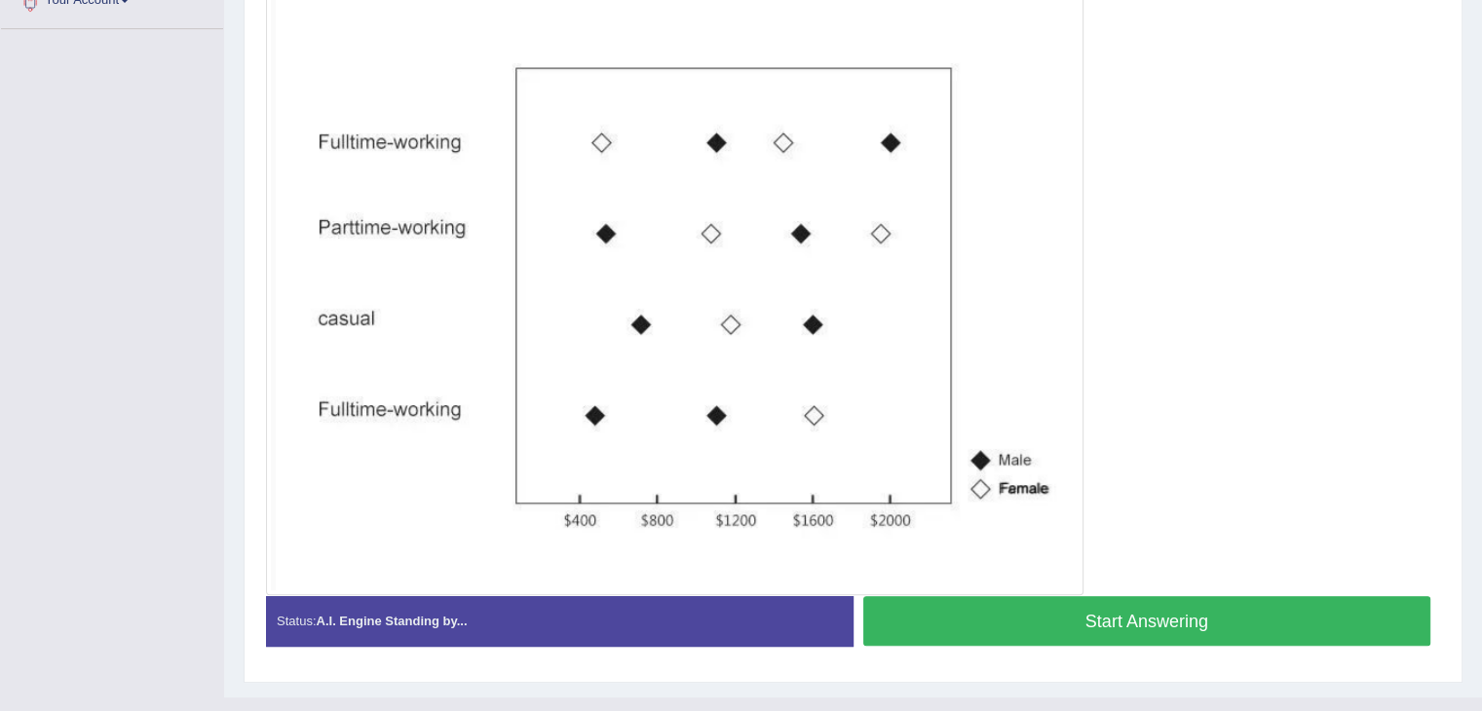
scroll to position [487, 0]
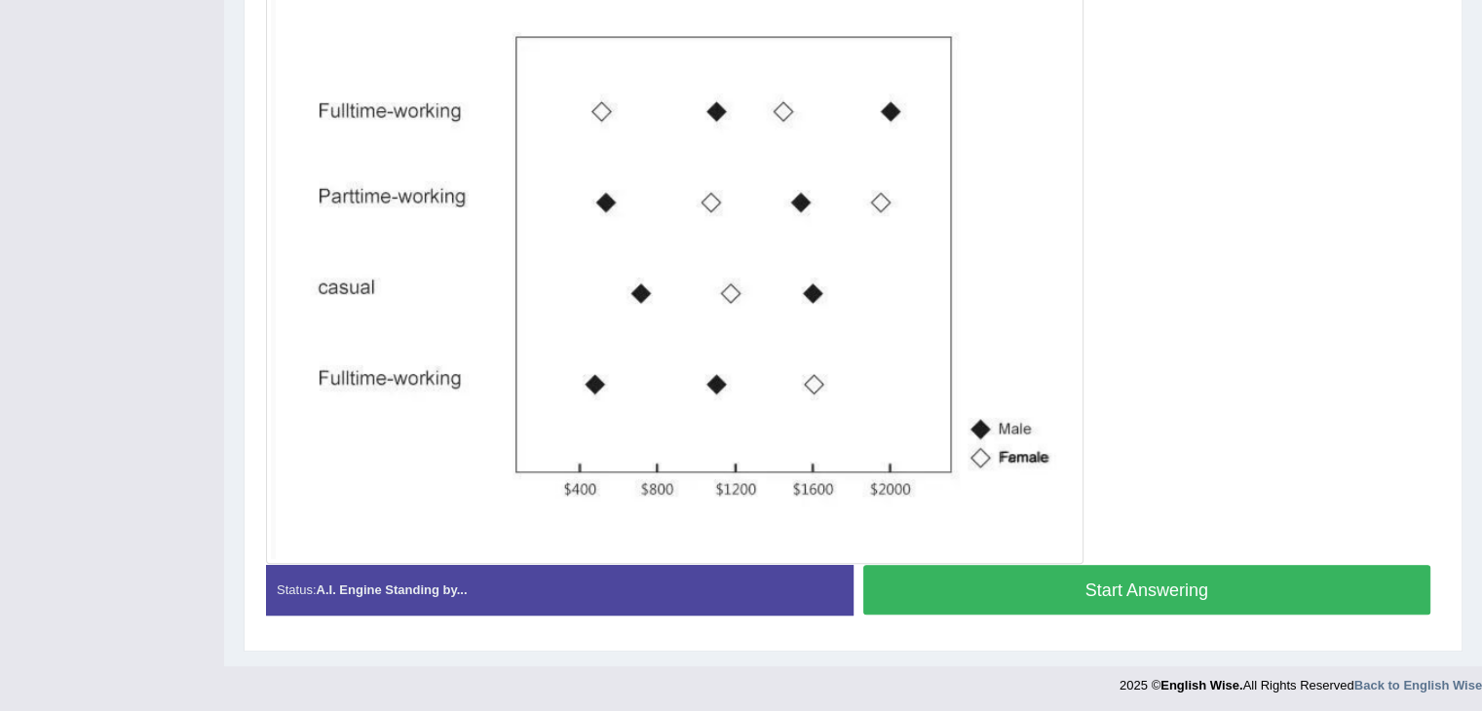
click at [1150, 583] on button "Start Answering" at bounding box center [1147, 590] width 568 height 50
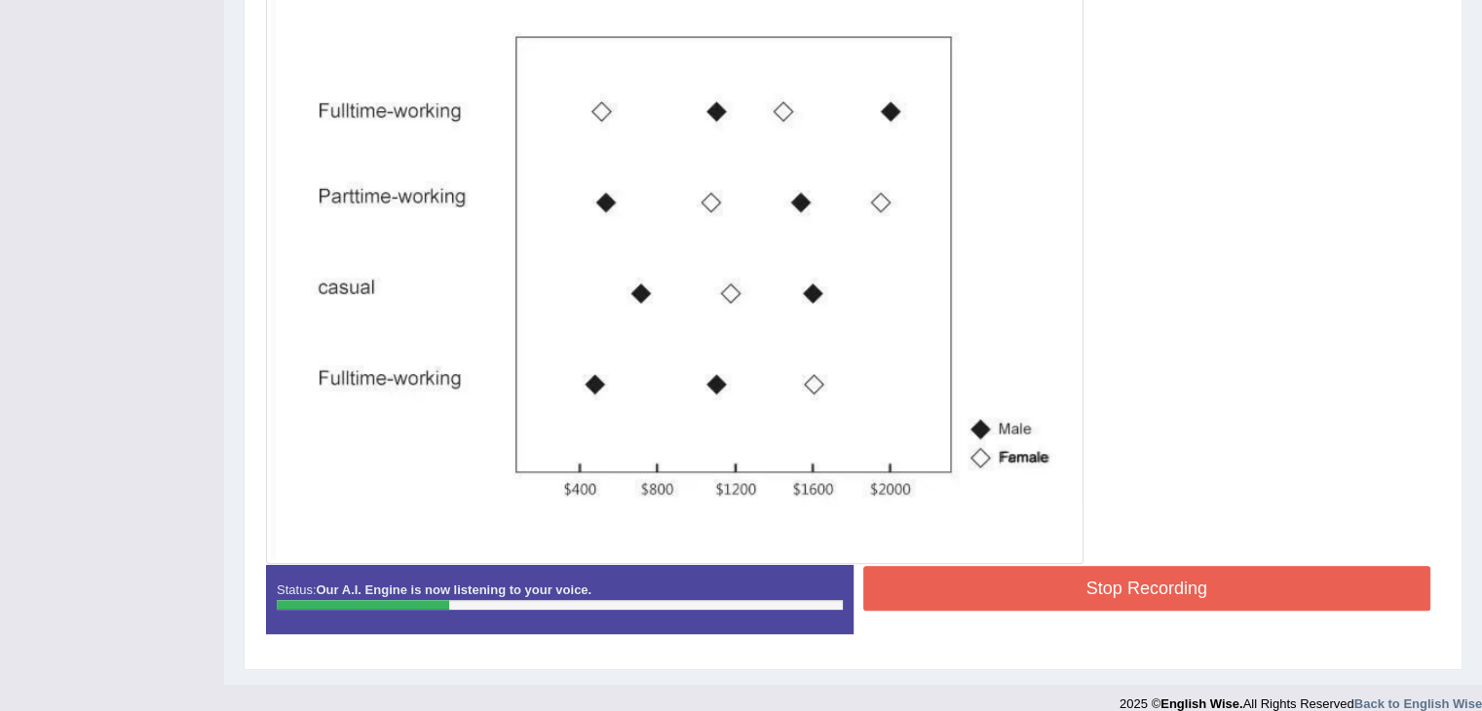
click at [1175, 582] on button "Stop Recording" at bounding box center [1147, 588] width 568 height 45
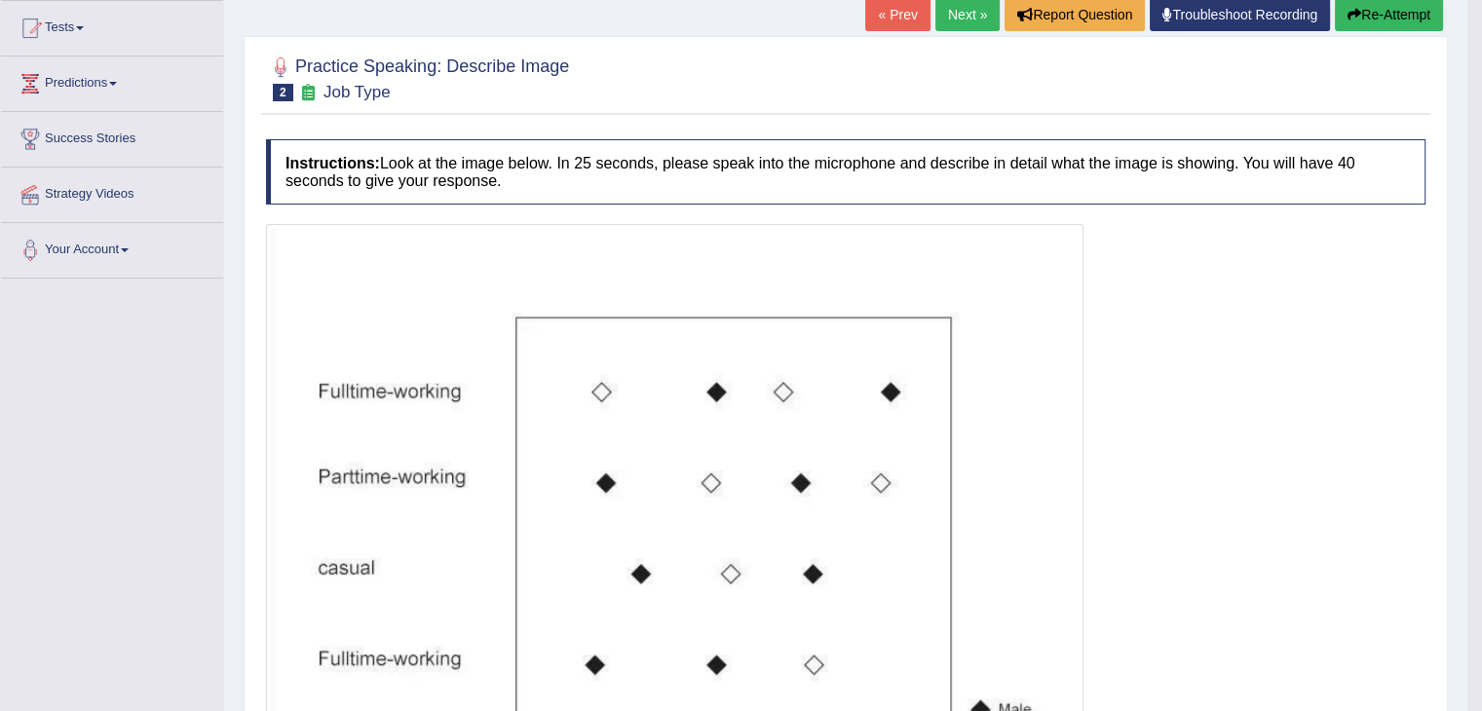
scroll to position [195, 0]
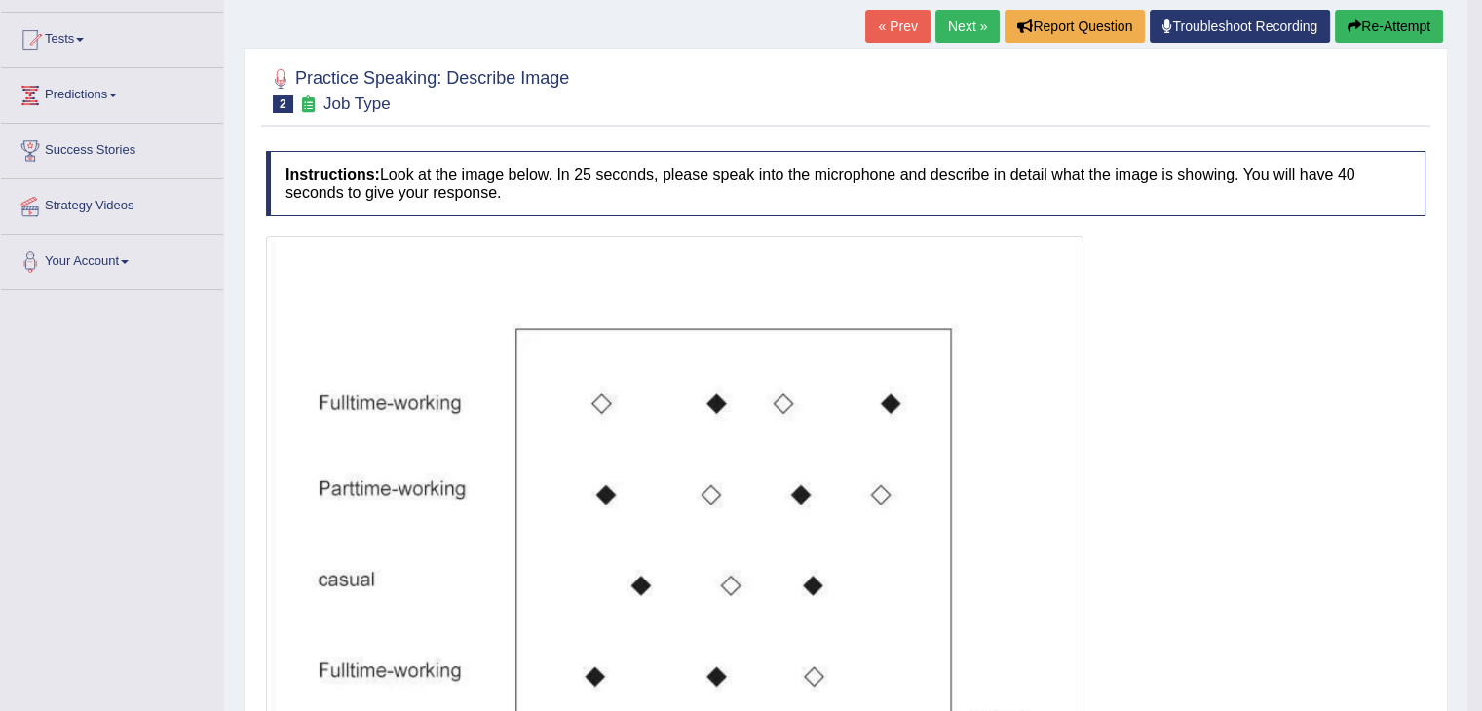
click at [1386, 20] on button "Re-Attempt" at bounding box center [1389, 26] width 108 height 33
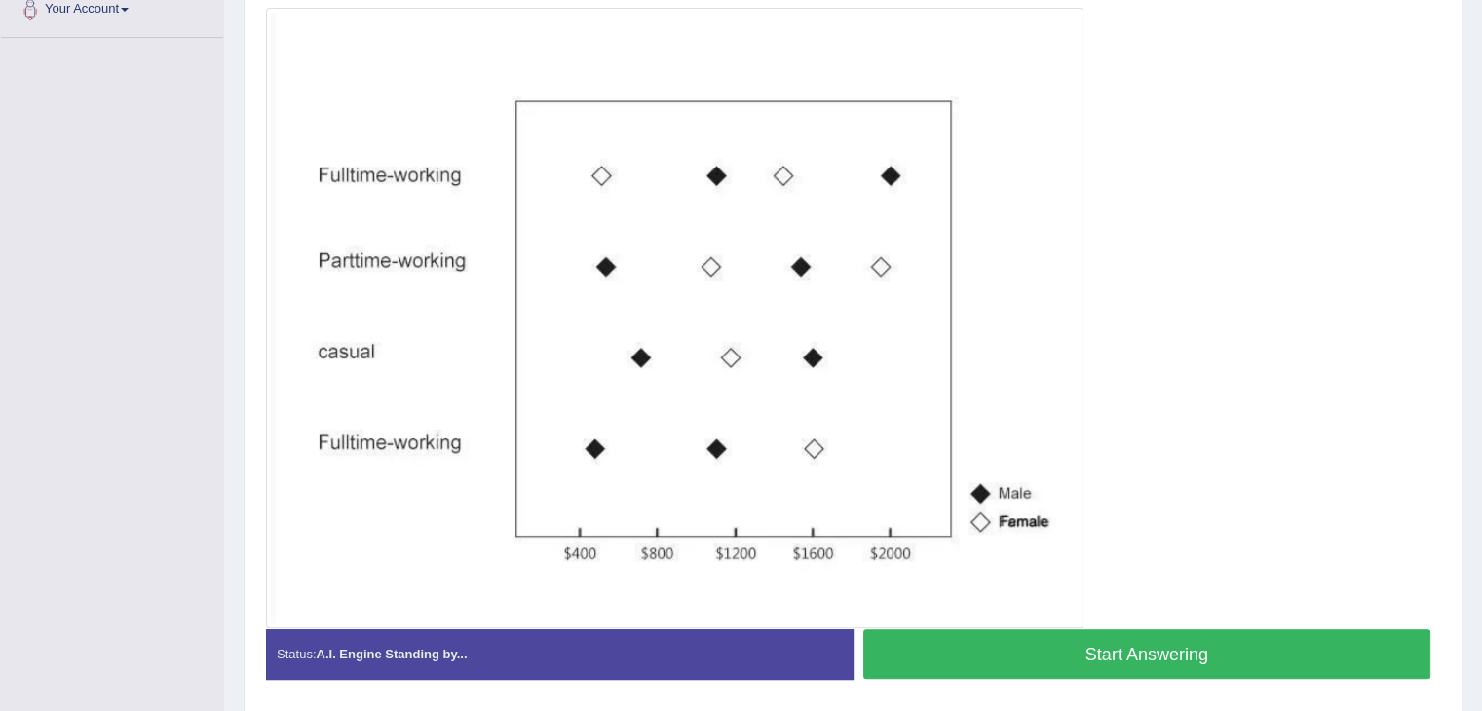
scroll to position [512, 0]
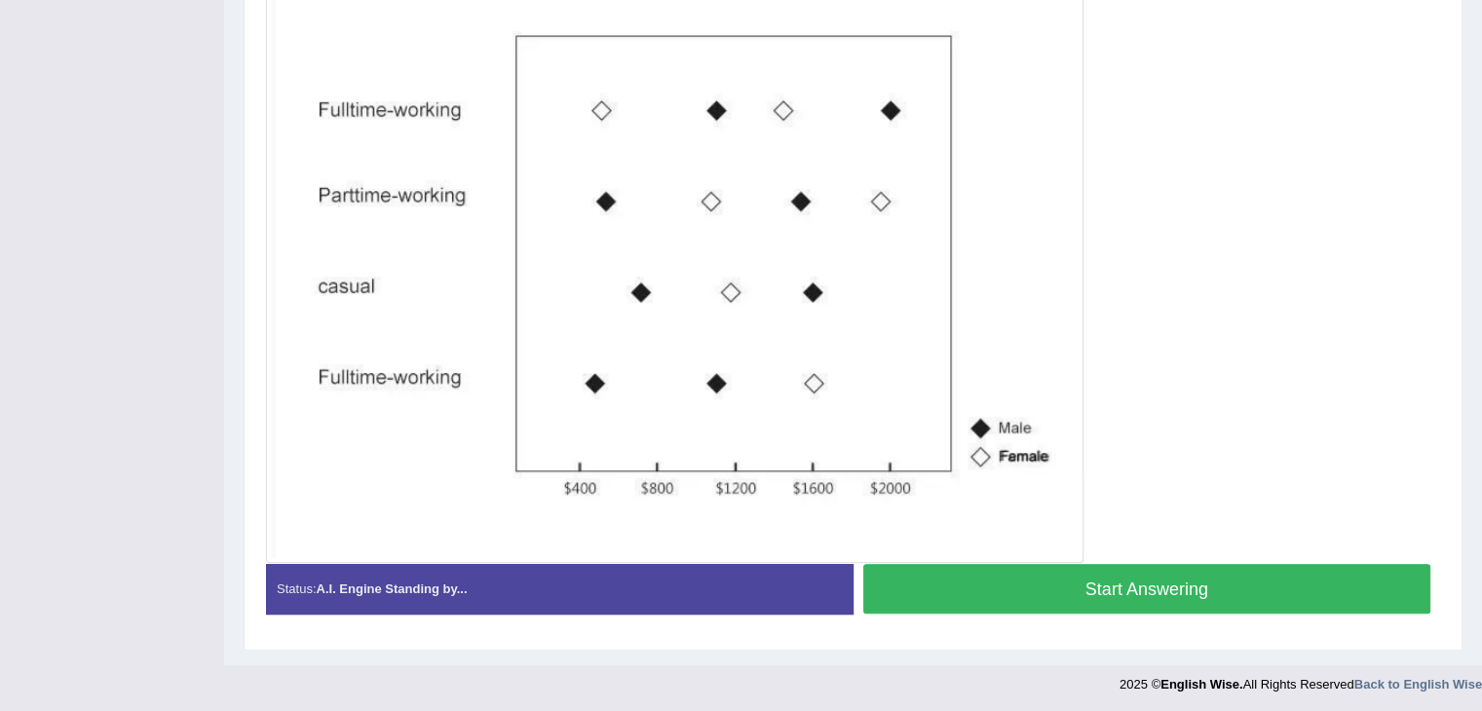
click at [1103, 581] on button "Start Answering" at bounding box center [1147, 589] width 568 height 50
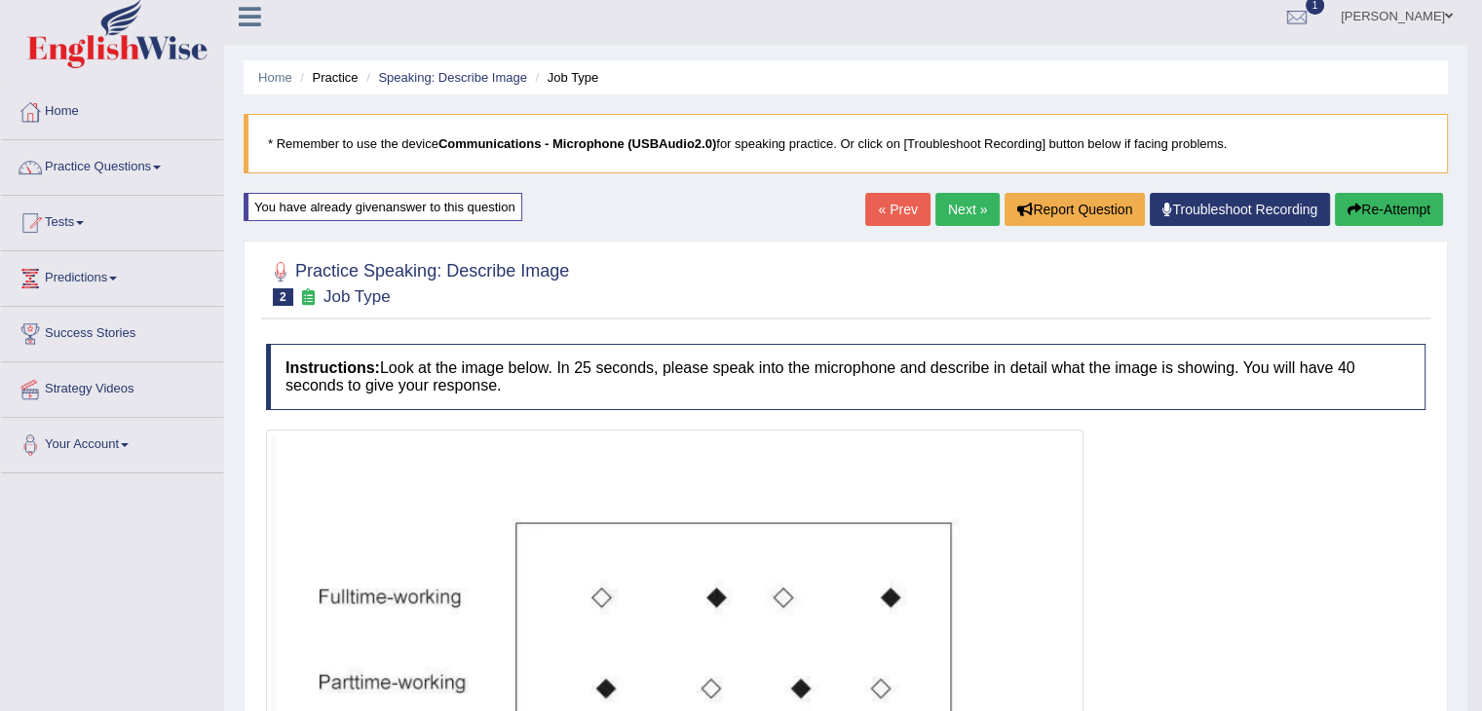
scroll to position [0, 0]
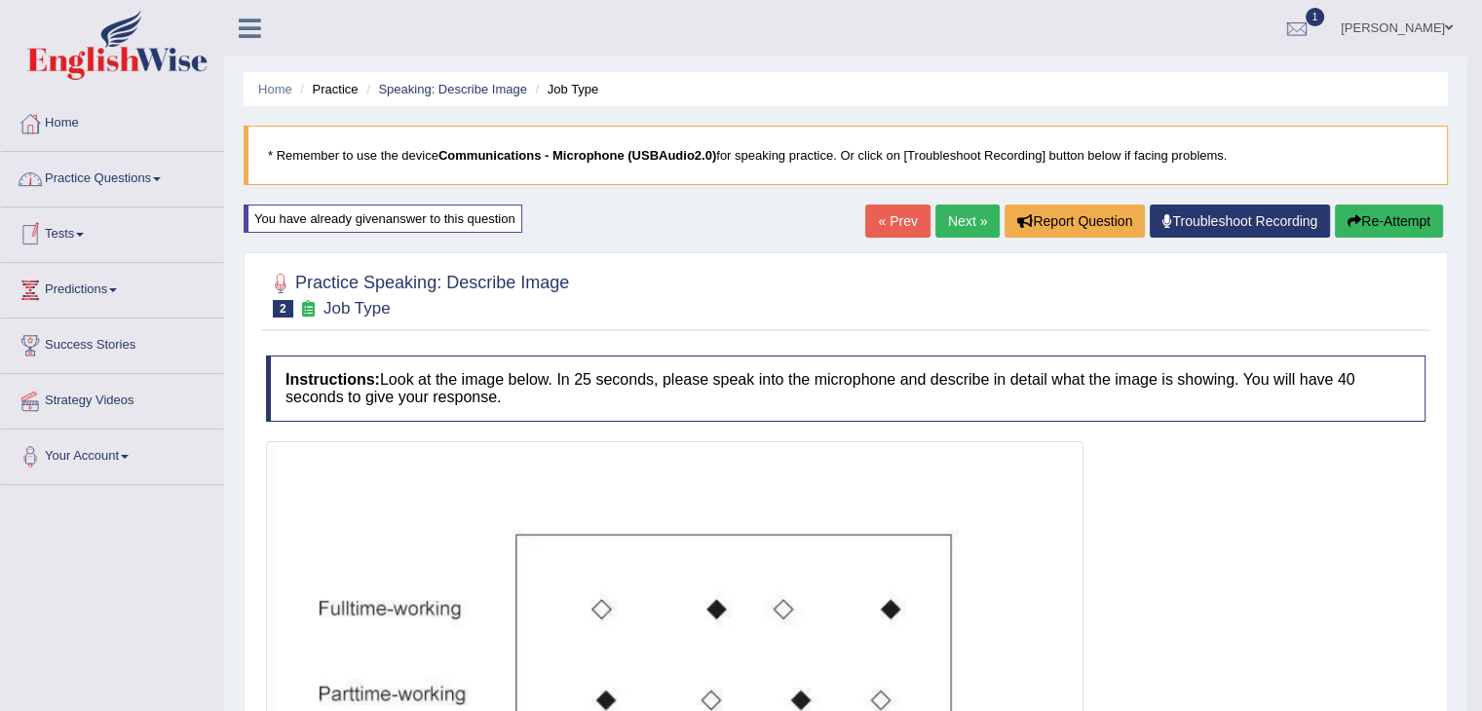
click at [161, 178] on span at bounding box center [157, 179] width 8 height 4
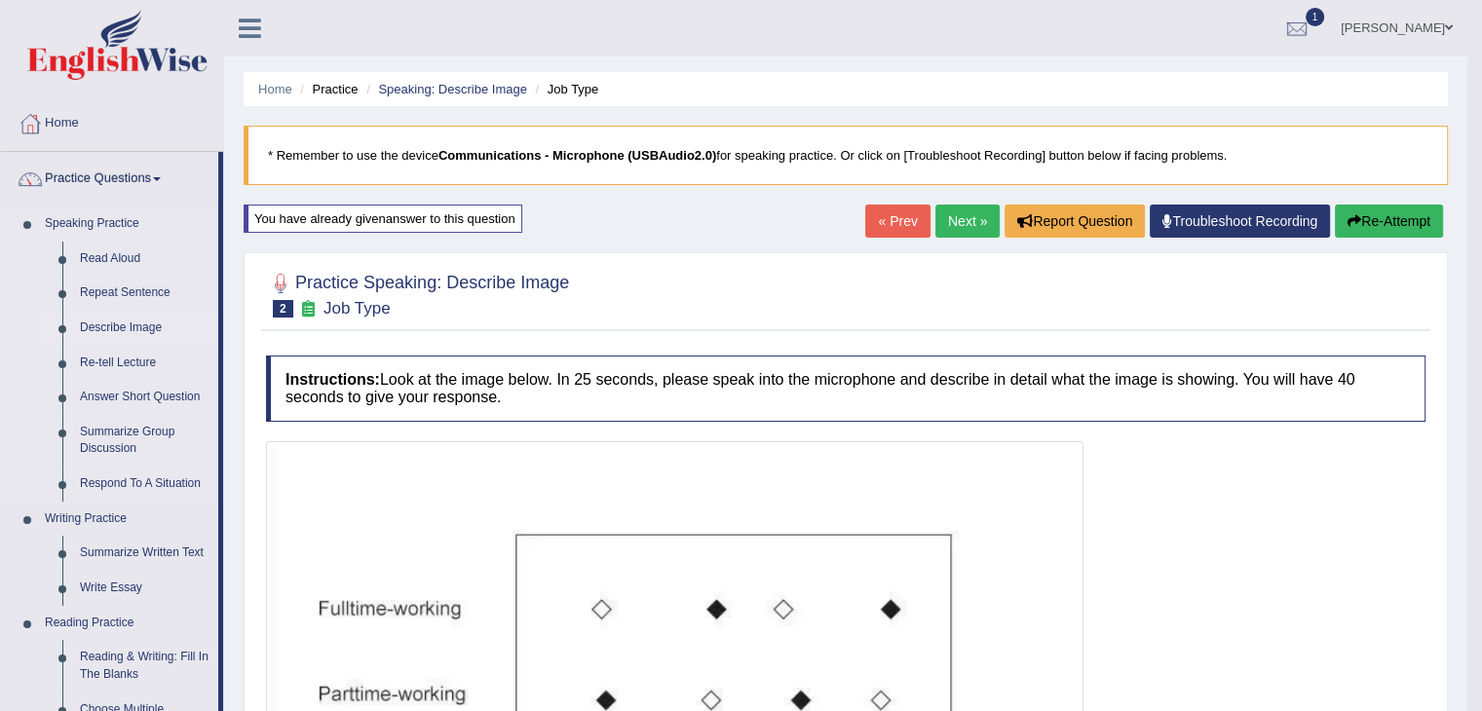
click at [147, 325] on link "Describe Image" at bounding box center [144, 328] width 147 height 35
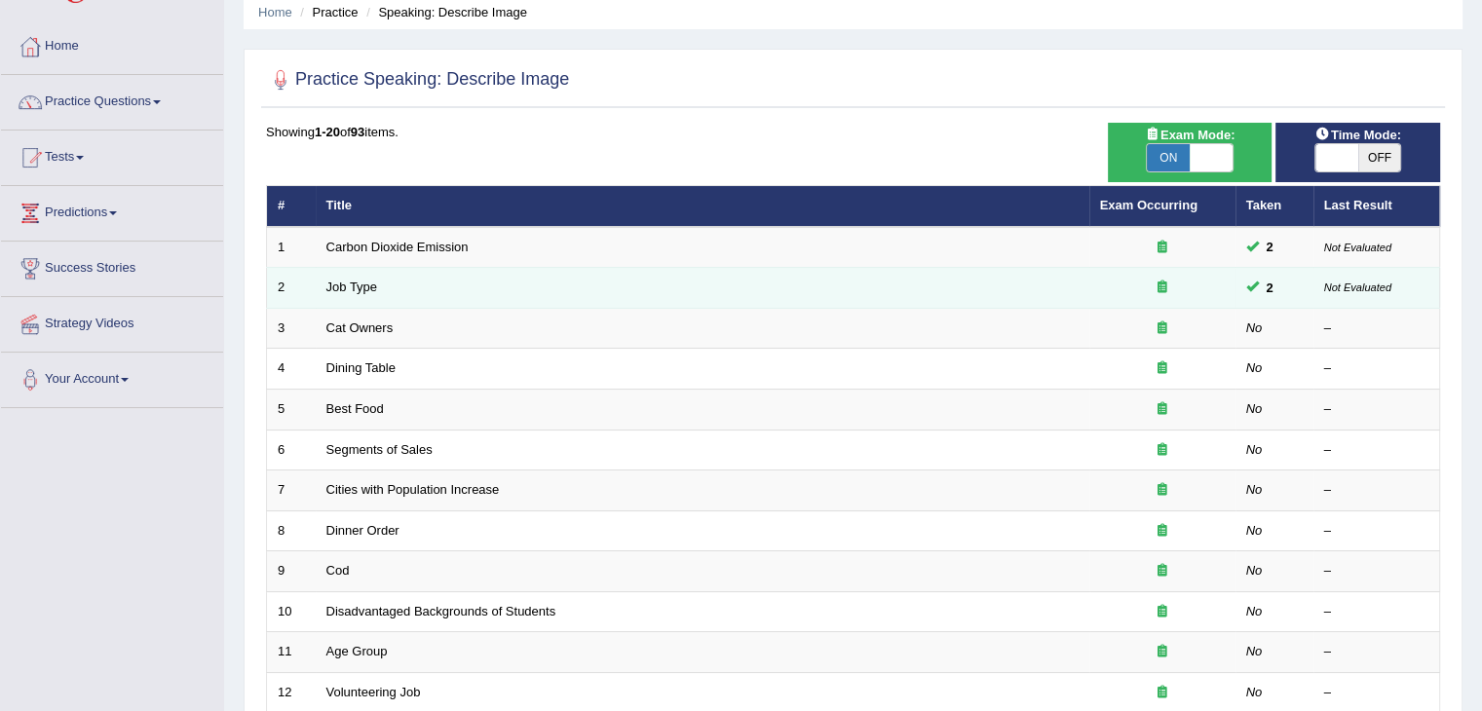
scroll to position [195, 0]
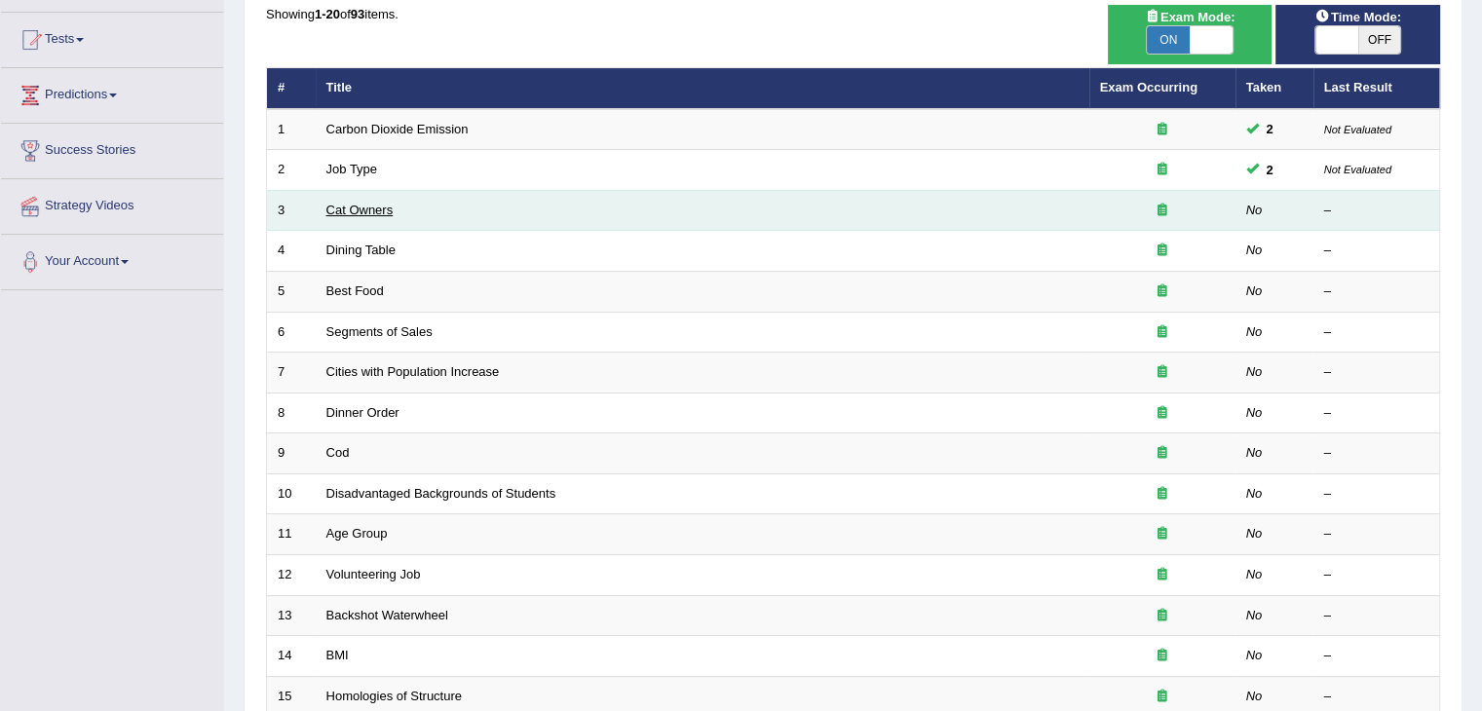
click at [385, 203] on link "Cat Owners" at bounding box center [359, 210] width 67 height 15
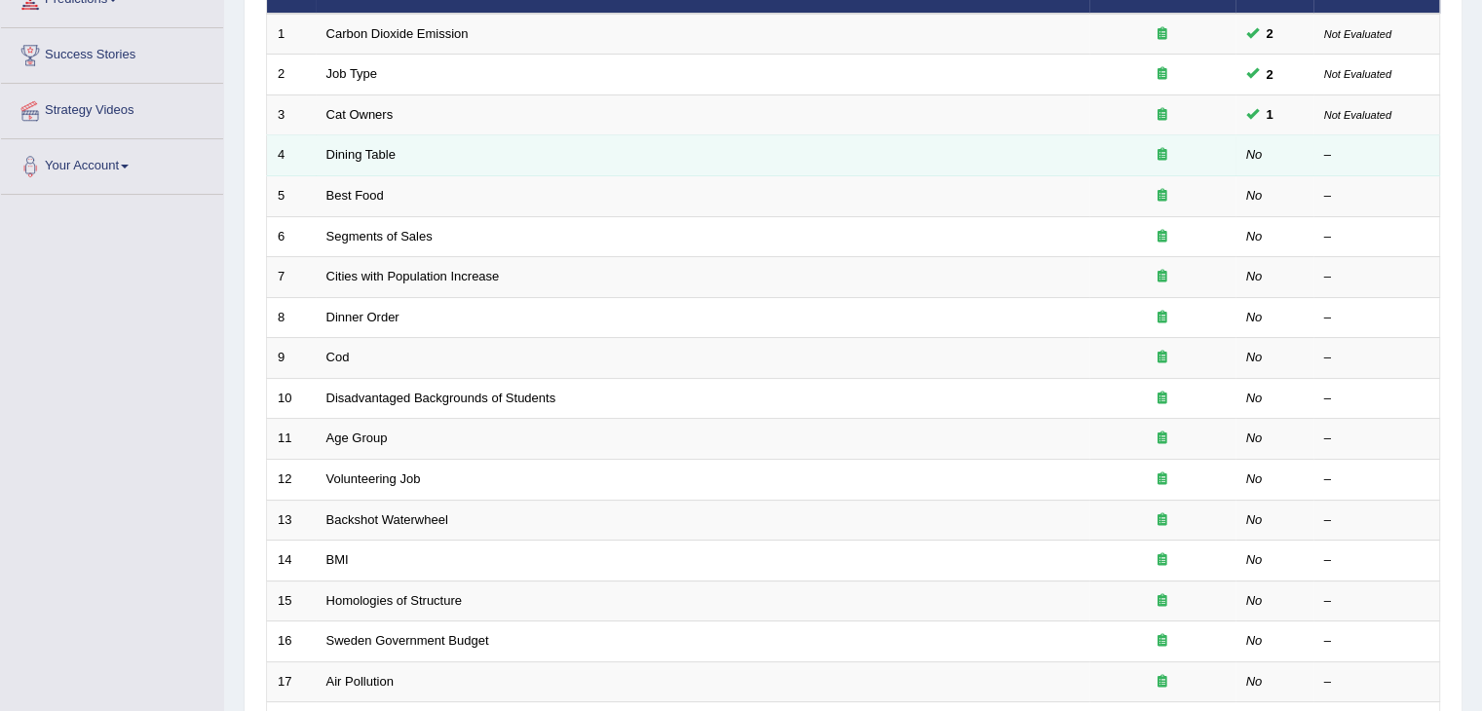
scroll to position [292, 0]
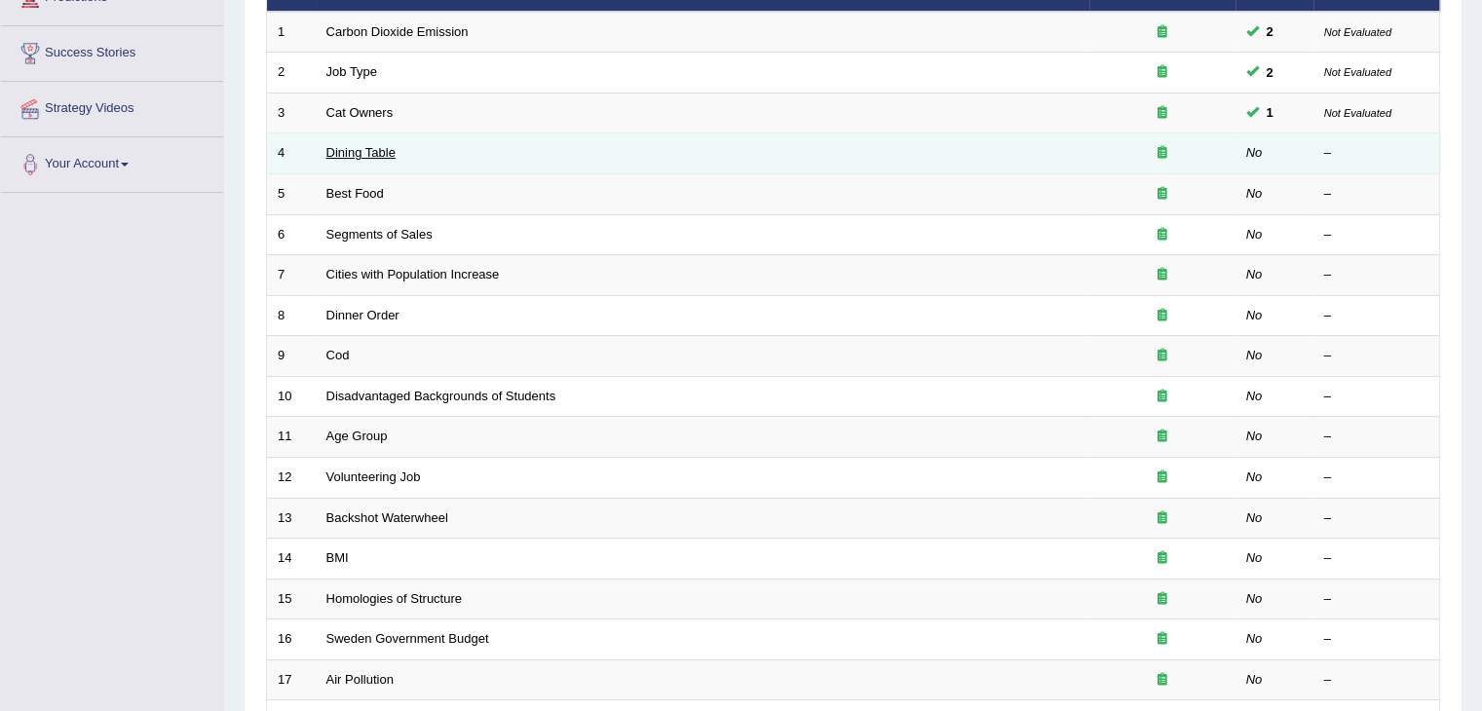
click at [380, 157] on link "Dining Table" at bounding box center [360, 152] width 69 height 15
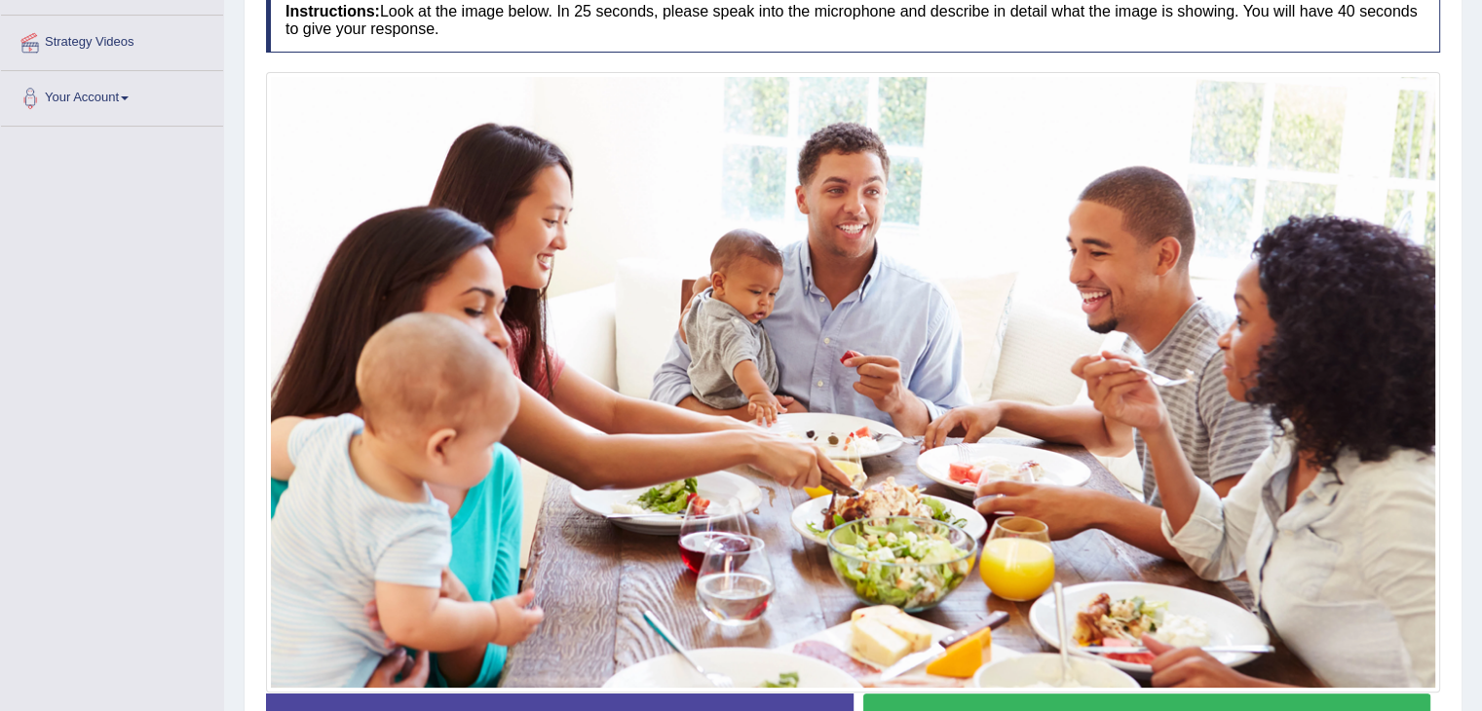
scroll to position [488, 0]
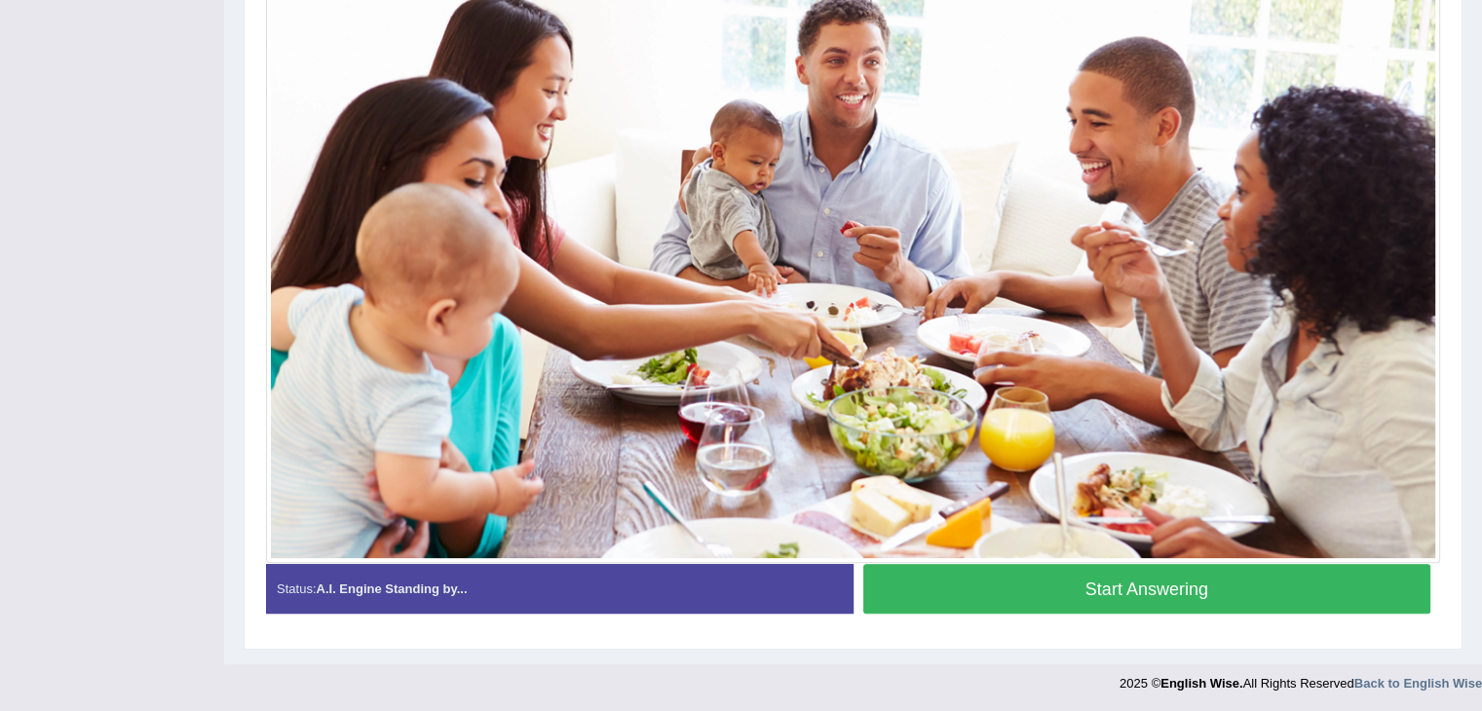
click at [1051, 587] on button "Start Answering" at bounding box center [1147, 589] width 568 height 50
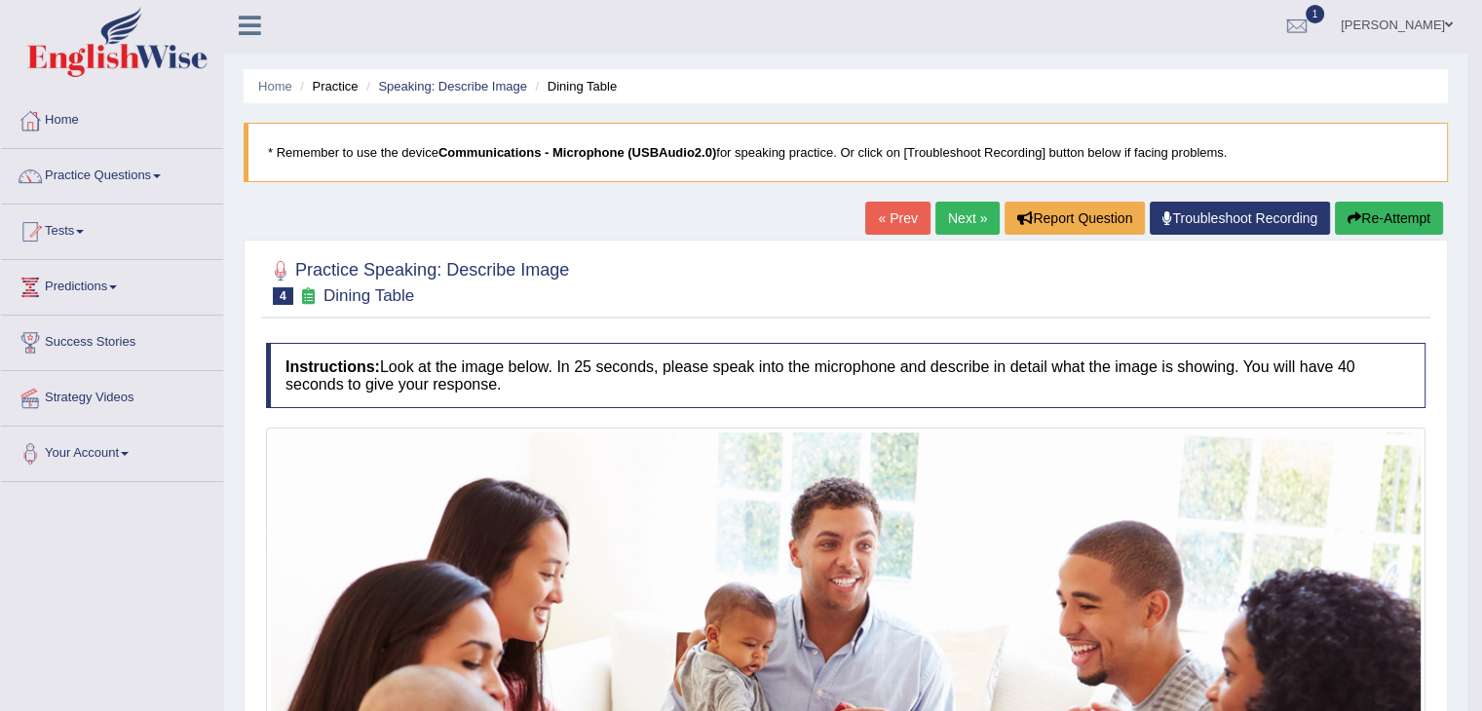
scroll to position [0, 0]
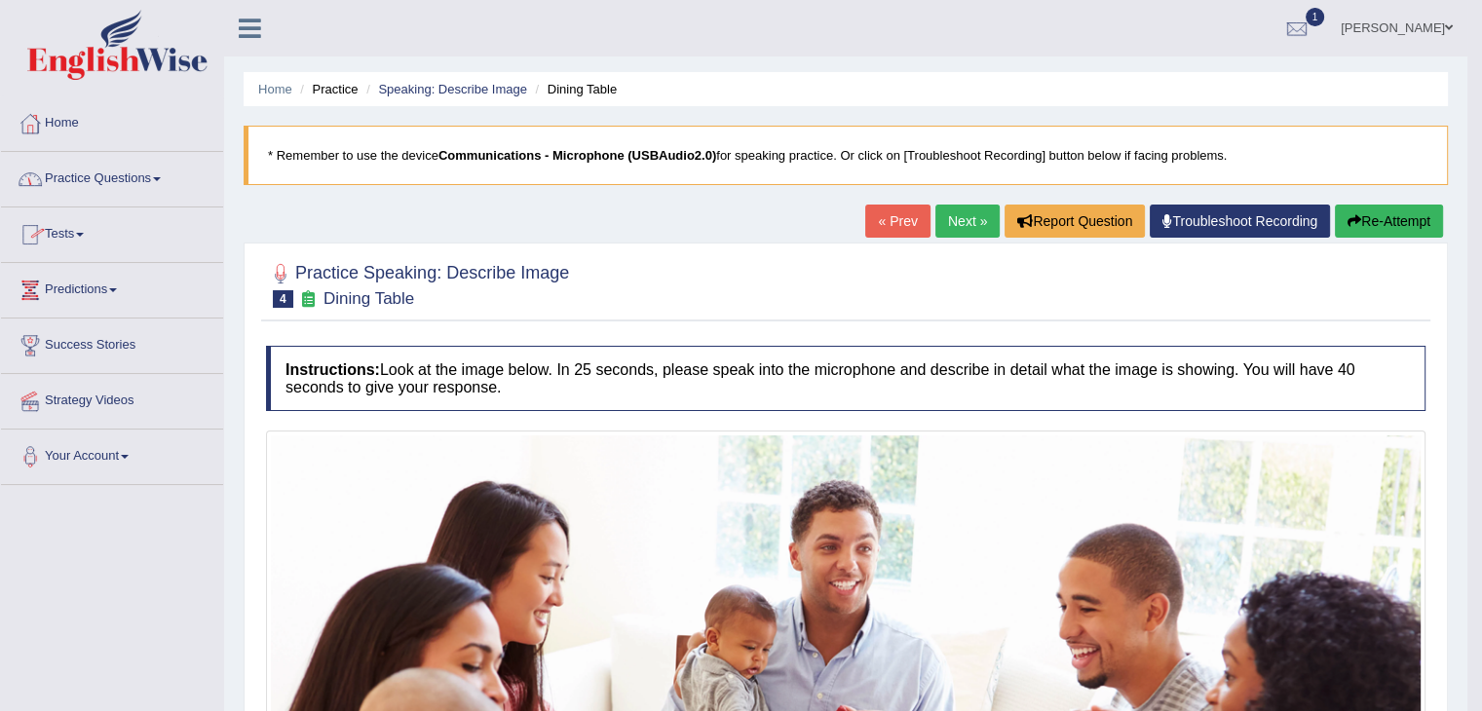
click at [164, 182] on link "Practice Questions" at bounding box center [112, 176] width 222 height 49
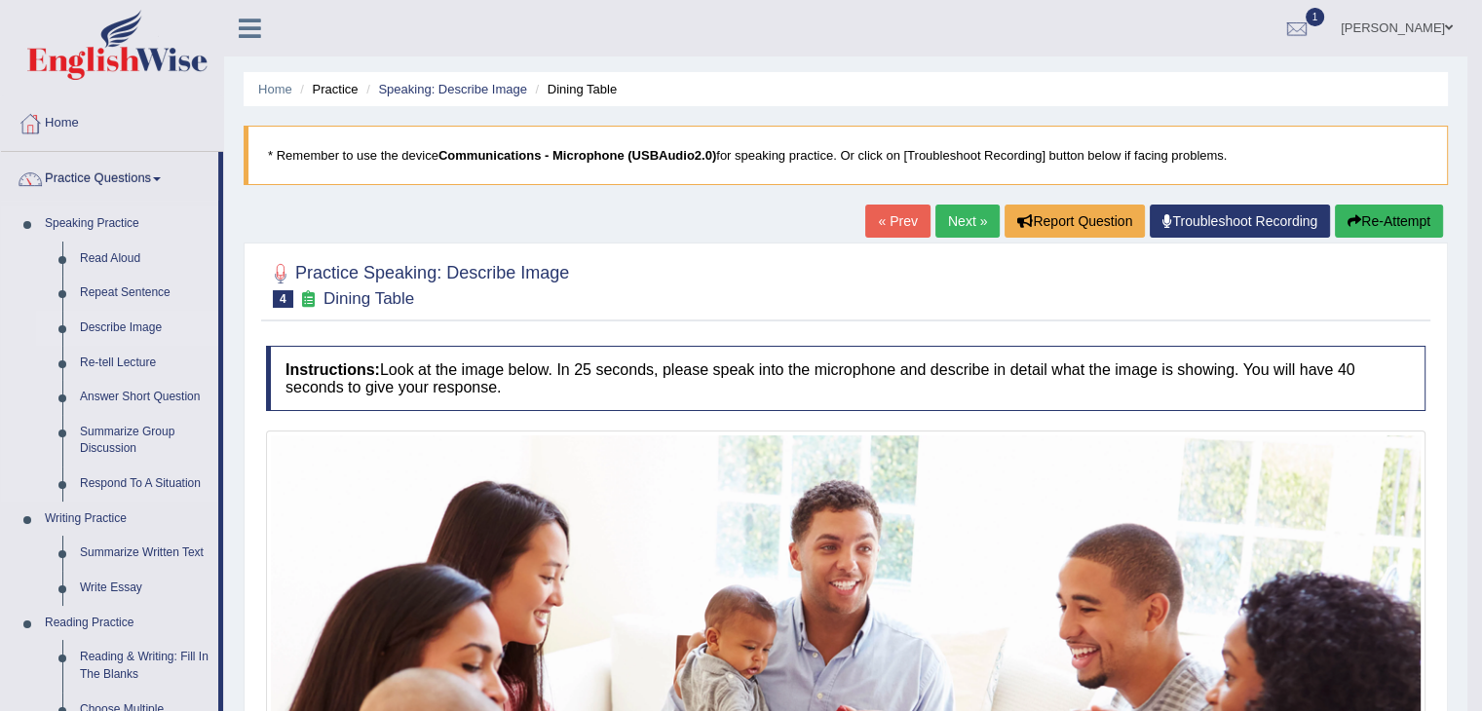
click at [133, 323] on link "Describe Image" at bounding box center [144, 328] width 147 height 35
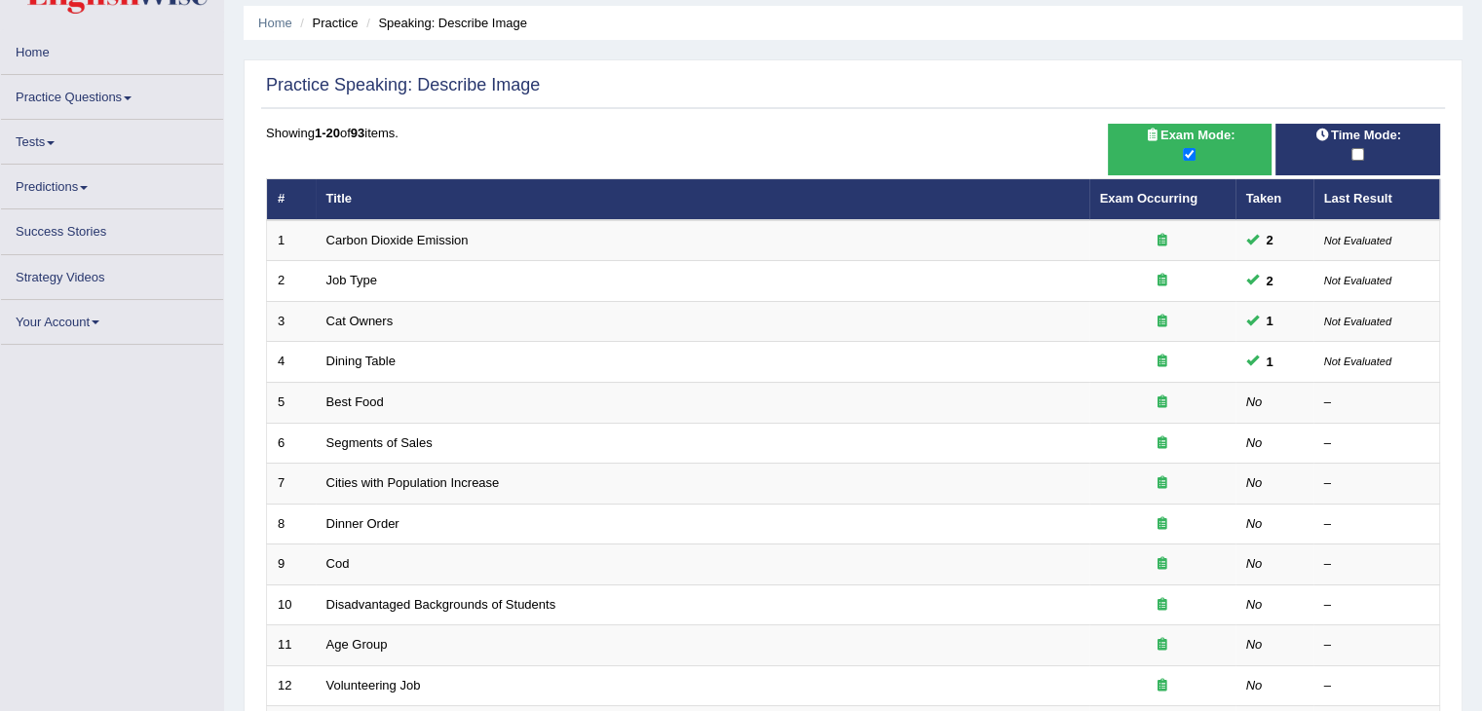
scroll to position [97, 0]
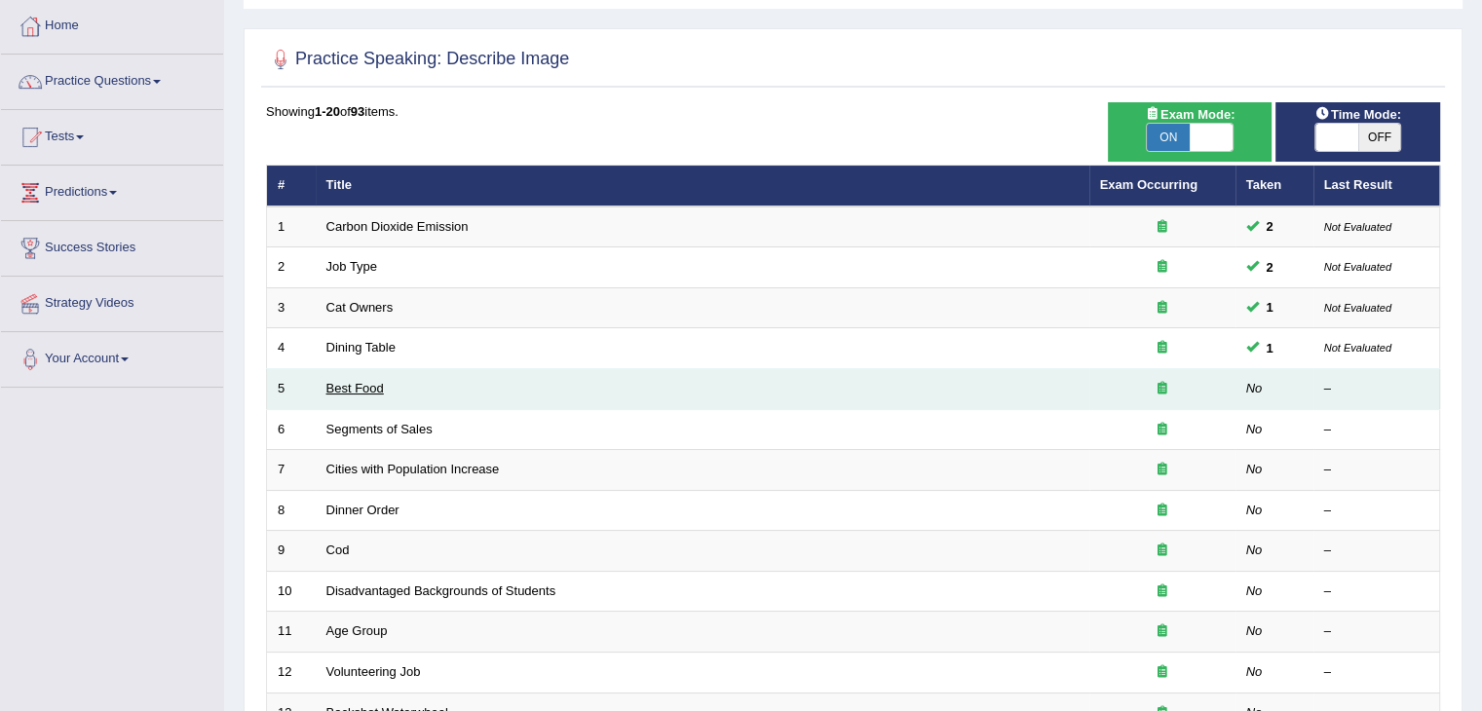
click at [371, 387] on link "Best Food" at bounding box center [354, 388] width 57 height 15
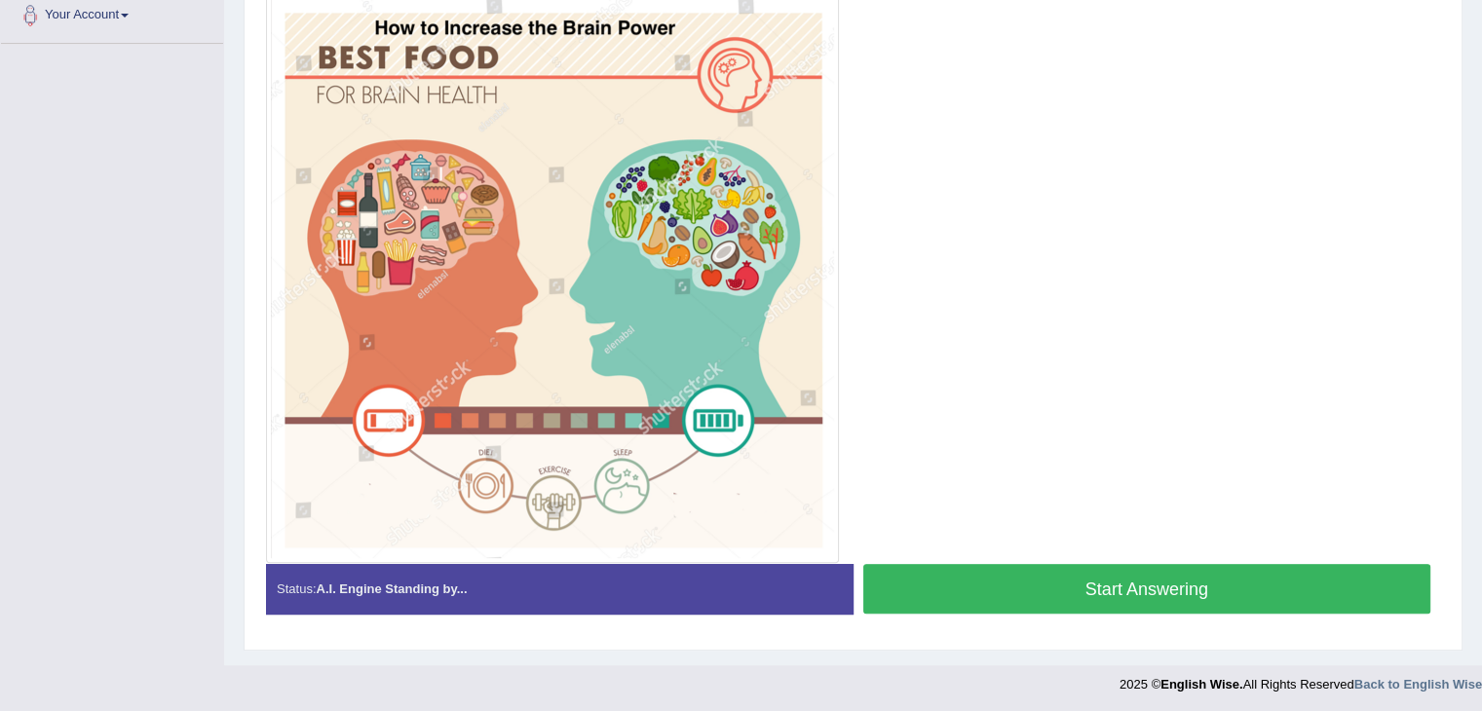
scroll to position [344, 0]
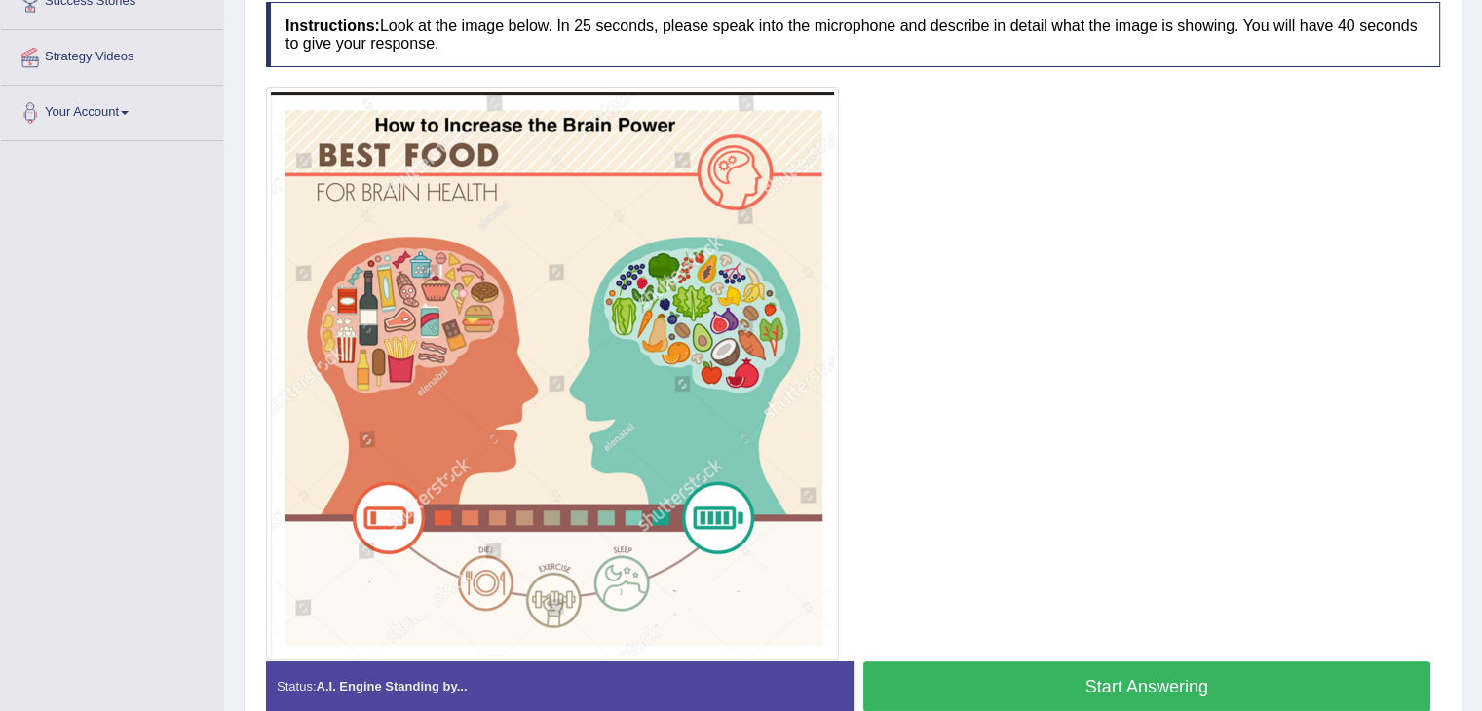
click at [1138, 695] on button "Start Answering" at bounding box center [1147, 687] width 568 height 50
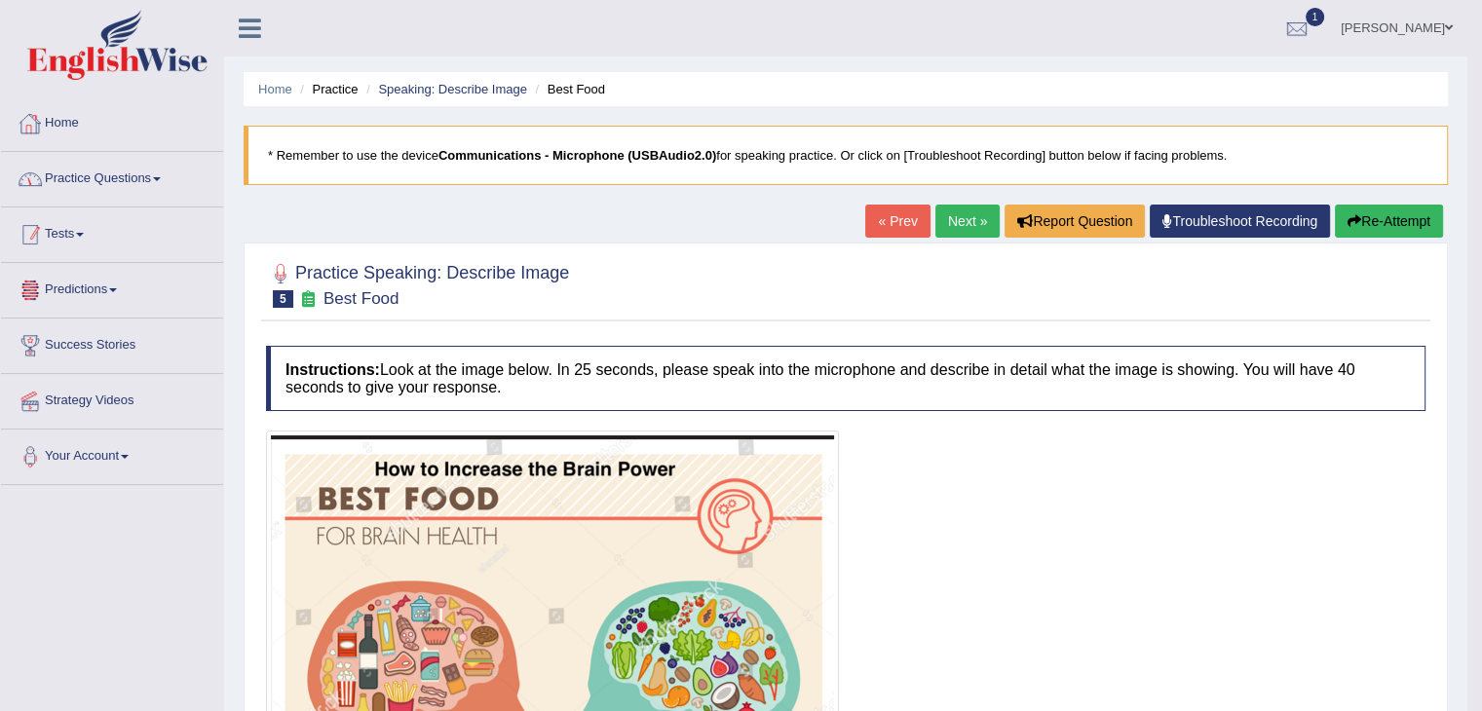
scroll to position [0, 0]
click at [160, 179] on span at bounding box center [157, 179] width 8 height 4
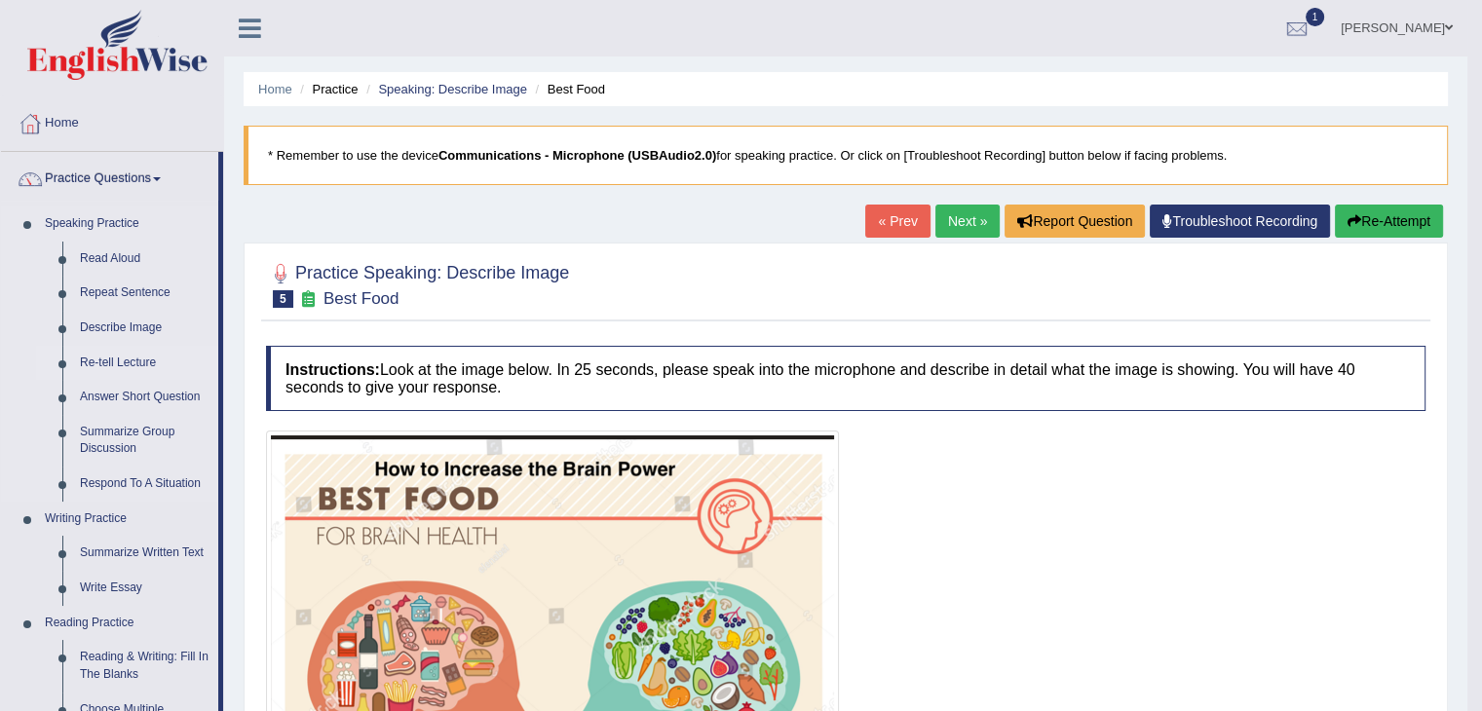
click at [136, 362] on link "Re-tell Lecture" at bounding box center [144, 363] width 147 height 35
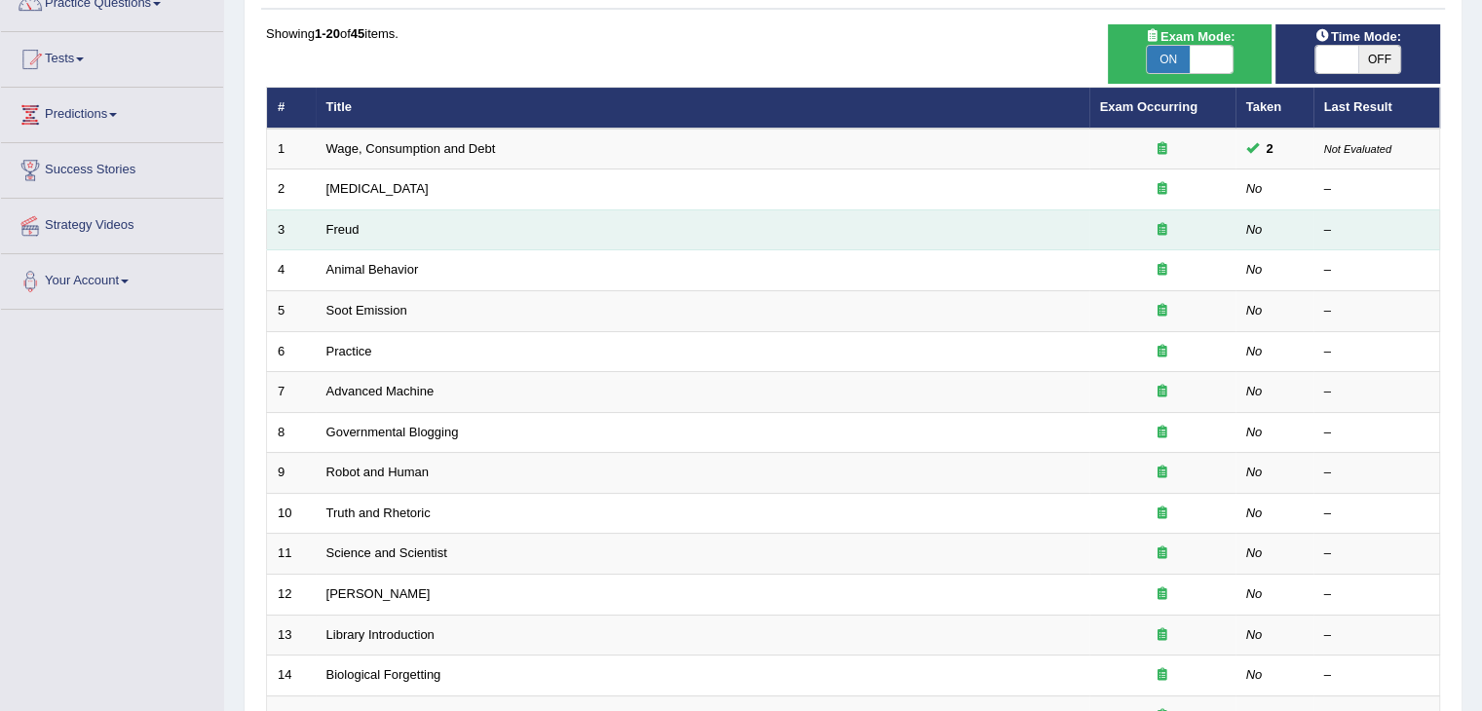
scroll to position [195, 0]
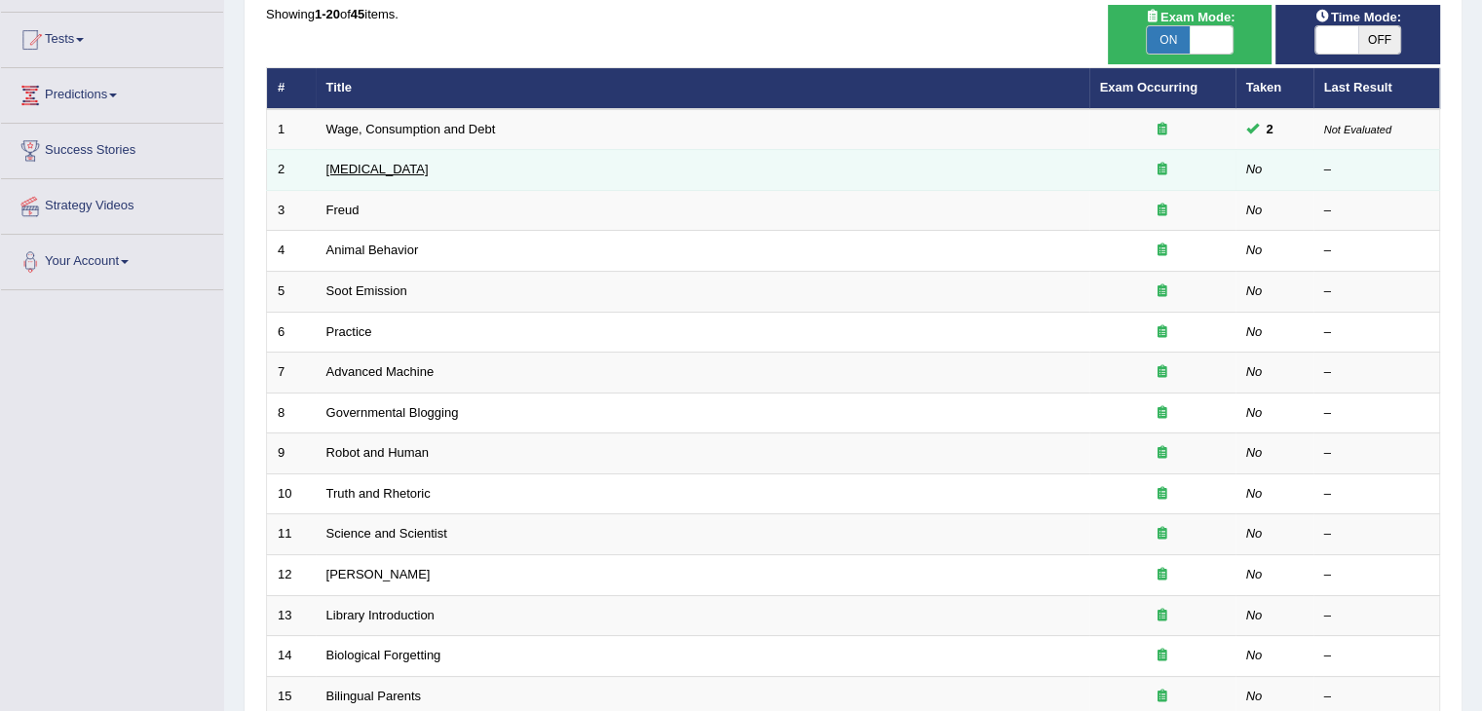
click at [385, 162] on link "Language Disorder" at bounding box center [377, 169] width 102 height 15
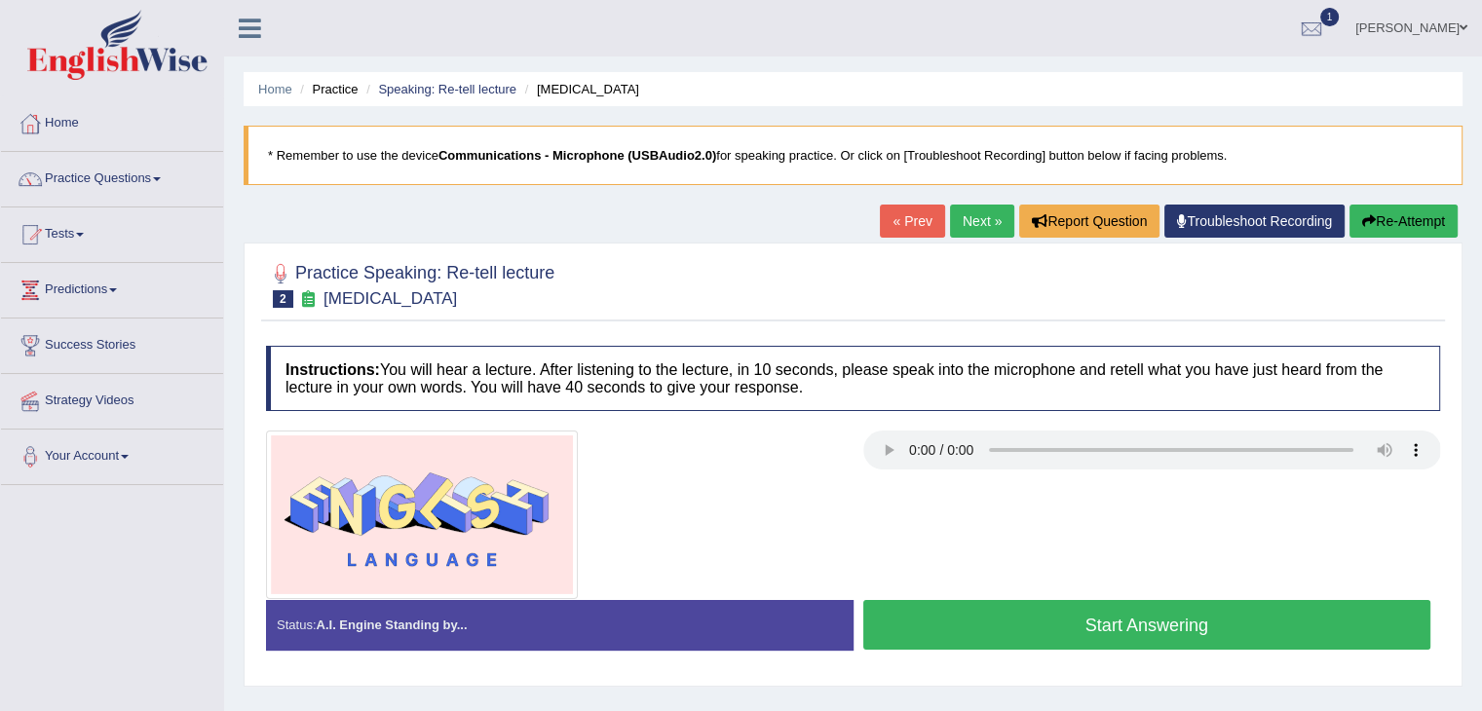
click at [1108, 627] on button "Start Answering" at bounding box center [1147, 625] width 568 height 50
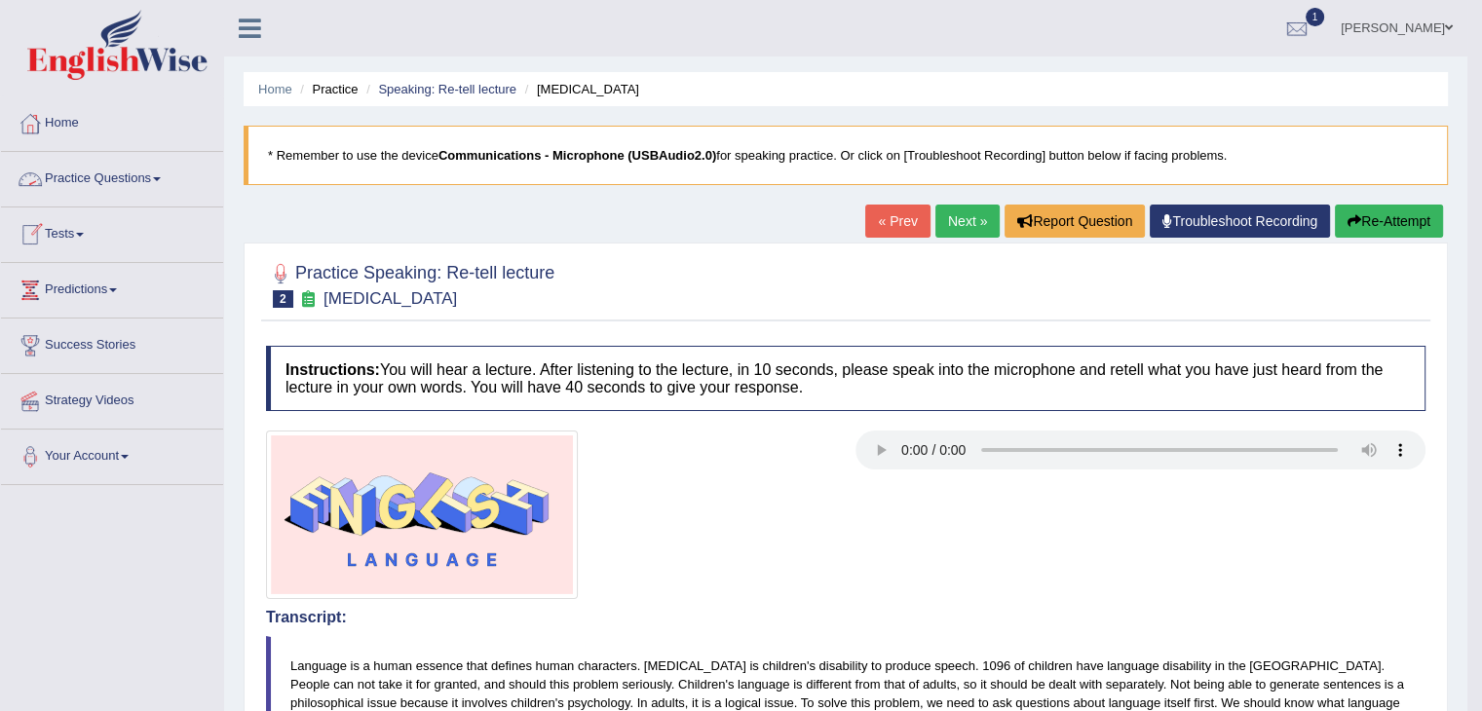
click at [168, 178] on link "Practice Questions" at bounding box center [112, 176] width 222 height 49
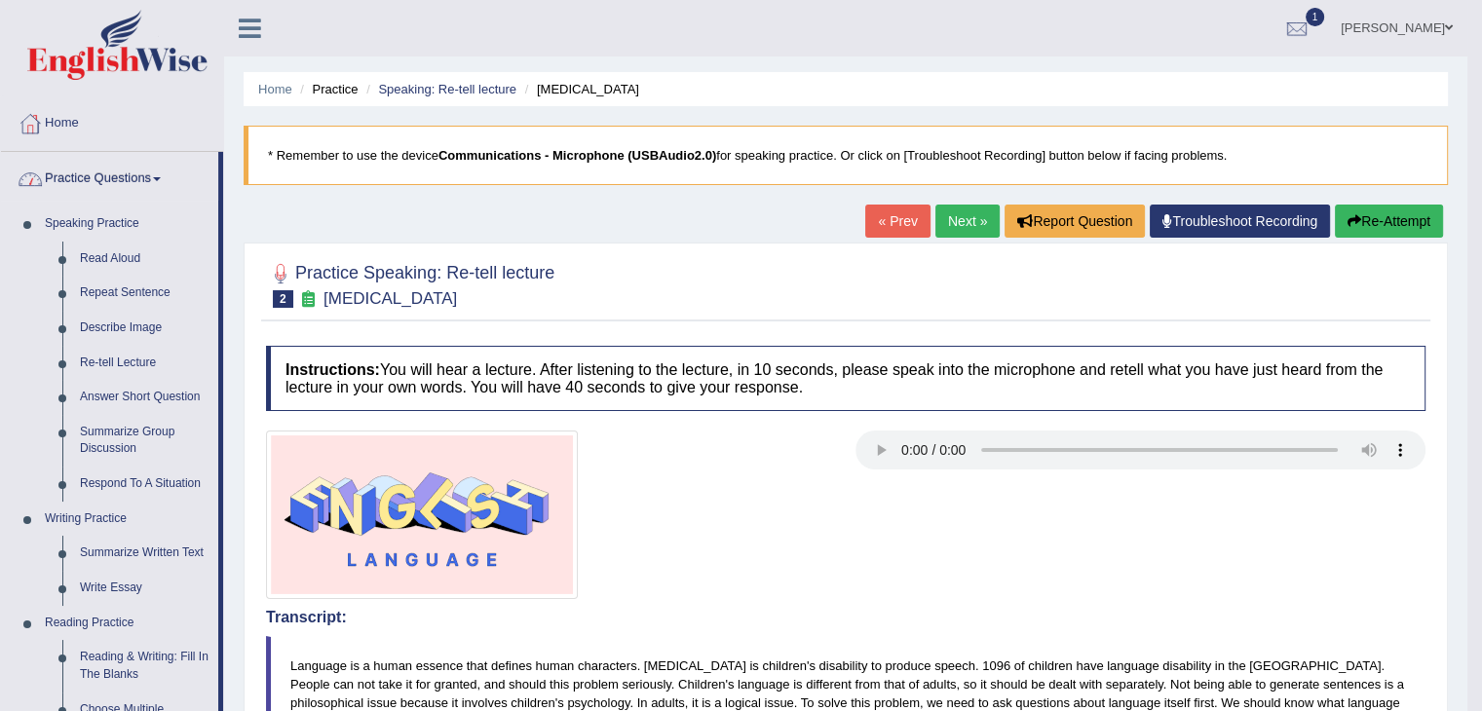
click at [165, 183] on link "Practice Questions" at bounding box center [109, 176] width 217 height 49
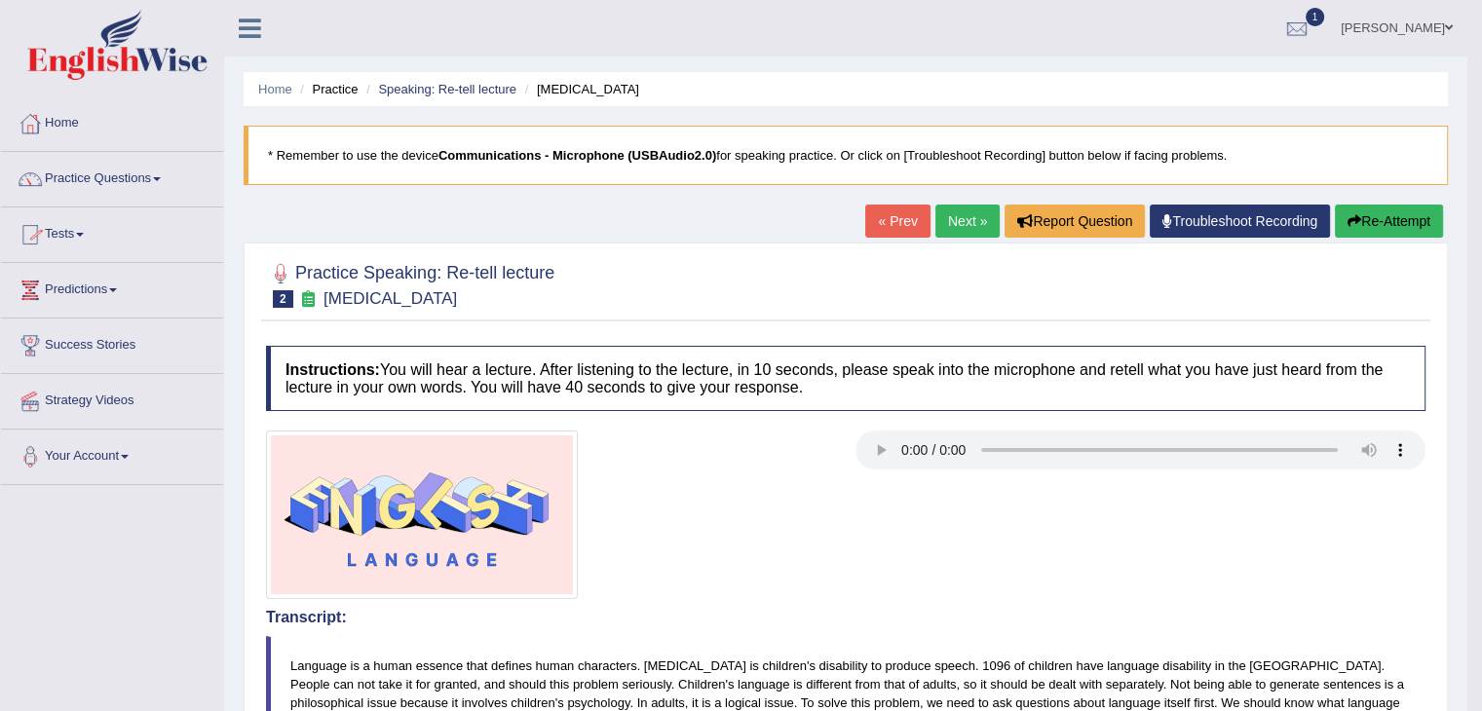
click at [82, 227] on link "Tests" at bounding box center [112, 232] width 222 height 49
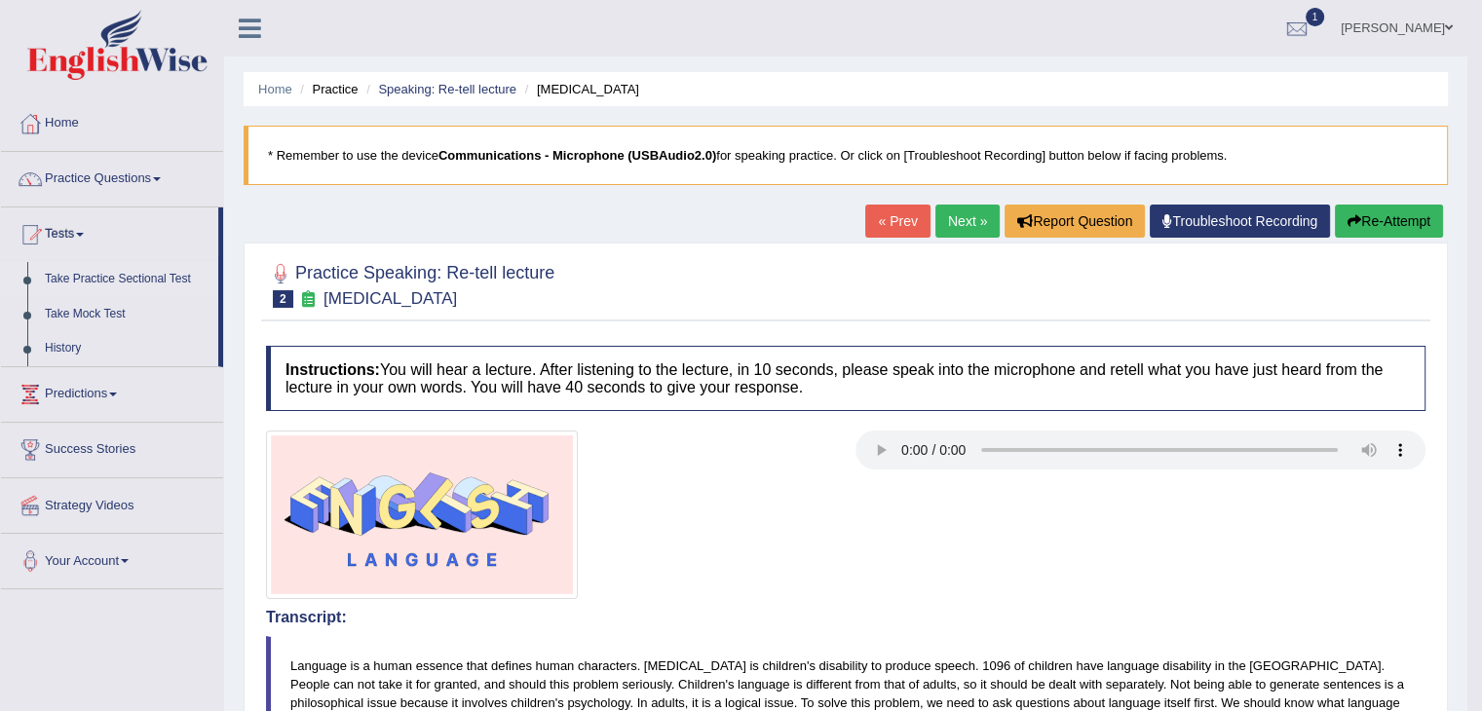
click at [159, 283] on link "Take Practice Sectional Test" at bounding box center [127, 279] width 182 height 35
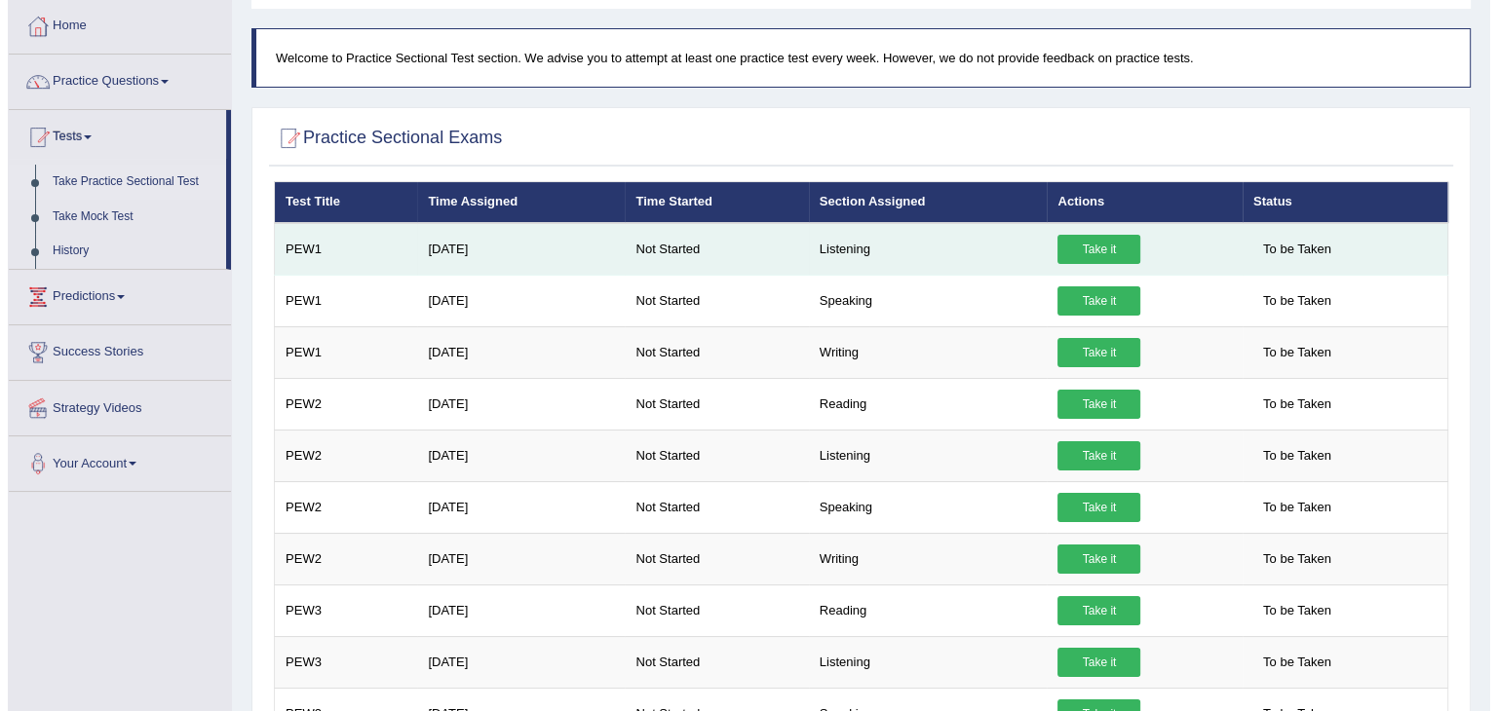
scroll to position [195, 0]
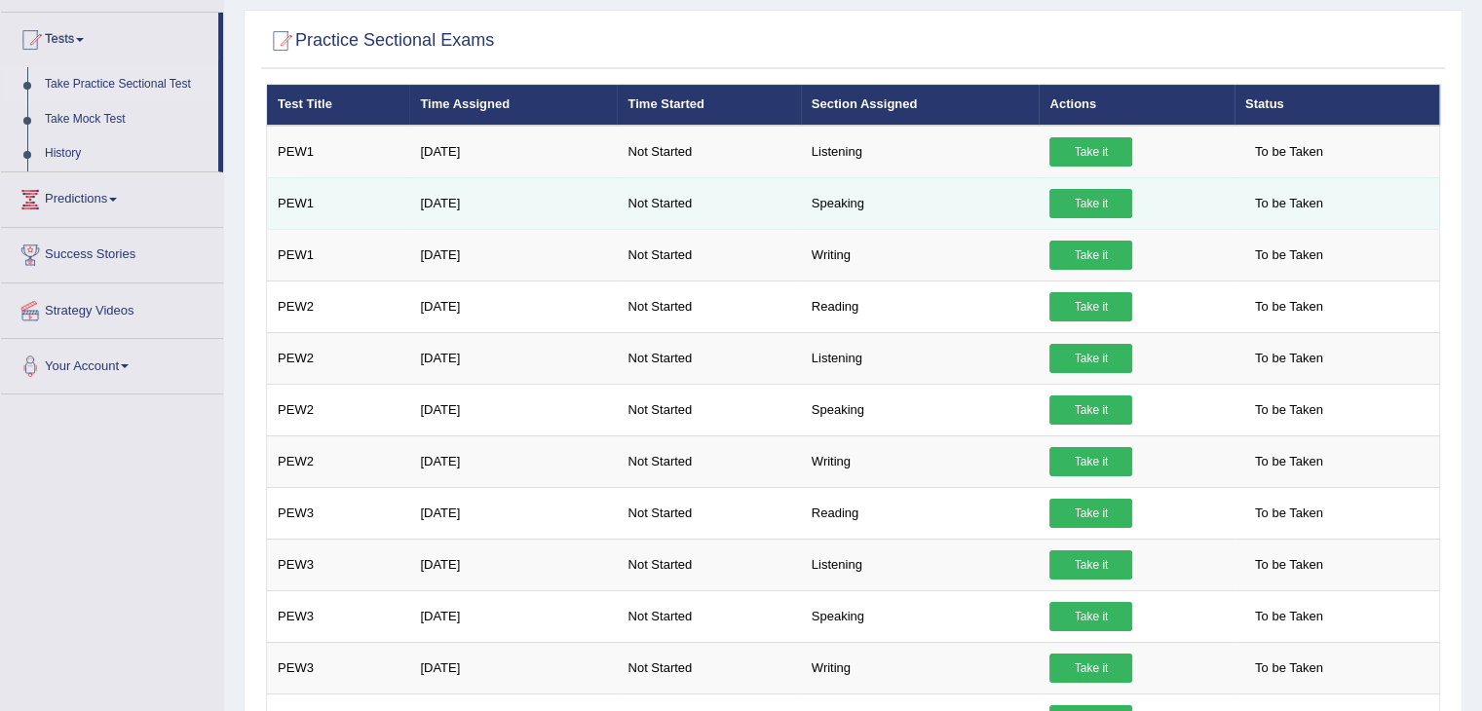
click at [1086, 208] on link "Take it" at bounding box center [1090, 203] width 83 height 29
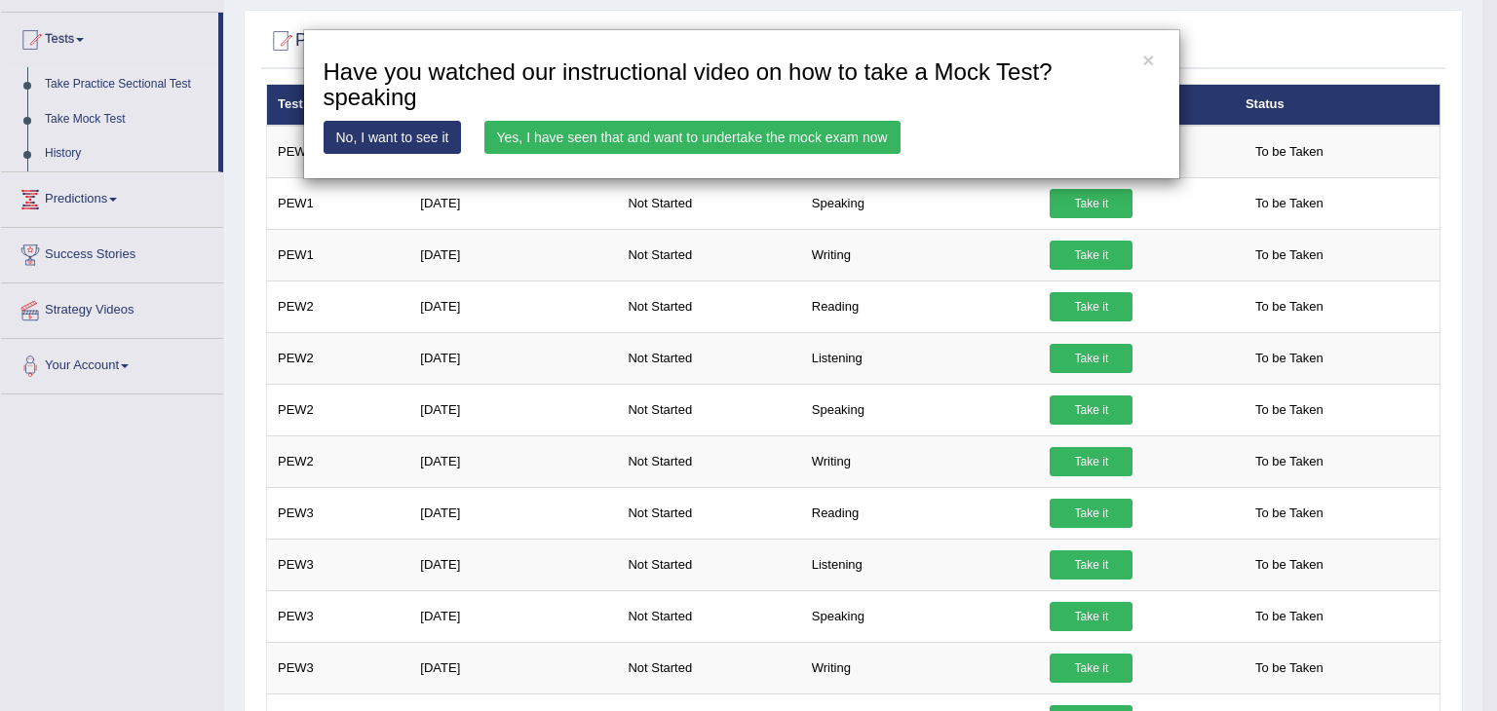
click at [701, 134] on link "Yes, I have seen that and want to undertake the mock exam now" at bounding box center [692, 137] width 416 height 33
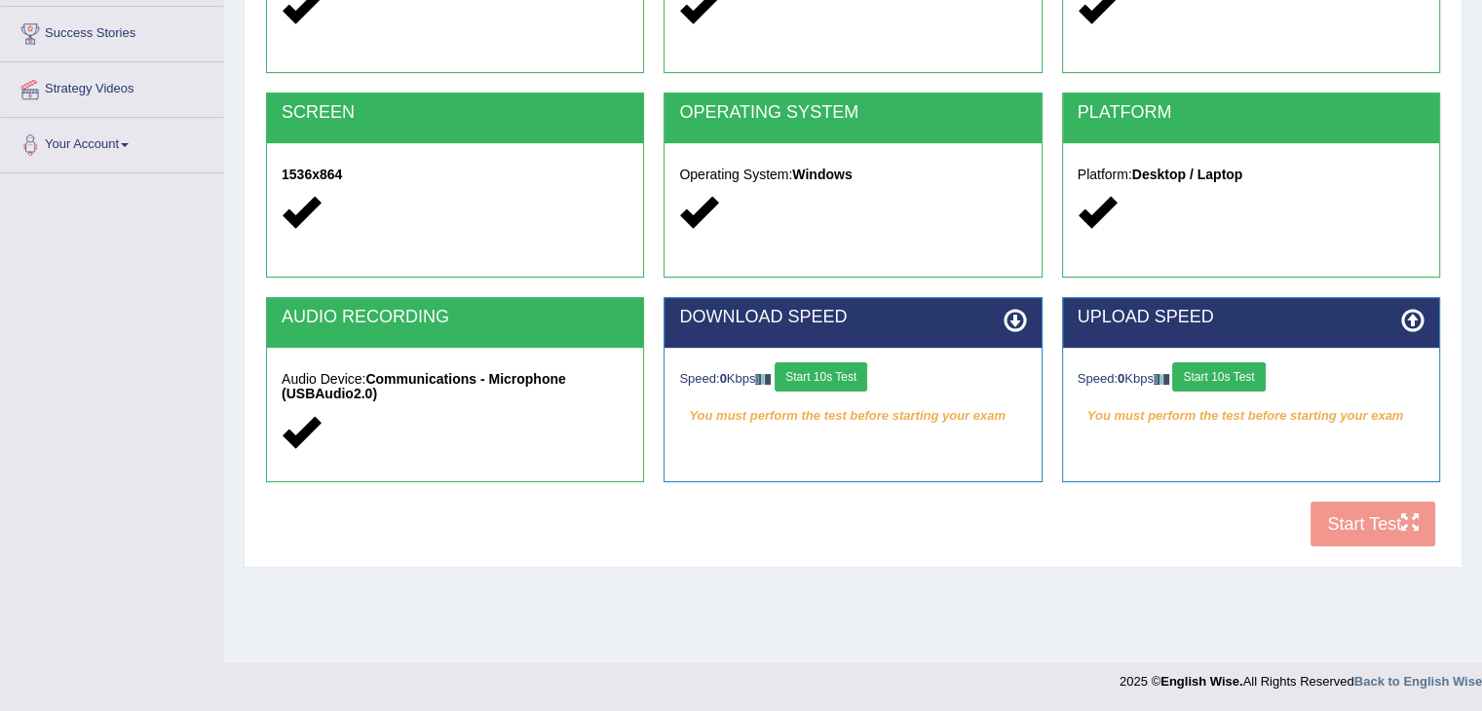
scroll to position [312, 0]
click at [1352, 517] on div "COOKIES Cookies Enabled JAVASCRIPT Javascript Enabled BROWSER Browser: Chrome S…" at bounding box center [853, 222] width 1184 height 669
click at [1345, 531] on div "COOKIES Cookies Enabled JAVASCRIPT Javascript Enabled BROWSER Browser: Chrome S…" at bounding box center [853, 222] width 1184 height 669
click at [1379, 527] on div "COOKIES Cookies Enabled JAVASCRIPT Javascript Enabled BROWSER Browser: Chrome S…" at bounding box center [853, 222] width 1184 height 669
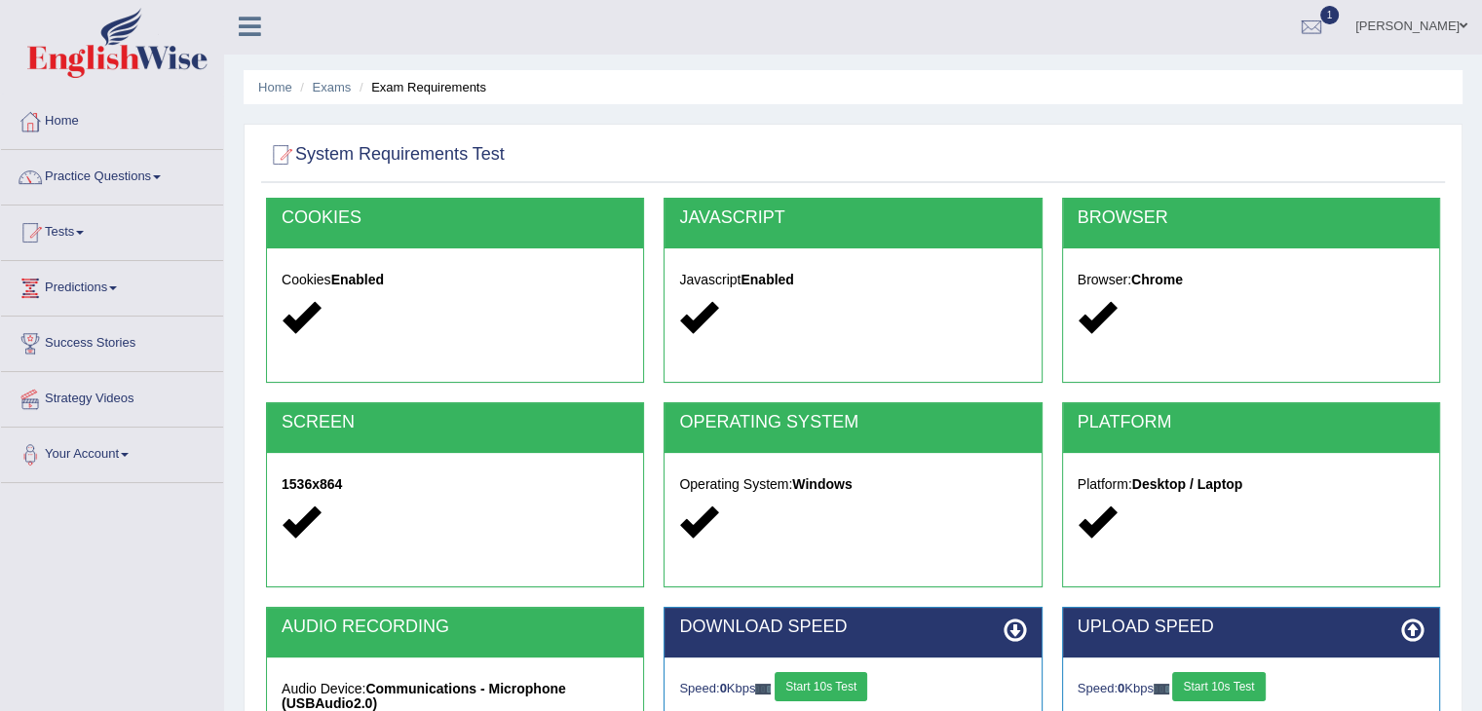
scroll to position [0, 0]
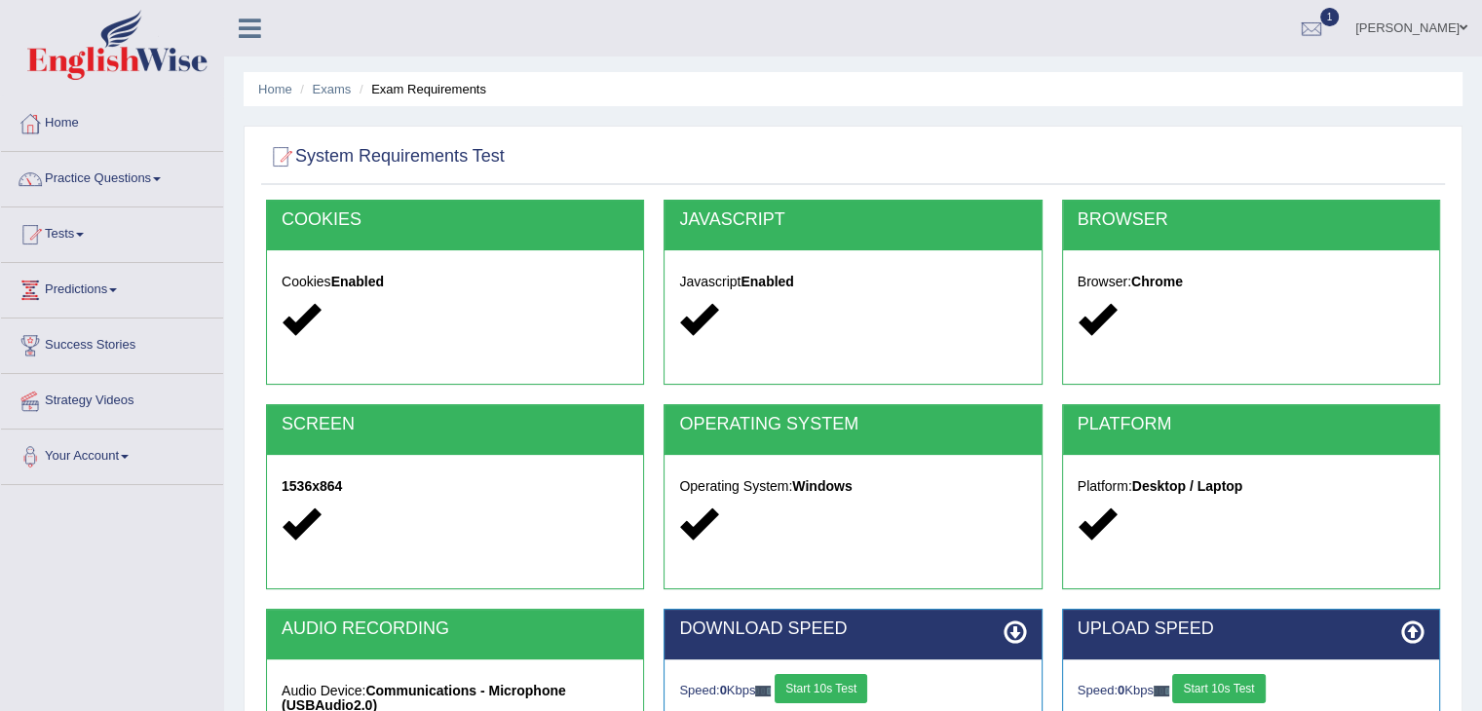
click at [547, 333] on div at bounding box center [455, 320] width 347 height 42
click at [548, 333] on div at bounding box center [455, 320] width 347 height 42
click at [550, 333] on div at bounding box center [455, 320] width 347 height 42
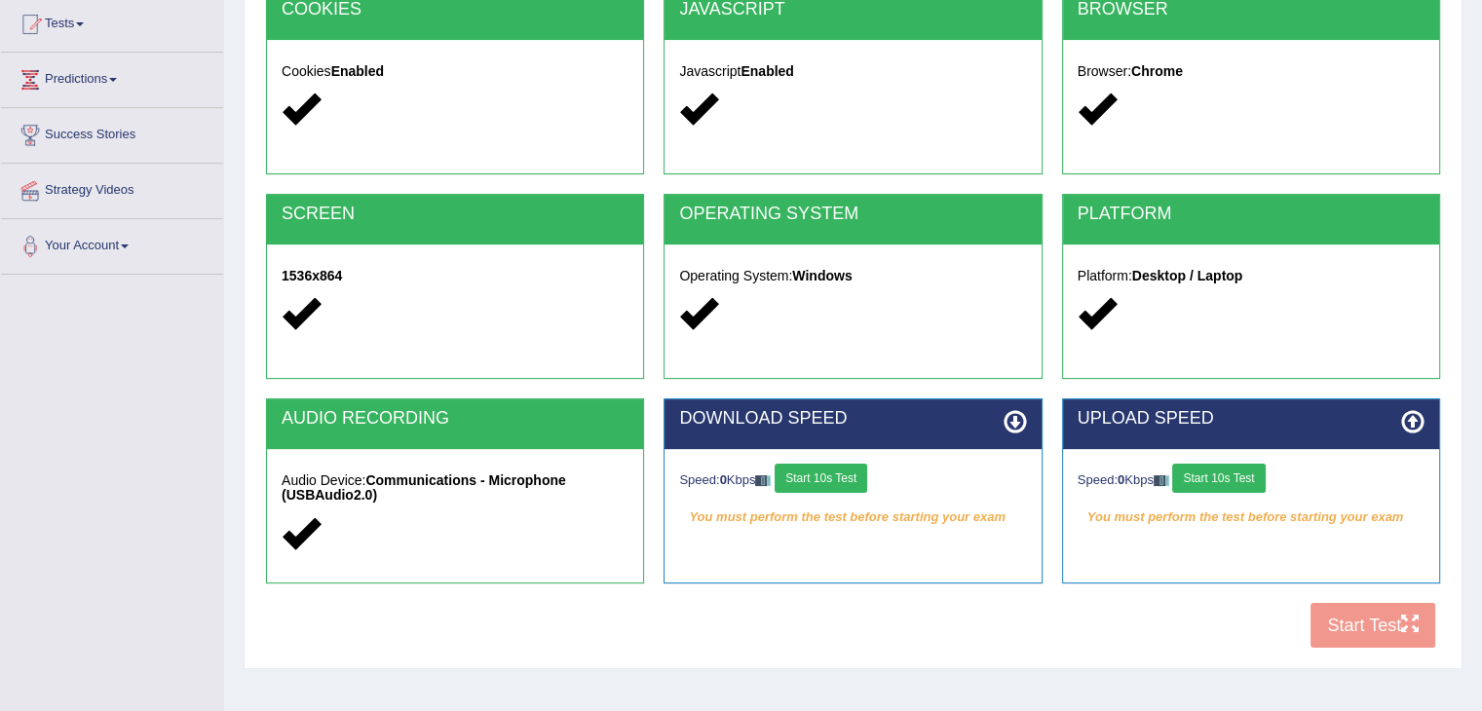
scroll to position [292, 0]
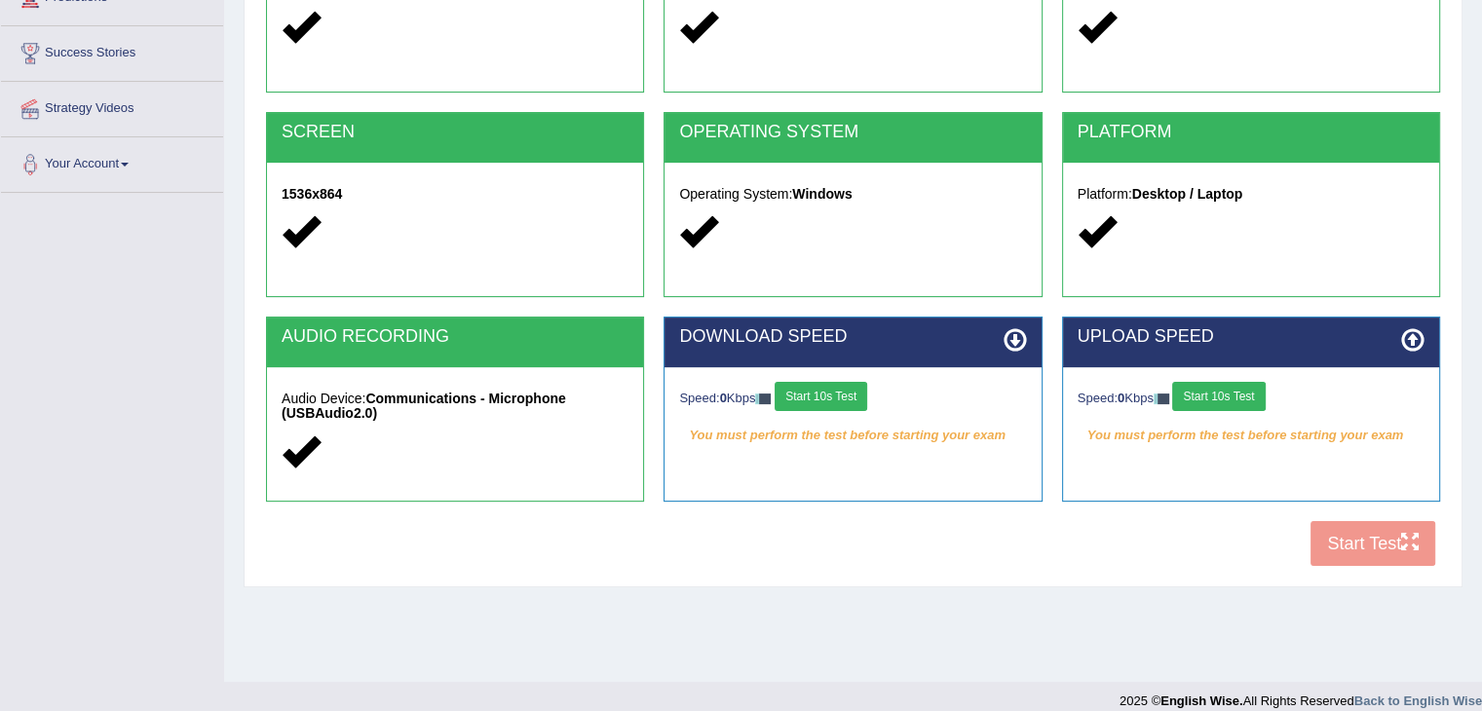
click at [831, 398] on button "Start 10s Test" at bounding box center [821, 396] width 93 height 29
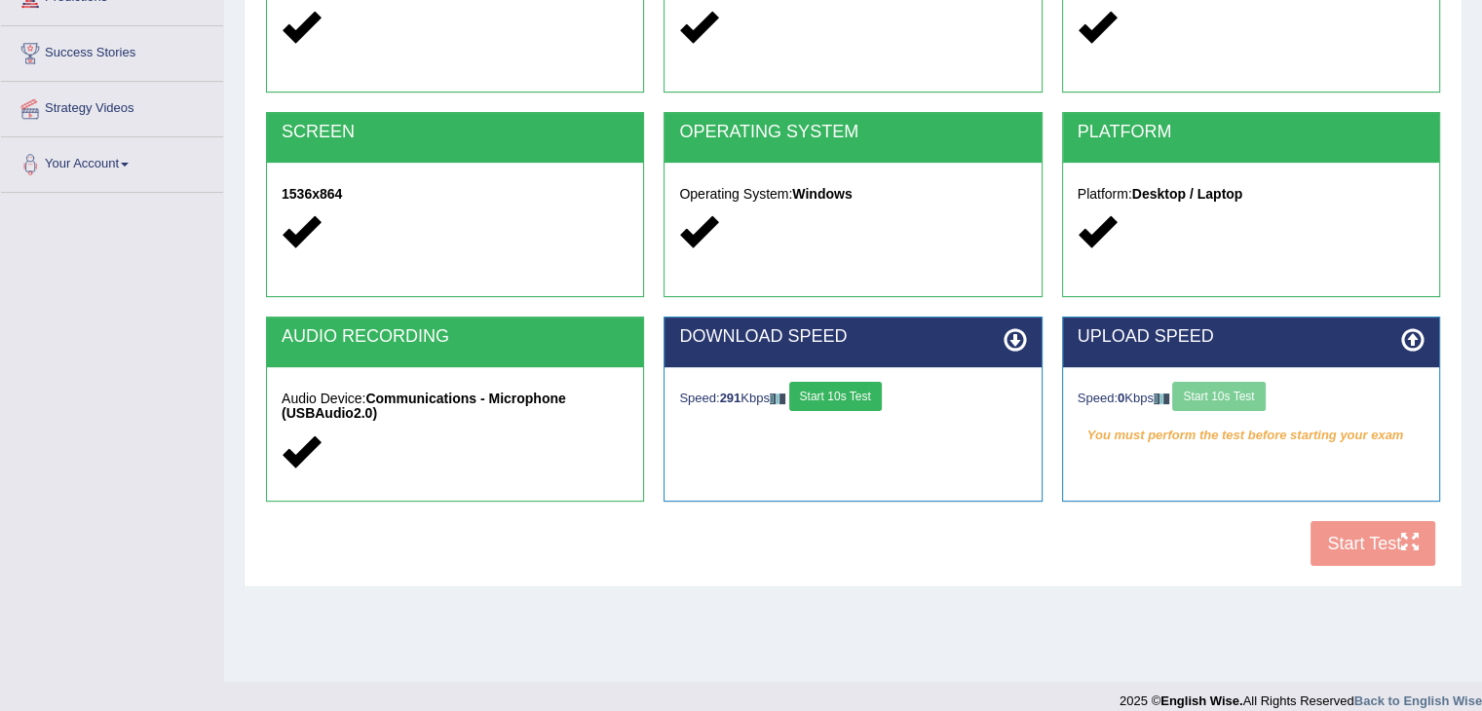
click at [1216, 398] on div "Speed: 0 Kbps Start 10s Test" at bounding box center [1251, 399] width 347 height 34
click at [1217, 398] on button "Start 10s Test" at bounding box center [1218, 396] width 93 height 29
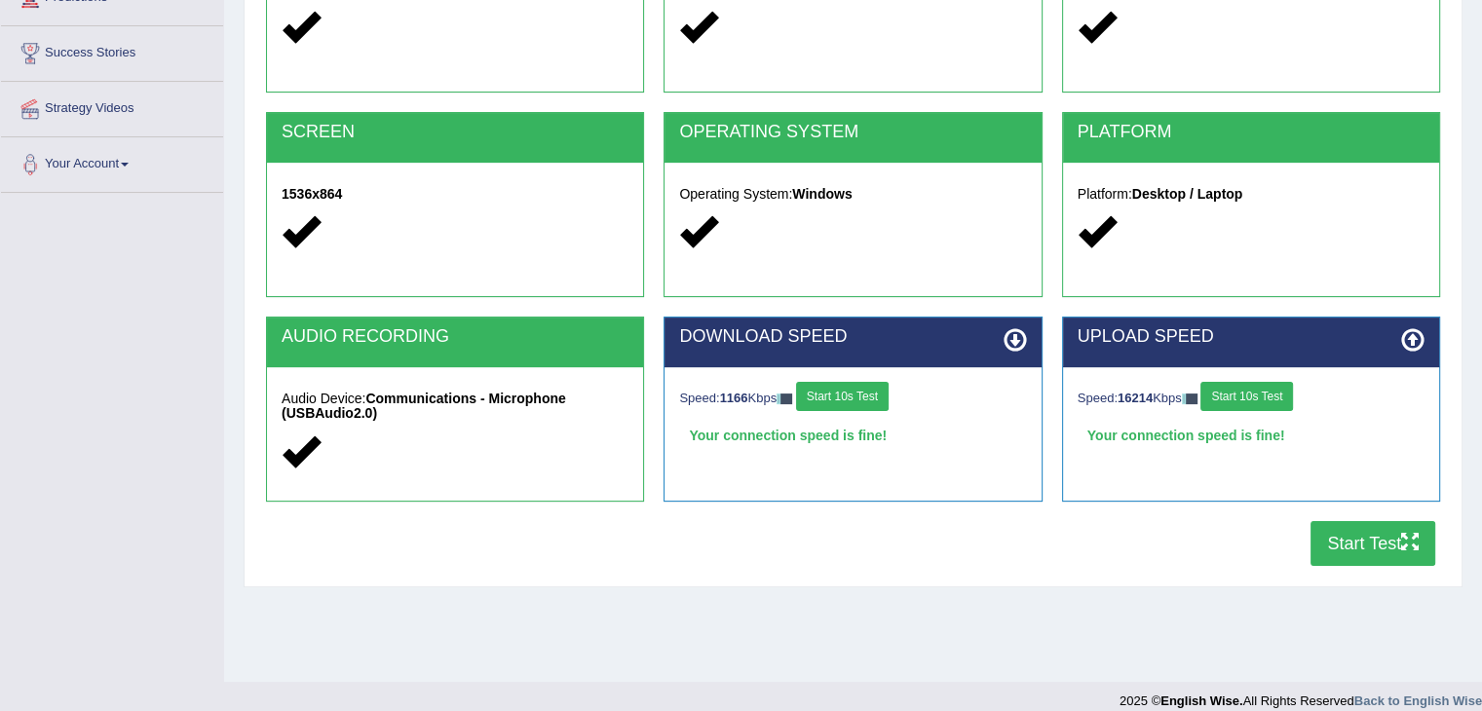
click at [1337, 547] on button "Start Test" at bounding box center [1372, 543] width 125 height 45
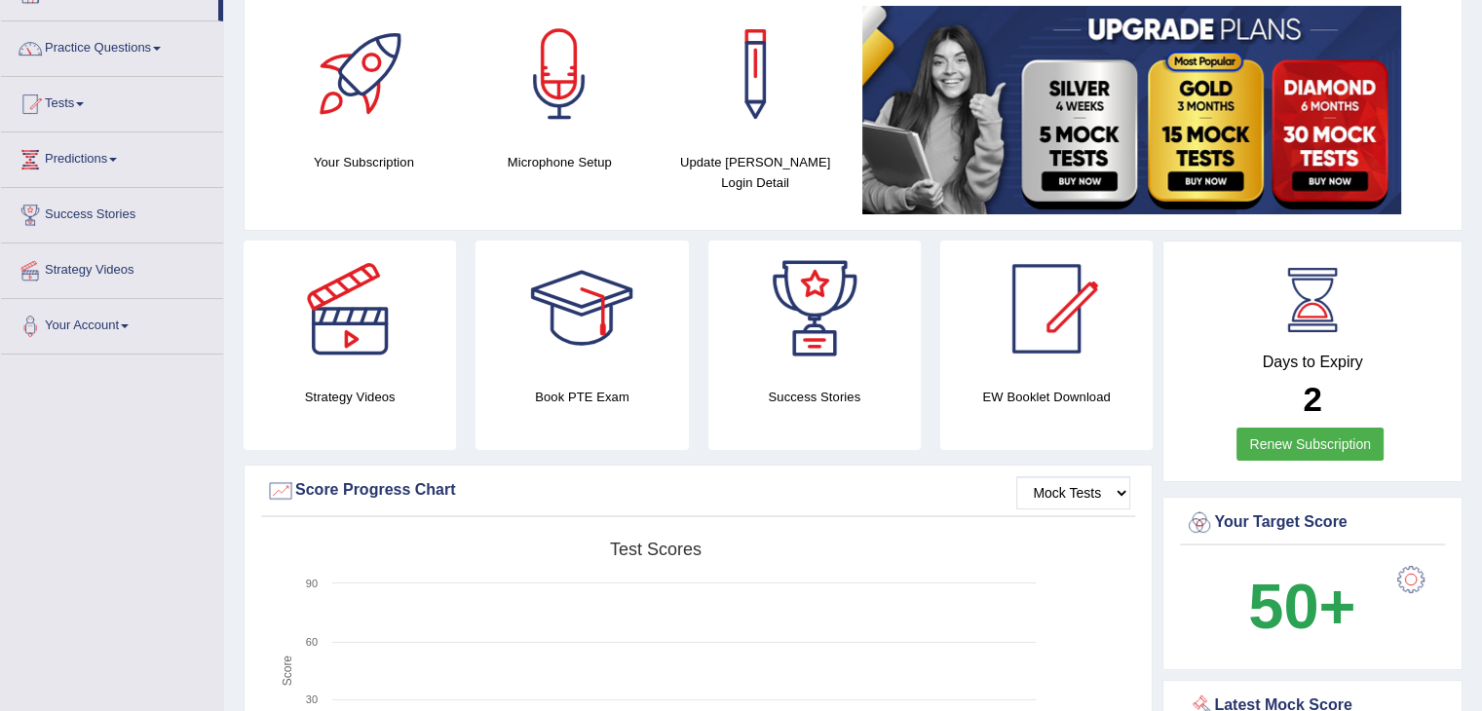
scroll to position [97, 0]
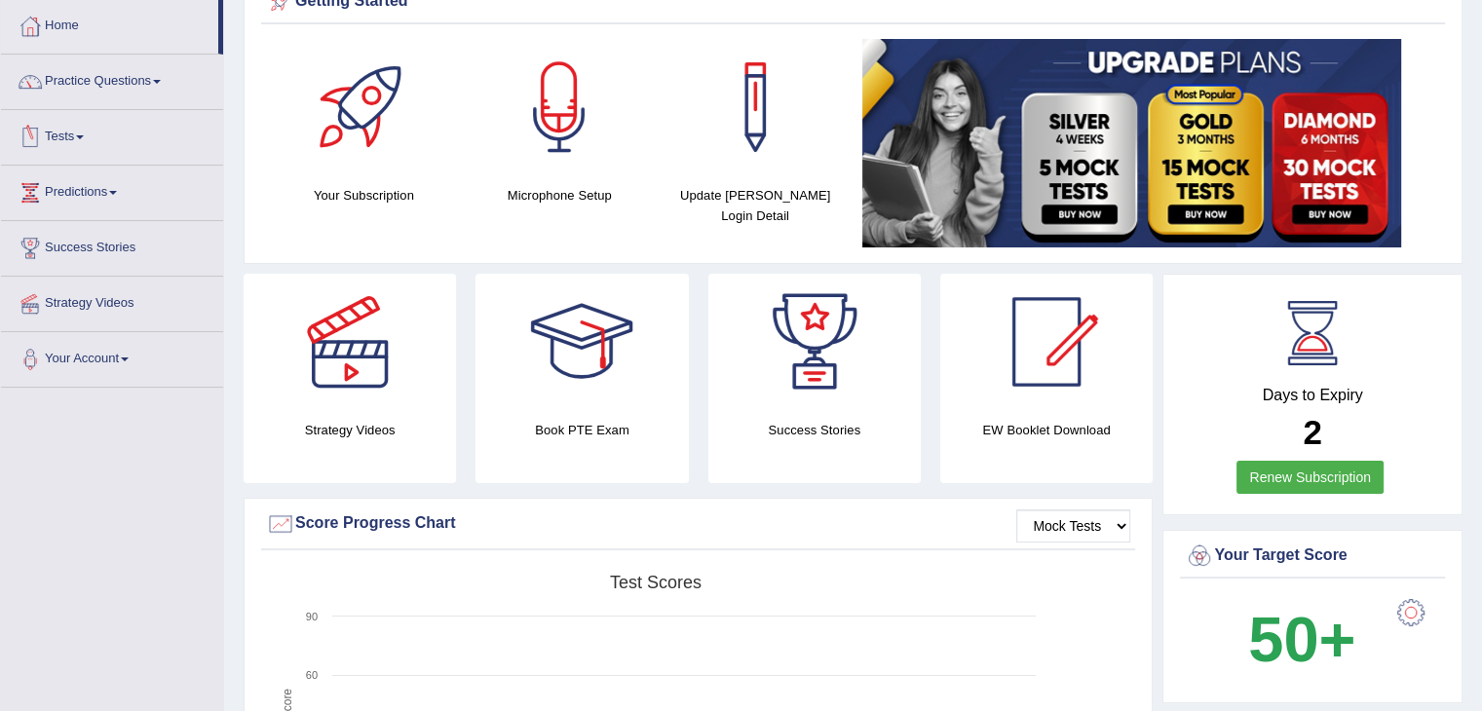
click at [79, 131] on link "Tests" at bounding box center [112, 134] width 222 height 49
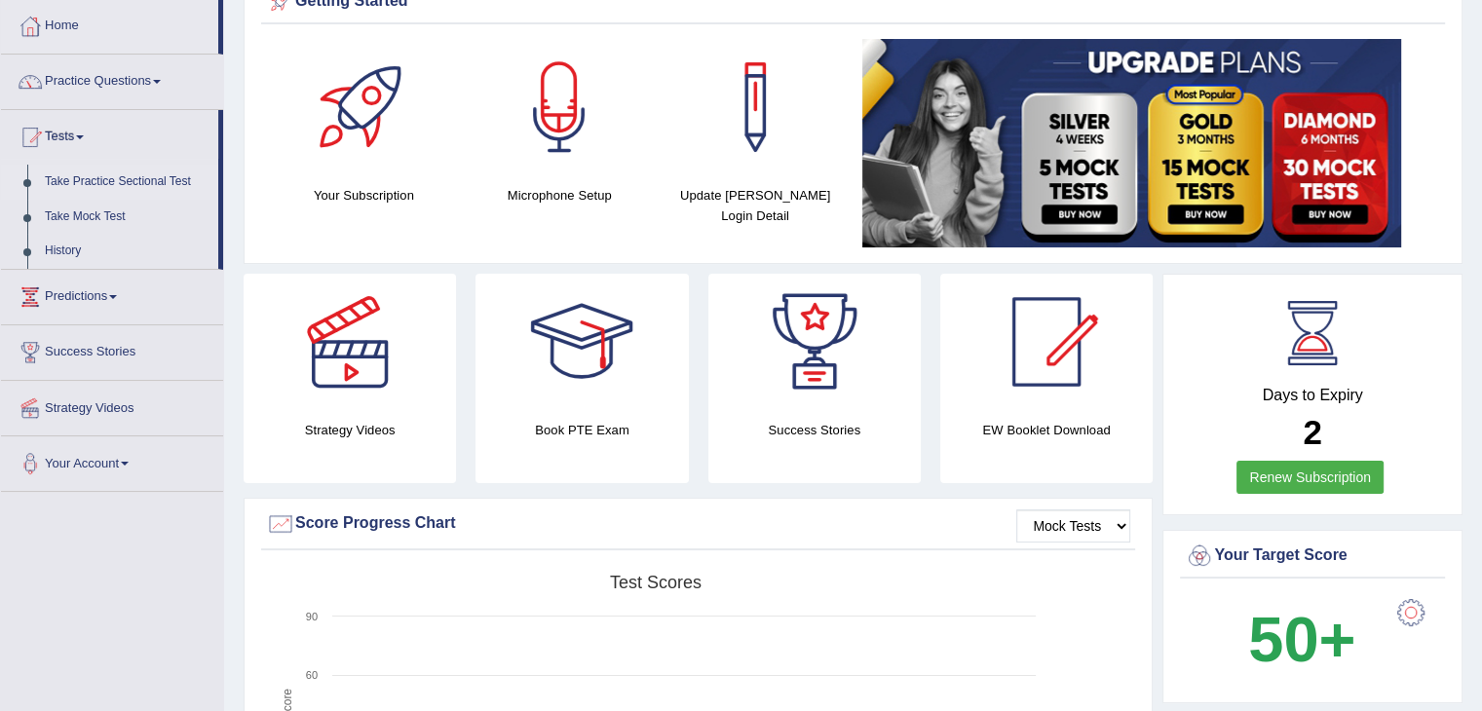
click at [152, 181] on link "Take Practice Sectional Test" at bounding box center [127, 182] width 182 height 35
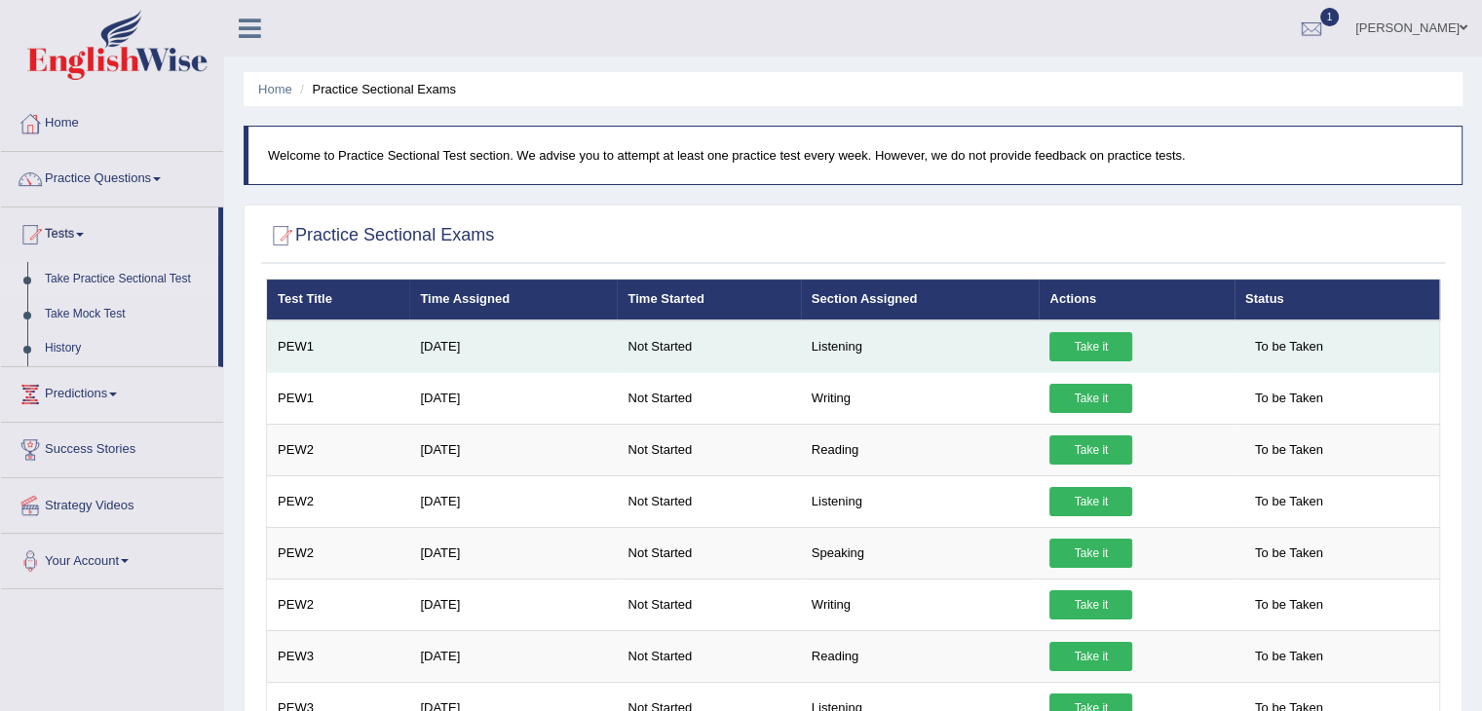
click at [1064, 334] on link "Take it" at bounding box center [1090, 346] width 83 height 29
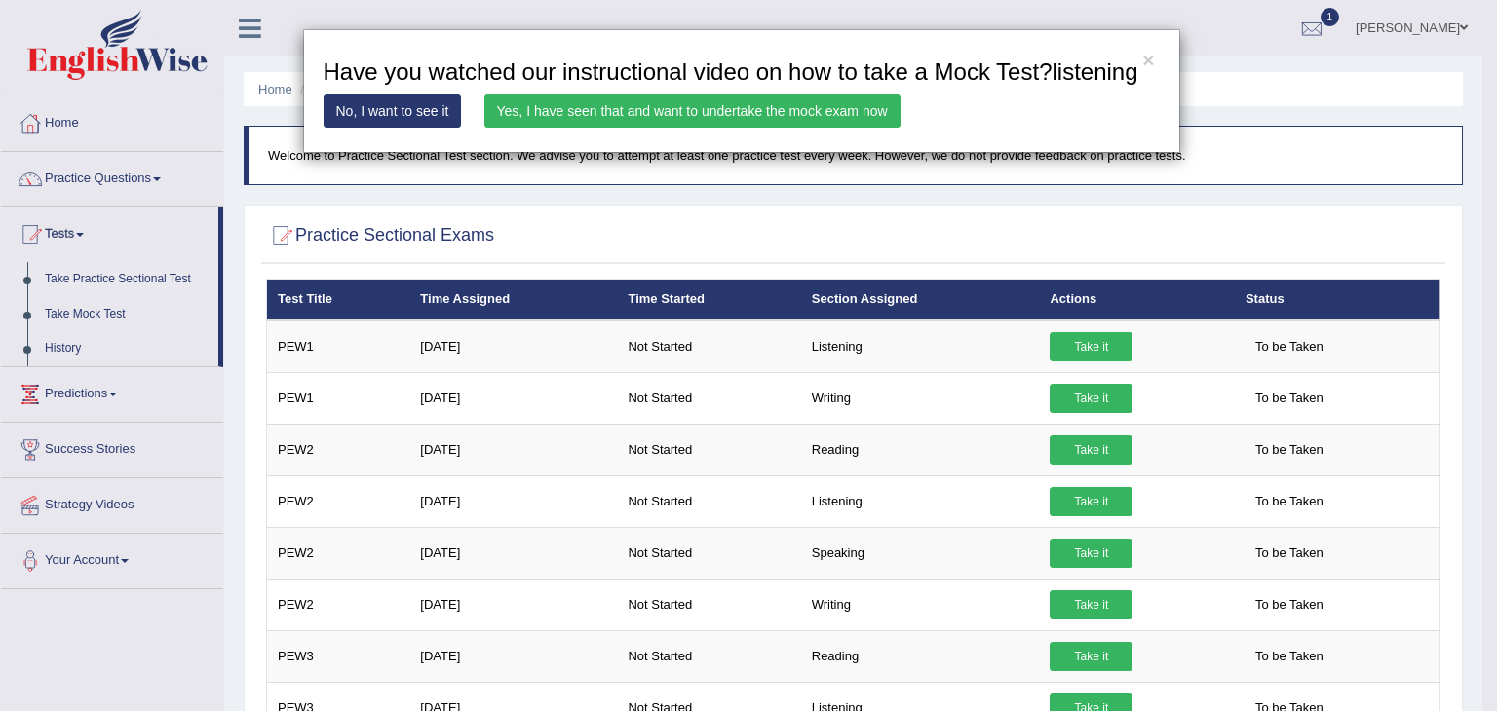
click at [666, 106] on link "Yes, I have seen that and want to undertake the mock exam now" at bounding box center [692, 111] width 416 height 33
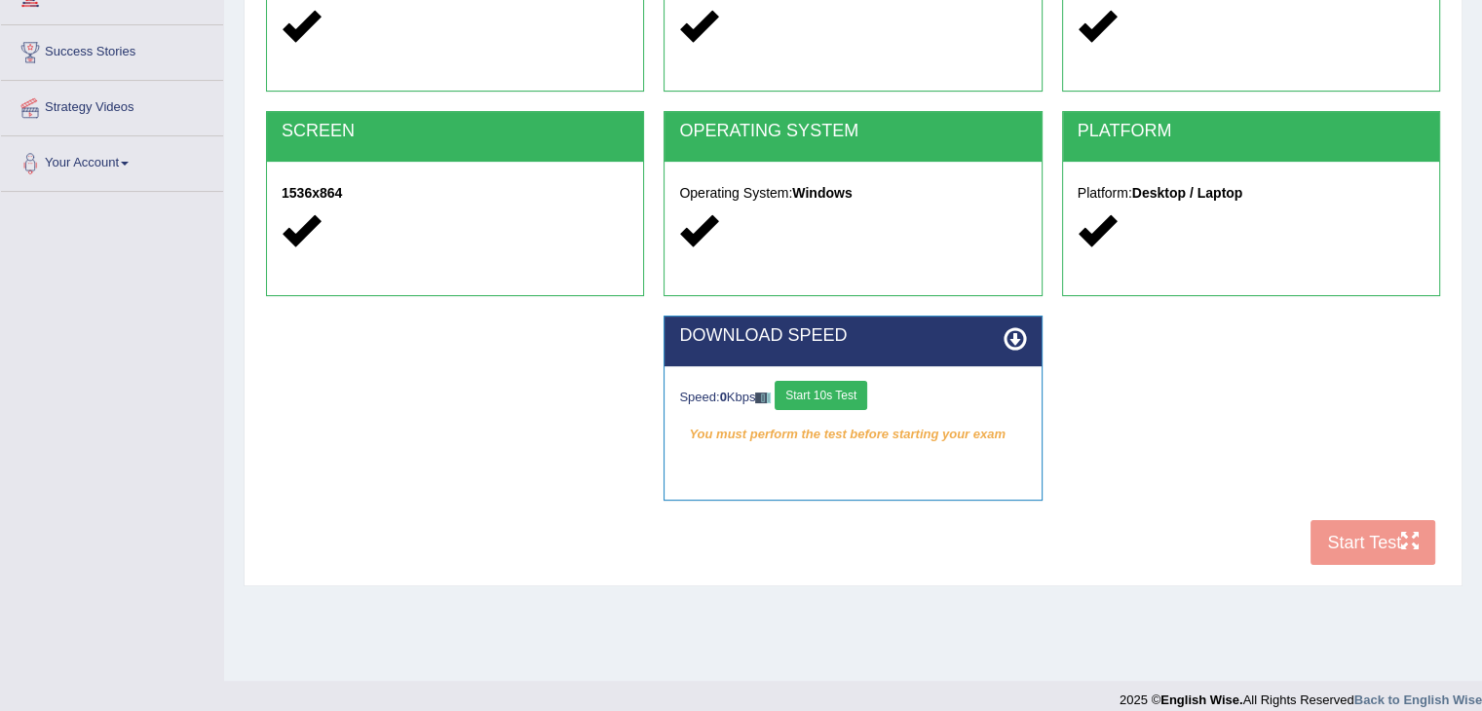
scroll to position [312, 0]
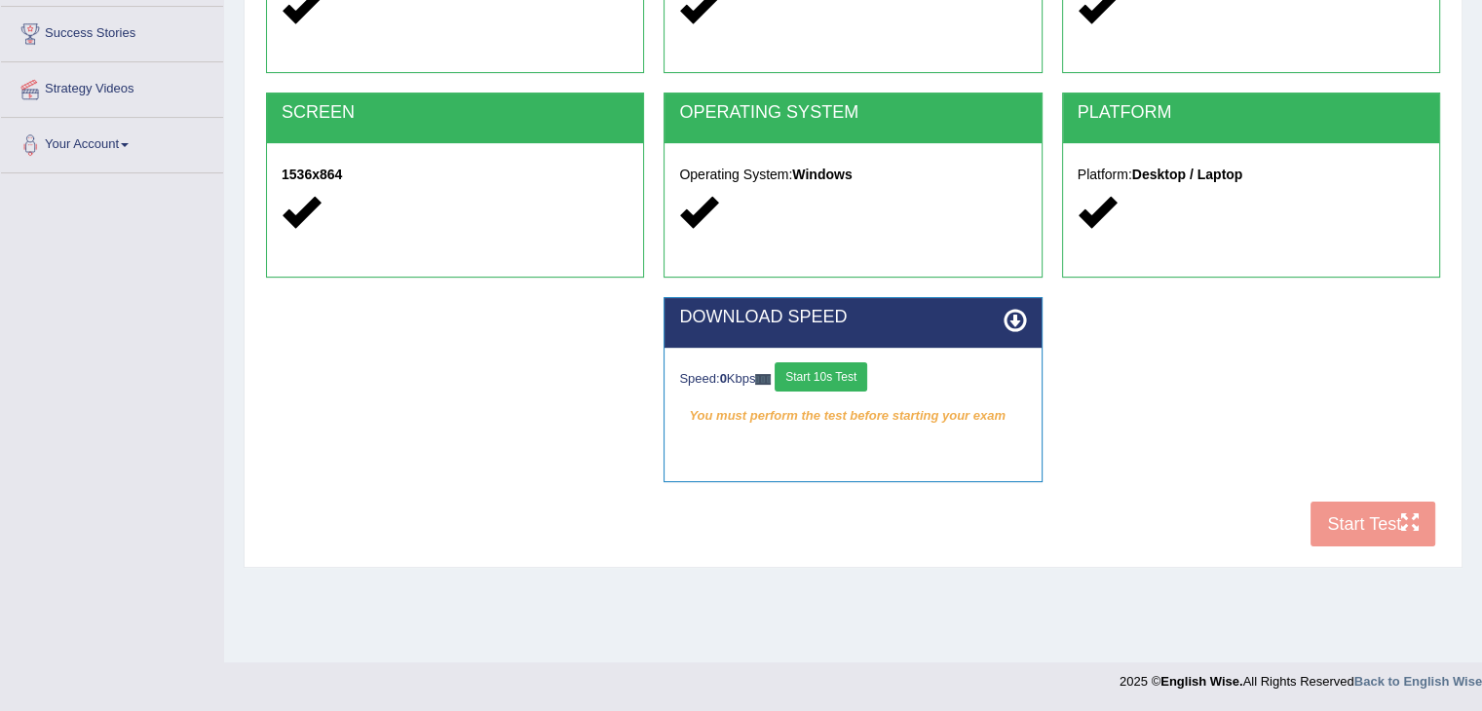
click at [814, 356] on div "Speed: 0 Kbps Start 10s Test You must perform the test before starting your exa…" at bounding box center [852, 396] width 376 height 97
click at [818, 371] on button "Start 10s Test" at bounding box center [821, 376] width 93 height 29
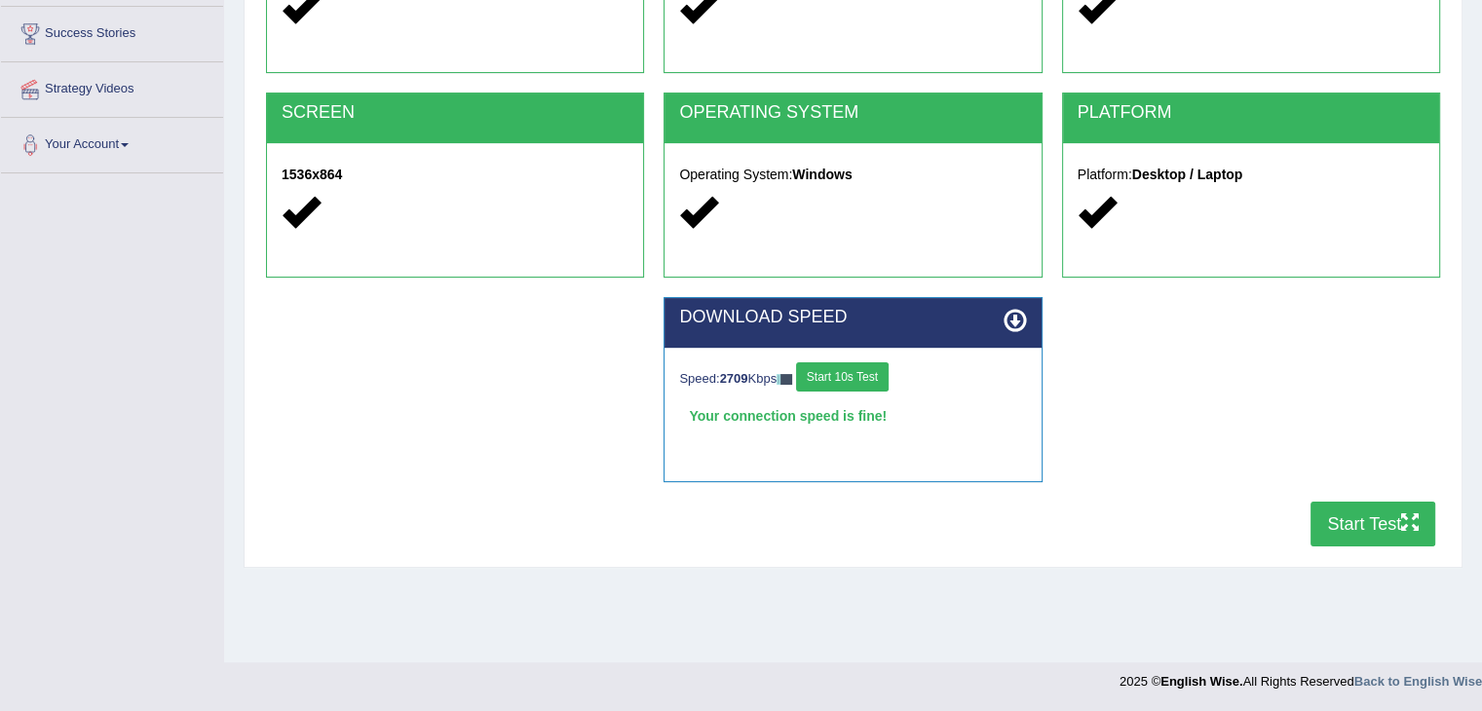
click at [1348, 520] on button "Start Test" at bounding box center [1372, 524] width 125 height 45
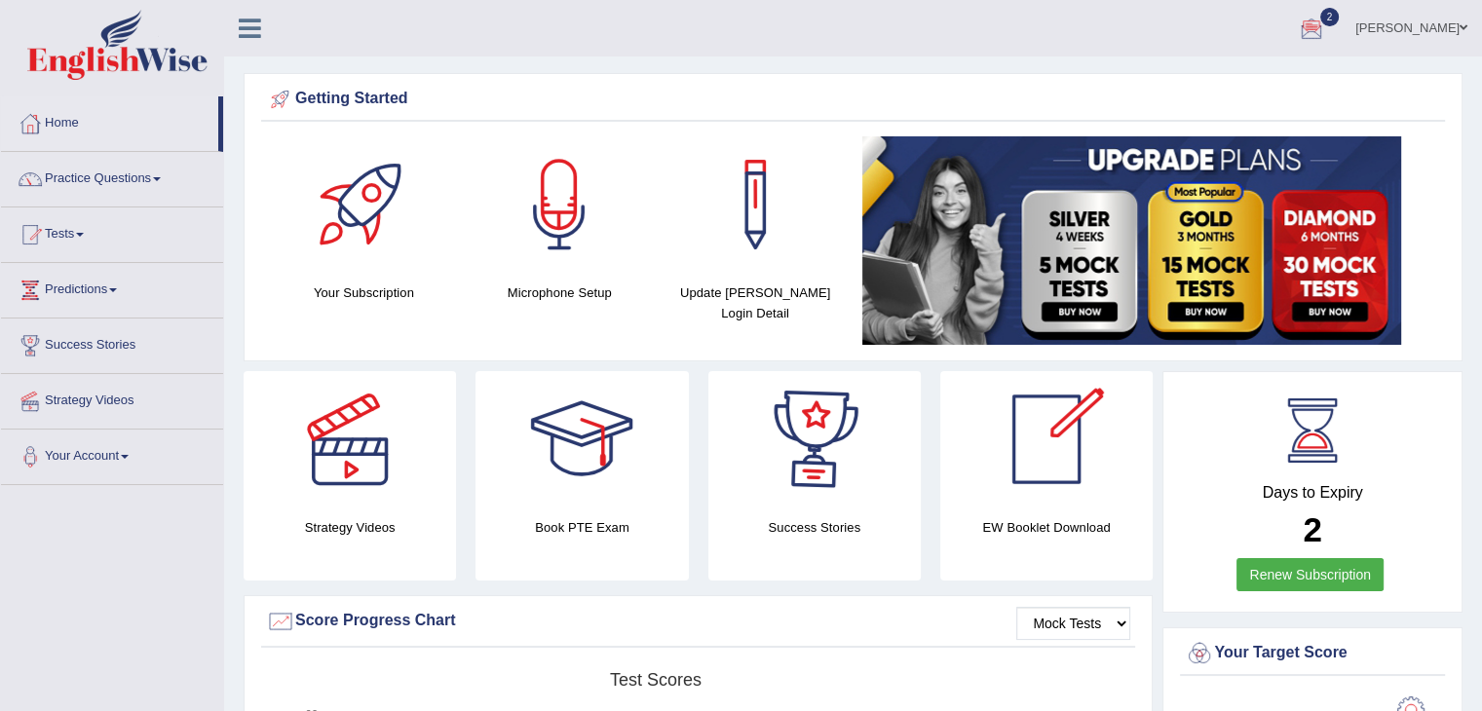
click at [1317, 20] on div at bounding box center [1311, 29] width 29 height 29
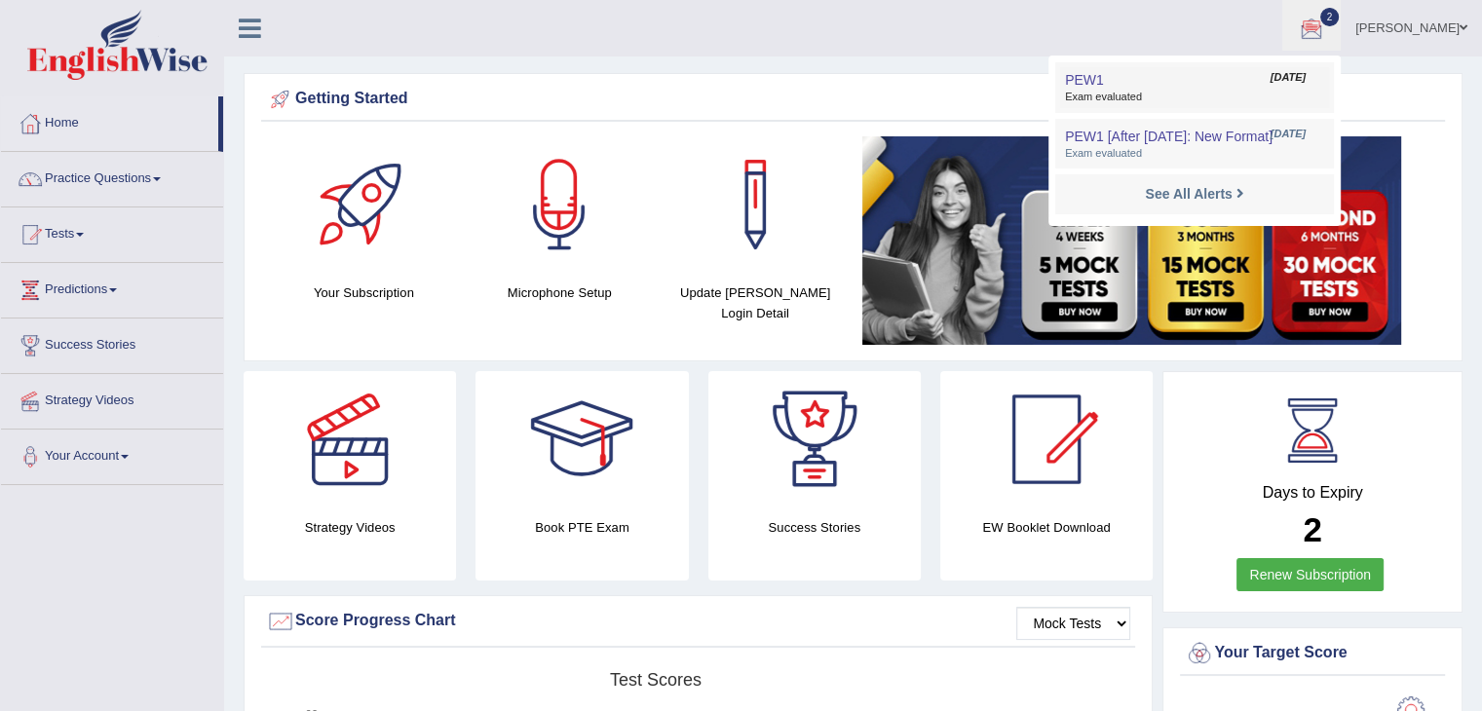
click at [1265, 87] on link "PEW1 Aug 10, 2025 Exam evaluated" at bounding box center [1194, 87] width 269 height 41
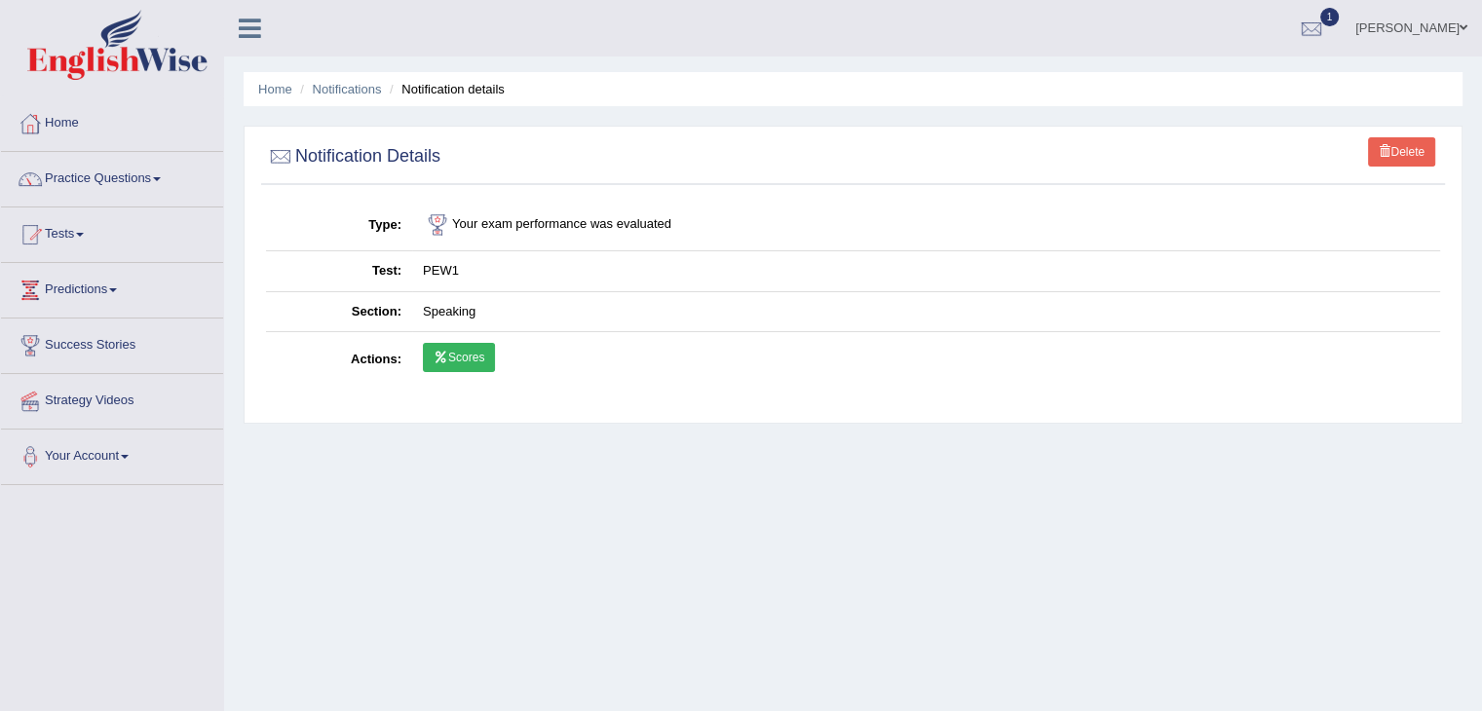
click at [472, 360] on link "Scores" at bounding box center [459, 357] width 72 height 29
click at [78, 125] on link "Home" at bounding box center [112, 120] width 222 height 49
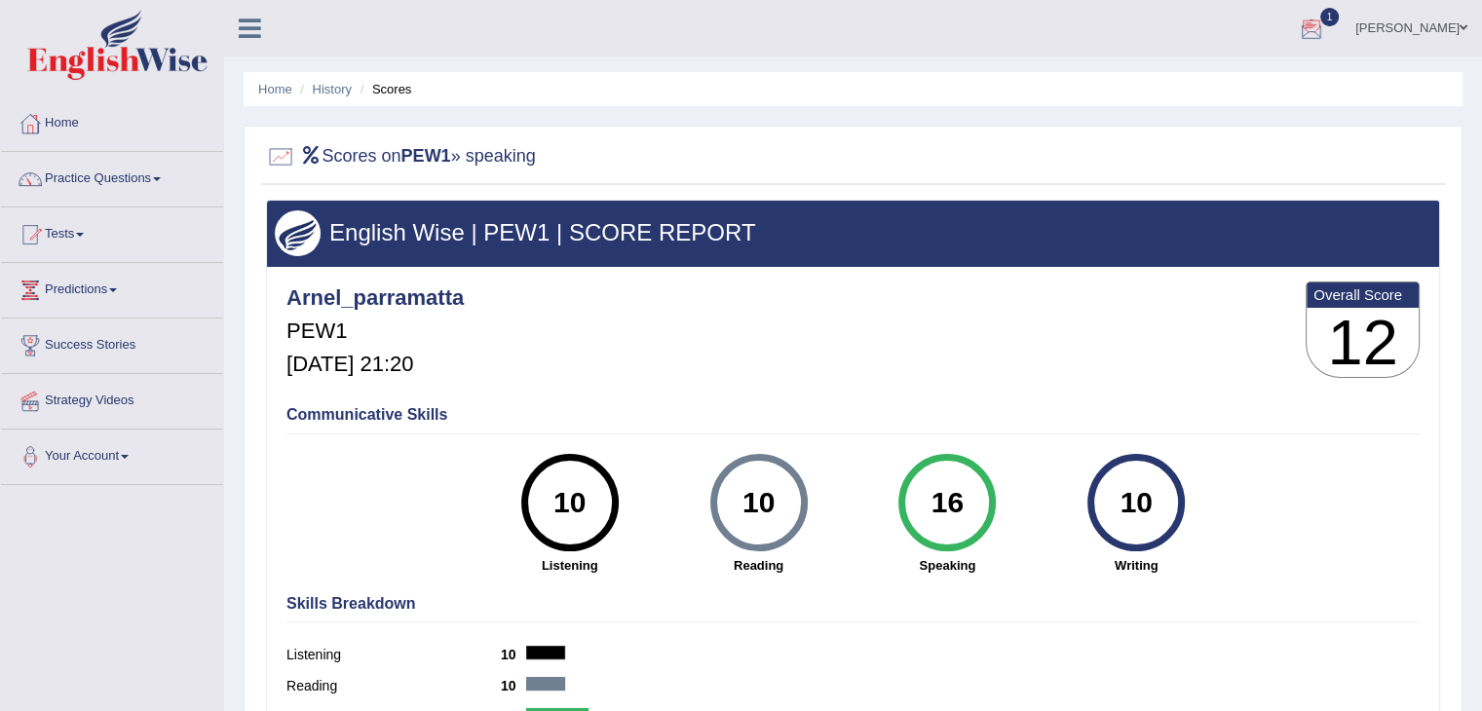
click at [1320, 32] on div at bounding box center [1311, 29] width 29 height 29
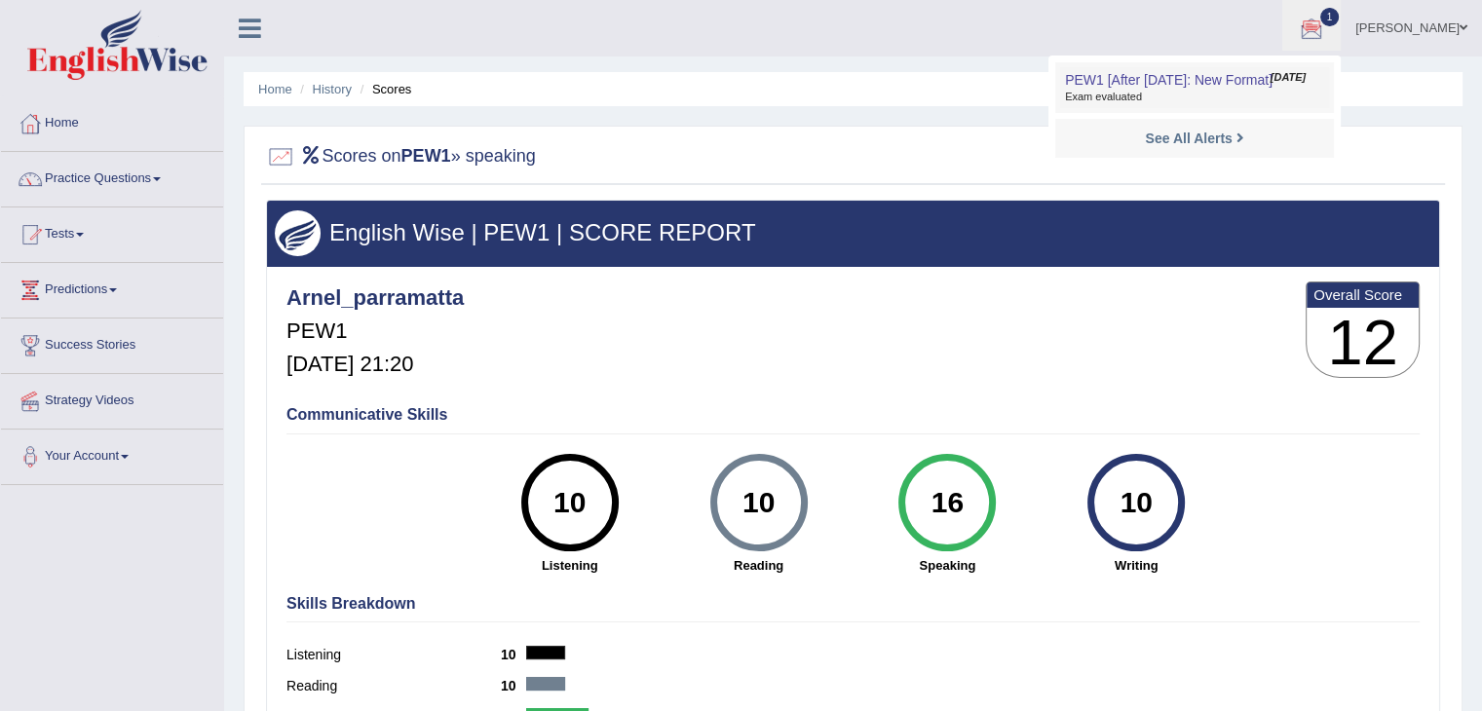
click at [1166, 73] on span "PEW1 [After [DATE]: New Format]" at bounding box center [1169, 80] width 208 height 16
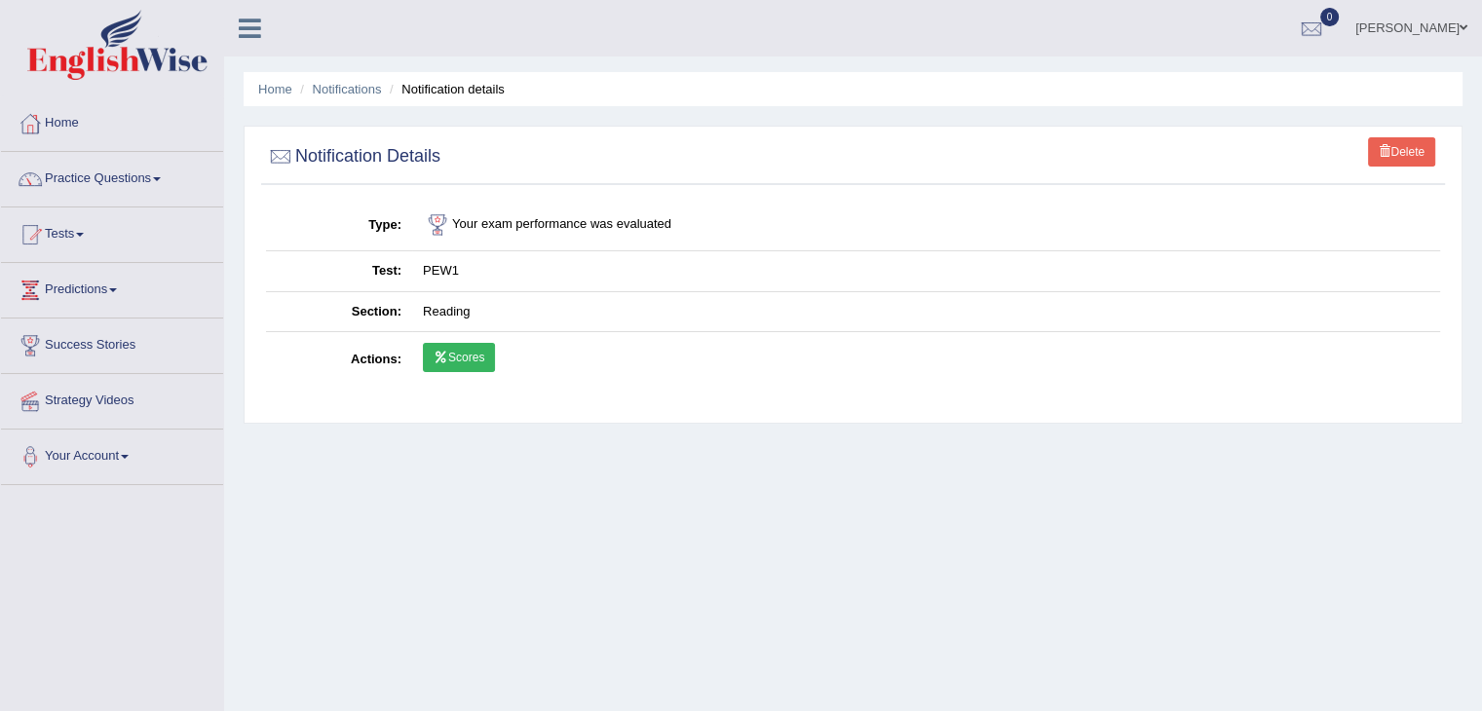
click at [464, 360] on link "Scores" at bounding box center [459, 357] width 72 height 29
